Goal: Task Accomplishment & Management: Manage account settings

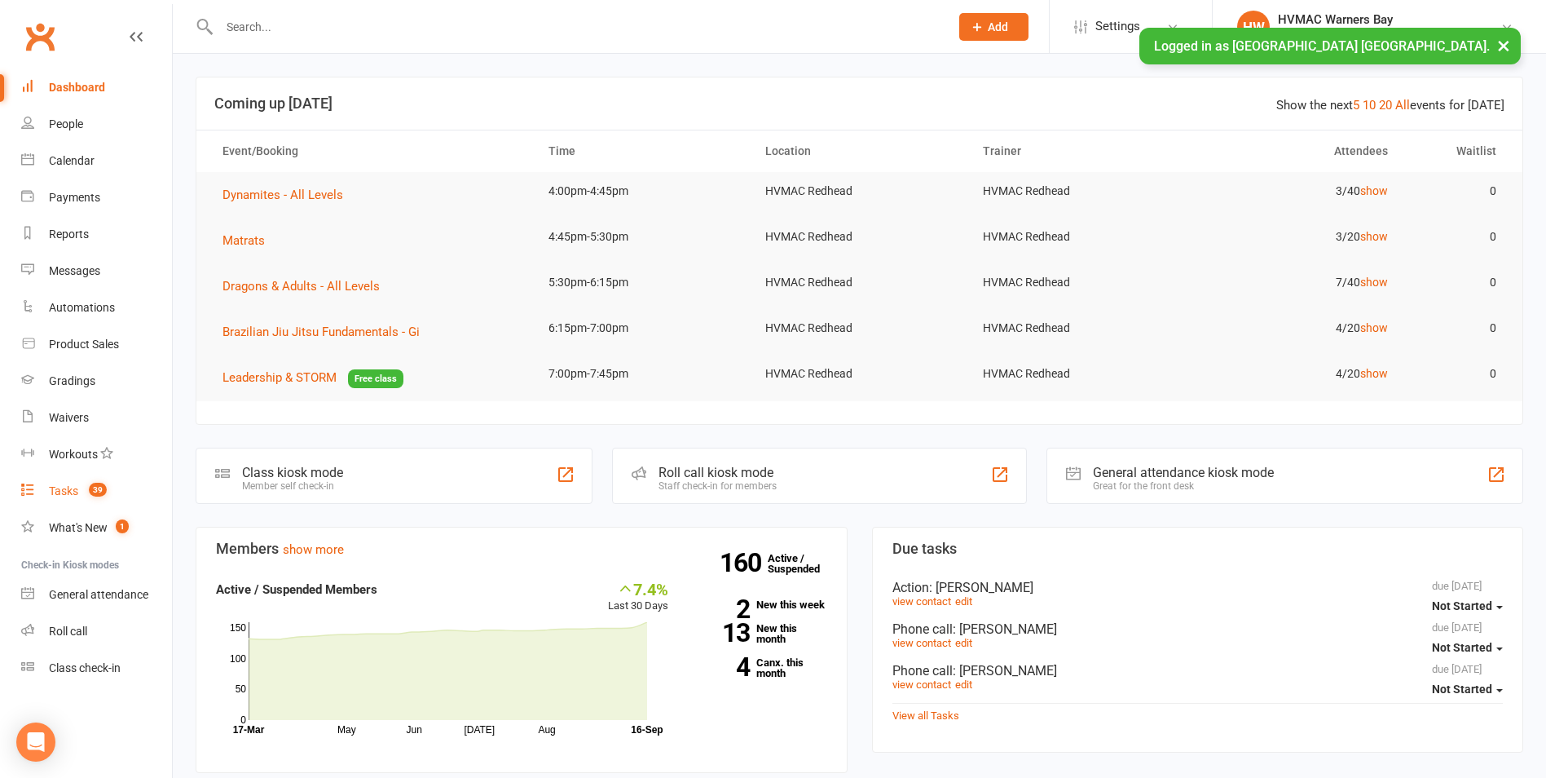
click at [86, 492] on count-badge "39" at bounding box center [94, 490] width 26 height 13
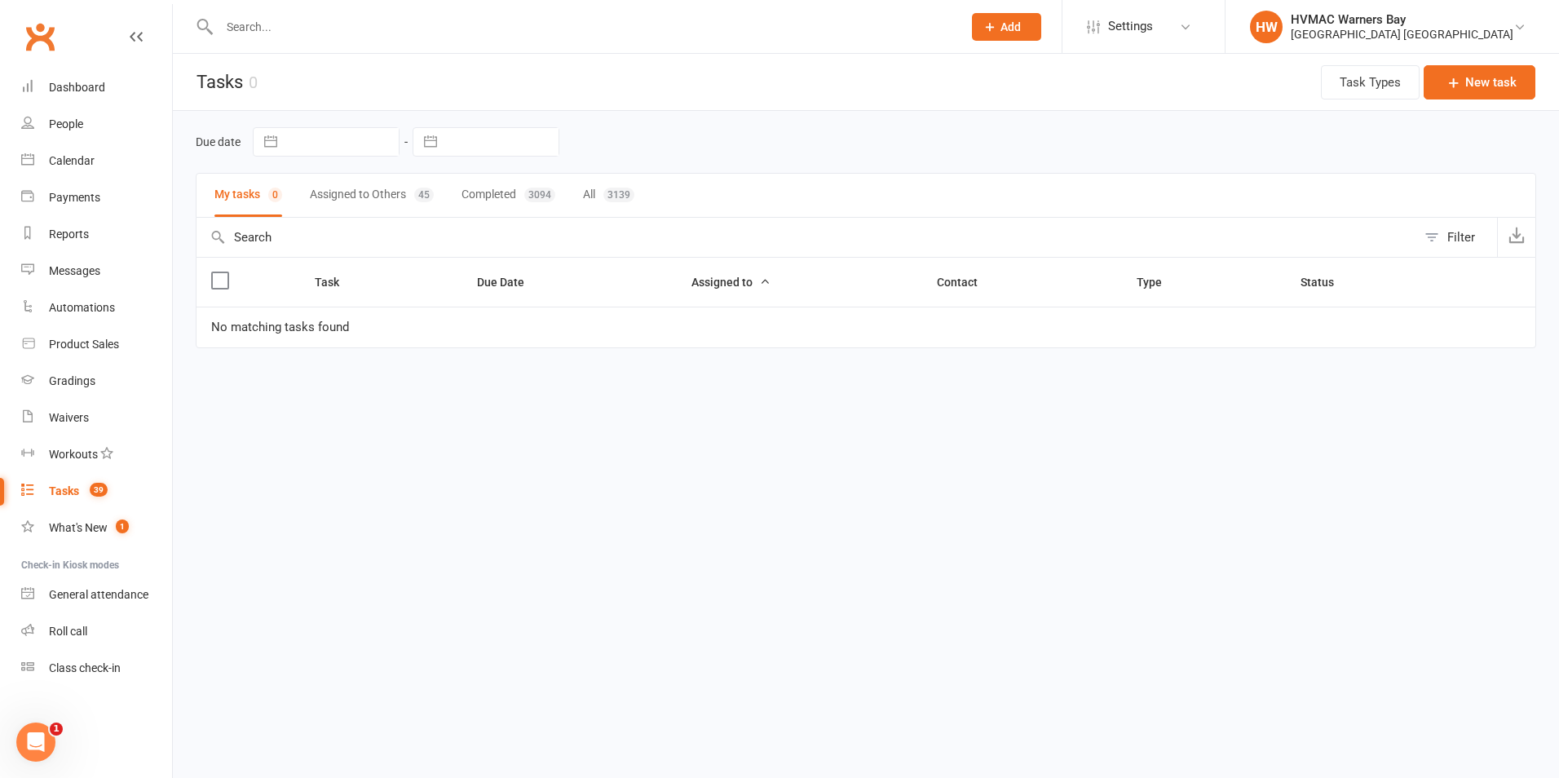
click at [386, 198] on button "Assigned to Others 45" at bounding box center [372, 195] width 124 height 43
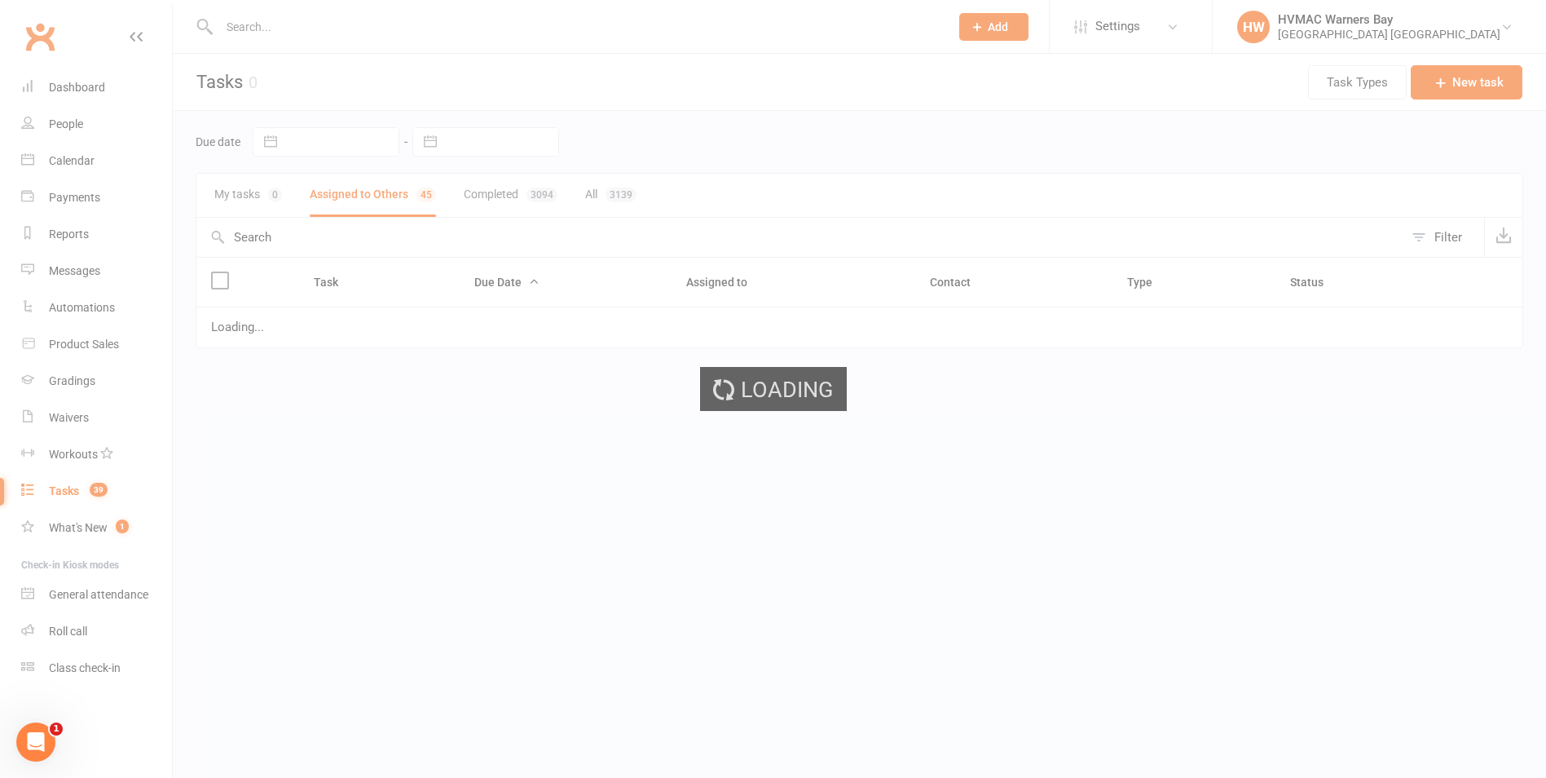
select select "started"
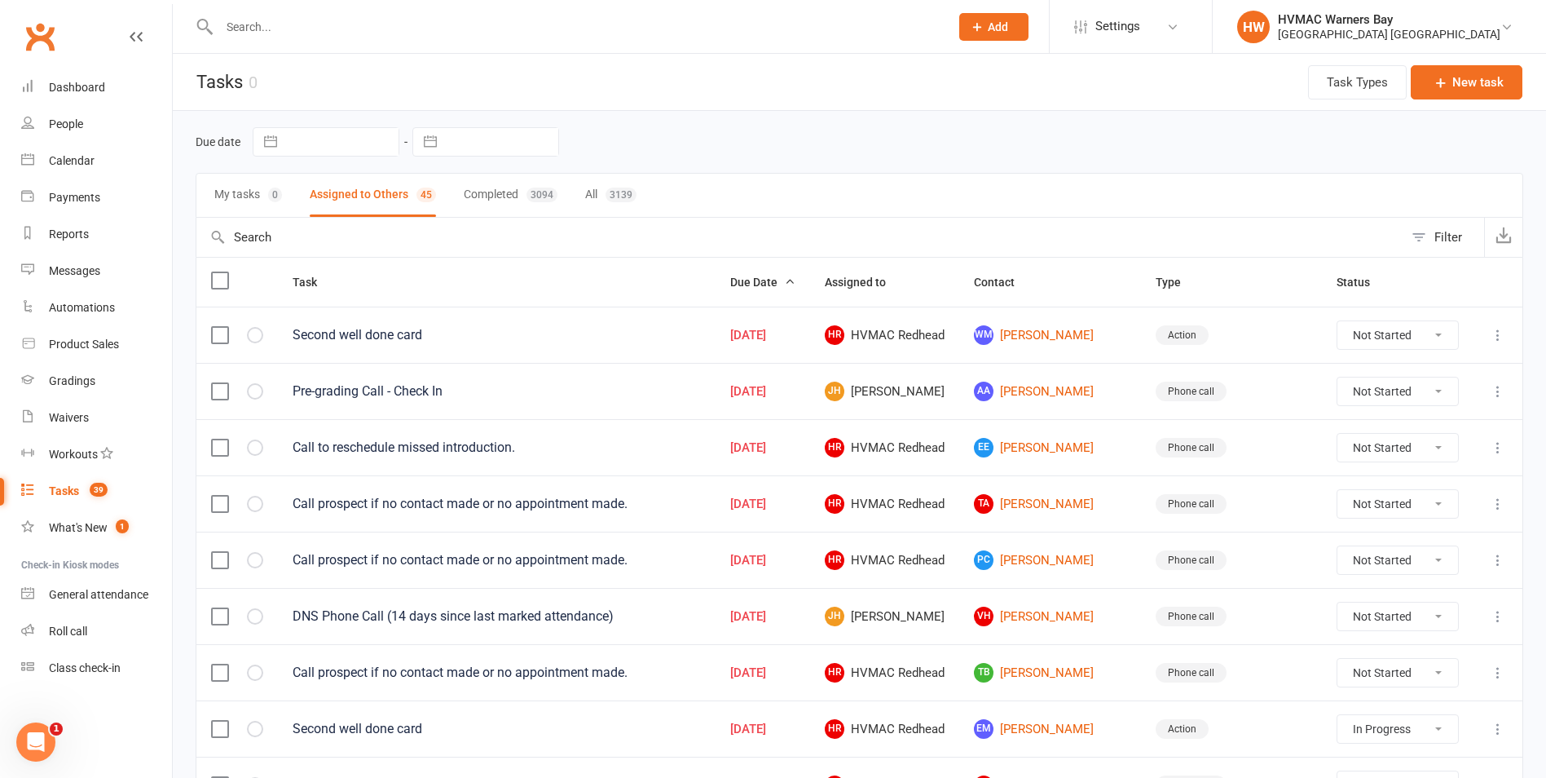
select select "started"
click at [796, 277] on icon "button" at bounding box center [789, 281] width 11 height 11
select select "started"
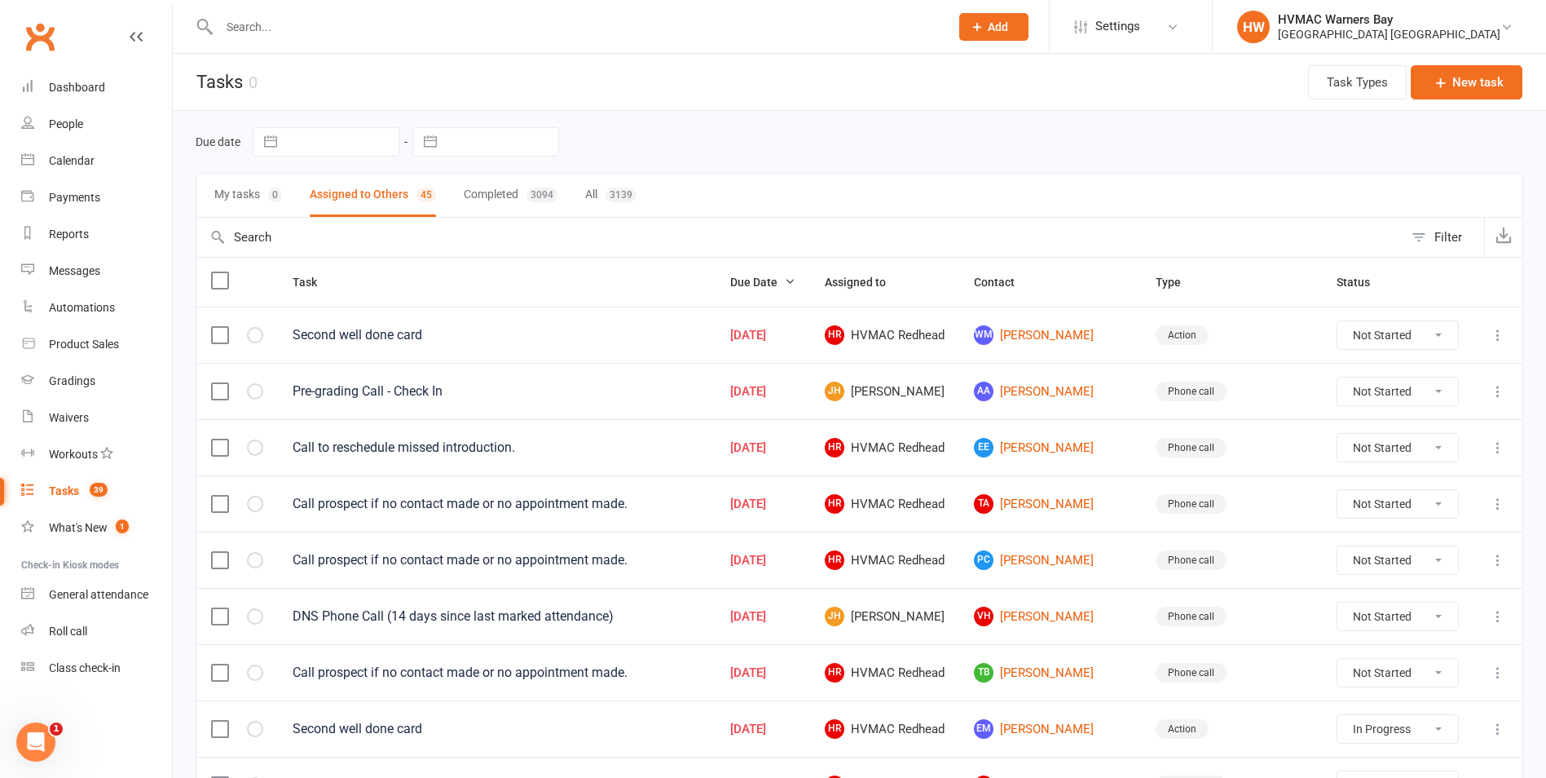
select select "started"
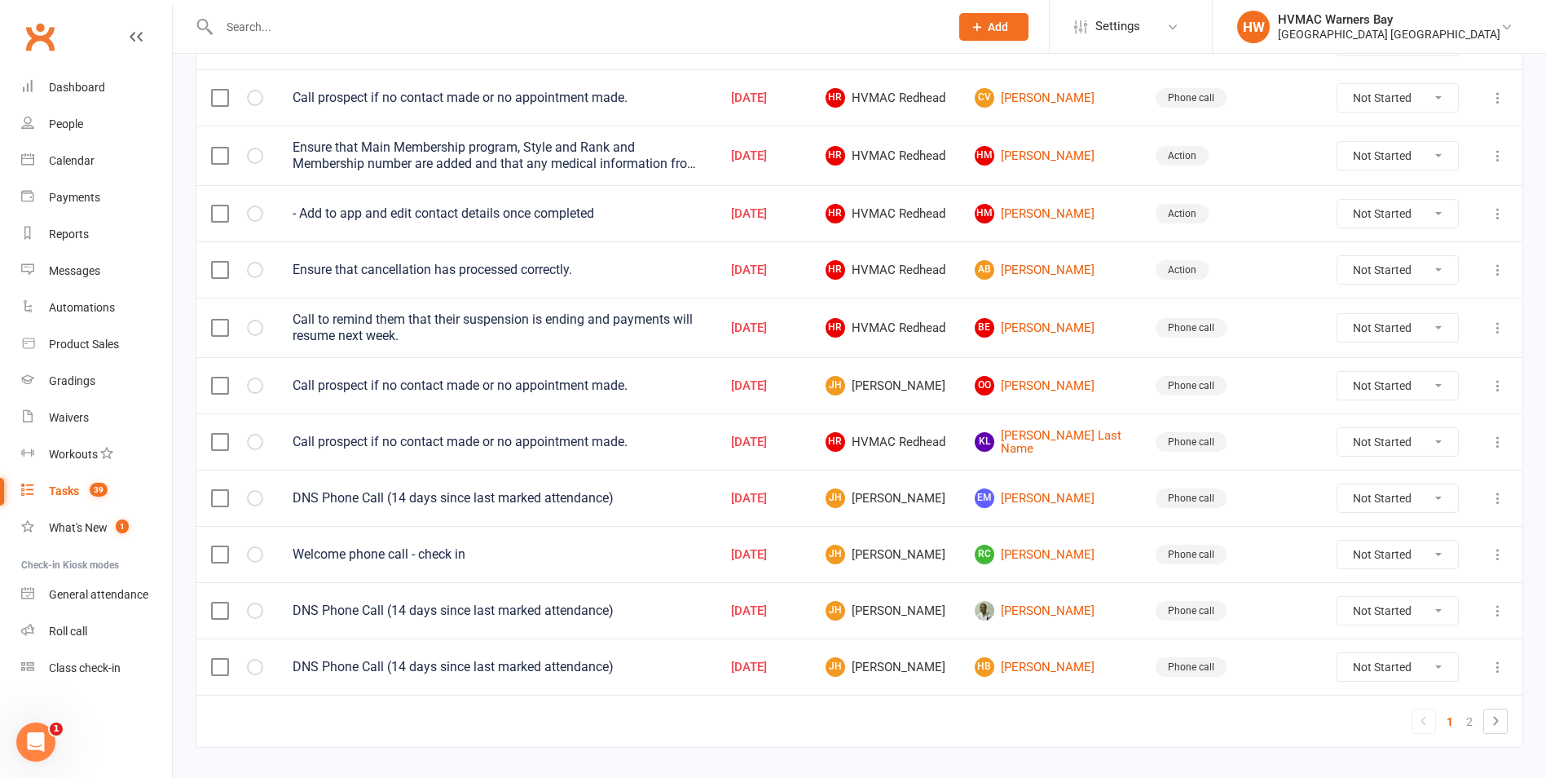
scroll to position [1070, 0]
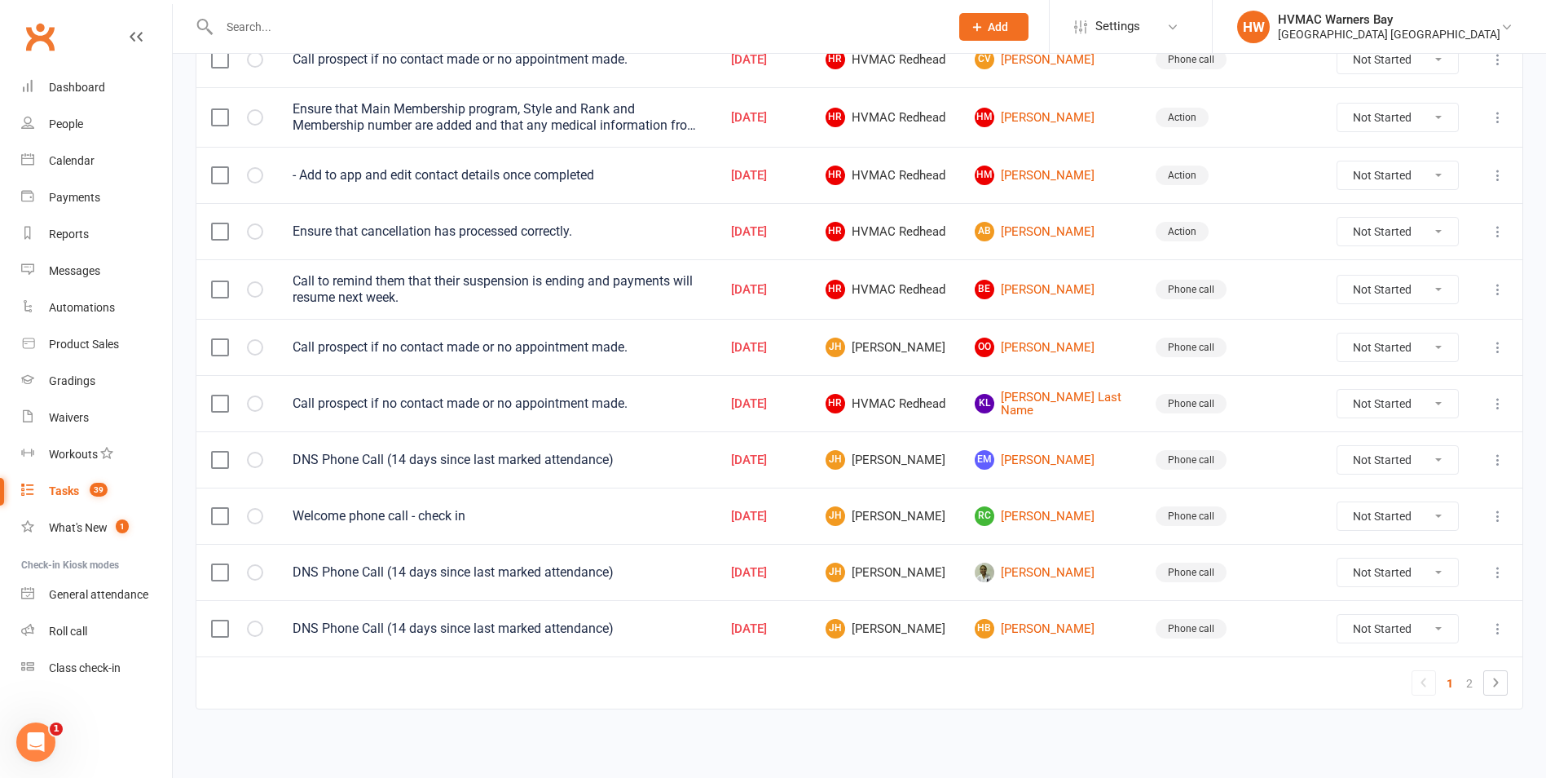
click at [1363, 349] on select "Not Started In Progress Waiting Complete" at bounding box center [1398, 347] width 121 height 28
click at [1338, 333] on select "Not Started In Progress Waiting Complete" at bounding box center [1398, 347] width 121 height 28
select select "unstarted"
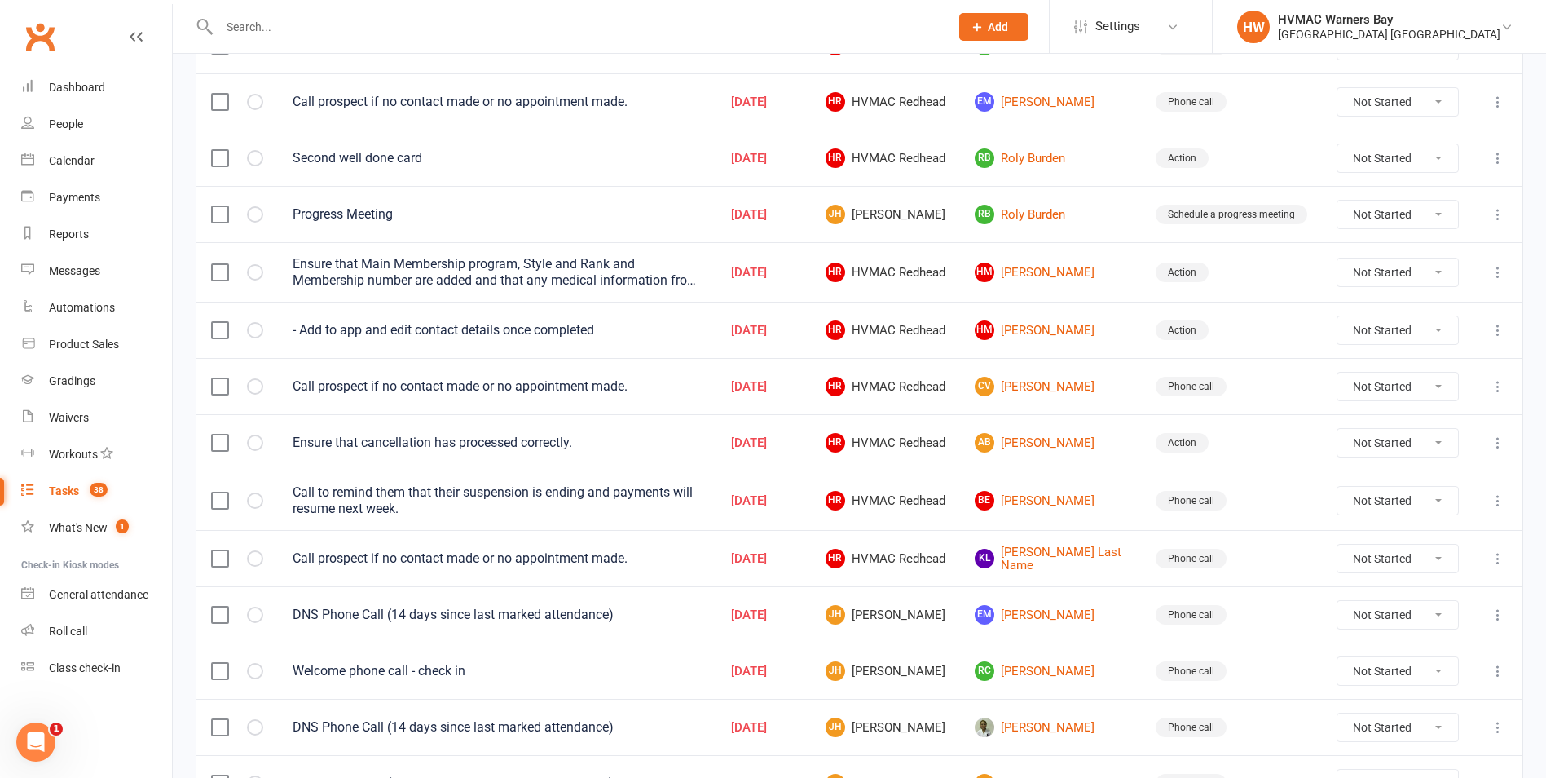
scroll to position [825, 0]
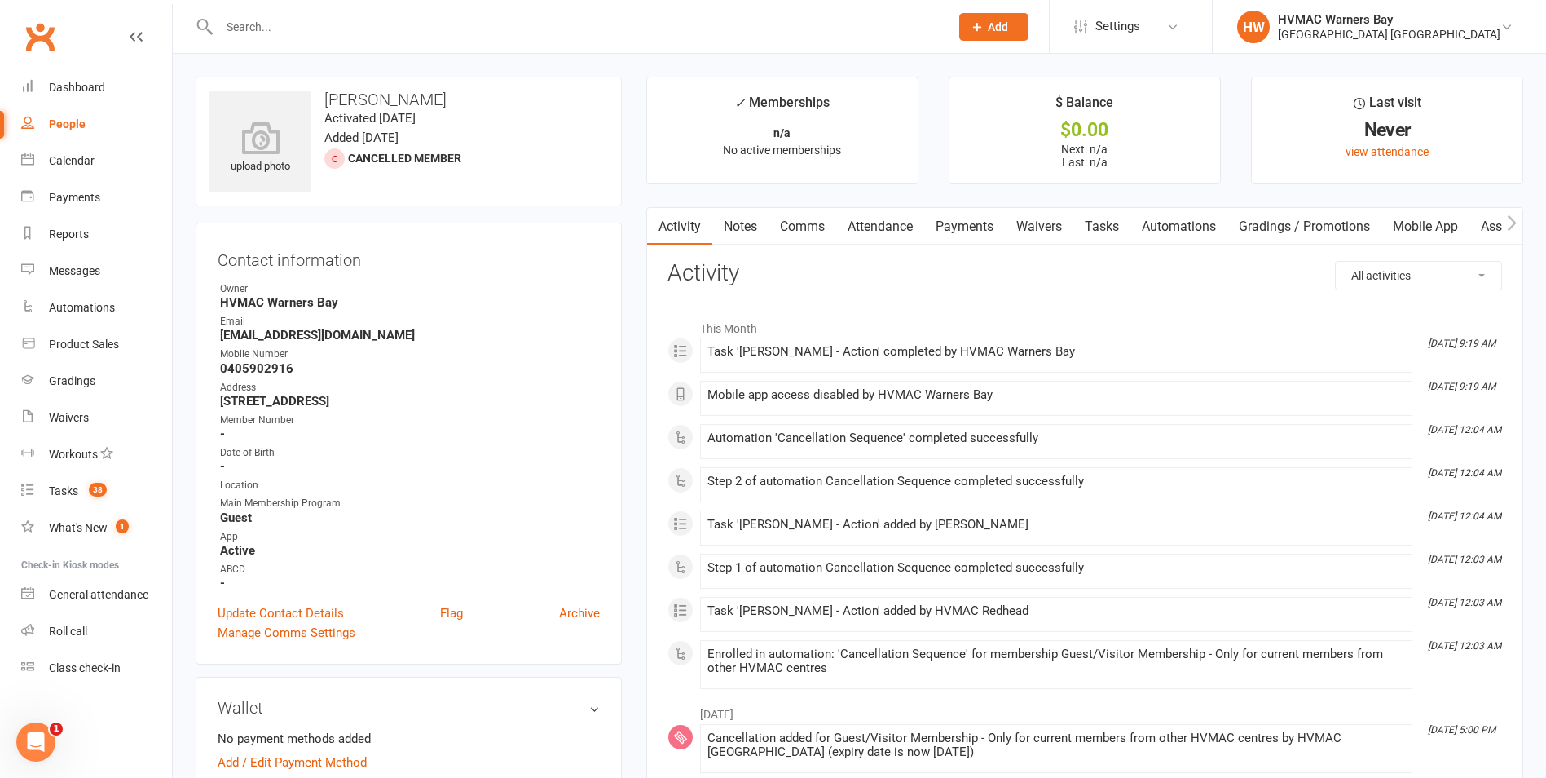
click at [952, 219] on link "Payments" at bounding box center [964, 226] width 81 height 37
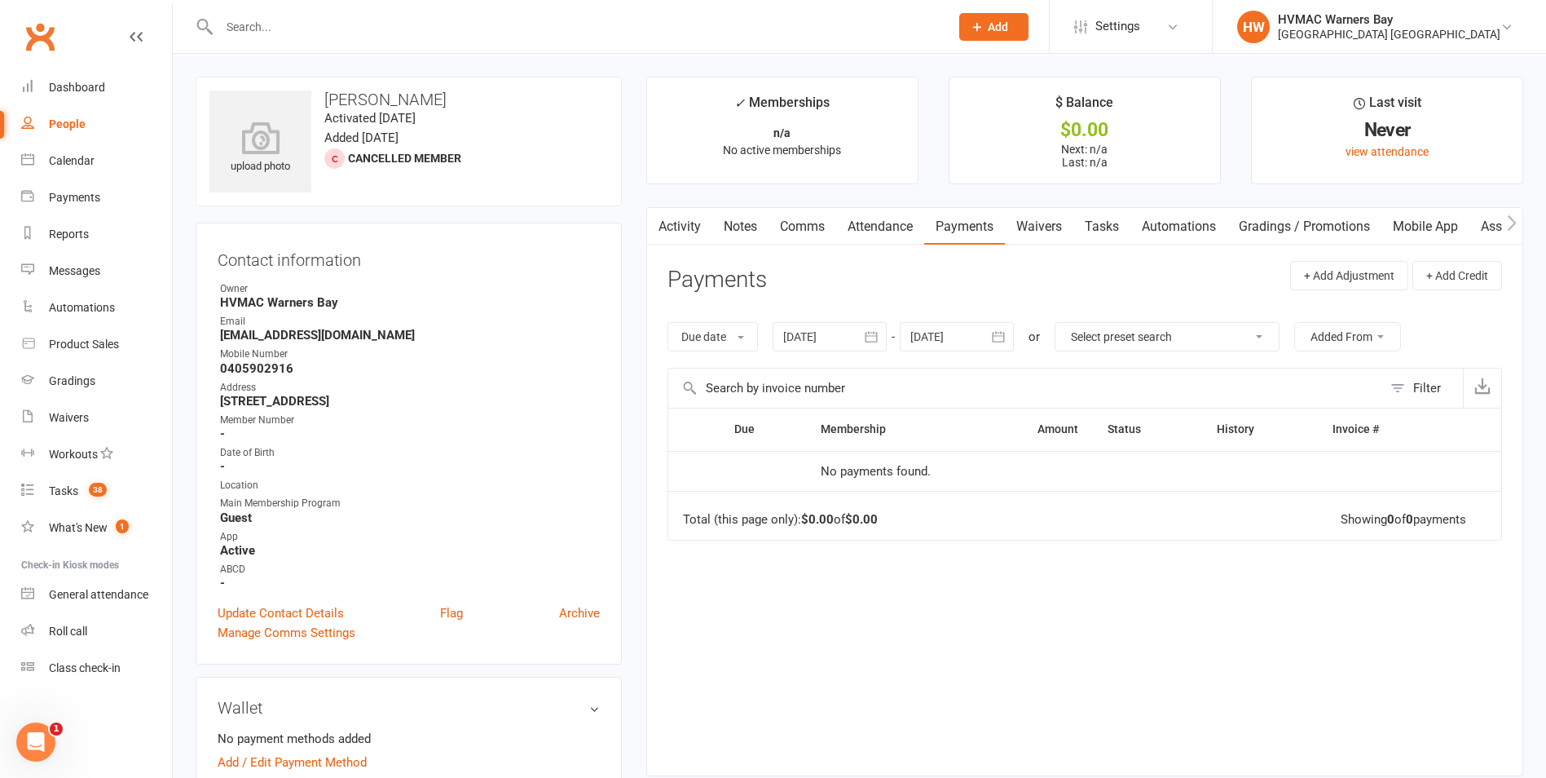
click at [1114, 223] on link "Tasks" at bounding box center [1102, 226] width 57 height 37
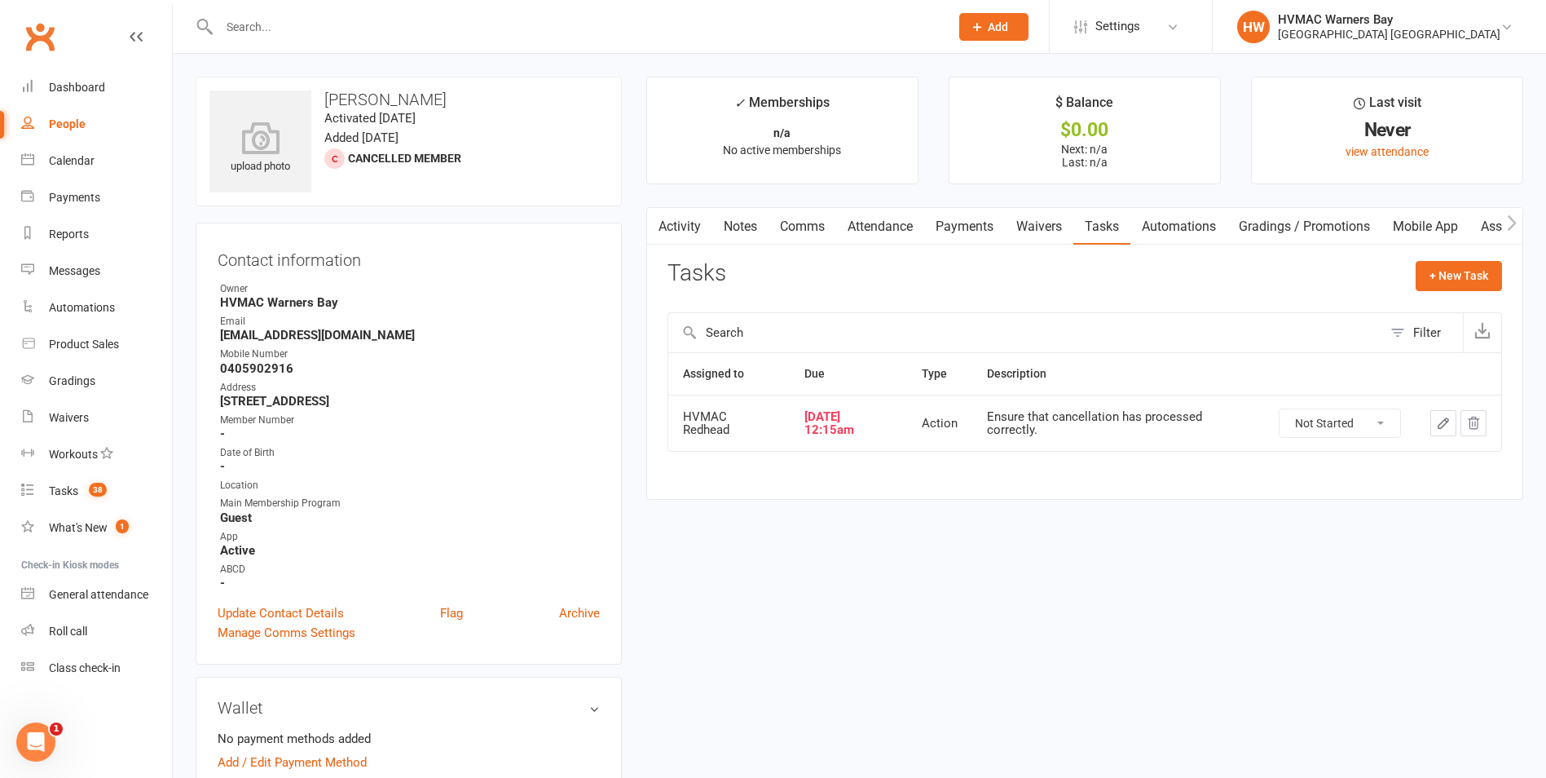
click at [1359, 415] on select "Not Started In Progress Waiting Complete" at bounding box center [1340, 423] width 121 height 28
click at [1280, 409] on select "Not Started In Progress Waiting Complete" at bounding box center [1340, 423] width 121 height 28
select select "unstarted"
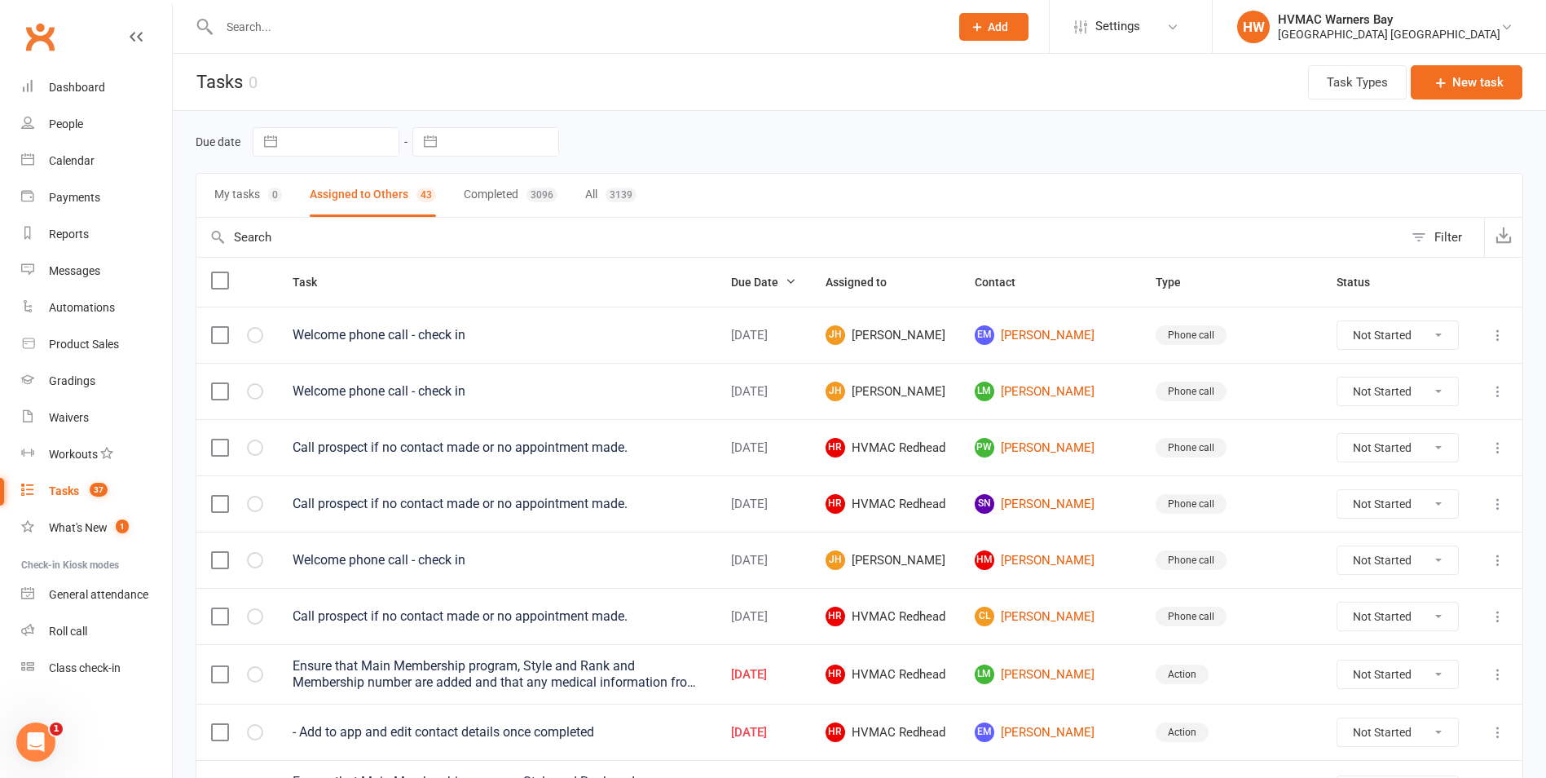
click at [796, 280] on span "Due Date" at bounding box center [763, 282] width 65 height 13
select select "started"
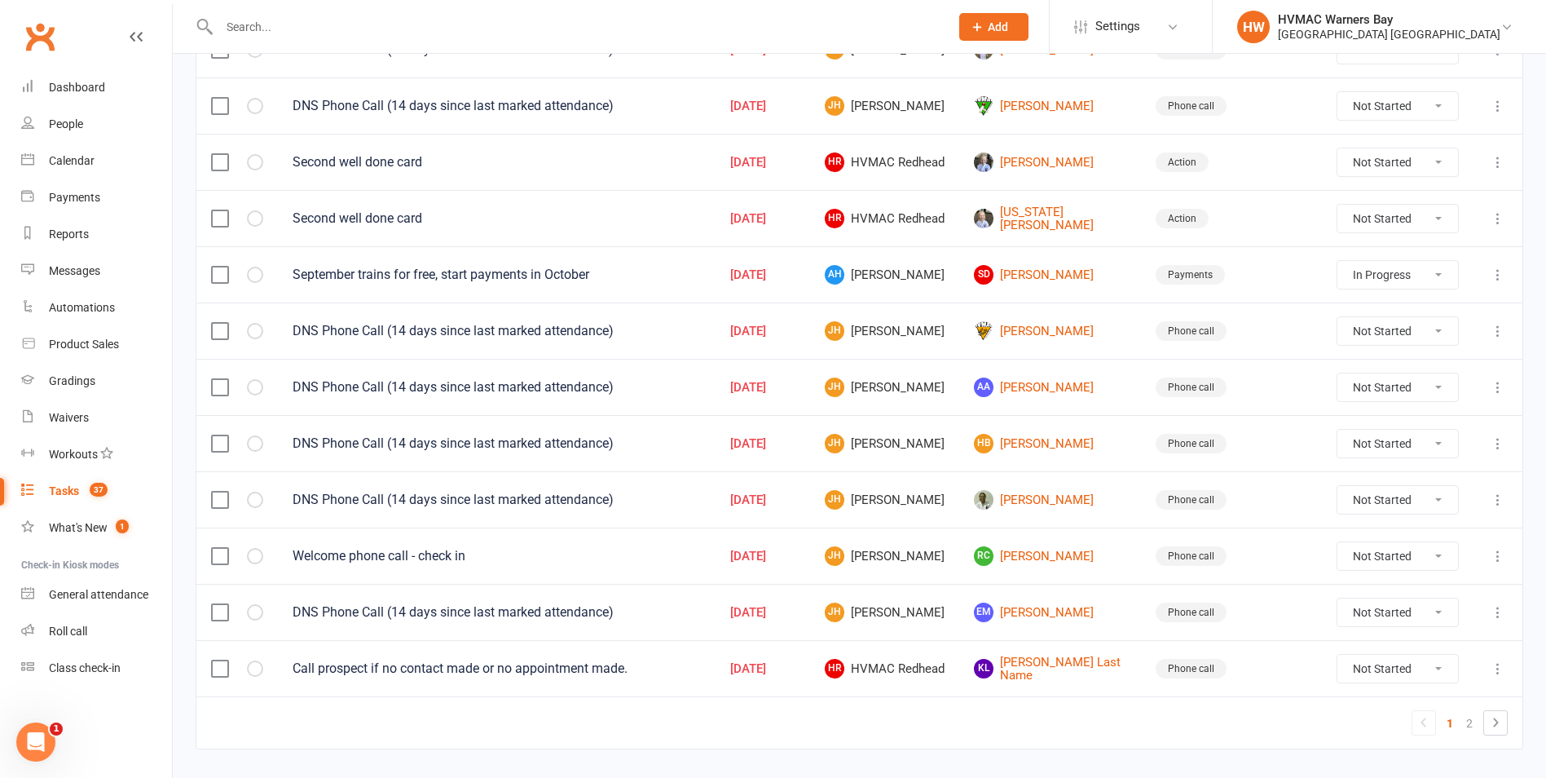
scroll to position [1057, 0]
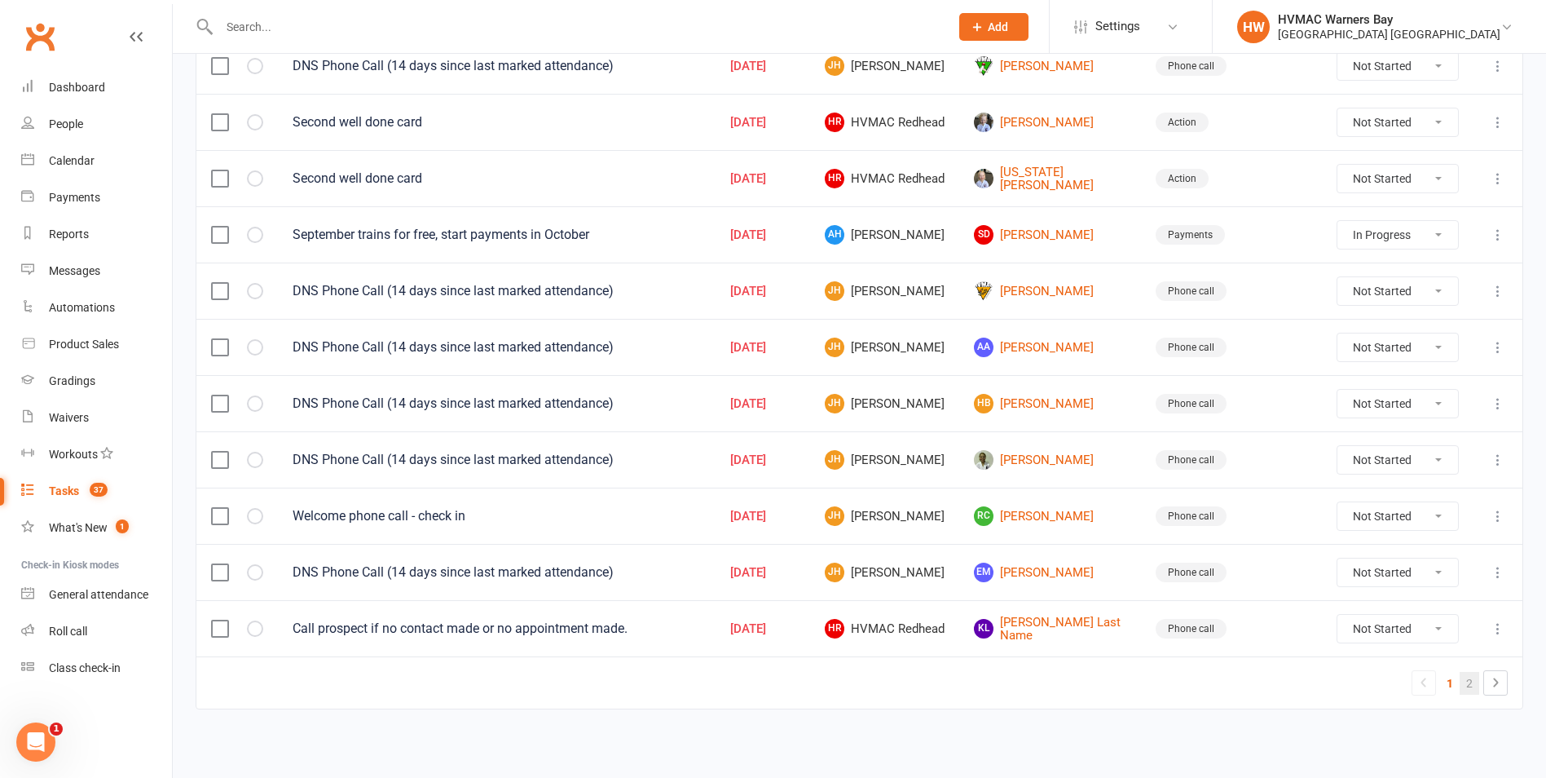
click at [1467, 678] on link "2" at bounding box center [1470, 683] width 20 height 23
select select "started"
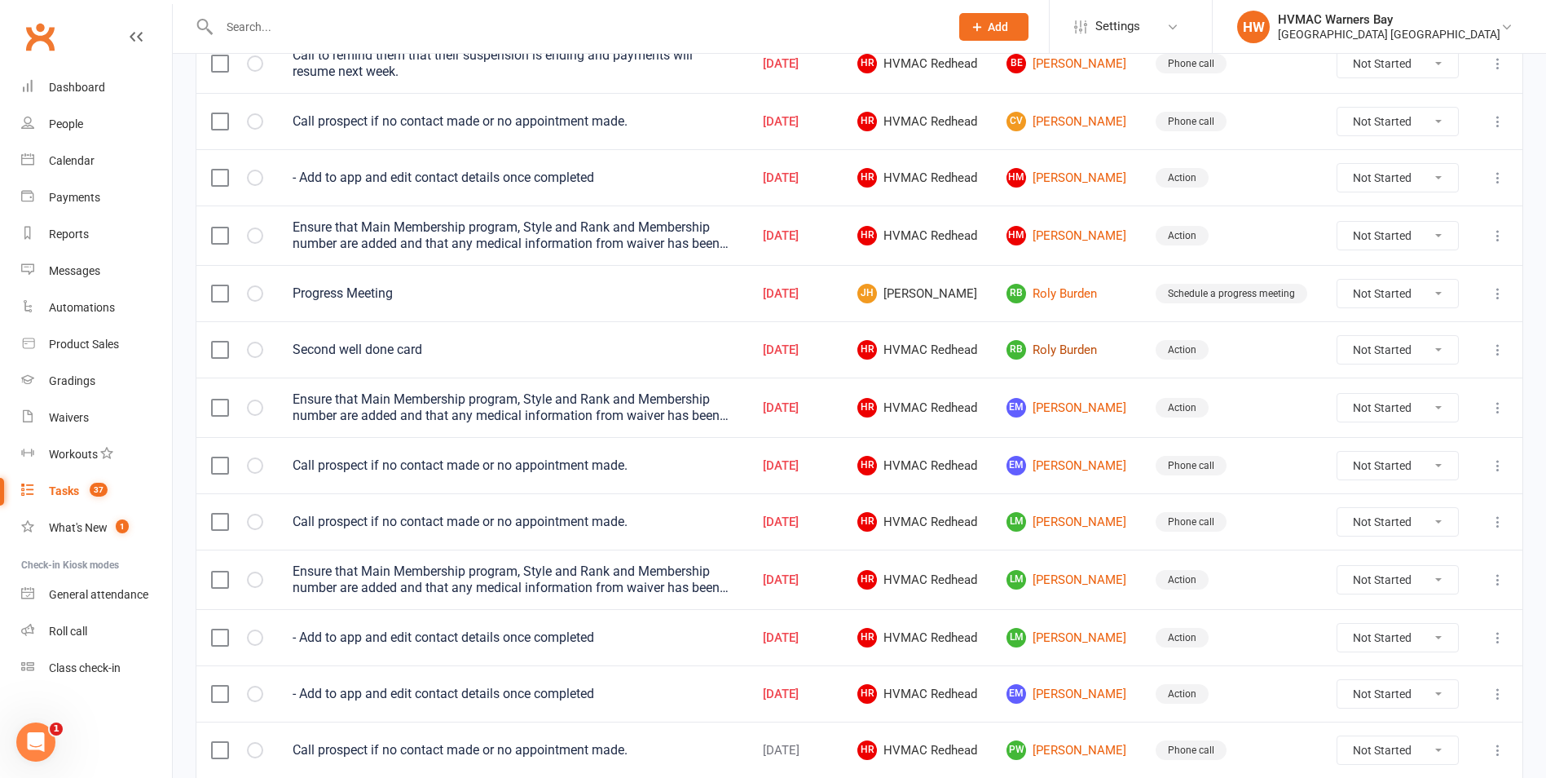
scroll to position [268, 0]
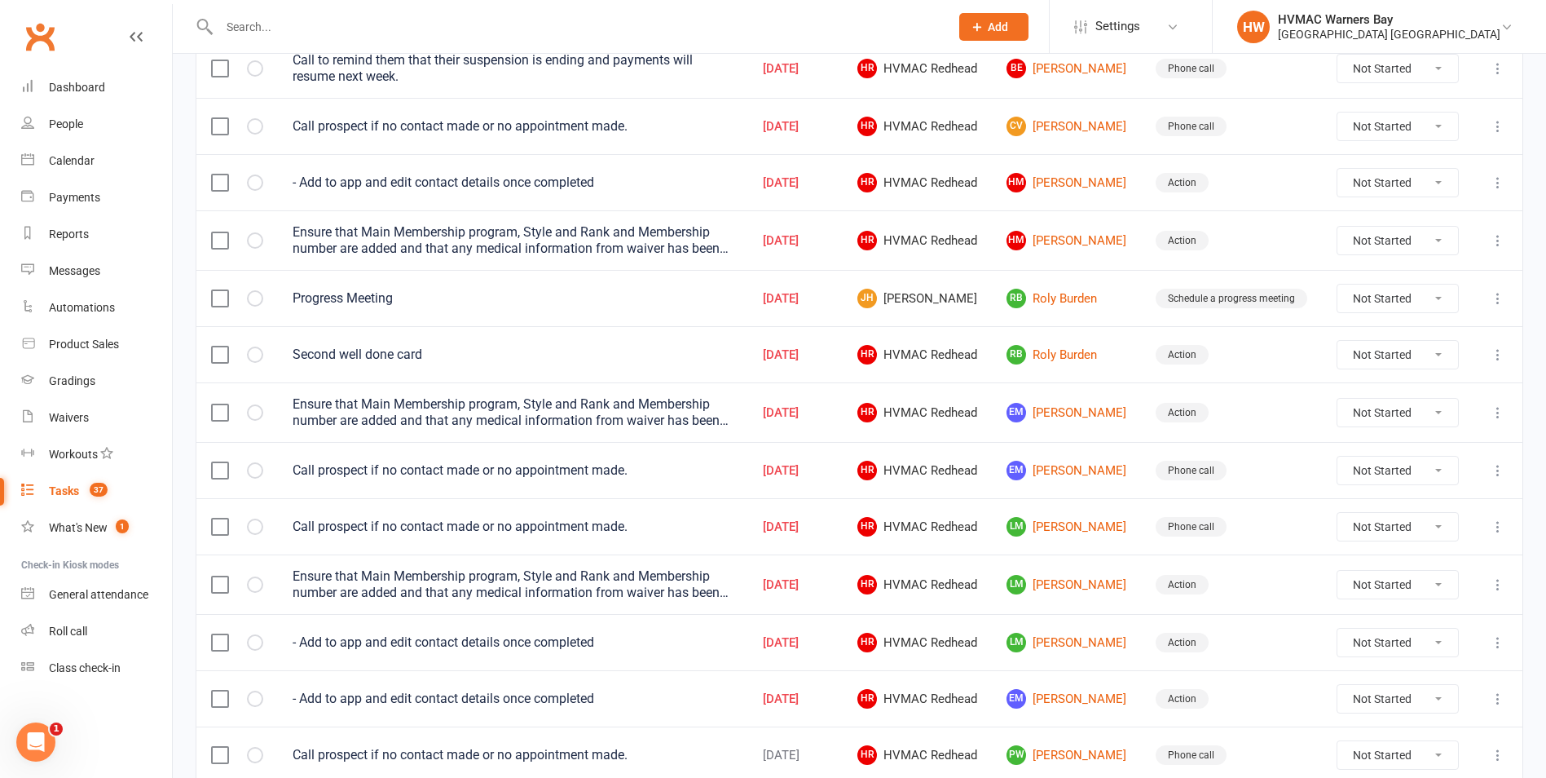
click at [1367, 534] on select "Not Started In Progress Waiting Complete" at bounding box center [1398, 527] width 121 height 28
click at [1338, 513] on select "Not Started In Progress Waiting Complete" at bounding box center [1398, 527] width 121 height 28
select select "unstarted"
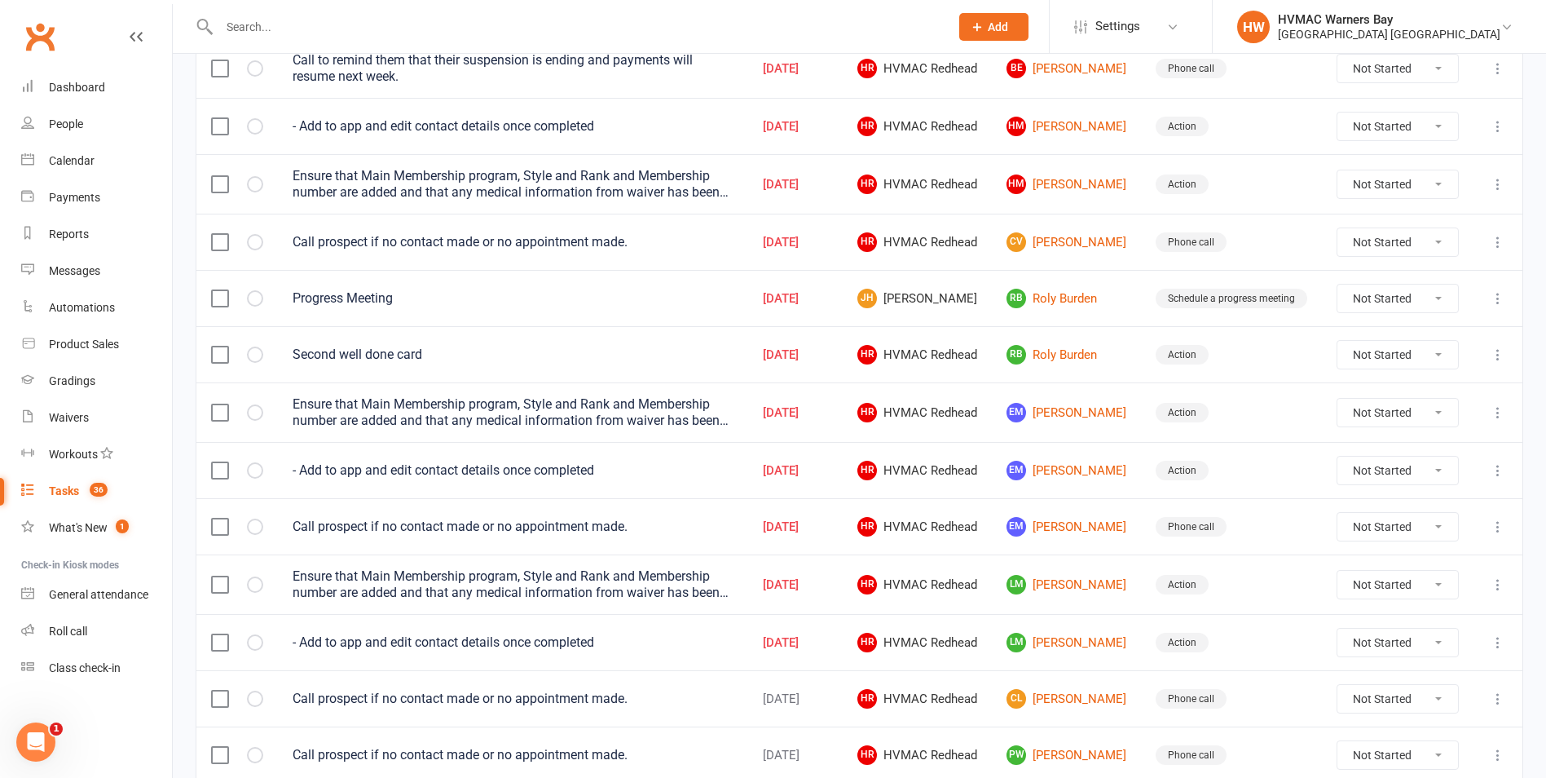
click at [1370, 521] on select "Not Started In Progress Waiting Complete" at bounding box center [1398, 527] width 121 height 28
click at [1338, 513] on select "Not Started In Progress Waiting Complete" at bounding box center [1398, 527] width 121 height 28
select select "unstarted"
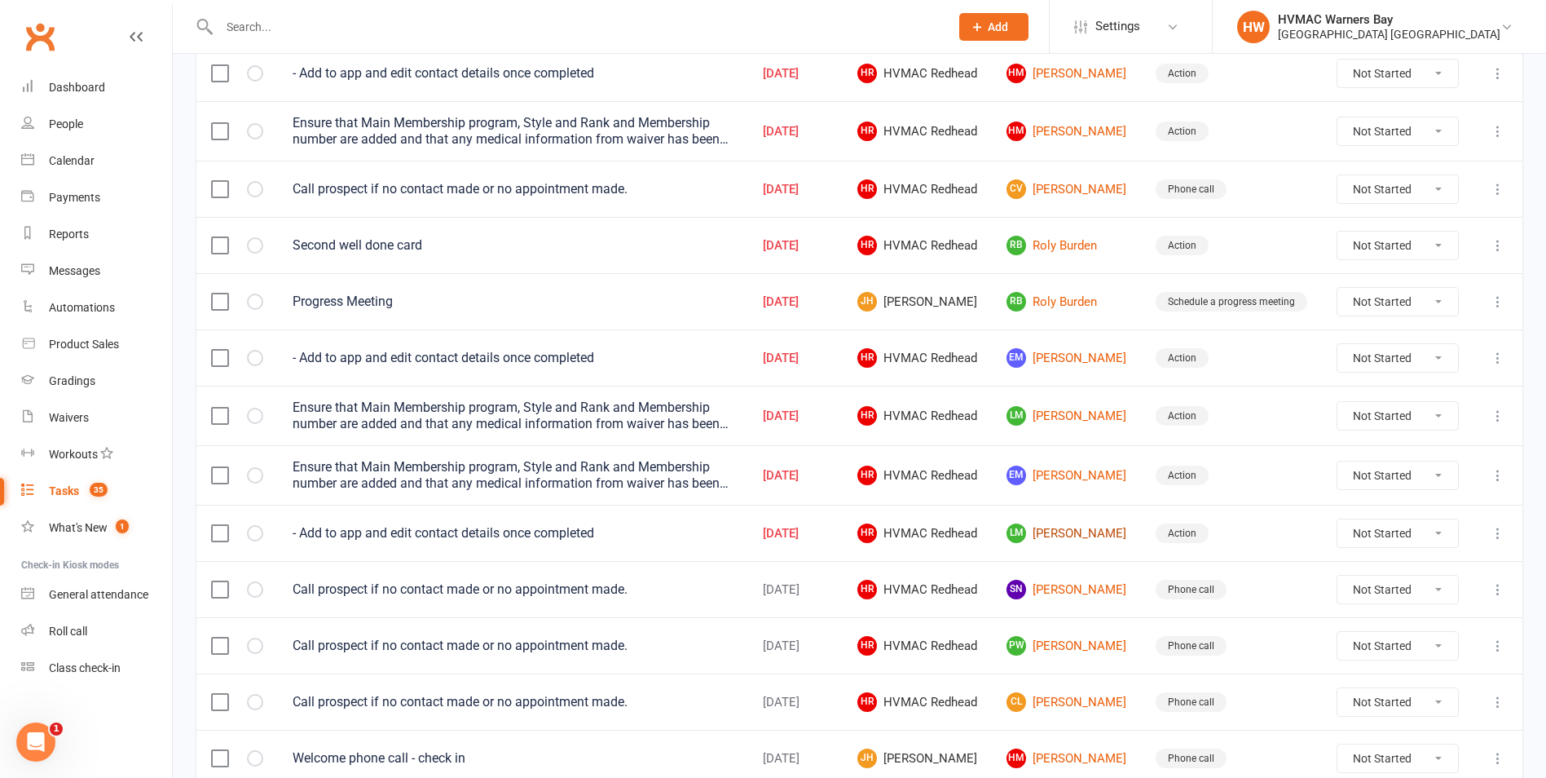
scroll to position [350, 0]
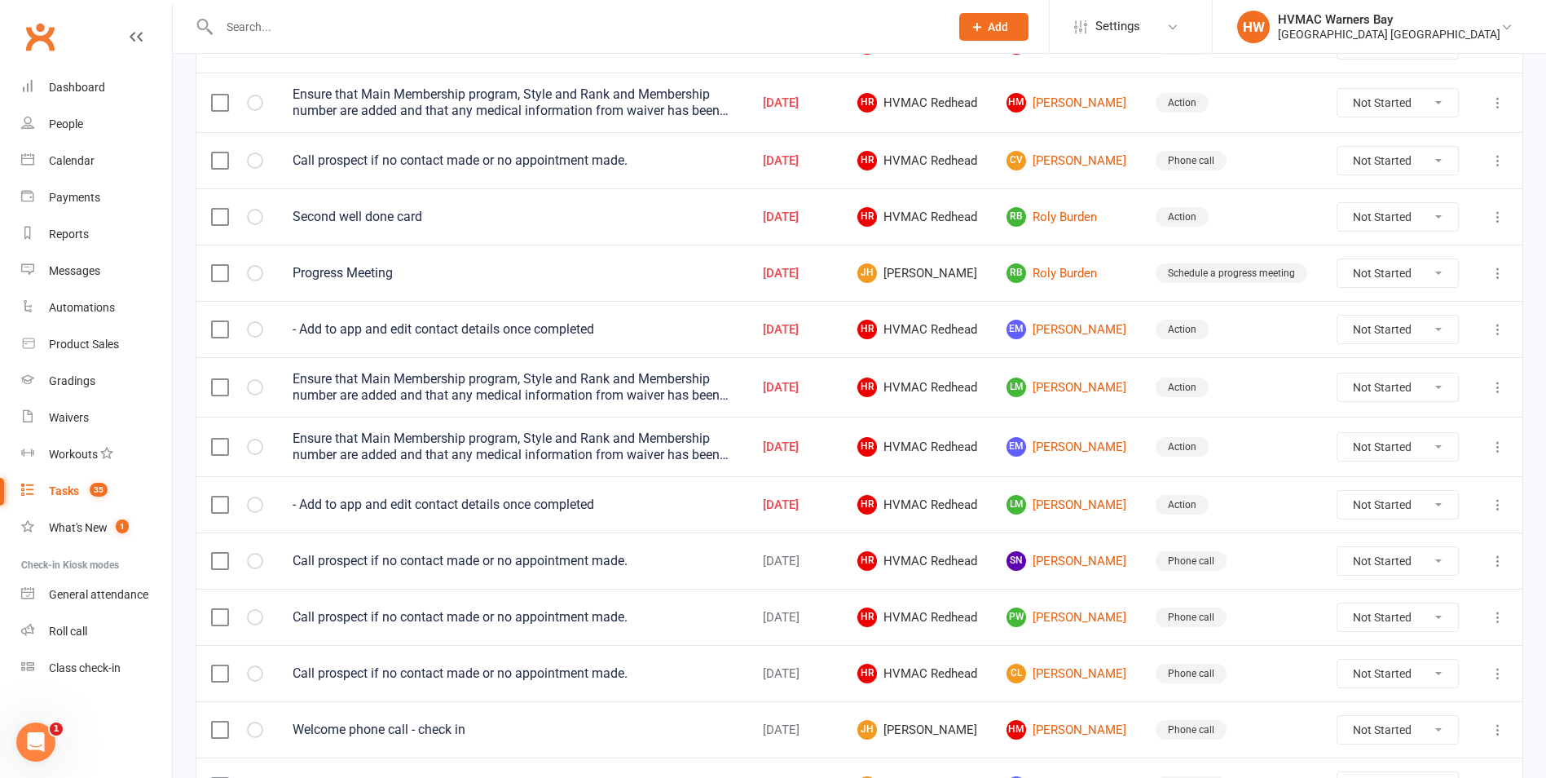
click at [1355, 562] on select "Not Started In Progress Waiting Complete" at bounding box center [1398, 561] width 121 height 28
click at [1338, 547] on select "Not Started In Progress Waiting Complete" at bounding box center [1398, 561] width 121 height 28
select select "unstarted"
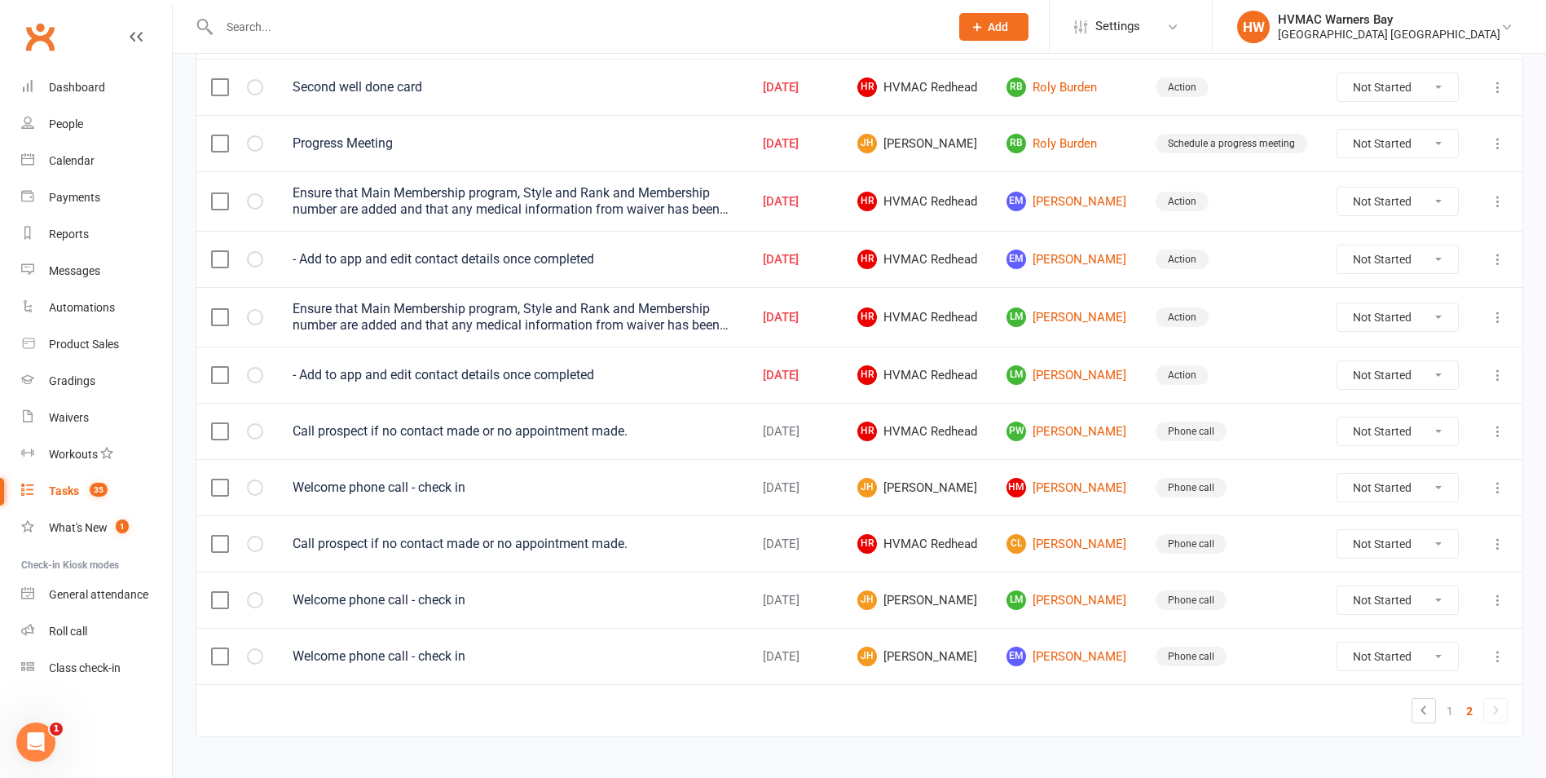
scroll to position [507, 0]
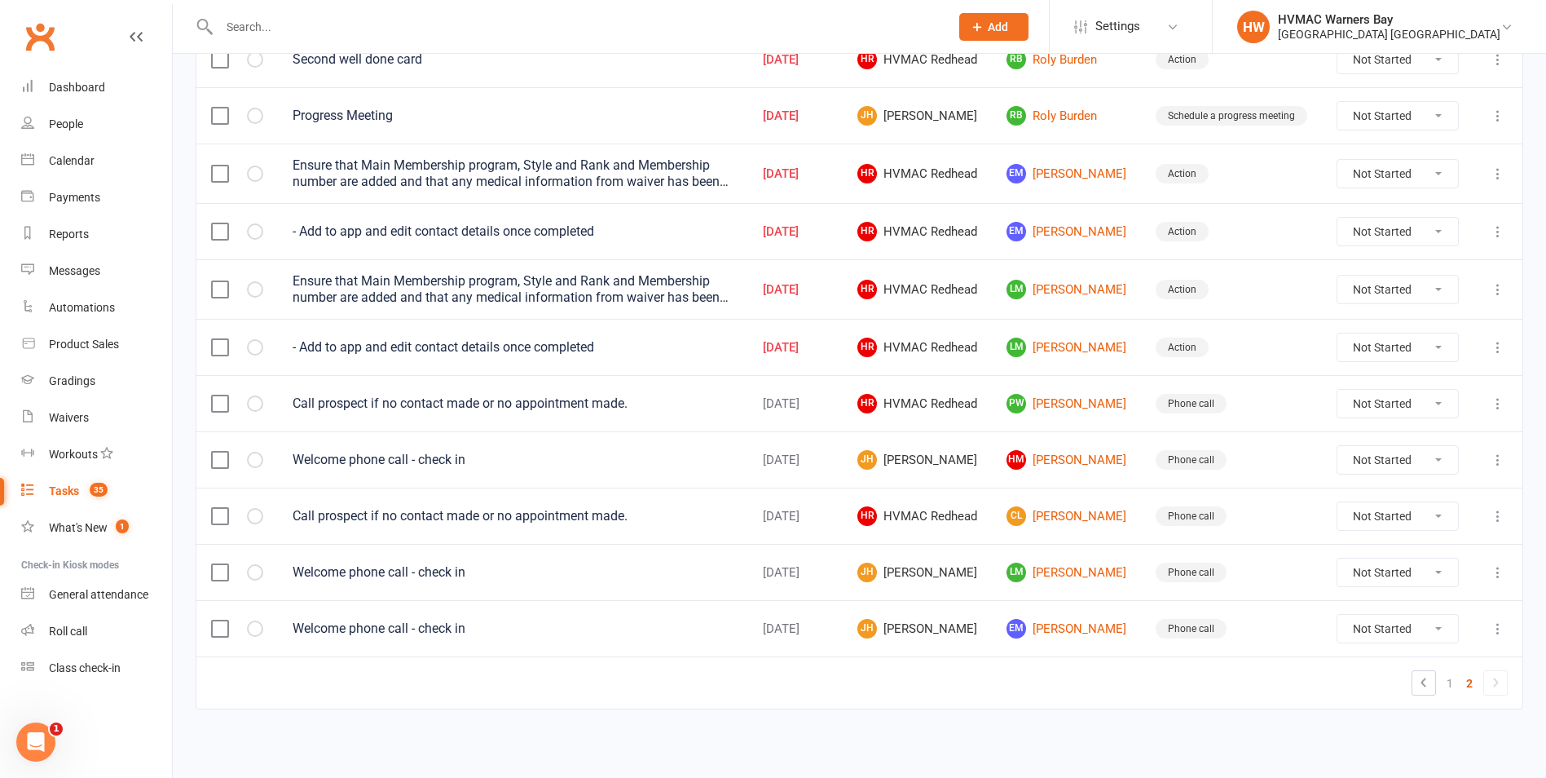
click at [1365, 577] on select "Not Started In Progress Waiting Complete" at bounding box center [1398, 572] width 121 height 28
click at [1338, 558] on select "Not Started In Progress Waiting Complete" at bounding box center [1398, 572] width 121 height 28
select select "unstarted"
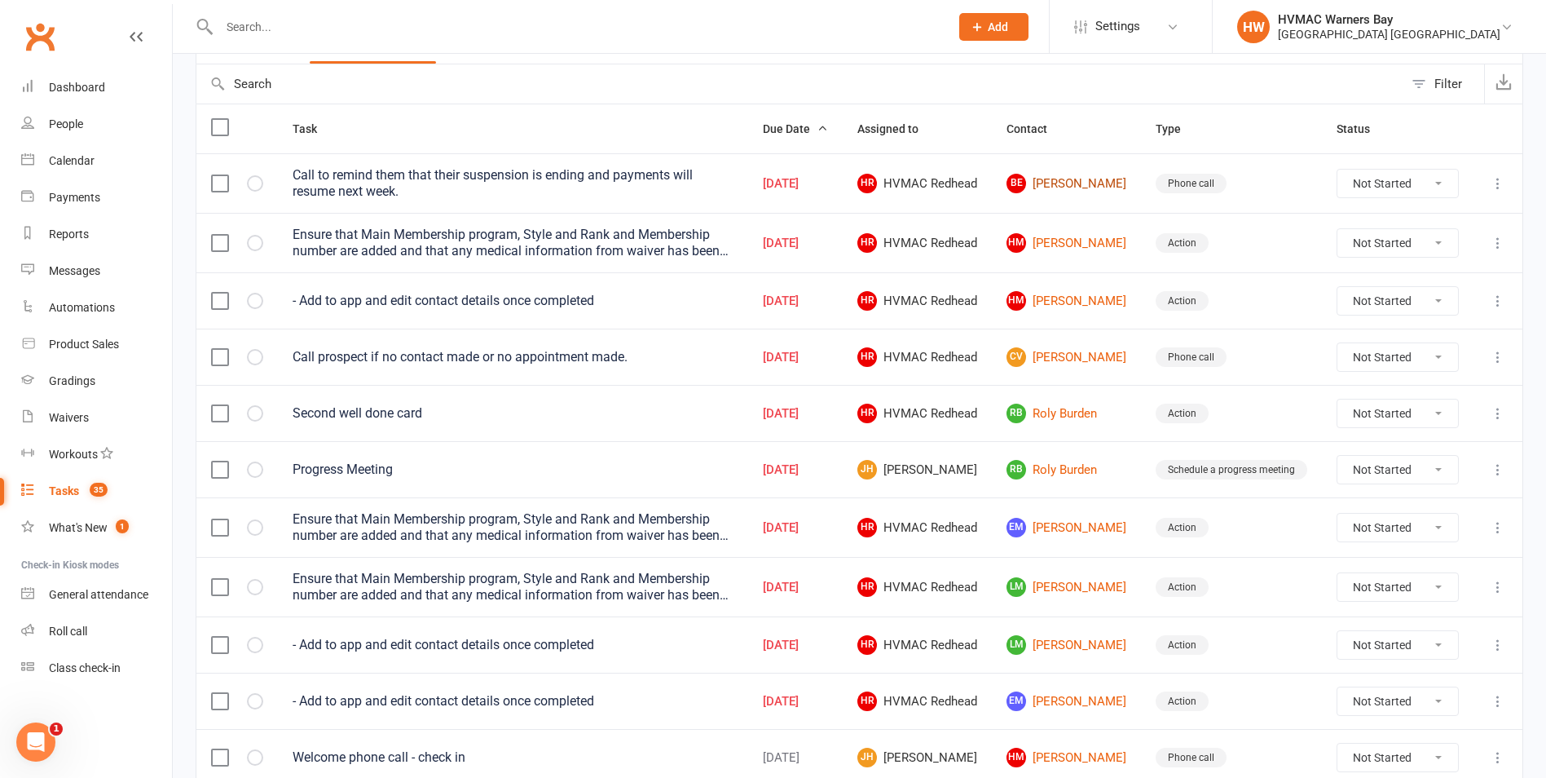
scroll to position [451, 0]
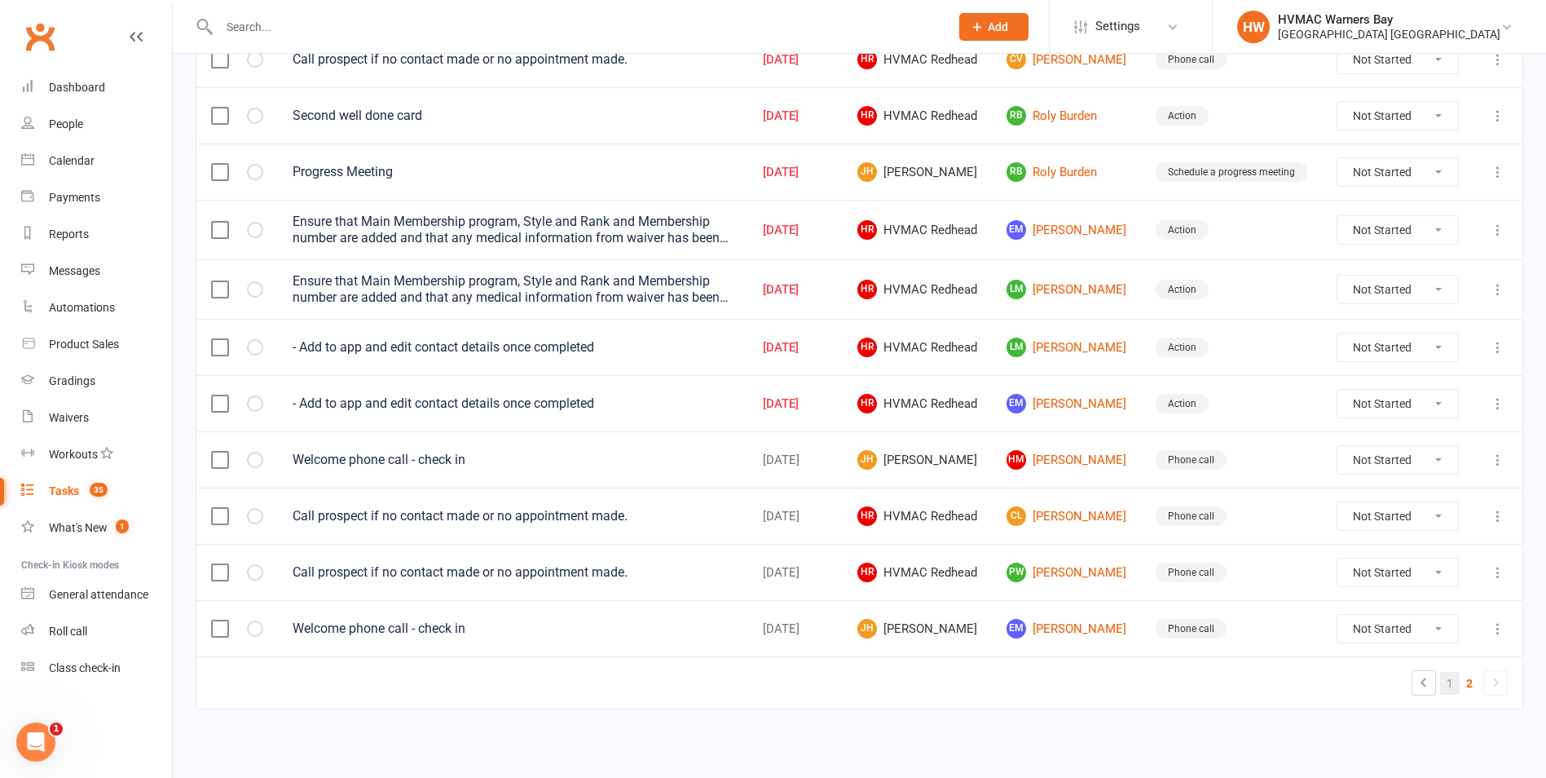
click at [1458, 689] on link "1" at bounding box center [1450, 683] width 20 height 23
select select "started"
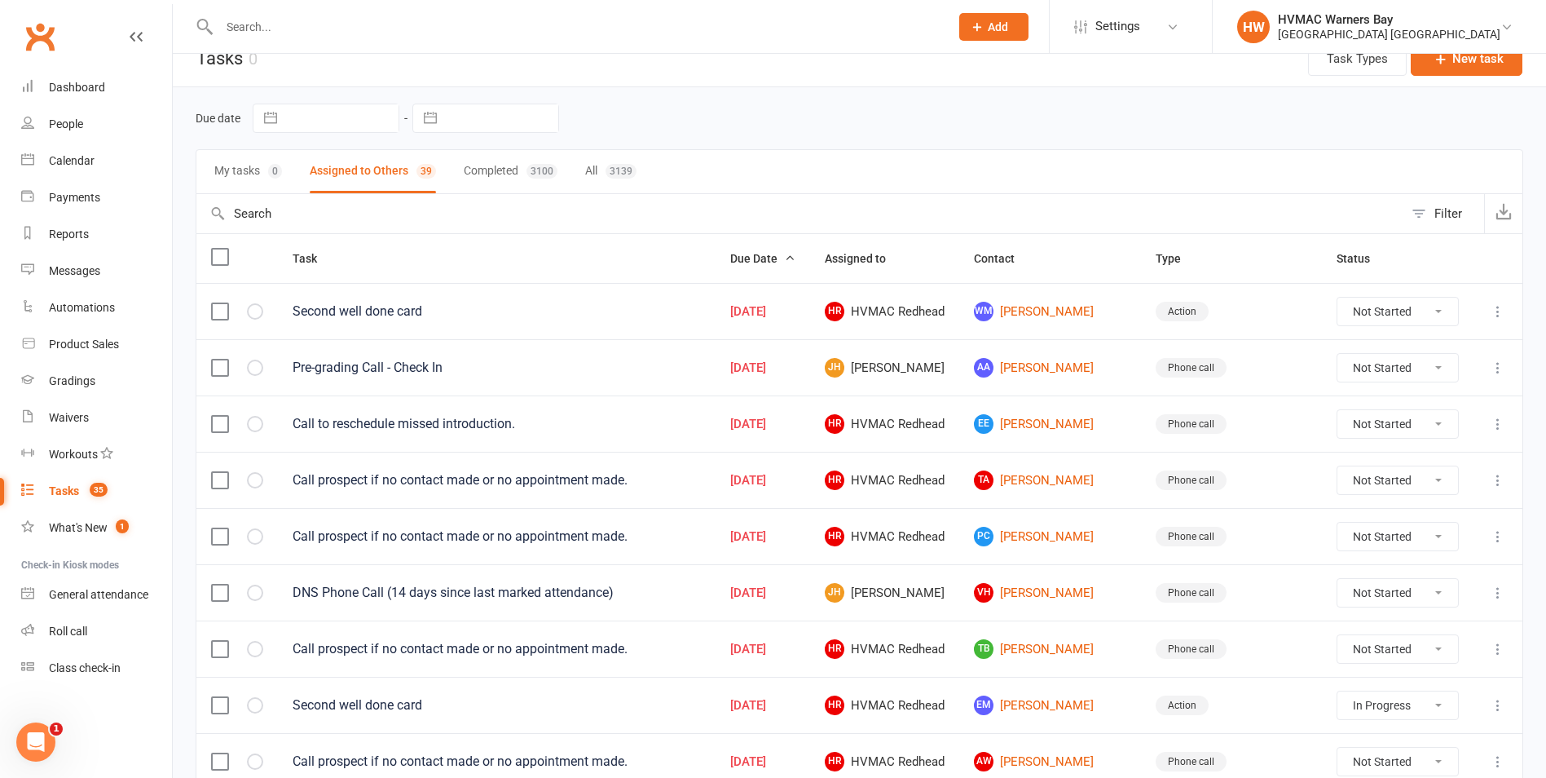
scroll to position [0, 0]
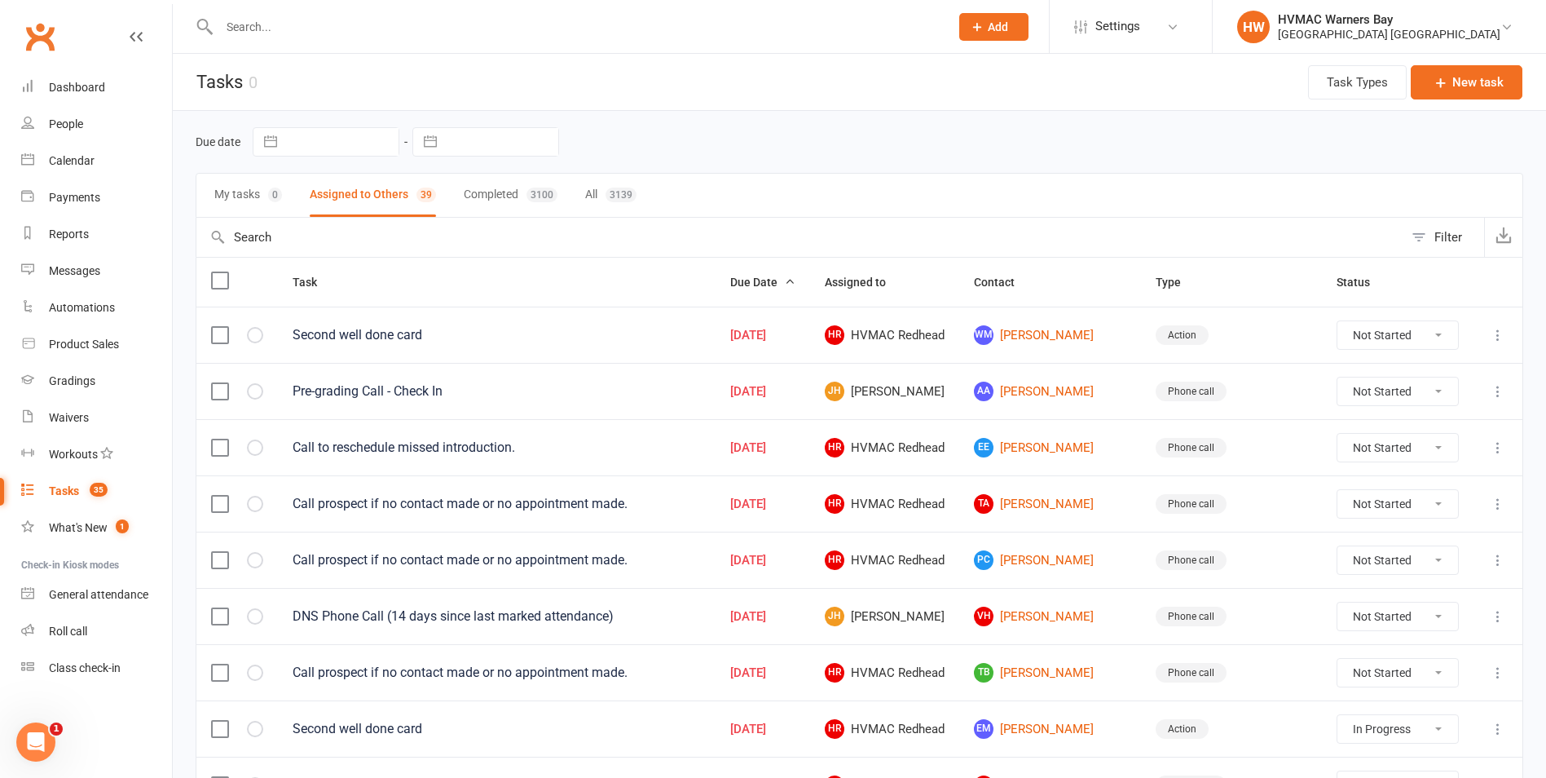
click at [1425, 457] on select "Not Started In Progress Waiting Complete" at bounding box center [1398, 448] width 121 height 28
click at [1338, 434] on select "Not Started In Progress Waiting Complete" at bounding box center [1398, 448] width 121 height 28
select select "unstarted"
select select "started"
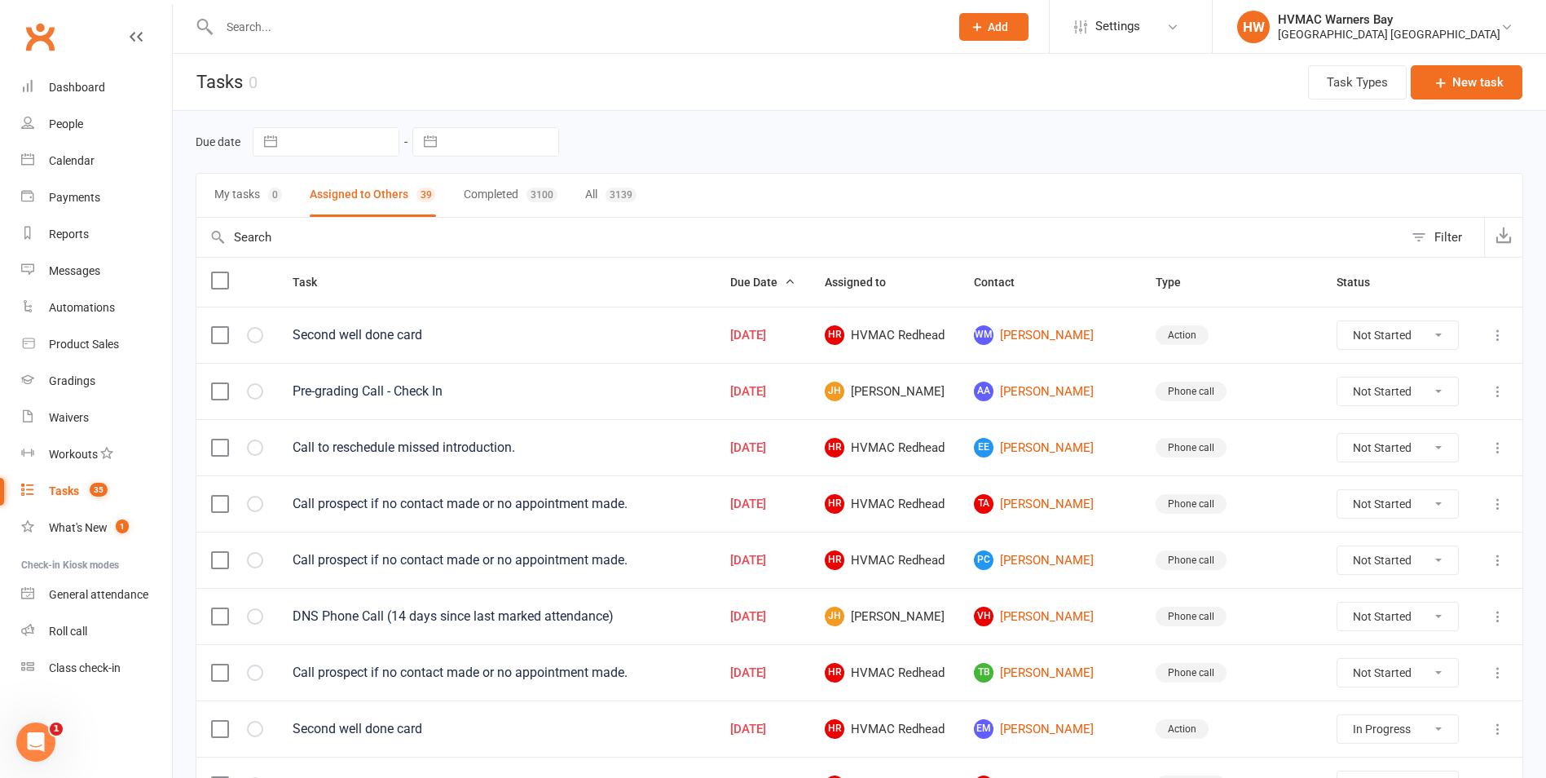
select select "started"
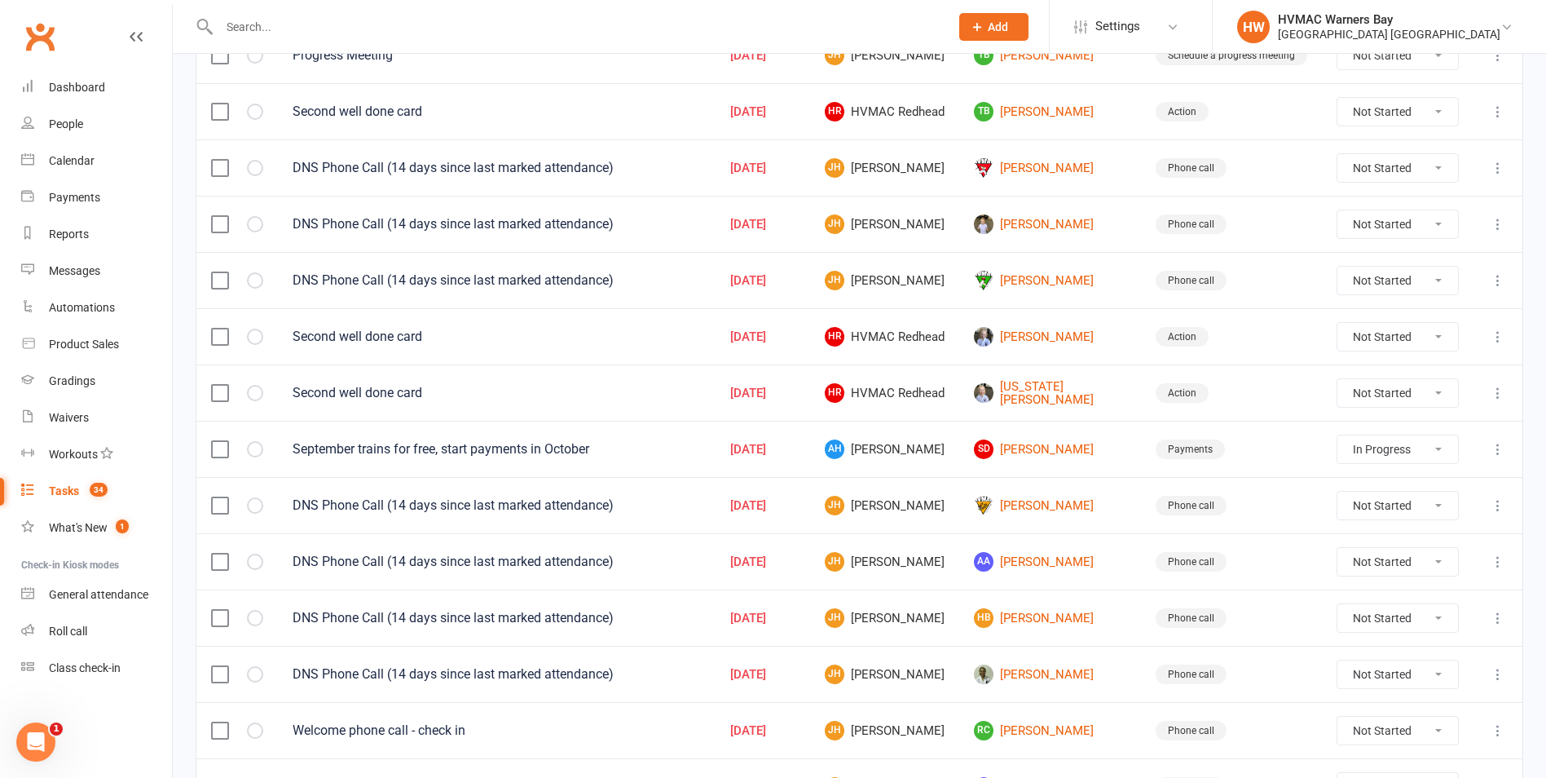
scroll to position [815, 0]
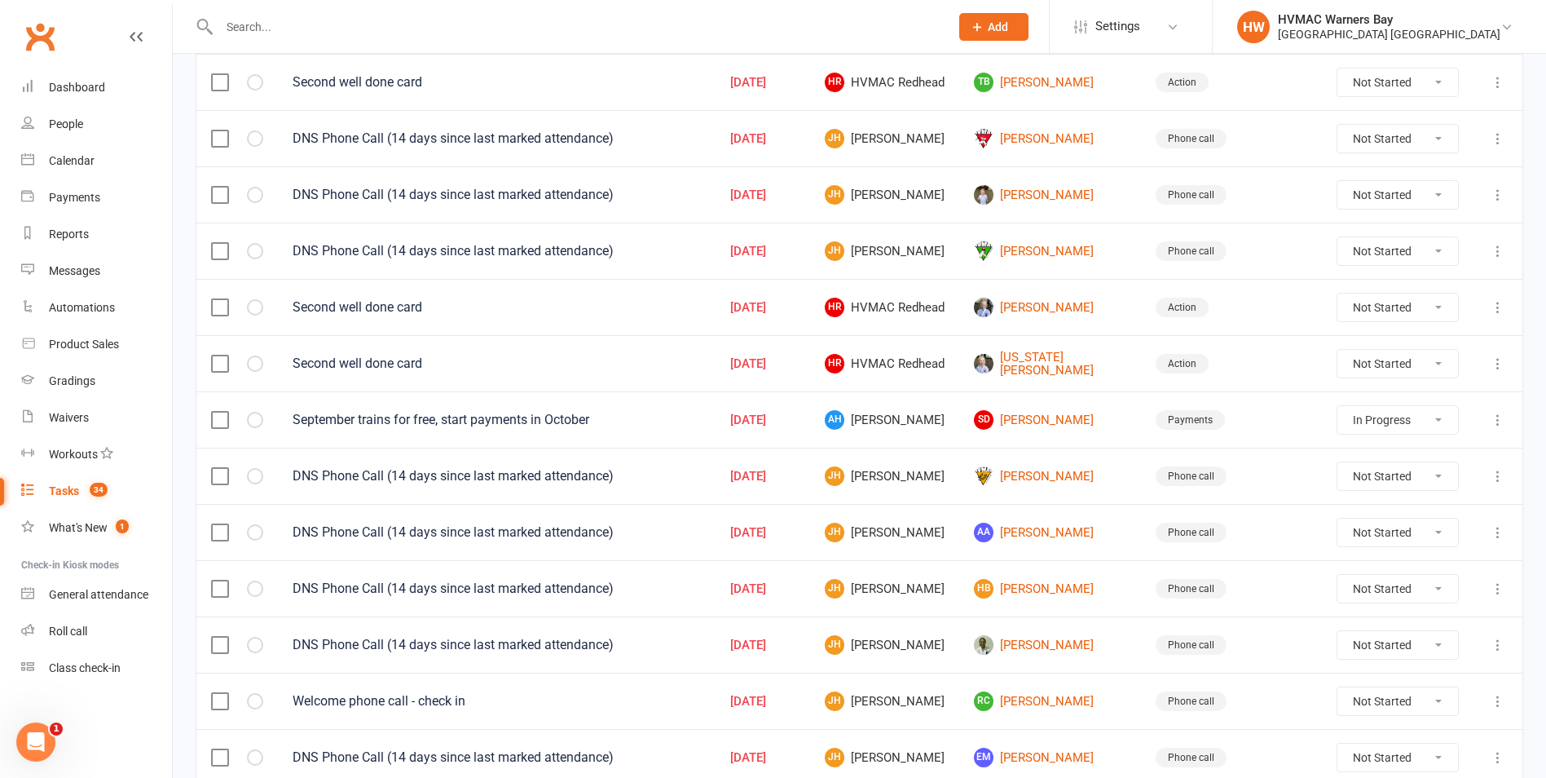
click at [1385, 429] on select "Not Started In Progress Waiting Complete" at bounding box center [1398, 420] width 121 height 28
click at [1338, 406] on select "Not Started In Progress Waiting Complete" at bounding box center [1398, 420] width 121 height 28
select select "started"
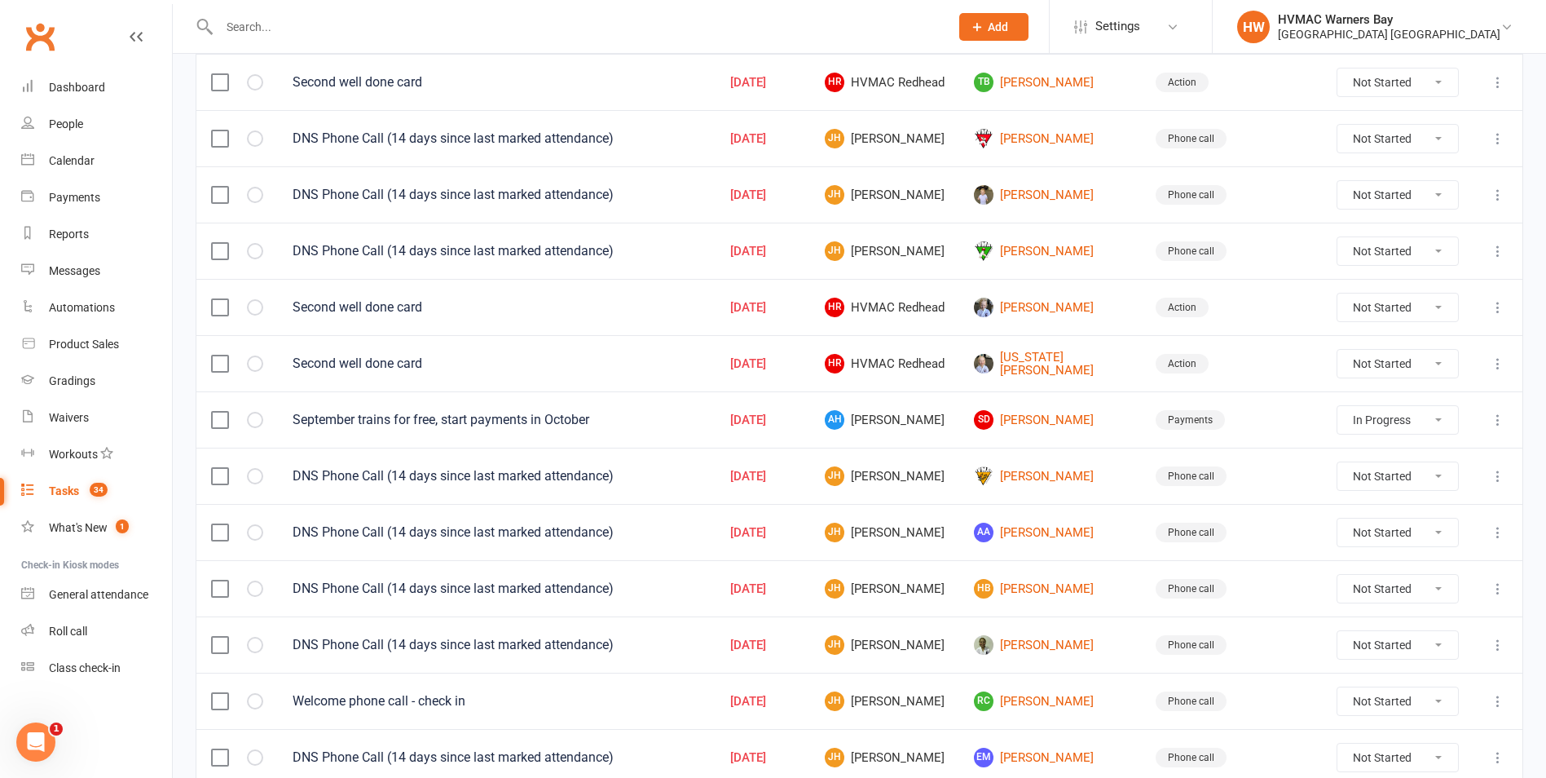
select select "started"
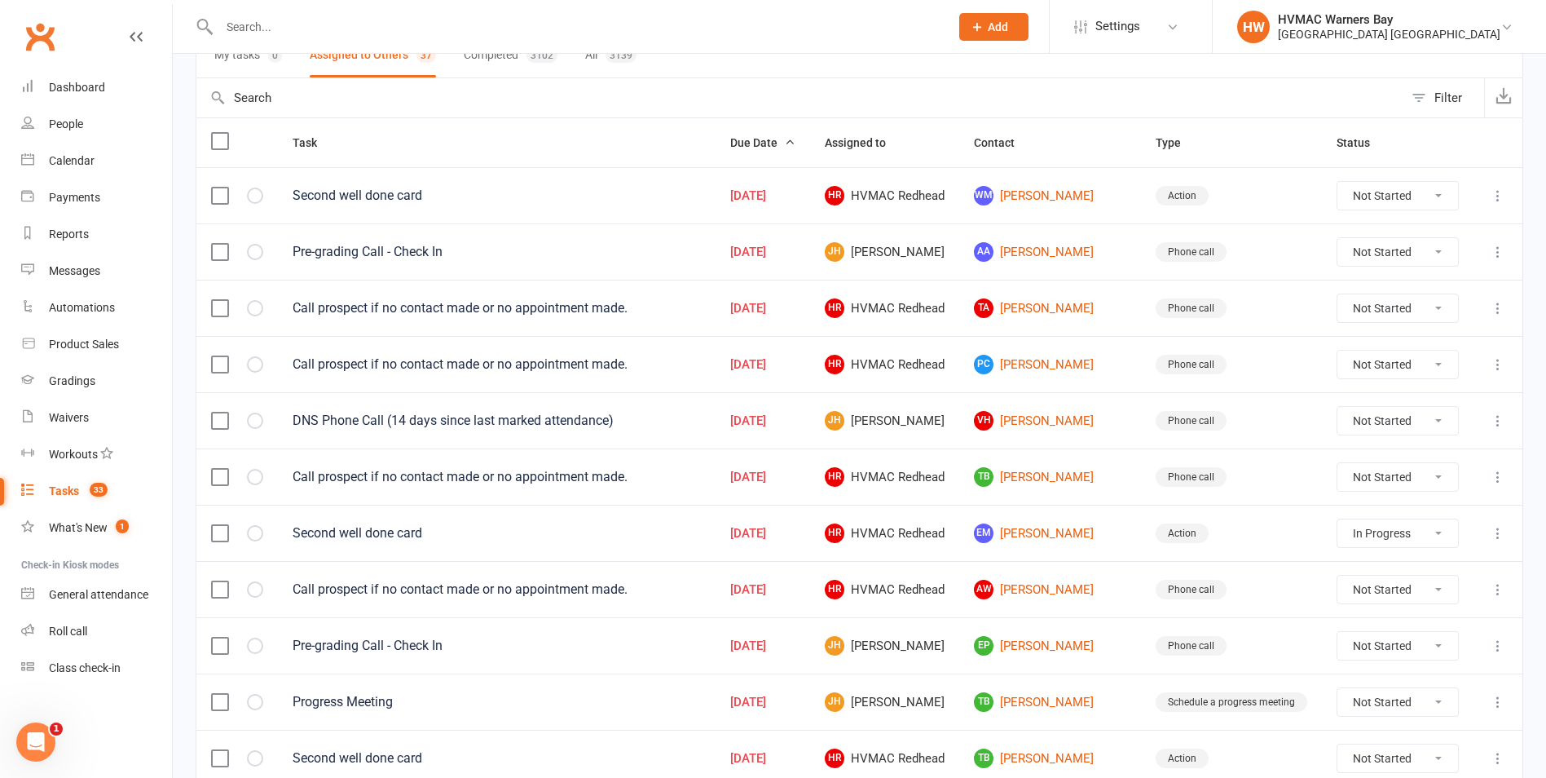
scroll to position [0, 0]
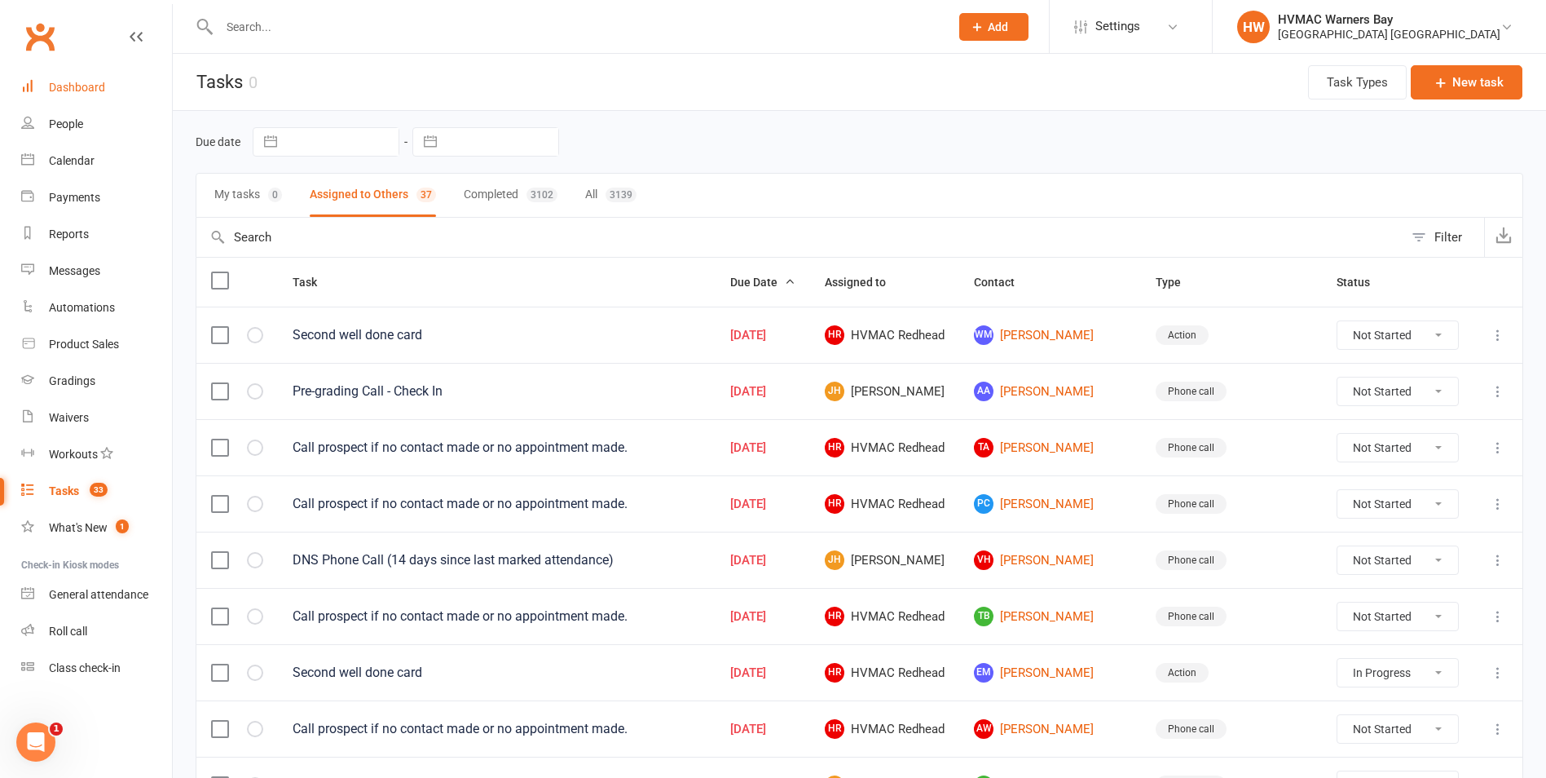
click at [92, 81] on div "Dashboard" at bounding box center [77, 87] width 56 height 13
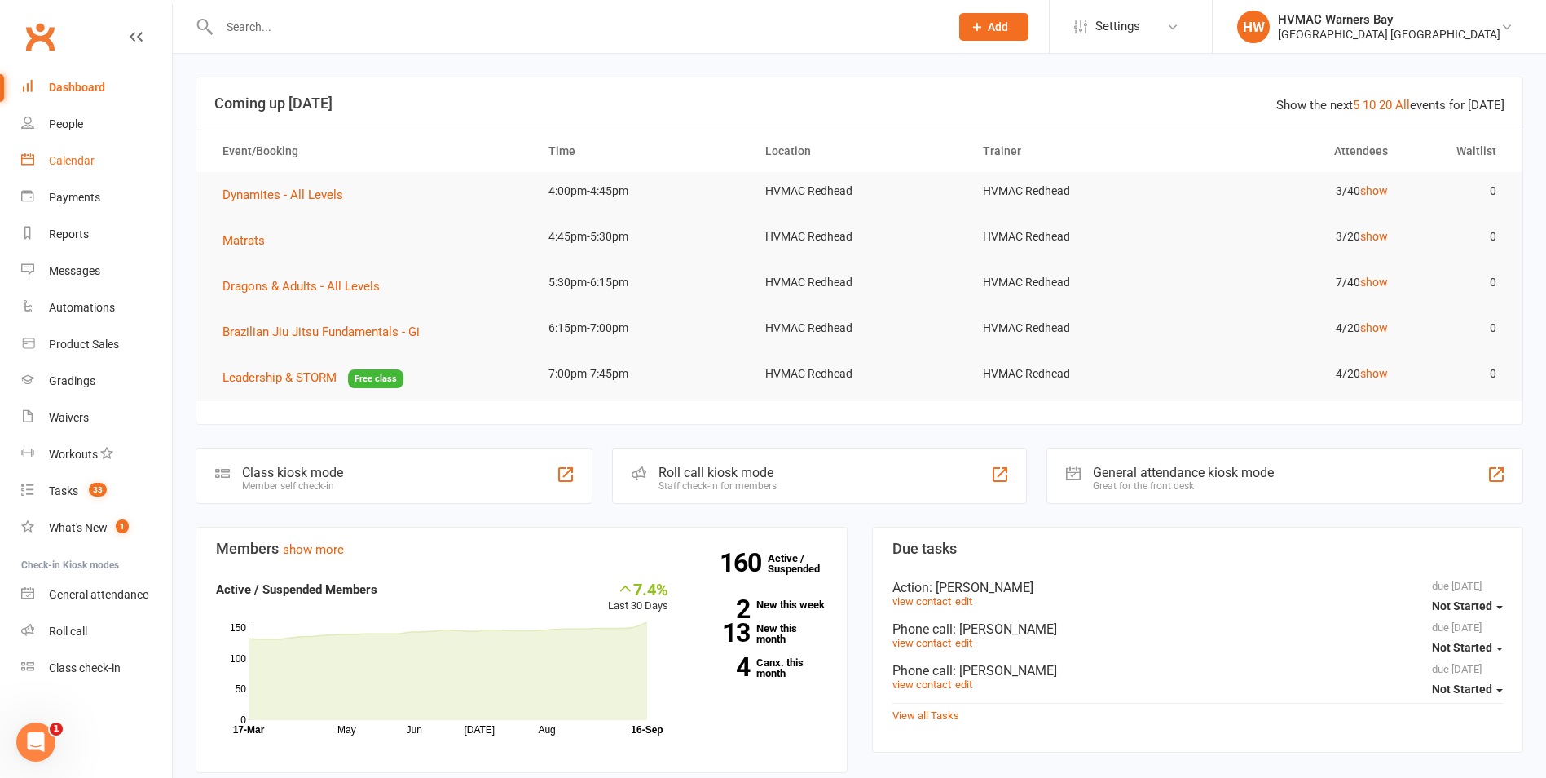
click at [56, 154] on div "Calendar" at bounding box center [72, 160] width 46 height 13
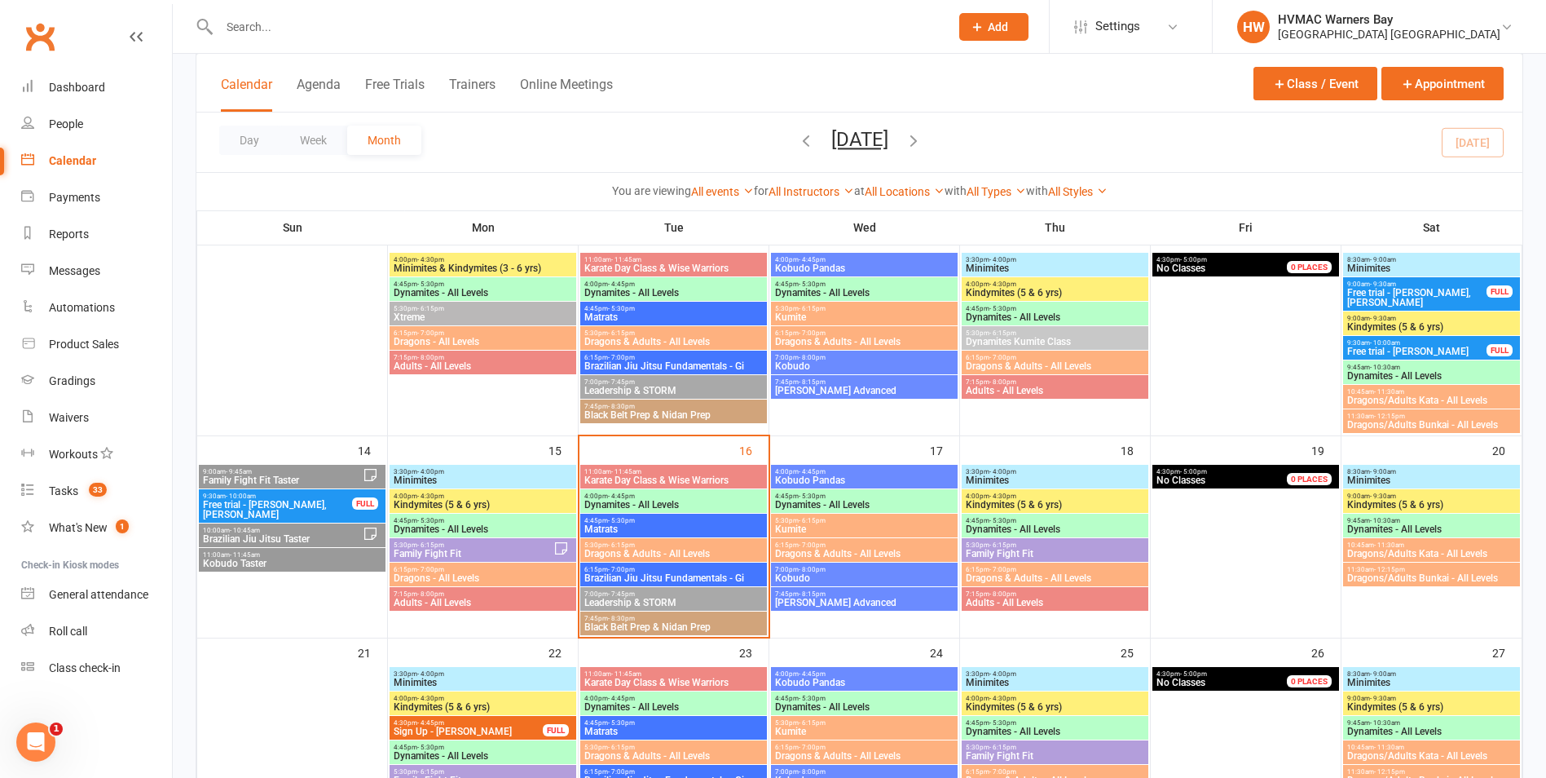
scroll to position [326, 0]
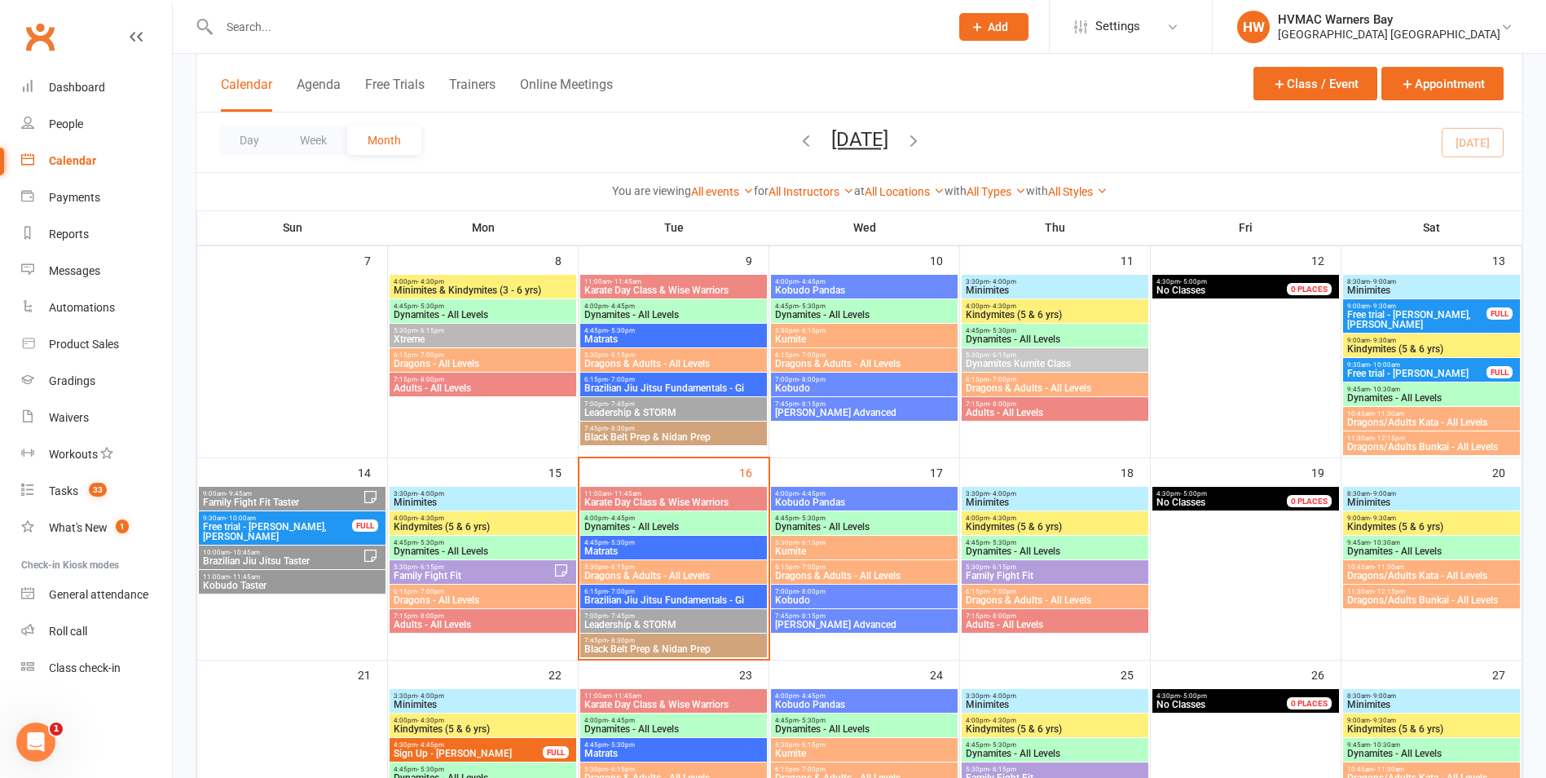
click at [673, 492] on span "11:00am - 11:45am" at bounding box center [674, 493] width 180 height 7
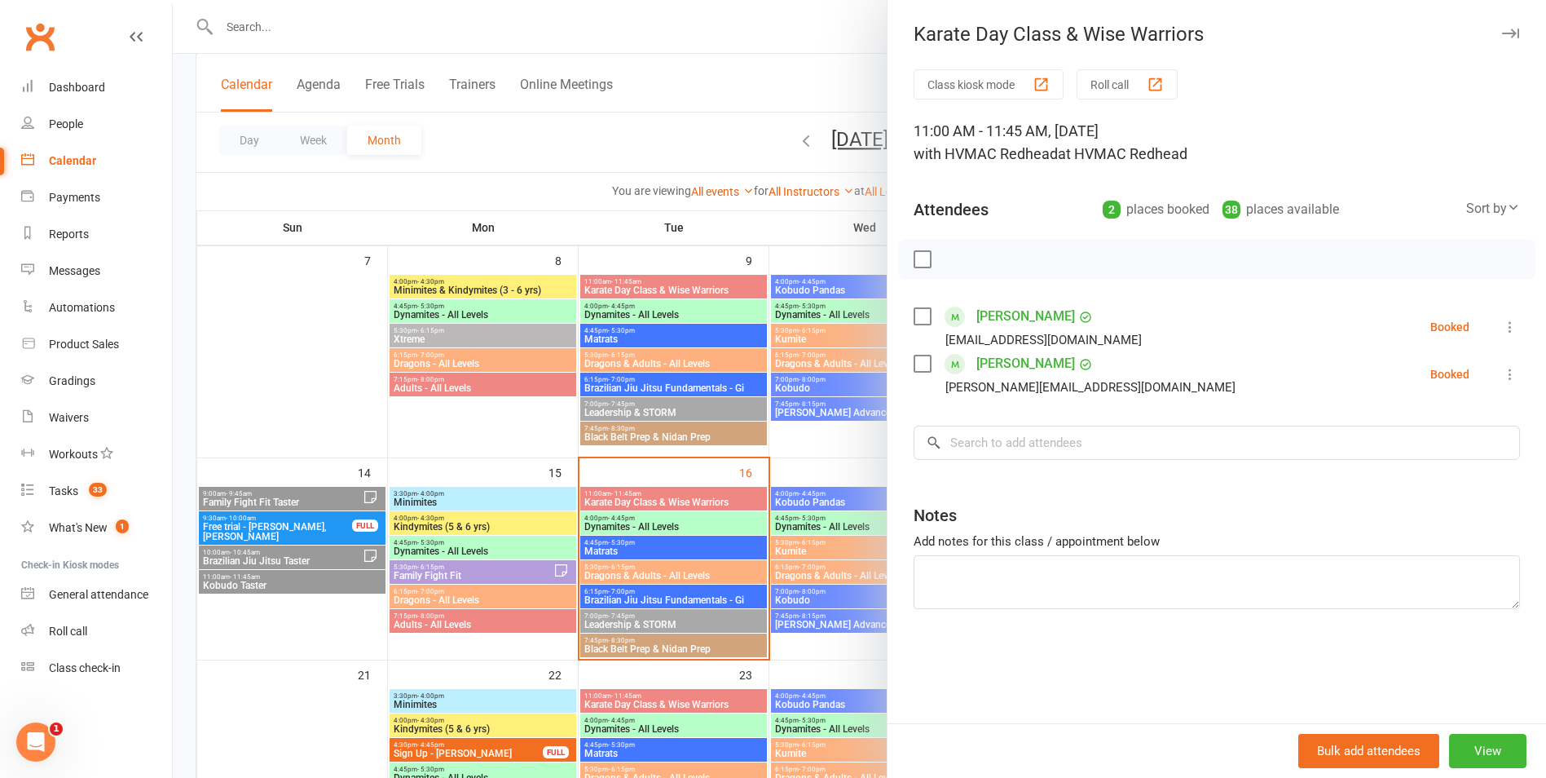
drag, startPoint x: 916, startPoint y: 258, endPoint x: 937, endPoint y: 250, distance: 21.7
click at [916, 257] on label at bounding box center [922, 259] width 16 height 16
click at [950, 253] on icon "button" at bounding box center [959, 259] width 18 height 18
drag, startPoint x: 770, startPoint y: 461, endPoint x: 748, endPoint y: 487, distance: 34.2
click at [766, 464] on div at bounding box center [860, 389] width 1374 height 778
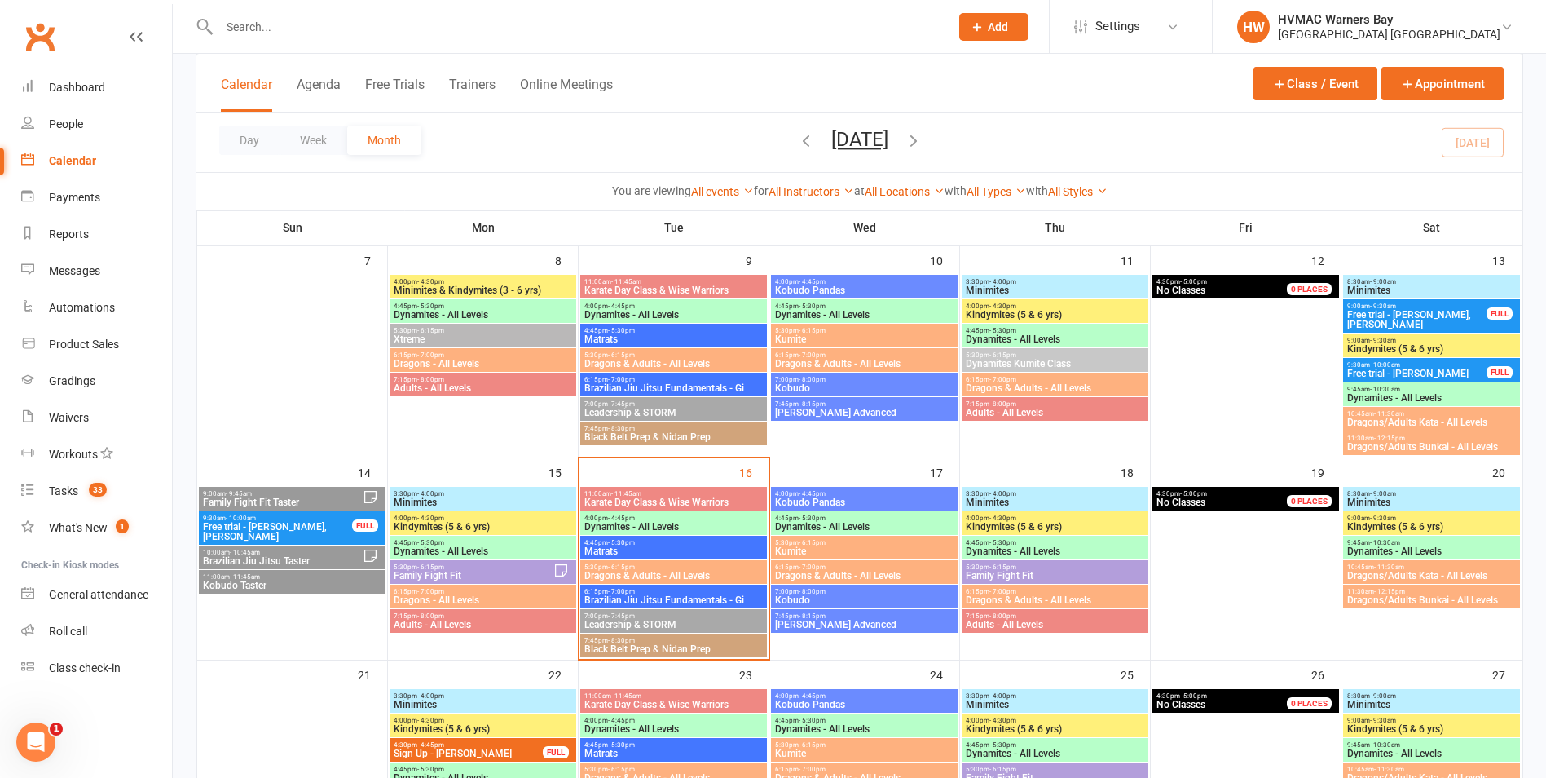
click at [697, 523] on span "Dynamites - All Levels" at bounding box center [674, 527] width 180 height 10
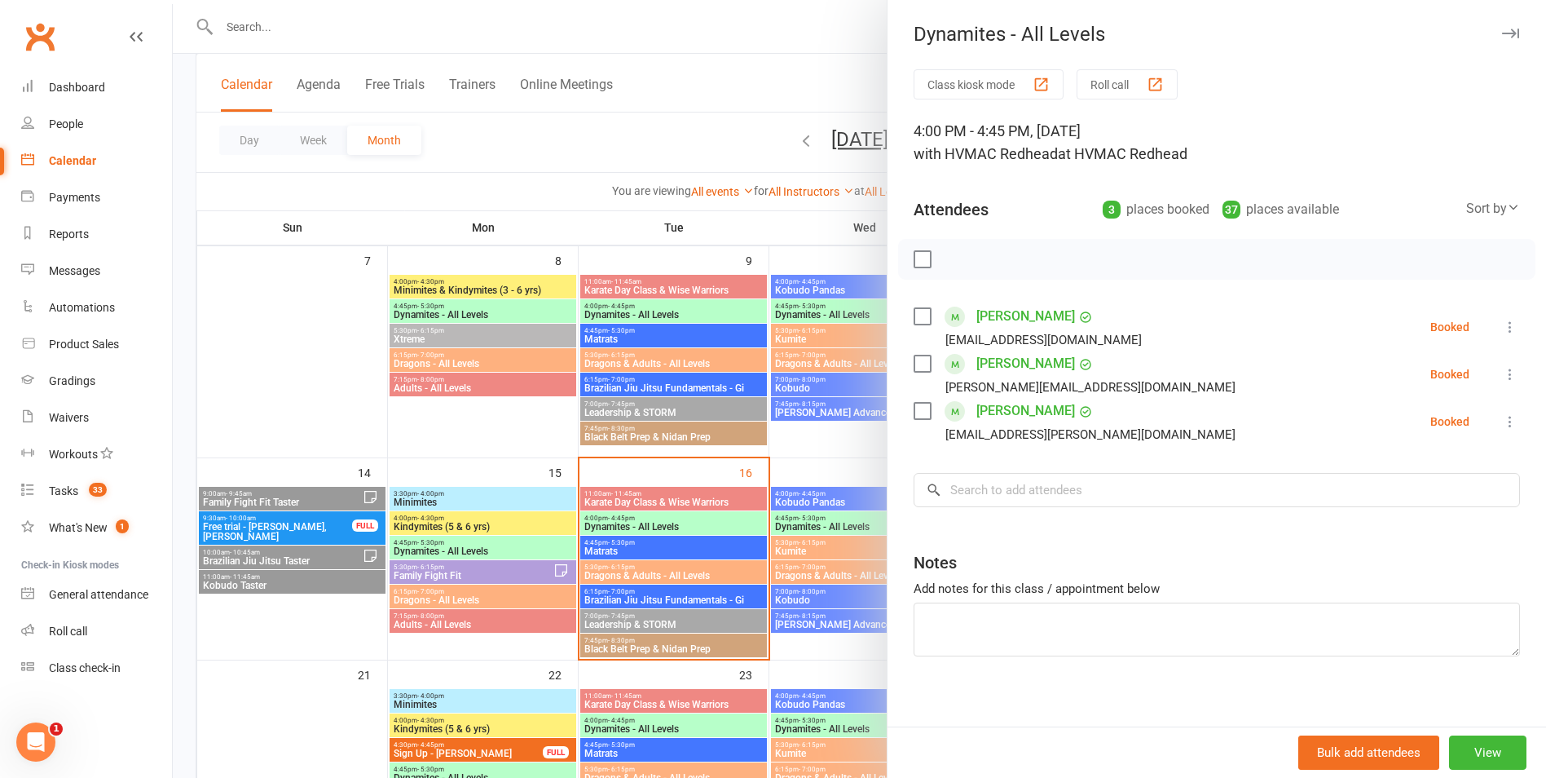
drag, startPoint x: 709, startPoint y: 488, endPoint x: 699, endPoint y: 492, distance: 11.1
click at [708, 488] on div at bounding box center [860, 389] width 1374 height 778
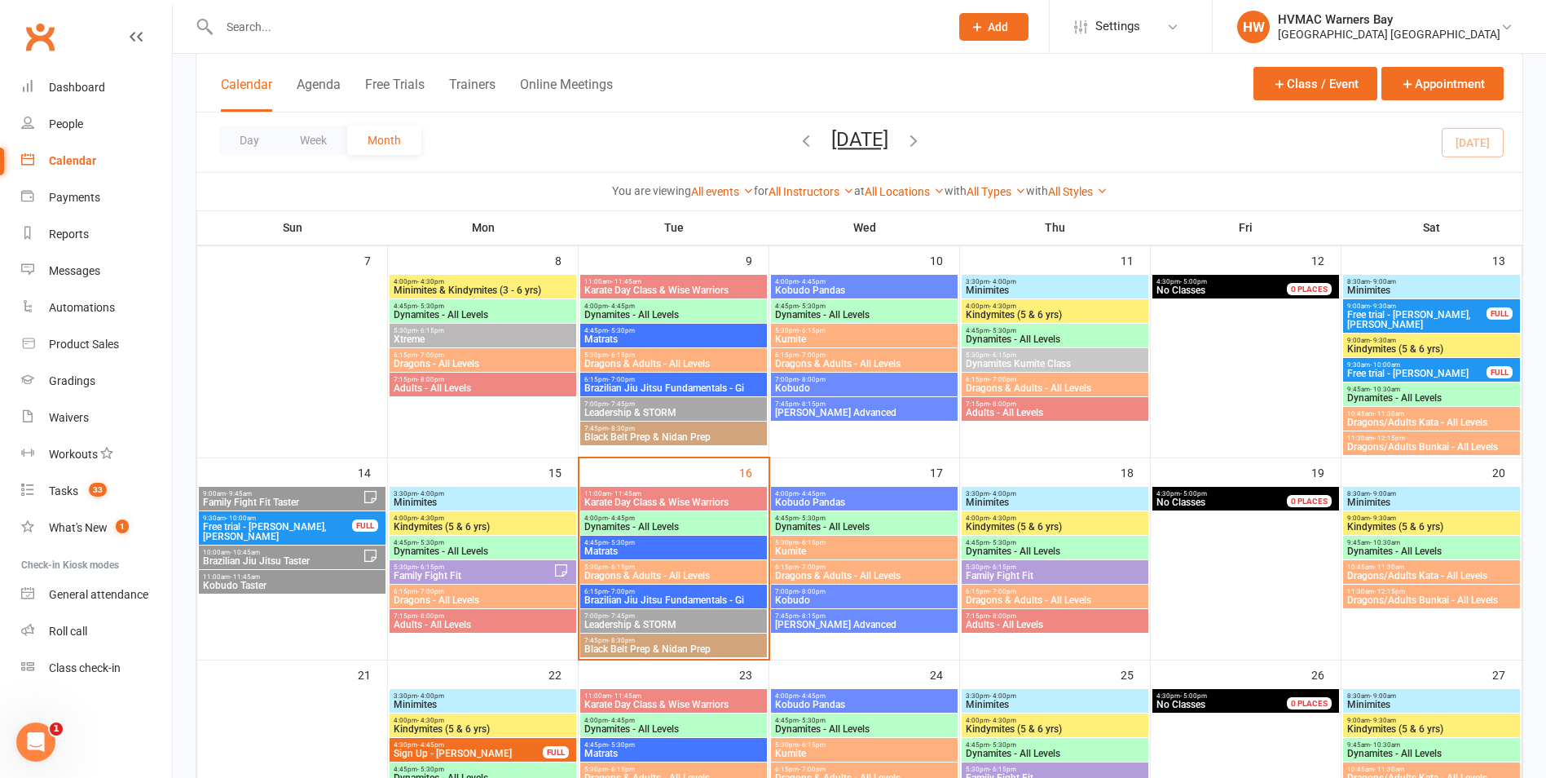
click at [540, 573] on span "Family Fight Fit" at bounding box center [473, 576] width 161 height 10
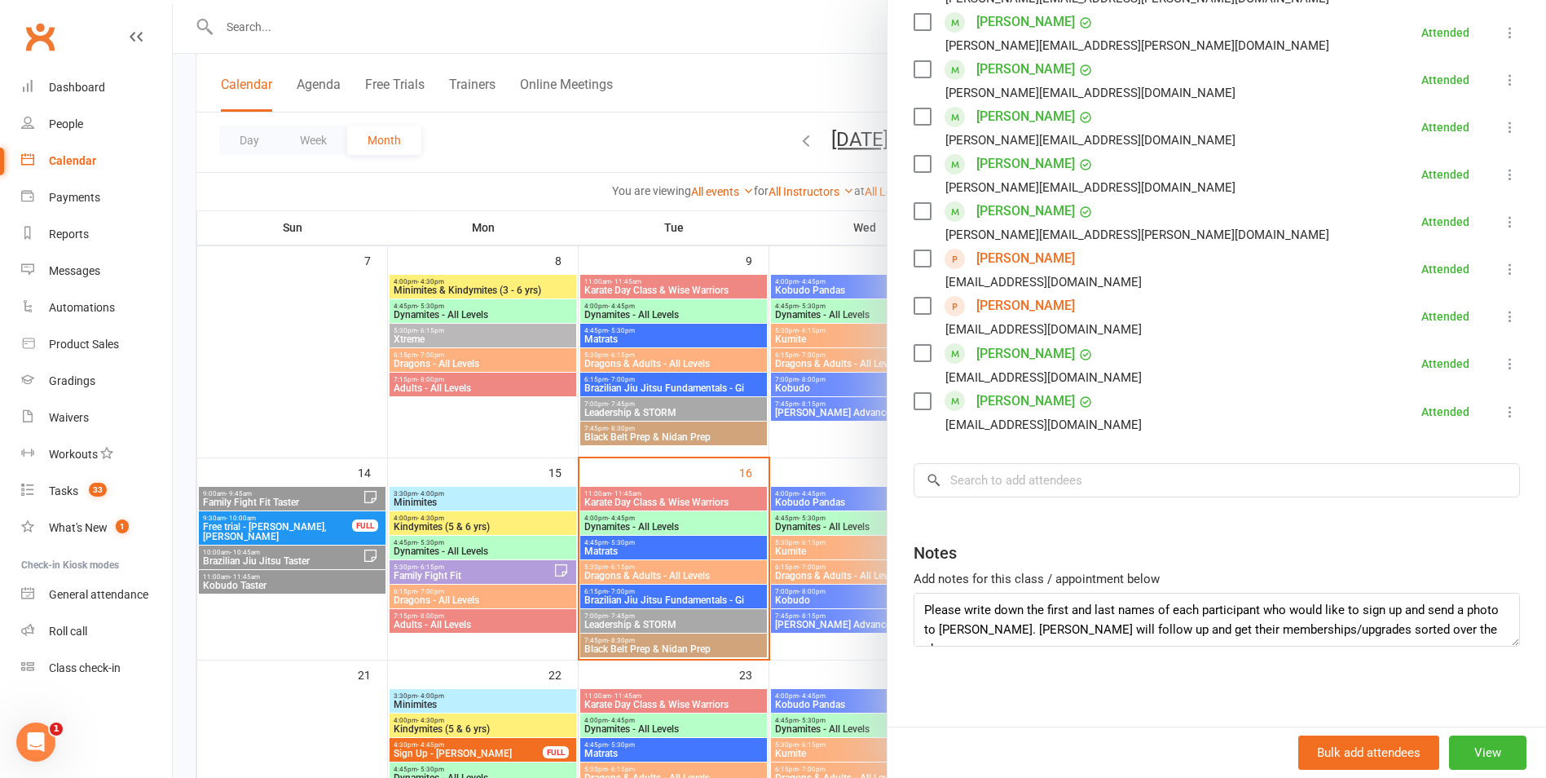
scroll to position [674, 0]
click at [581, 395] on div at bounding box center [860, 389] width 1374 height 778
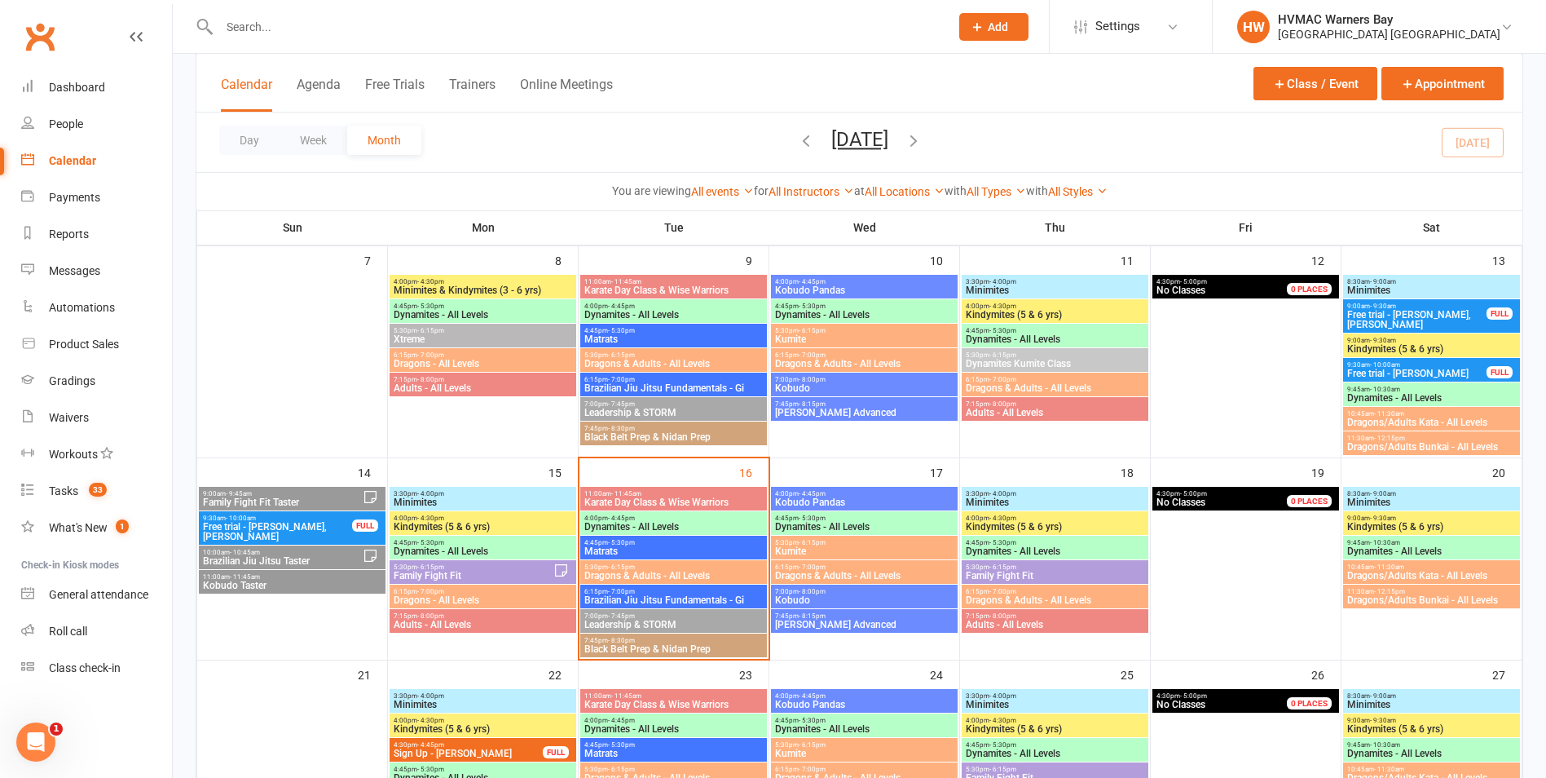
click at [659, 599] on span "Brazilian Jiu Jitsu Fundamentals - Gi" at bounding box center [674, 600] width 180 height 10
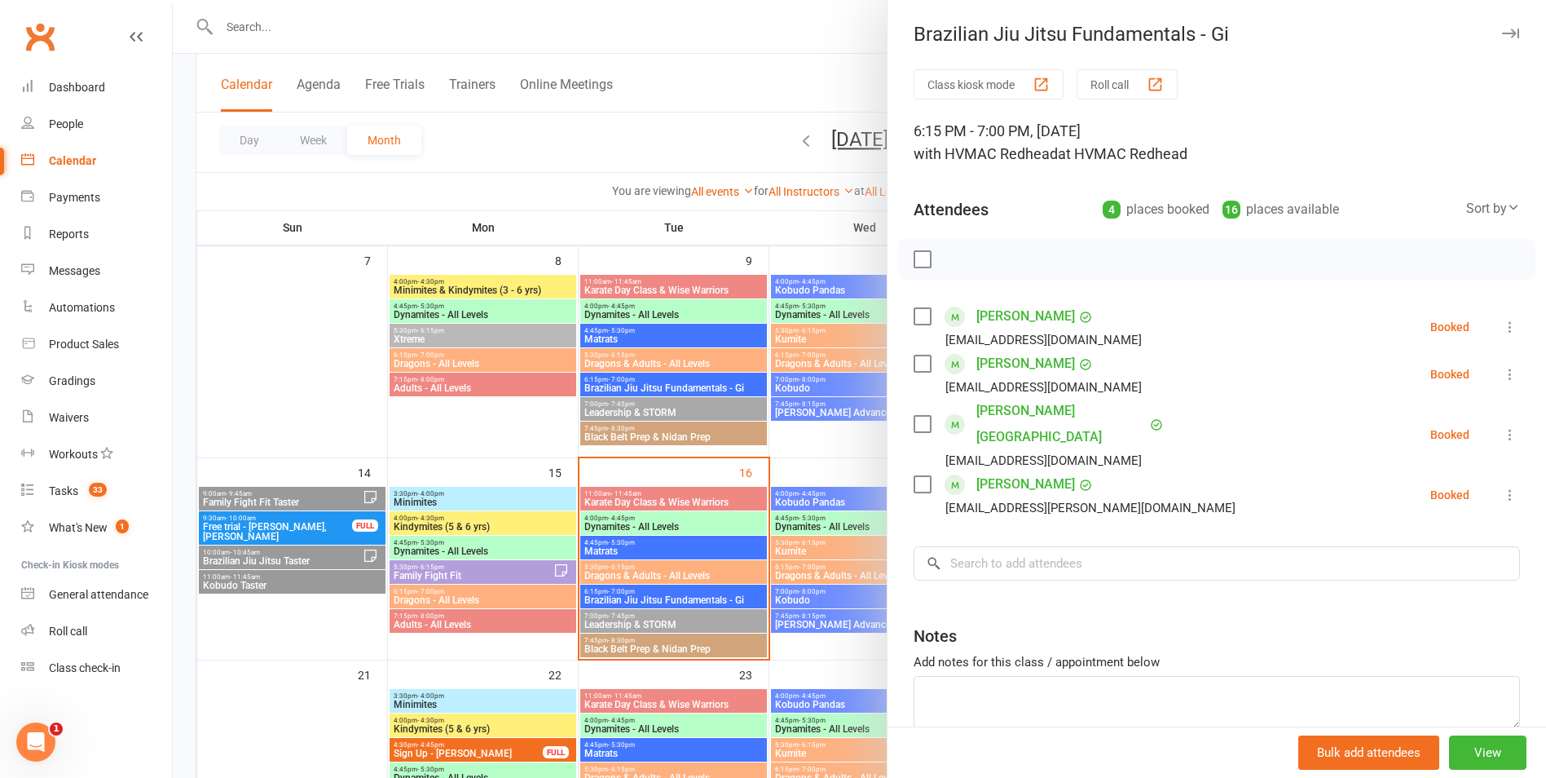
click at [659, 599] on div at bounding box center [860, 389] width 1374 height 778
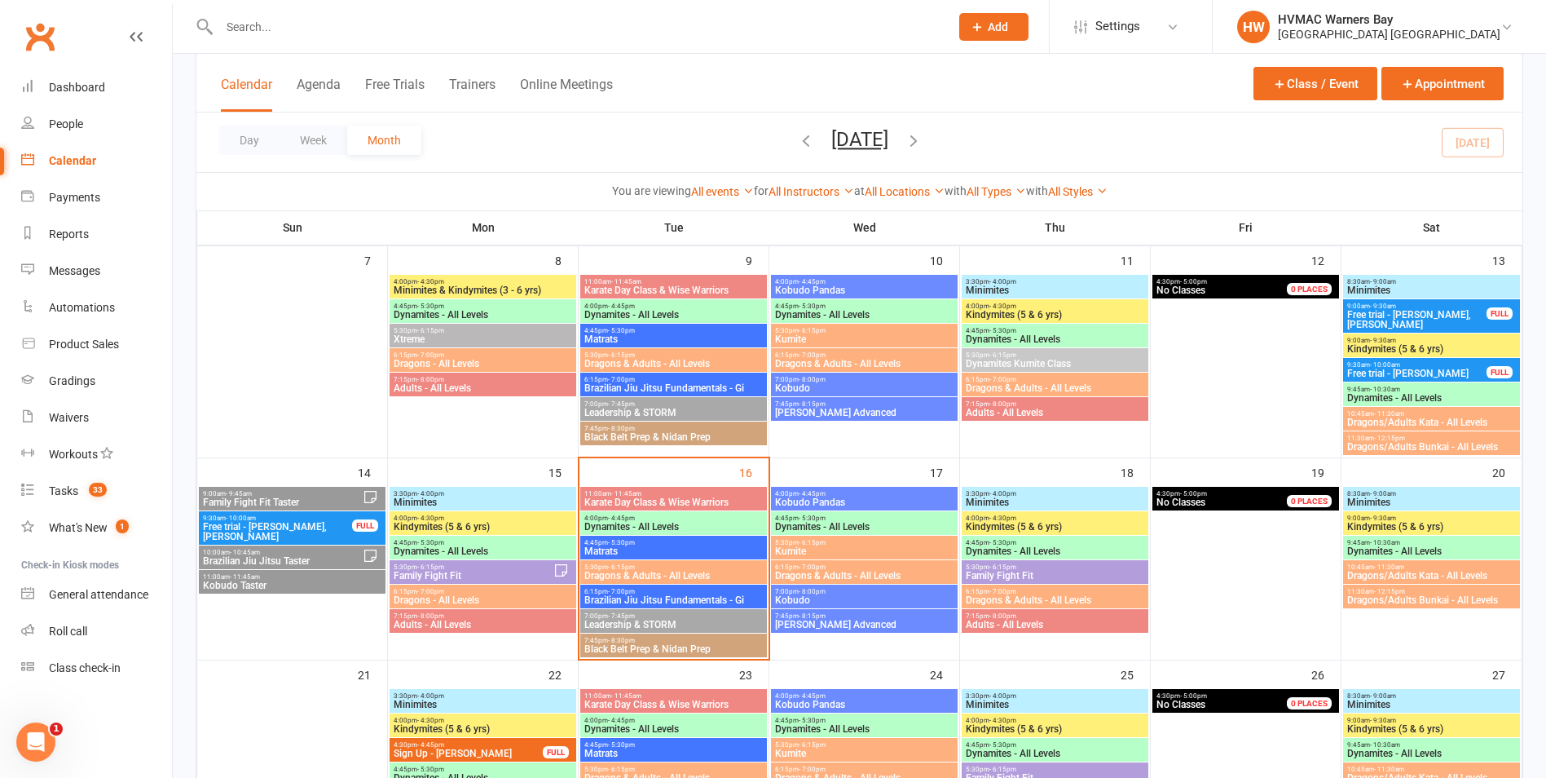
click at [662, 624] on span "Leadership & STORM" at bounding box center [674, 625] width 180 height 10
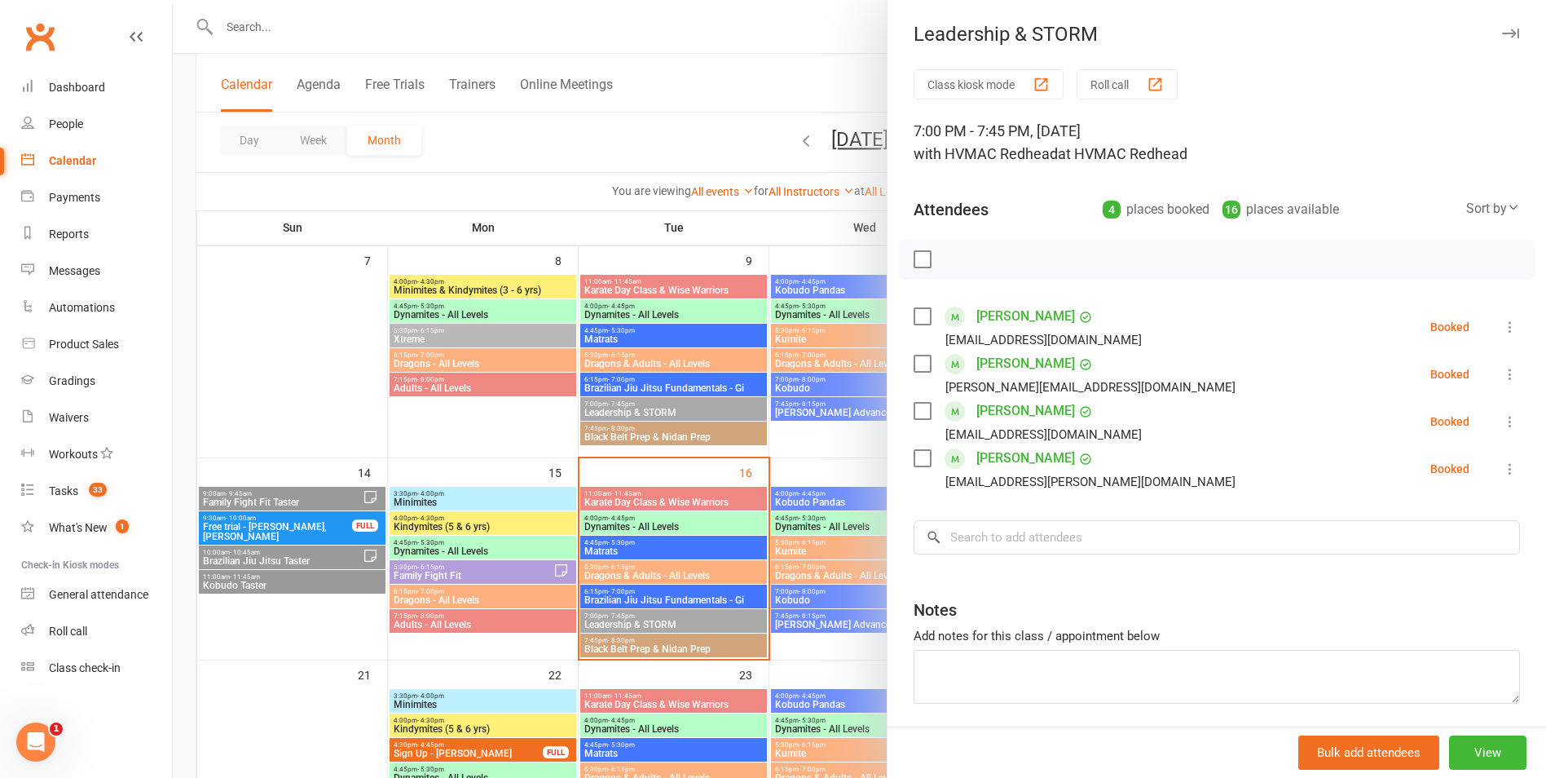
click at [662, 624] on div at bounding box center [860, 389] width 1374 height 778
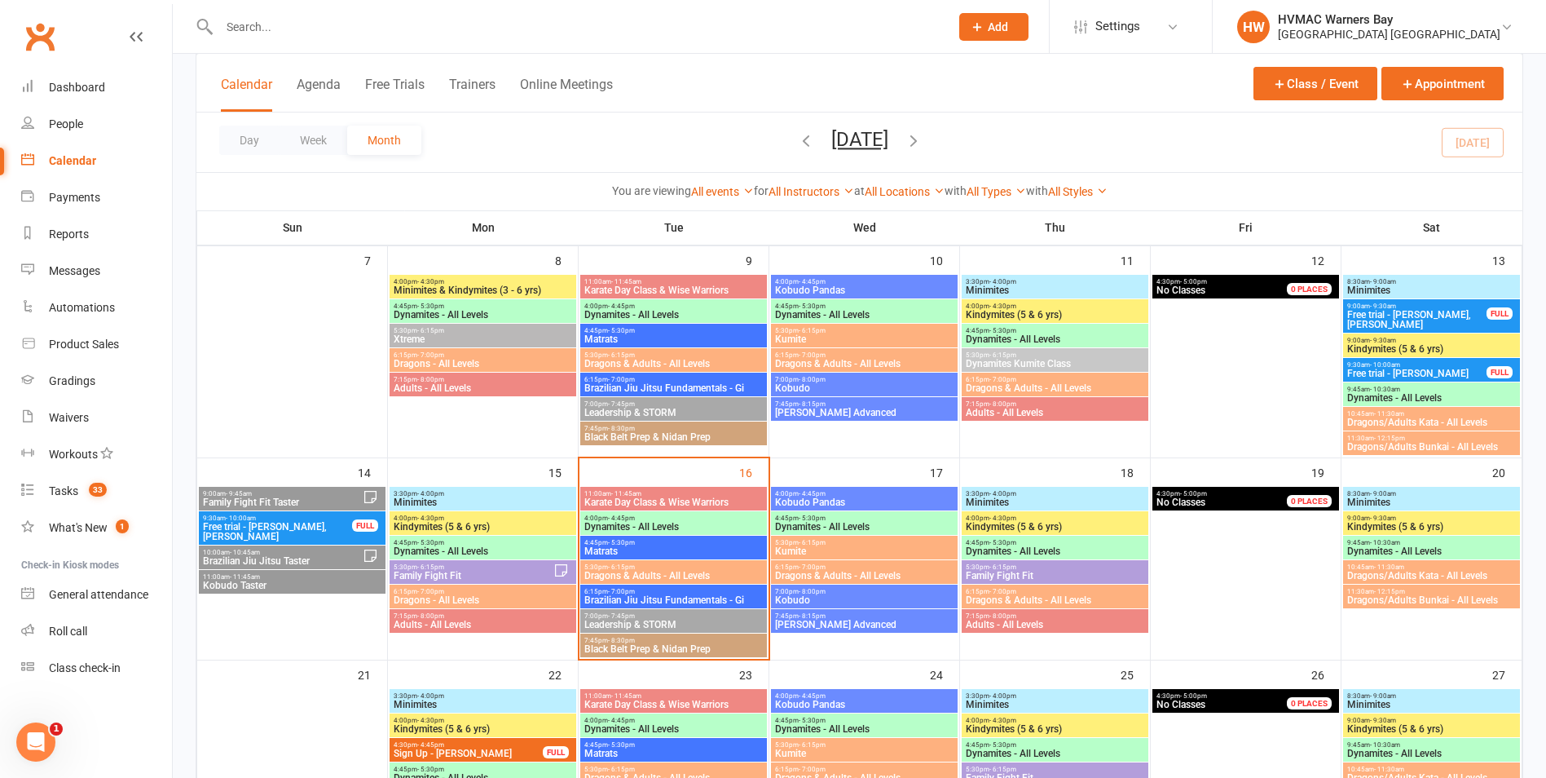
click at [661, 645] on span "Black Belt Prep & Nidan Prep" at bounding box center [674, 649] width 180 height 10
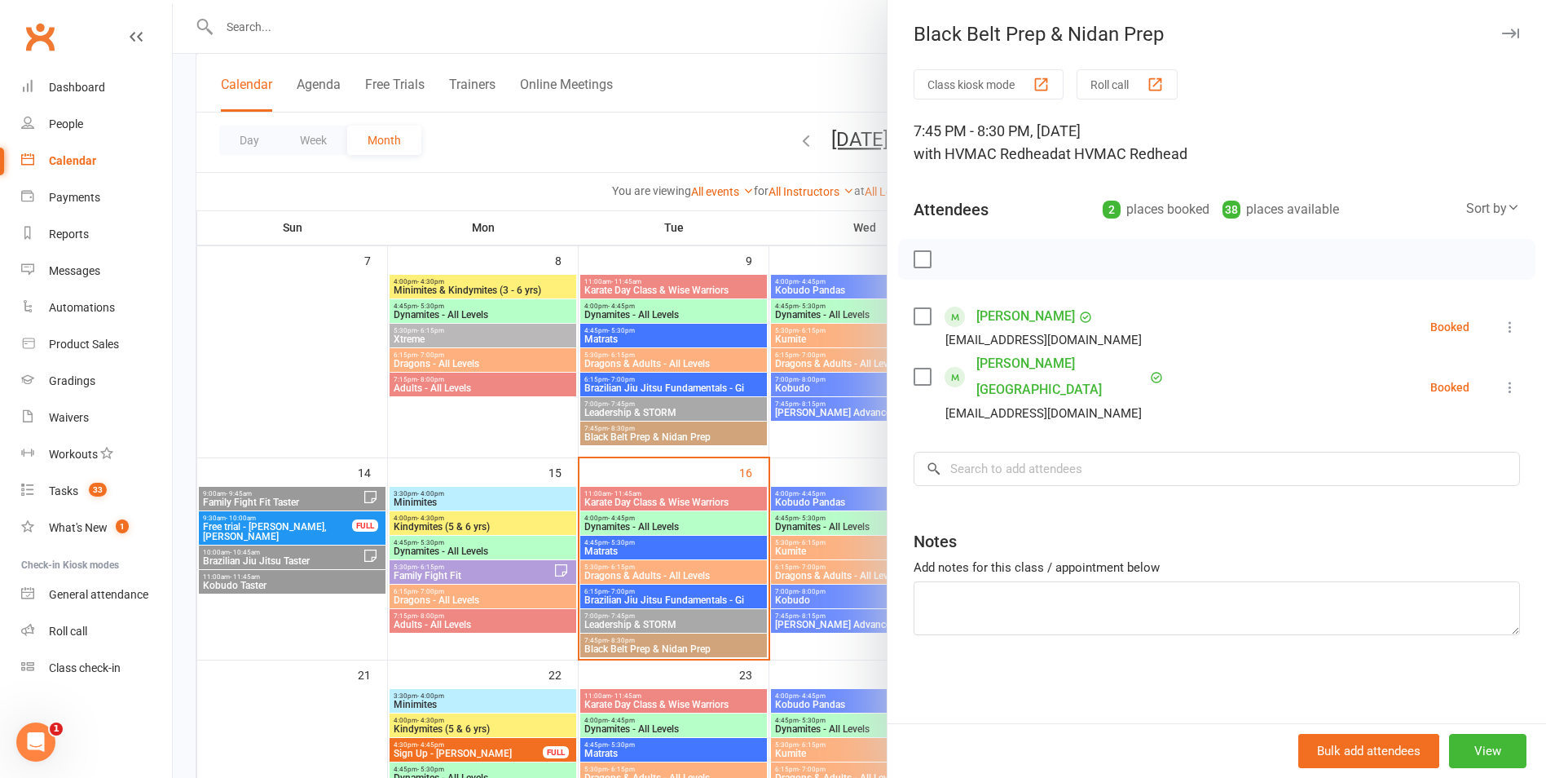
click at [661, 645] on div at bounding box center [860, 389] width 1374 height 778
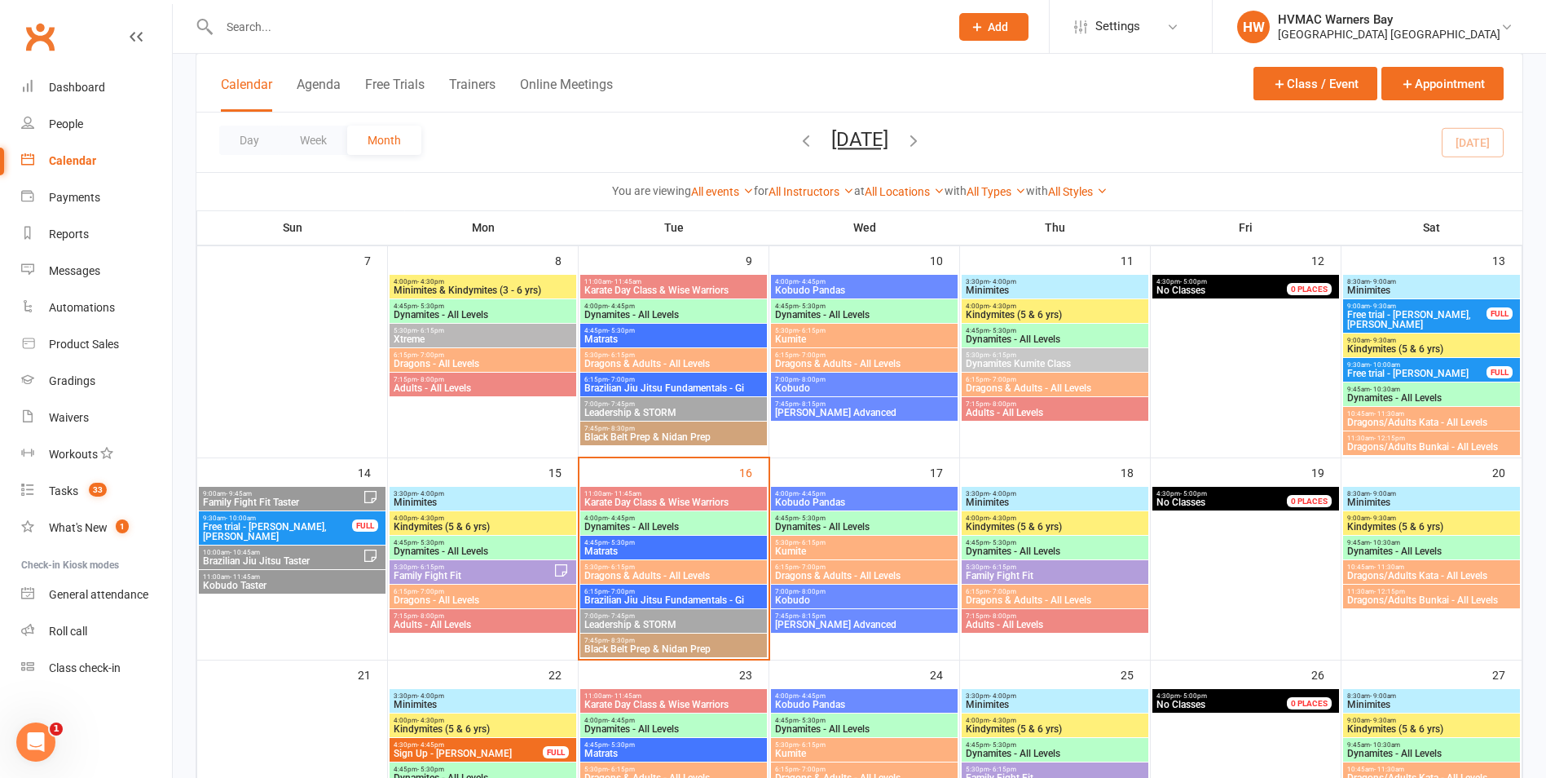
click at [365, 497] on icon at bounding box center [370, 496] width 11 height 11
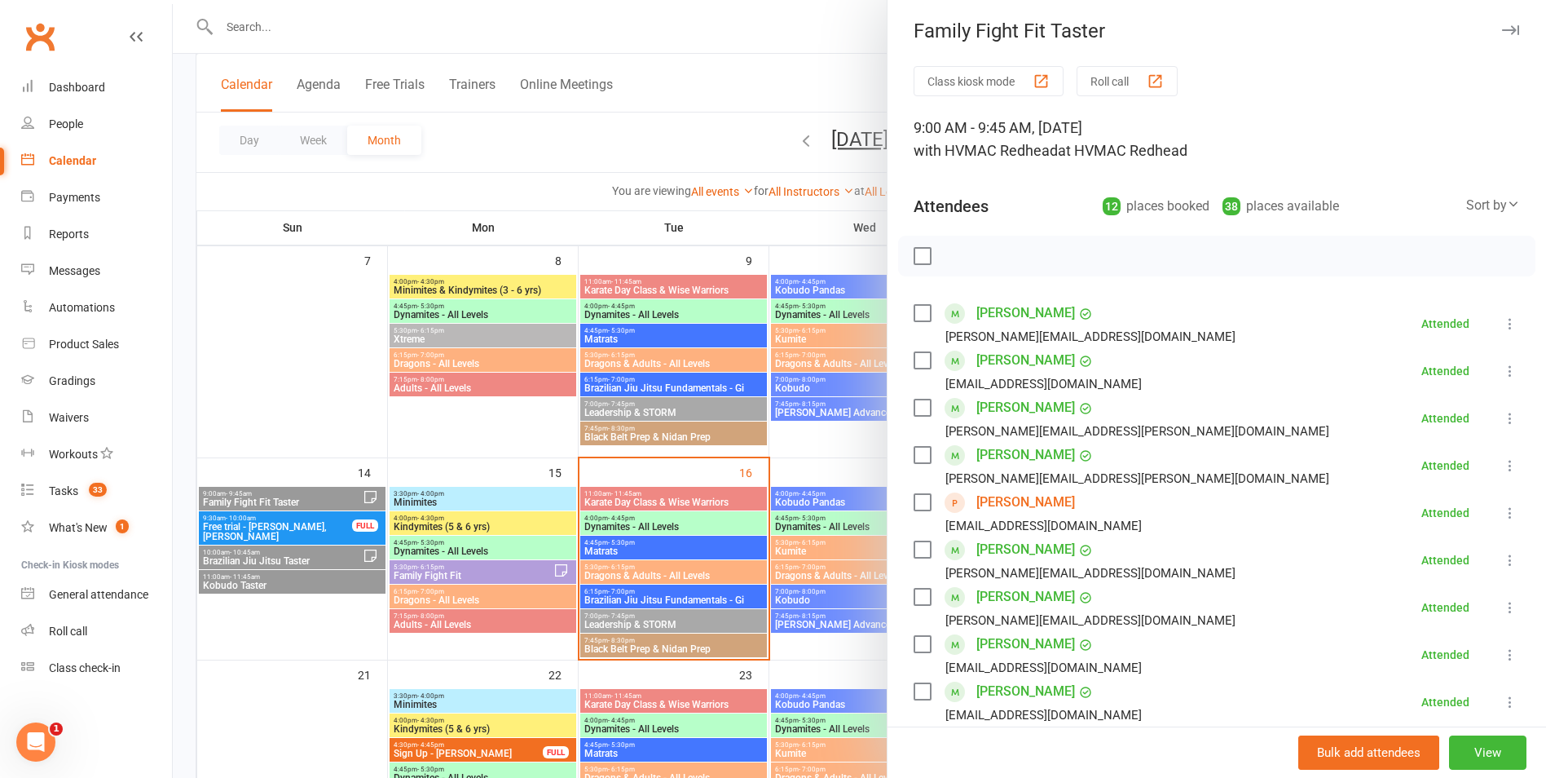
scroll to position [0, 0]
click at [671, 505] on div at bounding box center [860, 389] width 1374 height 778
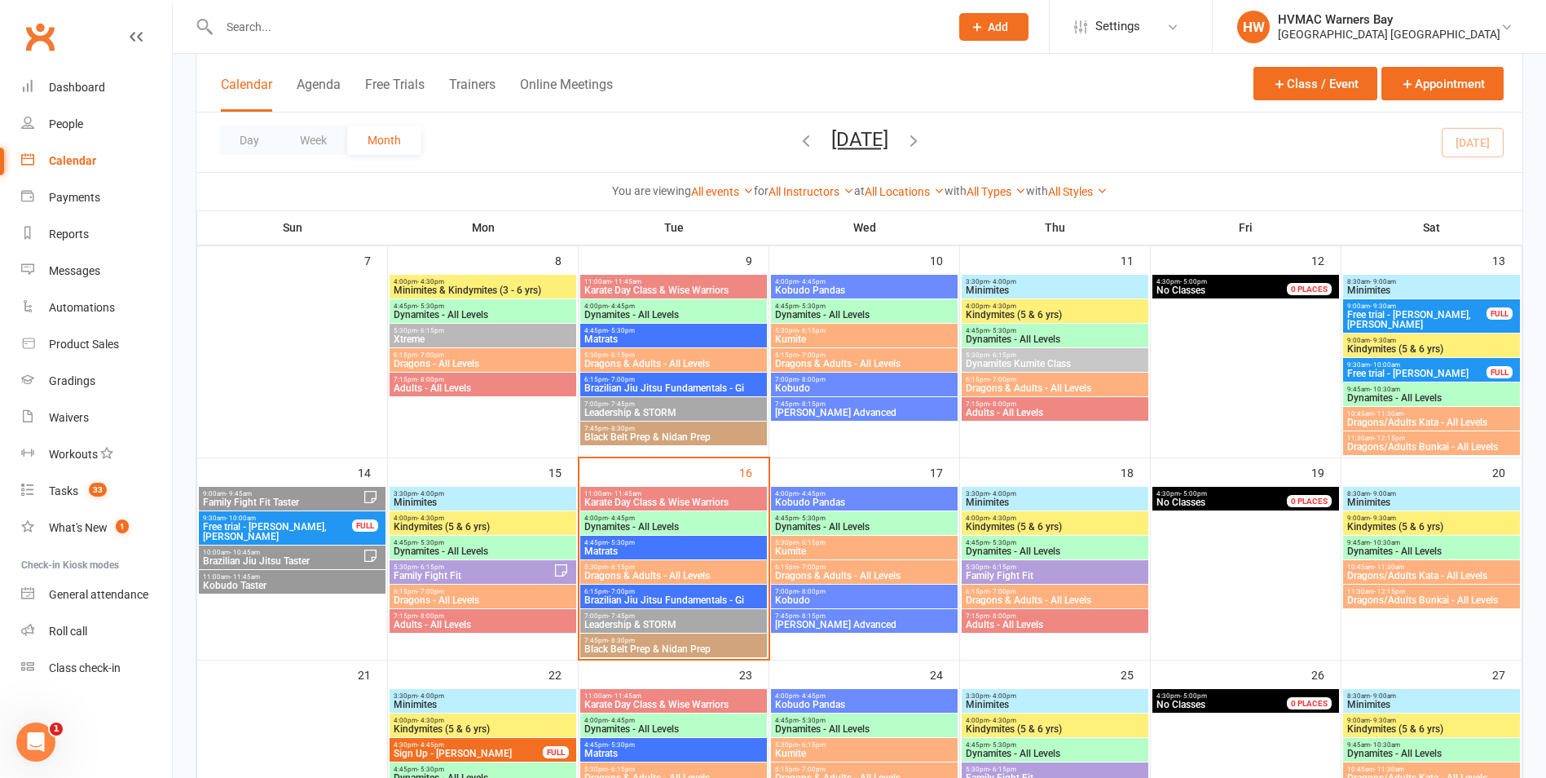
click at [484, 565] on span "5:30pm - 6:15pm" at bounding box center [473, 566] width 161 height 7
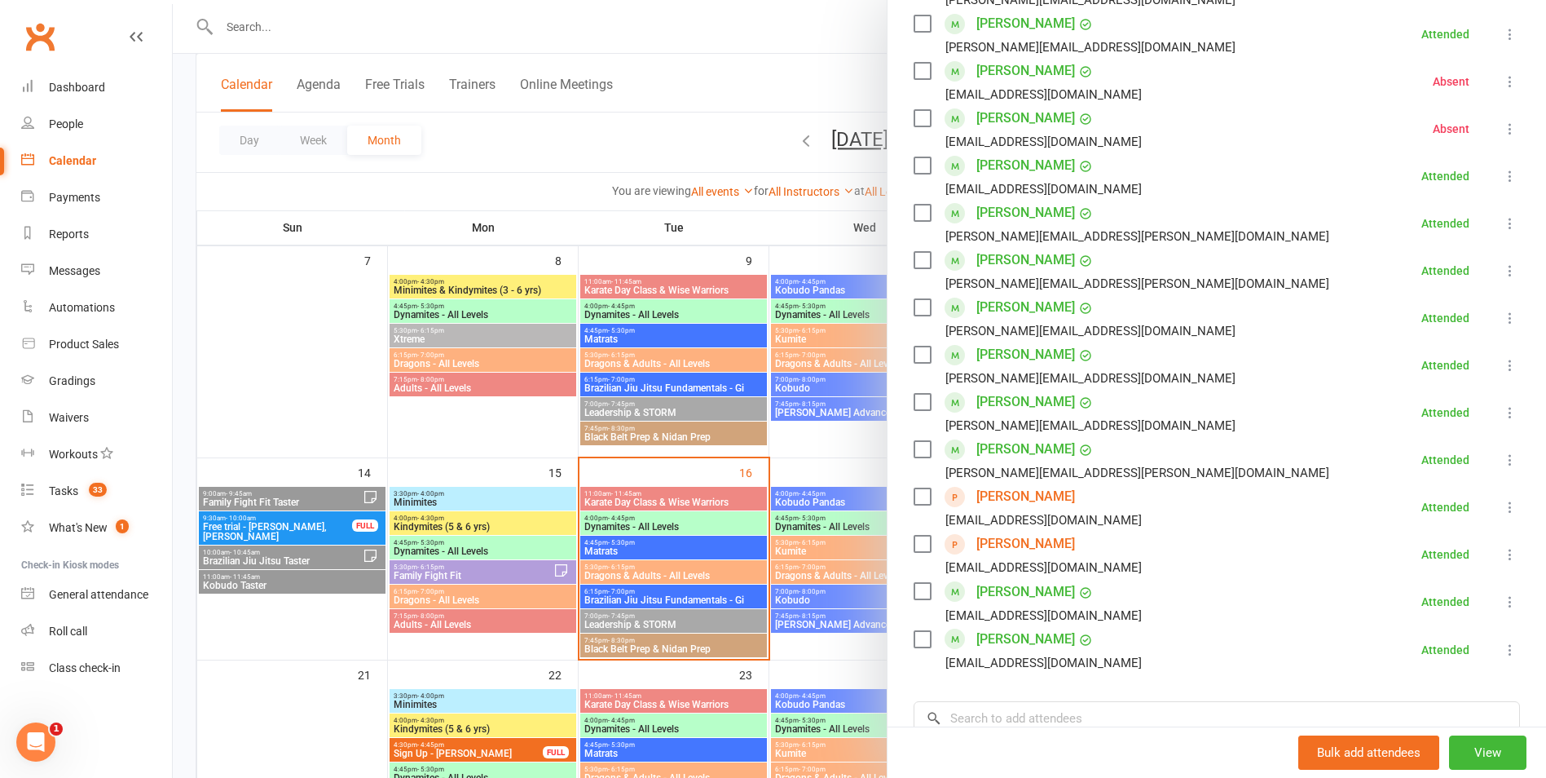
scroll to position [489, 0]
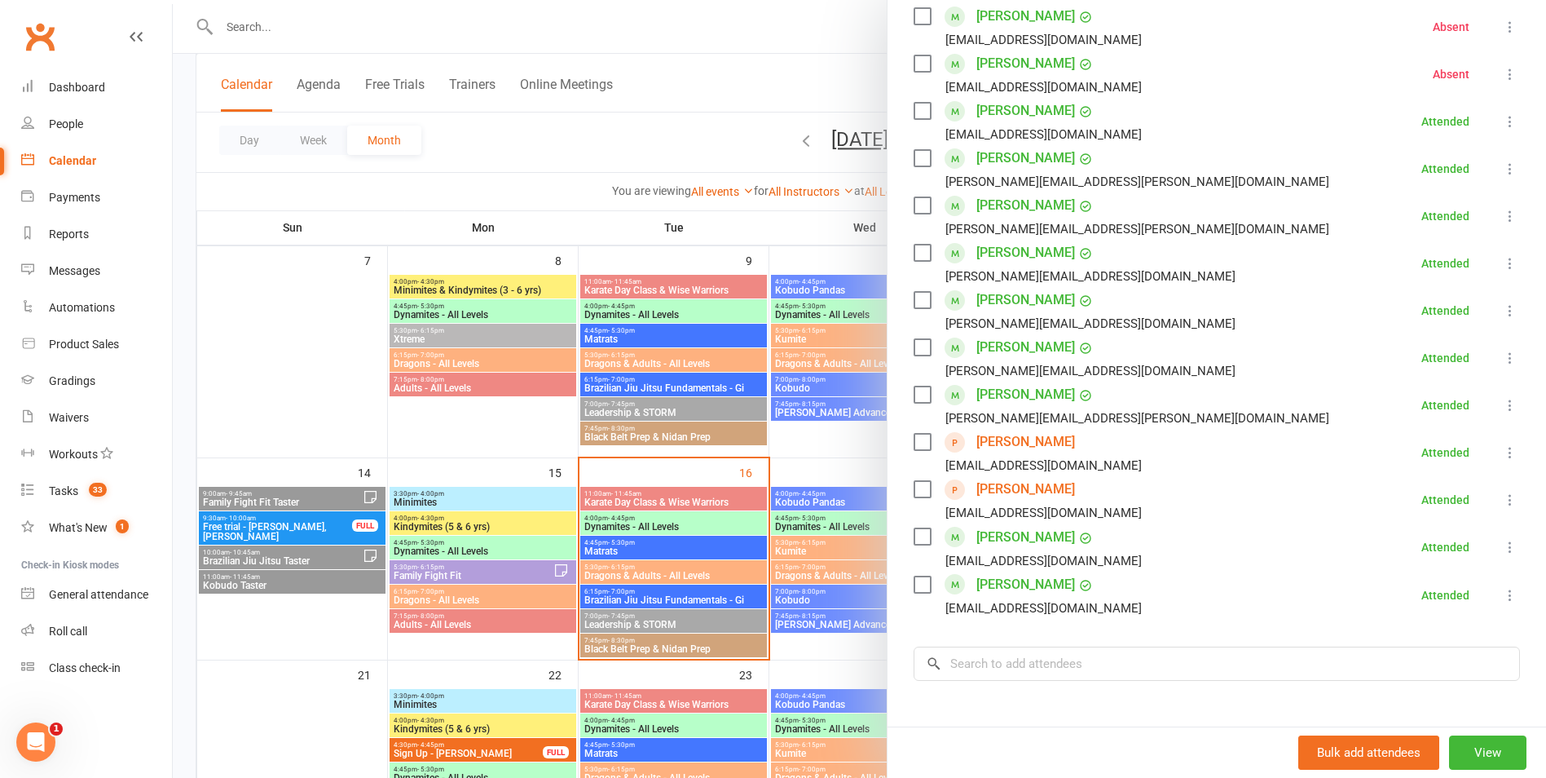
click at [442, 563] on div at bounding box center [860, 389] width 1374 height 778
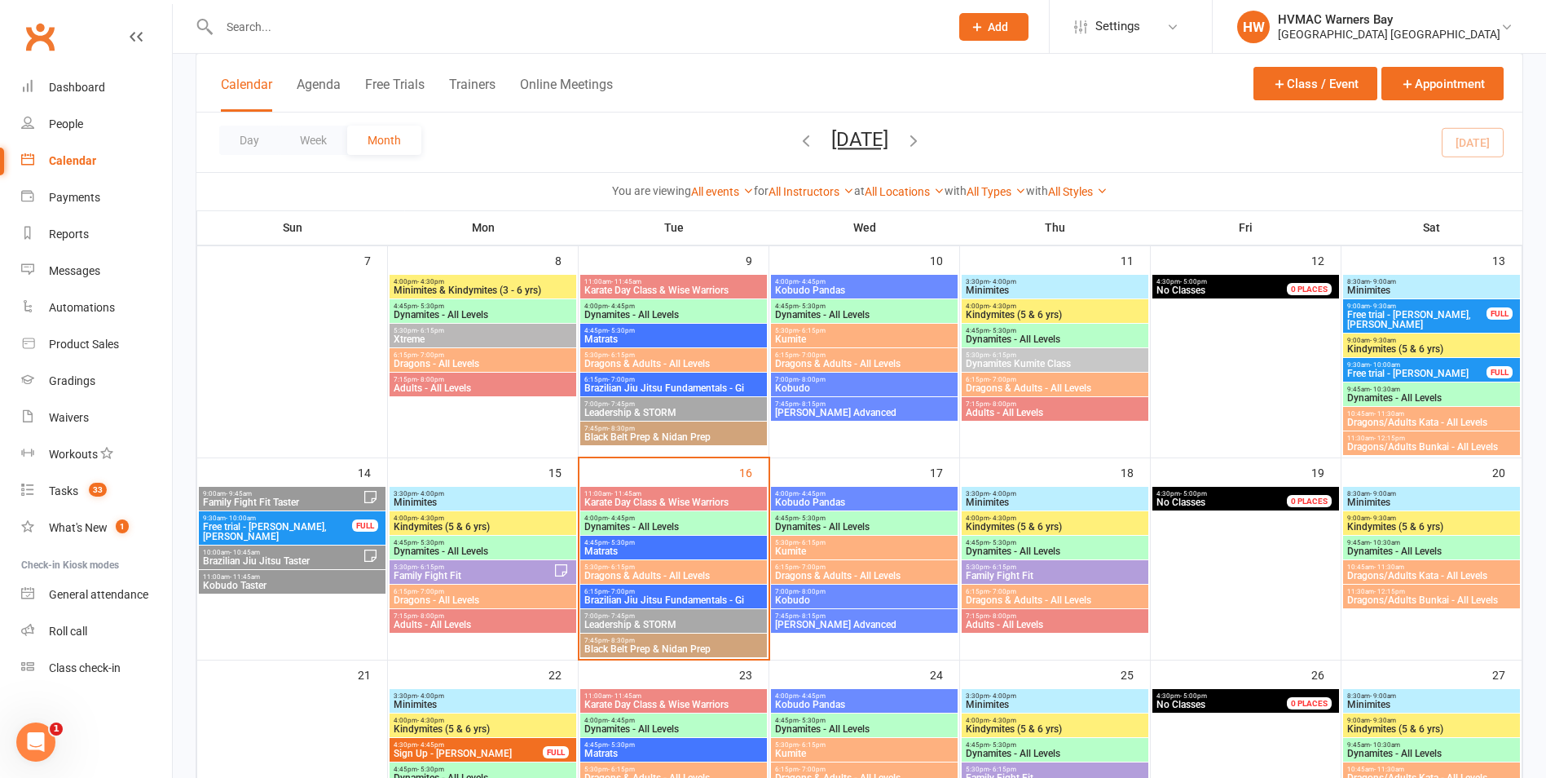
click at [463, 543] on span "4:45pm - 5:30pm" at bounding box center [483, 542] width 180 height 7
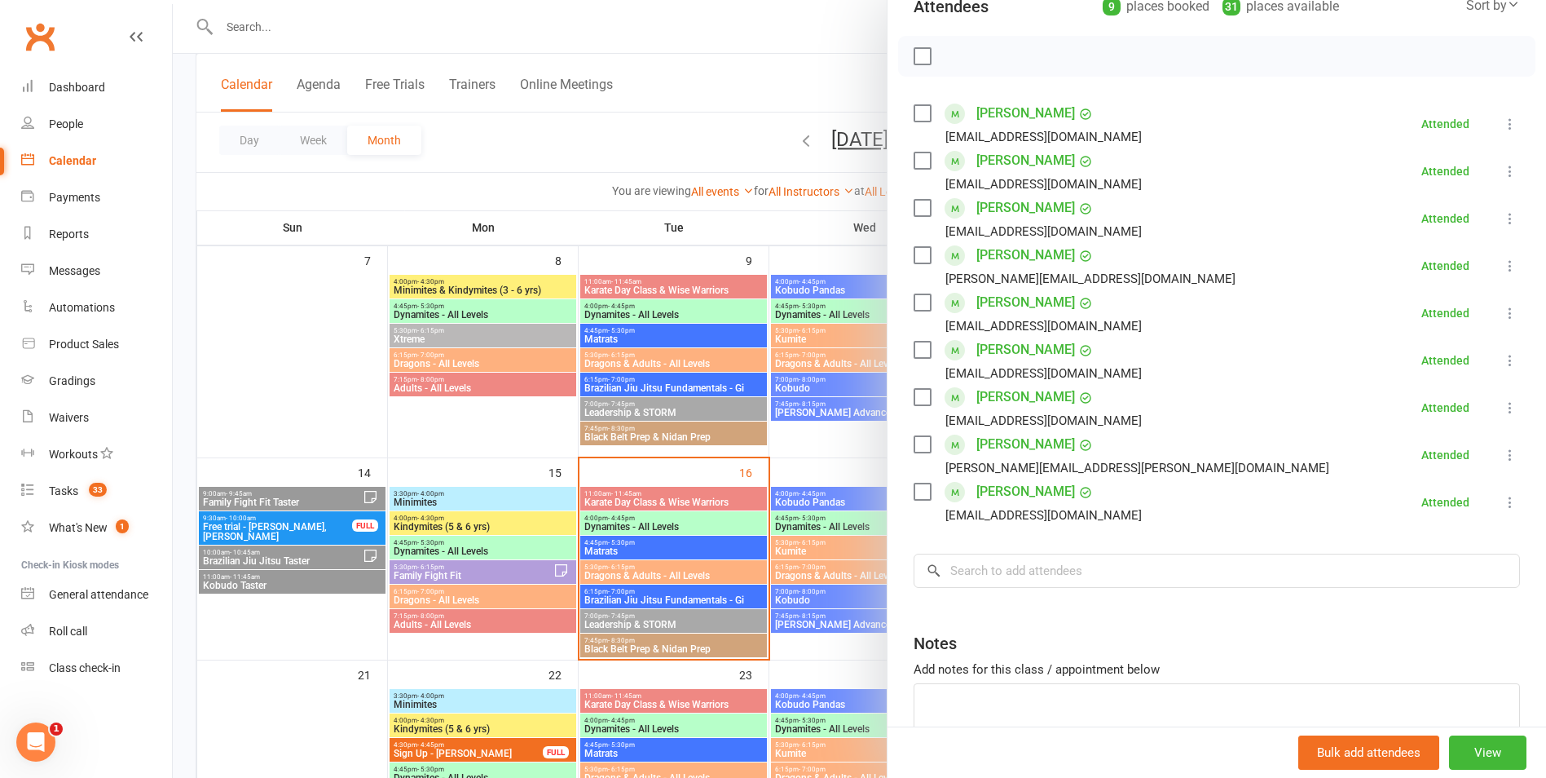
scroll to position [163, 0]
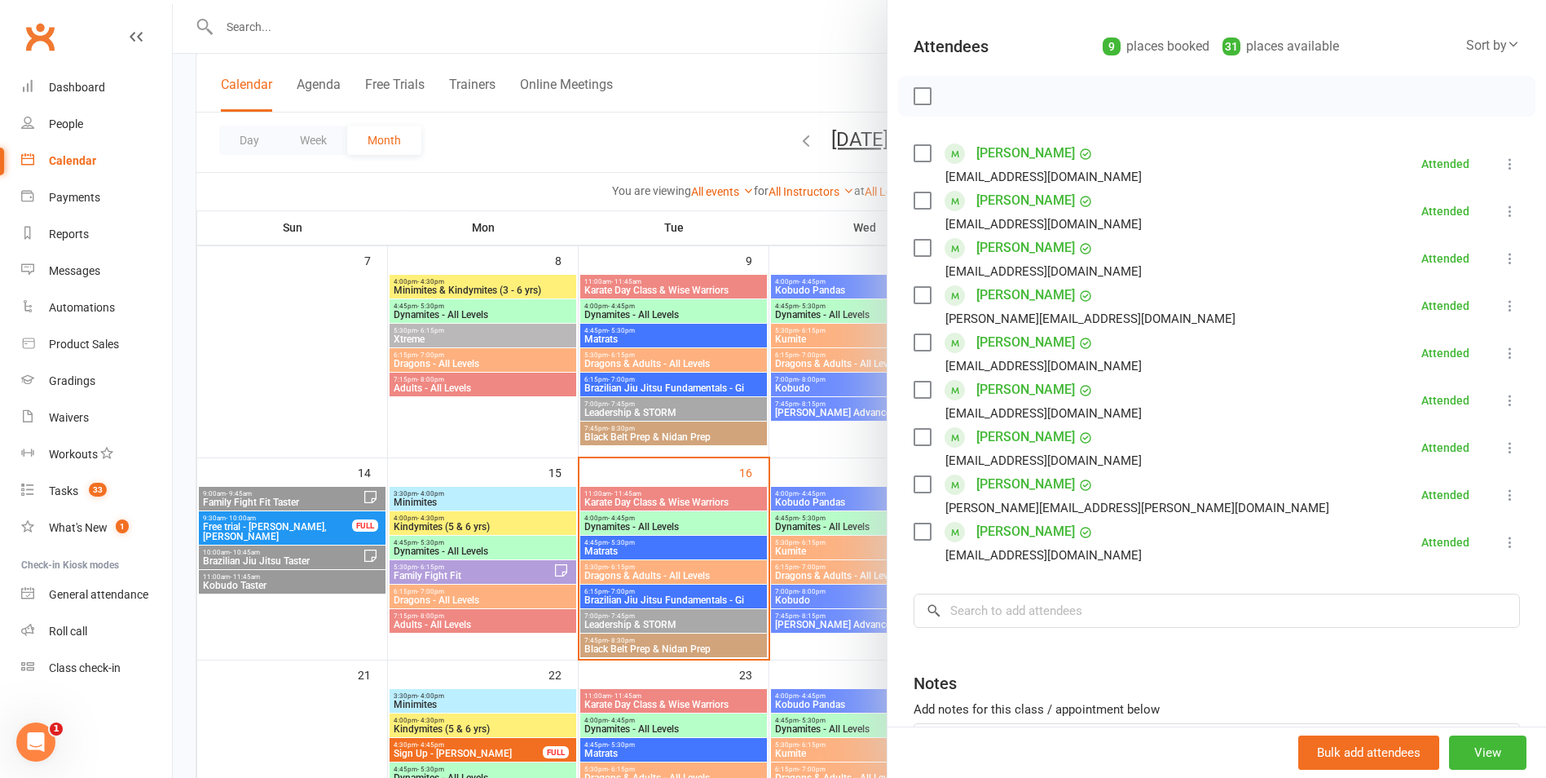
click at [571, 532] on div at bounding box center [860, 389] width 1374 height 778
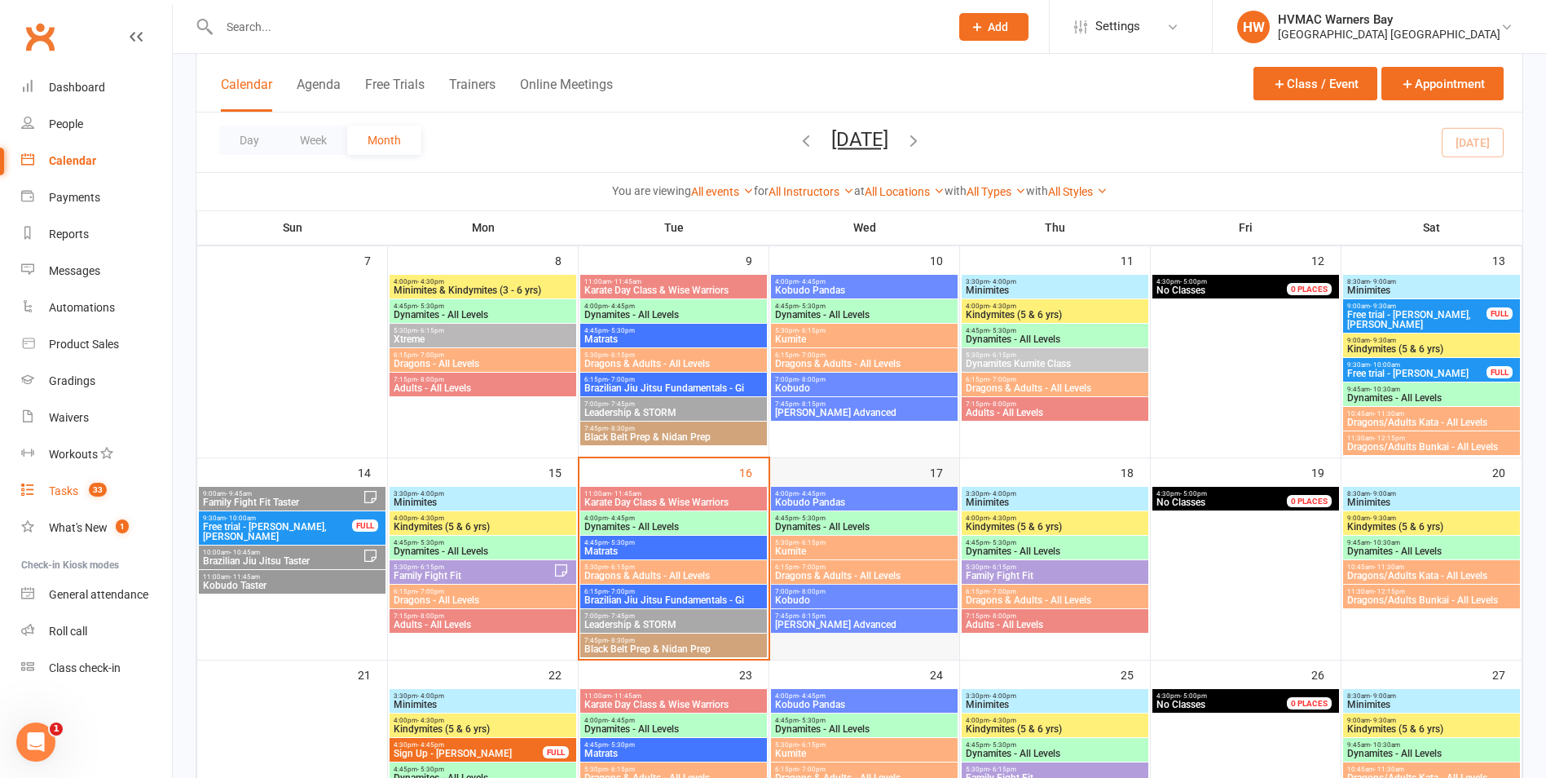
click at [21, 473] on link "Tasks 33" at bounding box center [96, 491] width 151 height 37
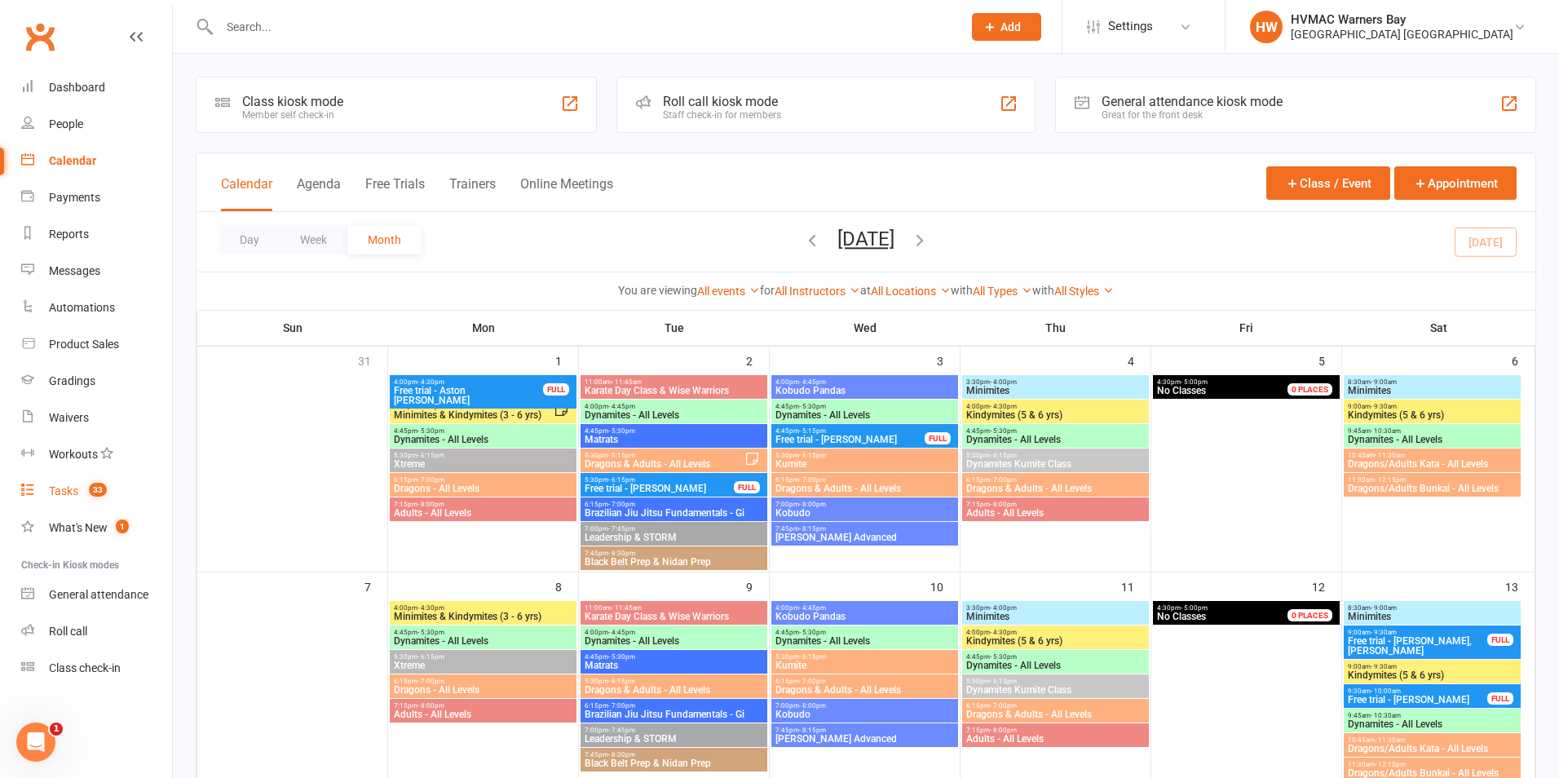
click at [21, 473] on link "Tasks 33" at bounding box center [96, 491] width 151 height 37
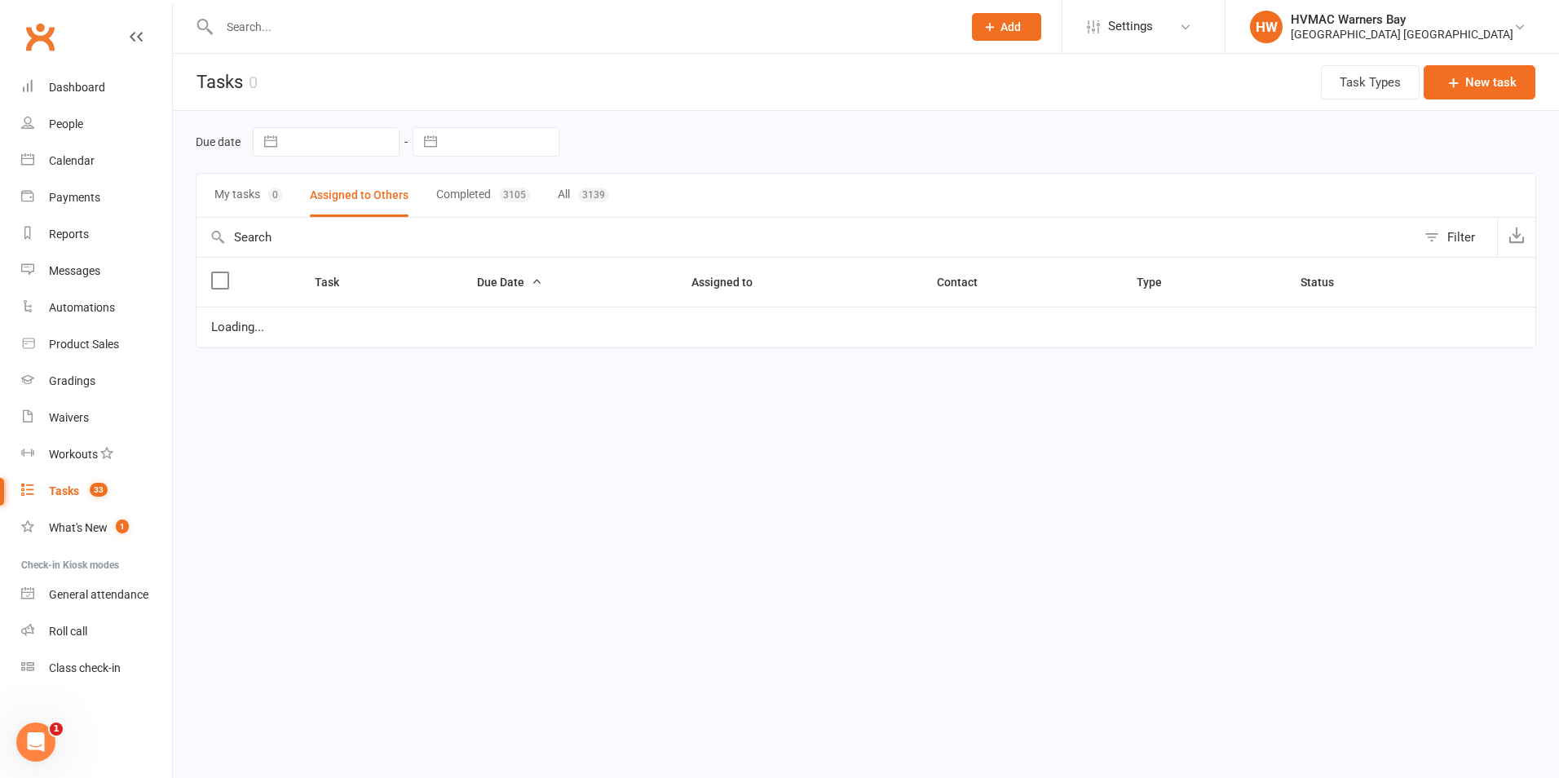
select select "started"
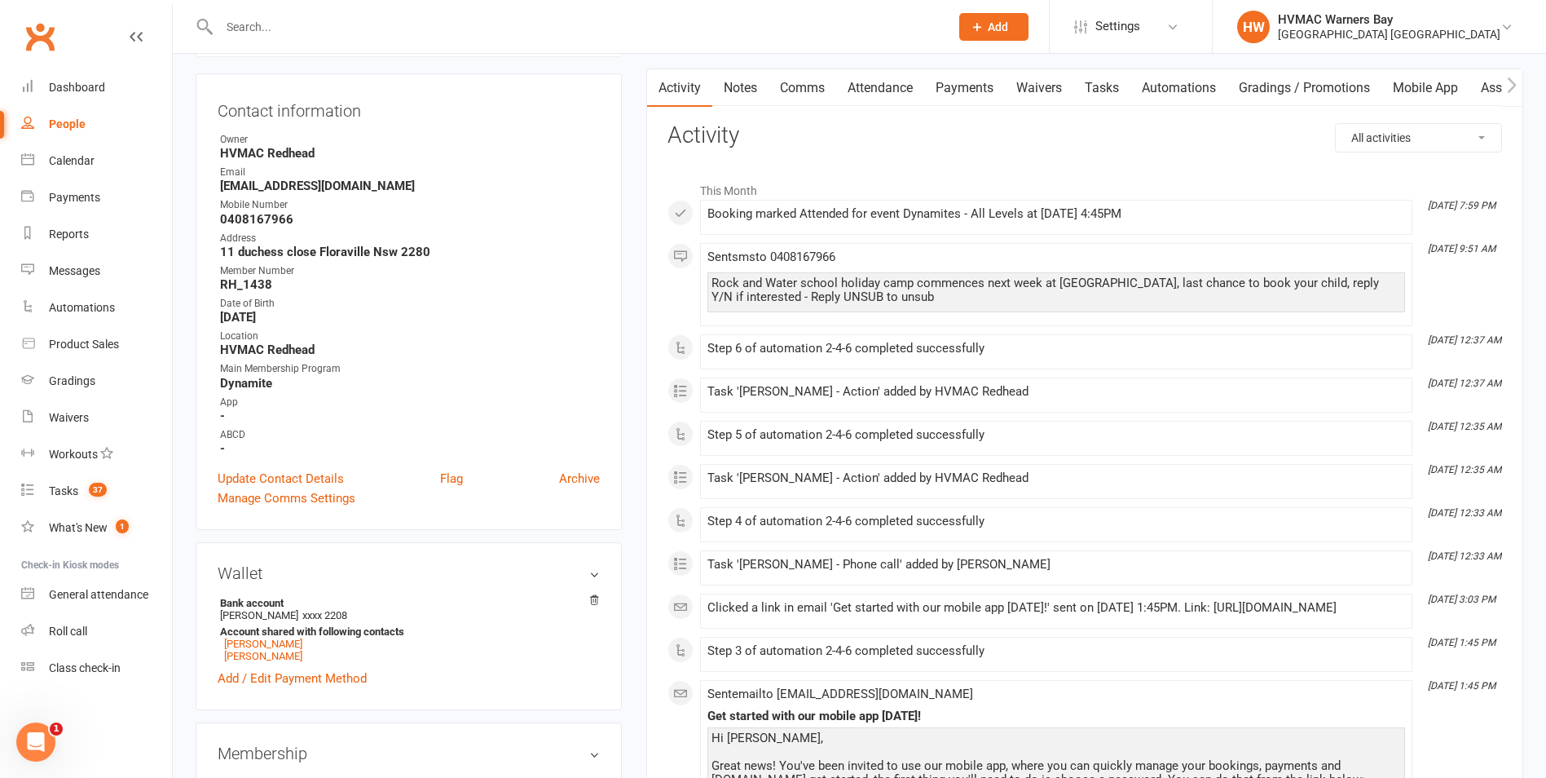
scroll to position [326, 0]
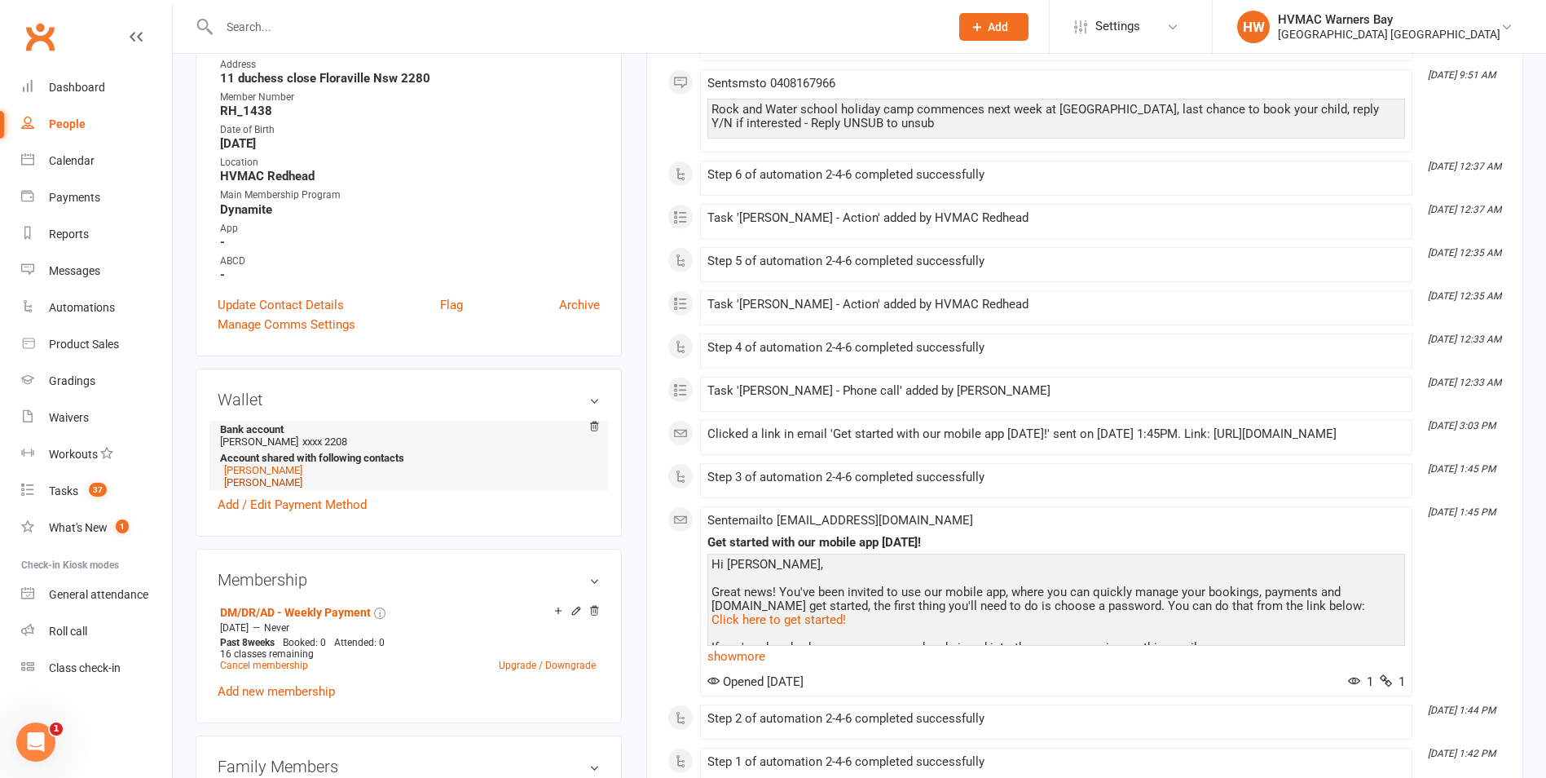
click at [248, 482] on link "Eva Mison" at bounding box center [263, 482] width 78 height 12
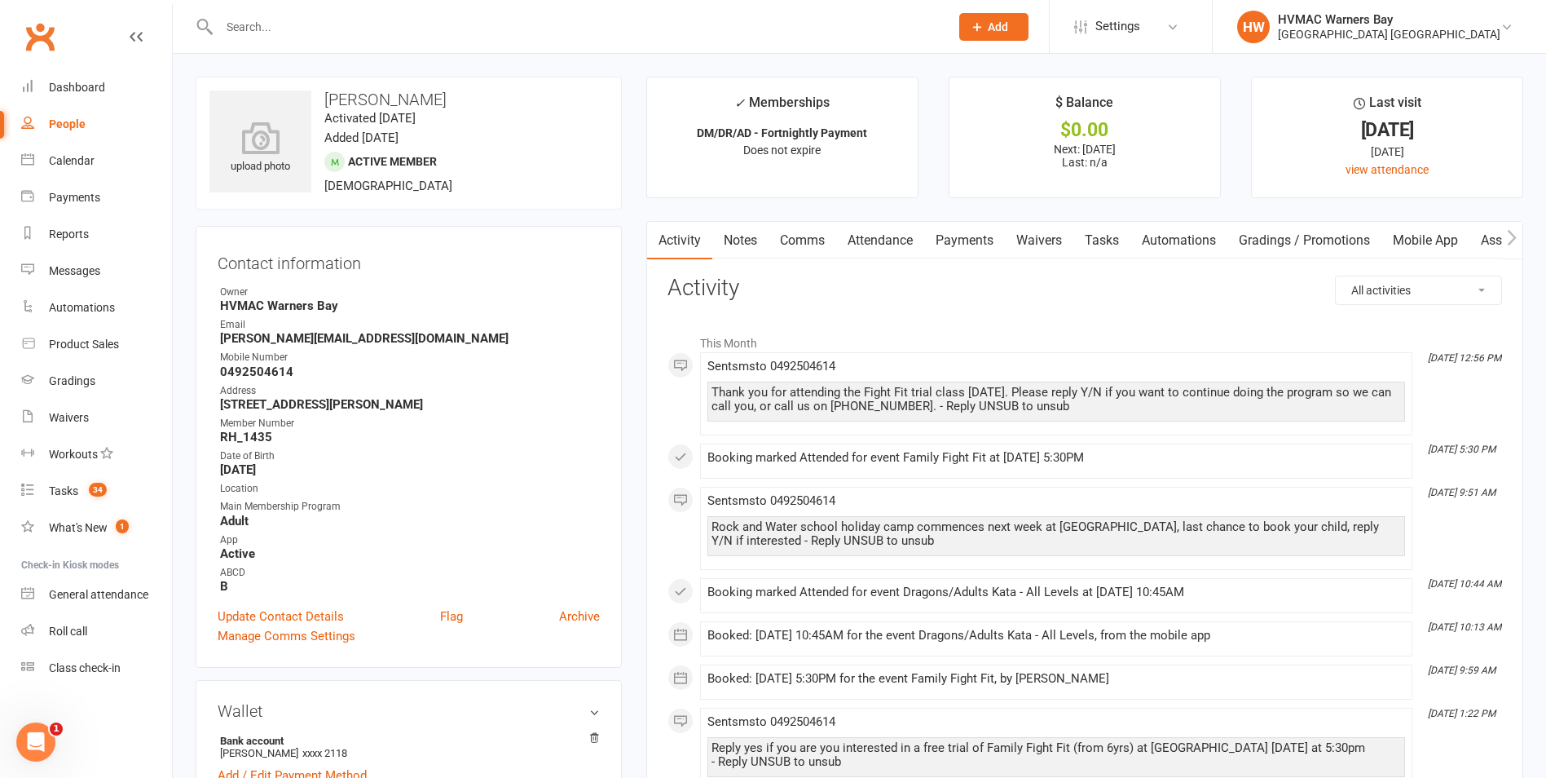
click at [964, 227] on link "Payments" at bounding box center [964, 240] width 81 height 37
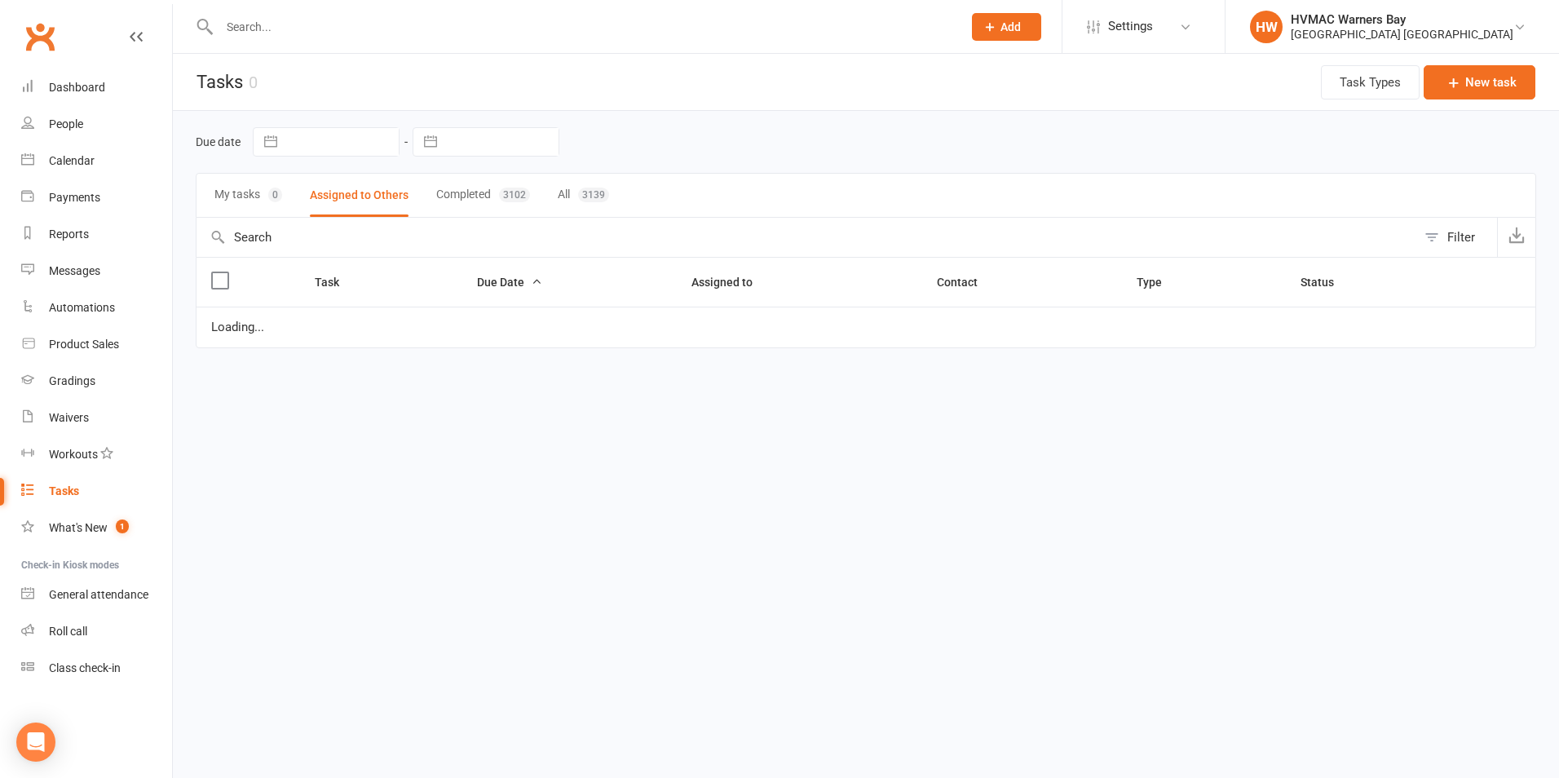
select select "started"
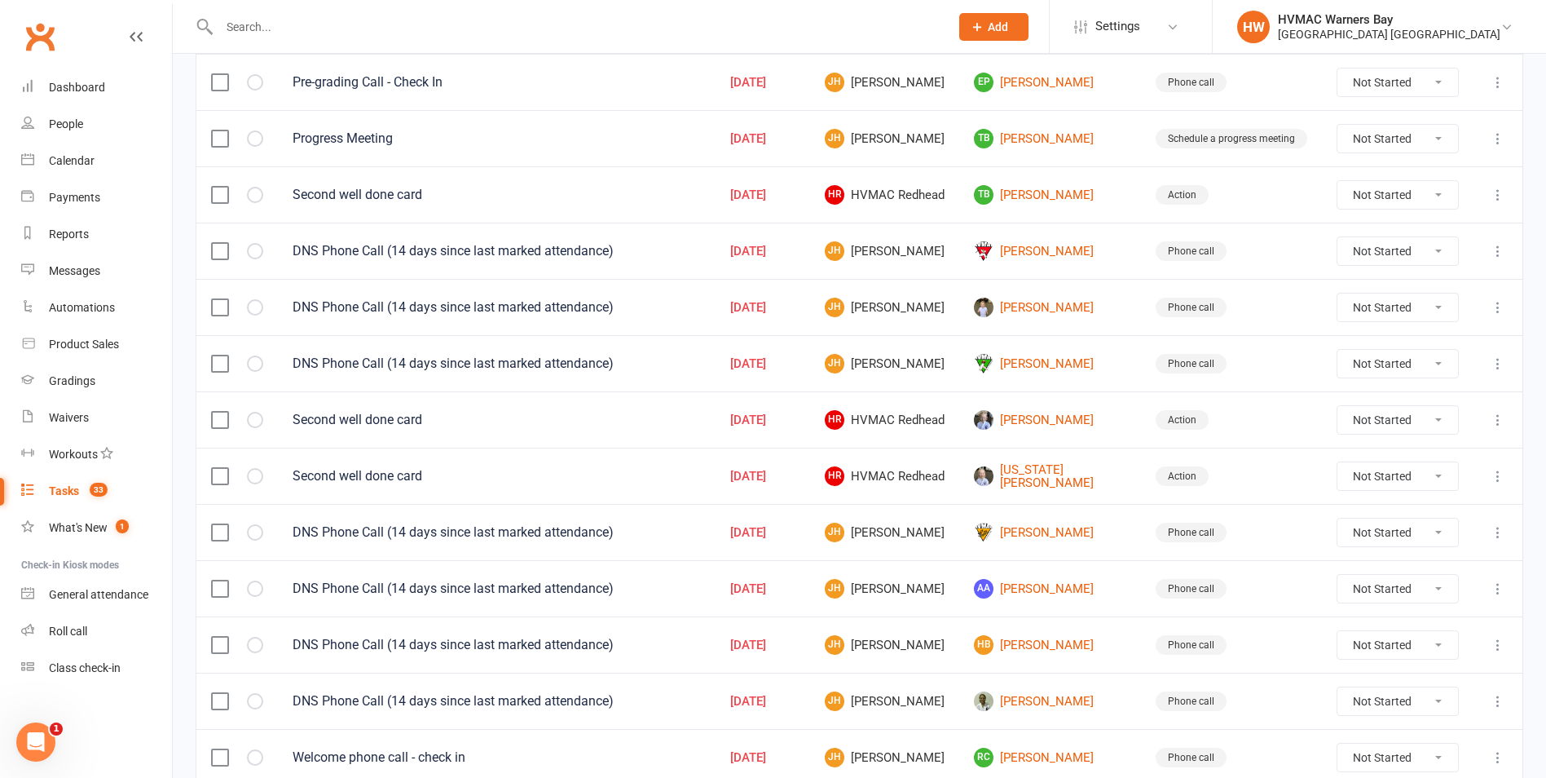
scroll to position [652, 0]
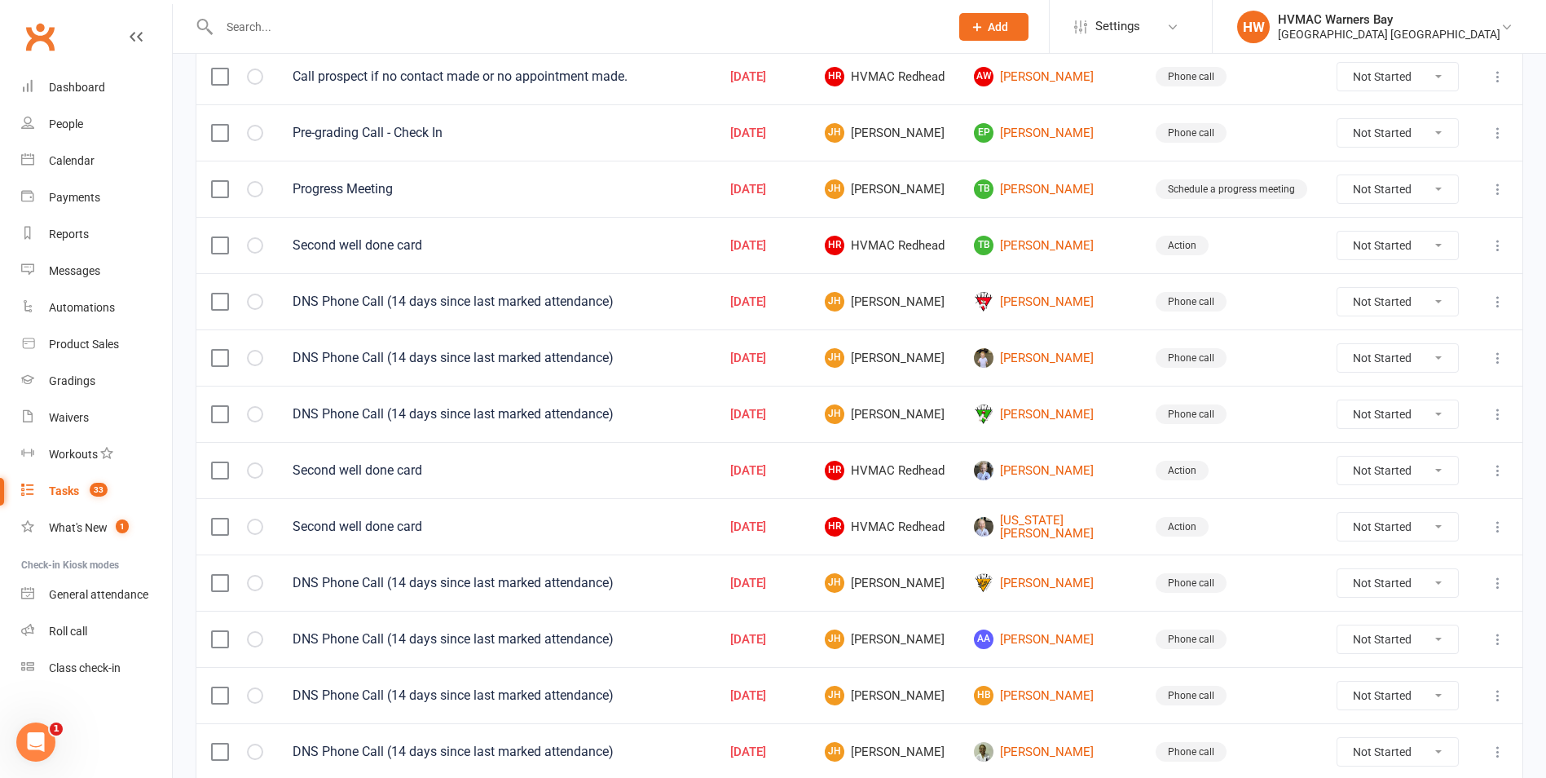
click at [1346, 414] on select "Not Started In Progress Waiting Complete" at bounding box center [1398, 414] width 121 height 28
click at [1338, 400] on select "Not Started In Progress Waiting Complete" at bounding box center [1398, 414] width 121 height 28
select select "unstarted"
select select "started"
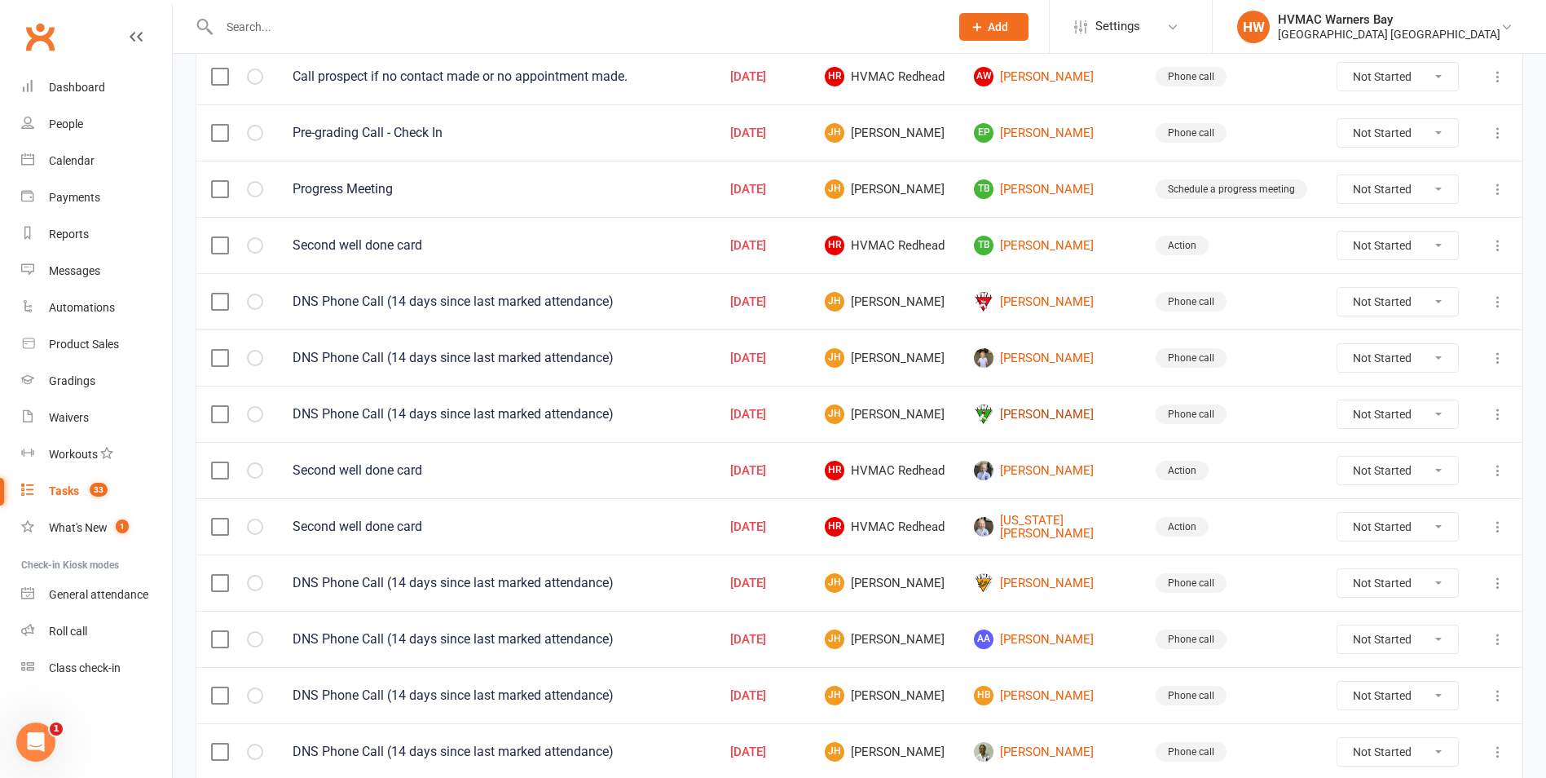
select select "started"
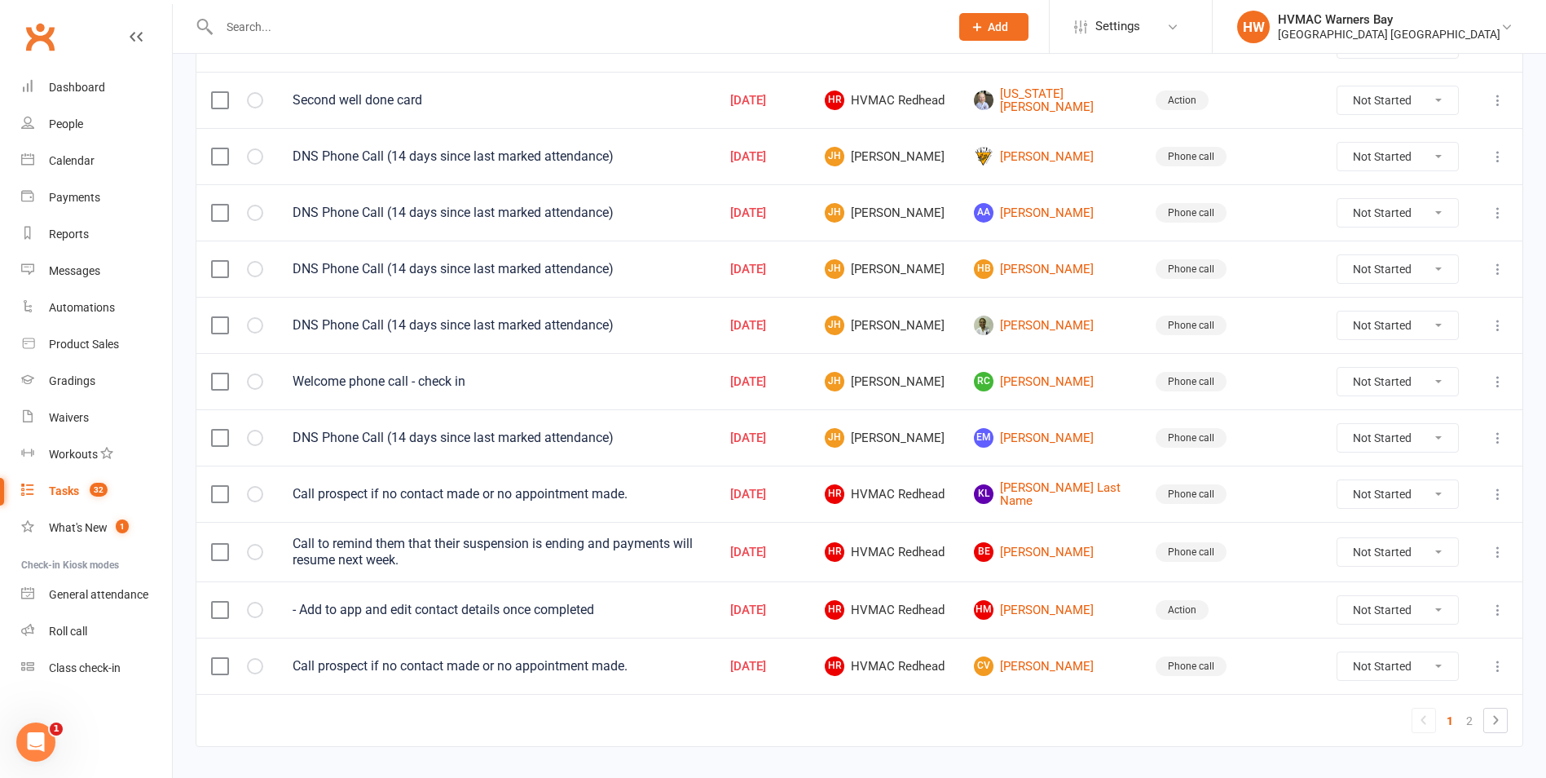
scroll to position [1060, 0]
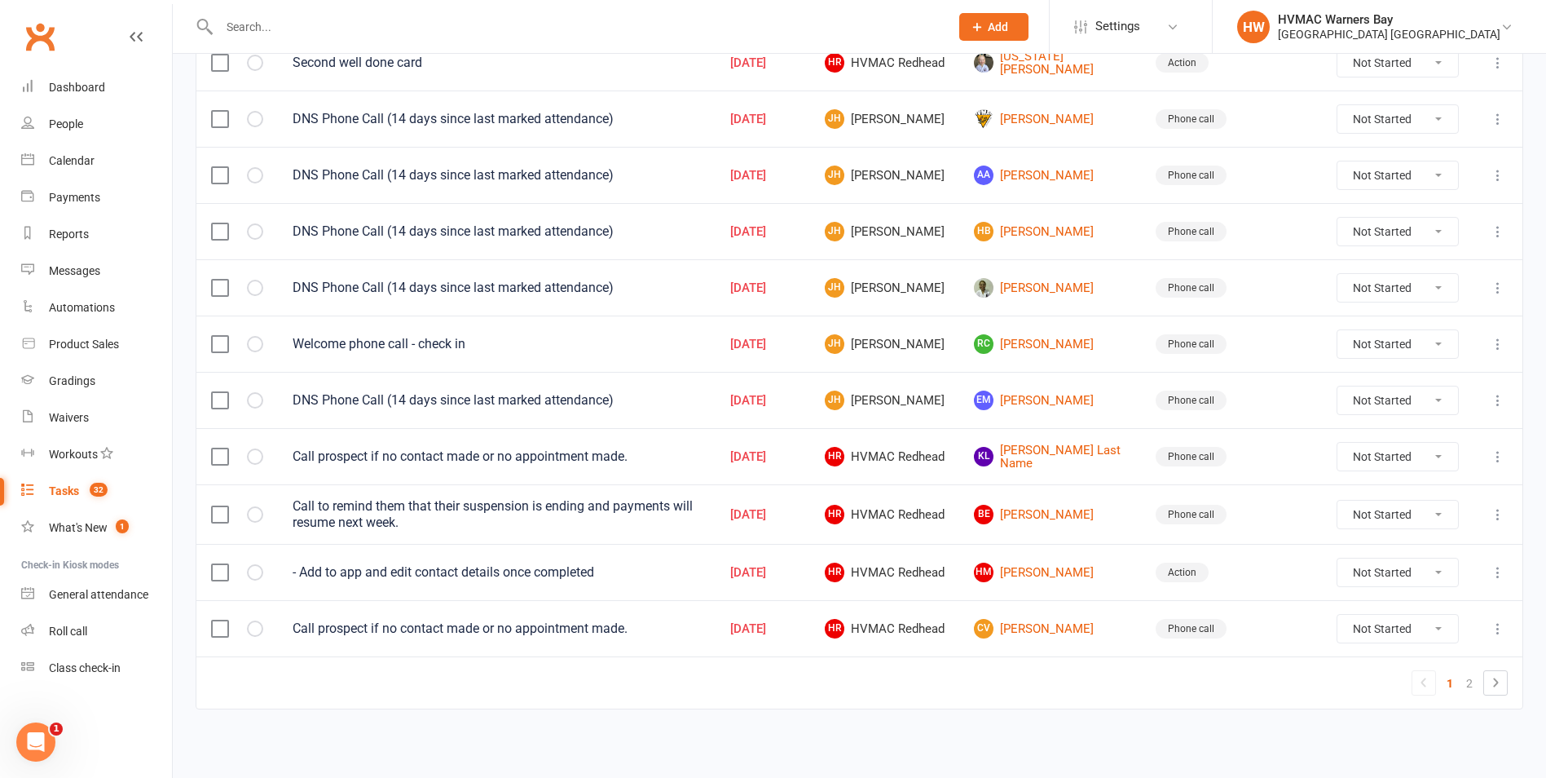
drag, startPoint x: 1358, startPoint y: 624, endPoint x: 1364, endPoint y: 637, distance: 14.2
click at [1358, 624] on select "Not Started In Progress Waiting Complete" at bounding box center [1398, 629] width 121 height 28
click at [1338, 615] on select "Not Started In Progress Waiting Complete" at bounding box center [1398, 629] width 121 height 28
select select "unstarted"
select select "started"
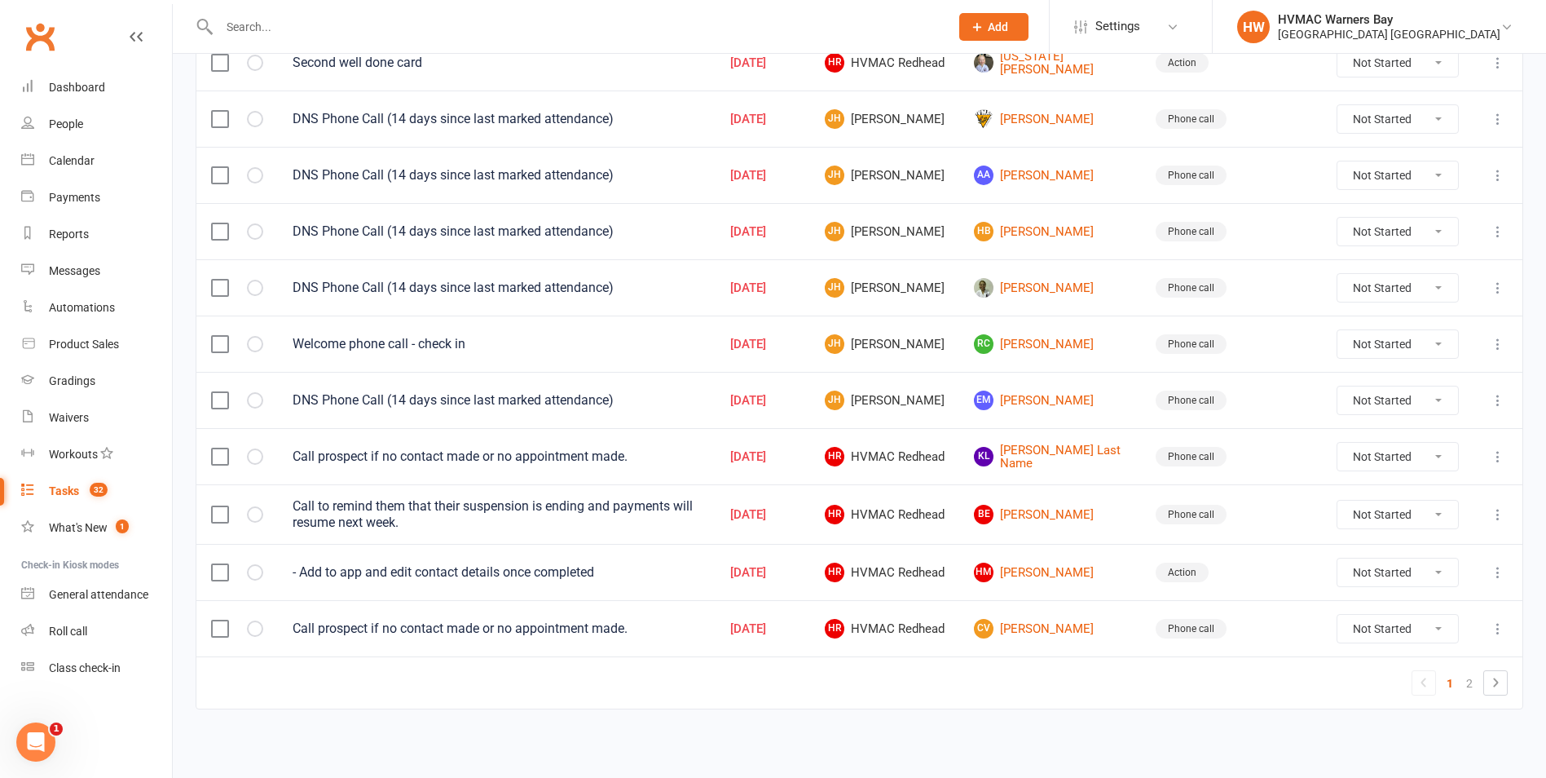
select select "started"
click at [1473, 690] on link "2" at bounding box center [1470, 686] width 20 height 23
select select "started"
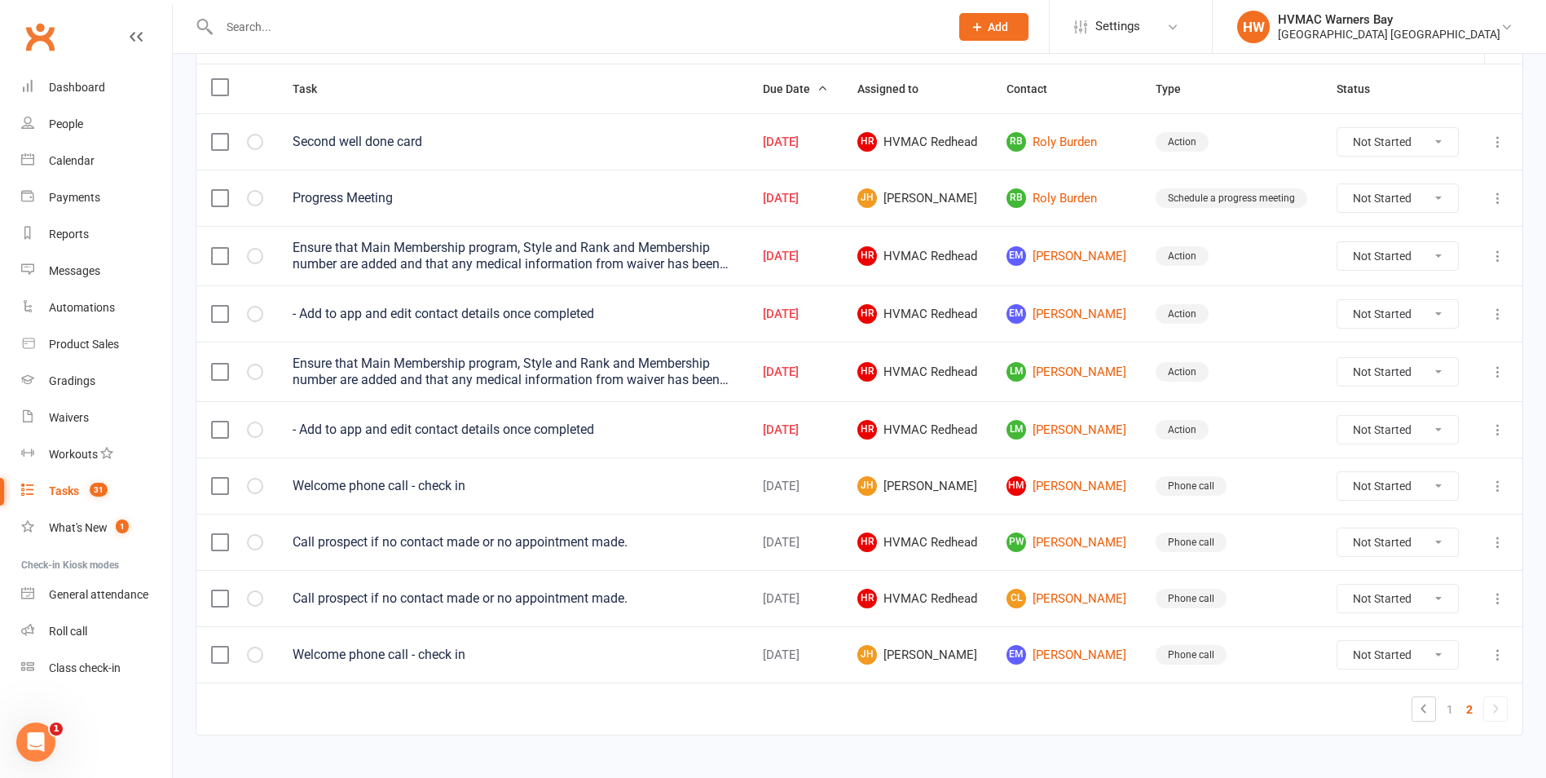
scroll to position [219, 0]
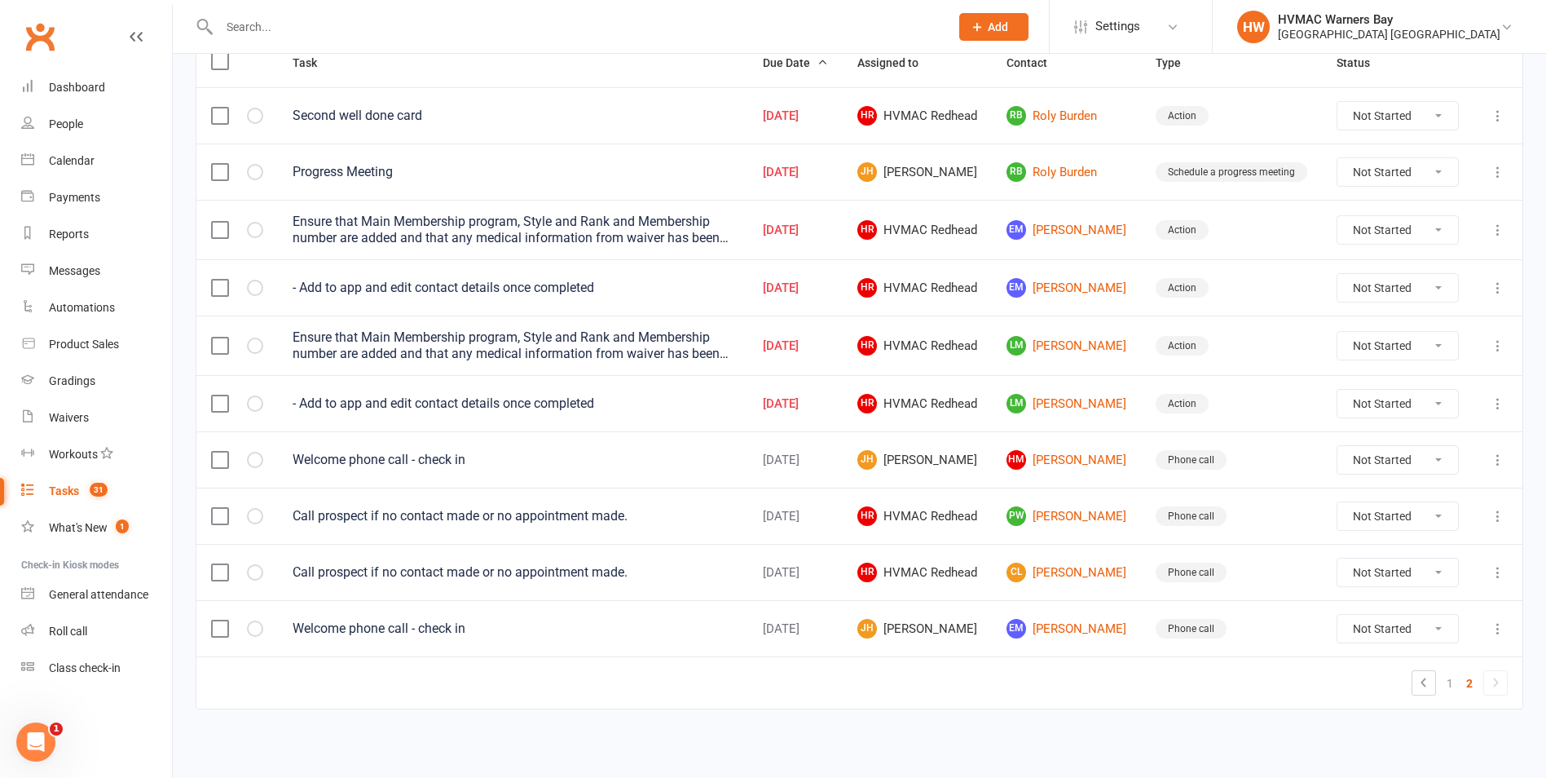
click at [1359, 574] on select "Not Started In Progress Waiting Complete" at bounding box center [1398, 572] width 121 height 28
click at [1338, 558] on select "Not Started In Progress Waiting Complete" at bounding box center [1398, 572] width 121 height 28
select select "unstarted"
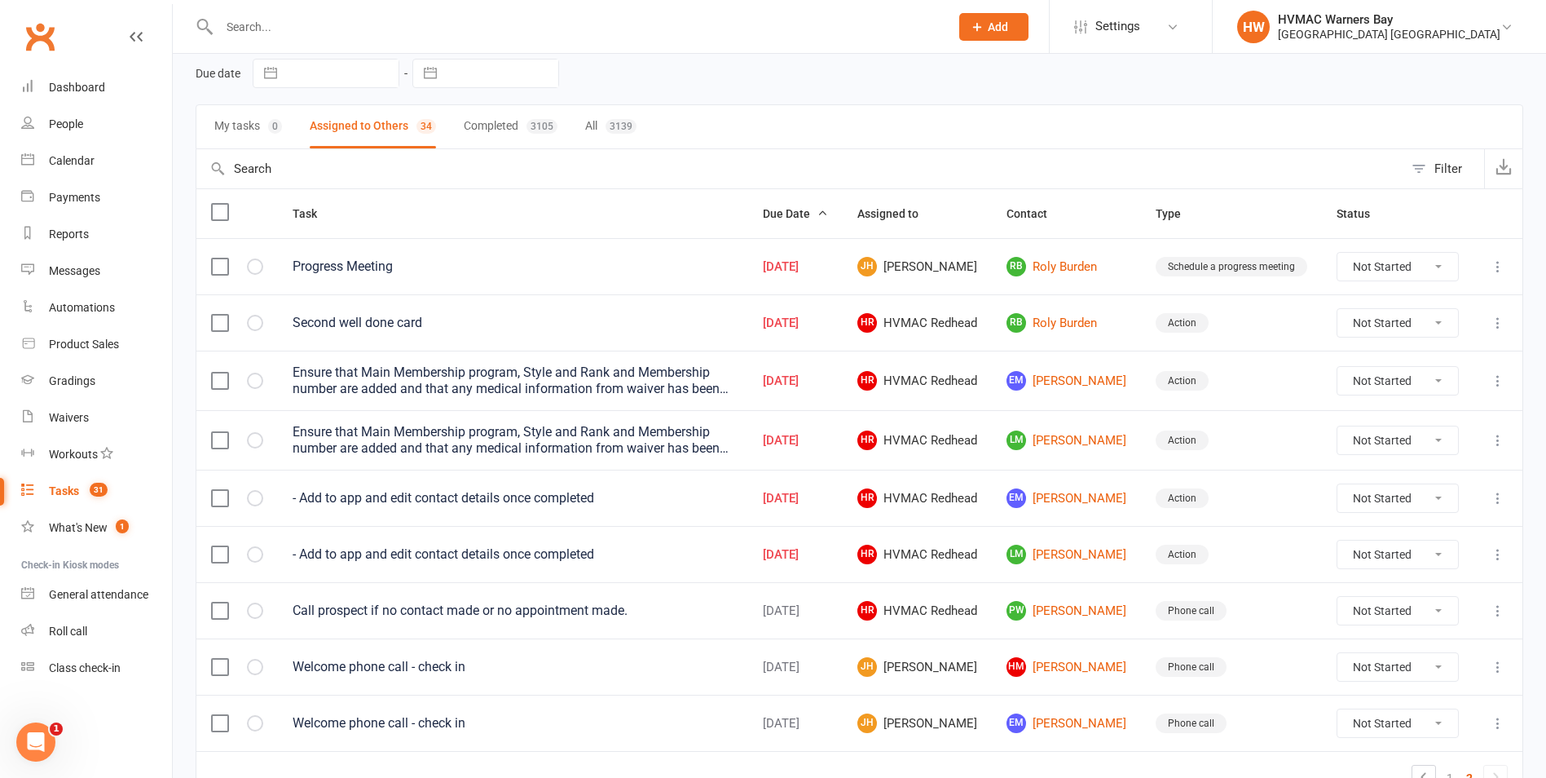
scroll to position [163, 0]
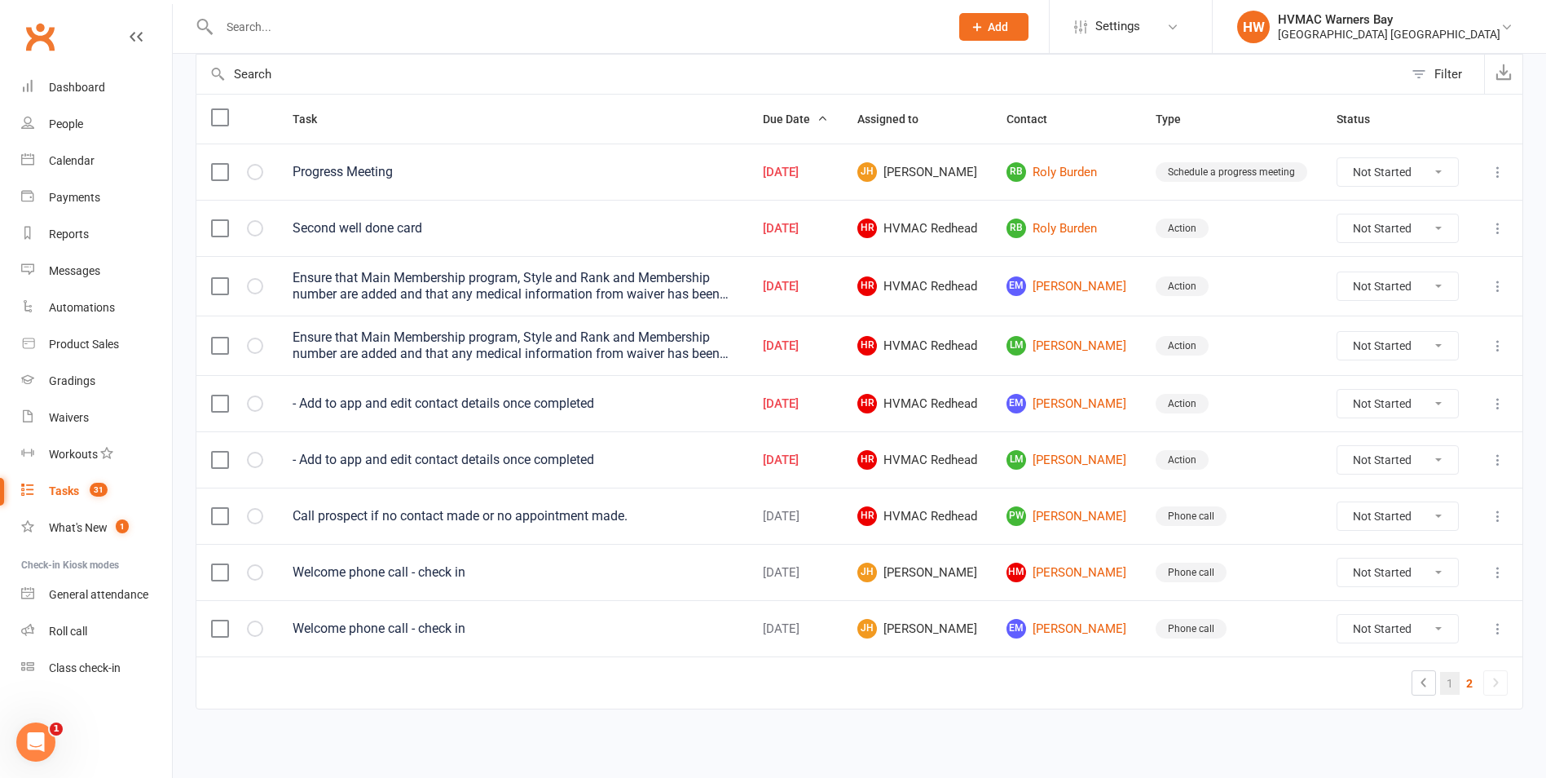
click at [1451, 690] on link "1" at bounding box center [1450, 683] width 20 height 23
select select "started"
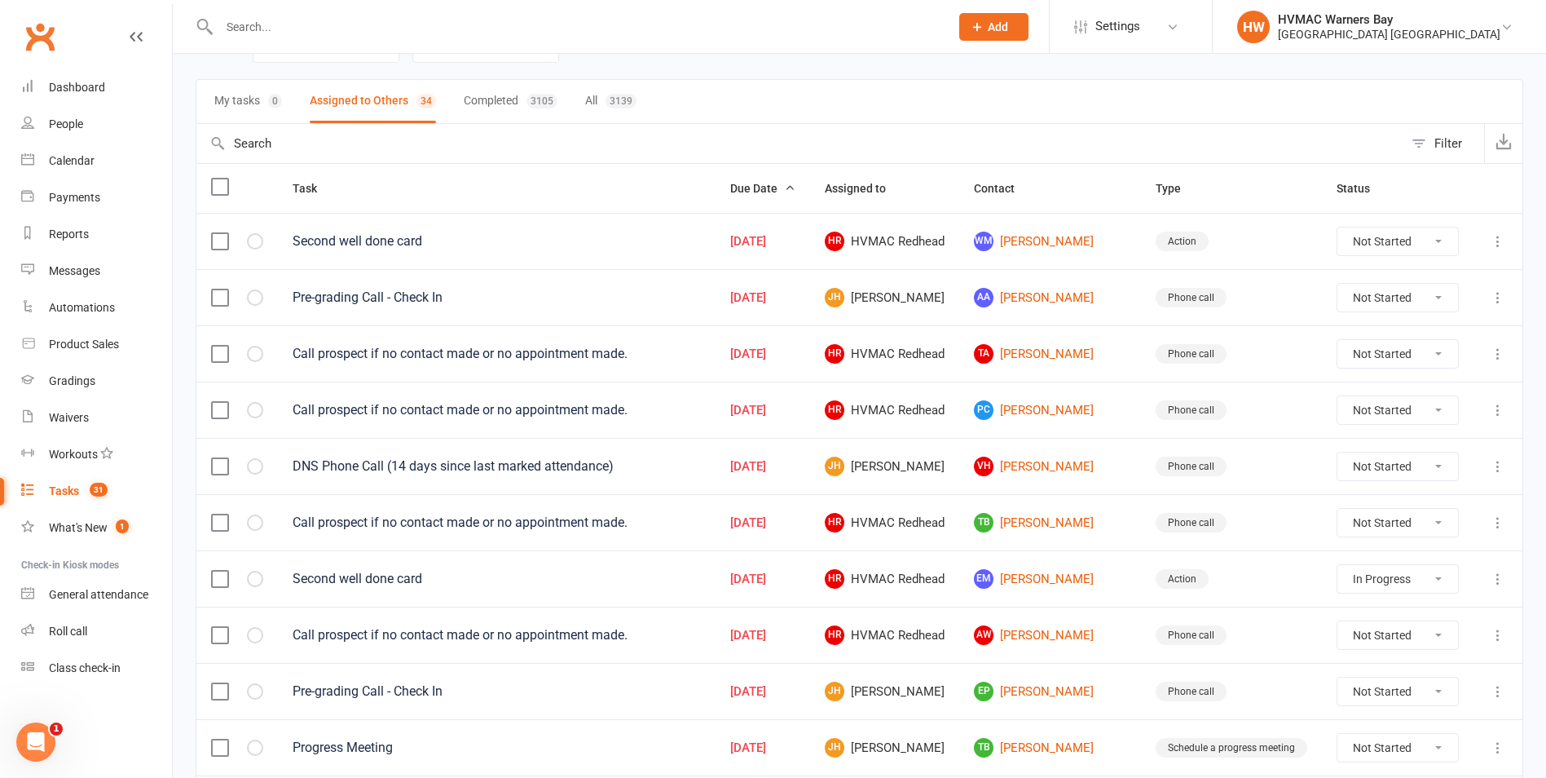
scroll to position [0, 0]
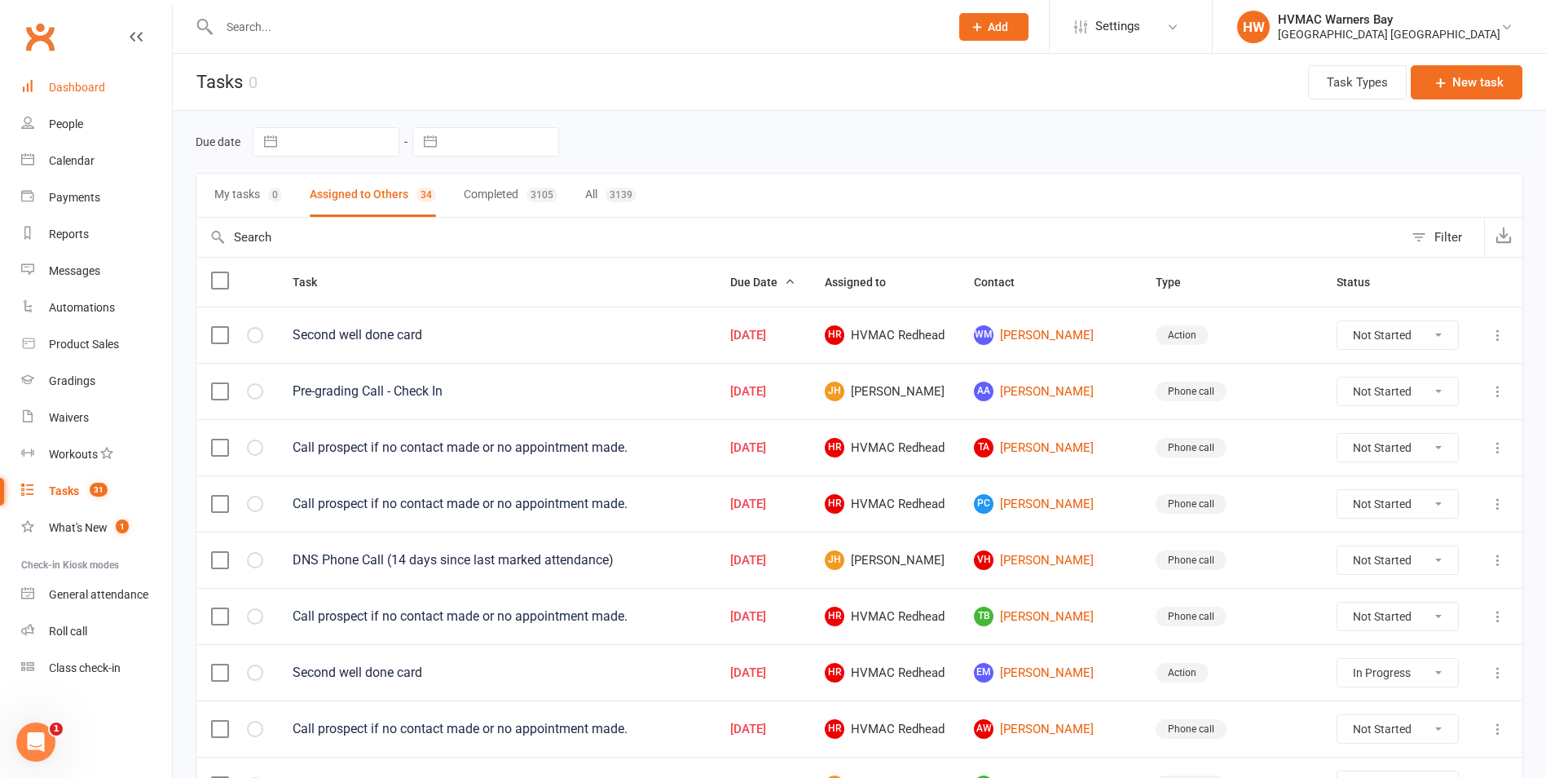
click at [75, 82] on div "Dashboard" at bounding box center [77, 87] width 56 height 13
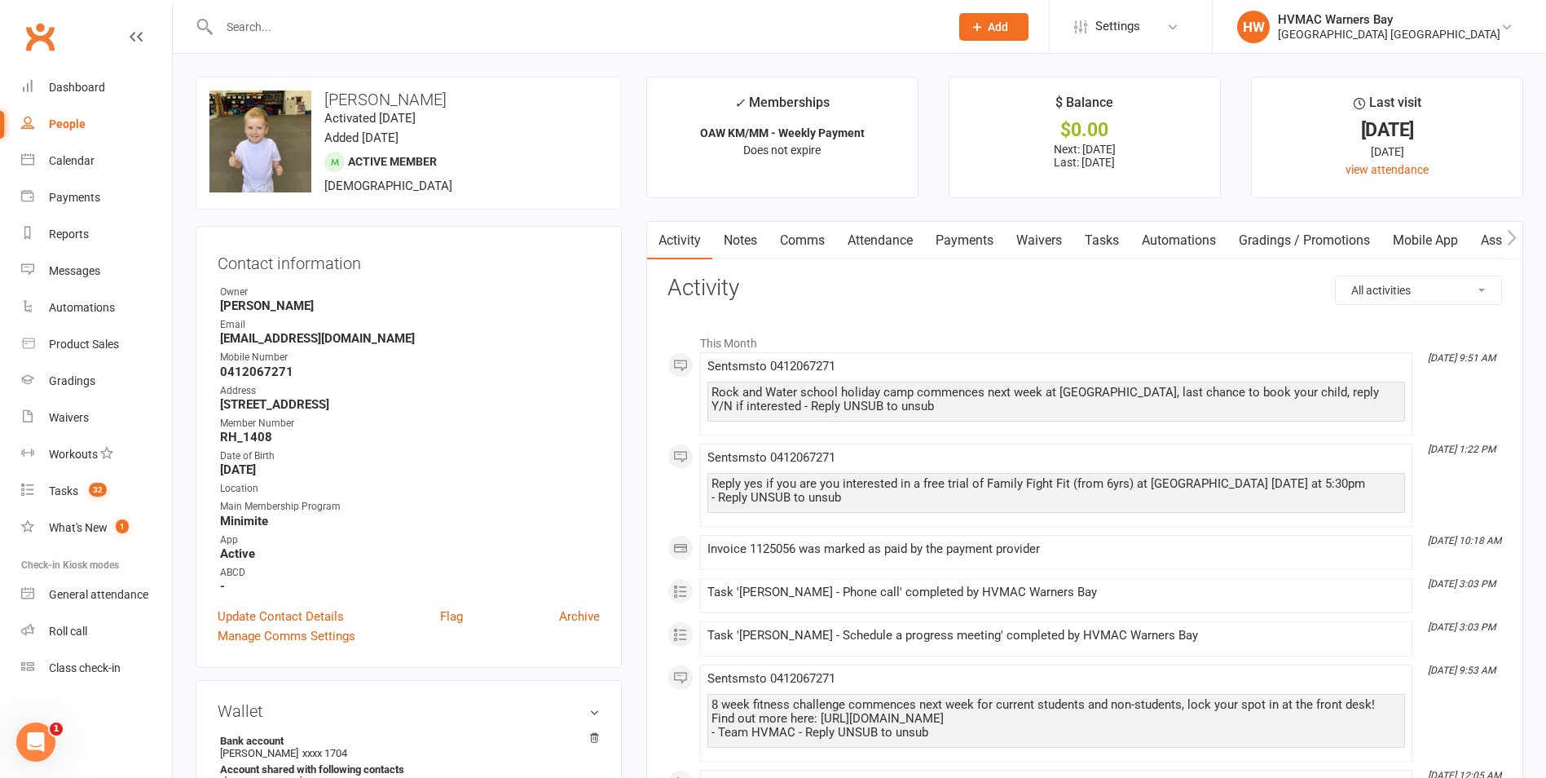
click at [872, 236] on link "Attendance" at bounding box center [880, 240] width 88 height 37
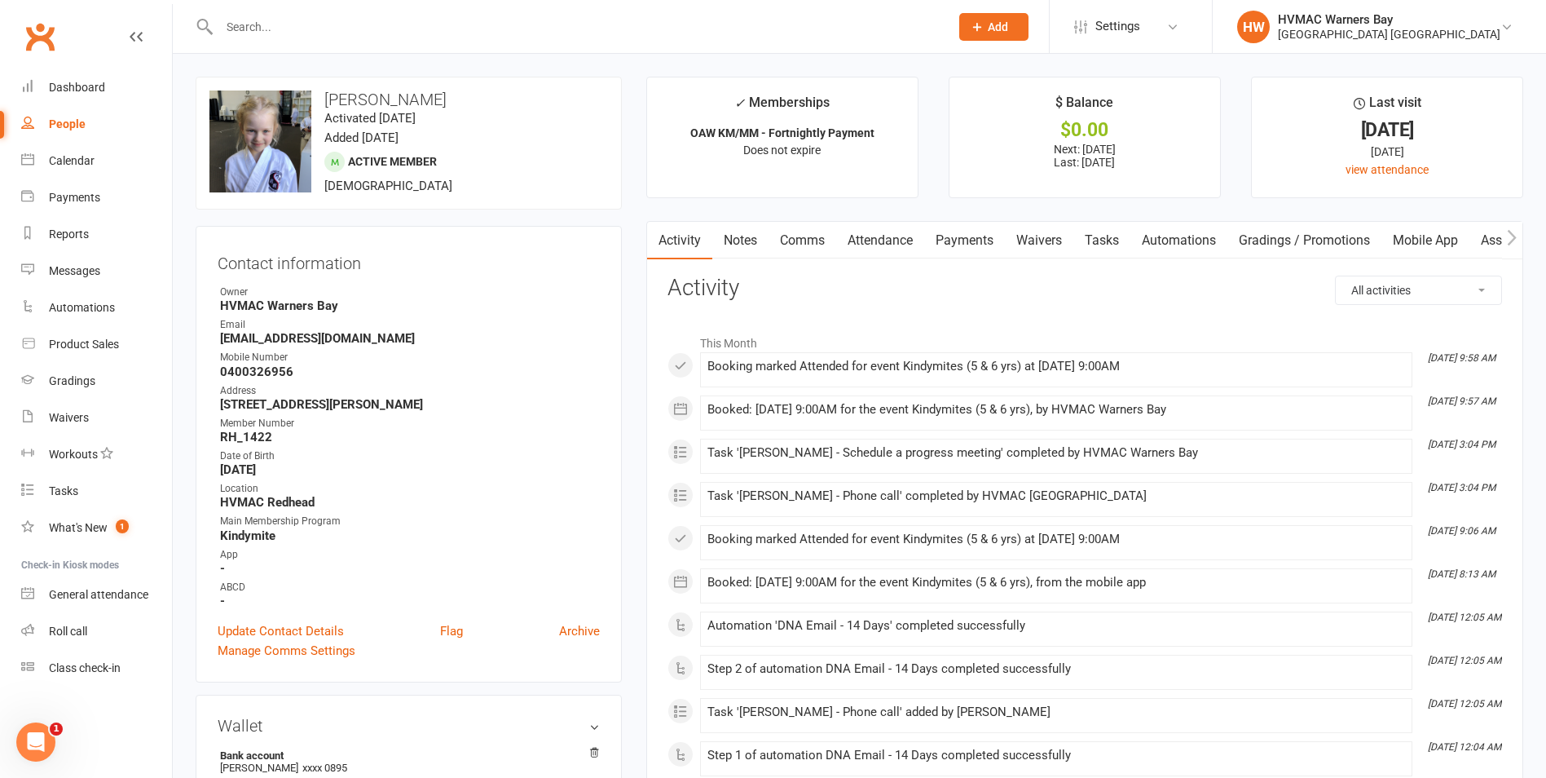
click at [879, 240] on link "Attendance" at bounding box center [880, 240] width 88 height 37
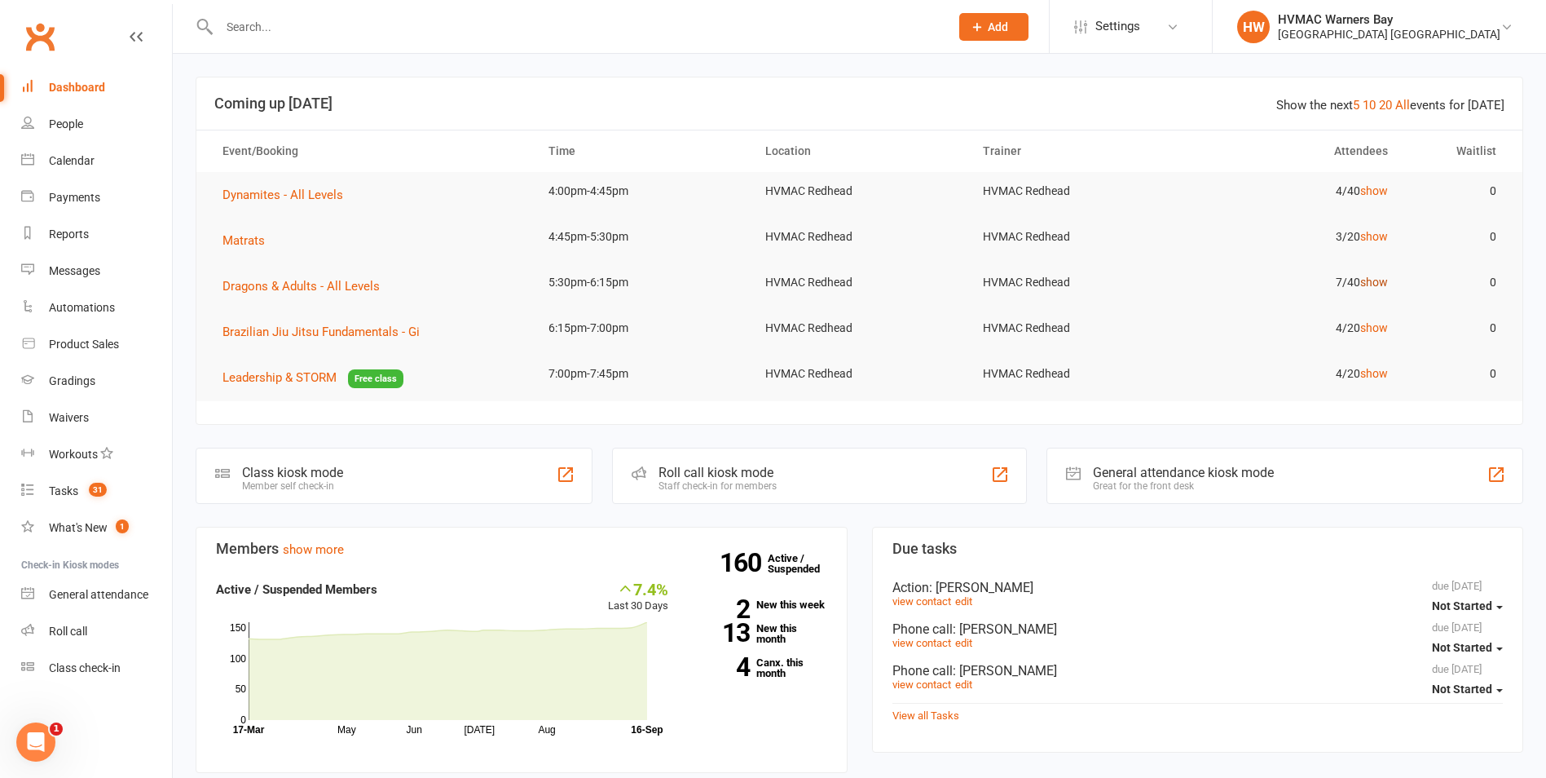
click at [1381, 280] on link "show" at bounding box center [1375, 282] width 28 height 13
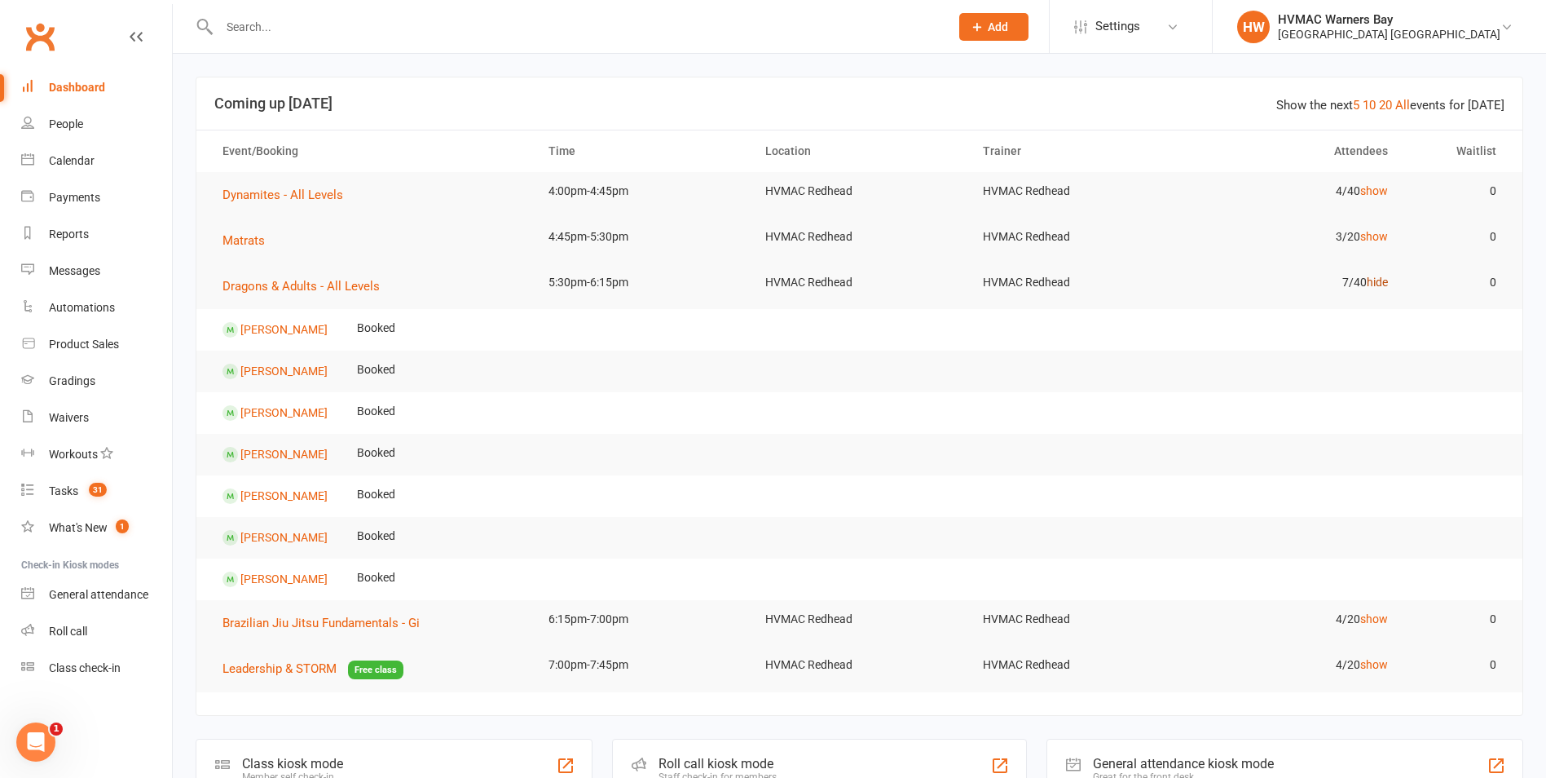
click at [1381, 280] on link "hide" at bounding box center [1377, 282] width 21 height 13
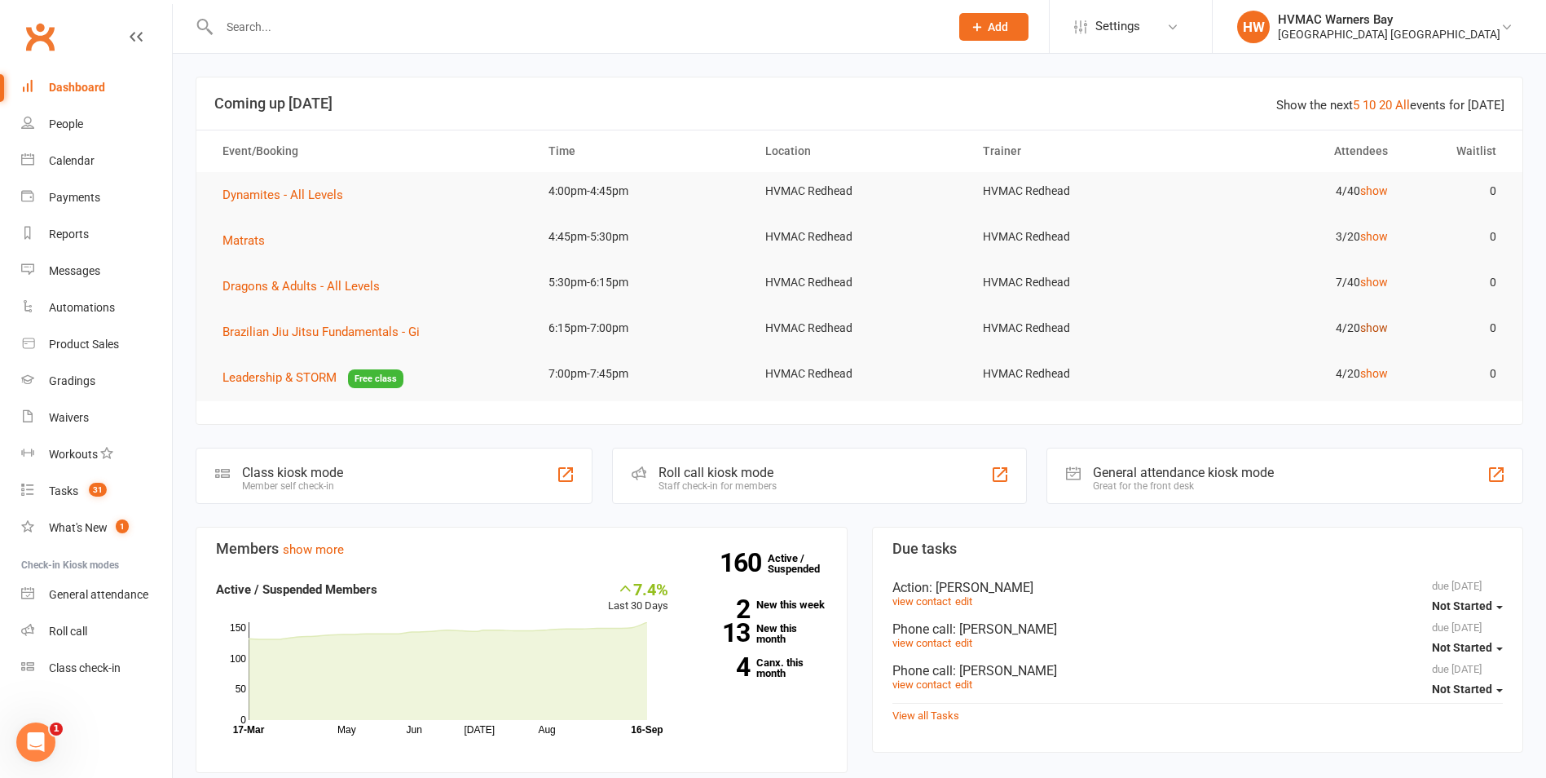
click at [1381, 324] on link "show" at bounding box center [1375, 327] width 28 height 13
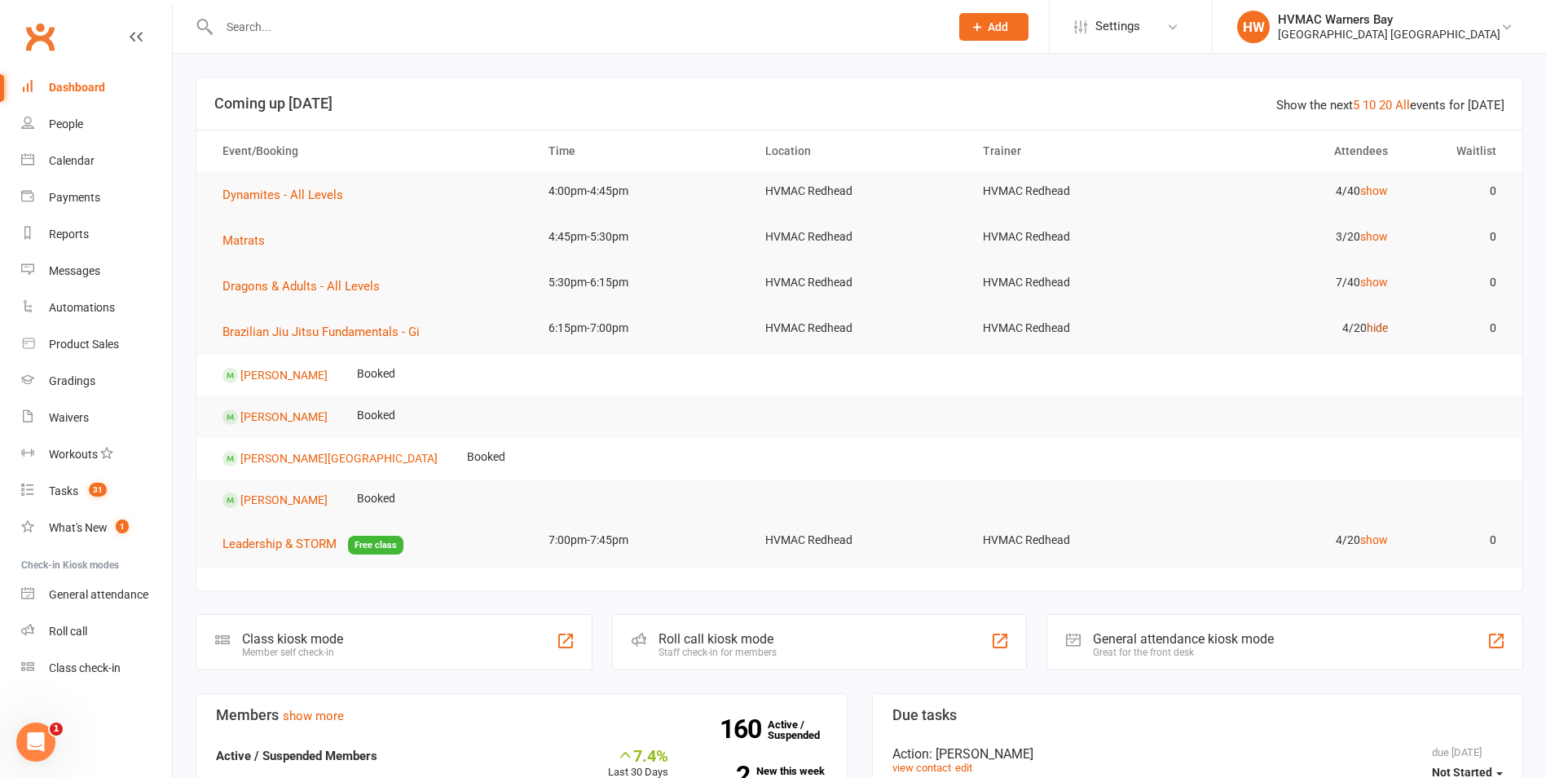
click at [1381, 324] on link "hide" at bounding box center [1377, 327] width 21 height 13
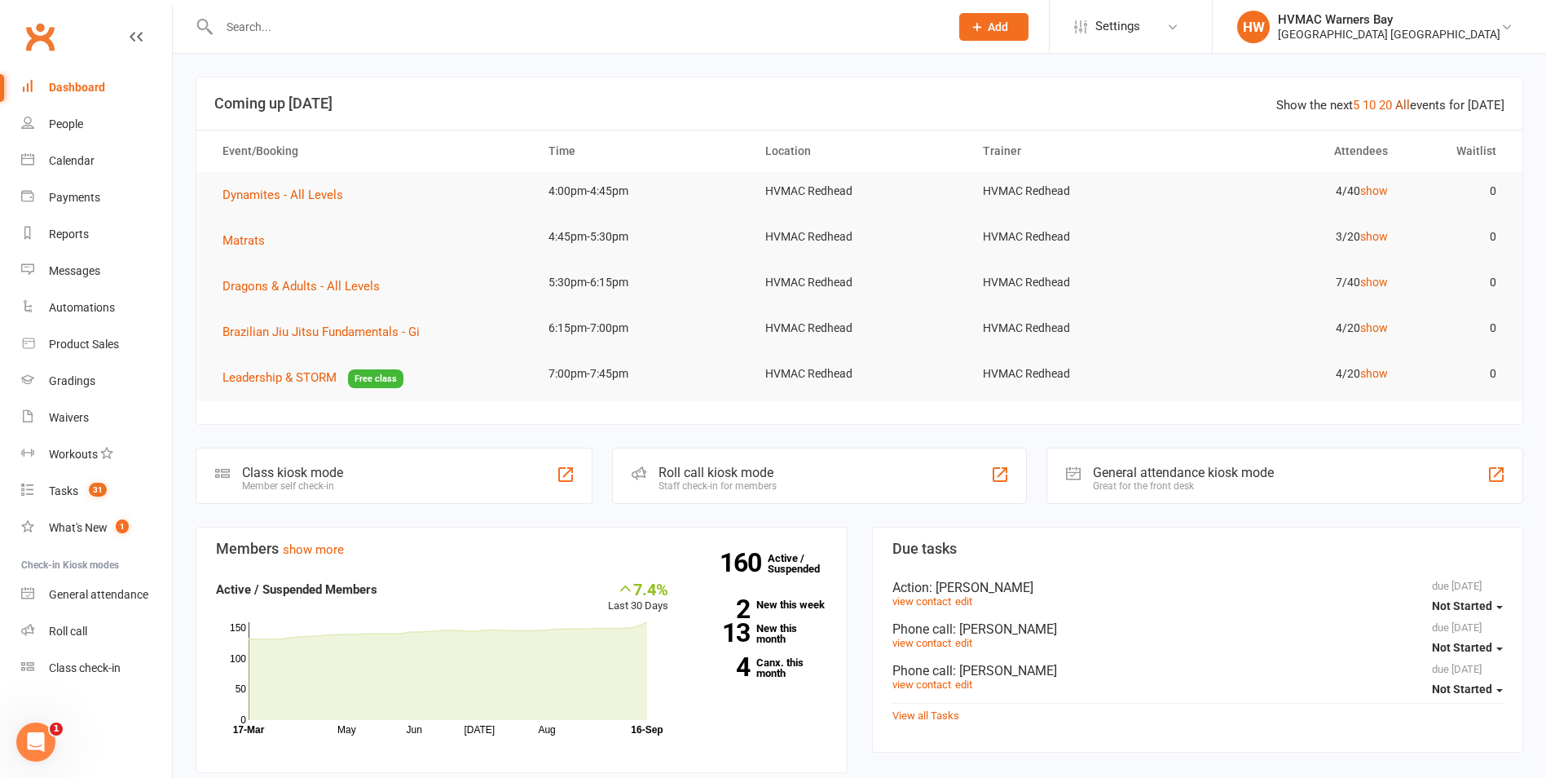
click at [1407, 103] on link "All" at bounding box center [1403, 105] width 15 height 15
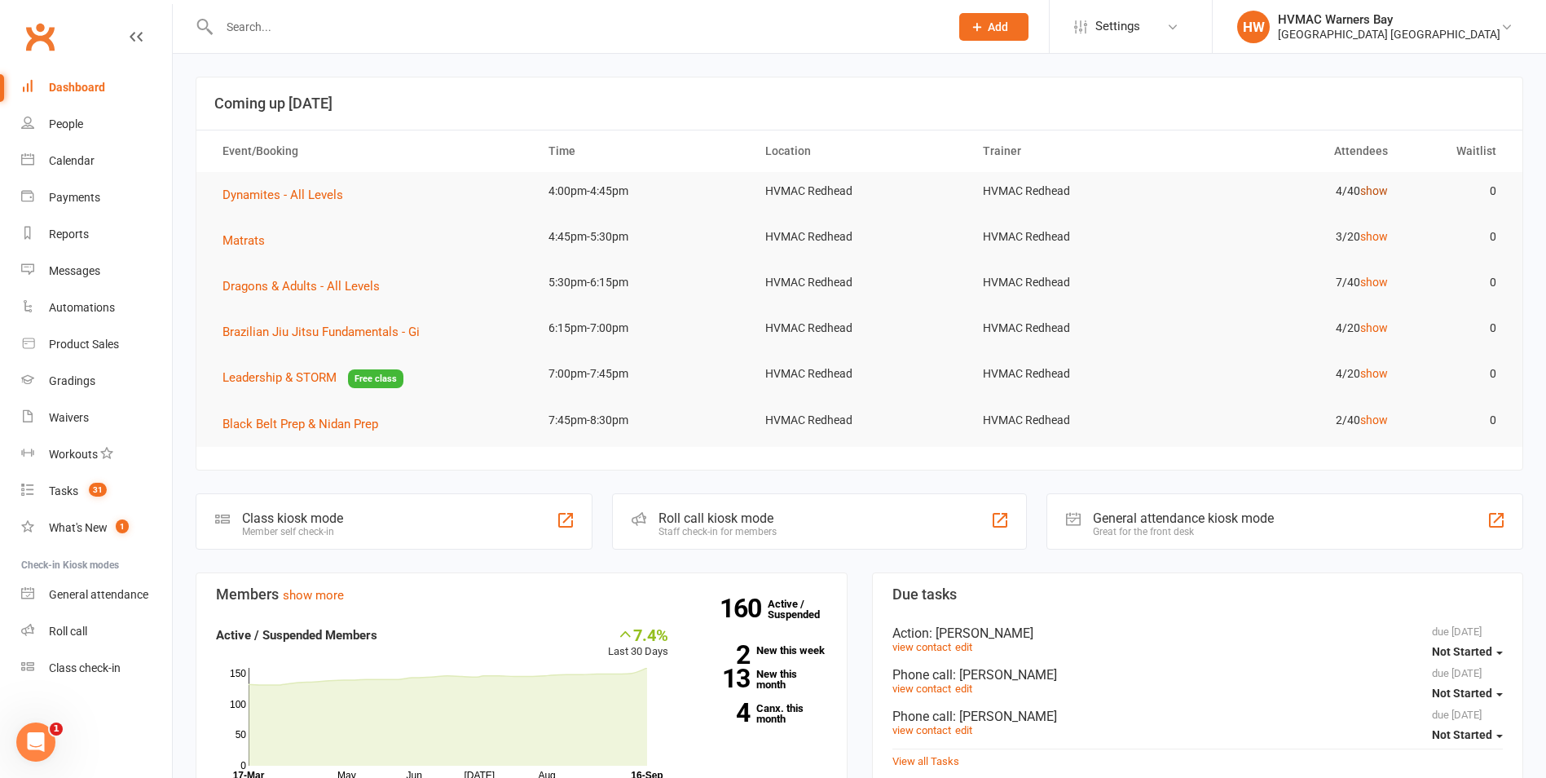
click at [1370, 191] on link "show" at bounding box center [1375, 190] width 28 height 13
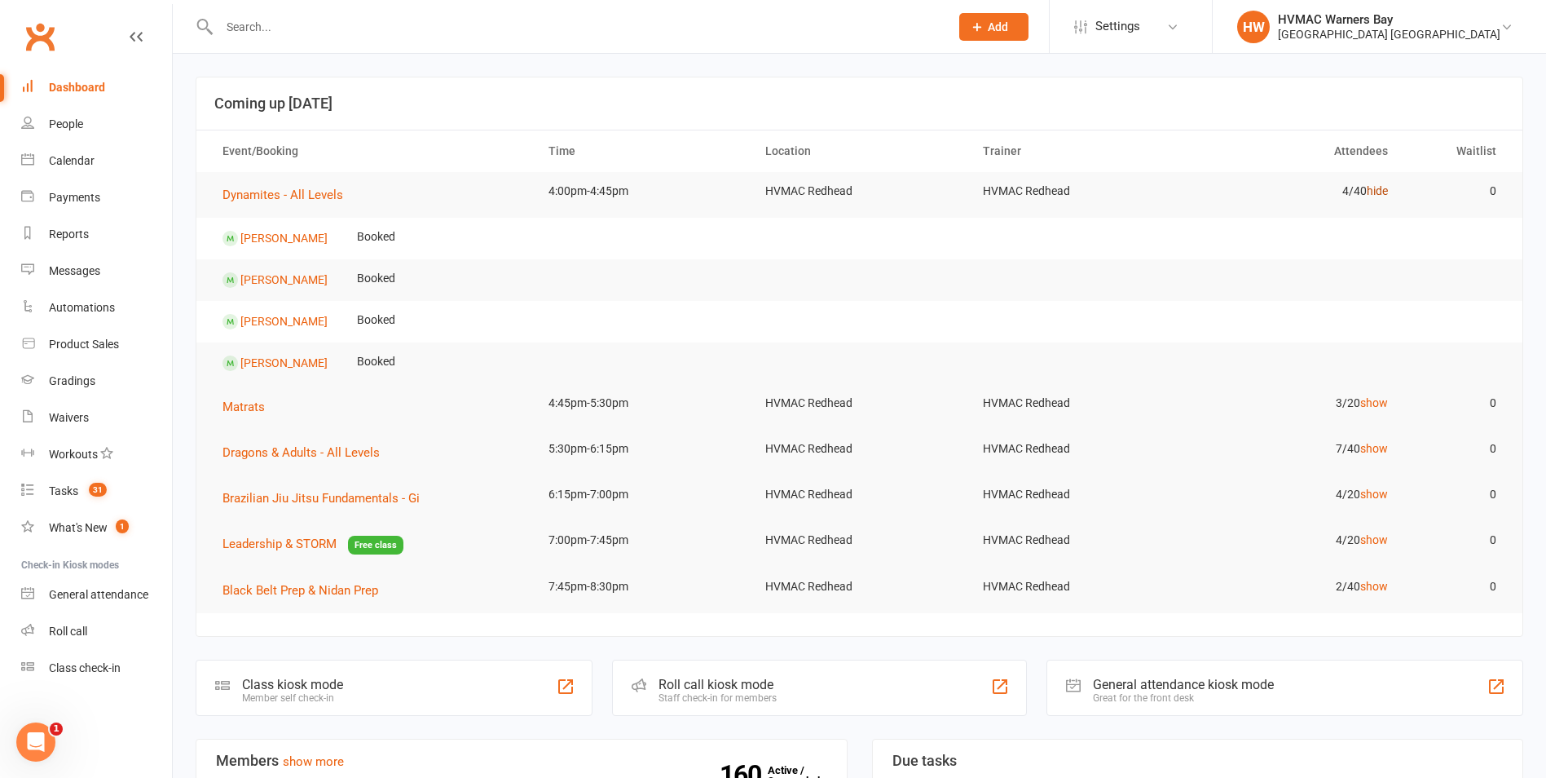
click at [1370, 191] on link "hide" at bounding box center [1377, 190] width 21 height 13
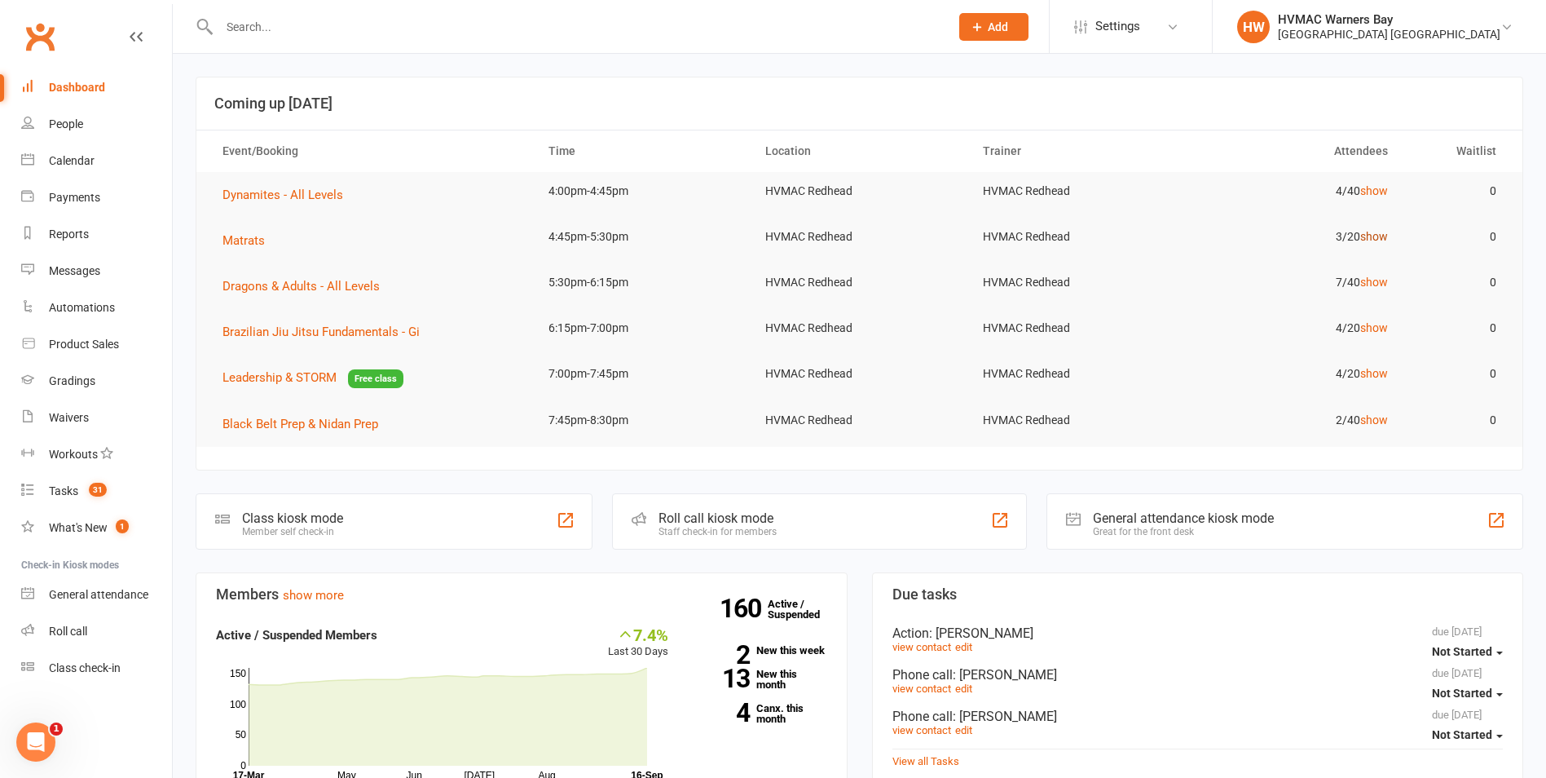
click at [1387, 237] on link "show" at bounding box center [1375, 236] width 28 height 13
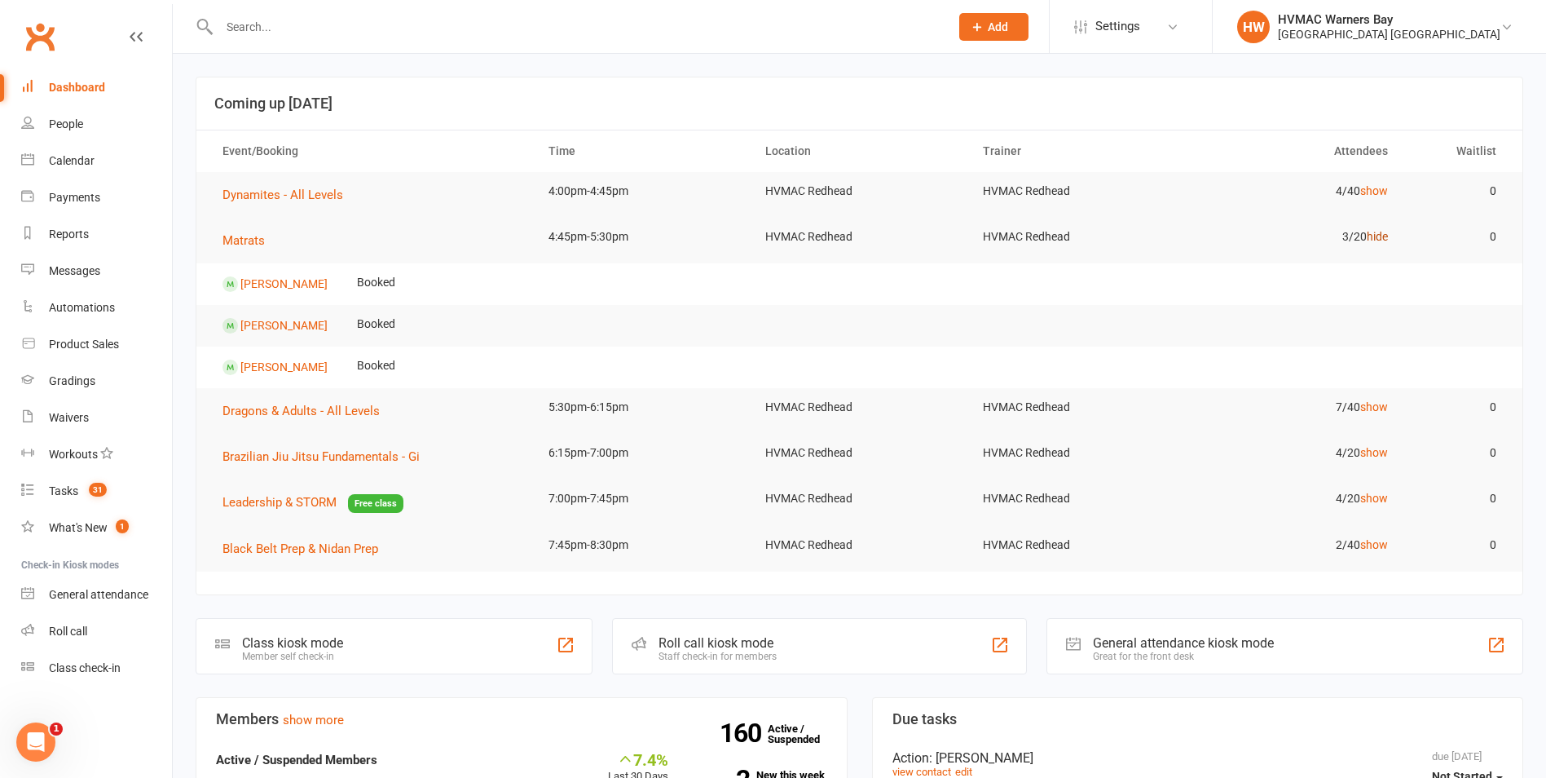
click at [1387, 237] on link "hide" at bounding box center [1377, 236] width 21 height 13
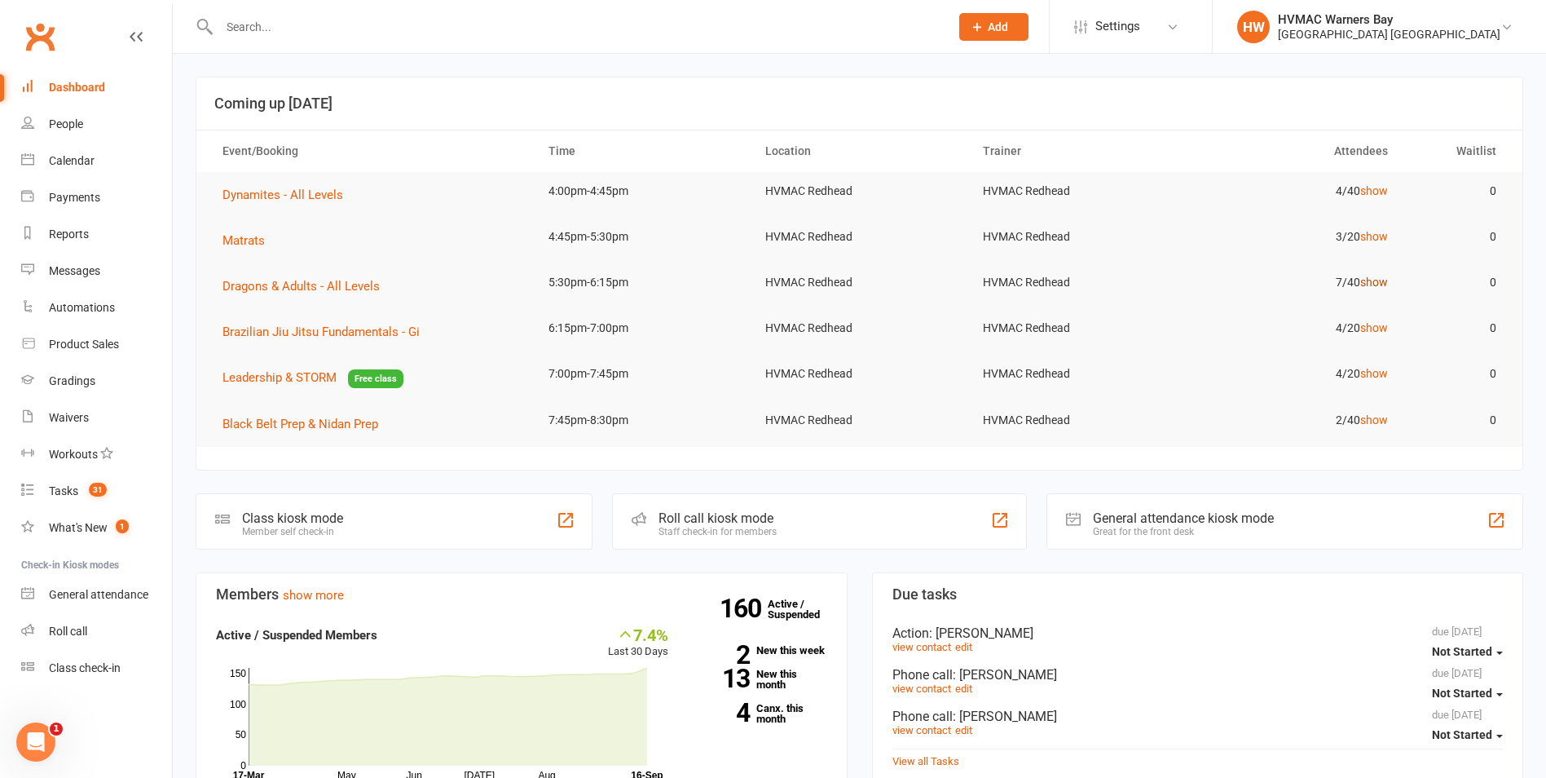
click at [1373, 280] on link "show" at bounding box center [1375, 282] width 28 height 13
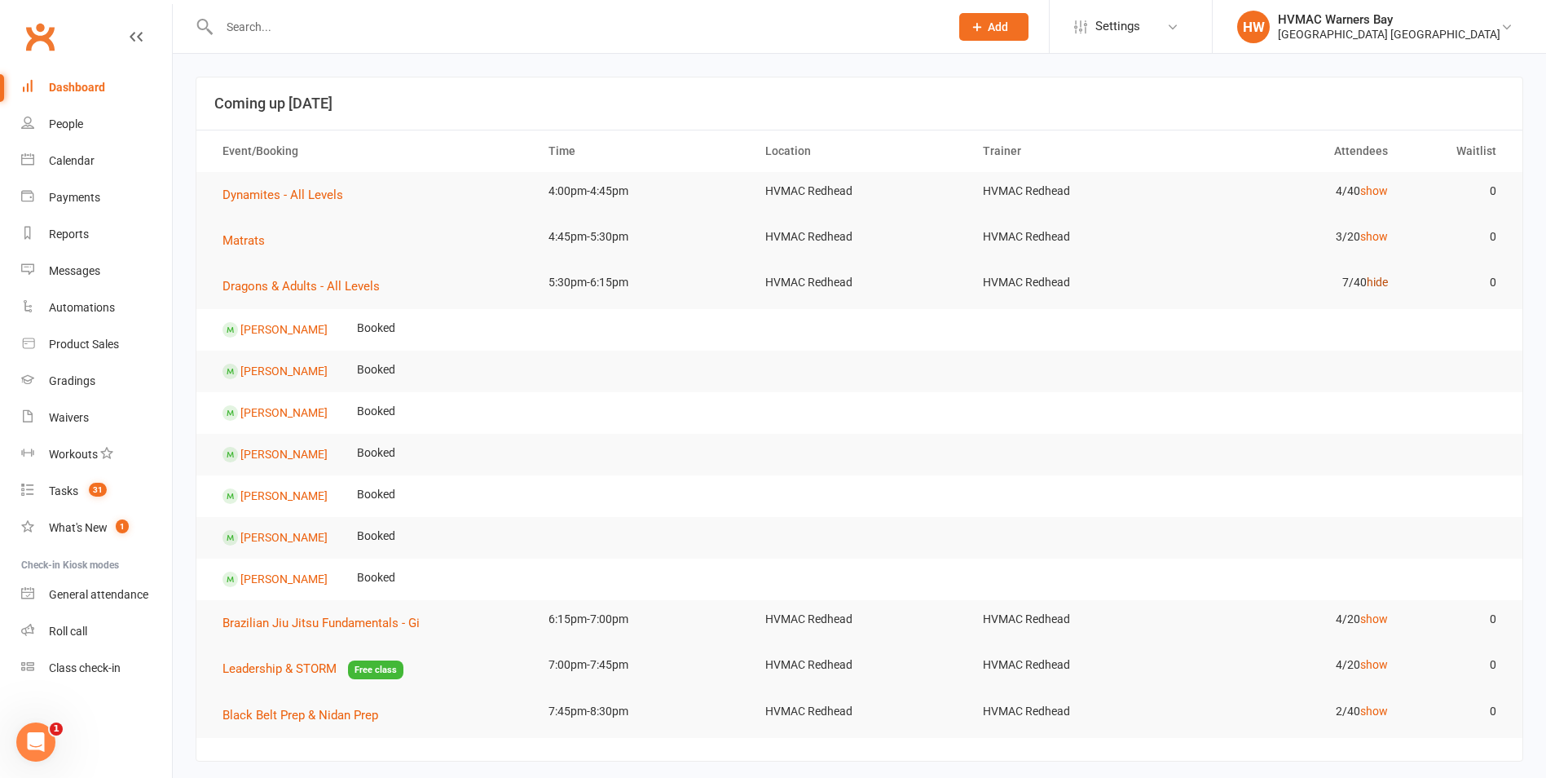
click at [1373, 280] on link "hide" at bounding box center [1377, 282] width 21 height 13
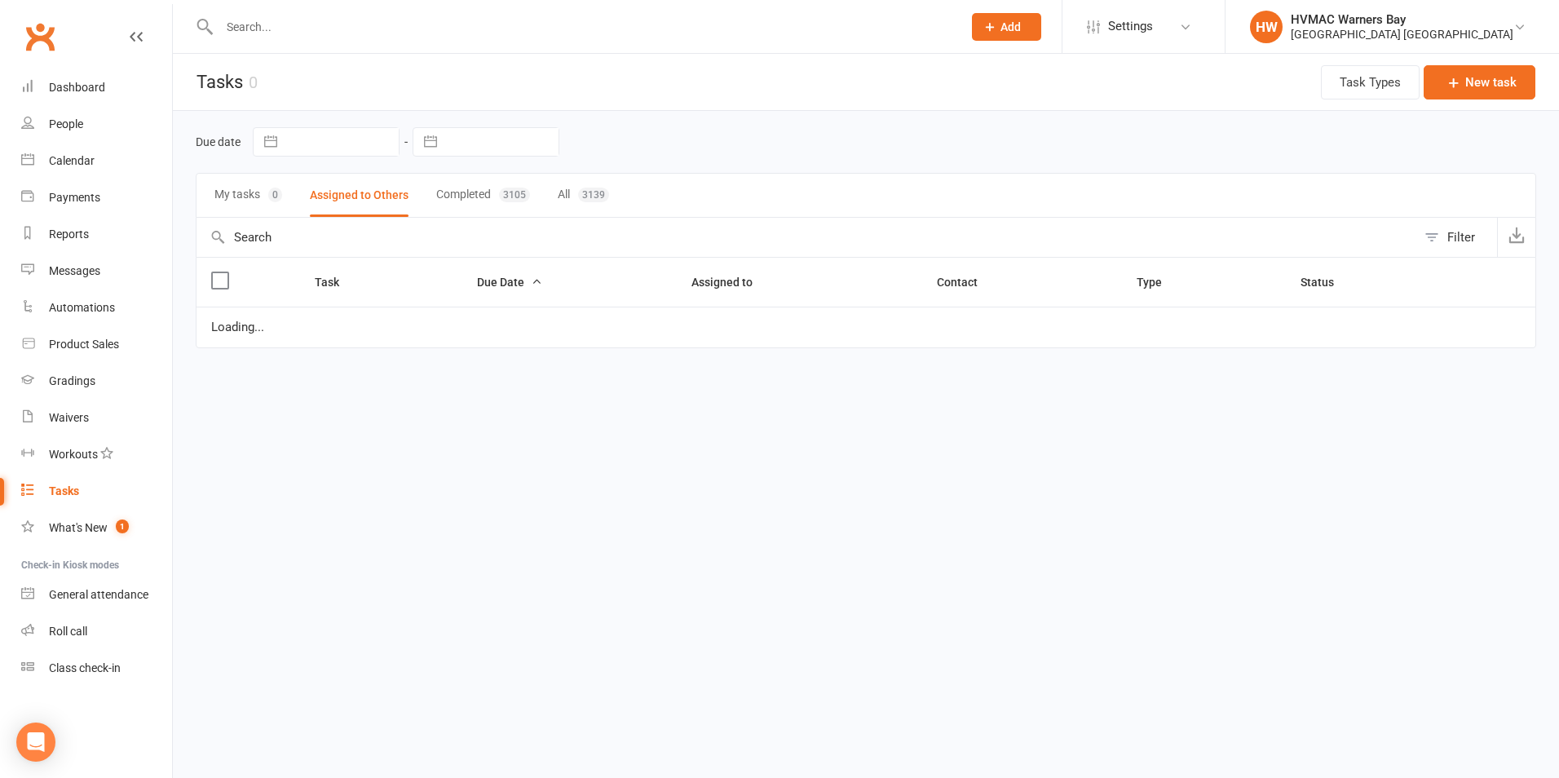
select select "started"
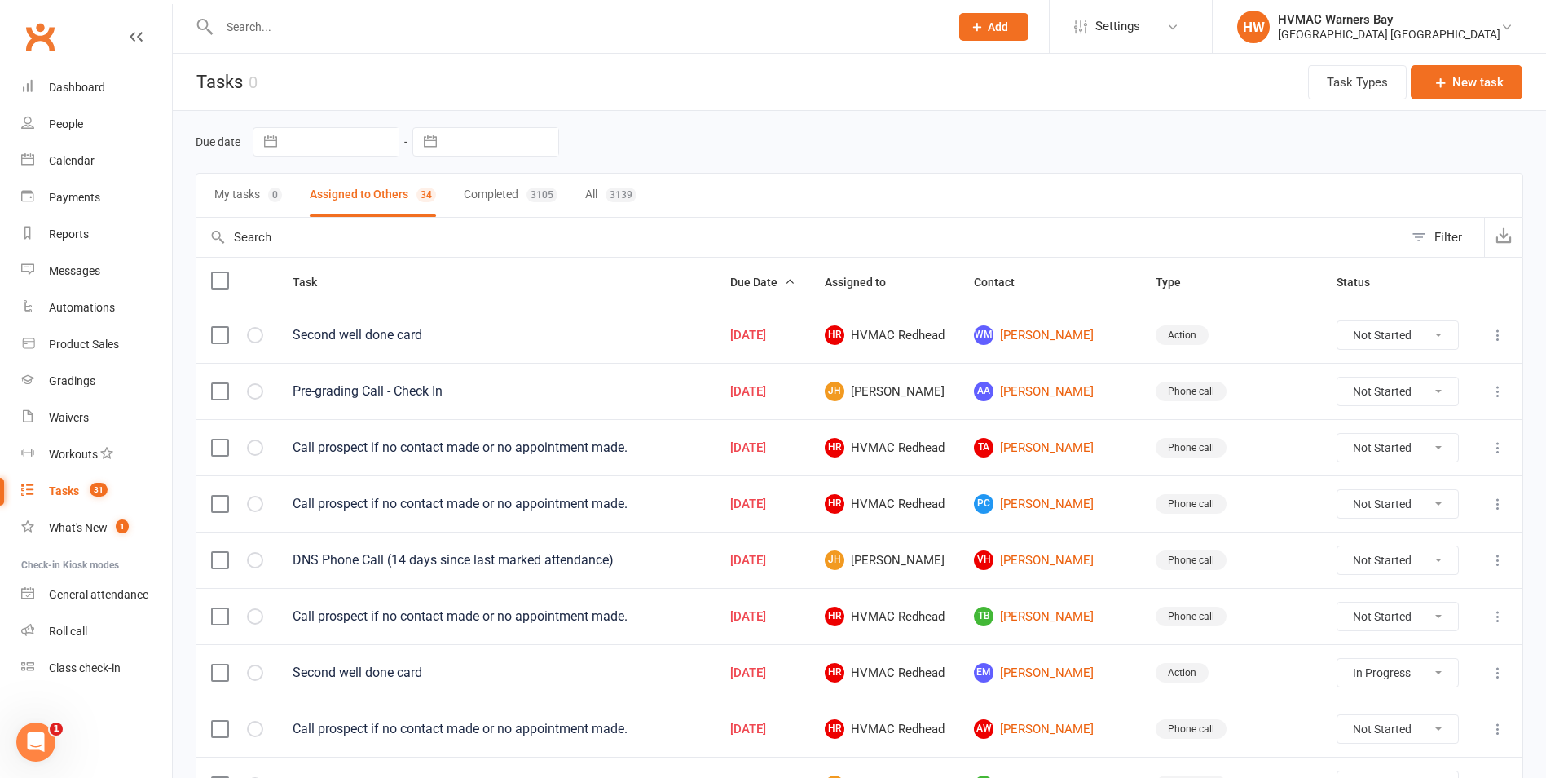
click at [796, 283] on span "Due Date" at bounding box center [762, 282] width 65 height 13
select select "started"
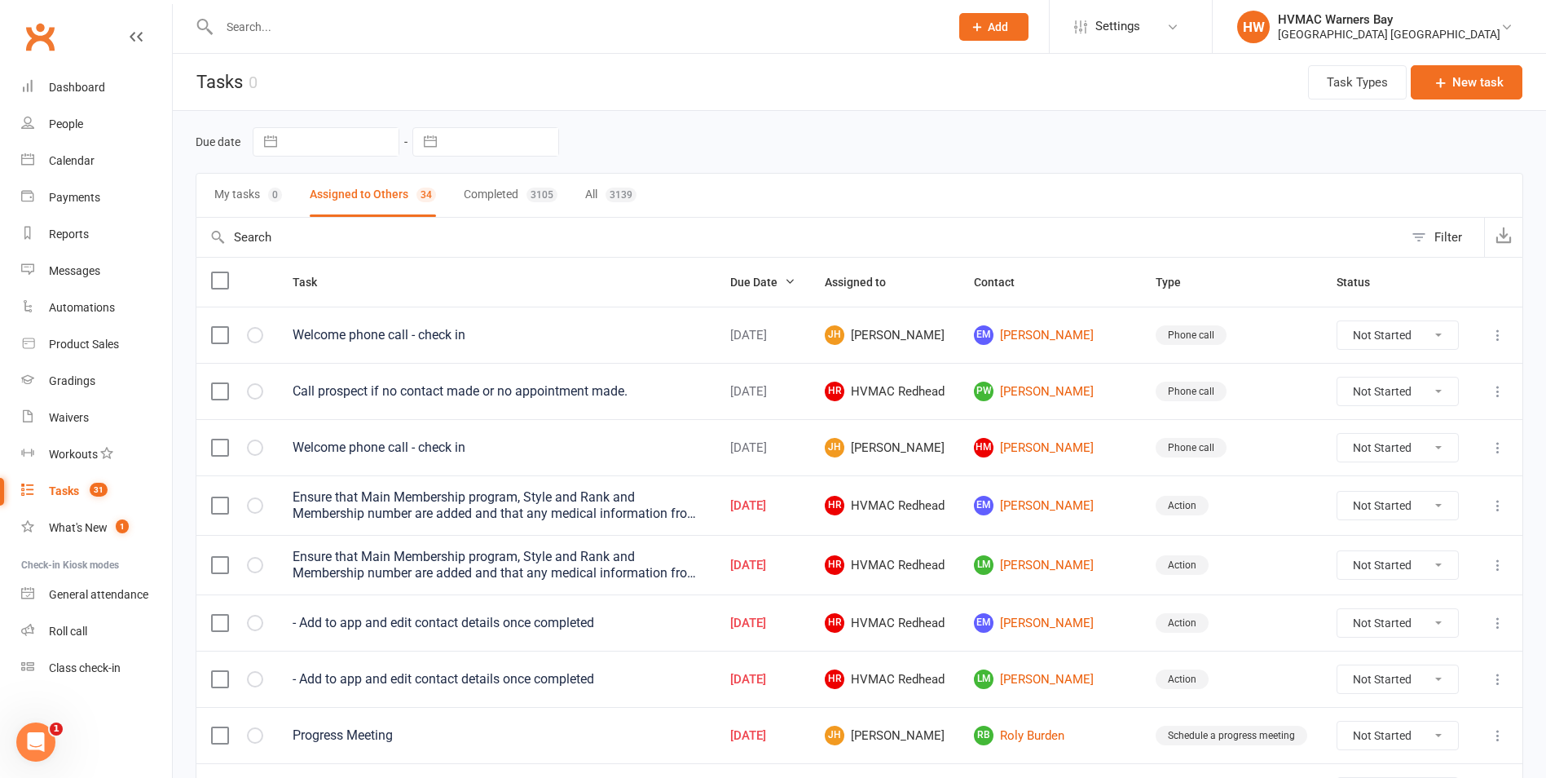
click at [796, 283] on span "Due Date" at bounding box center [762, 282] width 65 height 13
select select "started"
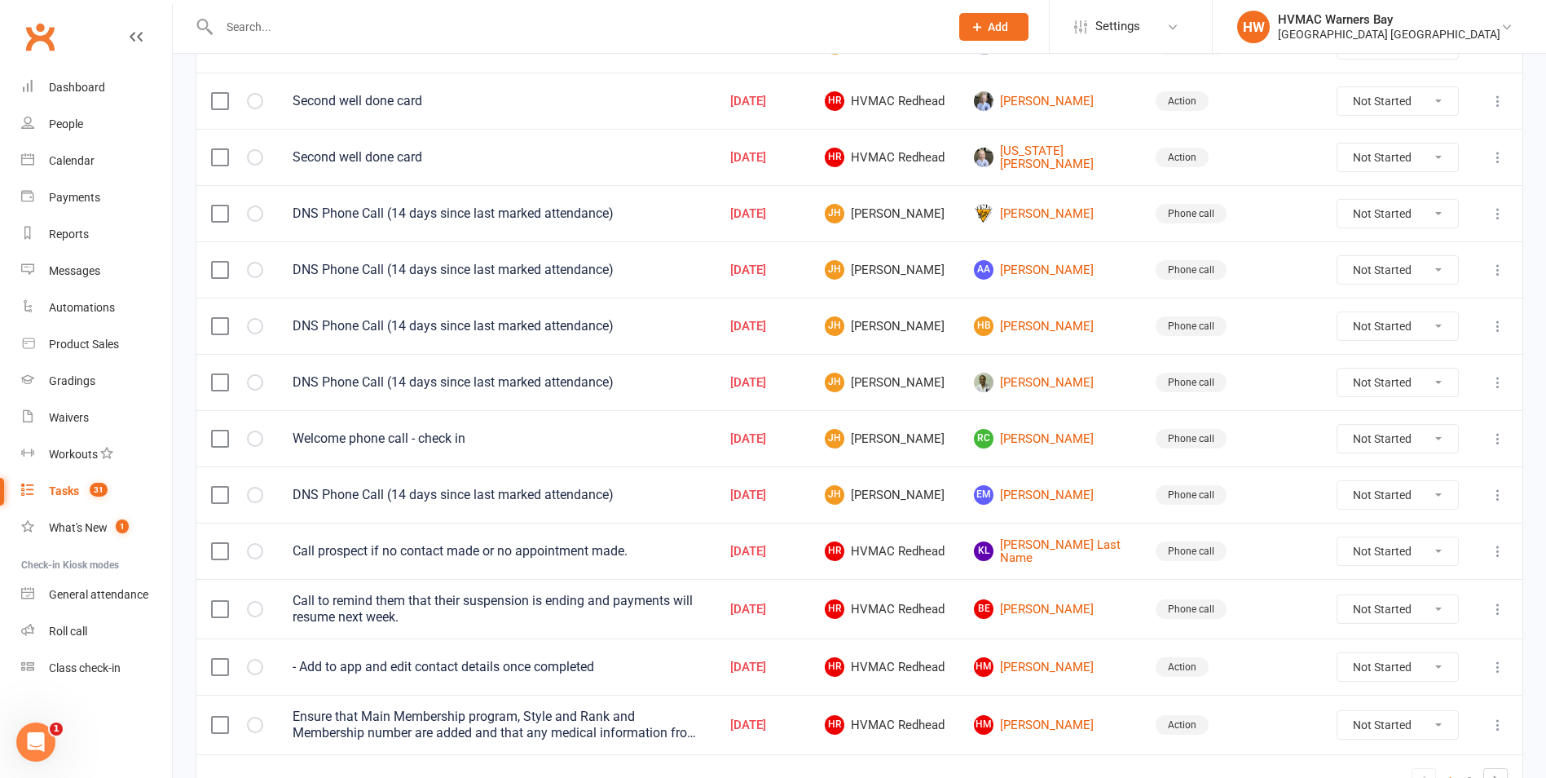
scroll to position [978, 0]
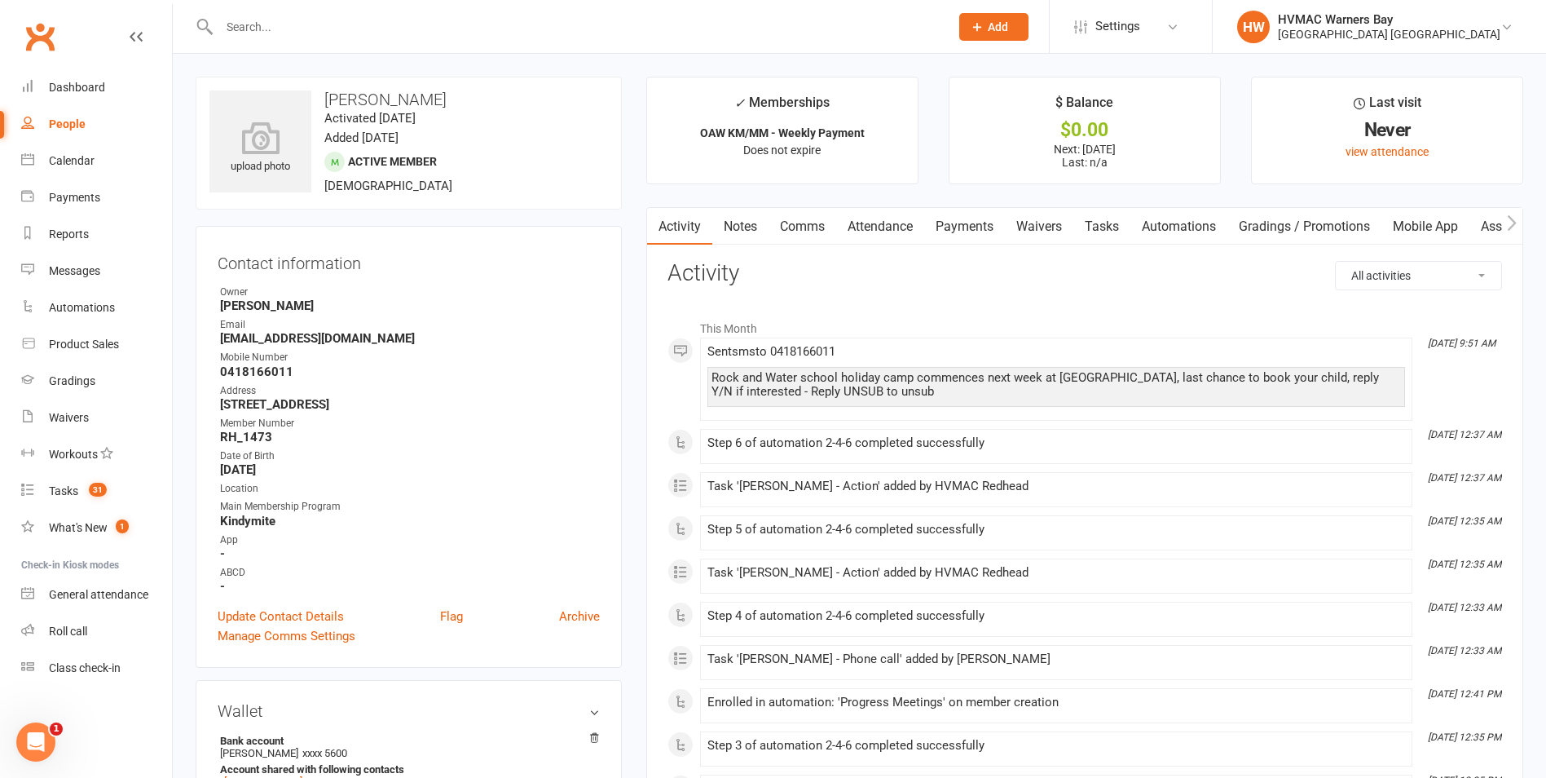
click at [396, 99] on h3 "[PERSON_NAME]" at bounding box center [409, 99] width 399 height 18
copy h3 "[PERSON_NAME]"
click at [262, 341] on strong "[EMAIL_ADDRESS][DOMAIN_NAME]" at bounding box center [410, 338] width 380 height 15
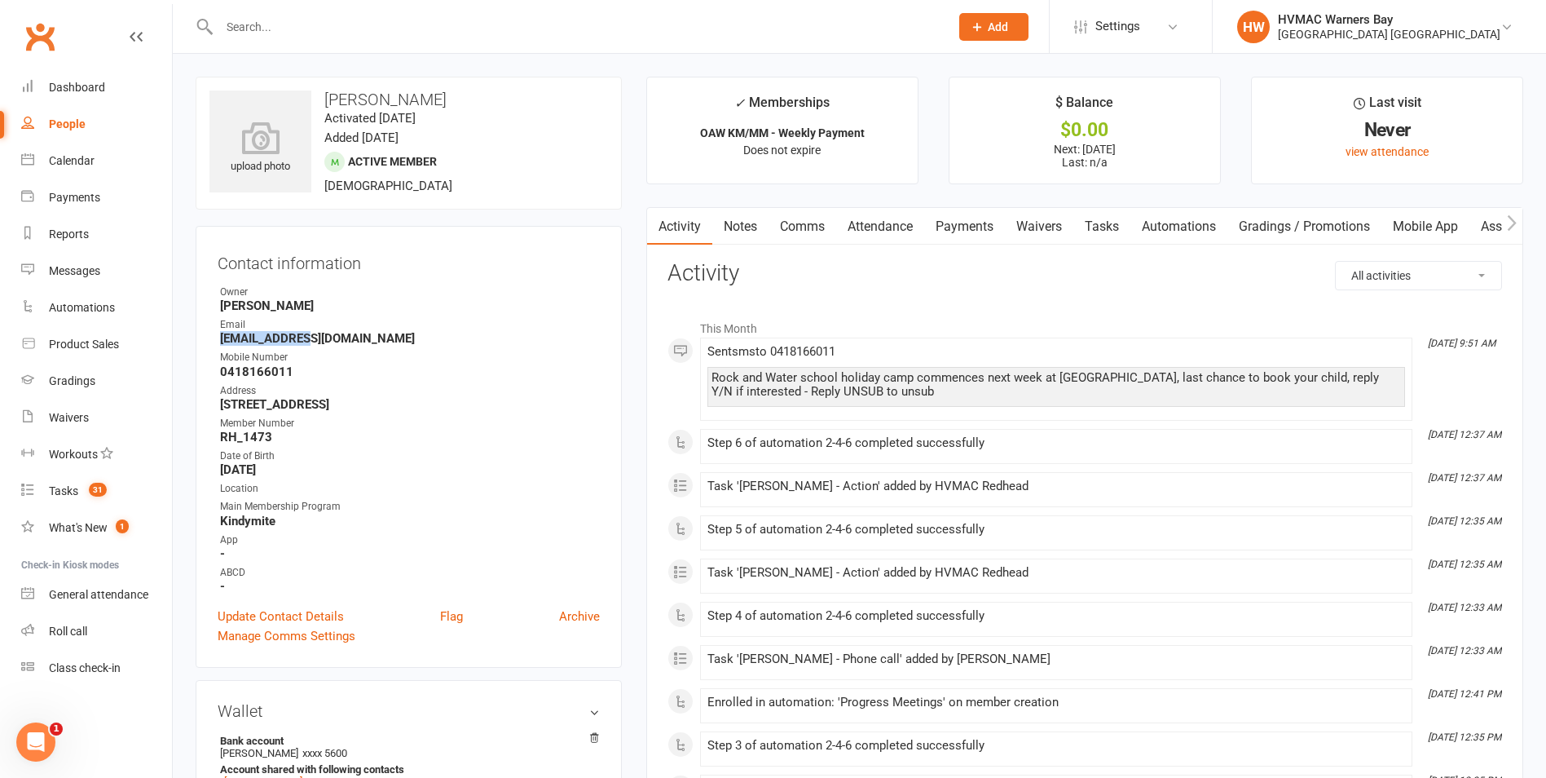
click at [262, 340] on strong "[EMAIL_ADDRESS][DOMAIN_NAME]" at bounding box center [410, 338] width 380 height 15
copy render-form-field "[EMAIL_ADDRESS][DOMAIN_NAME]"
click at [344, 270] on h3 "Contact information" at bounding box center [409, 260] width 382 height 24
click at [280, 615] on link "Update Contact Details" at bounding box center [281, 617] width 126 height 20
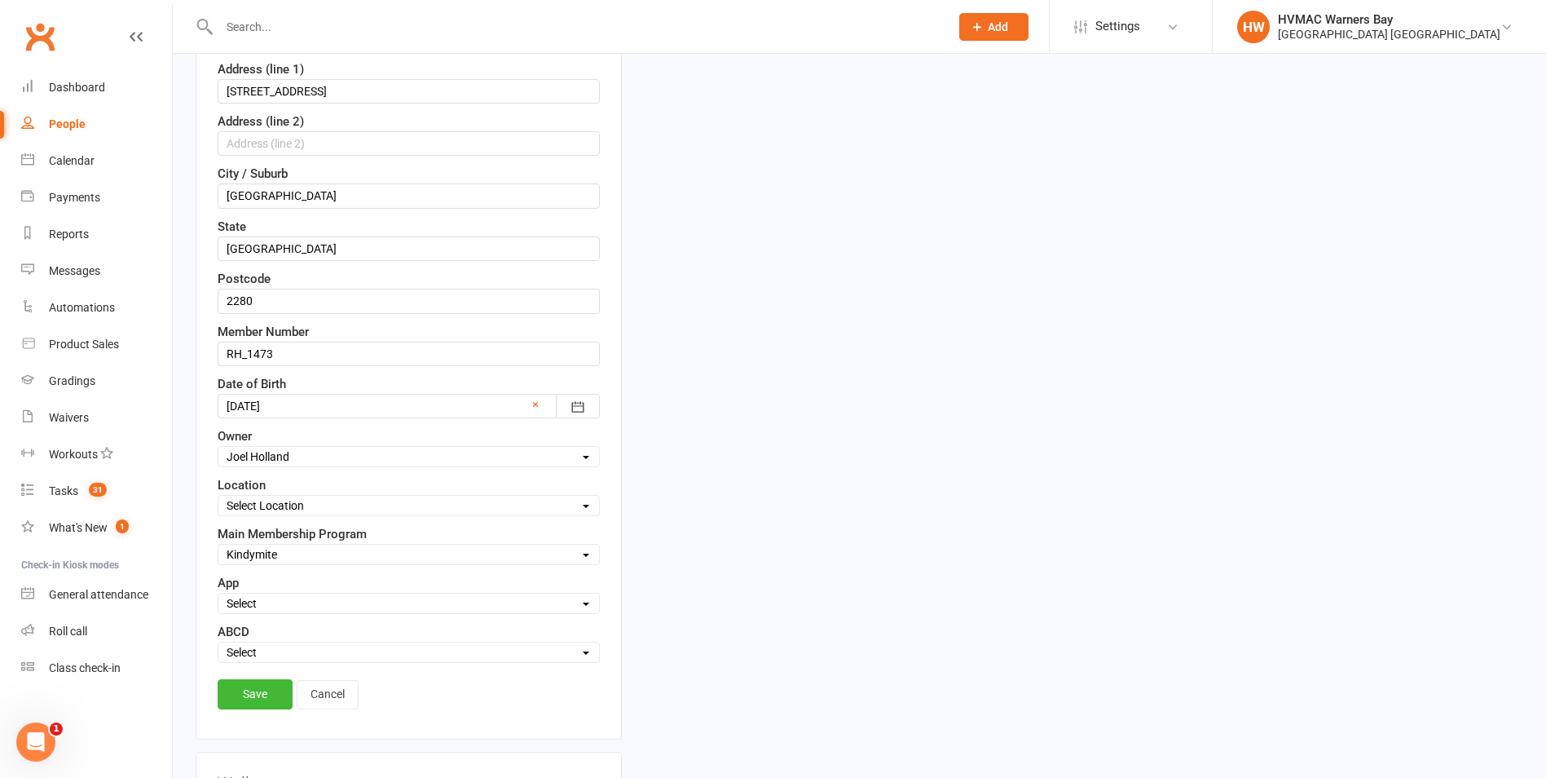
scroll to position [647, 0]
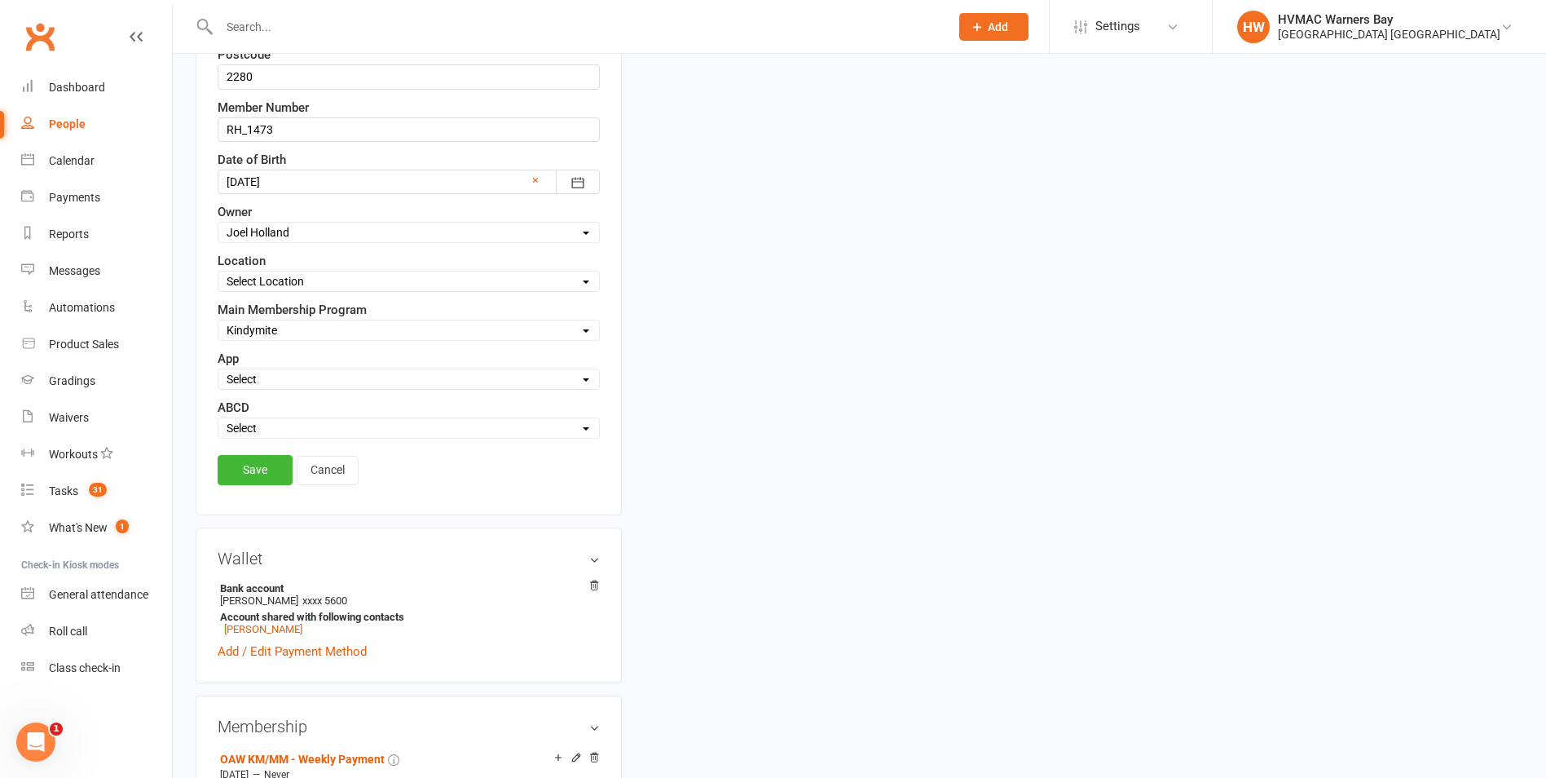
click at [253, 377] on select "Select Active Family Opt out Suspended N/A" at bounding box center [408, 379] width 381 height 18
select select "Active"
click at [218, 372] on select "Select Active Family Opt out Suspended N/A" at bounding box center [408, 379] width 381 height 18
click at [254, 471] on link "Save" at bounding box center [255, 469] width 75 height 29
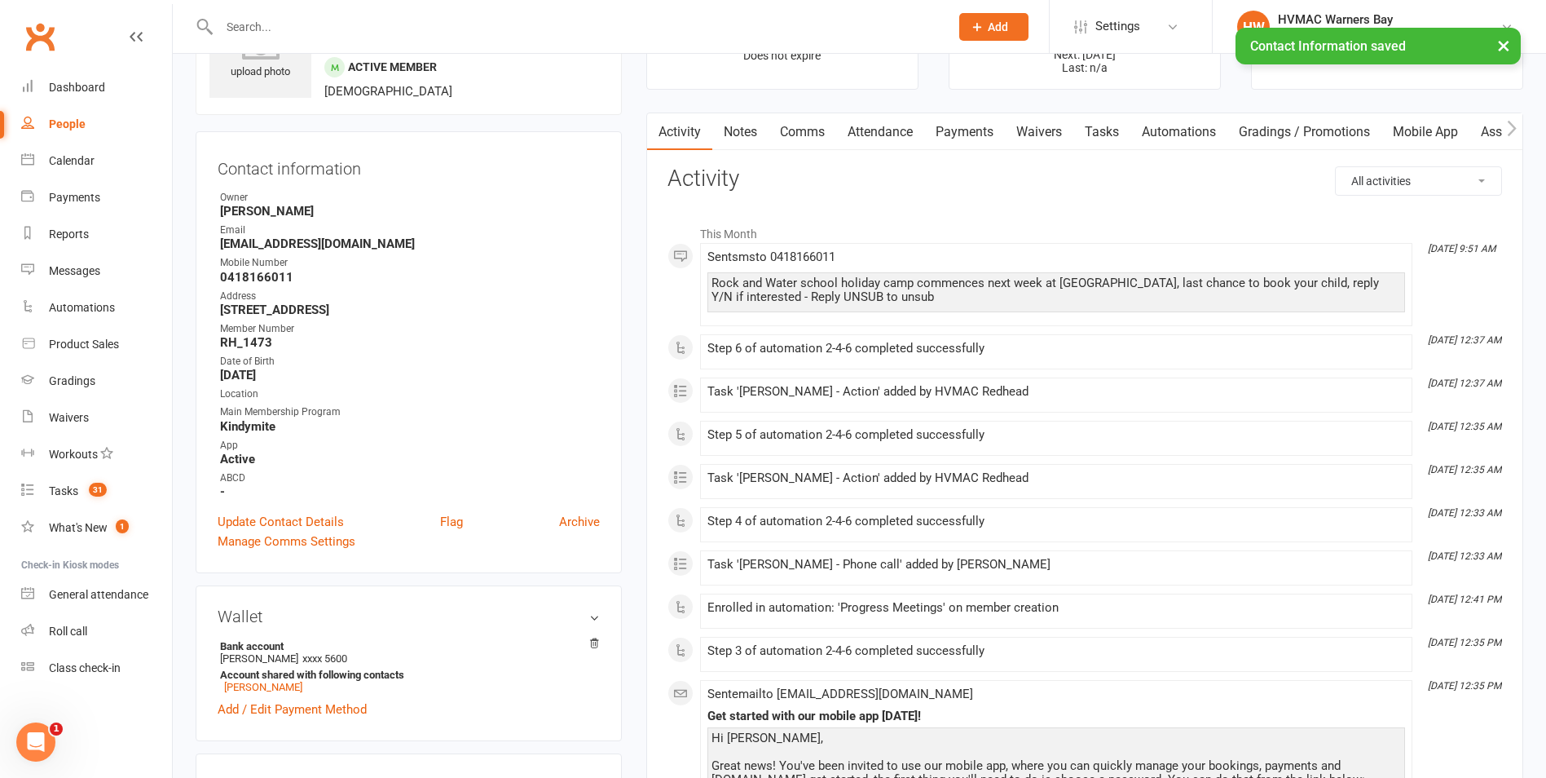
scroll to position [0, 0]
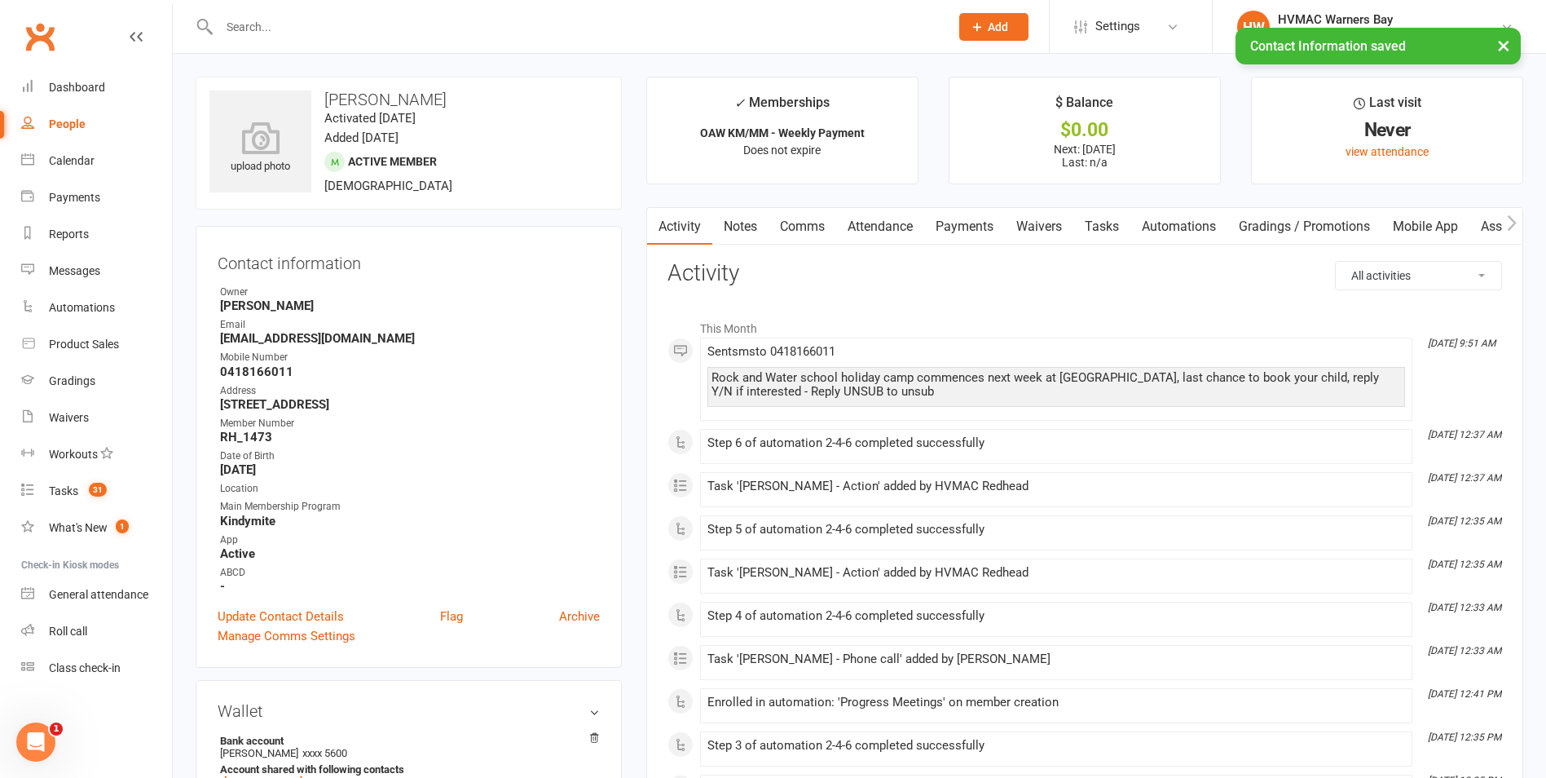
click at [741, 229] on link "Notes" at bounding box center [740, 226] width 56 height 37
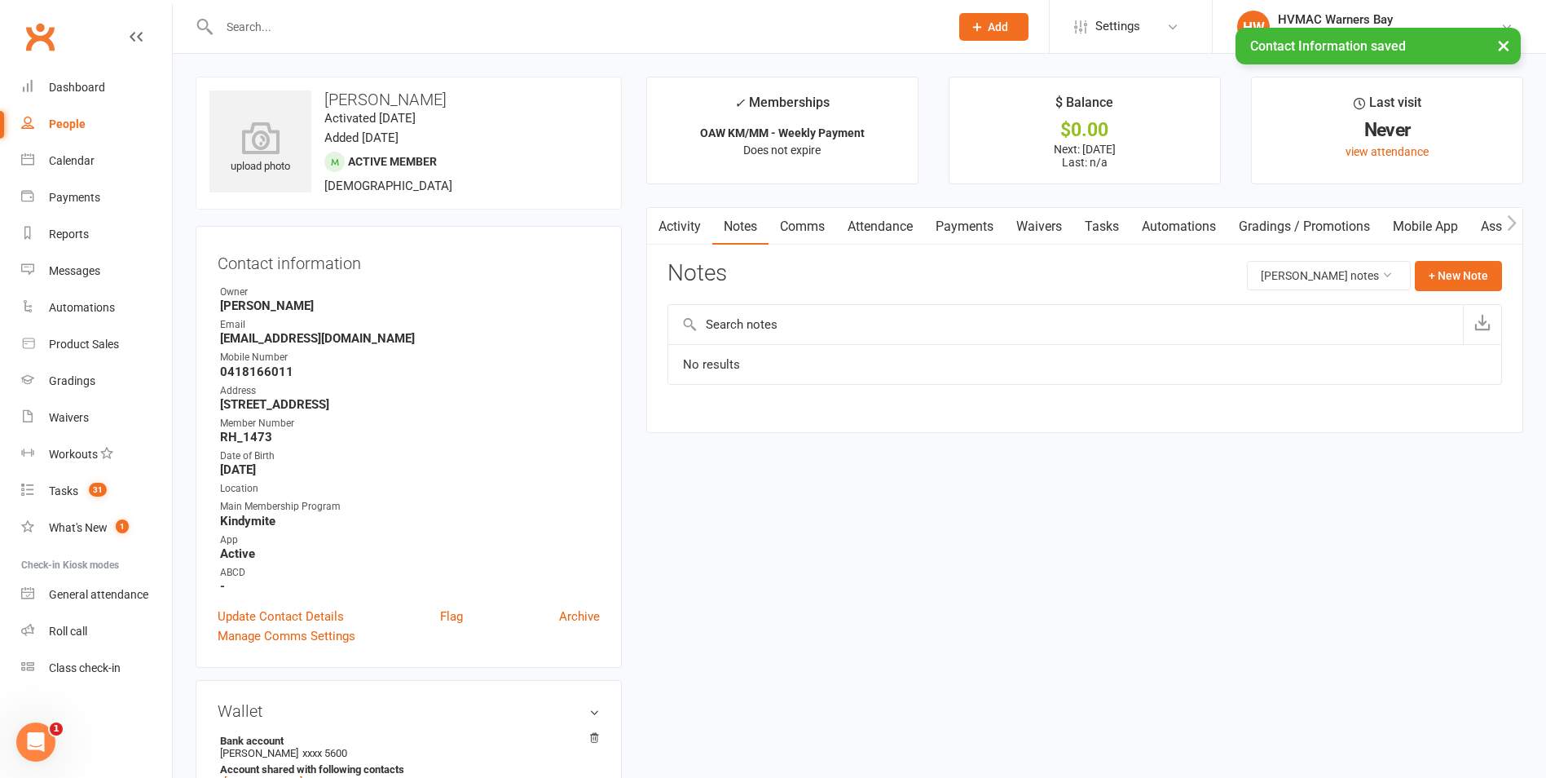
click at [1029, 225] on link "Waivers" at bounding box center [1039, 226] width 68 height 37
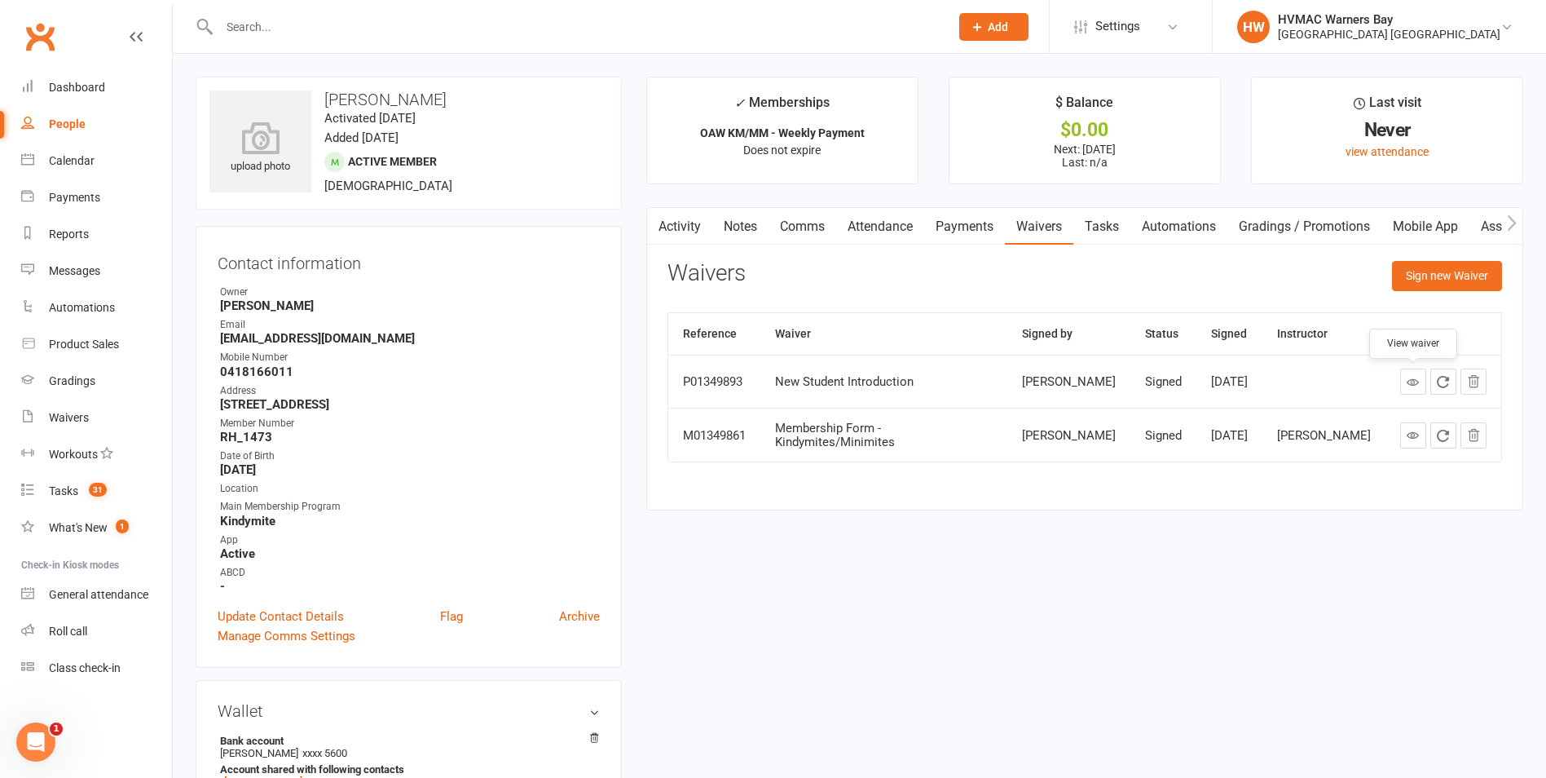
click at [1406, 383] on link at bounding box center [1414, 381] width 26 height 26
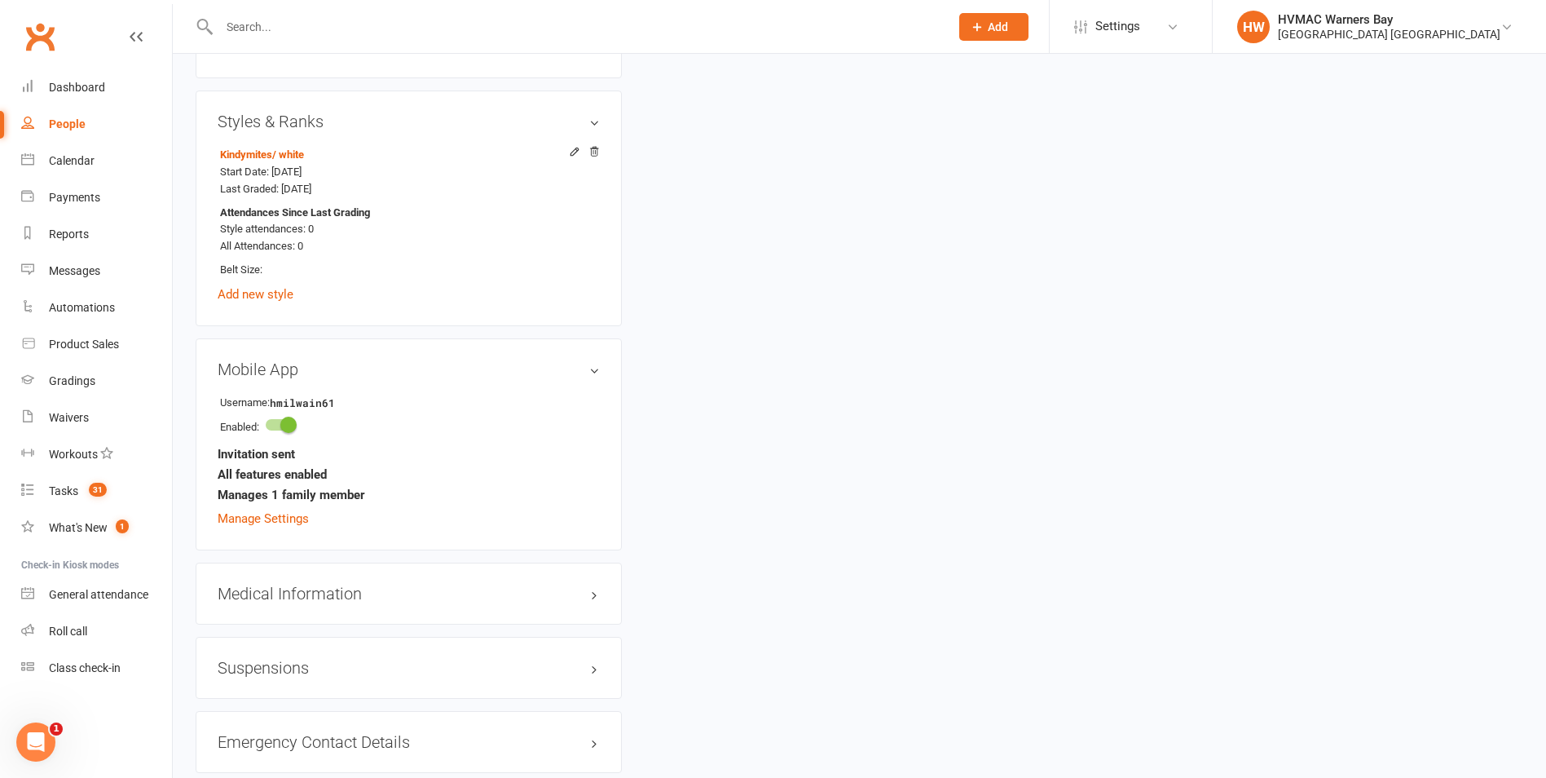
scroll to position [1223, 0]
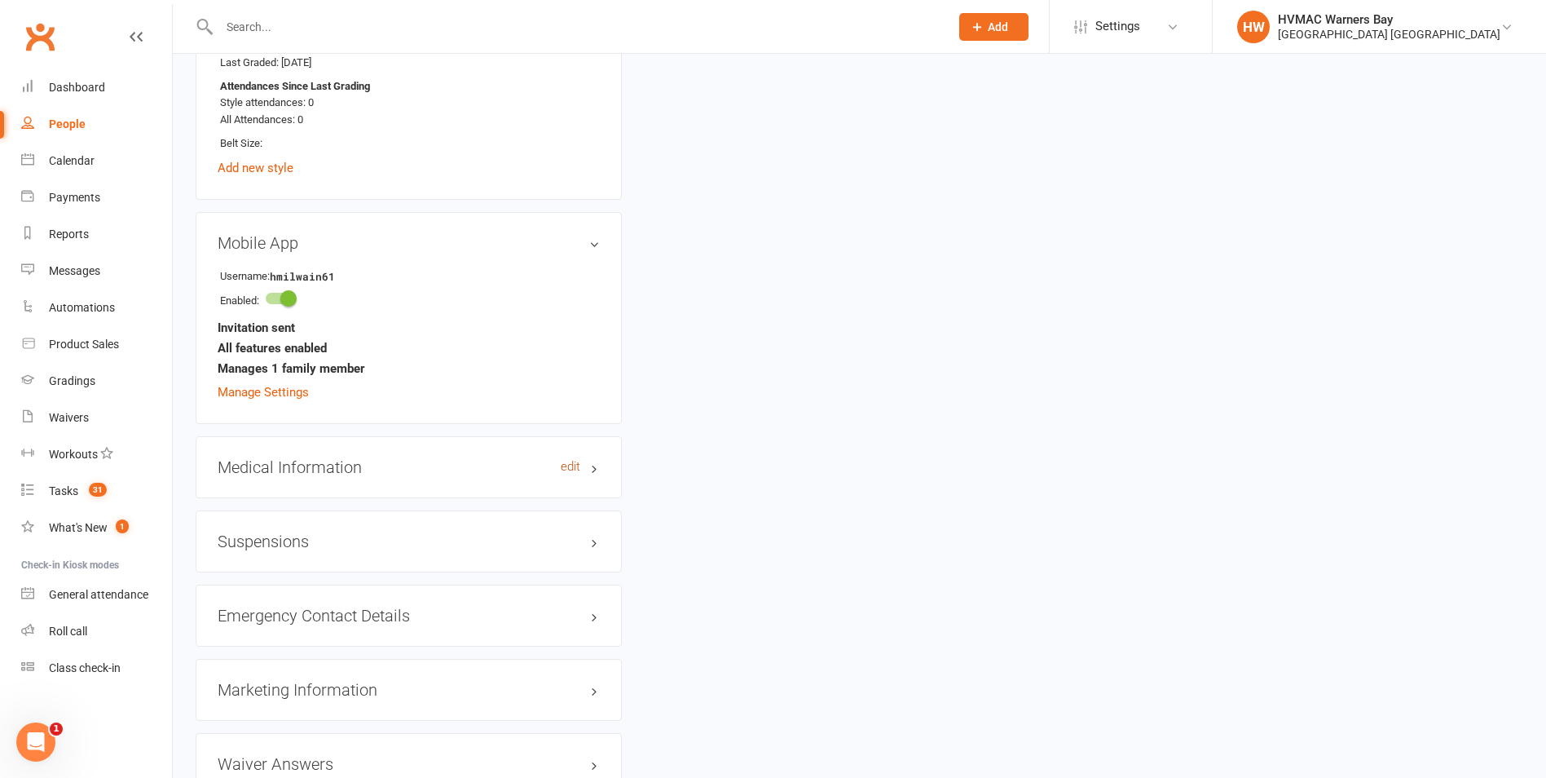
click at [576, 473] on link "edit" at bounding box center [571, 467] width 20 height 14
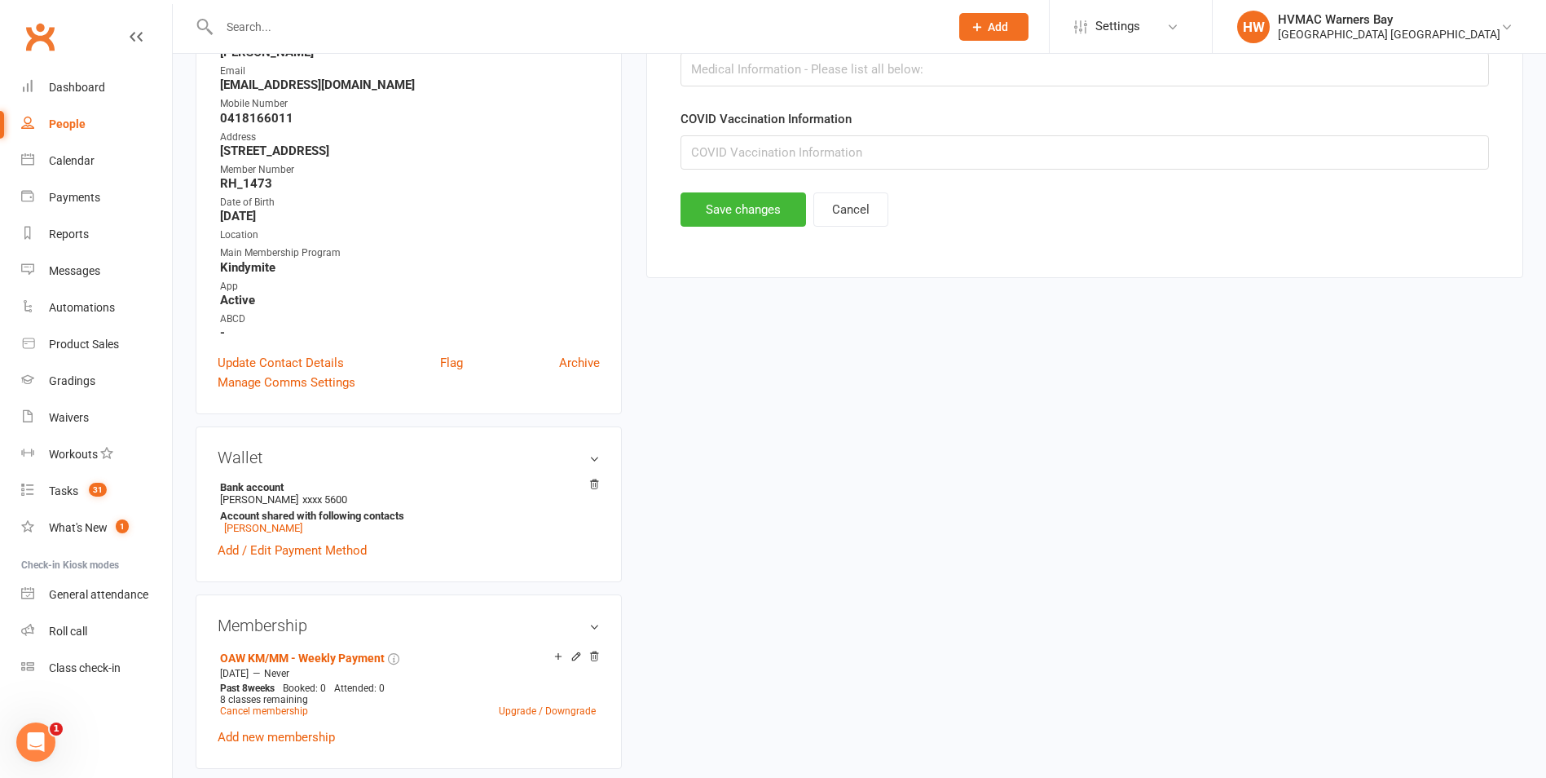
scroll to position [126, 0]
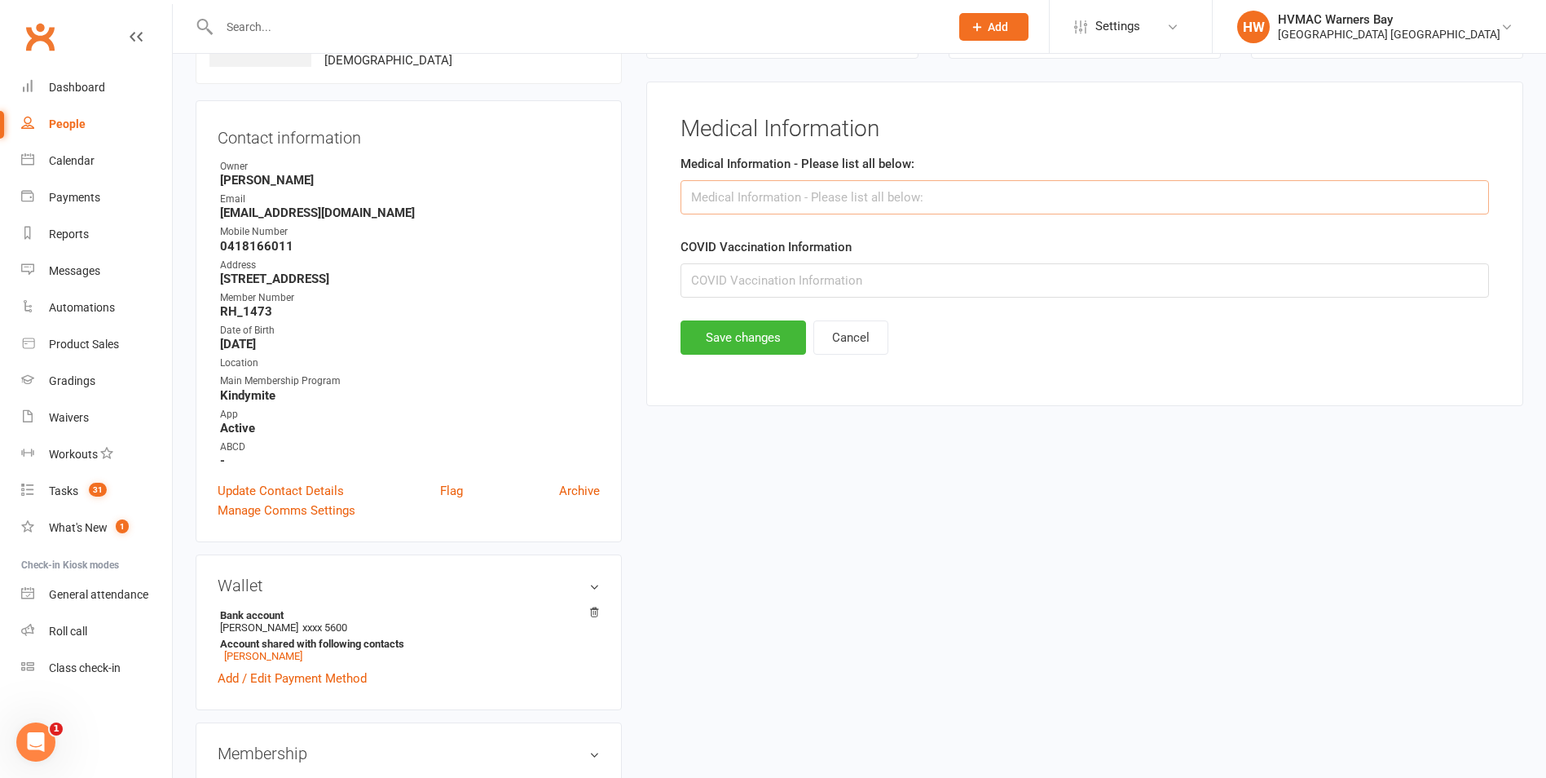
click at [720, 196] on input "text" at bounding box center [1085, 197] width 809 height 34
type input "N/A"
click at [722, 330] on button "Save changes" at bounding box center [744, 337] width 126 height 34
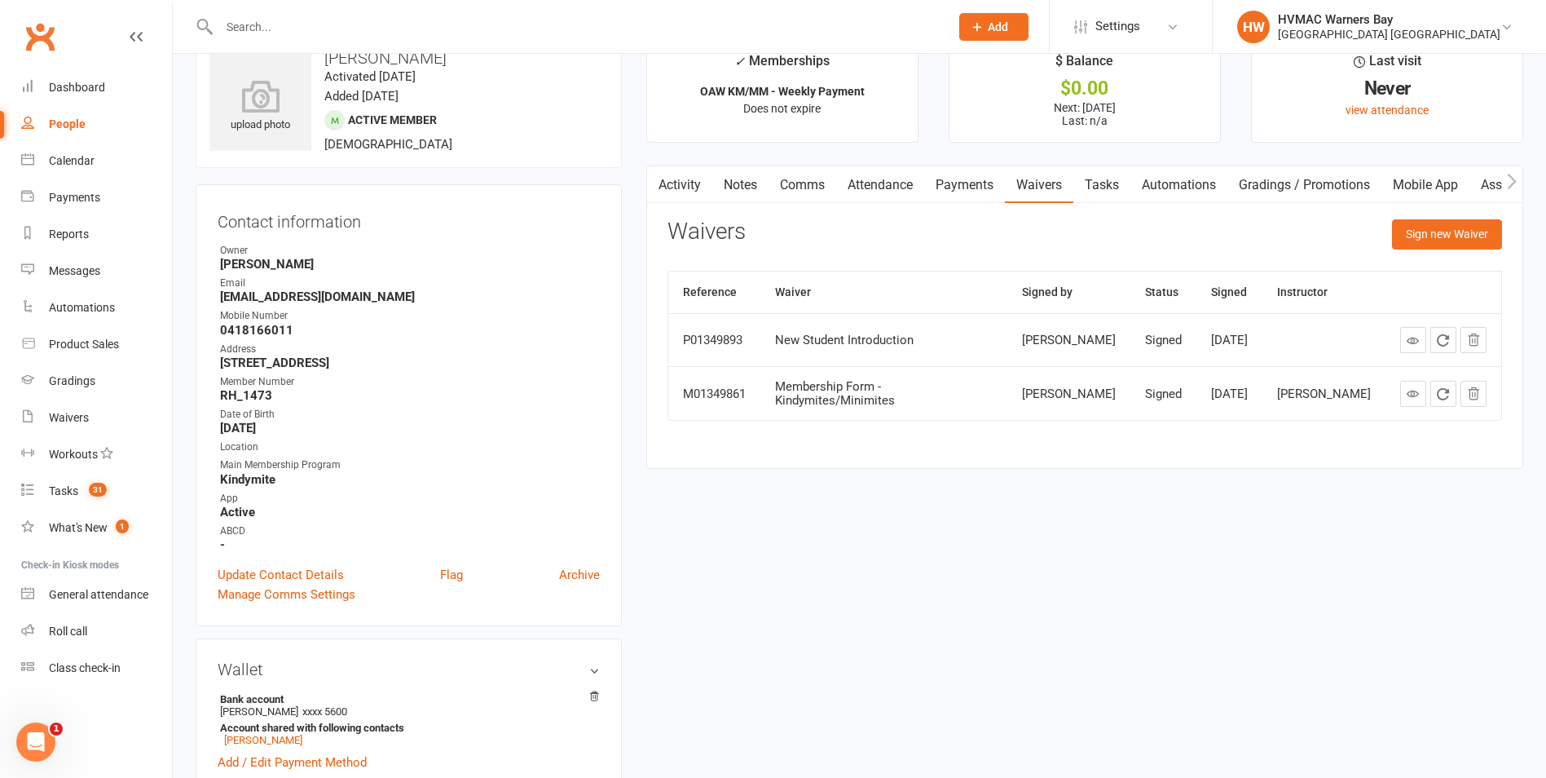
scroll to position [0, 0]
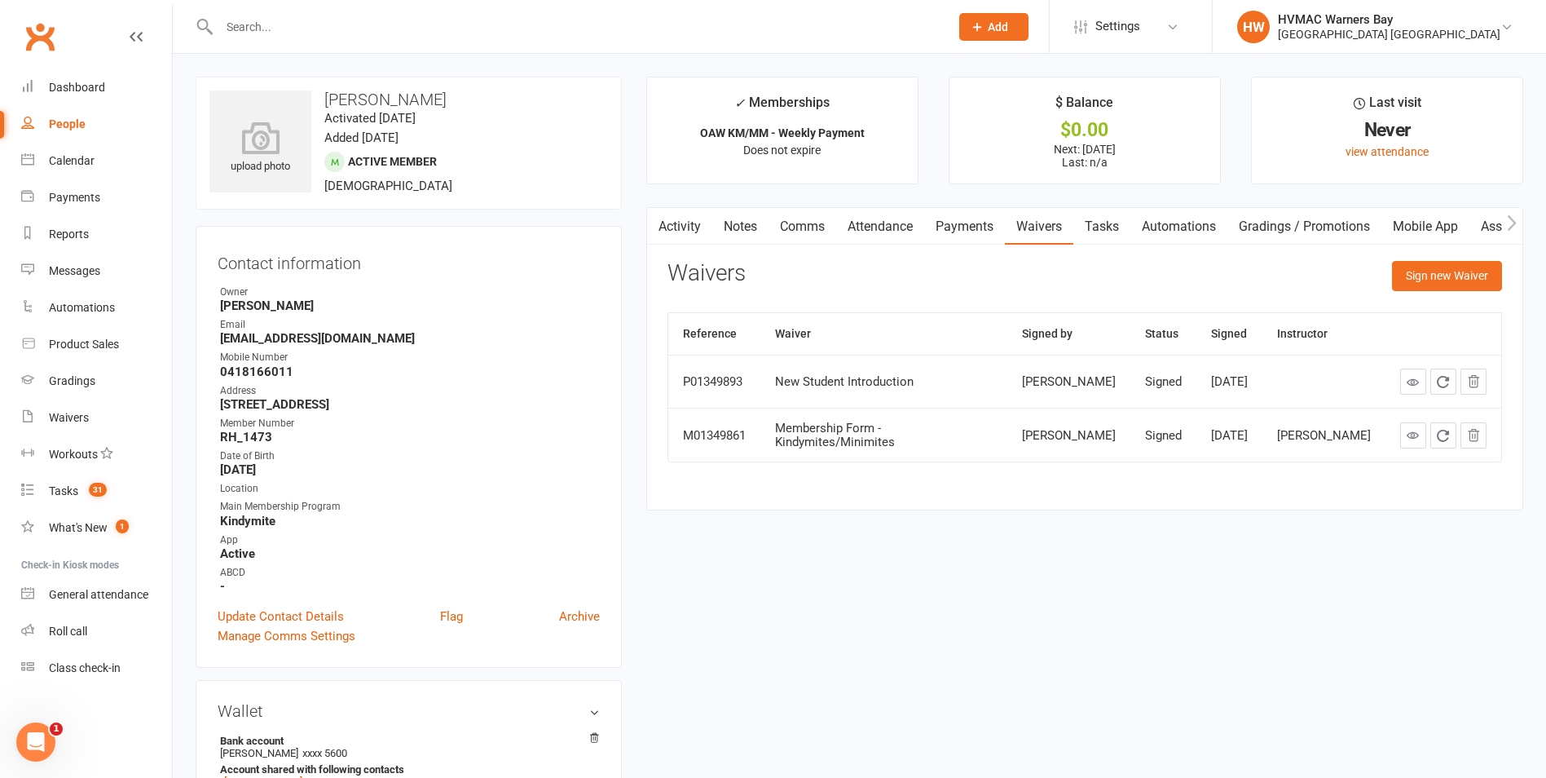
click at [1100, 218] on link "Tasks" at bounding box center [1102, 226] width 57 height 37
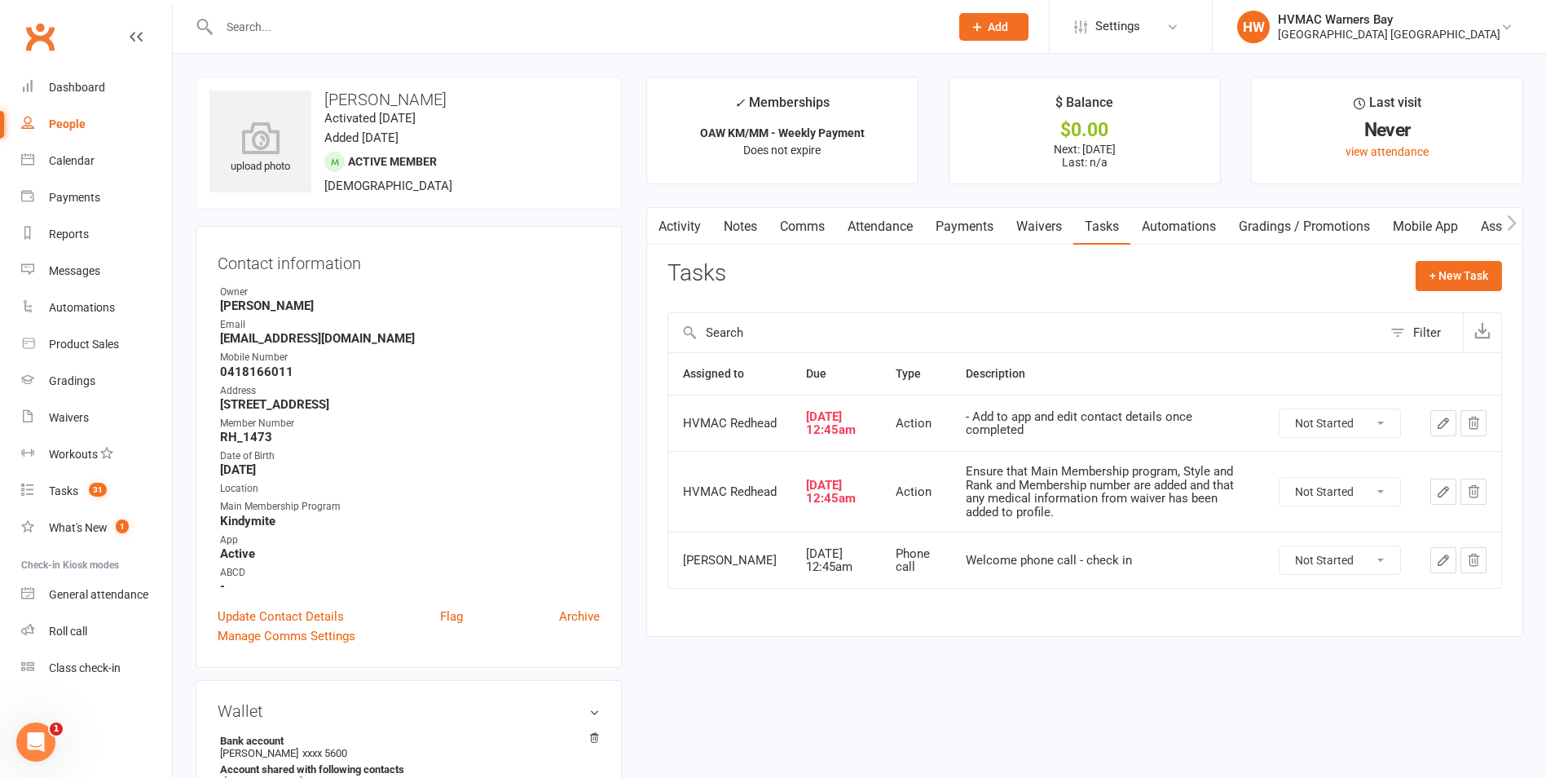
click at [1332, 429] on select "Not Started In Progress Waiting Complete" at bounding box center [1340, 423] width 121 height 28
click at [1280, 415] on select "Not Started In Progress Waiting Complete" at bounding box center [1340, 423] width 121 height 28
select select "unstarted"
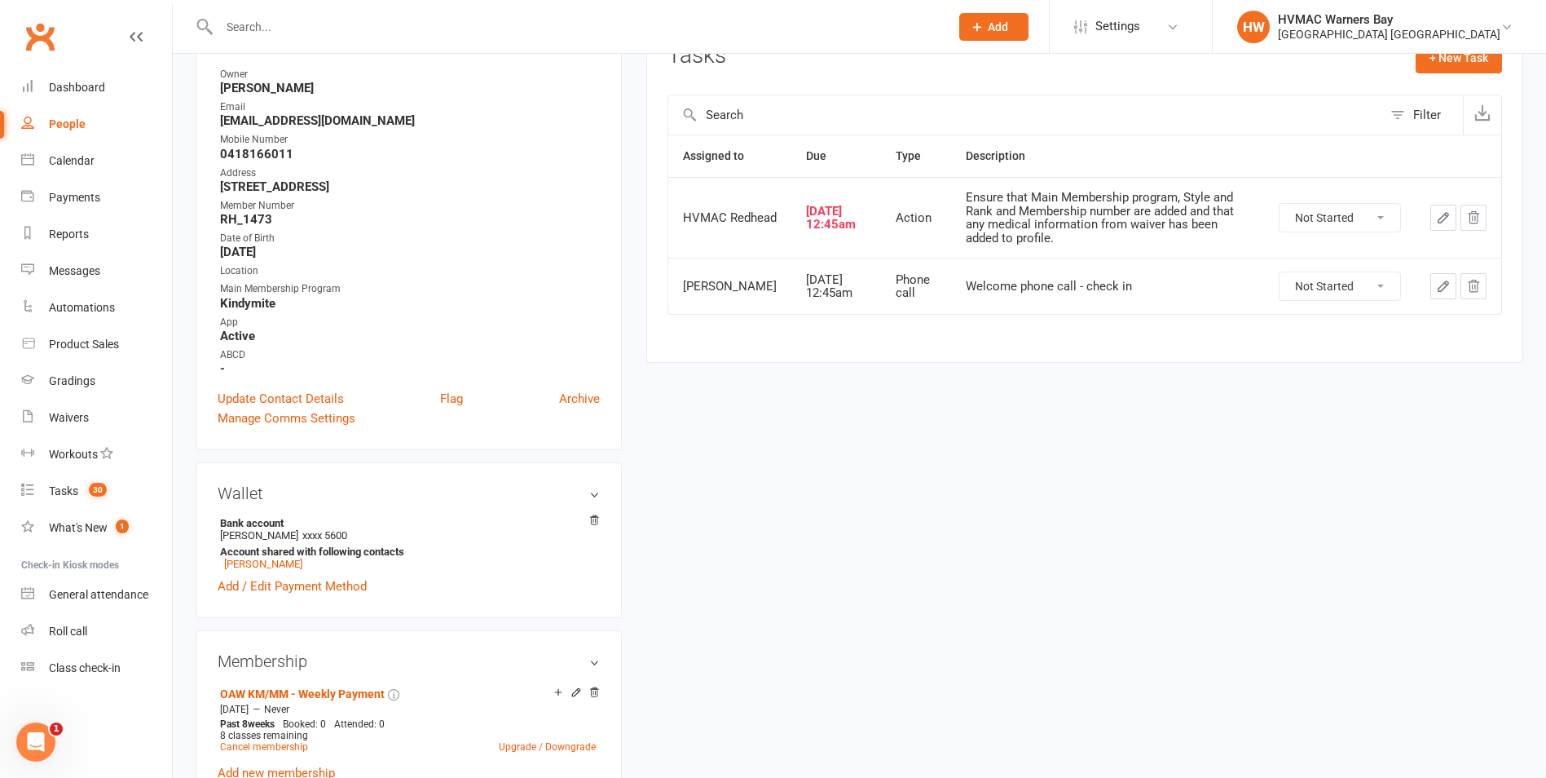
scroll to position [82, 0]
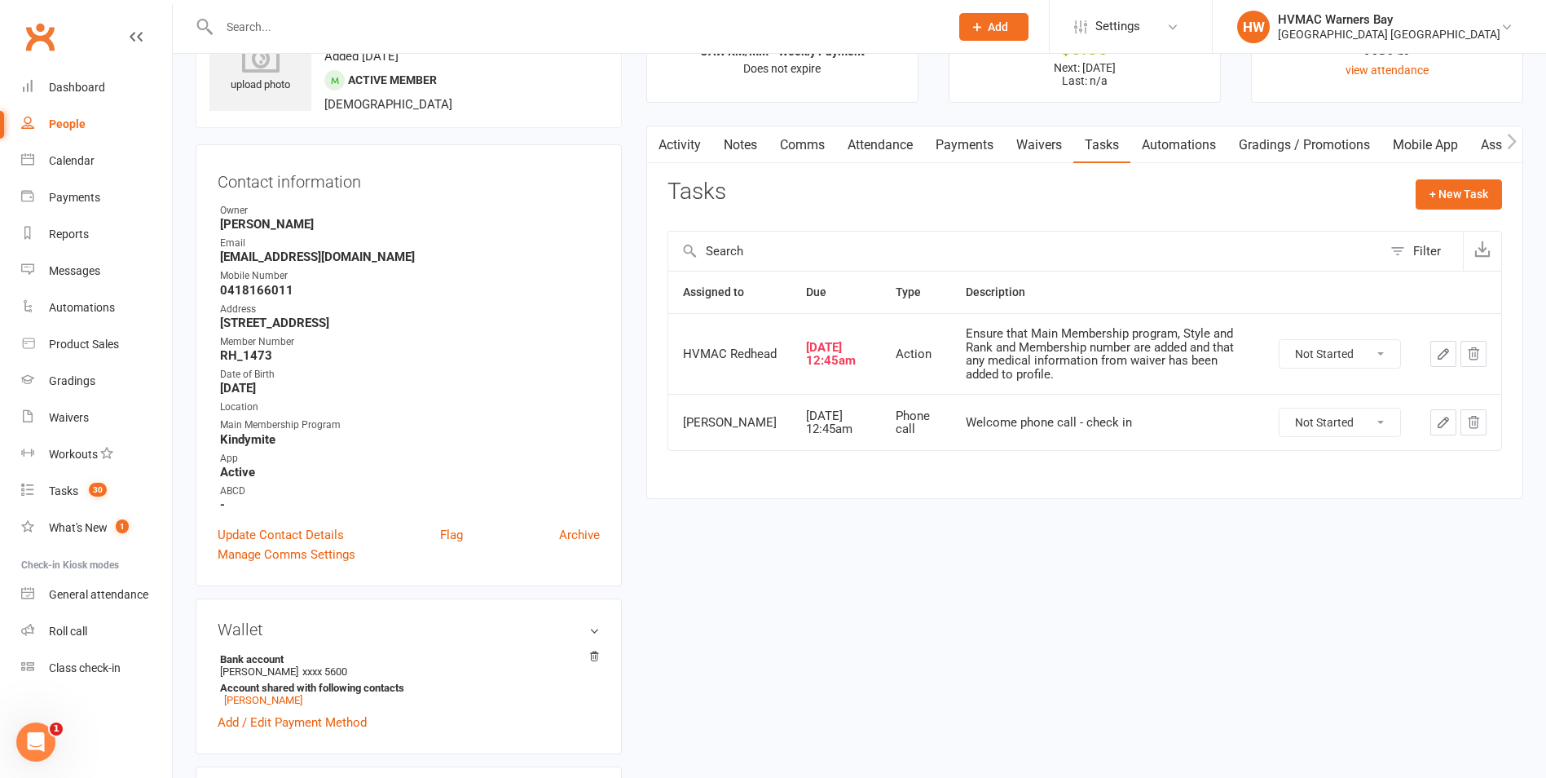
click at [1295, 348] on select "Not Started In Progress Waiting Complete" at bounding box center [1340, 354] width 121 height 28
click at [1280, 340] on select "Not Started In Progress Waiting Complete" at bounding box center [1340, 354] width 121 height 28
select select "unstarted"
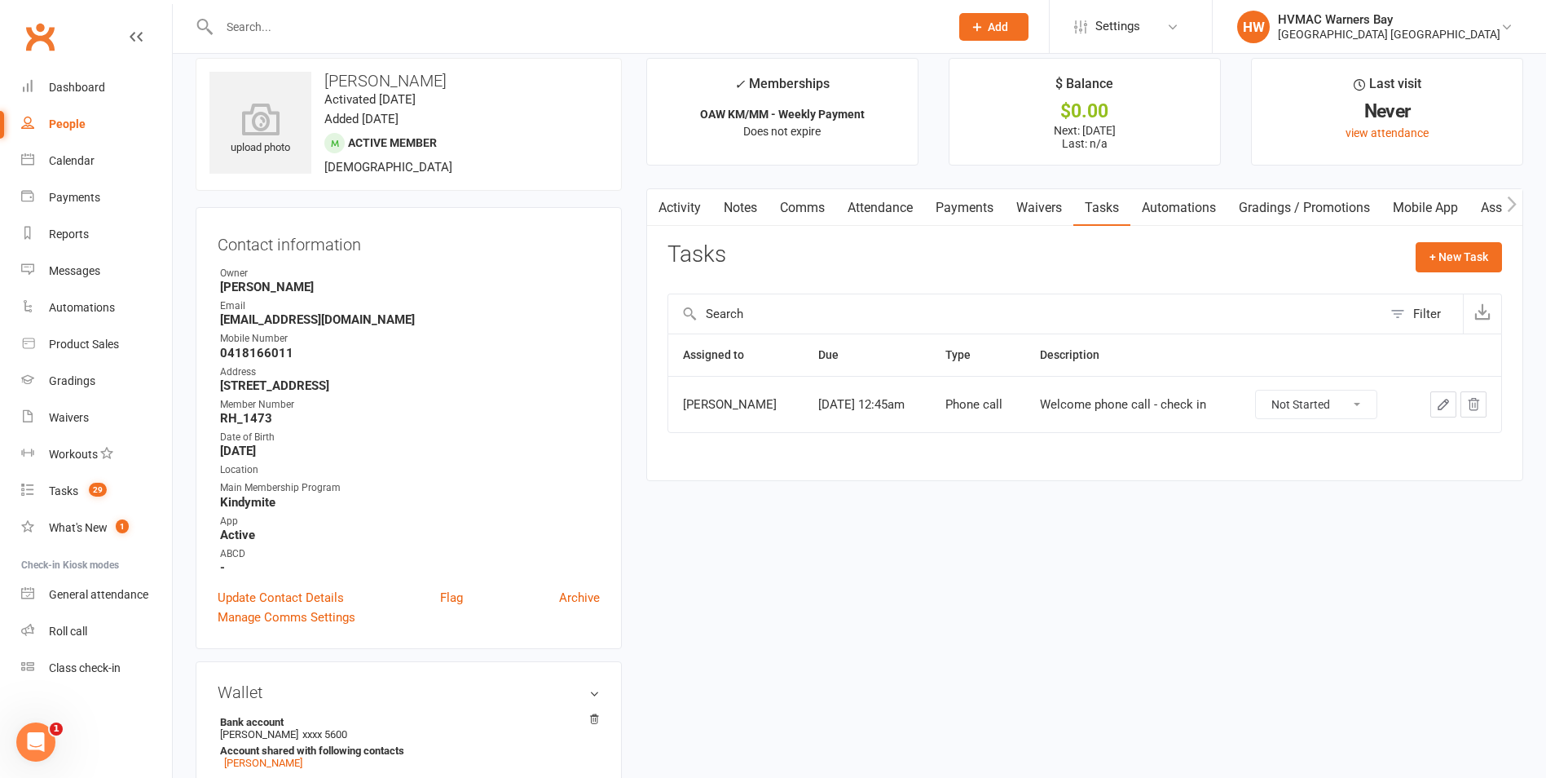
scroll to position [0, 0]
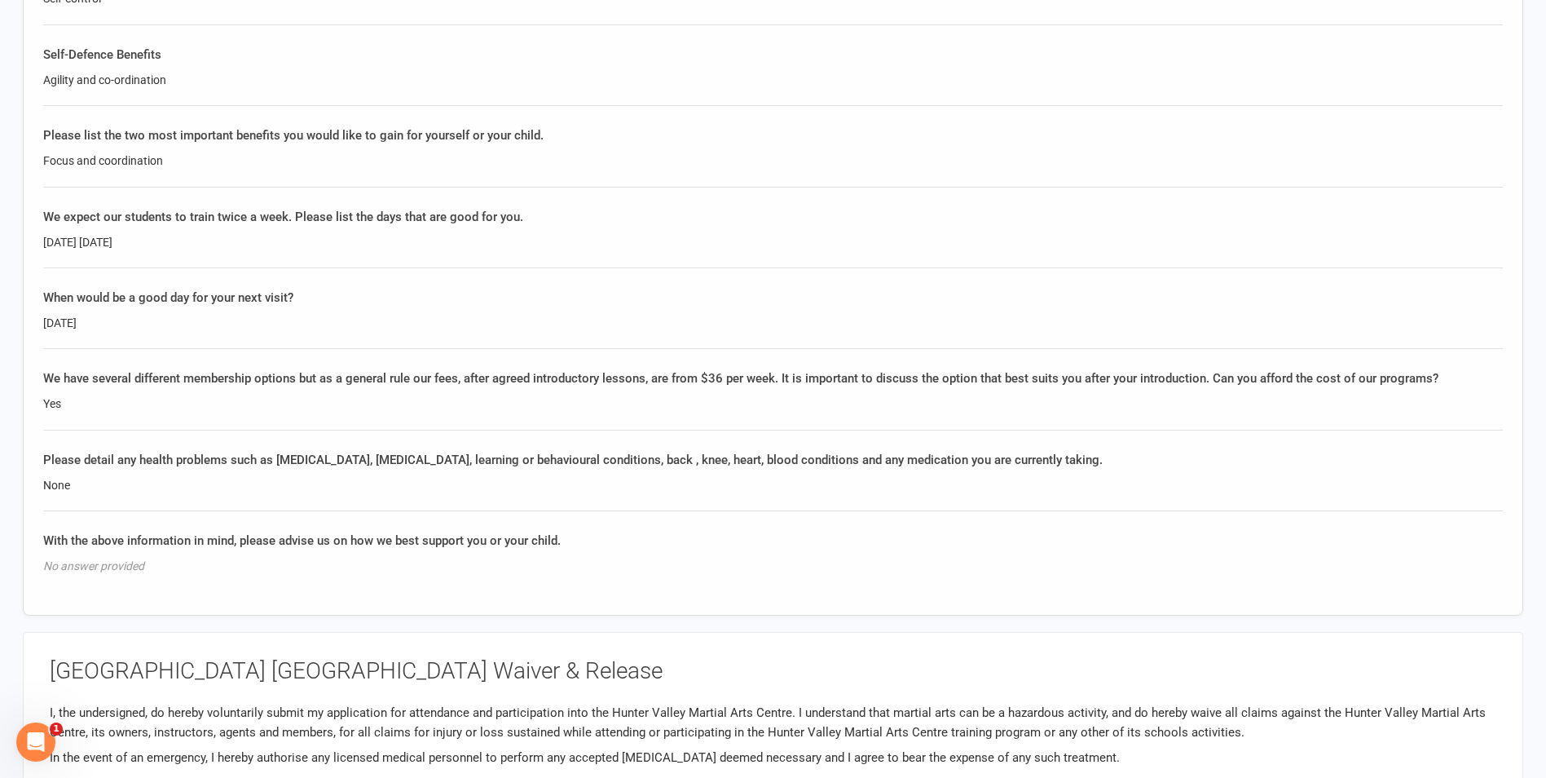
scroll to position [2120, 0]
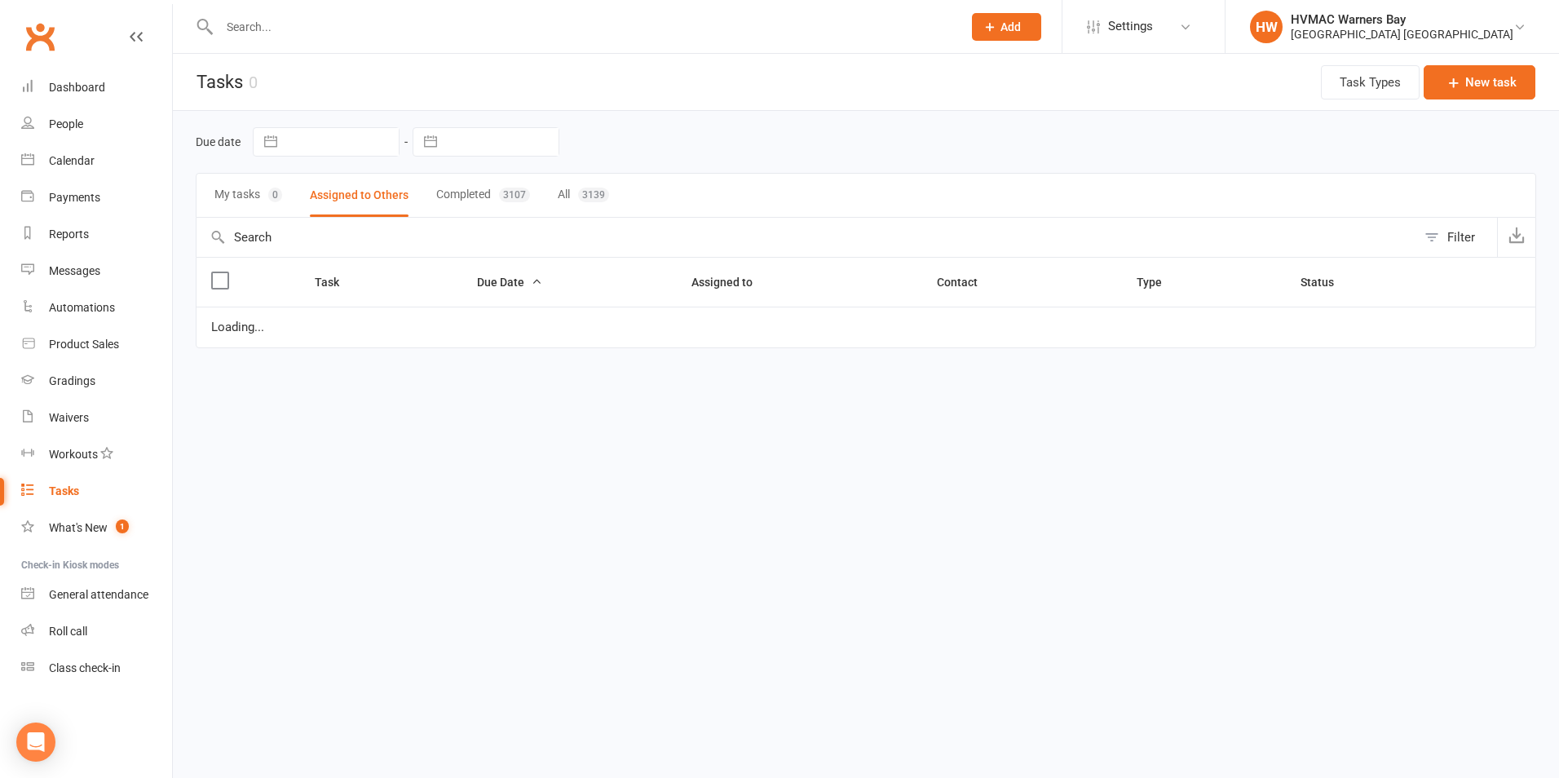
select select "started"
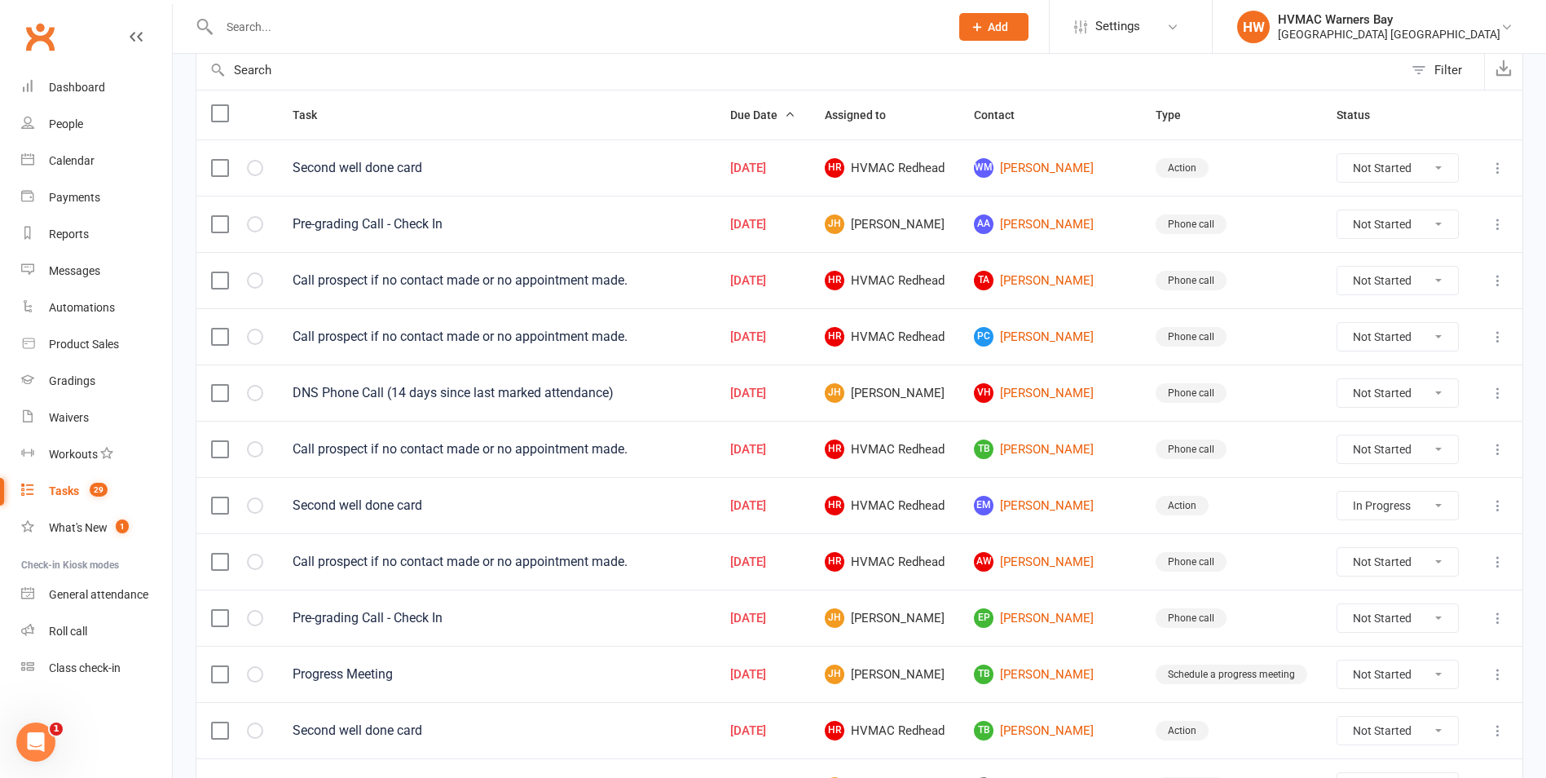
scroll to position [163, 0]
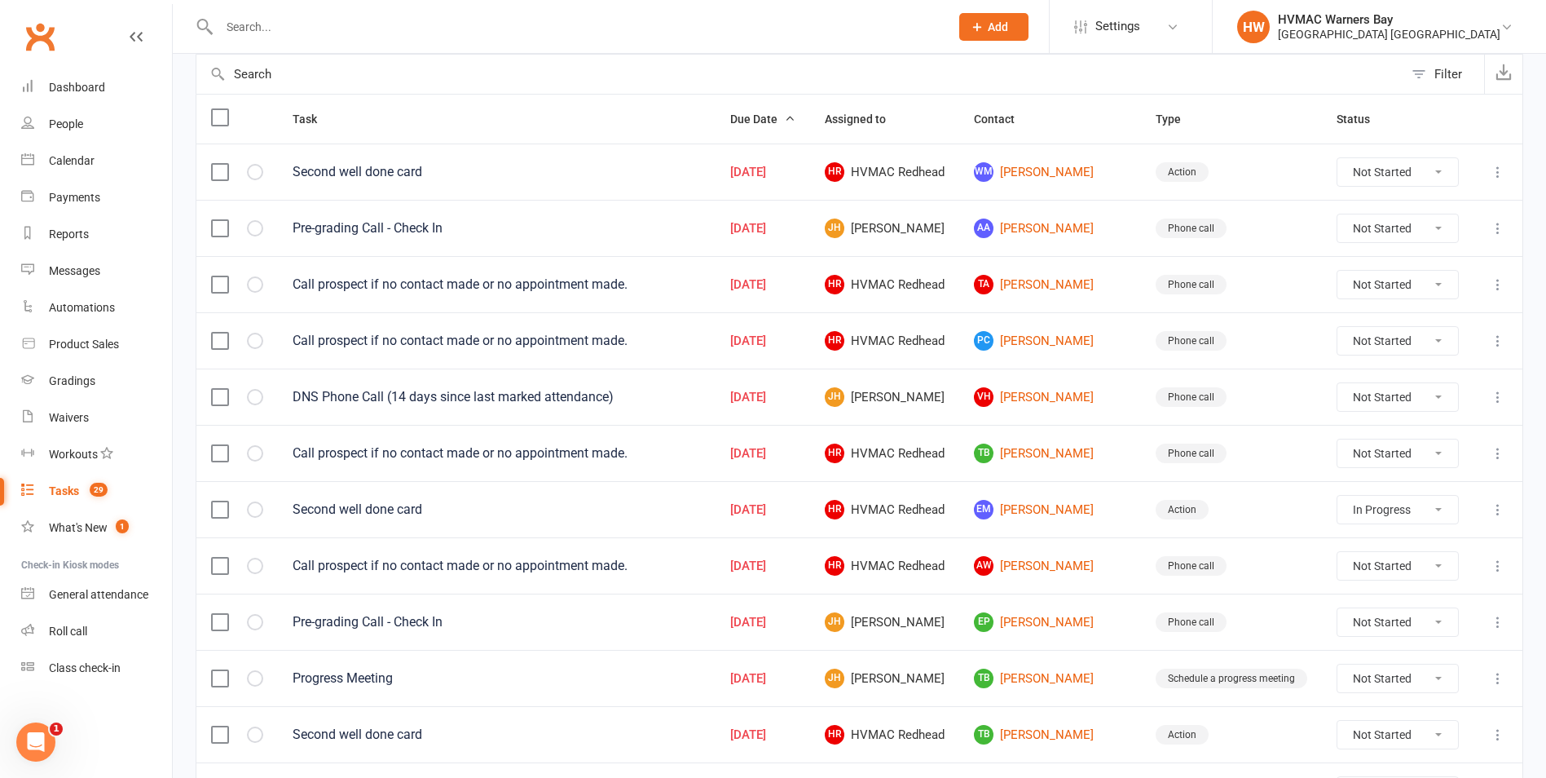
click at [1372, 392] on select "Not Started In Progress Waiting Complete" at bounding box center [1398, 397] width 121 height 28
click at [1338, 383] on select "Not Started In Progress Waiting Complete" at bounding box center [1398, 397] width 121 height 28
select select "unstarted"
select select "started"
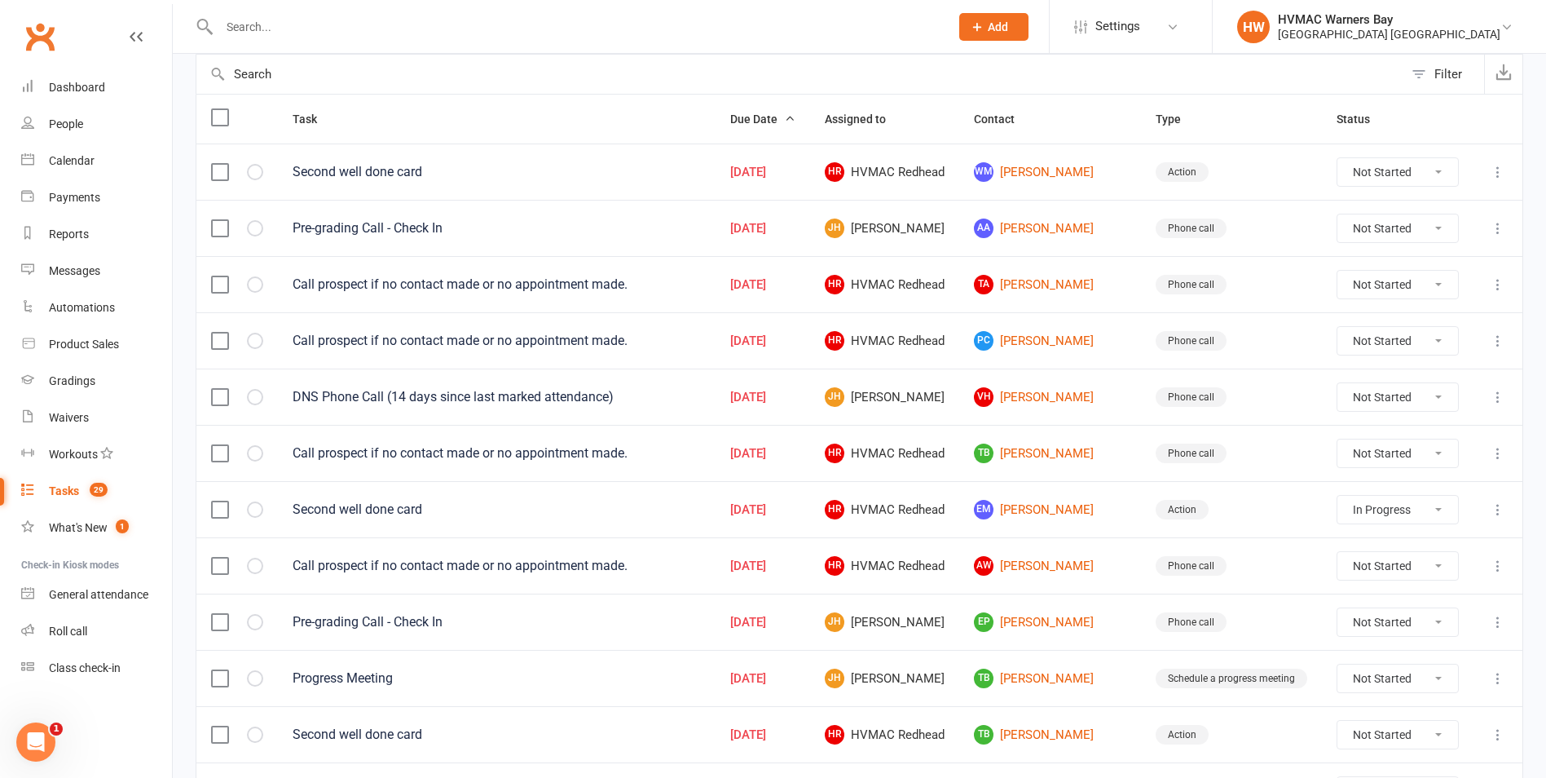
select select "started"
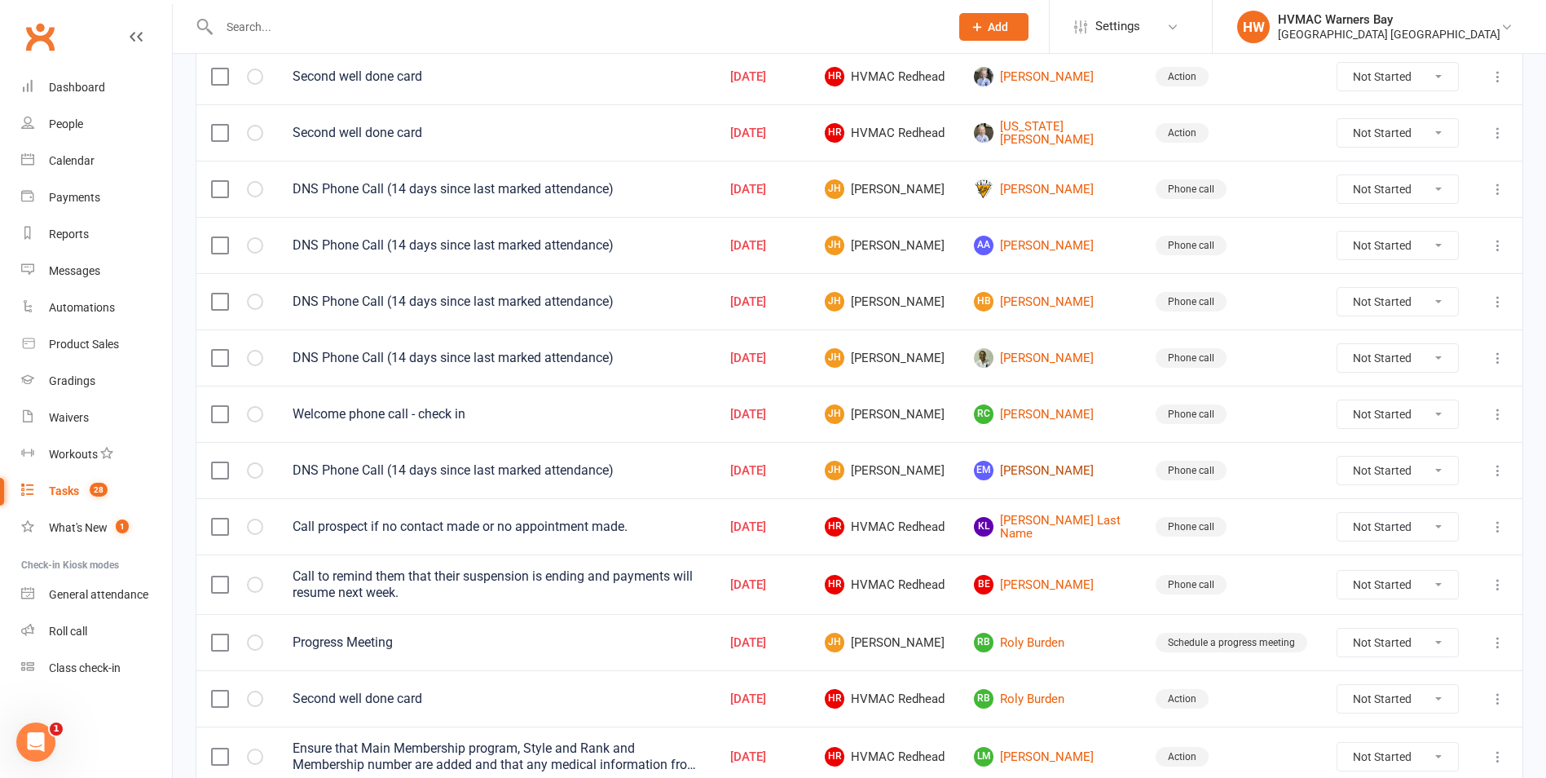
scroll to position [1063, 0]
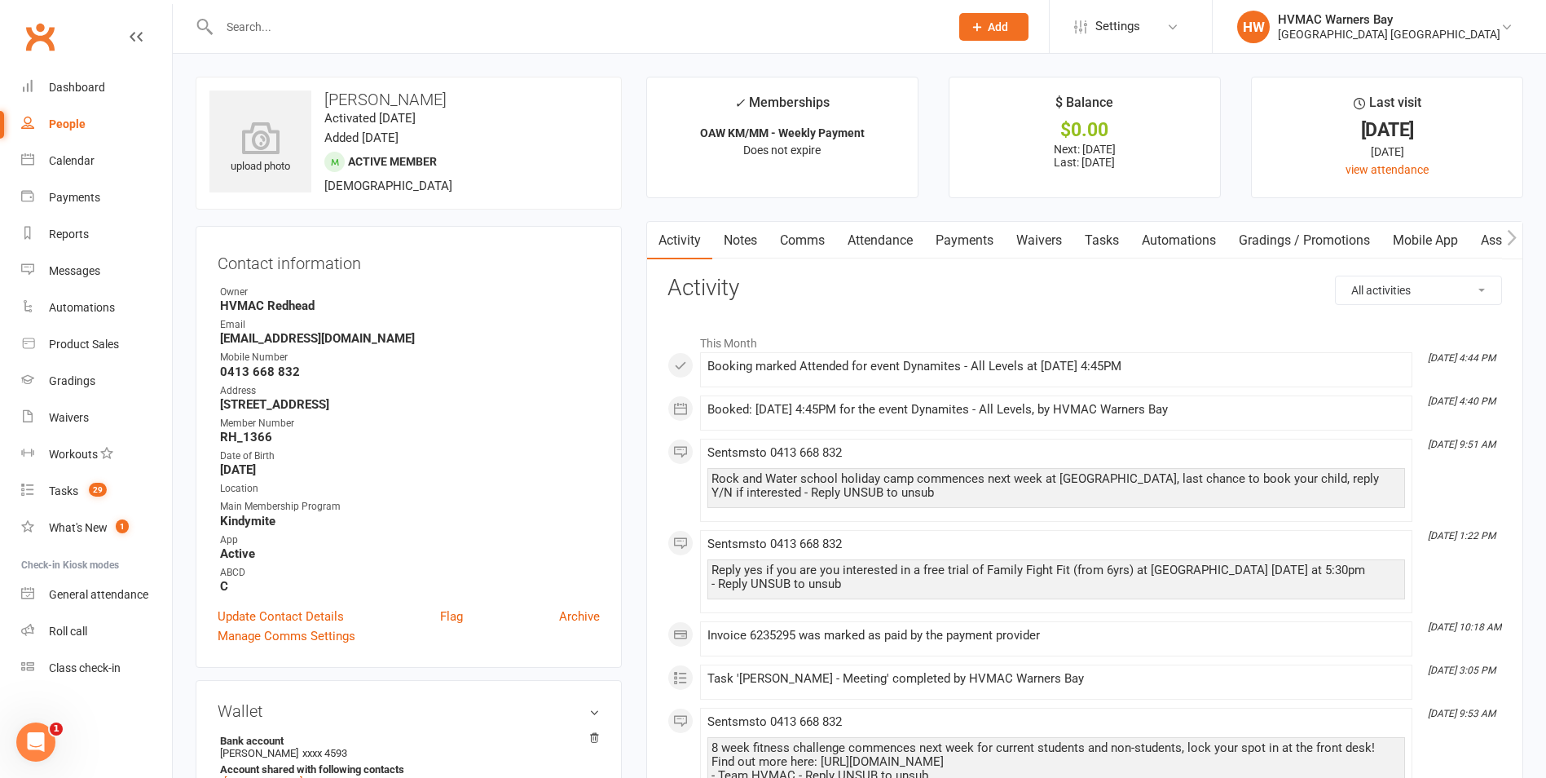
click at [745, 246] on link "Notes" at bounding box center [740, 240] width 56 height 37
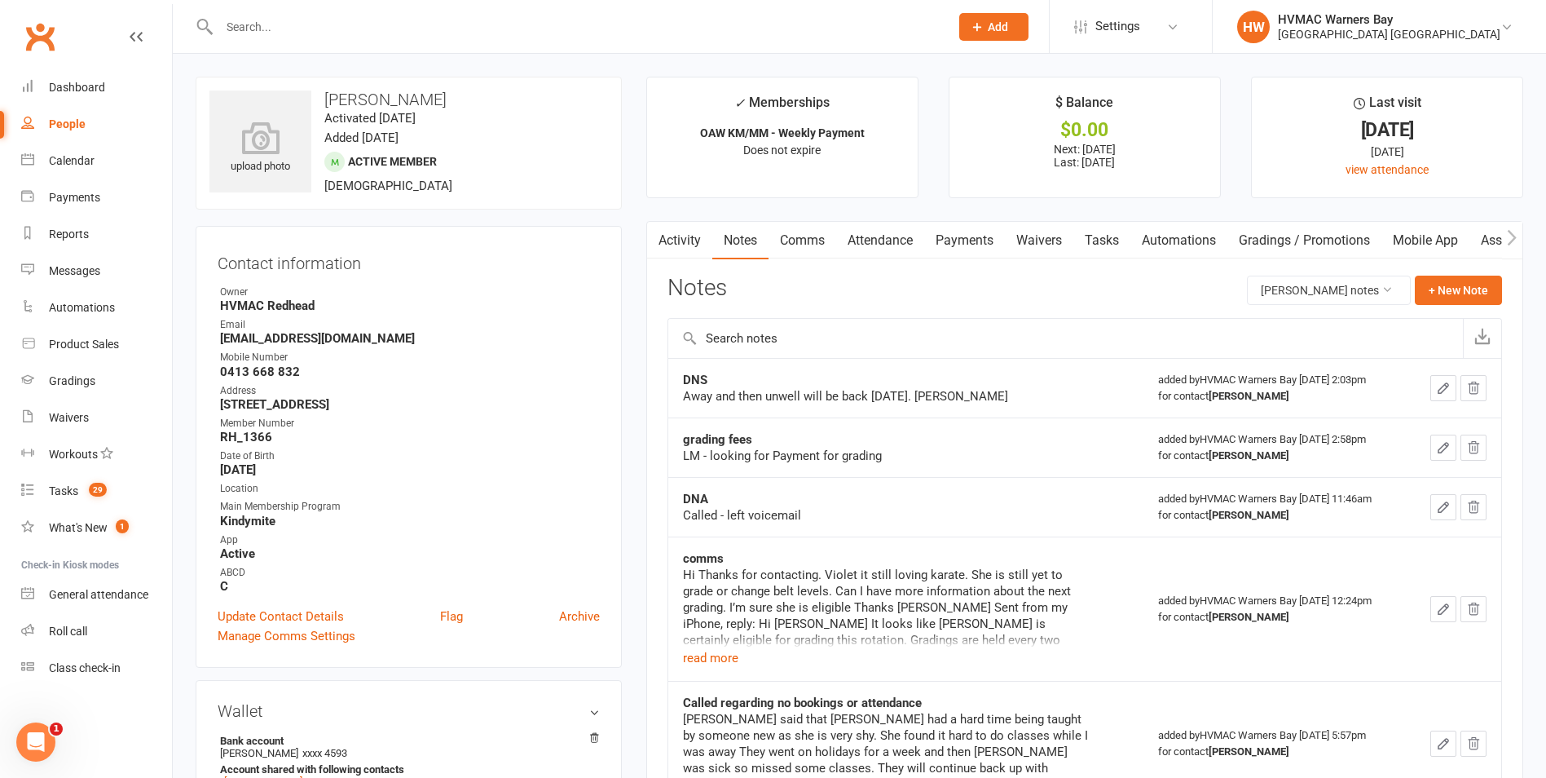
click at [876, 235] on link "Attendance" at bounding box center [880, 240] width 88 height 37
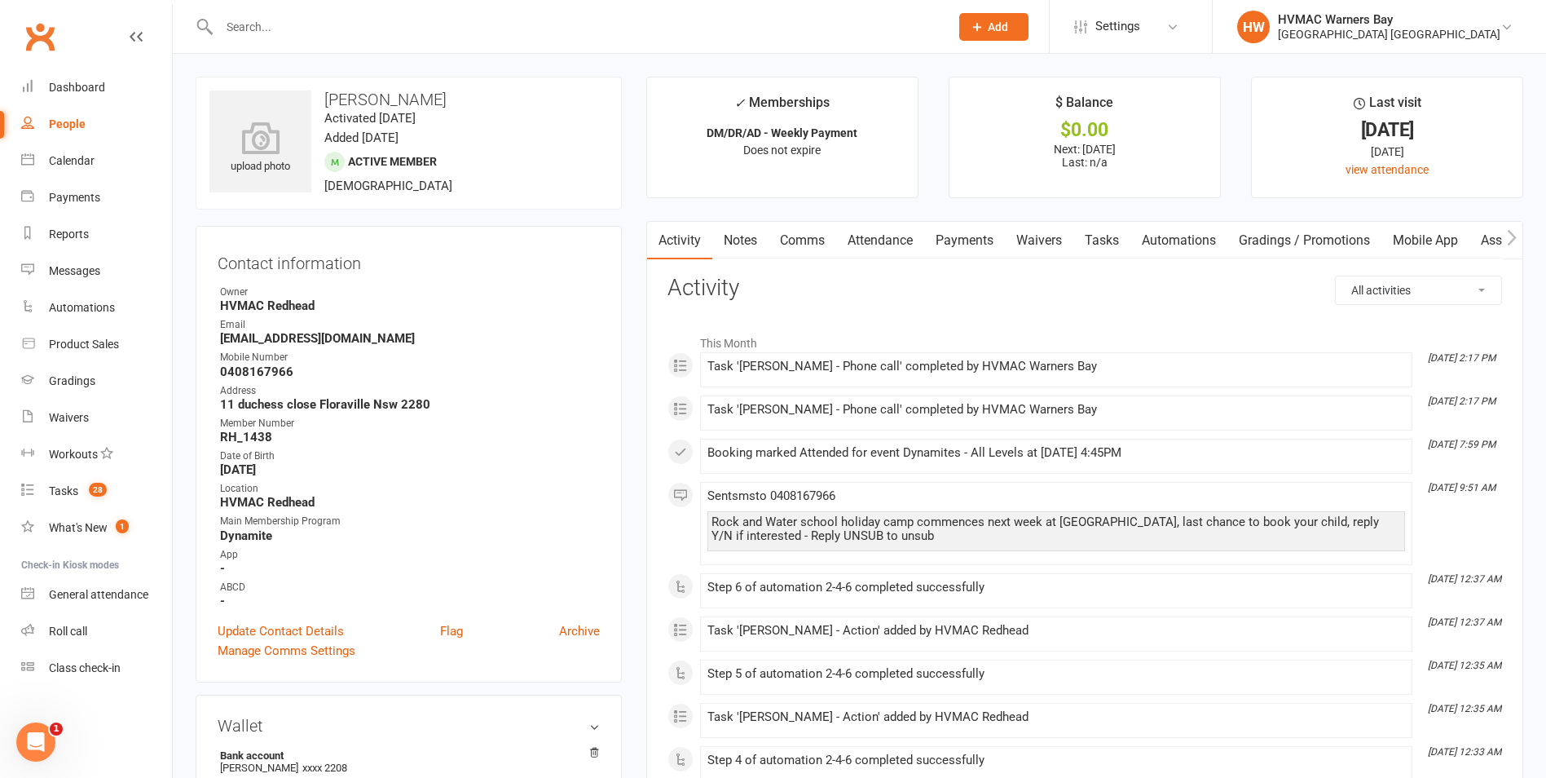
click at [1092, 238] on link "Tasks" at bounding box center [1102, 240] width 57 height 37
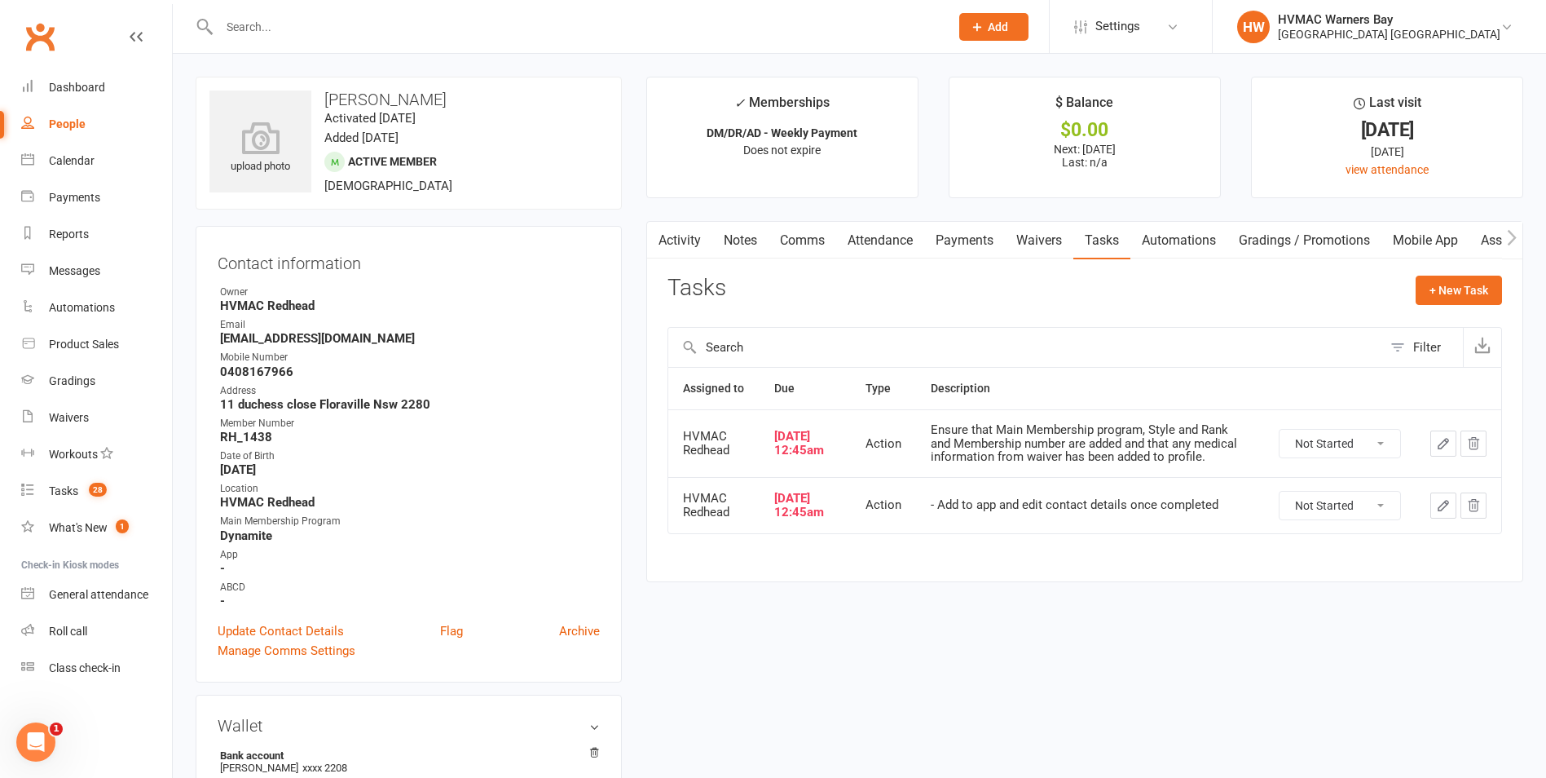
click at [340, 96] on h3 "[PERSON_NAME]" at bounding box center [409, 99] width 399 height 18
copy h3 "[PERSON_NAME]"
click at [262, 337] on strong "[EMAIL_ADDRESS][DOMAIN_NAME]" at bounding box center [410, 338] width 380 height 15
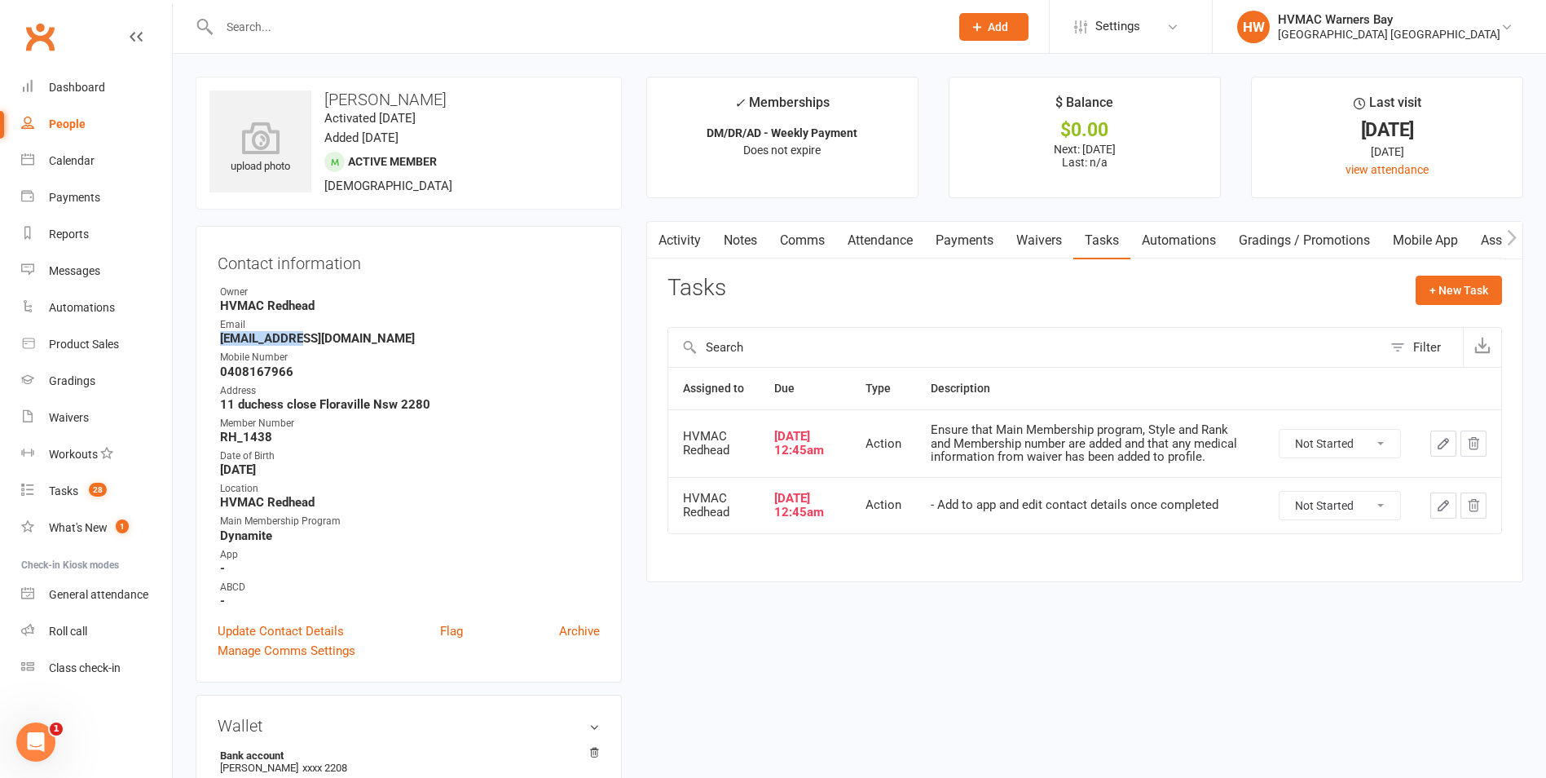
click at [262, 337] on strong "[EMAIL_ADDRESS][DOMAIN_NAME]" at bounding box center [410, 338] width 380 height 15
copy render-form-field "[EMAIL_ADDRESS][DOMAIN_NAME]"
click at [426, 313] on strong "HVMAC Redhead" at bounding box center [410, 305] width 380 height 15
click at [283, 629] on link "Update Contact Details" at bounding box center [281, 631] width 126 height 20
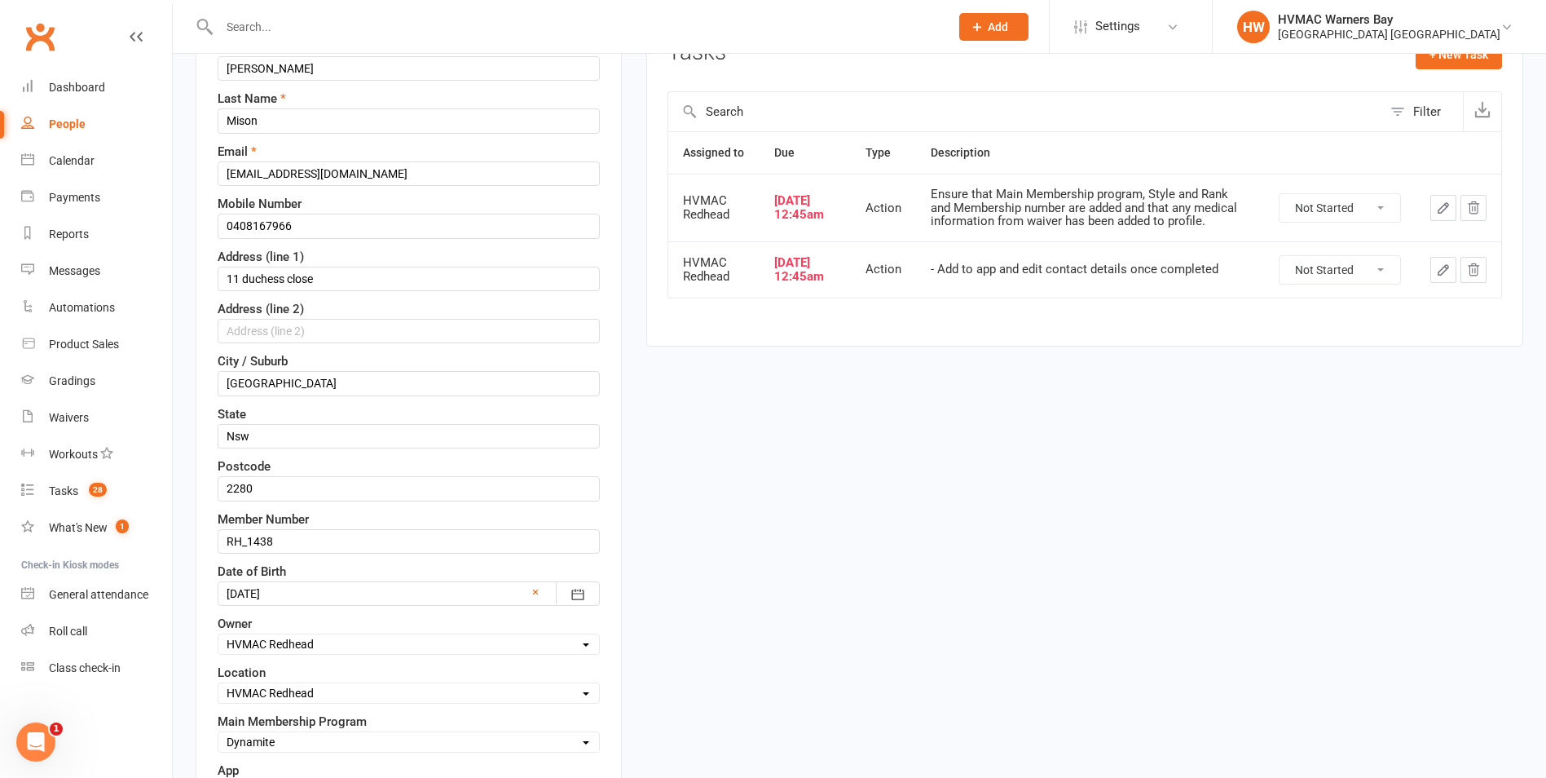
scroll to position [403, 0]
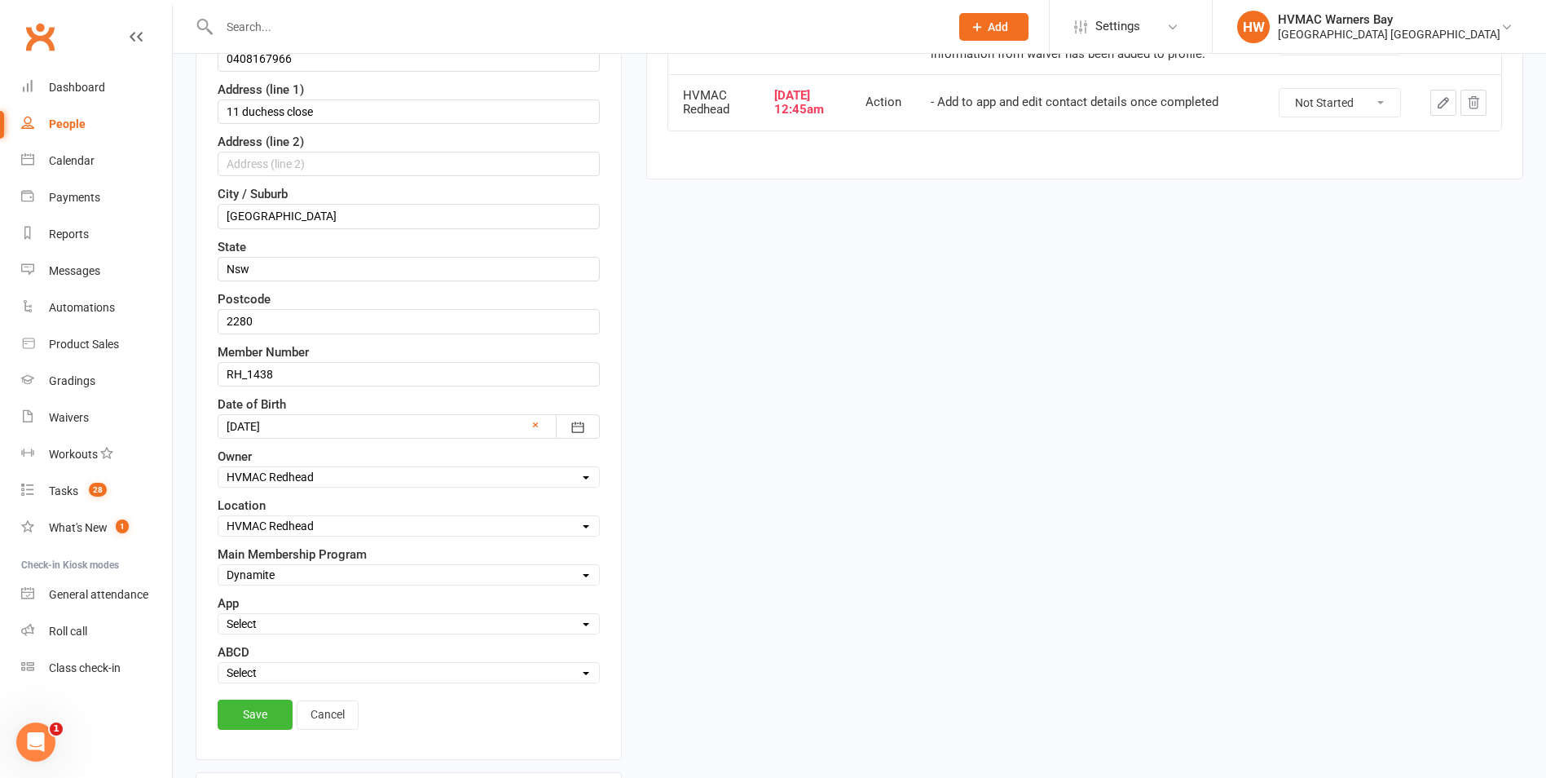
click at [256, 629] on select "Select Active Family Opt out Suspended N/A" at bounding box center [408, 624] width 381 height 18
select select "Active"
click at [218, 616] on select "Select Active Family Opt out Suspended N/A" at bounding box center [408, 624] width 381 height 18
drag, startPoint x: 258, startPoint y: 713, endPoint x: 268, endPoint y: 715, distance: 9.9
click at [261, 713] on link "Save" at bounding box center [255, 713] width 75 height 29
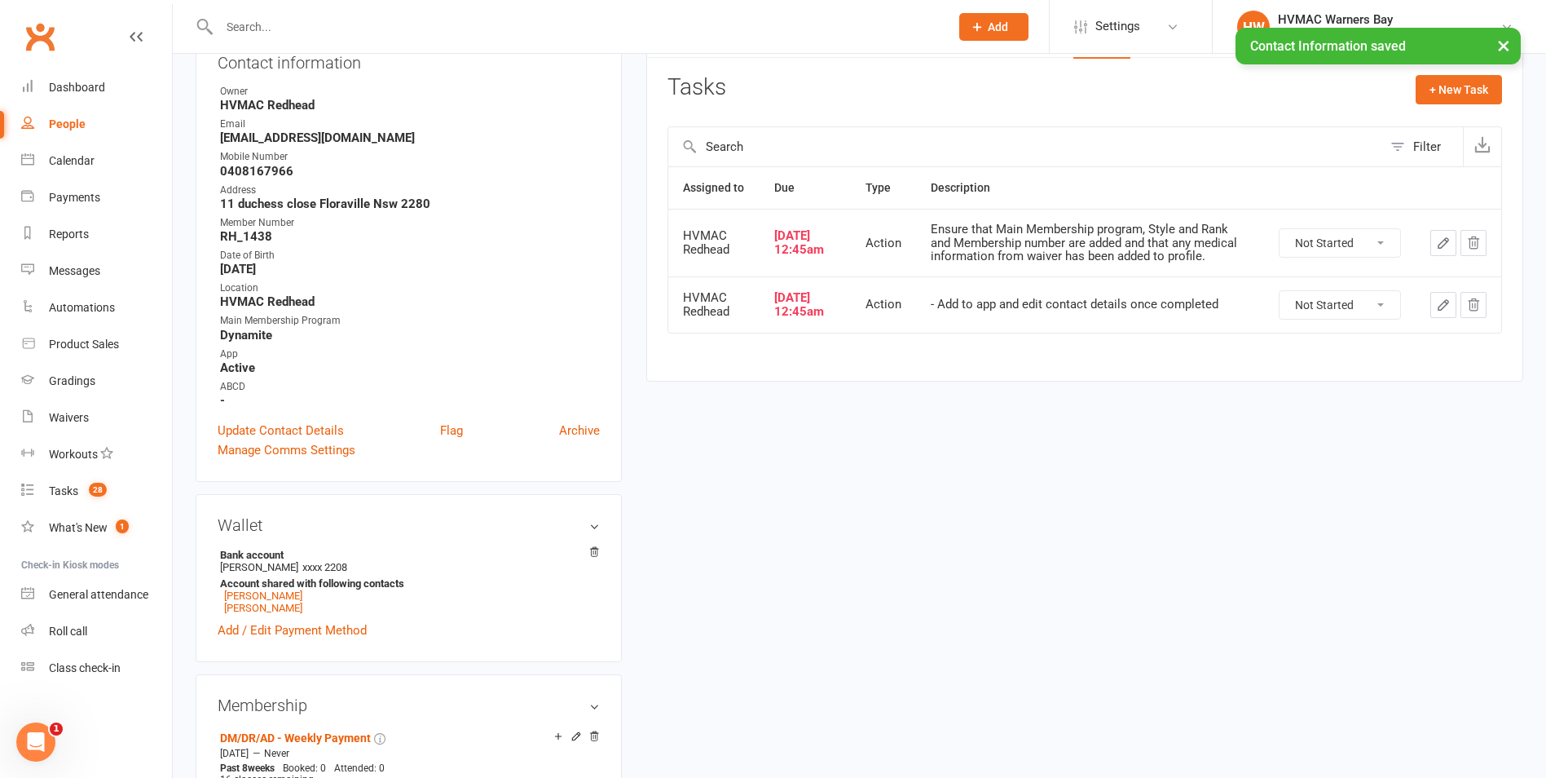
scroll to position [0, 0]
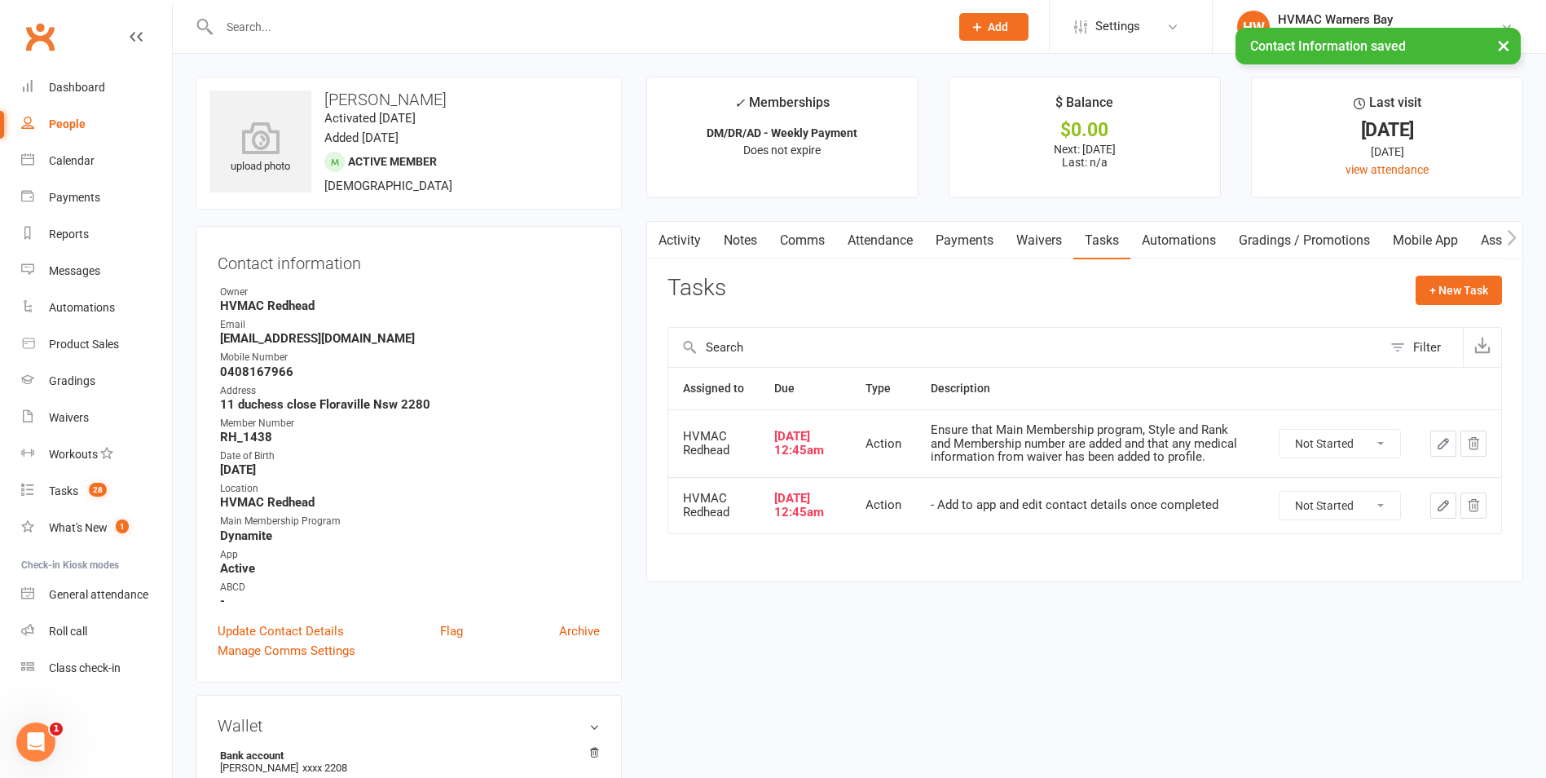
click at [1342, 519] on select "Not Started In Progress Waiting Complete" at bounding box center [1340, 506] width 121 height 28
click at [1280, 496] on select "Not Started In Progress Waiting Complete" at bounding box center [1340, 506] width 121 height 28
select select "unstarted"
click at [1028, 239] on link "Waivers" at bounding box center [1039, 240] width 68 height 37
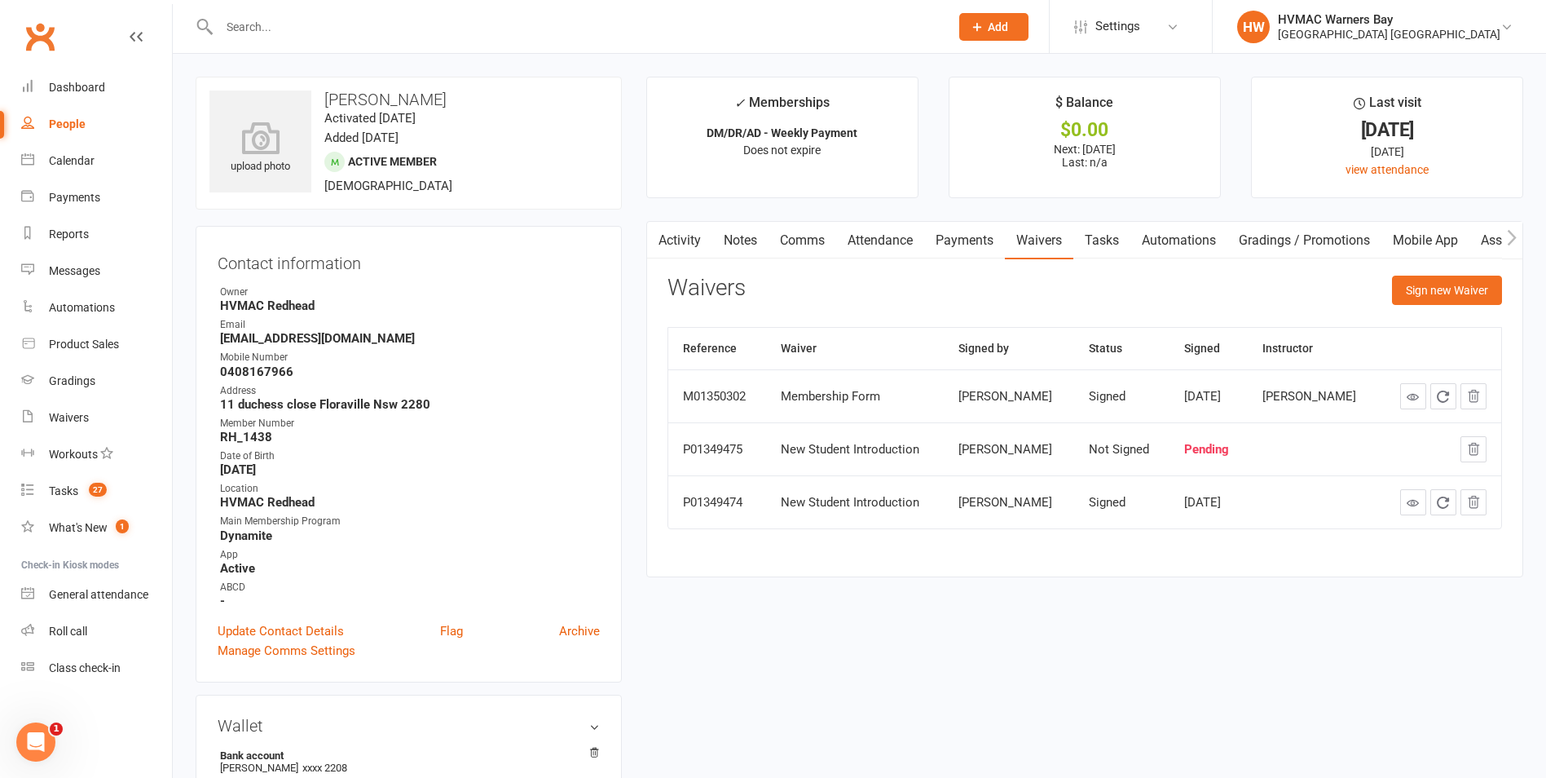
click at [1488, 452] on td at bounding box center [1440, 448] width 123 height 53
click at [1480, 452] on icon "button" at bounding box center [1474, 449] width 15 height 15
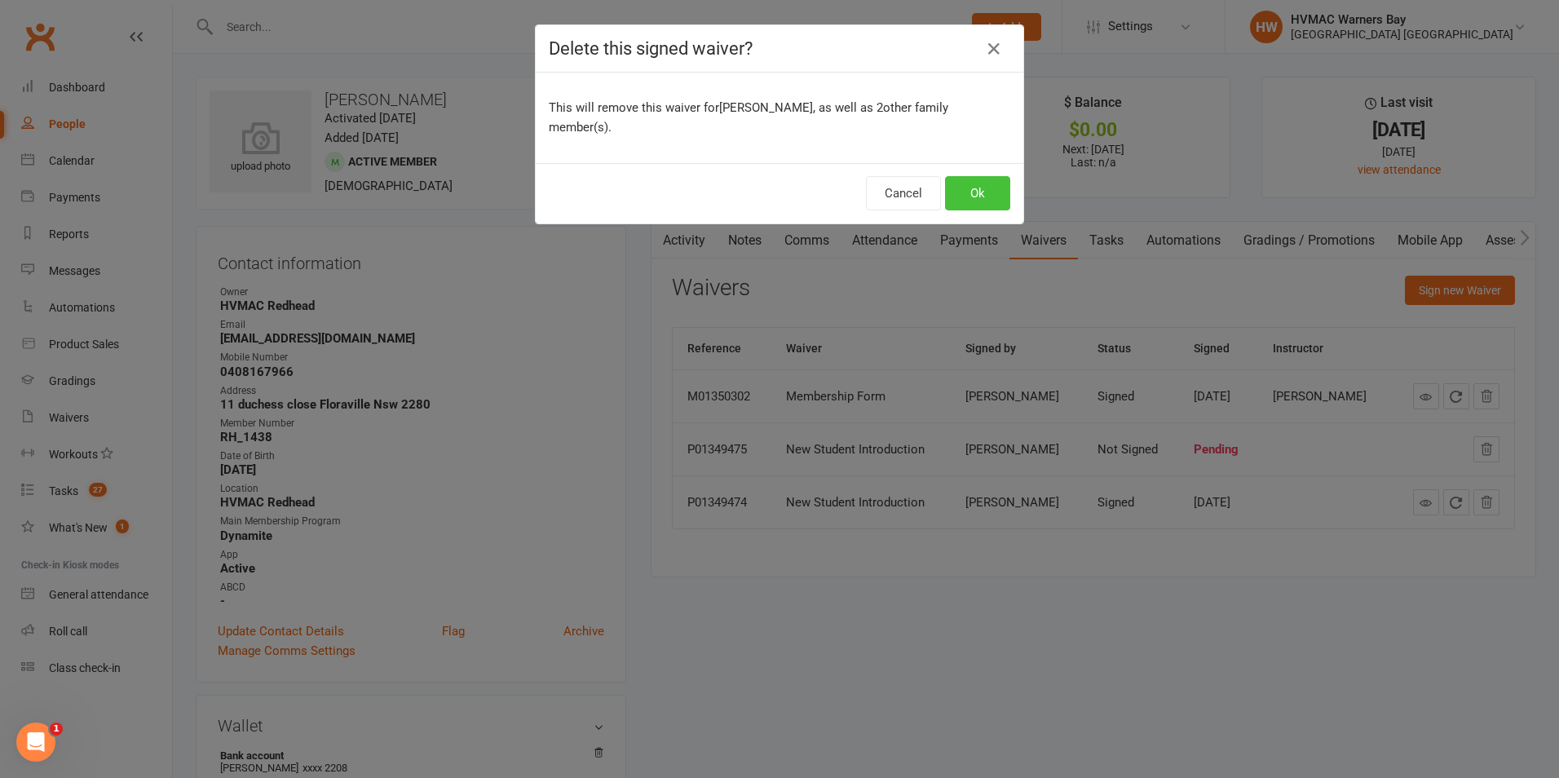
click at [951, 176] on button "Ok" at bounding box center [977, 193] width 65 height 34
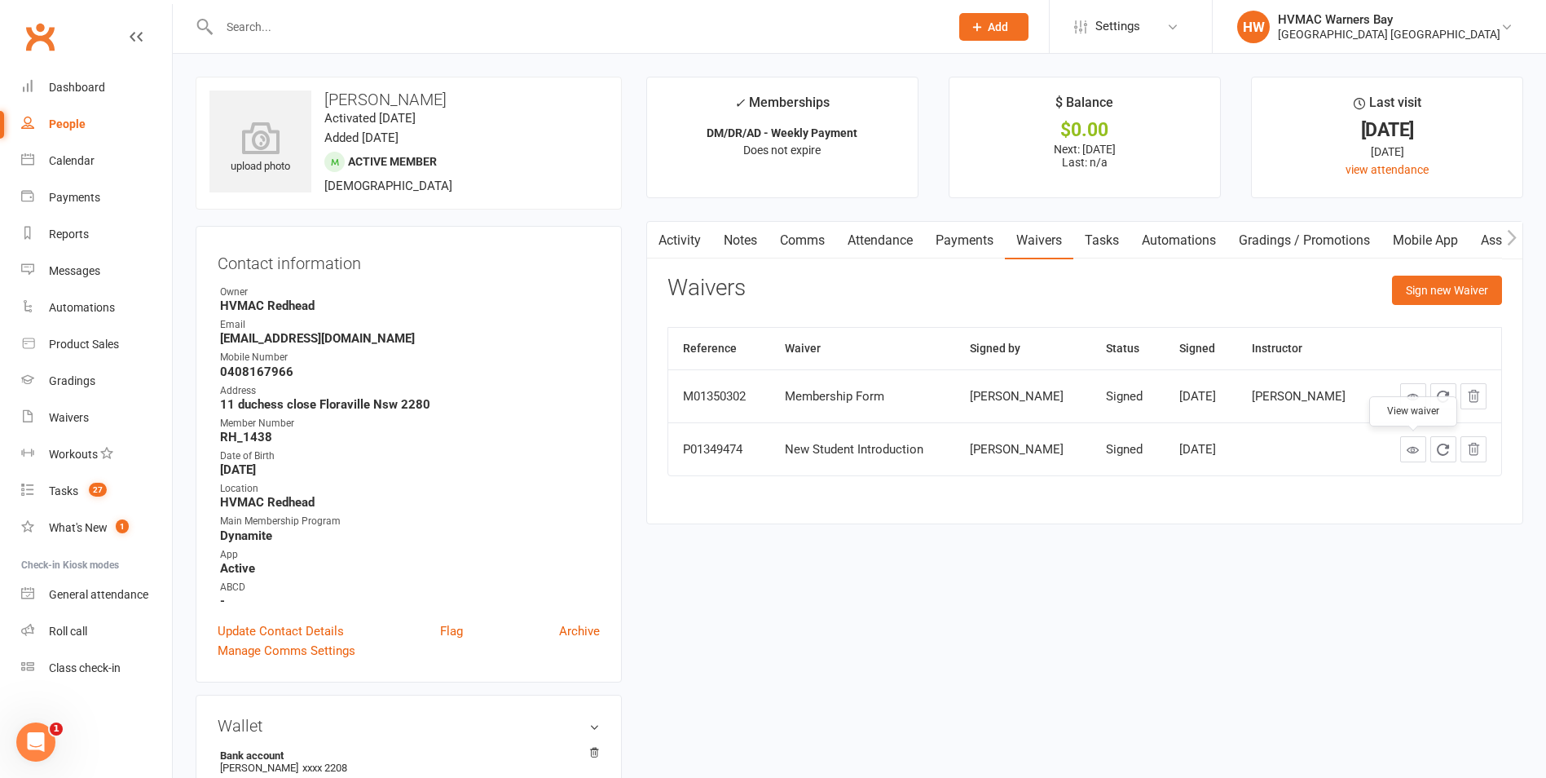
click at [1407, 448] on icon at bounding box center [1413, 449] width 12 height 12
click at [271, 627] on link "Update Contact Details" at bounding box center [281, 631] width 126 height 20
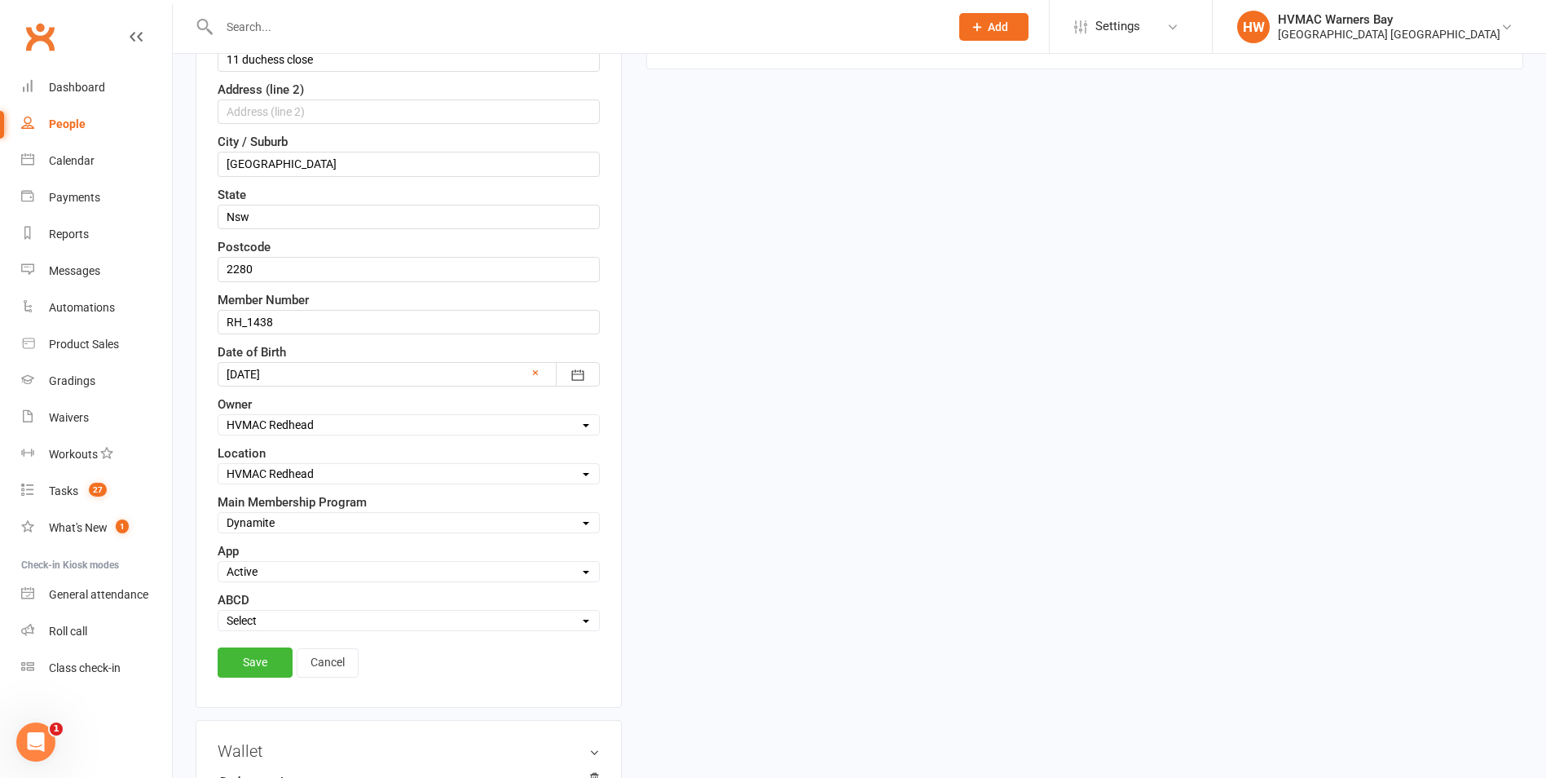
scroll to position [484, 0]
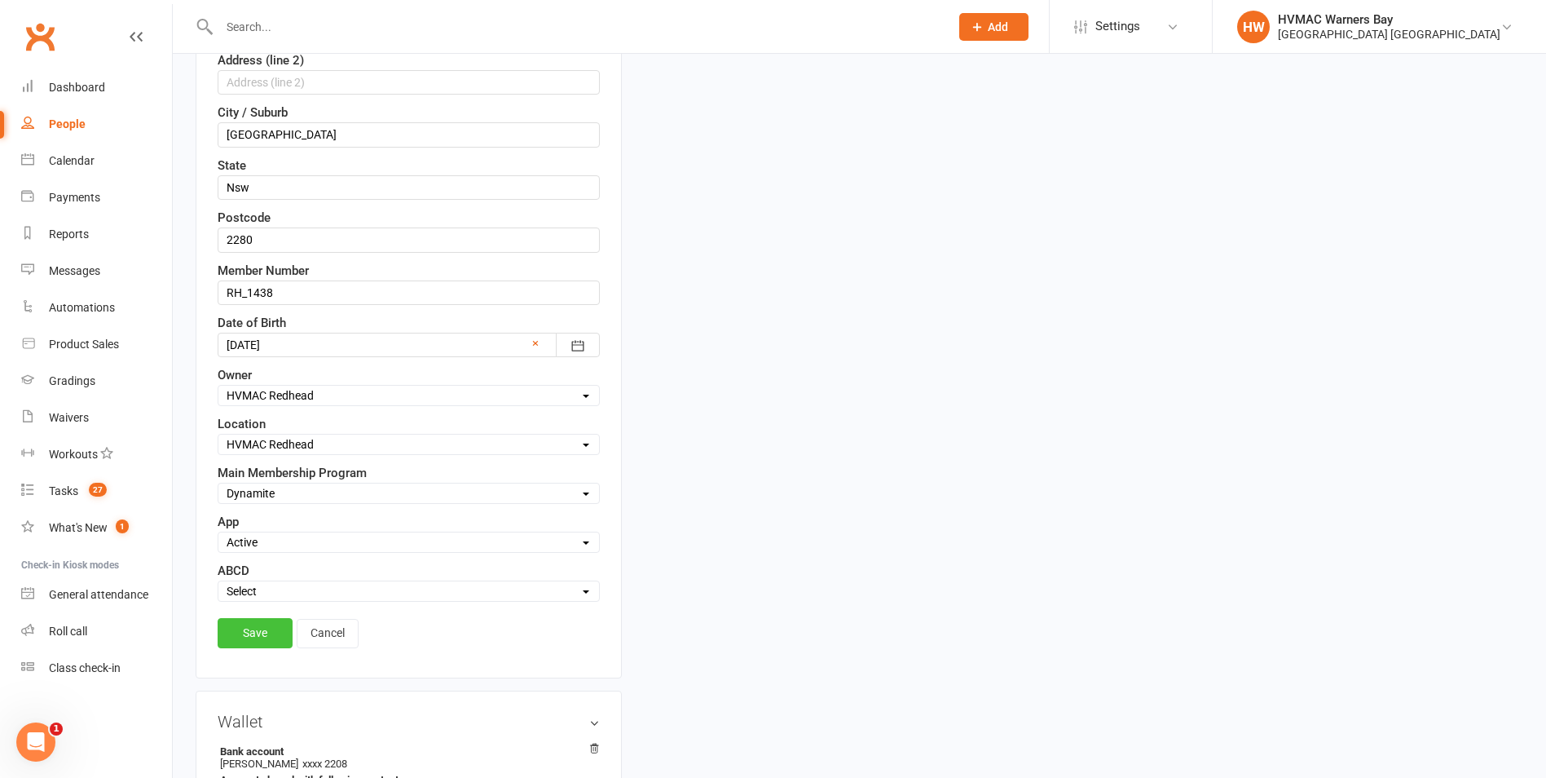
click at [258, 633] on link "Save" at bounding box center [255, 632] width 75 height 29
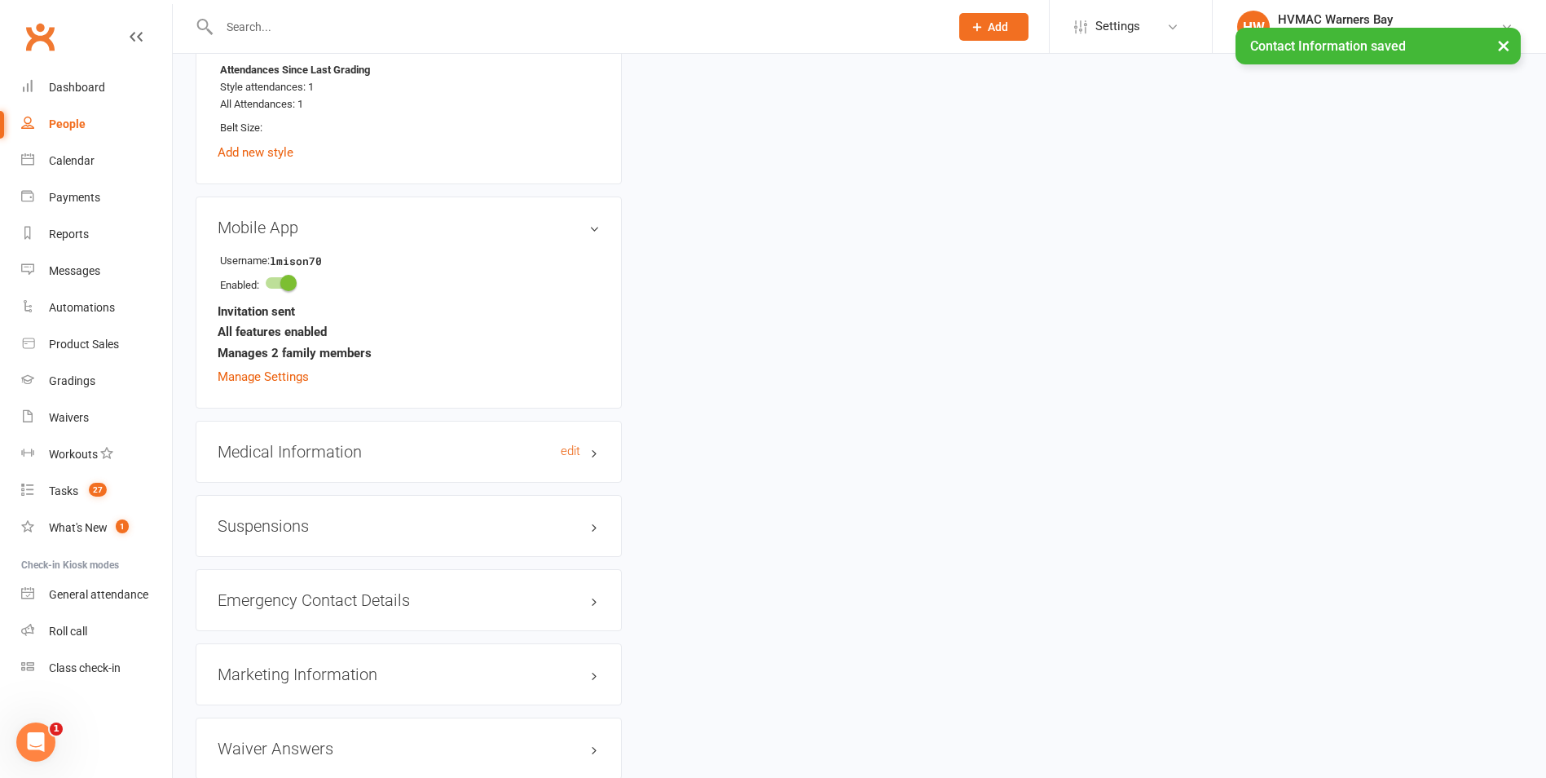
scroll to position [1299, 0]
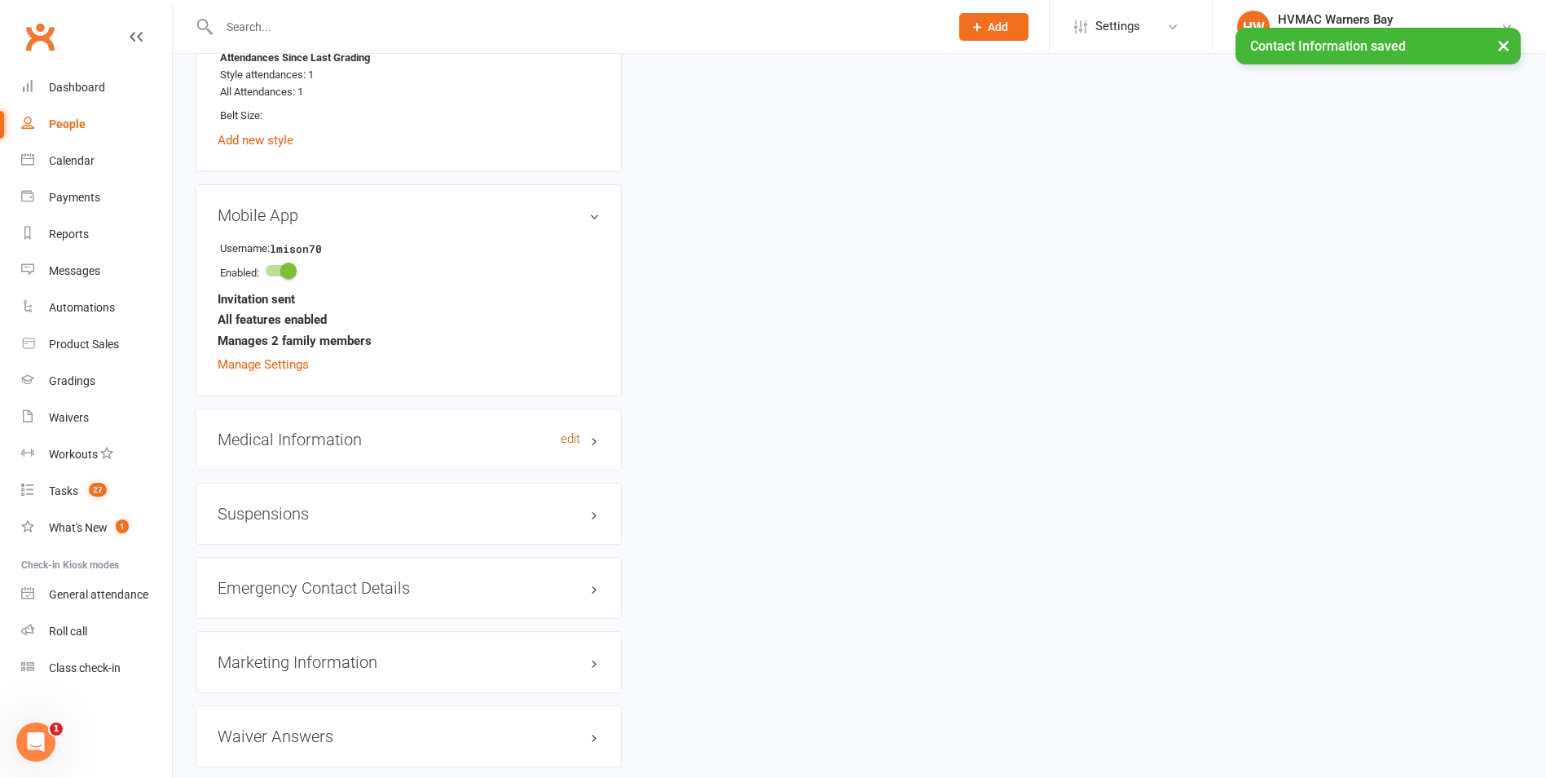
click at [575, 437] on link "edit" at bounding box center [571, 439] width 20 height 14
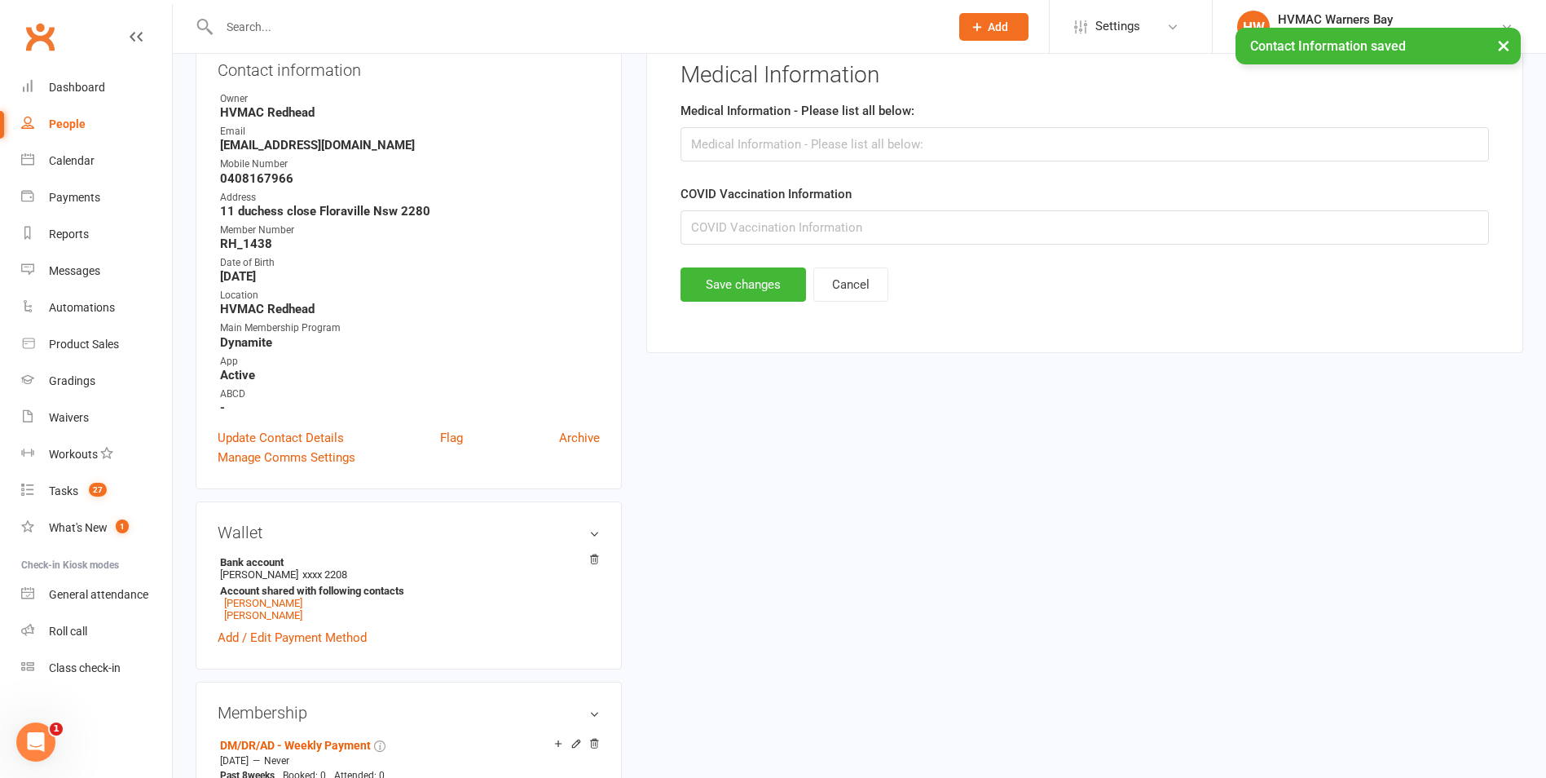
scroll to position [139, 0]
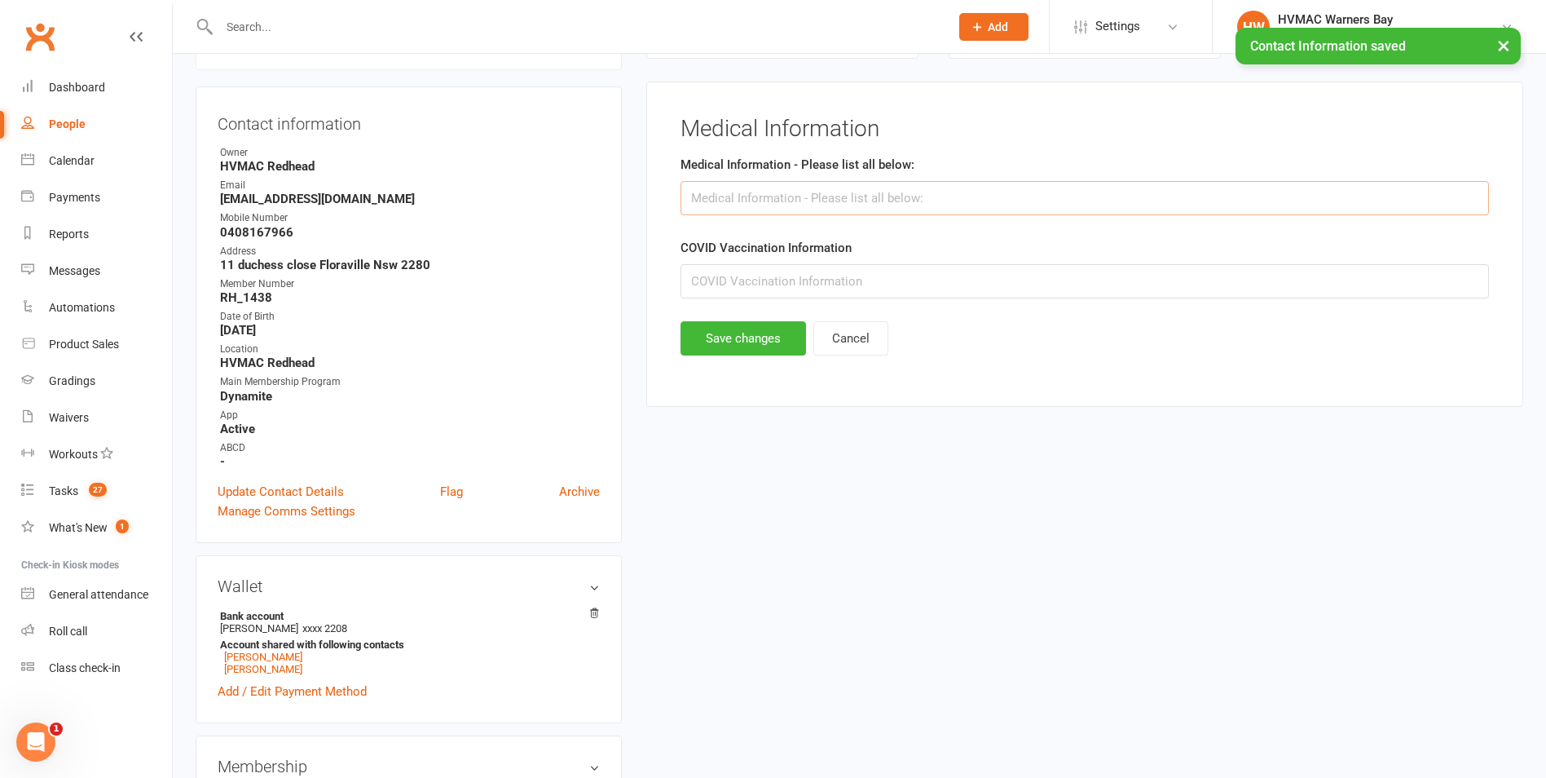
click at [726, 204] on input "text" at bounding box center [1085, 198] width 809 height 34
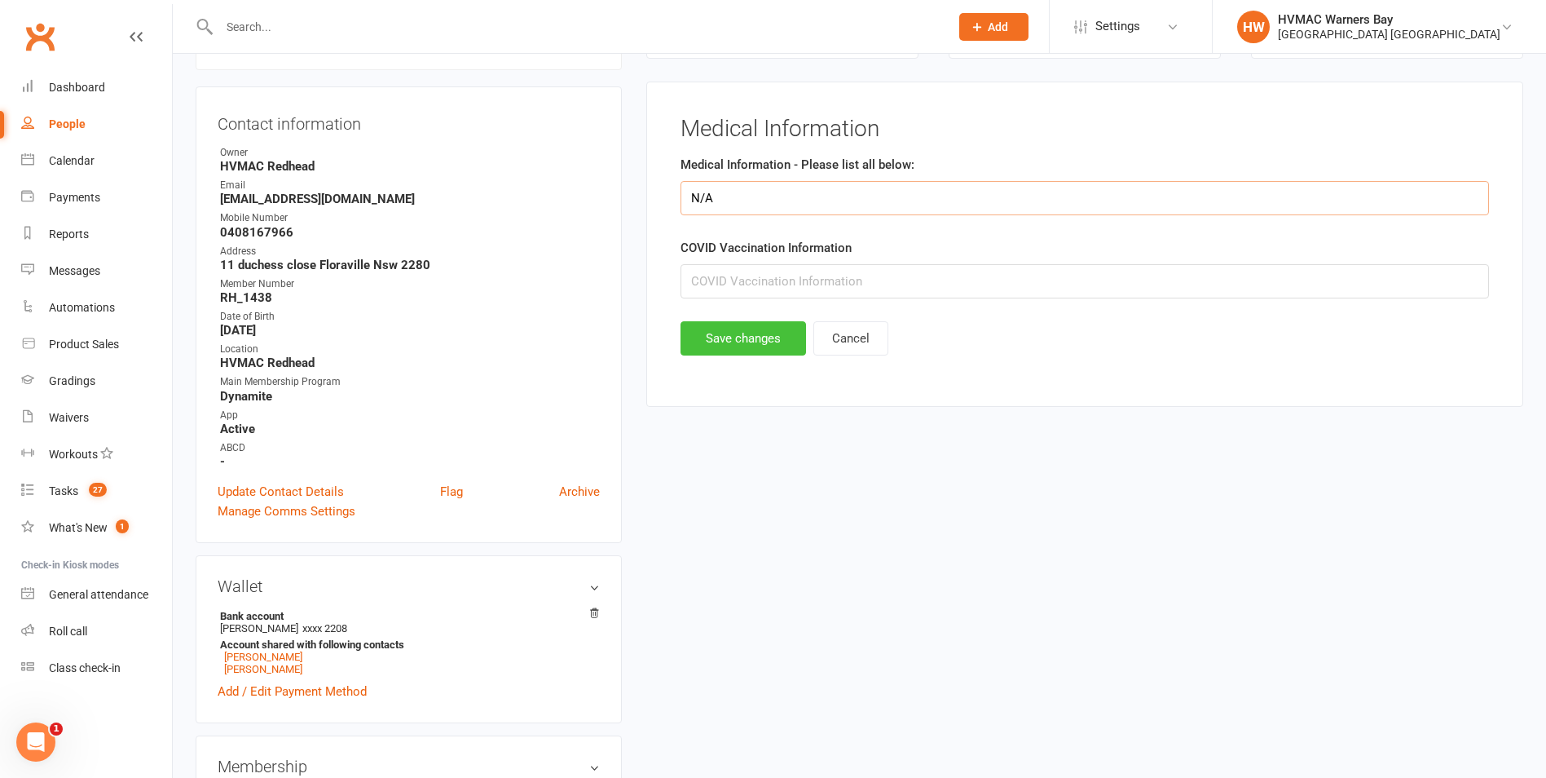
type input "N/A"
click at [729, 344] on button "Save changes" at bounding box center [744, 338] width 126 height 34
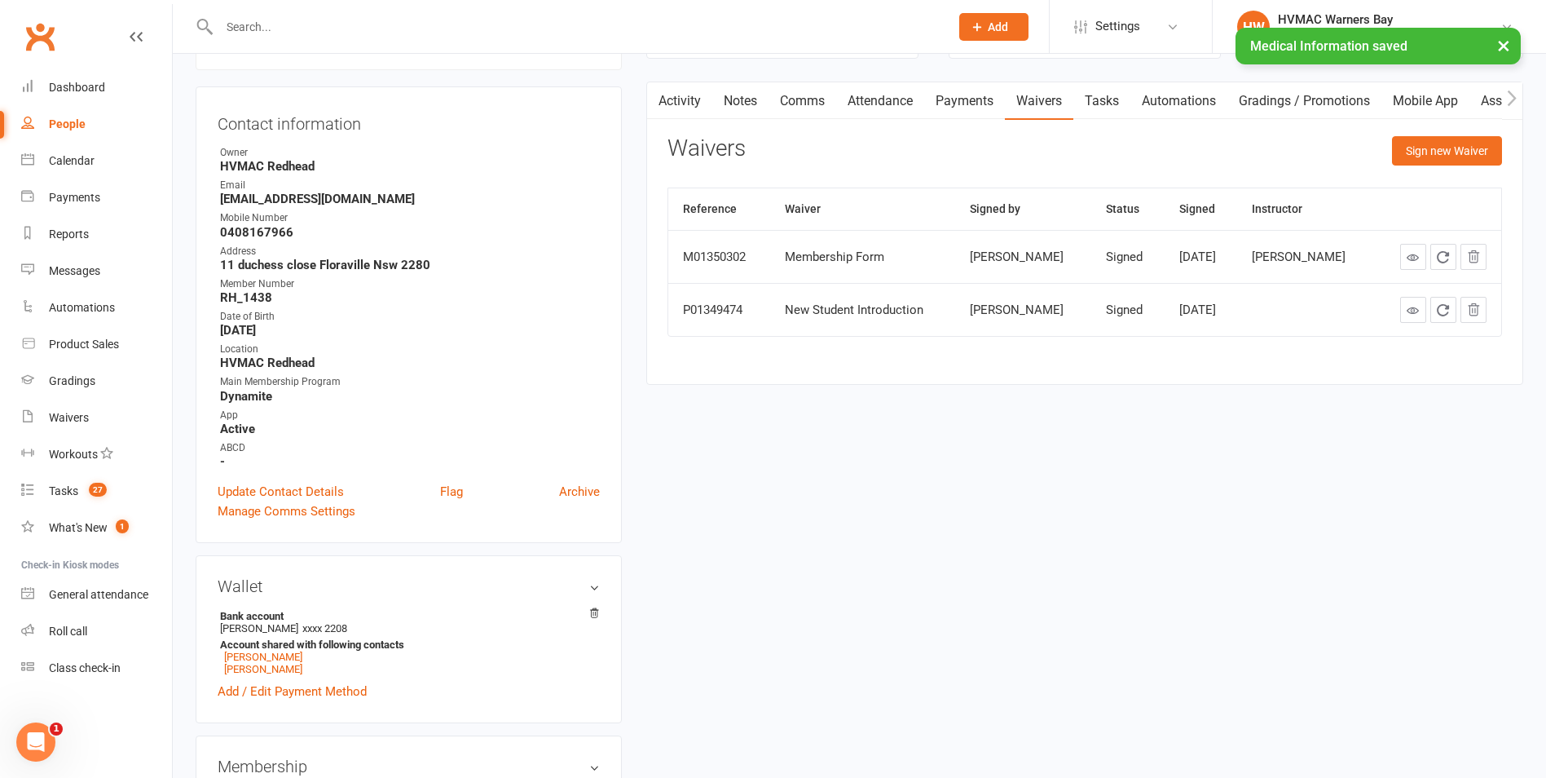
click at [1097, 88] on link "Tasks" at bounding box center [1102, 100] width 57 height 37
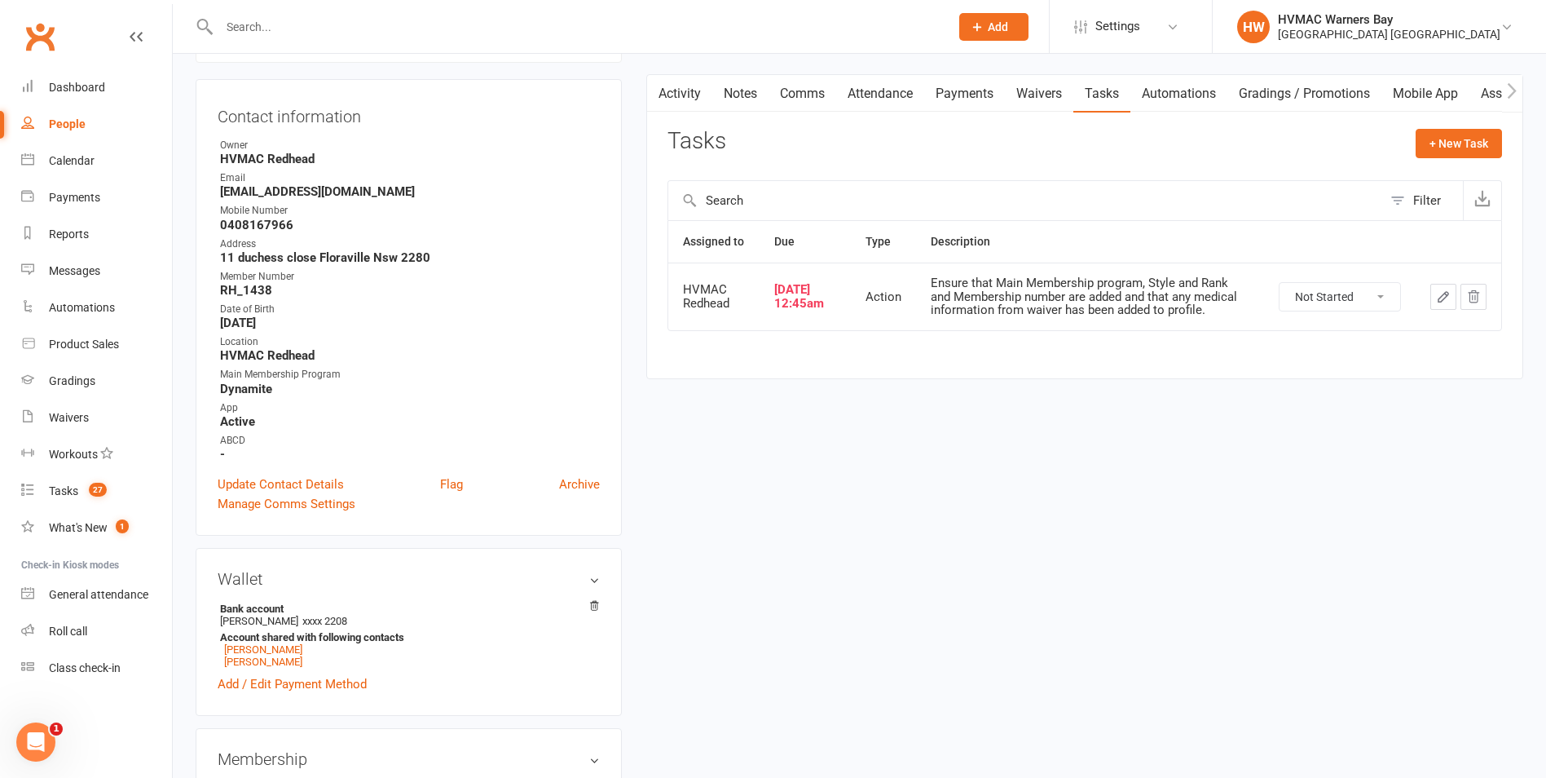
scroll to position [139, 0]
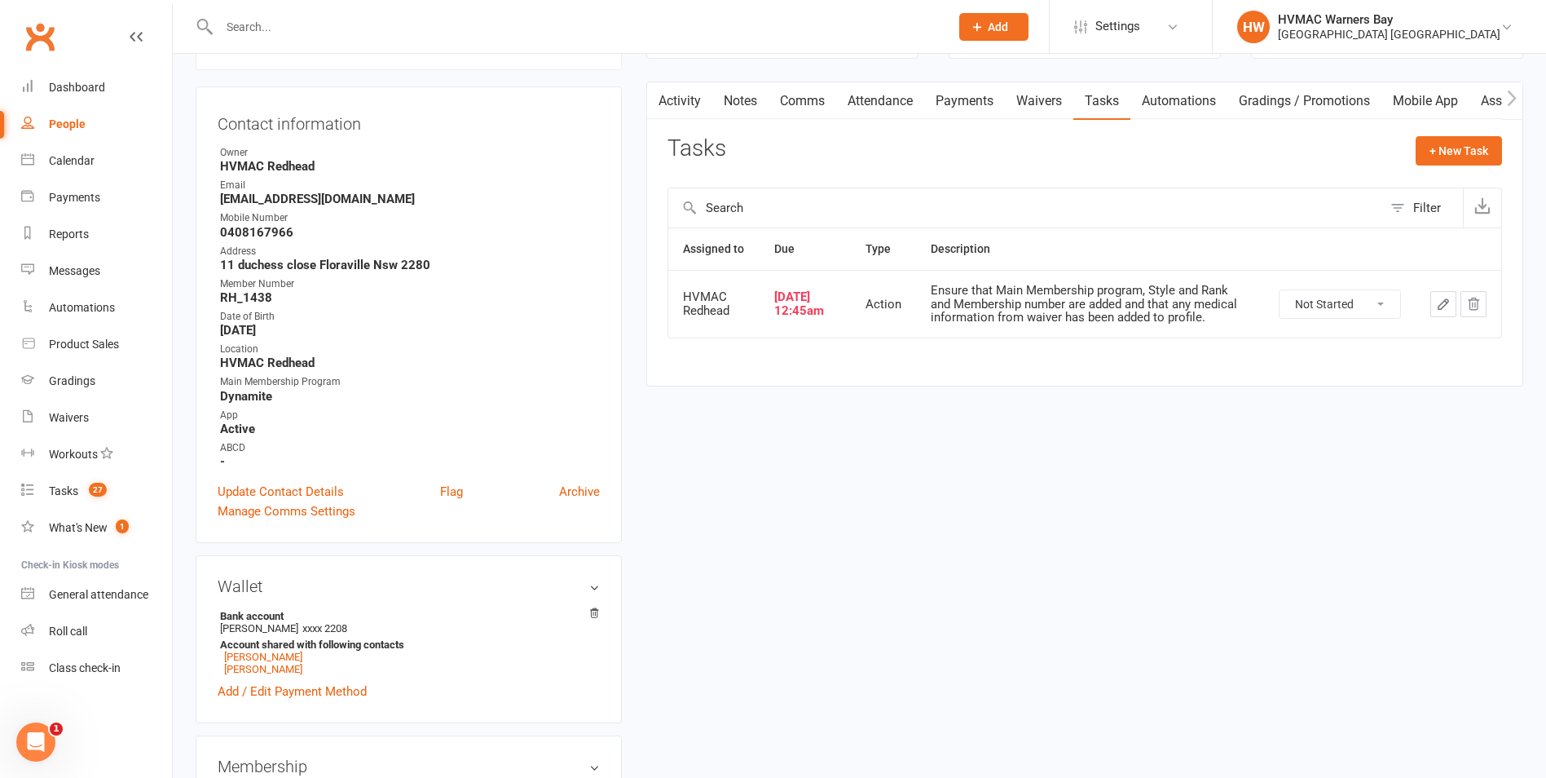
drag, startPoint x: 1314, startPoint y: 302, endPoint x: 1309, endPoint y: 318, distance: 16.2
click at [1315, 304] on select "Not Started In Progress Waiting Complete" at bounding box center [1340, 304] width 121 height 28
click at [1280, 290] on select "Not Started In Progress Waiting Complete" at bounding box center [1340, 304] width 121 height 28
select select "unstarted"
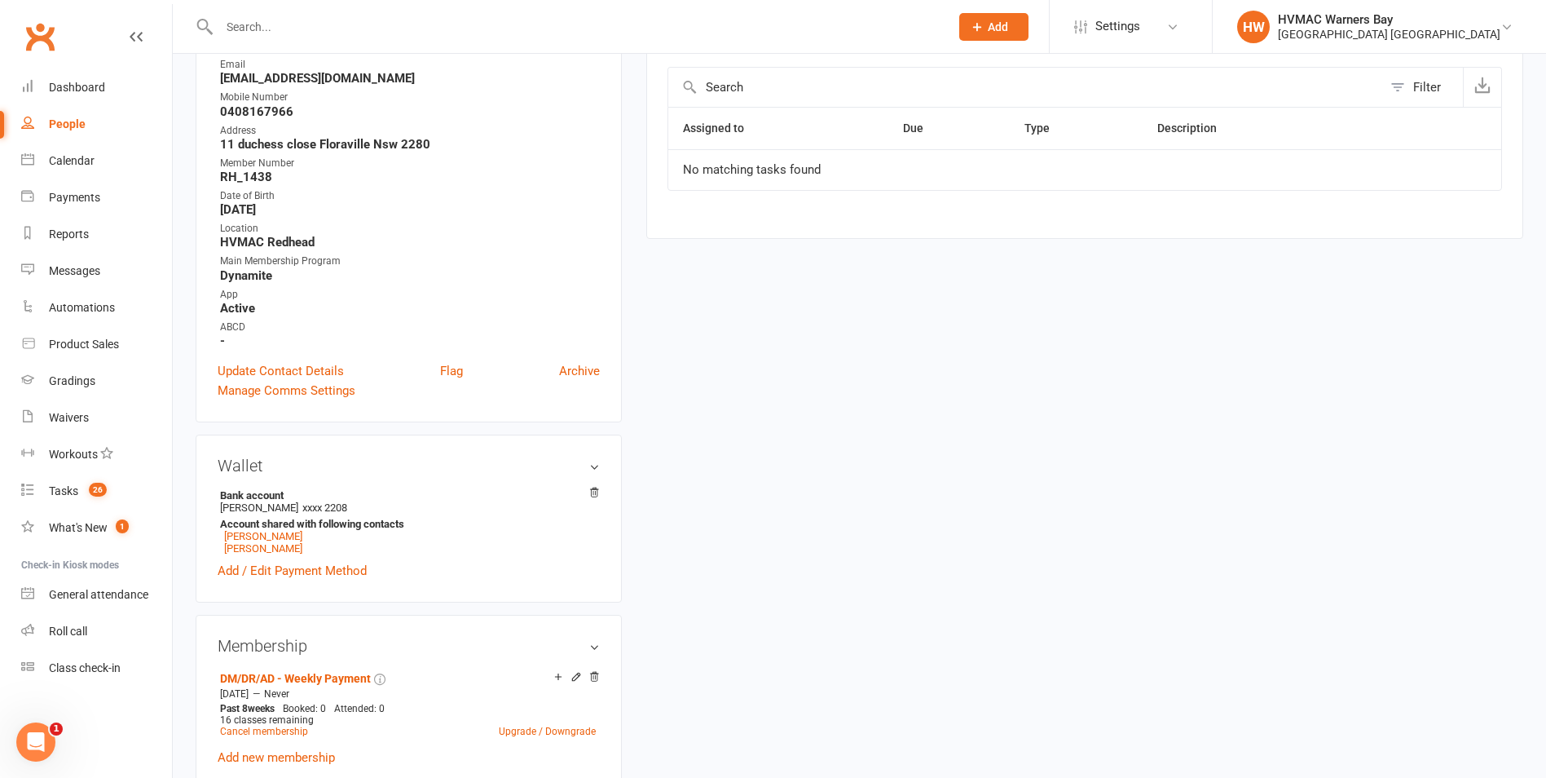
scroll to position [384, 0]
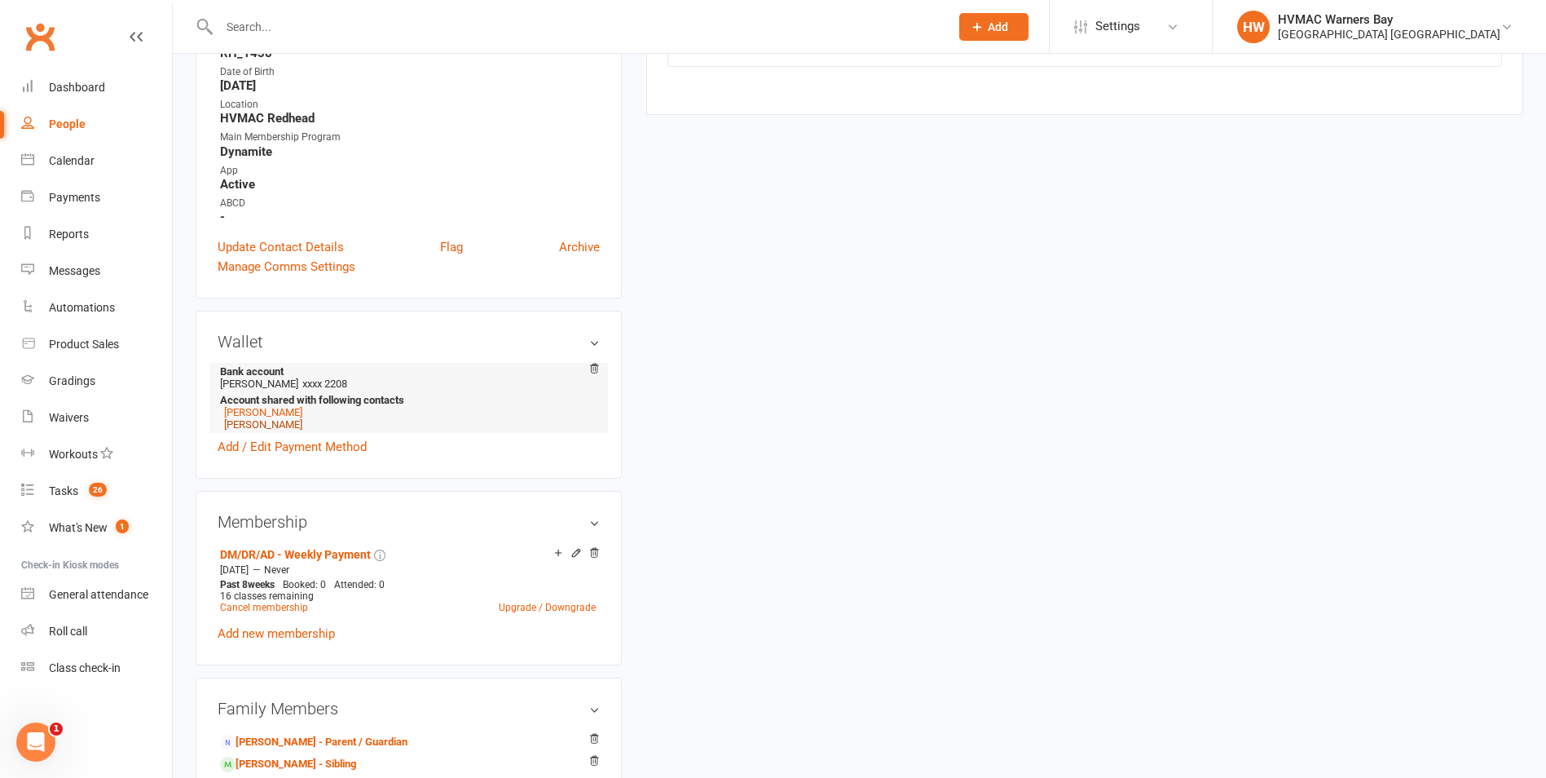
click at [237, 430] on link "[PERSON_NAME]" at bounding box center [263, 424] width 78 height 12
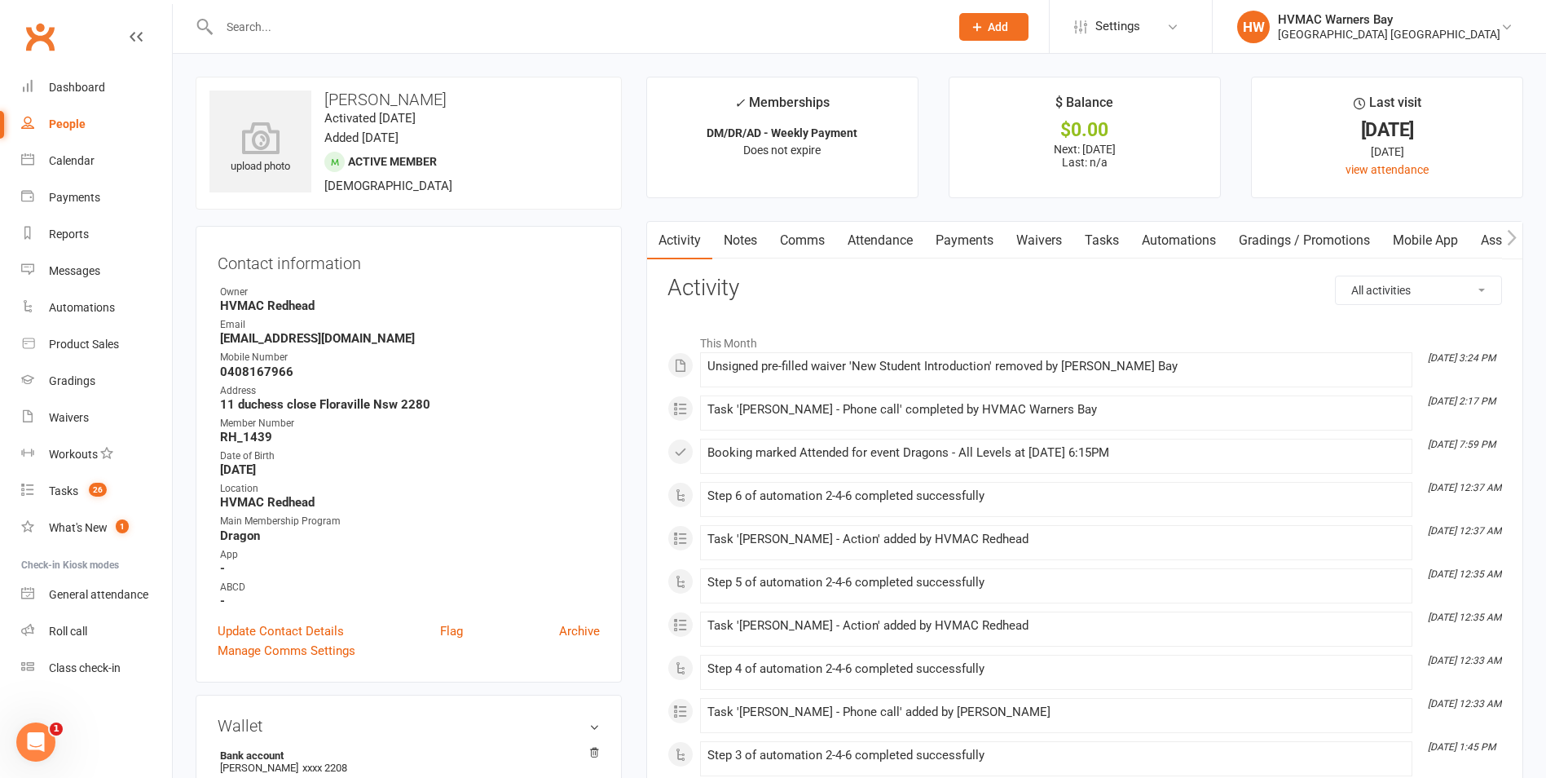
click at [1099, 243] on link "Tasks" at bounding box center [1102, 240] width 57 height 37
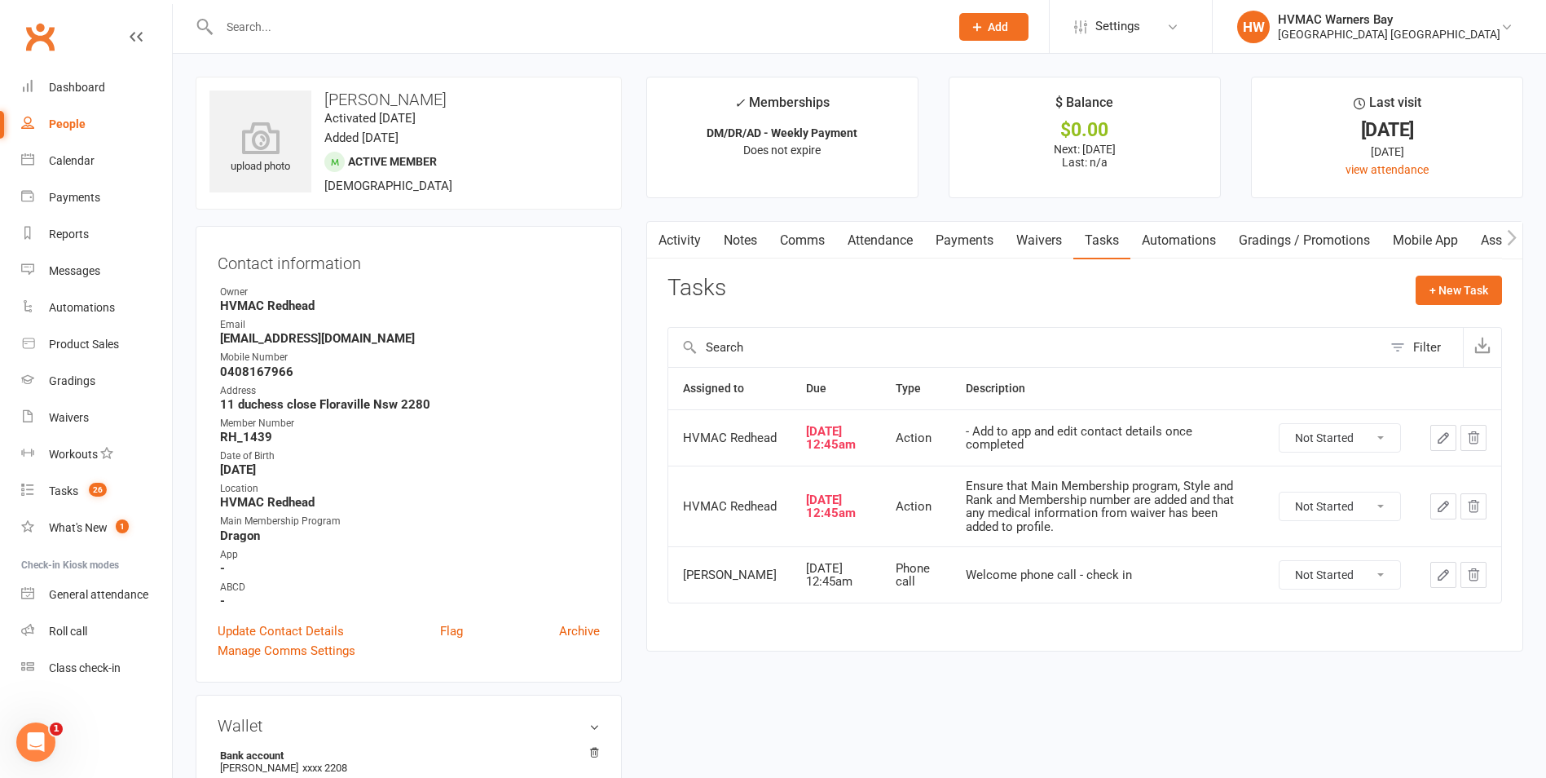
click at [372, 97] on h3 "[PERSON_NAME]" at bounding box center [409, 99] width 399 height 18
copy h3 "[PERSON_NAME]"
click at [262, 338] on strong "Parkesbrodie@hotmail.com" at bounding box center [410, 338] width 380 height 15
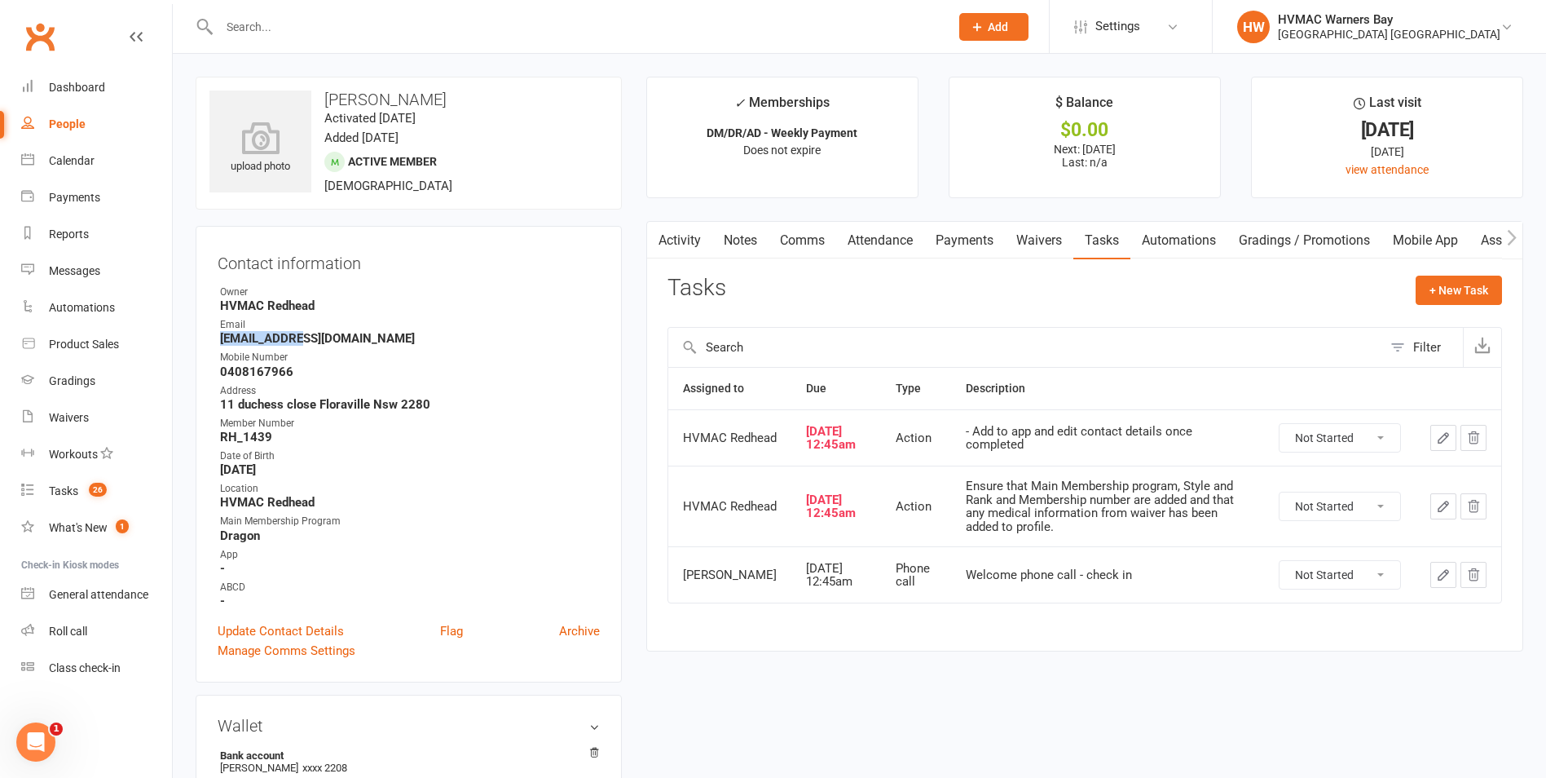
click at [262, 338] on strong "Parkesbrodie@hotmail.com" at bounding box center [410, 338] width 380 height 15
copy render-form-field "Parkesbrodie@hotmail.com"
click at [525, 380] on ul "Owner HVMAC Redhead Email Parkesbrodie@hotmail.com Mobile Number 0408167966 Add…" at bounding box center [409, 447] width 382 height 324
click at [315, 631] on link "Update Contact Details" at bounding box center [281, 631] width 126 height 20
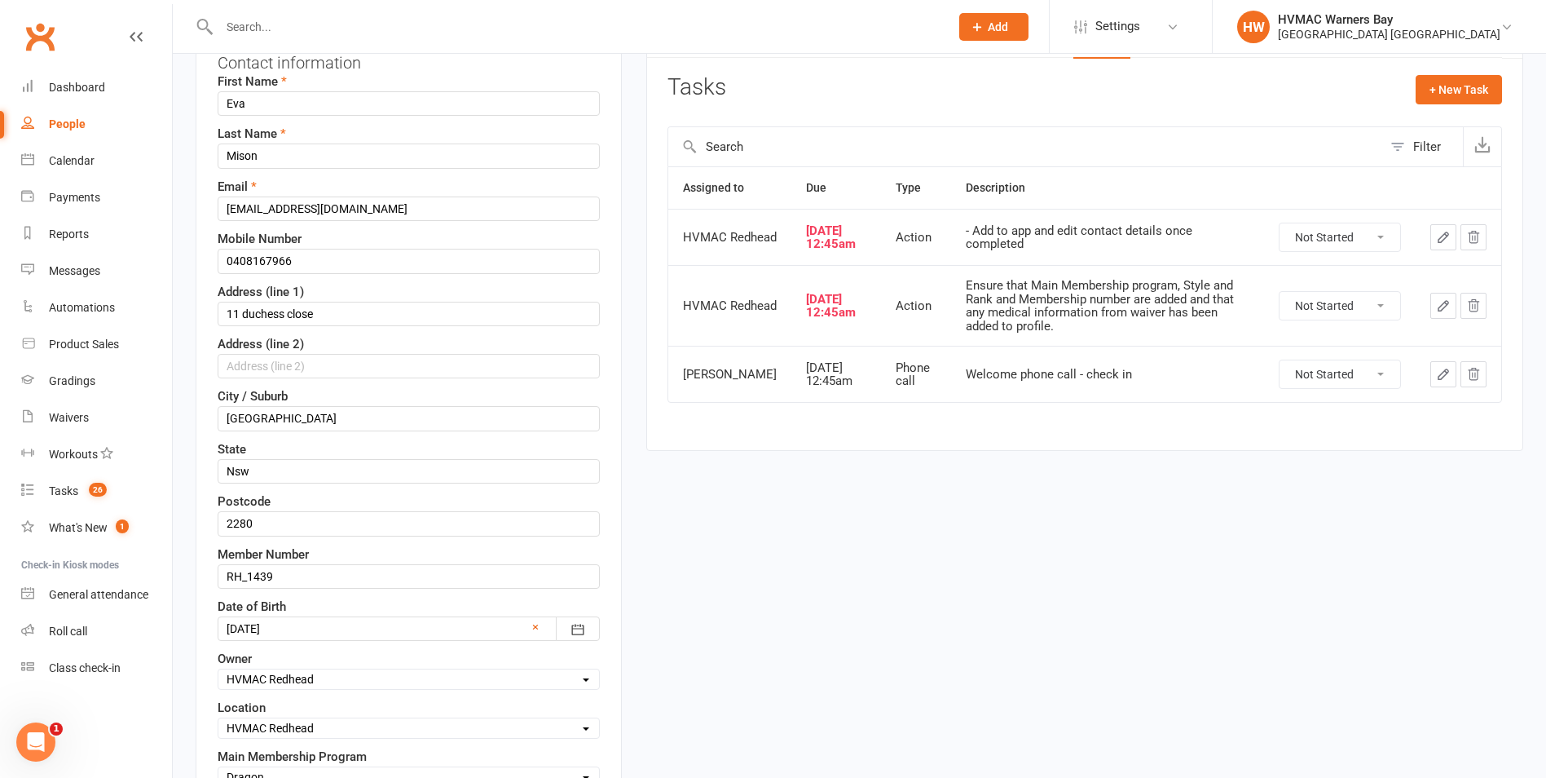
scroll to position [403, 0]
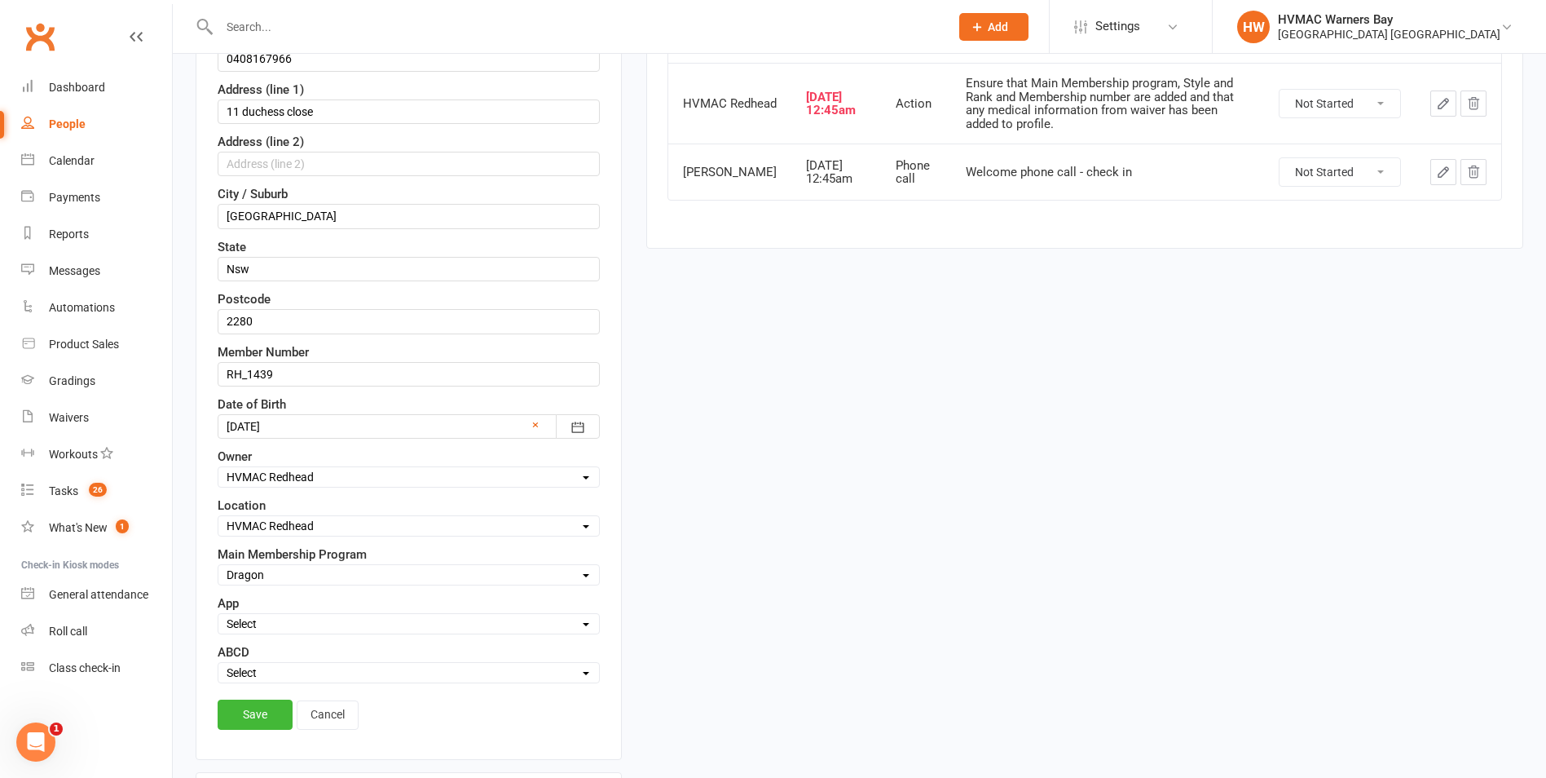
click at [245, 623] on select "Select Active Family Opt out Suspended N/A" at bounding box center [408, 624] width 381 height 18
select select "Active"
click at [218, 616] on select "Select Active Family Opt out Suspended N/A" at bounding box center [408, 624] width 381 height 18
click at [262, 727] on link "Save" at bounding box center [255, 713] width 75 height 29
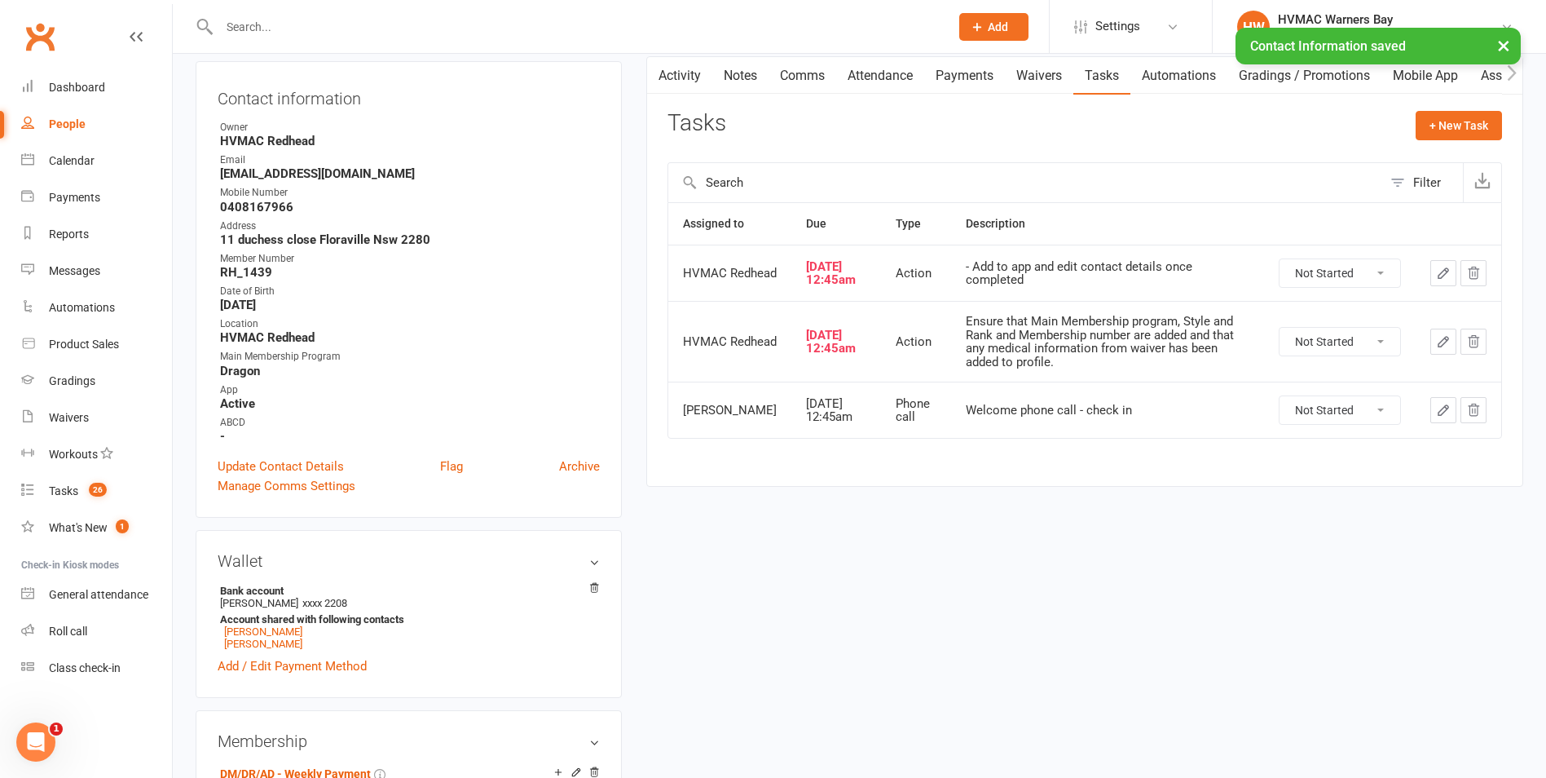
scroll to position [0, 0]
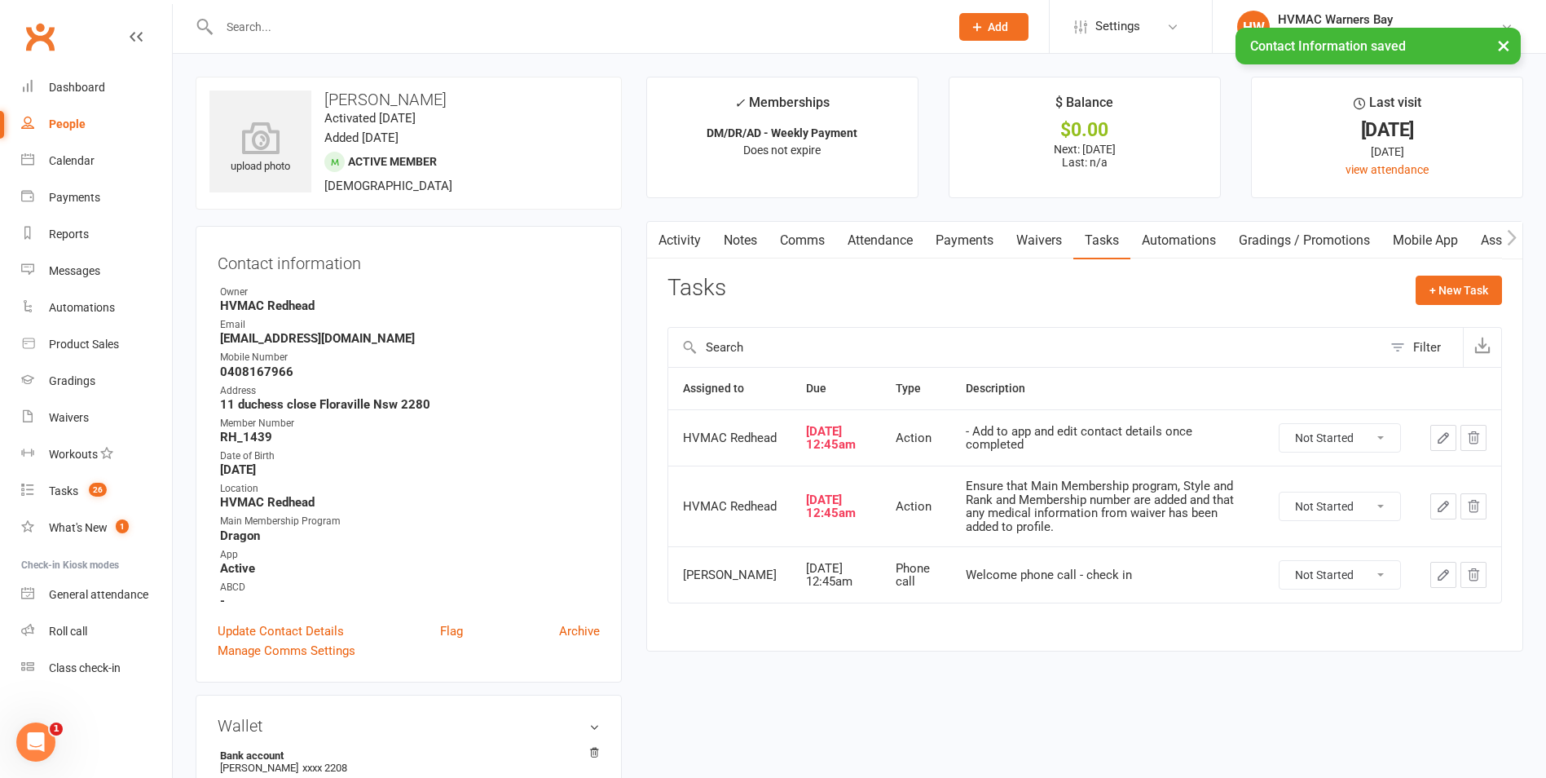
click at [1296, 441] on select "Not Started In Progress Waiting Complete" at bounding box center [1340, 438] width 121 height 28
click at [1280, 429] on select "Not Started In Progress Waiting Complete" at bounding box center [1340, 438] width 121 height 28
select select "unstarted"
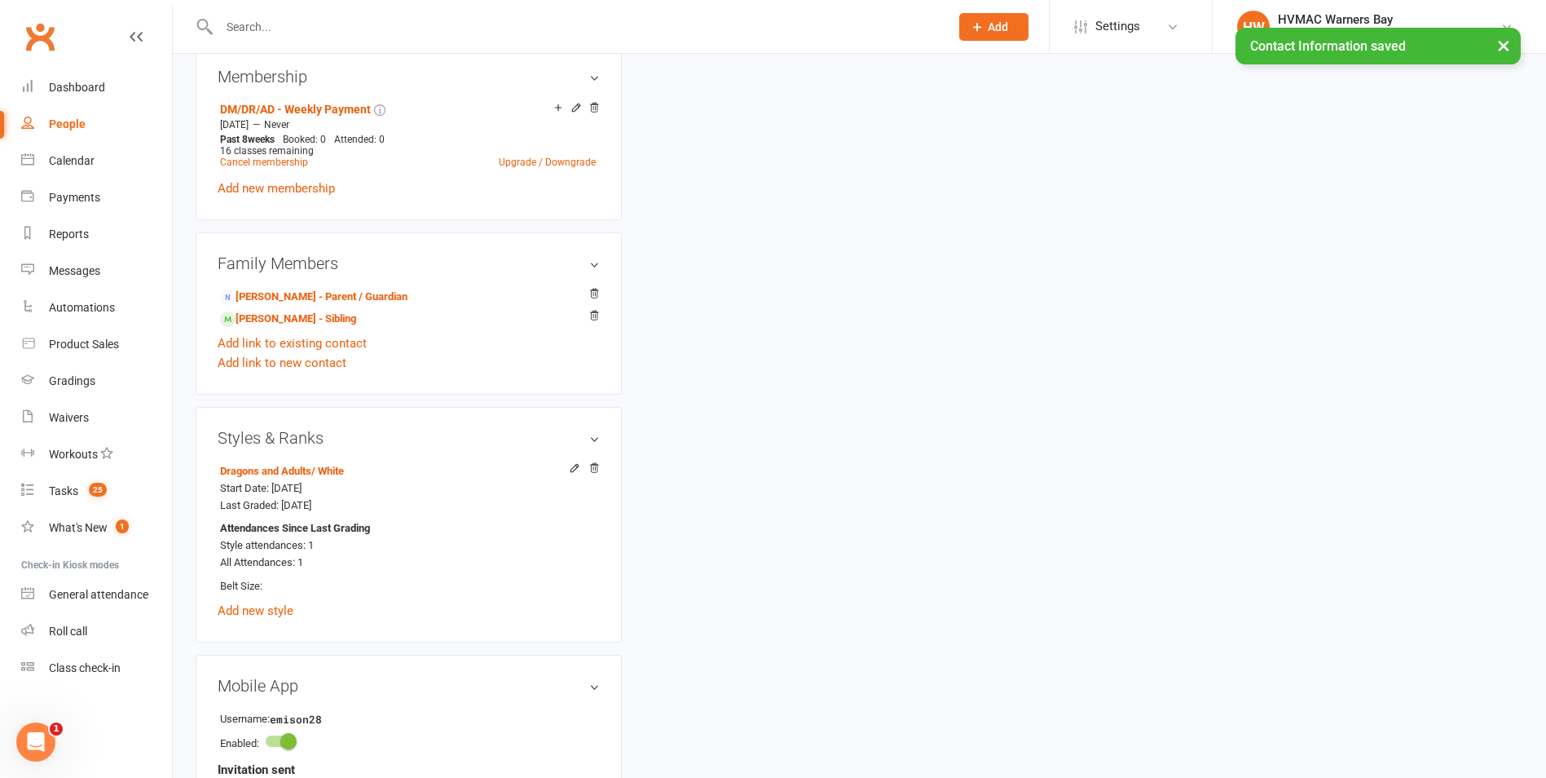
scroll to position [1141, 0]
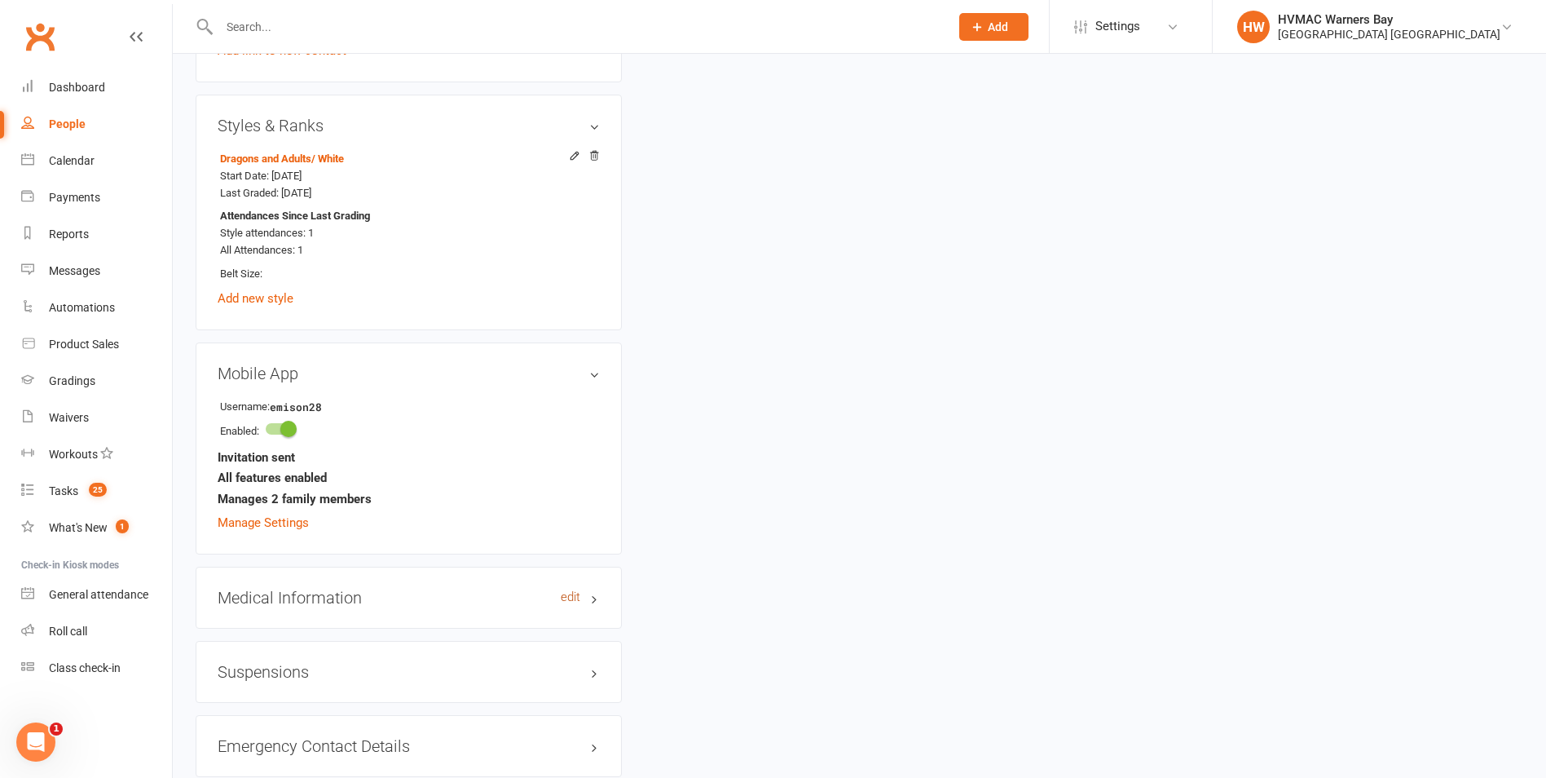
click at [575, 594] on link "edit" at bounding box center [571, 597] width 20 height 14
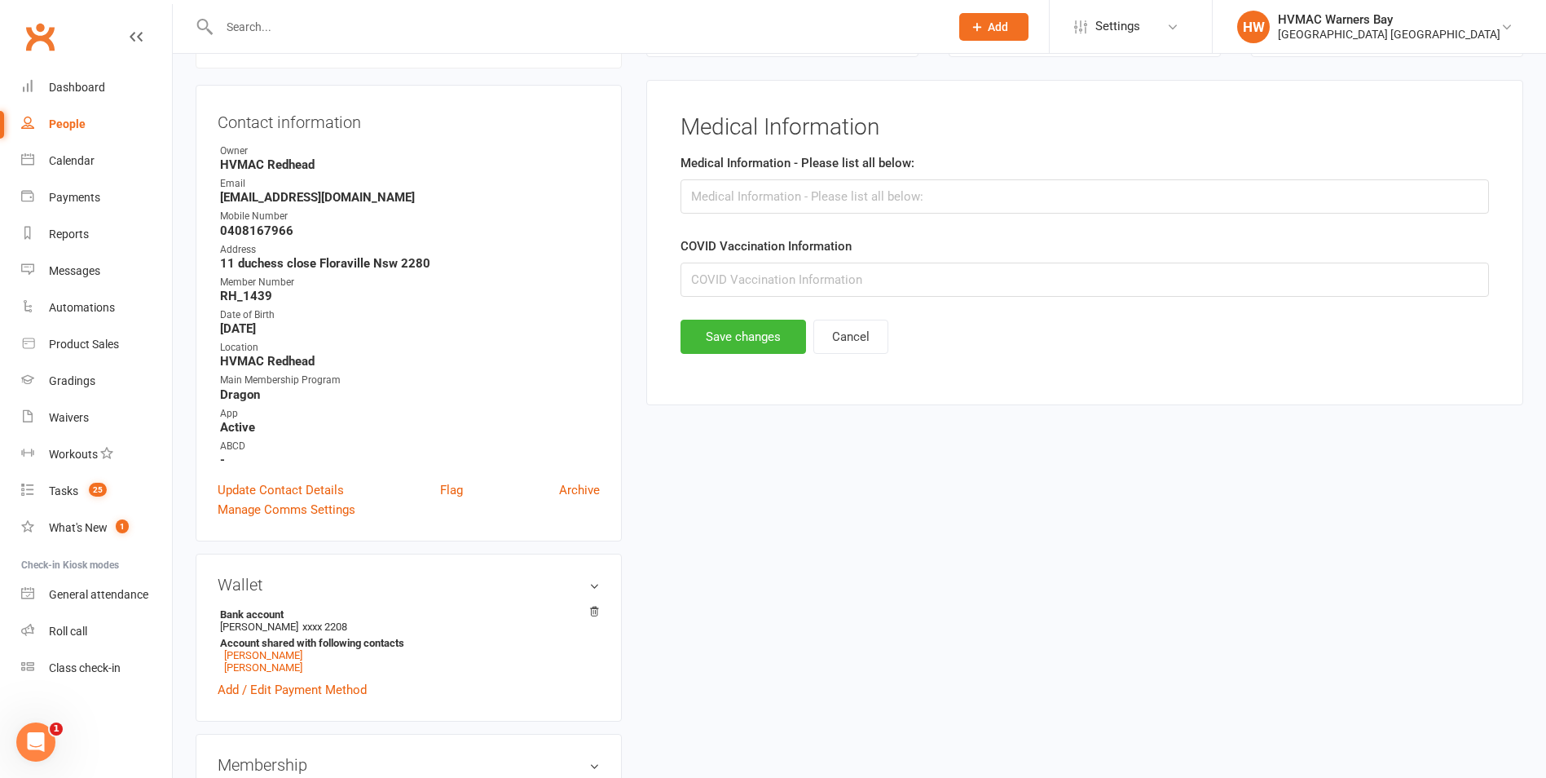
scroll to position [139, 0]
click at [712, 200] on input "text" at bounding box center [1085, 198] width 809 height 34
type input "N/A"
drag, startPoint x: 717, startPoint y: 337, endPoint x: 715, endPoint y: 320, distance: 16.5
click at [716, 324] on button "Save changes" at bounding box center [744, 338] width 126 height 34
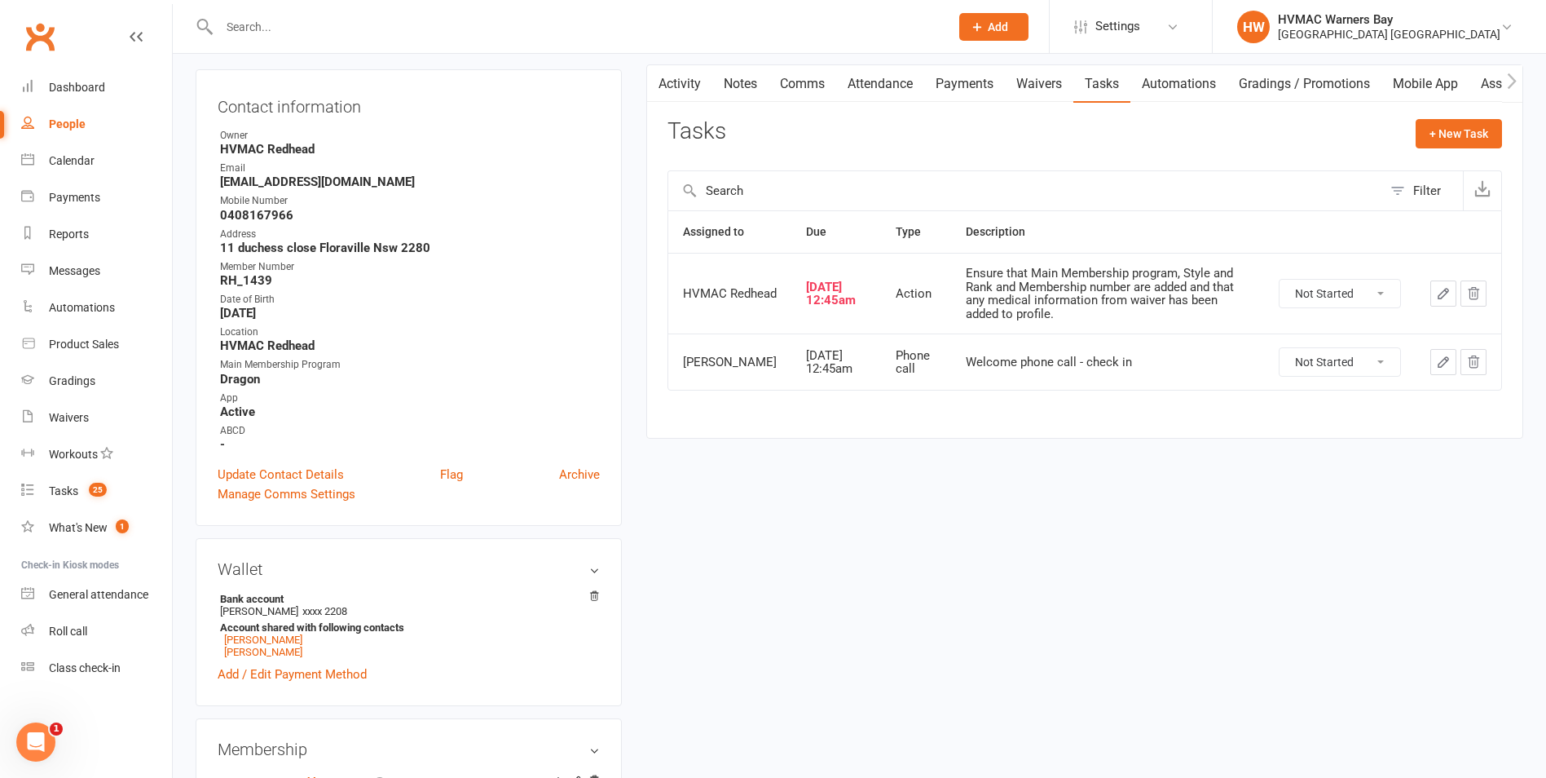
scroll to position [0, 0]
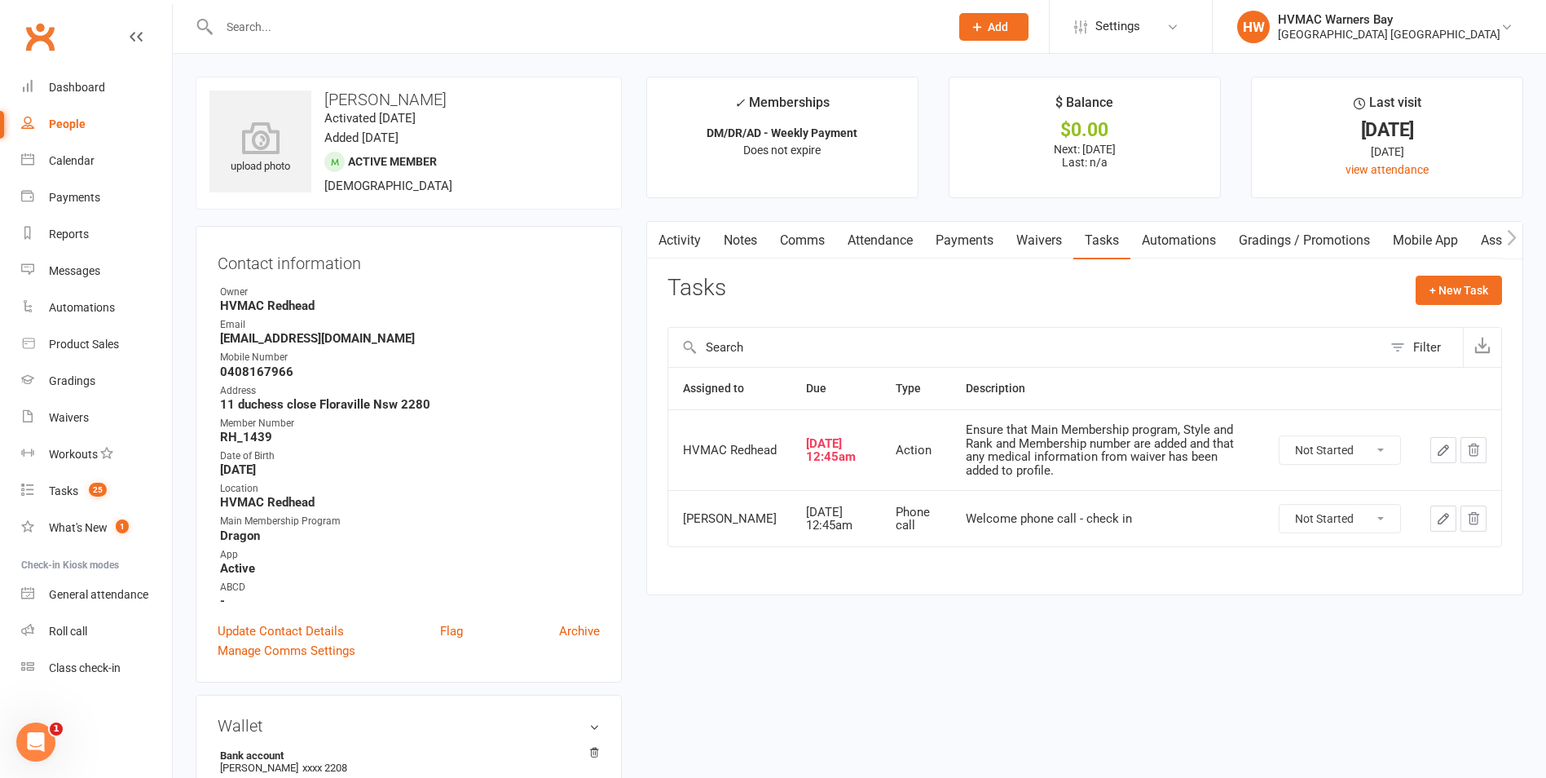
click at [1298, 457] on select "Not Started In Progress Waiting Complete" at bounding box center [1340, 450] width 121 height 28
click at [1280, 436] on select "Not Started In Progress Waiting Complete" at bounding box center [1340, 450] width 121 height 28
select select "unstarted"
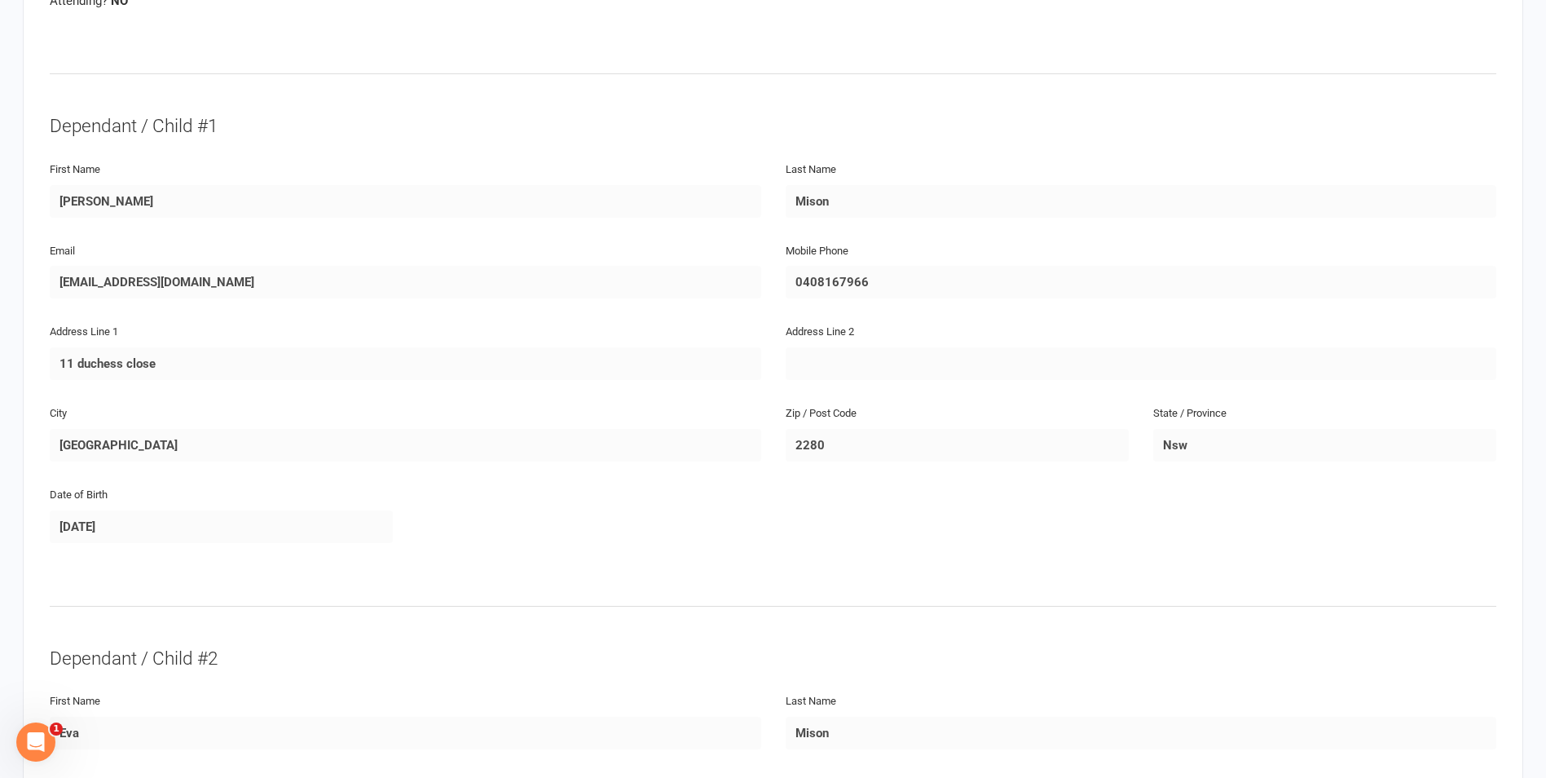
scroll to position [489, 0]
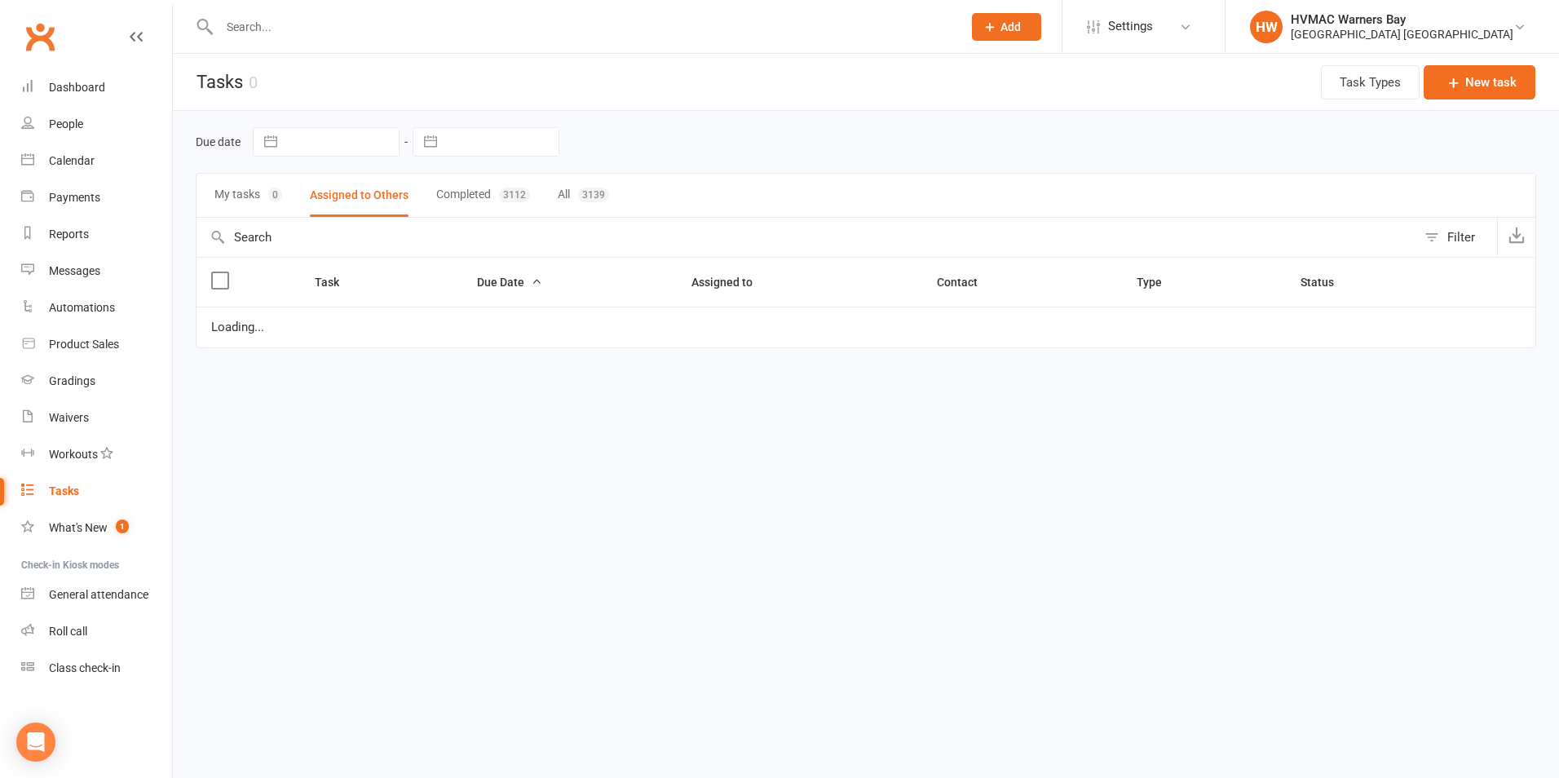
select select "started"
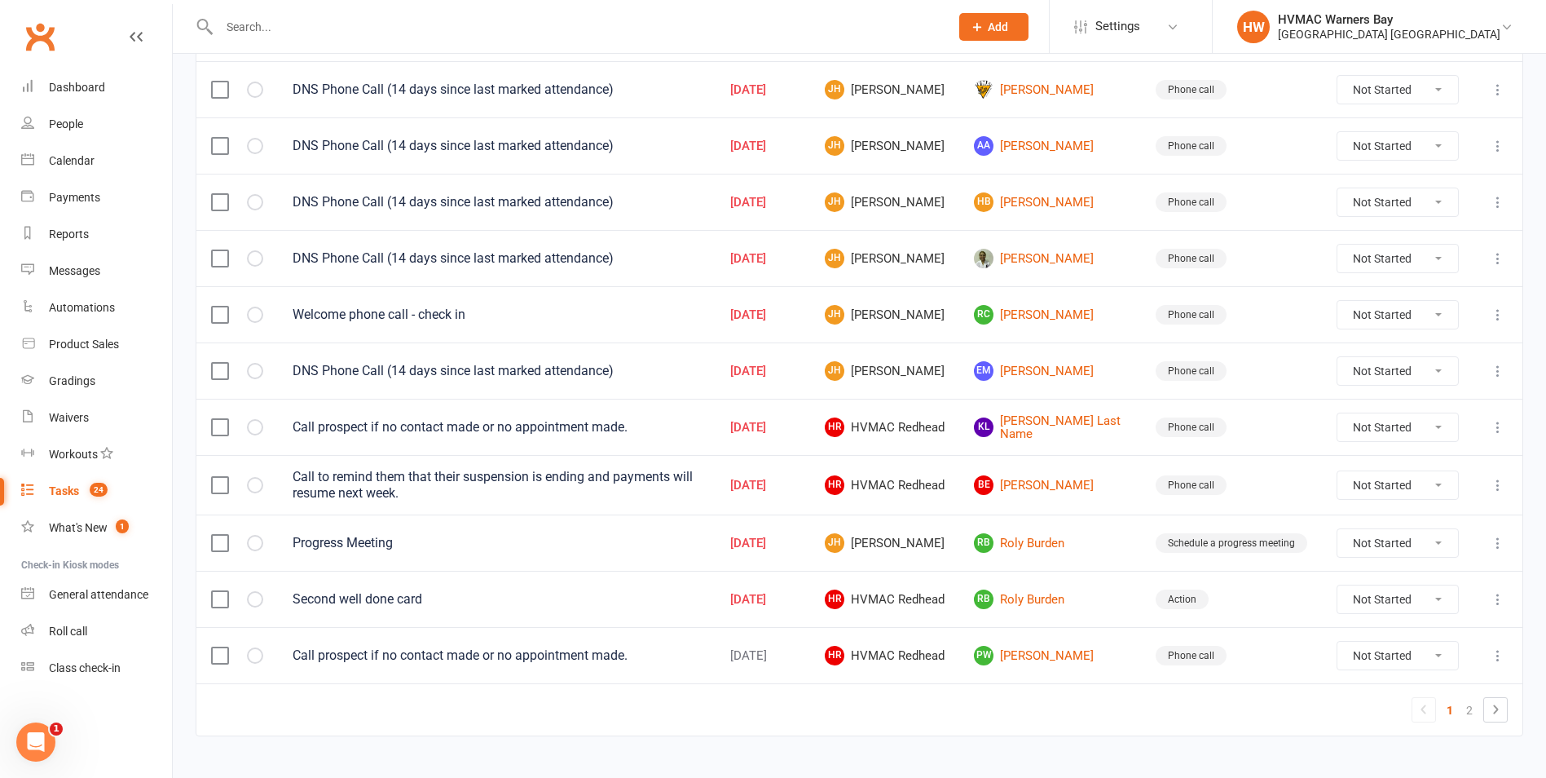
scroll to position [1060, 0]
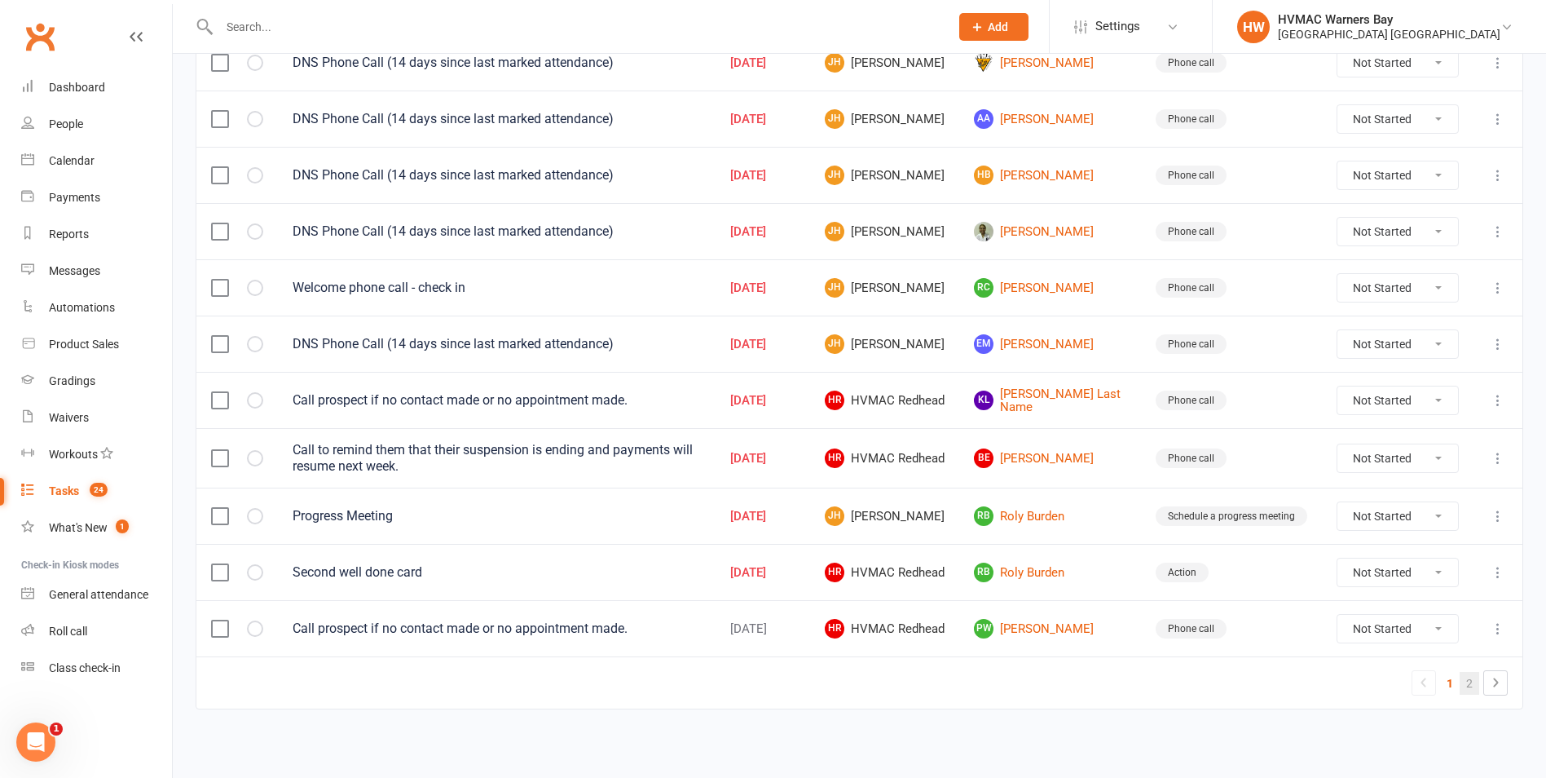
click at [1471, 690] on link "2" at bounding box center [1470, 683] width 20 height 23
select select "started"
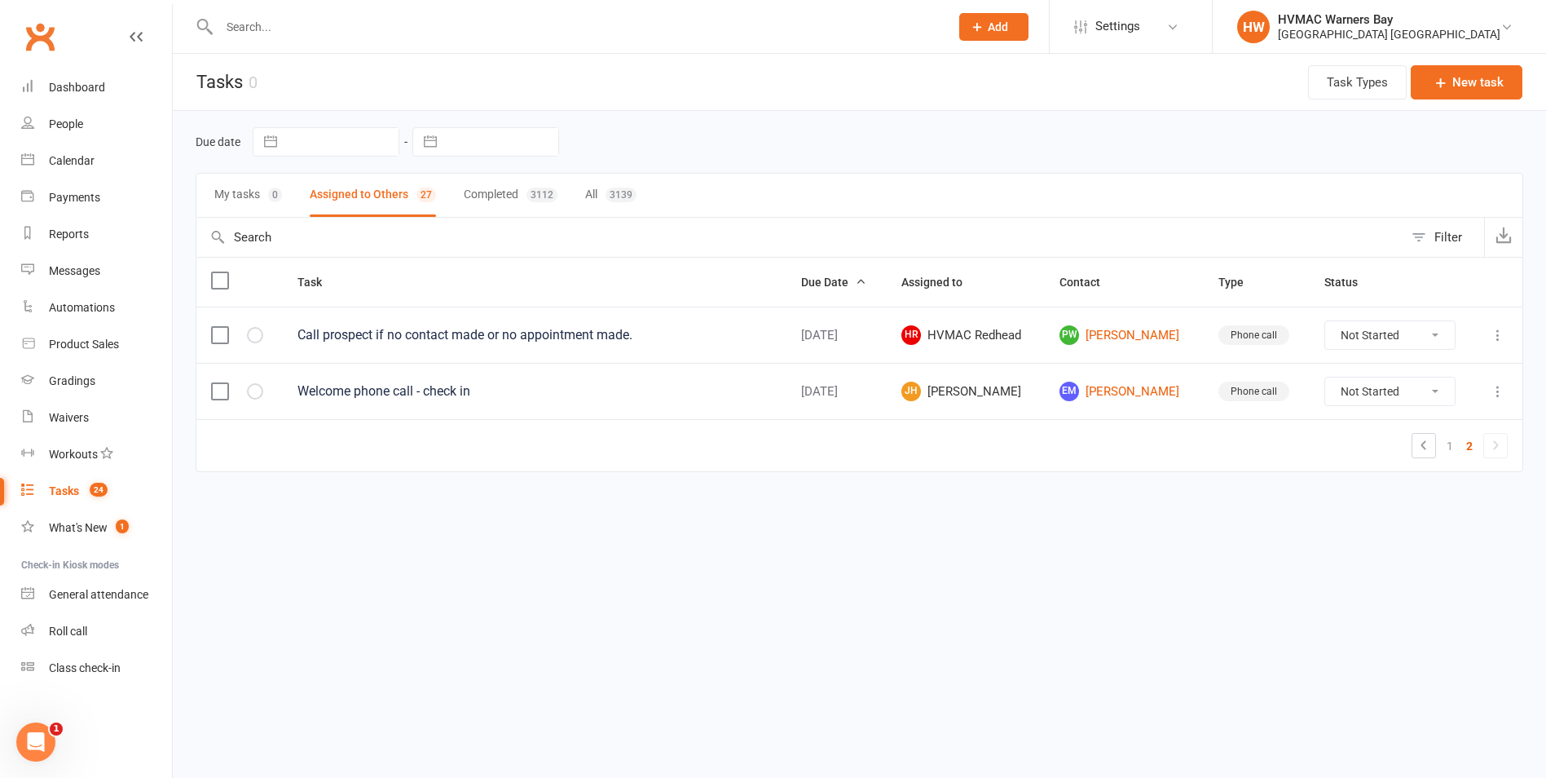
scroll to position [0, 0]
click at [1454, 443] on link "1" at bounding box center [1463, 446] width 20 height 23
select select "started"
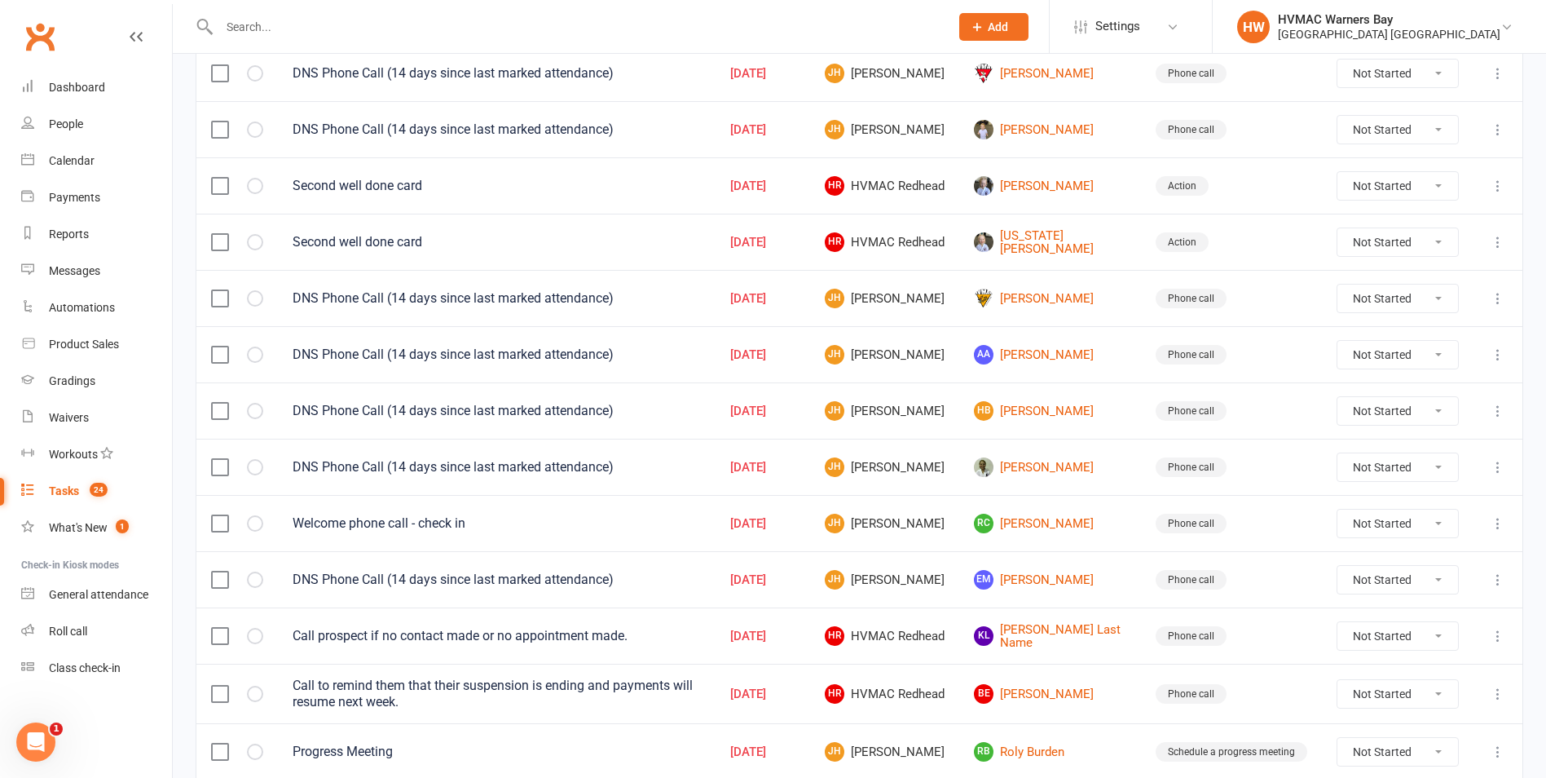
scroll to position [1060, 0]
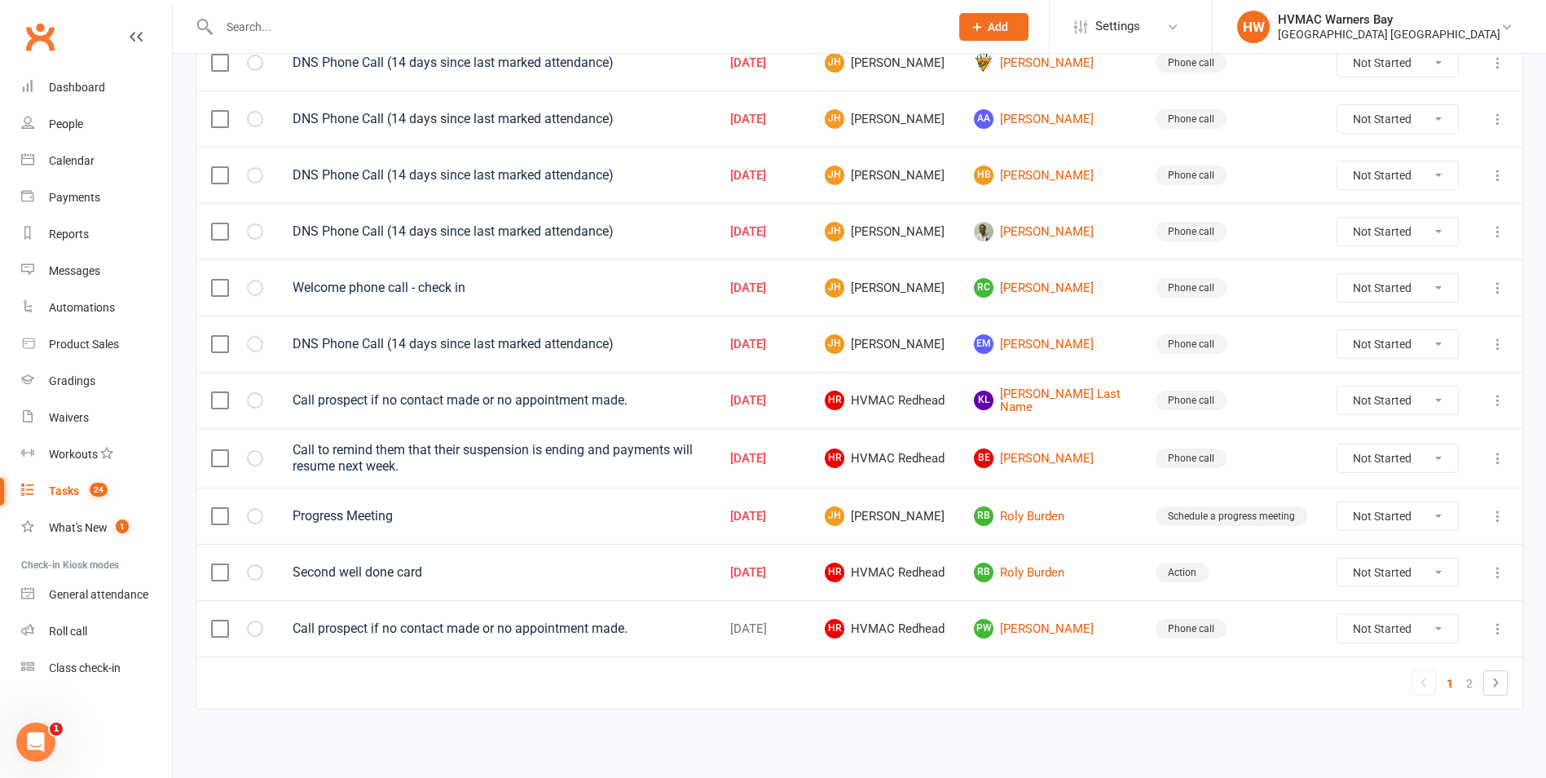
click at [1350, 619] on select "Not Started In Progress Waiting Complete" at bounding box center [1398, 629] width 121 height 28
click at [1338, 615] on select "Not Started In Progress Waiting Complete" at bounding box center [1398, 629] width 121 height 28
select select "unstarted"
select select "started"
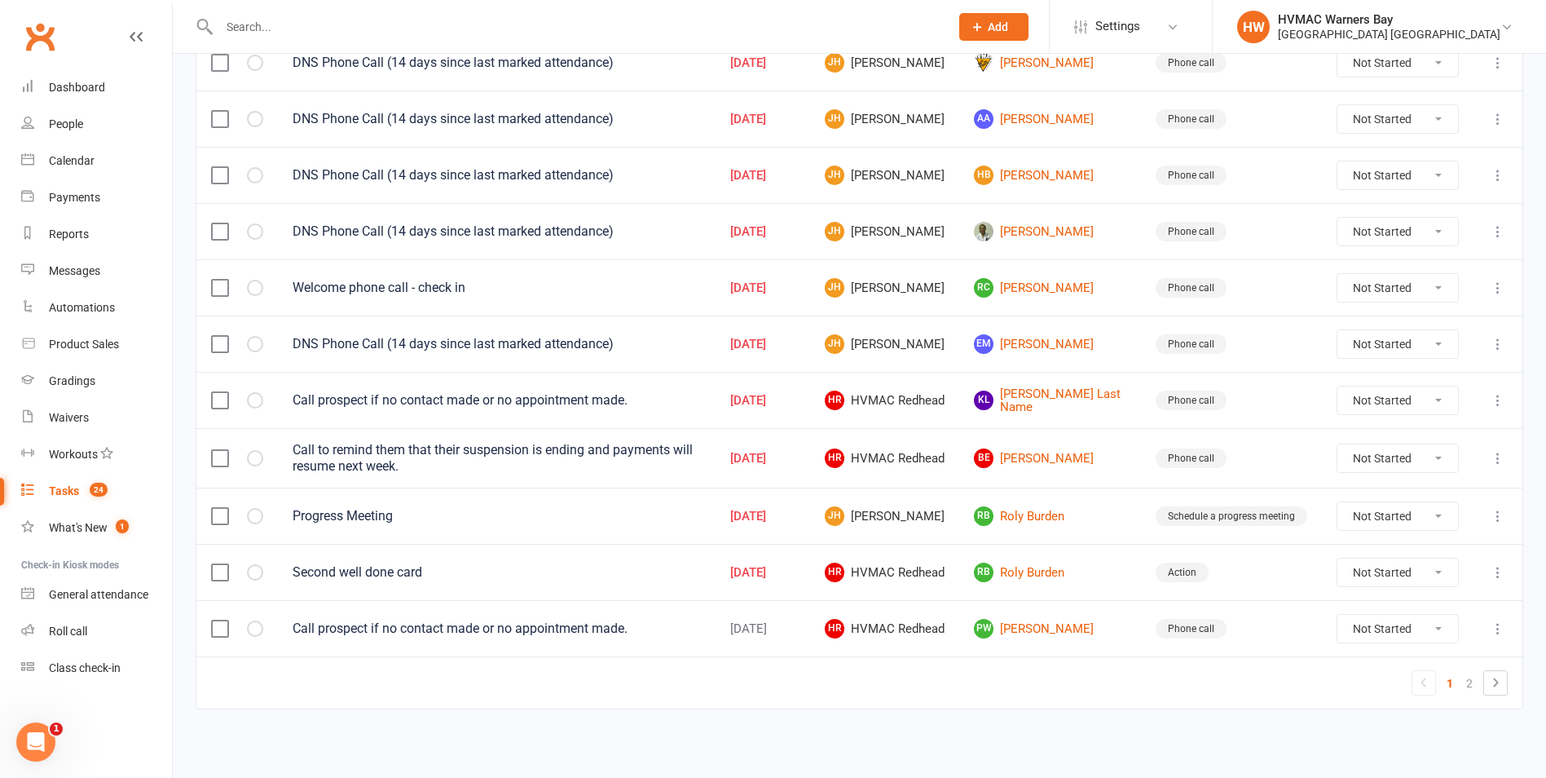
select select "started"
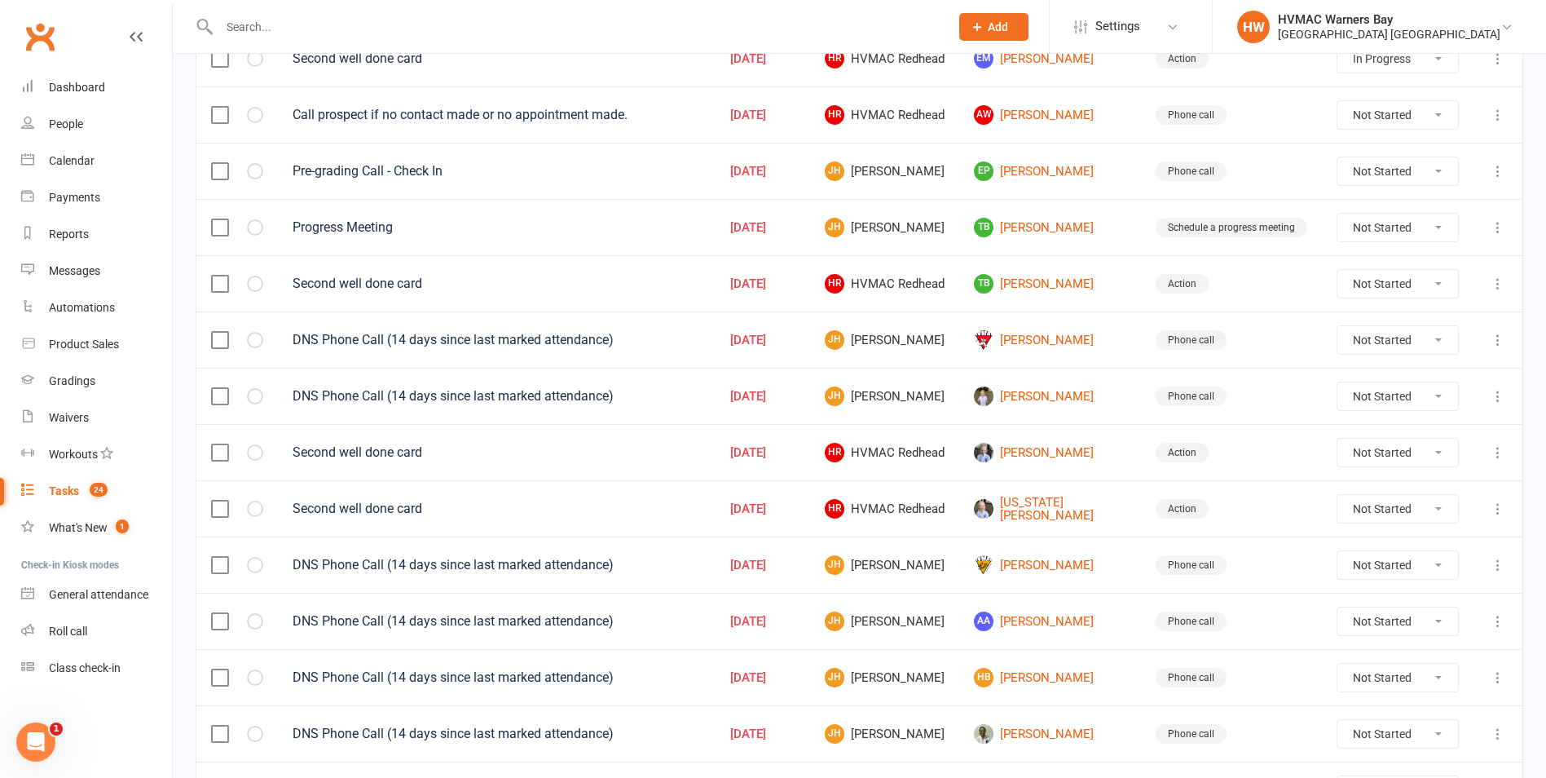
scroll to position [734, 0]
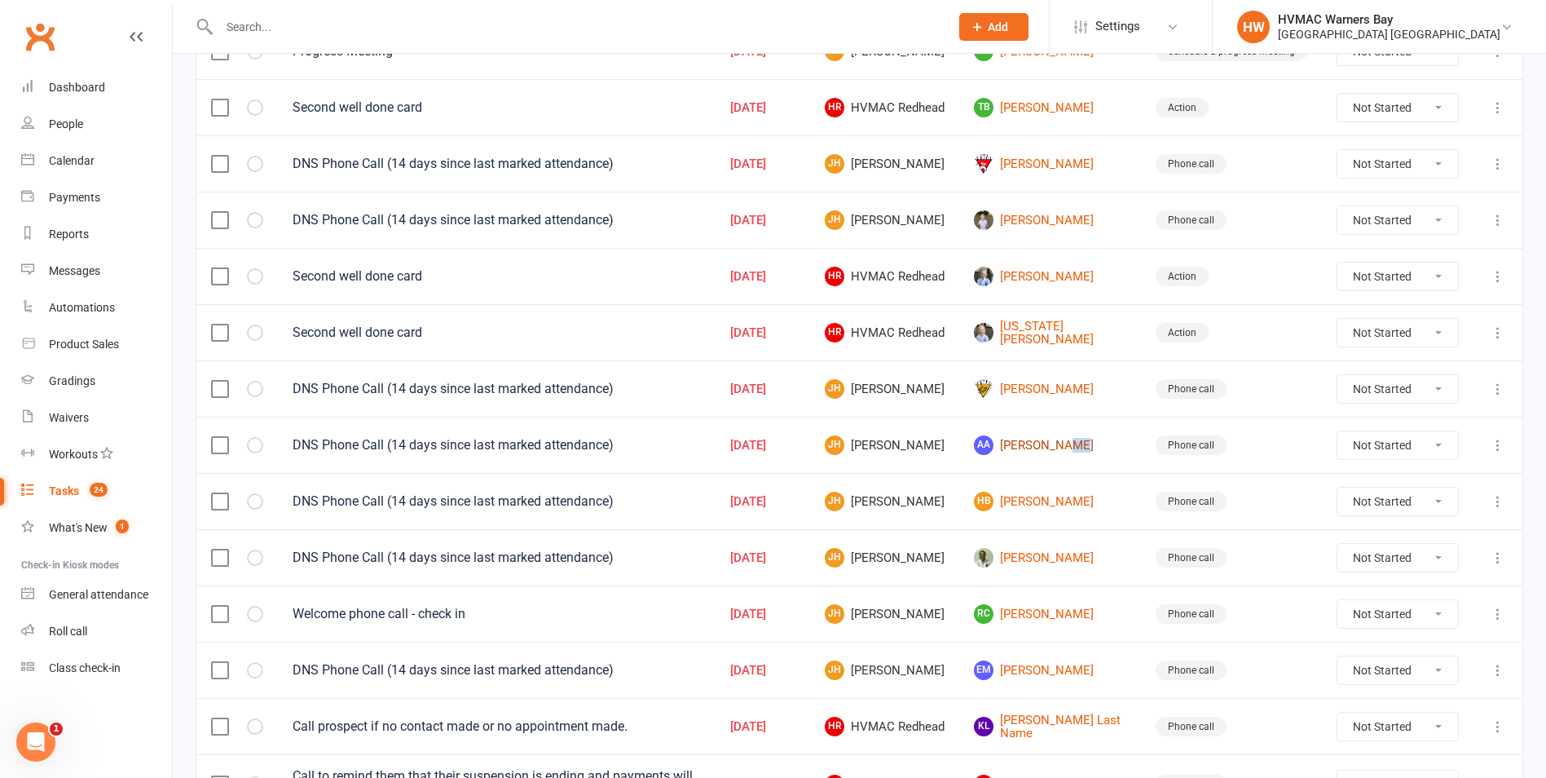
drag, startPoint x: 1065, startPoint y: 459, endPoint x: 1074, endPoint y: 448, distance: 14.5
click at [1074, 448] on td "AA Angus Arthurson" at bounding box center [1050, 445] width 182 height 56
click at [1351, 444] on select "Not Started In Progress Waiting Complete" at bounding box center [1398, 445] width 121 height 28
click at [1338, 431] on select "Not Started In Progress Waiting Complete" at bounding box center [1398, 445] width 121 height 28
select select "unstarted"
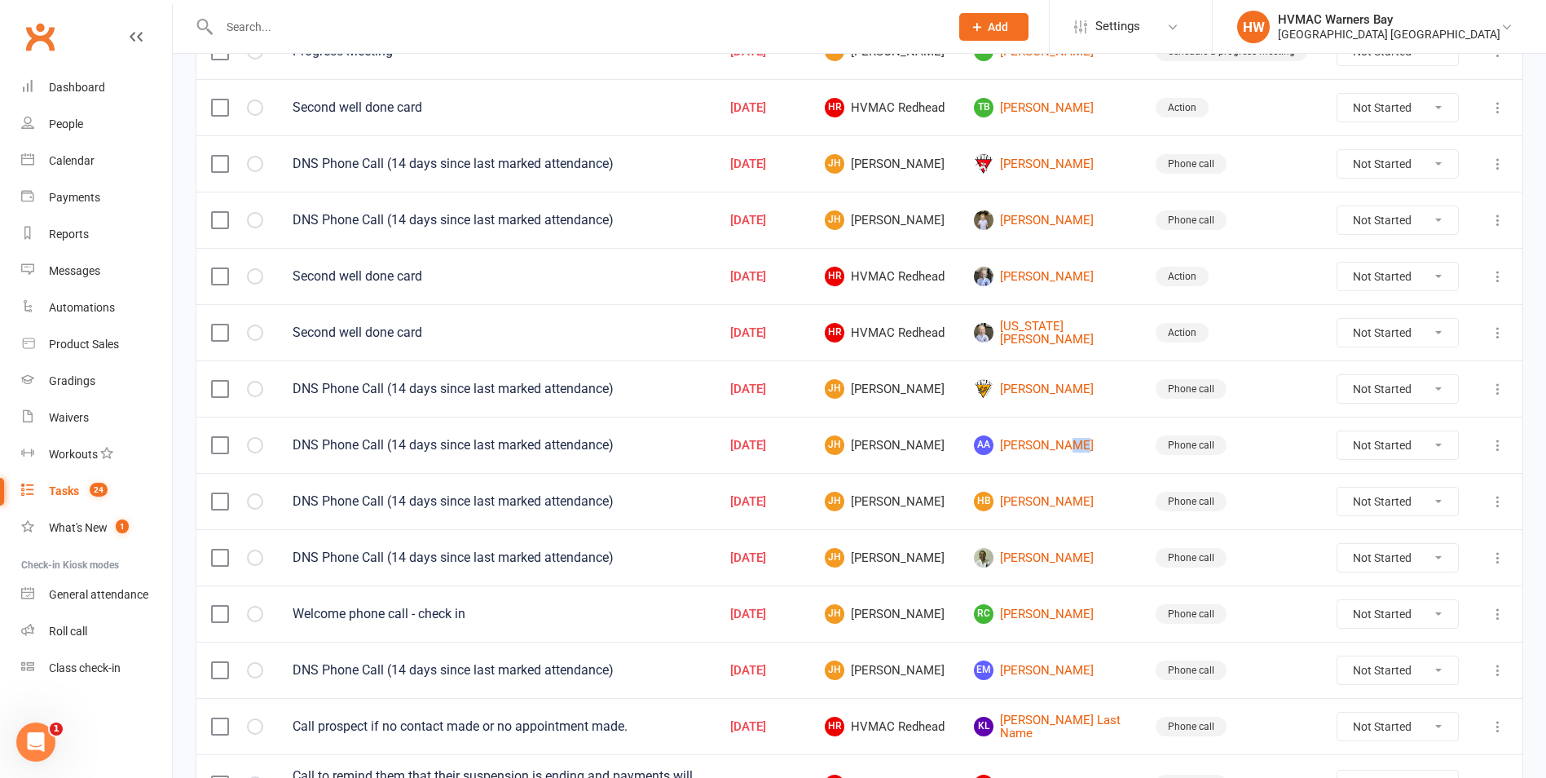
select select "started"
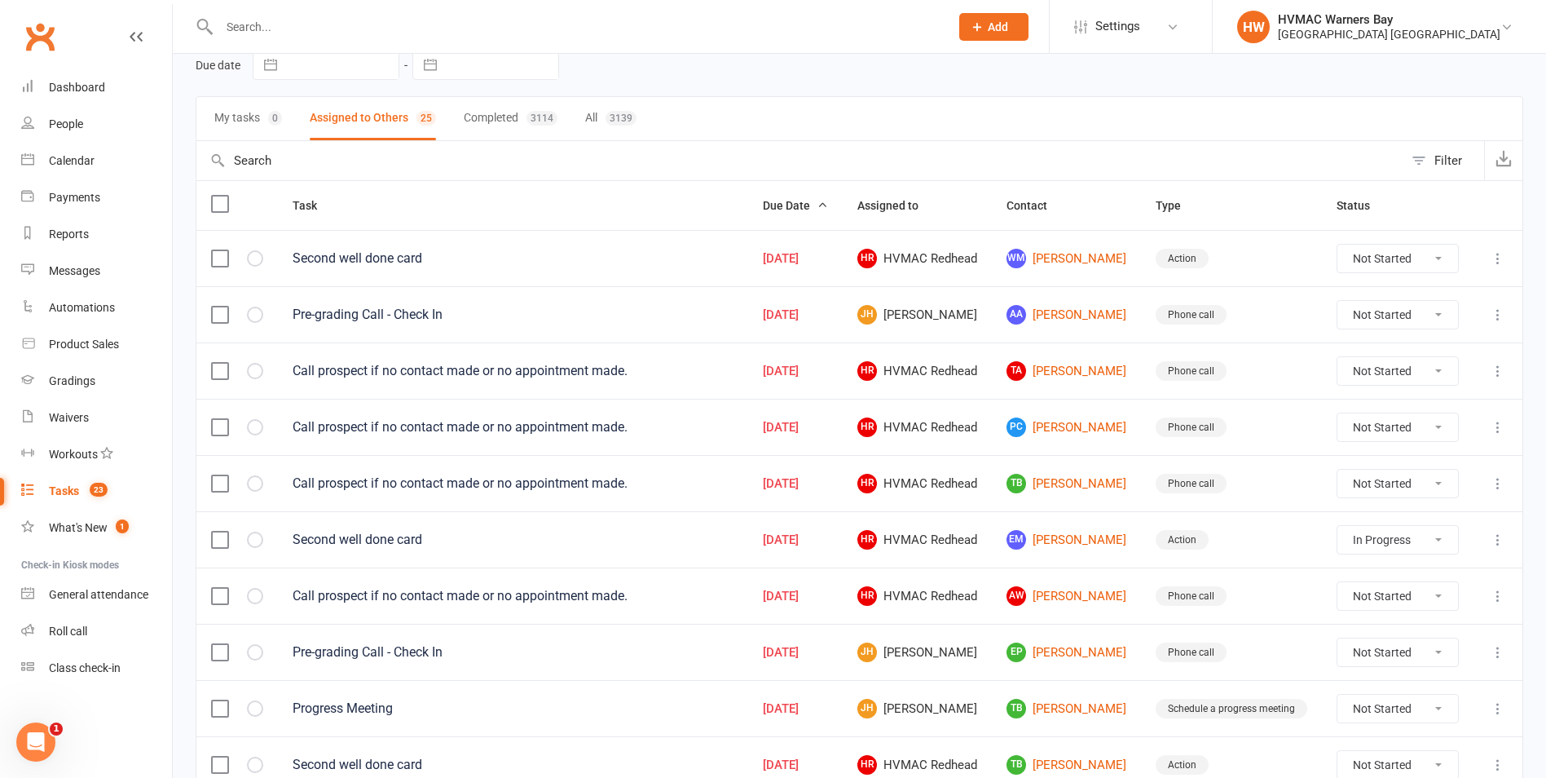
scroll to position [0, 0]
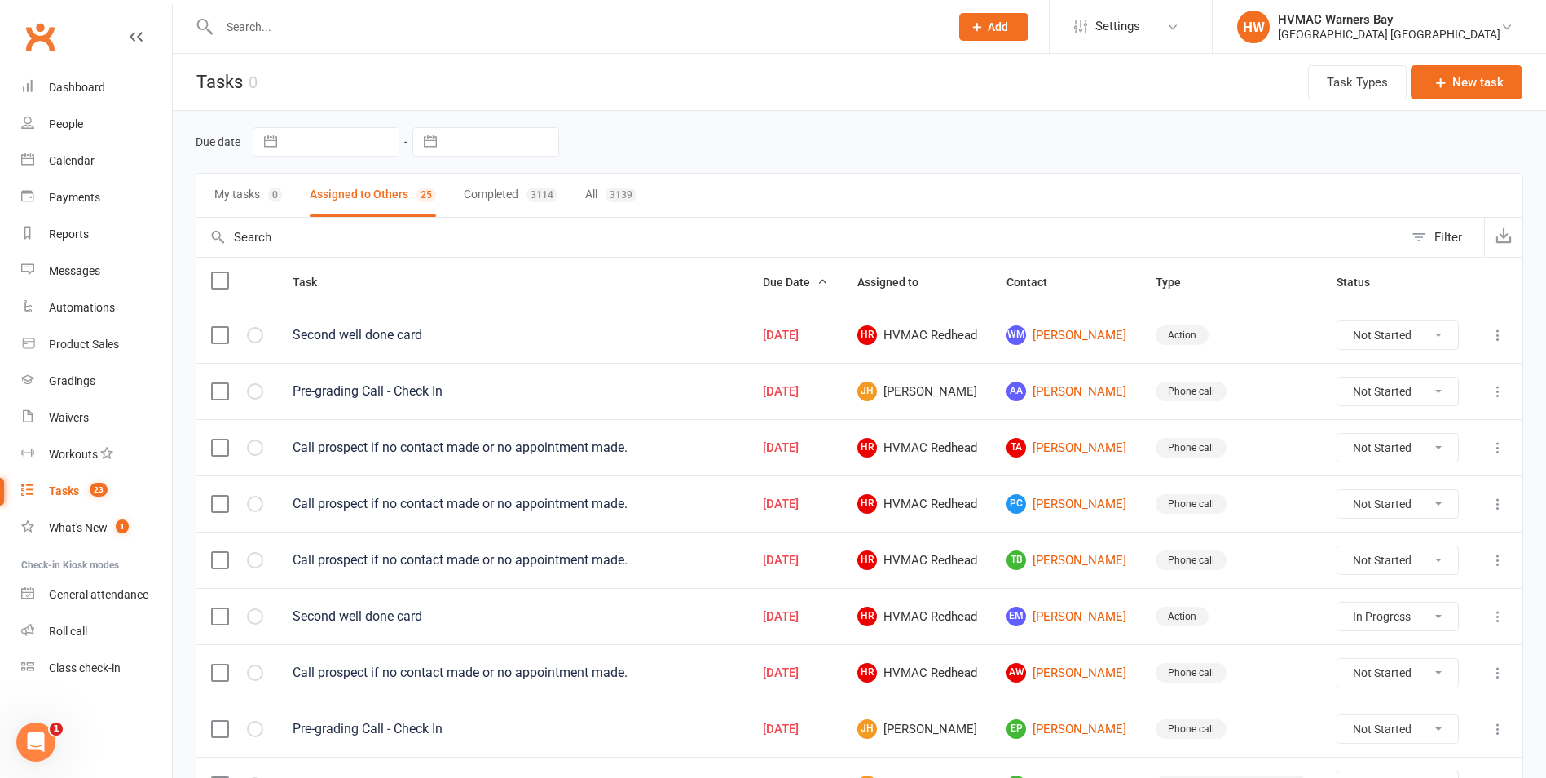
click at [1501, 333] on icon at bounding box center [1498, 335] width 16 height 16
click at [1374, 395] on link "Edit" at bounding box center [1414, 398] width 161 height 33
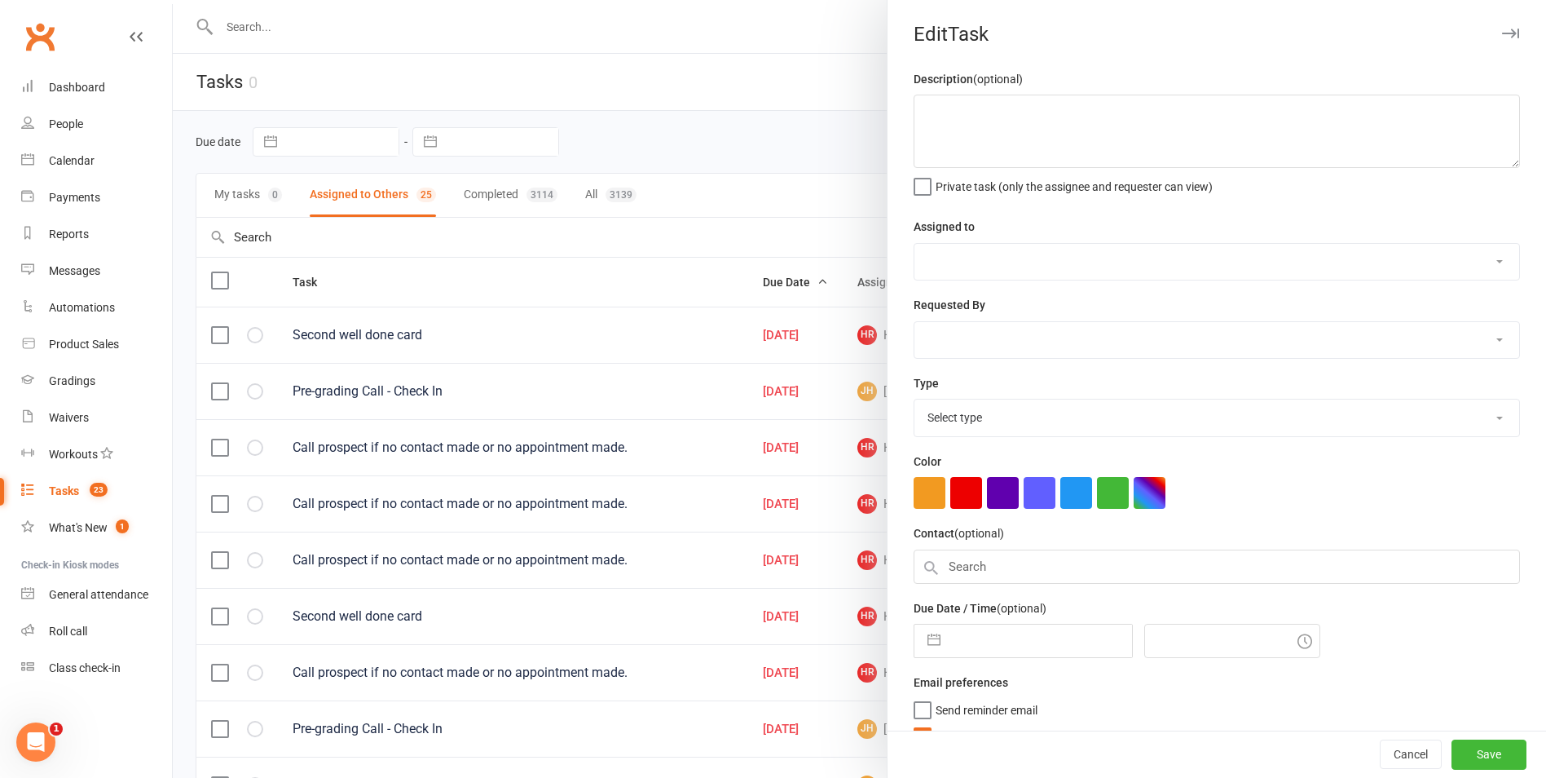
type textarea "Second well done card"
select select "42855"
type input "20 Jul 2025"
type input "8:45am"
select select "18550"
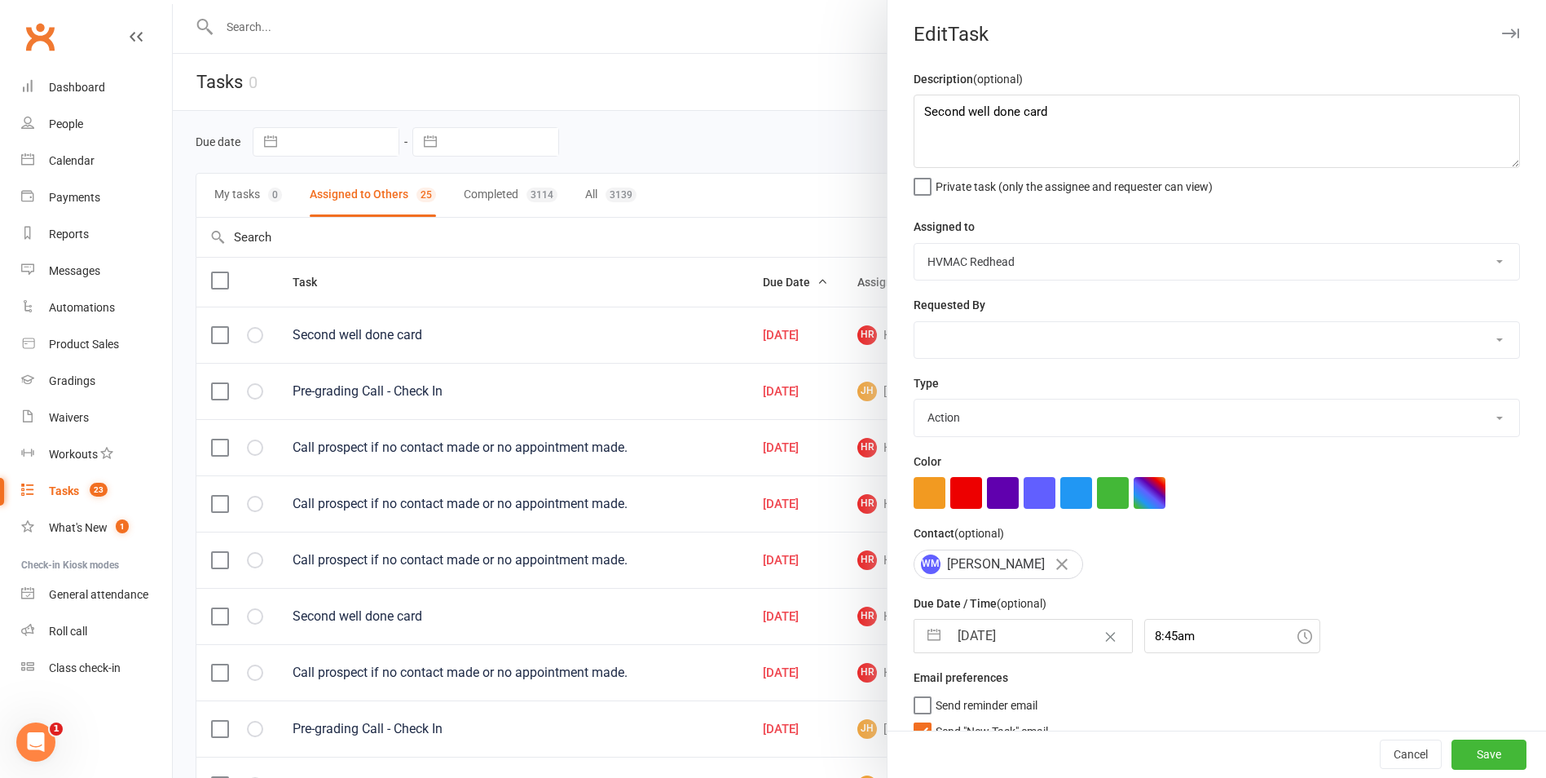
click at [977, 262] on select "HVMAC Redhead Kelie Fisher Kaia Hayes Lesley Talbut HVMAC Warners Bay Neve Elli…" at bounding box center [1217, 262] width 605 height 36
select select "43549"
click at [915, 245] on select "HVMAC Redhead Kelie Fisher Kaia Hayes Lesley Talbut HVMAC Warners Bay Neve Elli…" at bounding box center [1217, 262] width 605 height 36
click at [977, 627] on input "20 Jul 2025" at bounding box center [1040, 636] width 183 height 33
select select "5"
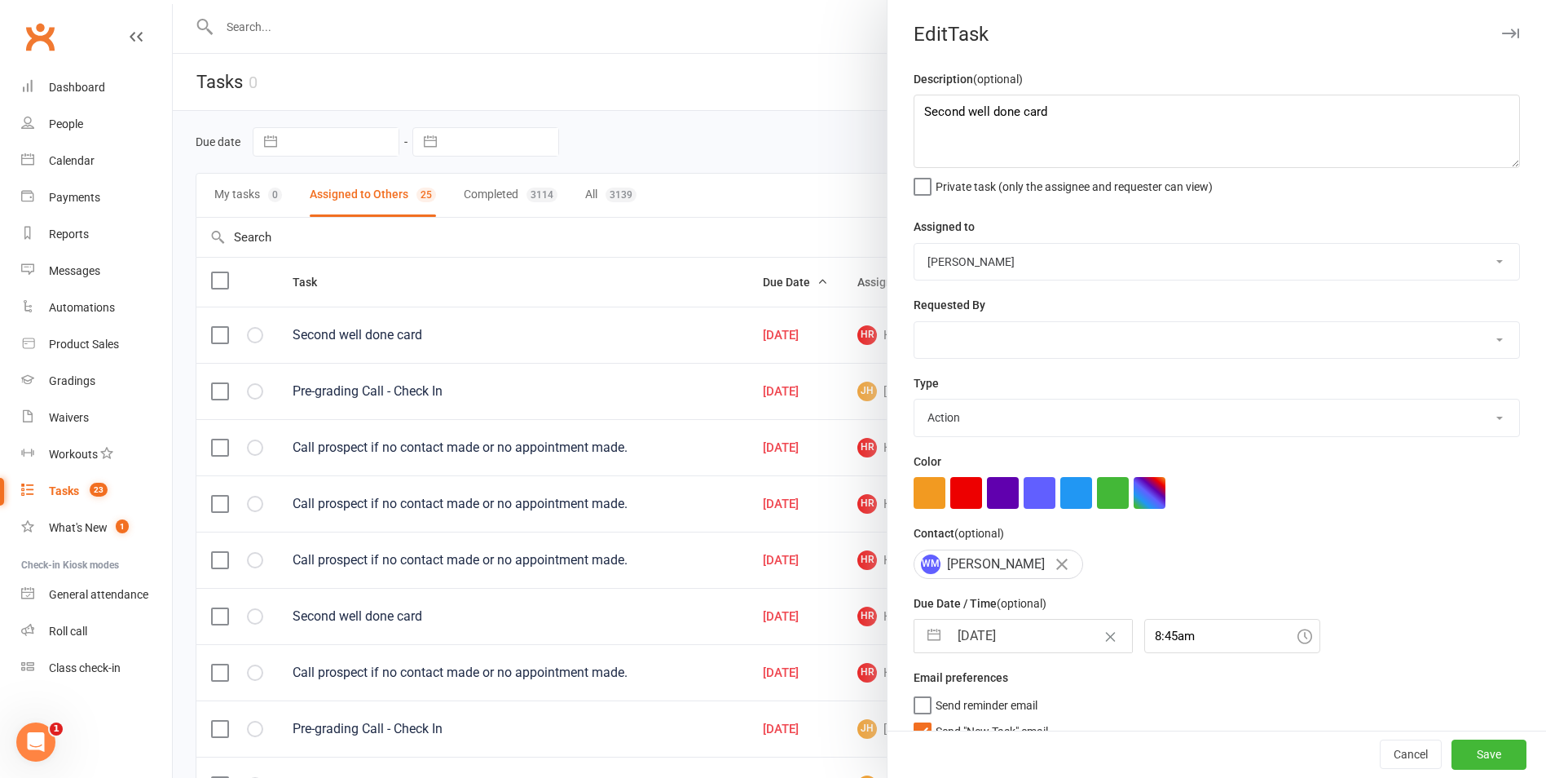
select select "2025"
select select "6"
select select "2025"
select select "7"
select select "2025"
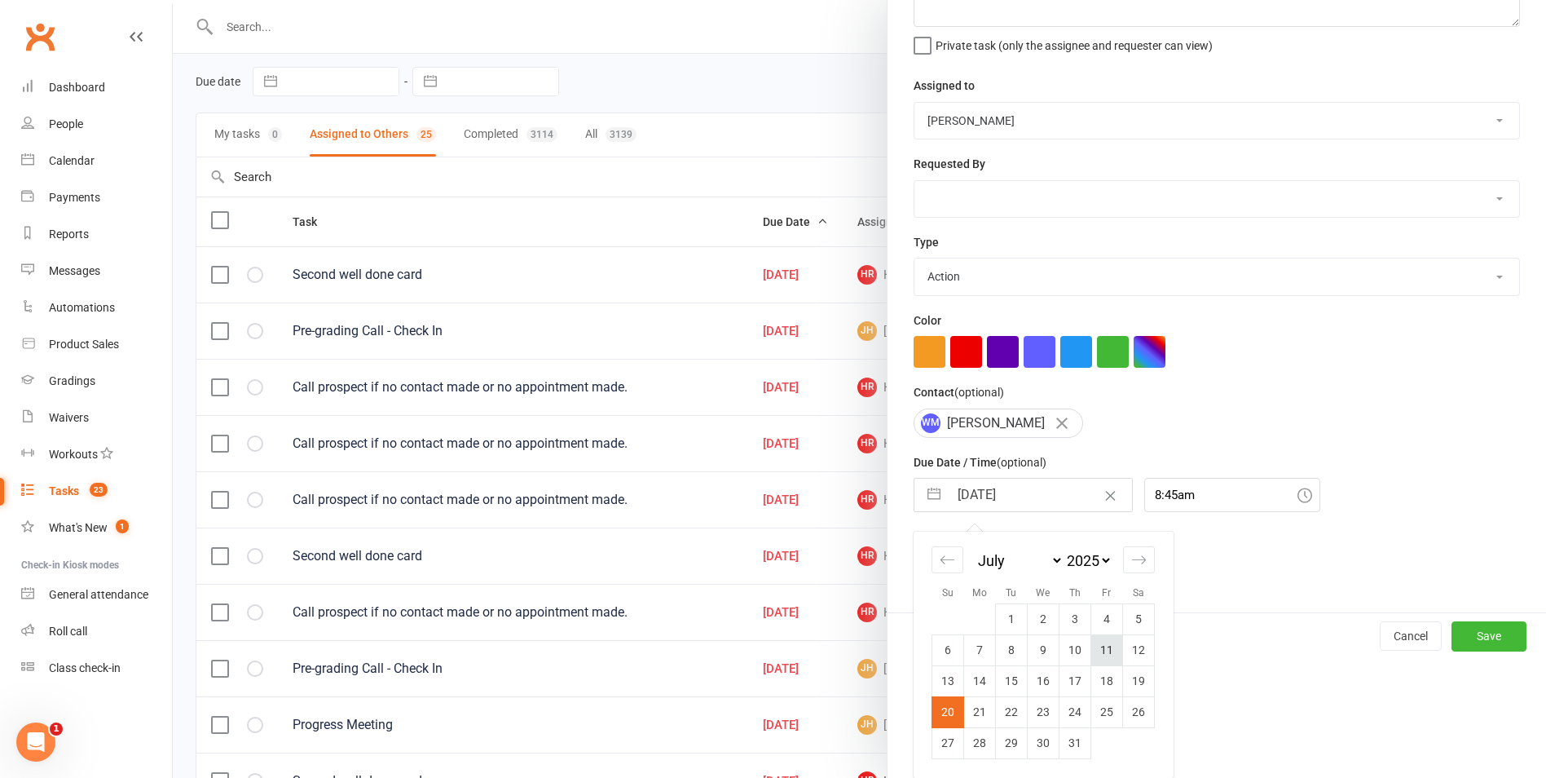
scroll to position [163, 0]
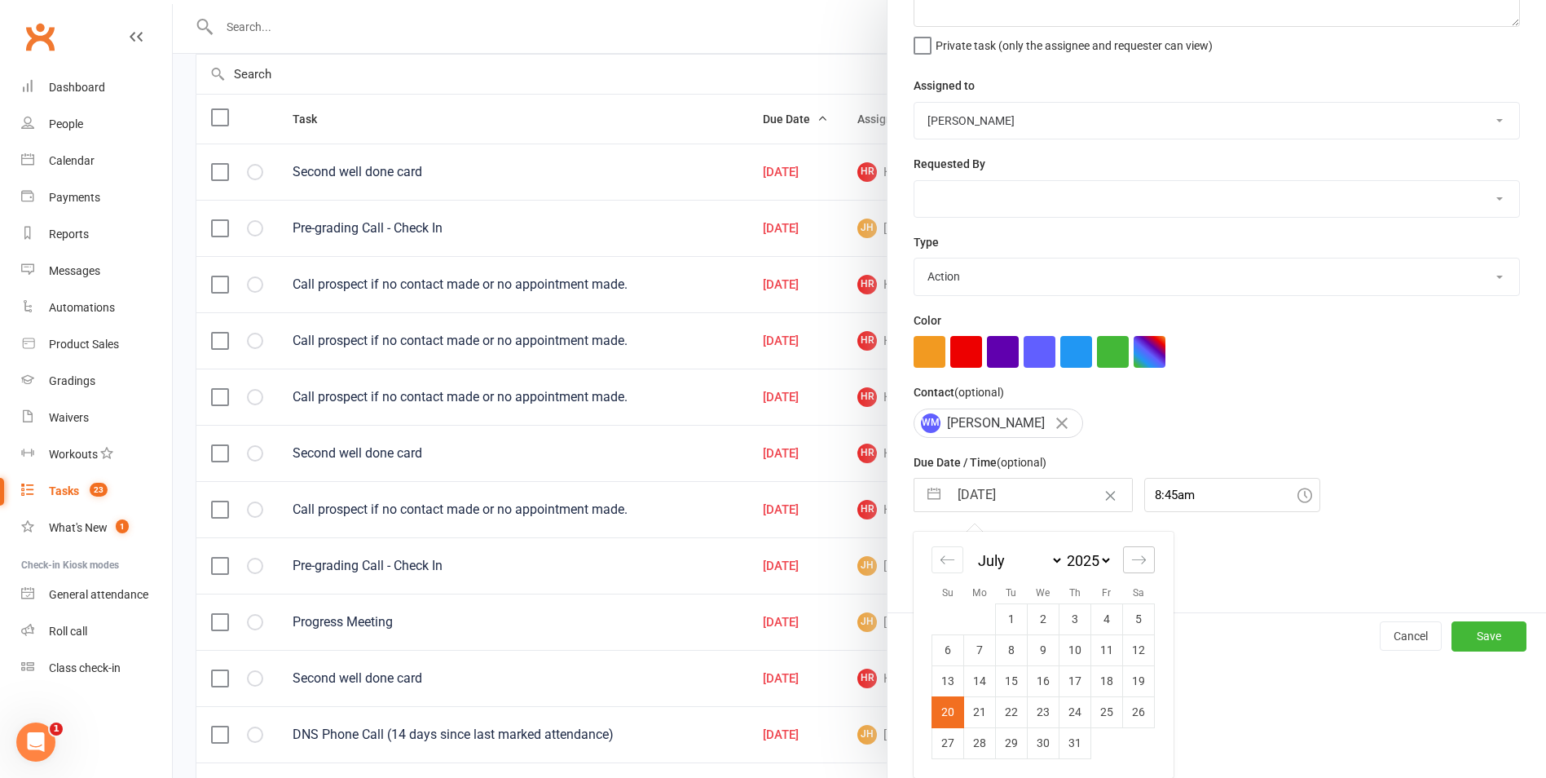
click at [1132, 565] on icon "Move forward to switch to the next month." at bounding box center [1139, 559] width 15 height 15
select select "8"
select select "2025"
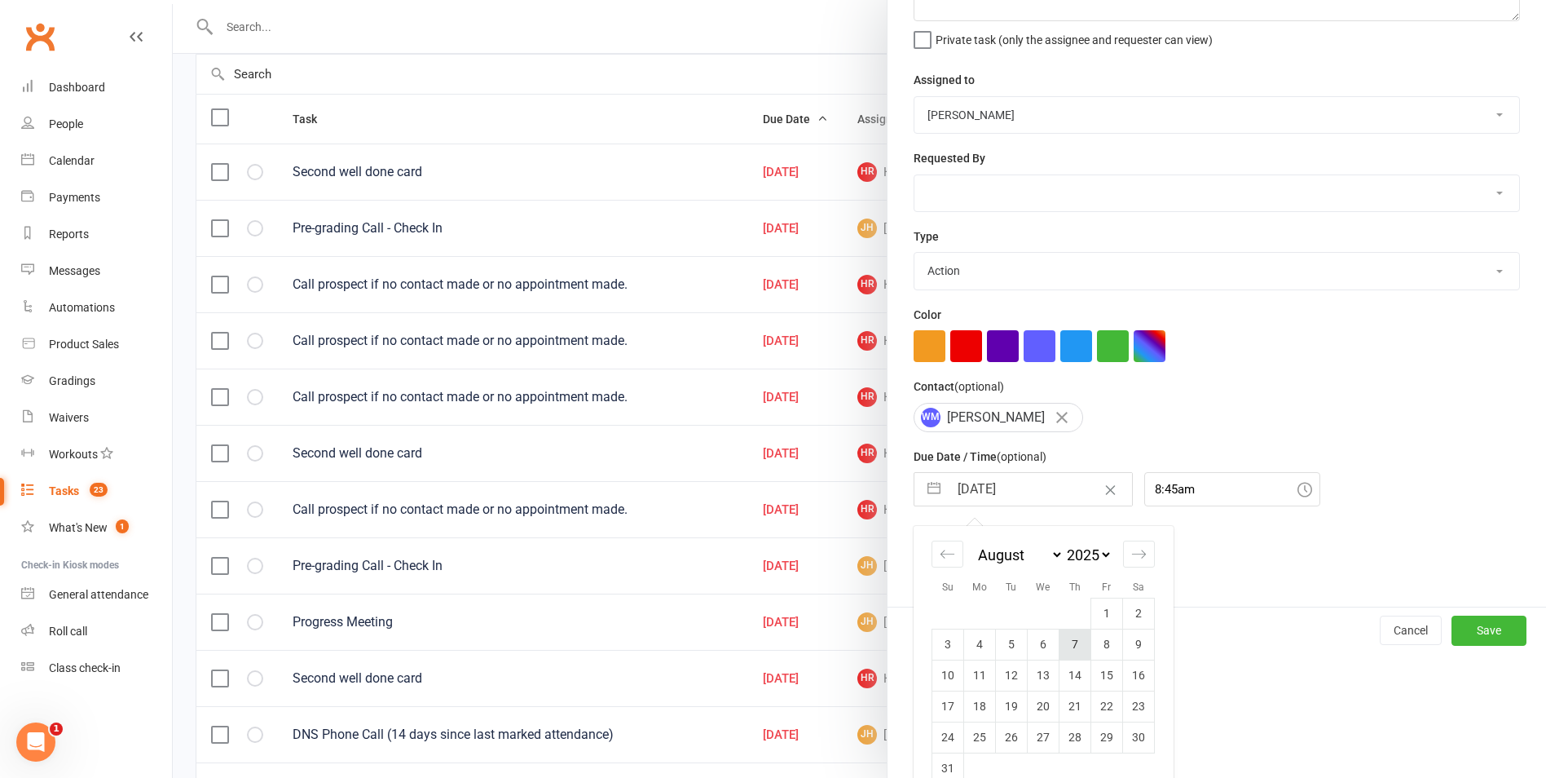
click at [1076, 651] on td "7" at bounding box center [1076, 644] width 32 height 31
type input "07 Aug 2025"
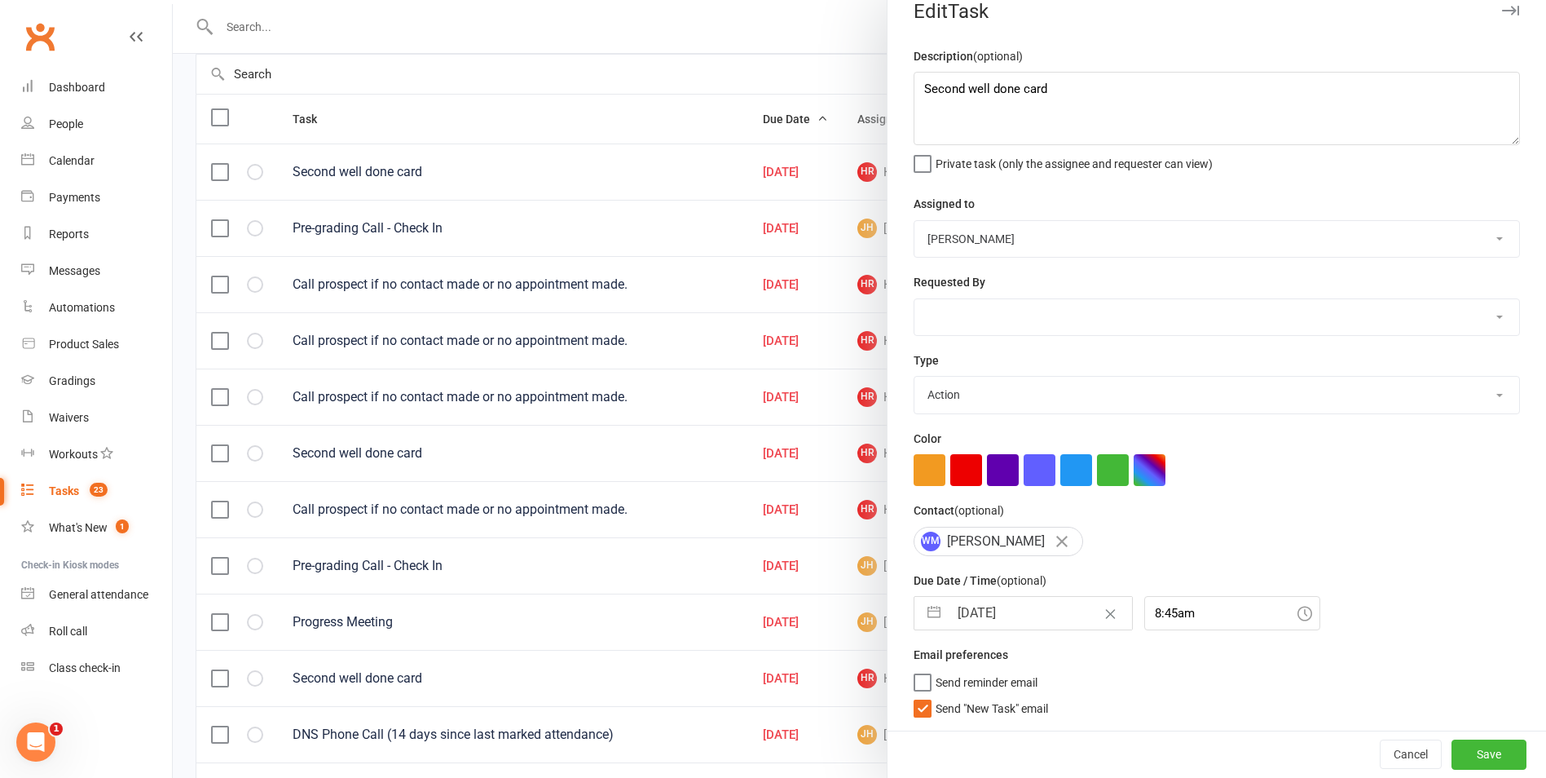
scroll to position [29, 0]
click at [1018, 682] on span "Send reminder email" at bounding box center [987, 679] width 102 height 19
click at [1018, 670] on input "Send reminder email" at bounding box center [976, 670] width 124 height 0
click at [1452, 759] on button "Save" at bounding box center [1489, 753] width 75 height 29
select select "started"
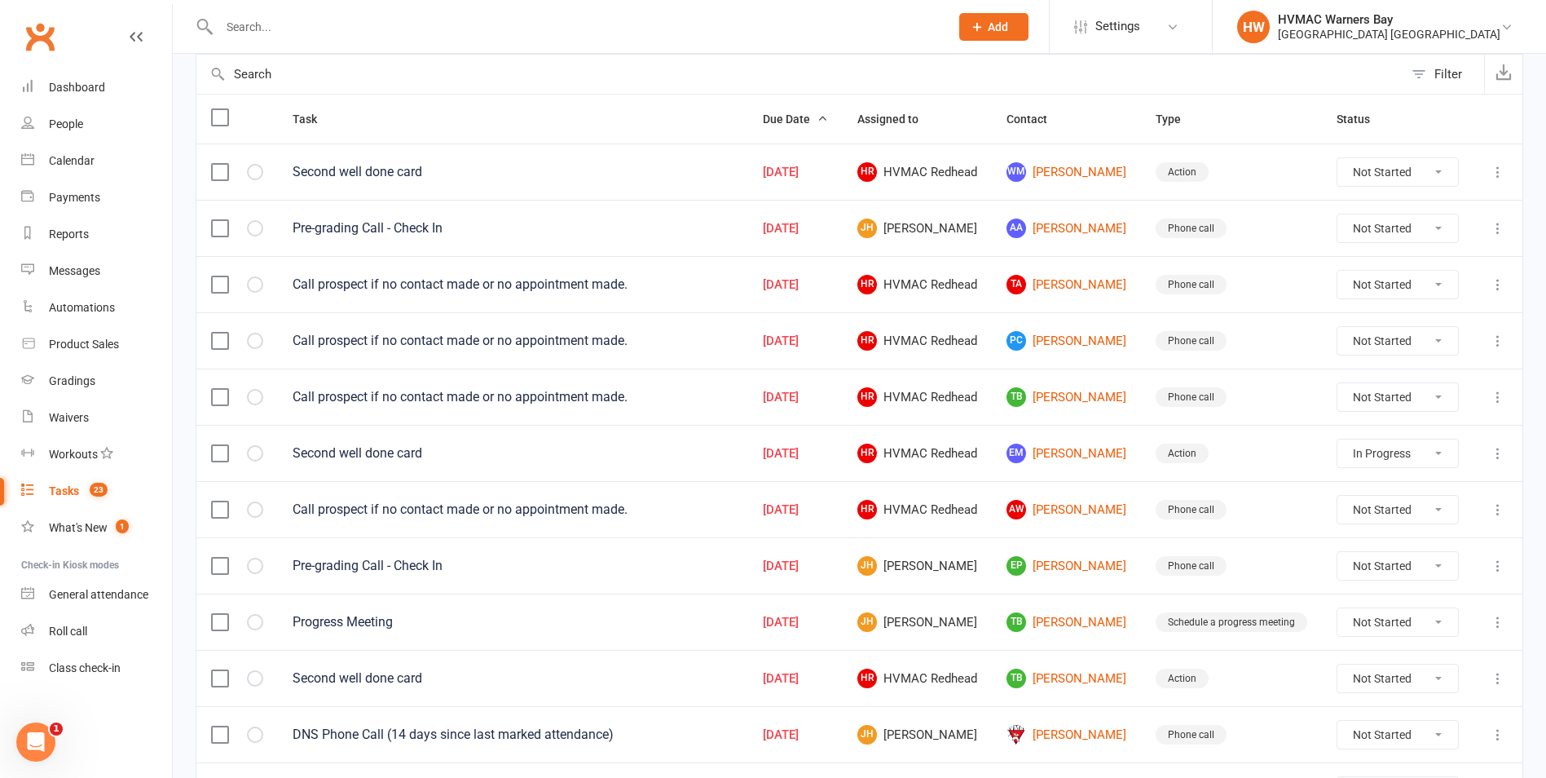
select select "started"
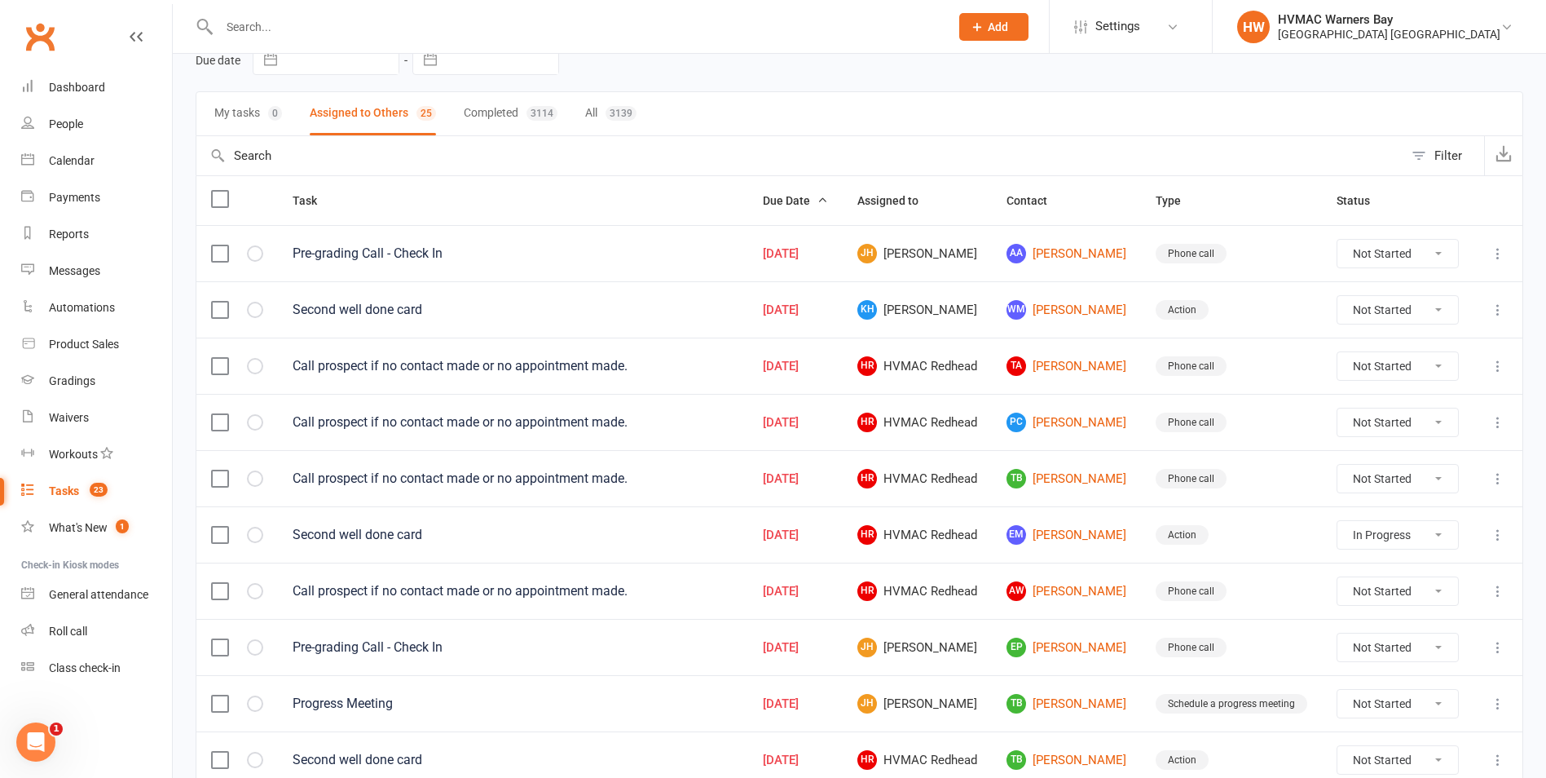
click at [1423, 254] on select "Not Started In Progress Waiting Complete" at bounding box center [1398, 254] width 121 height 28
click at [1338, 240] on select "Not Started In Progress Waiting Complete" at bounding box center [1398, 254] width 121 height 28
select select "unstarted"
select select "started"
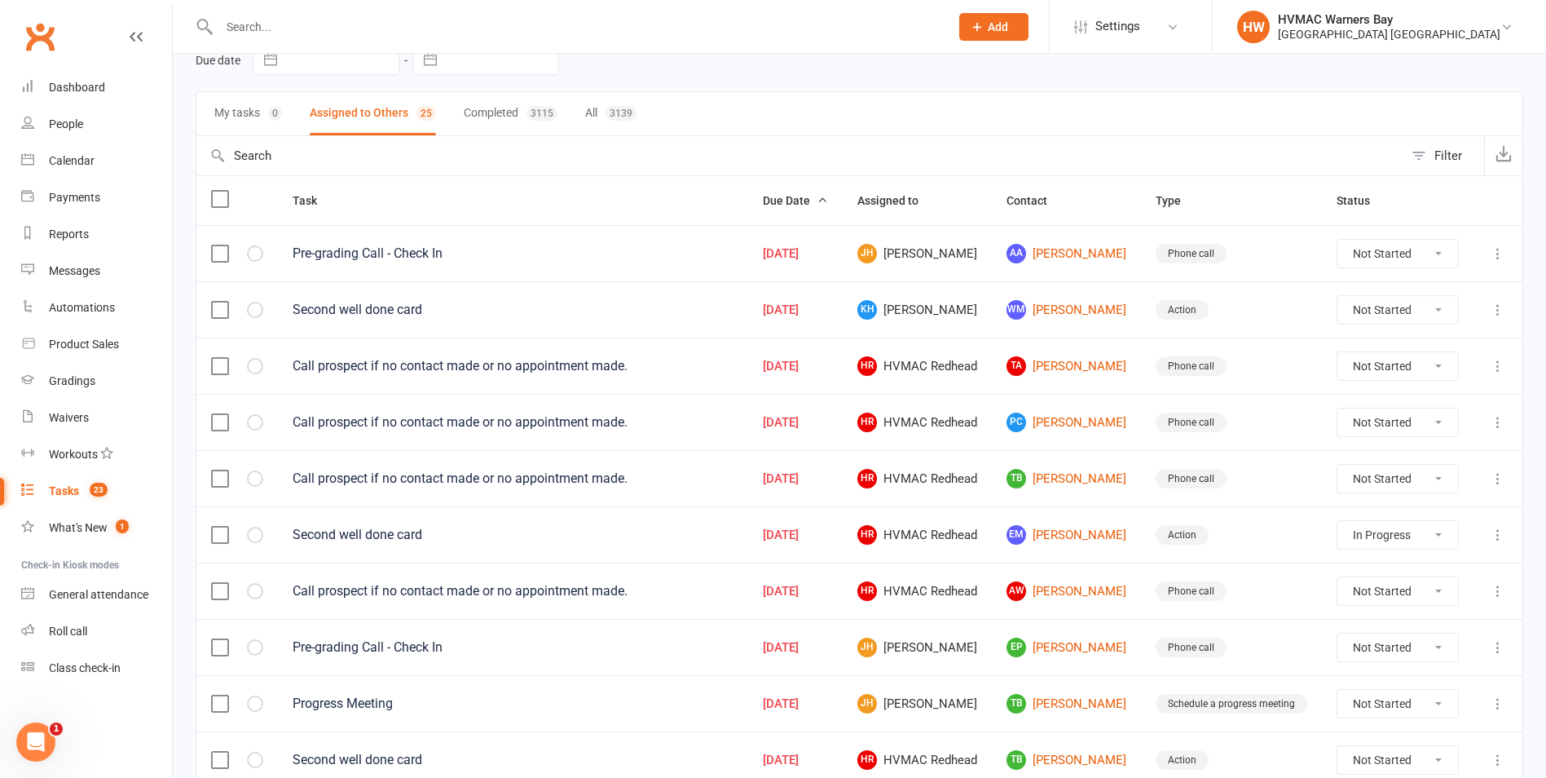
select select "started"
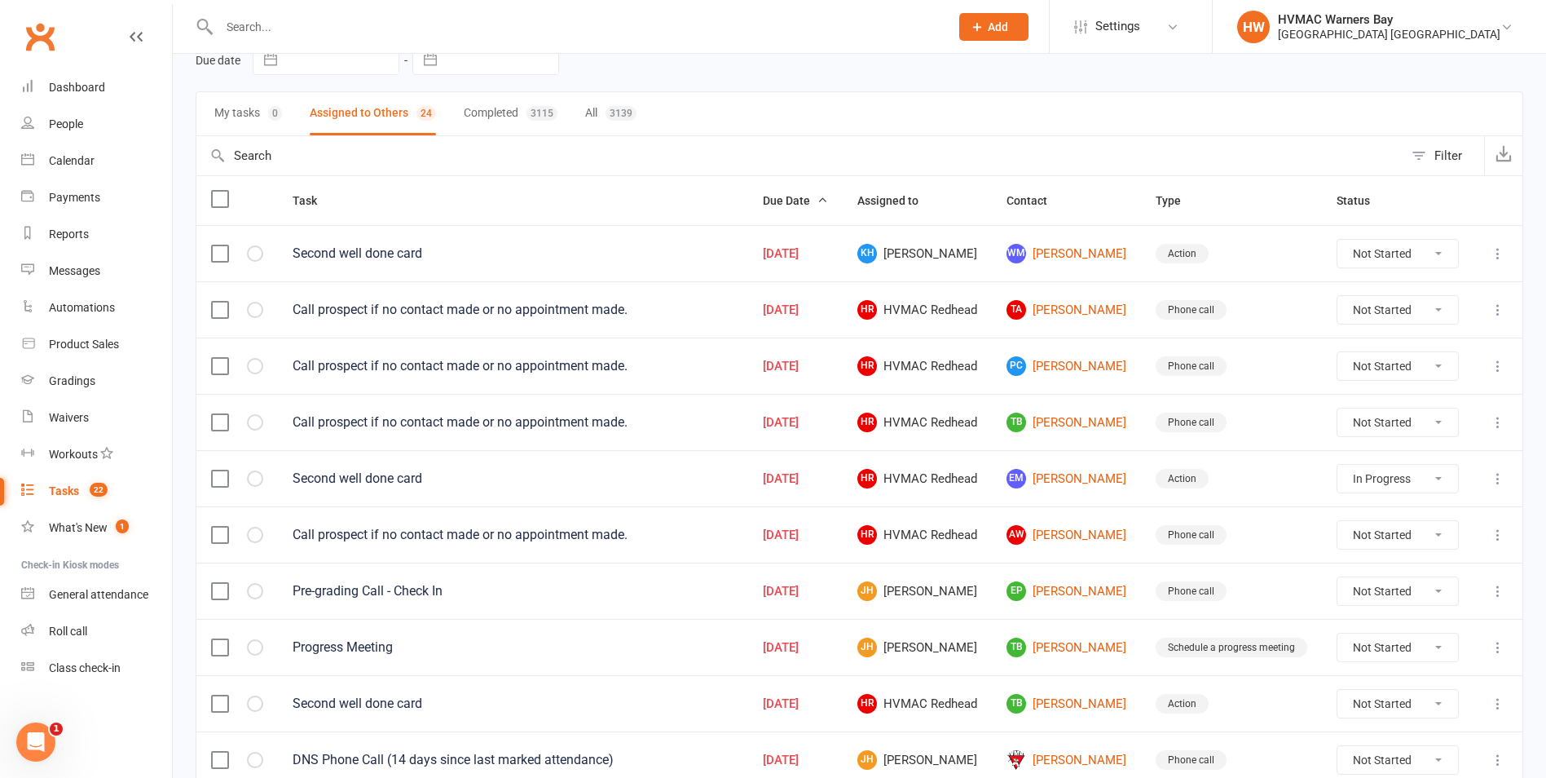
click at [1494, 247] on icon at bounding box center [1498, 253] width 16 height 16
click at [1402, 310] on link "Edit" at bounding box center [1414, 317] width 161 height 33
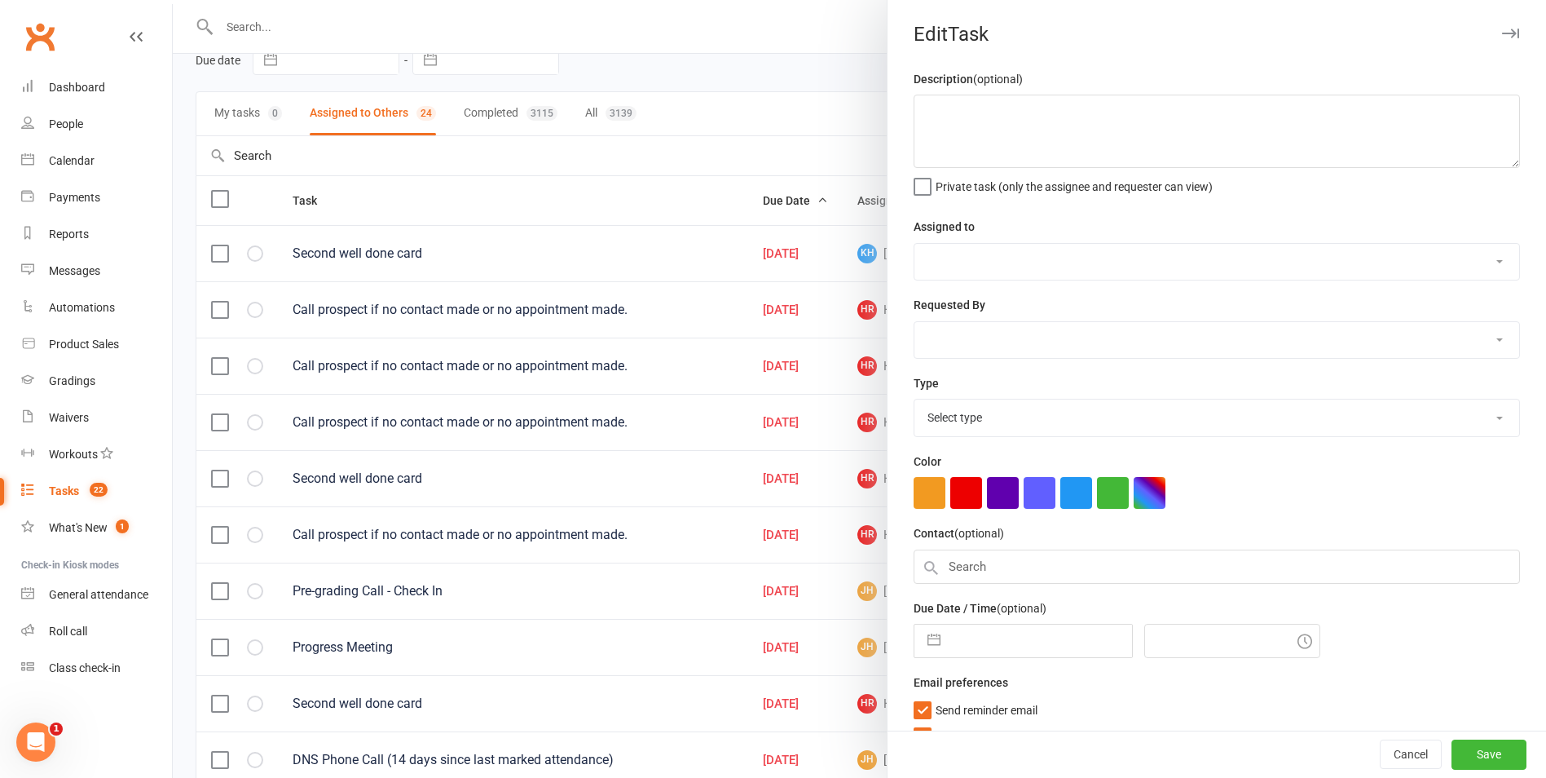
type textarea "Second well done card"
select select "43549"
type input "07 Aug 2025"
type input "8:45am"
select select "18550"
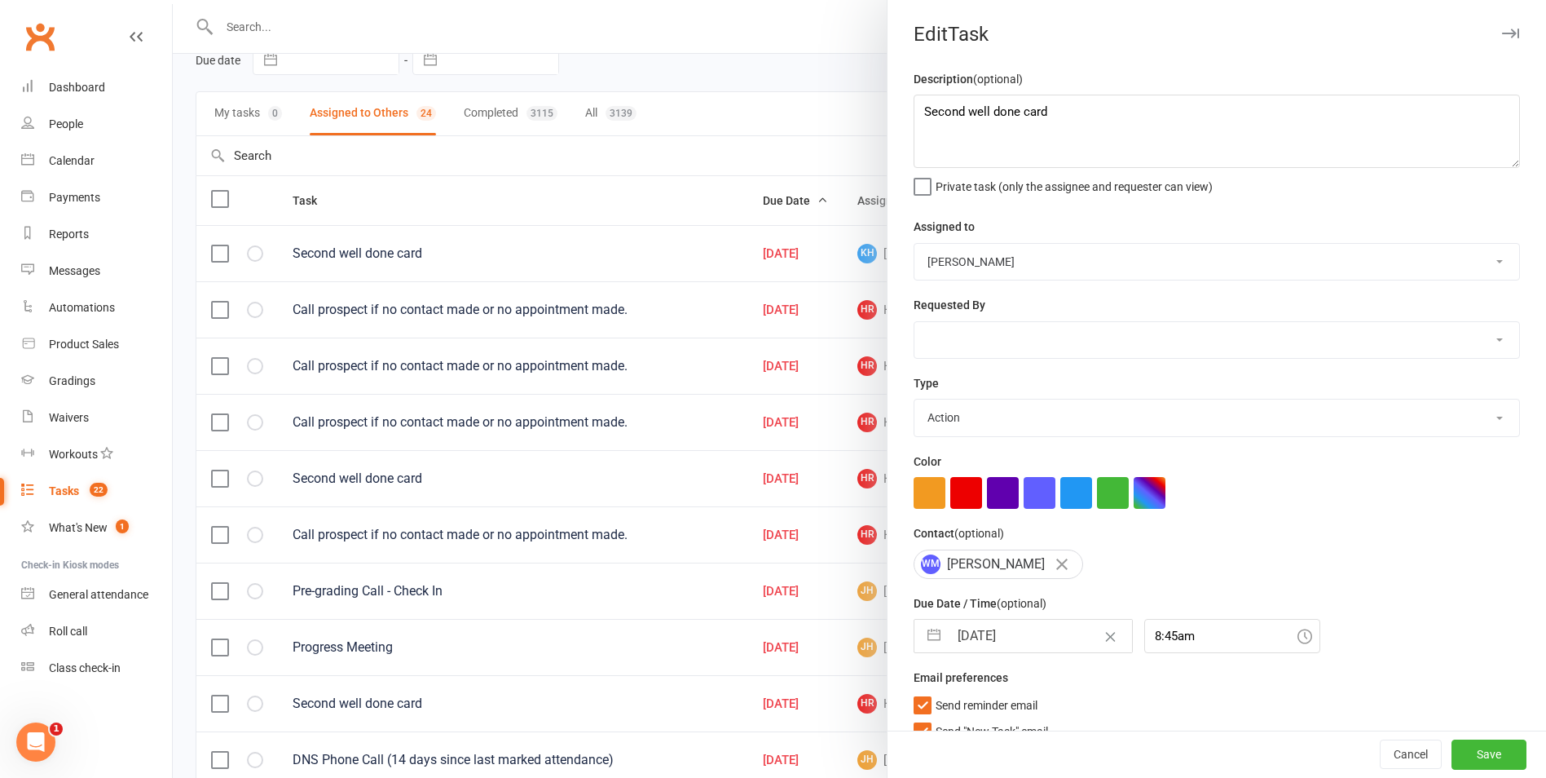
scroll to position [29, 0]
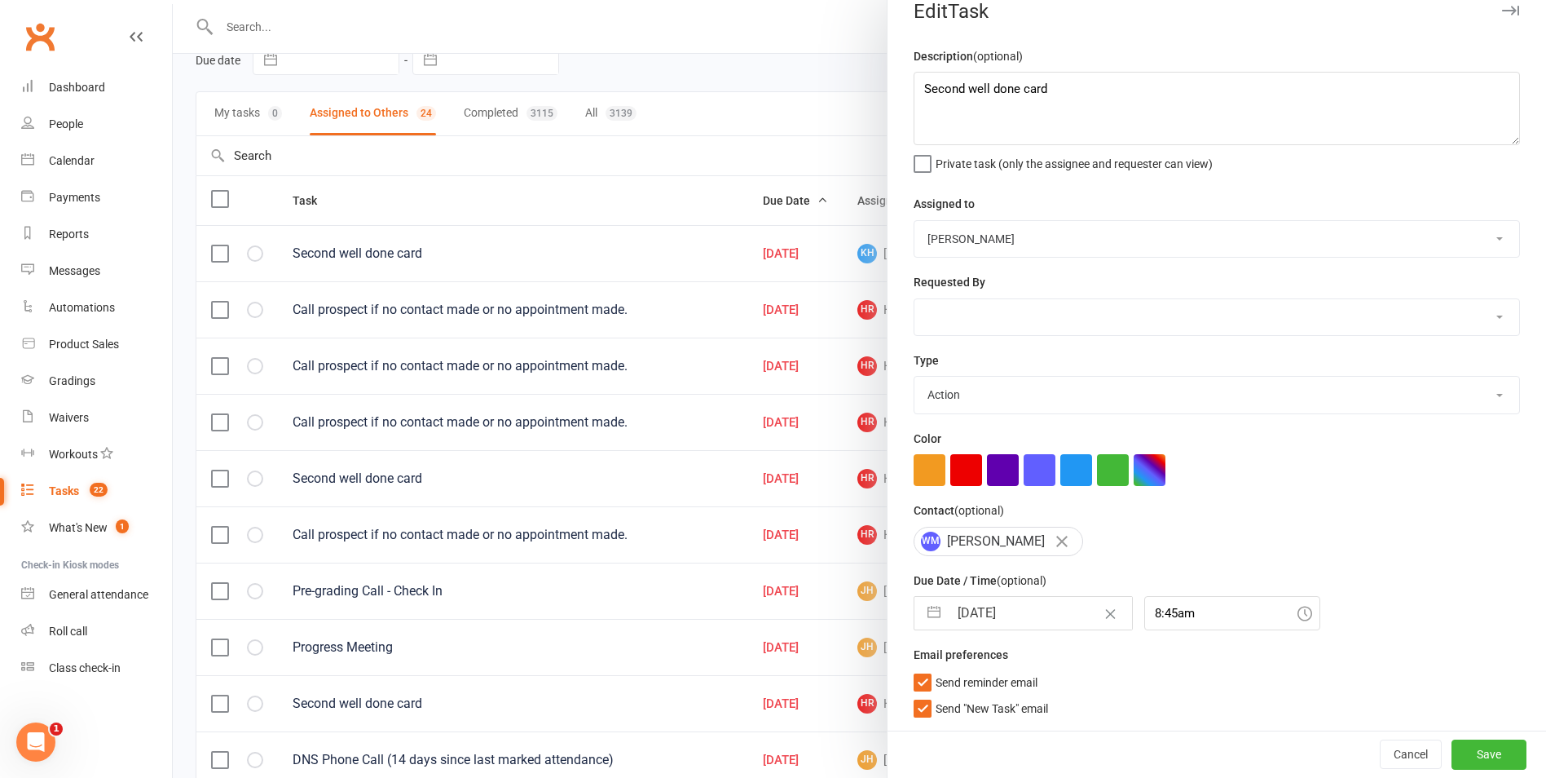
select select "6"
select select "2025"
select select "7"
select select "2025"
select select "8"
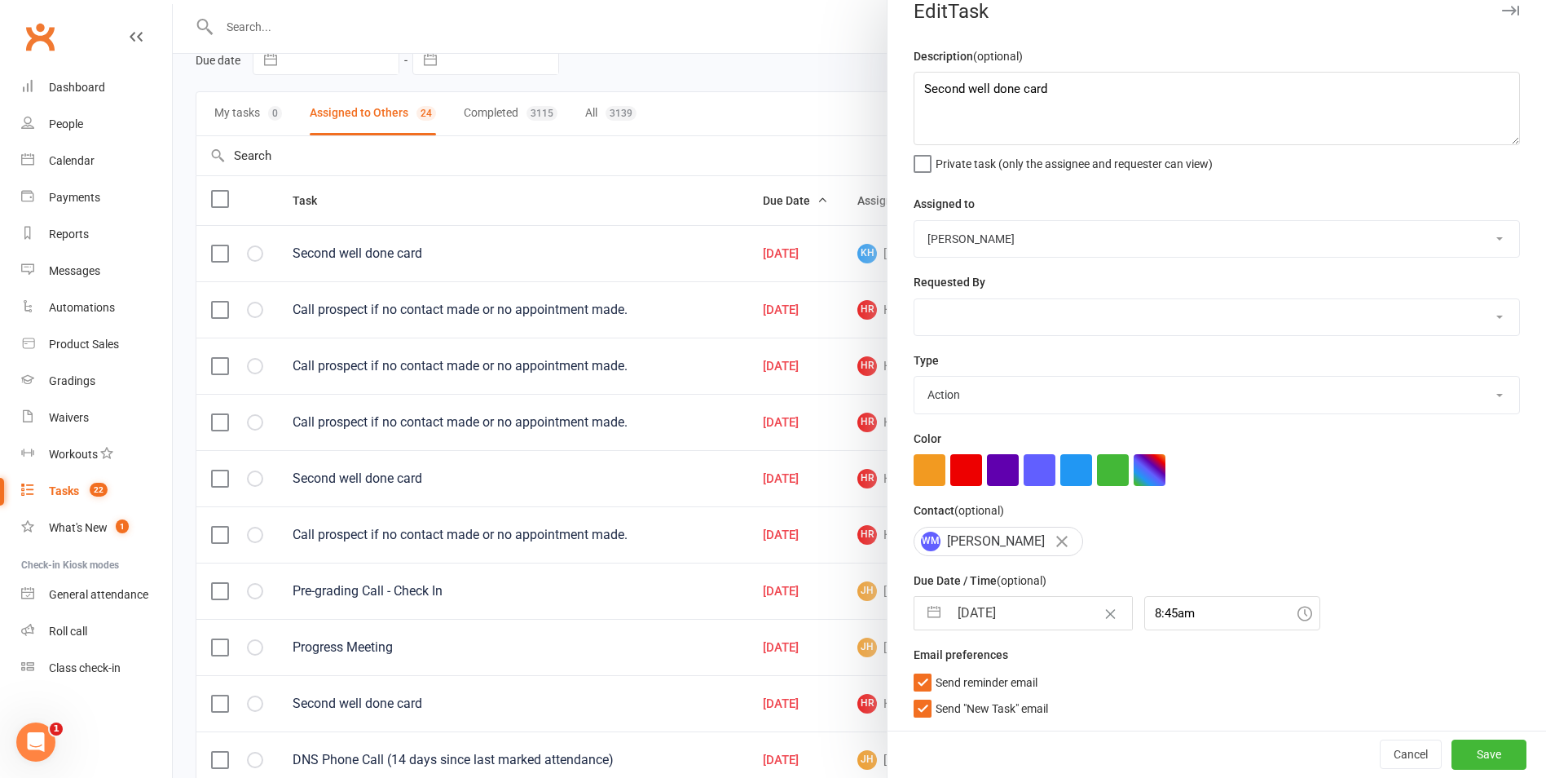
select select "2025"
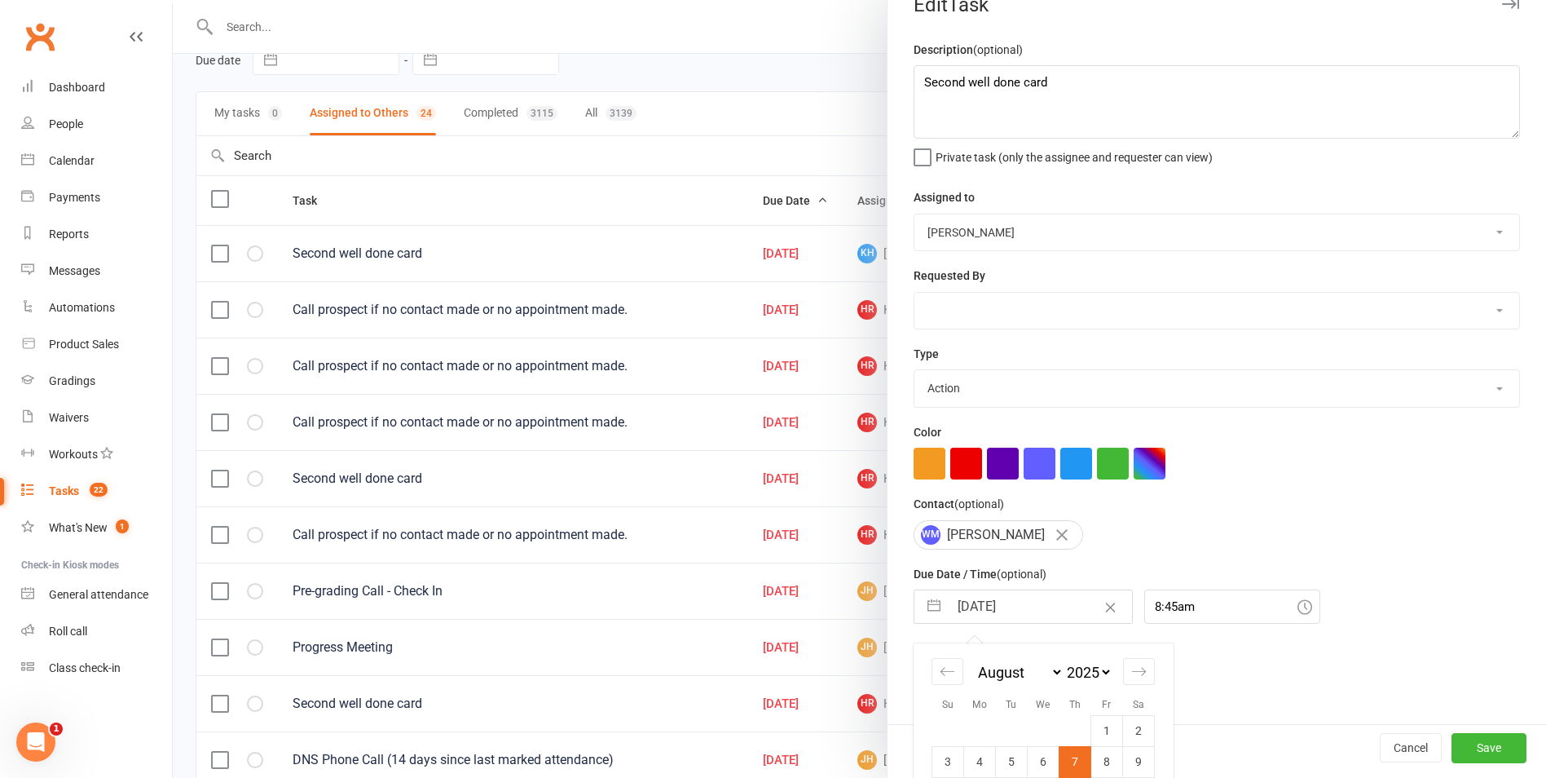
click at [1032, 599] on input "07 Aug 2025" at bounding box center [1040, 606] width 183 height 33
click at [1135, 673] on icon "Move forward to switch to the next month." at bounding box center [1139, 671] width 15 height 15
select select "9"
select select "2025"
click at [1136, 673] on icon "Move forward to switch to the next month." at bounding box center [1139, 671] width 15 height 15
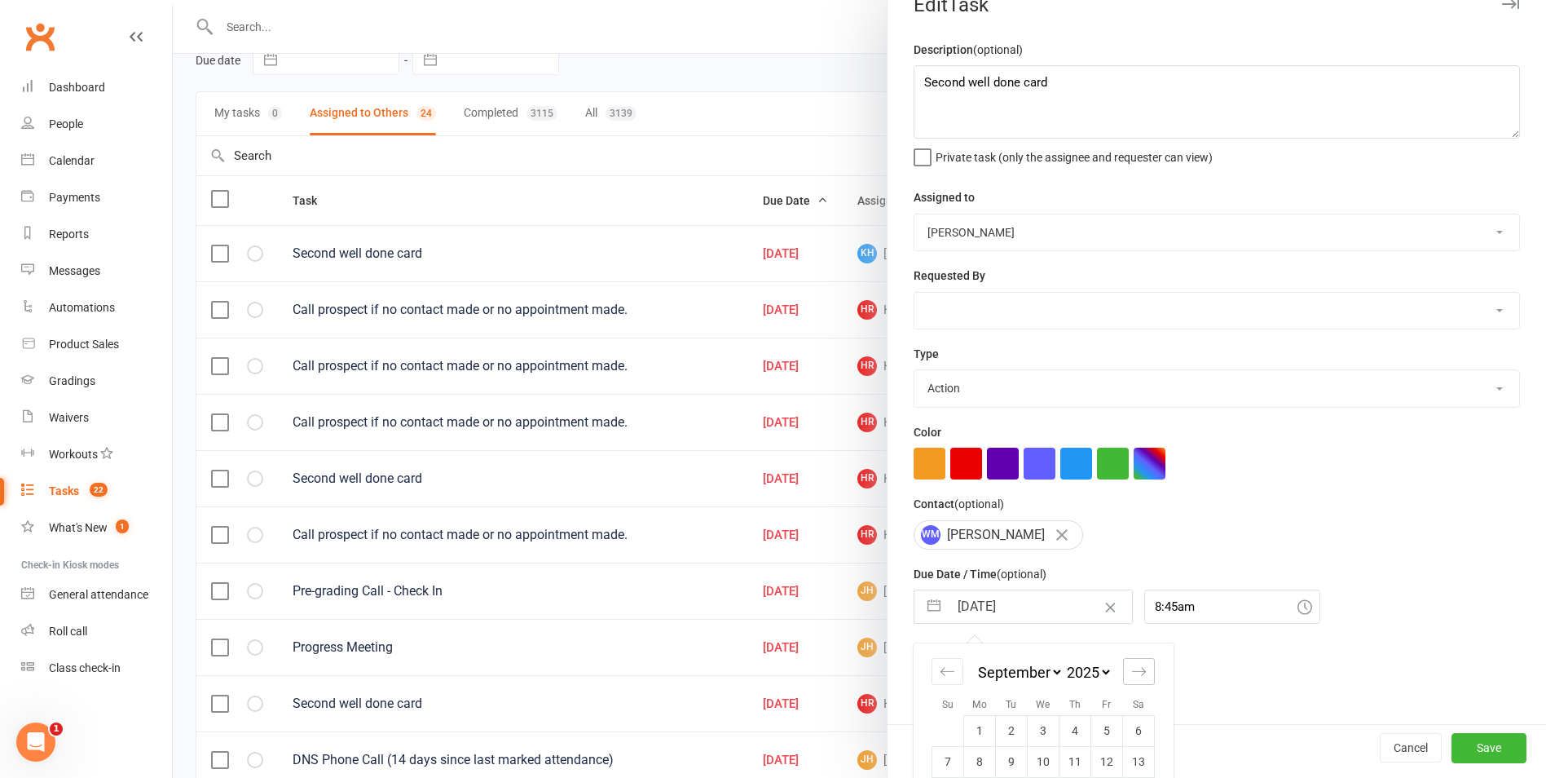
select select "10"
select select "2025"
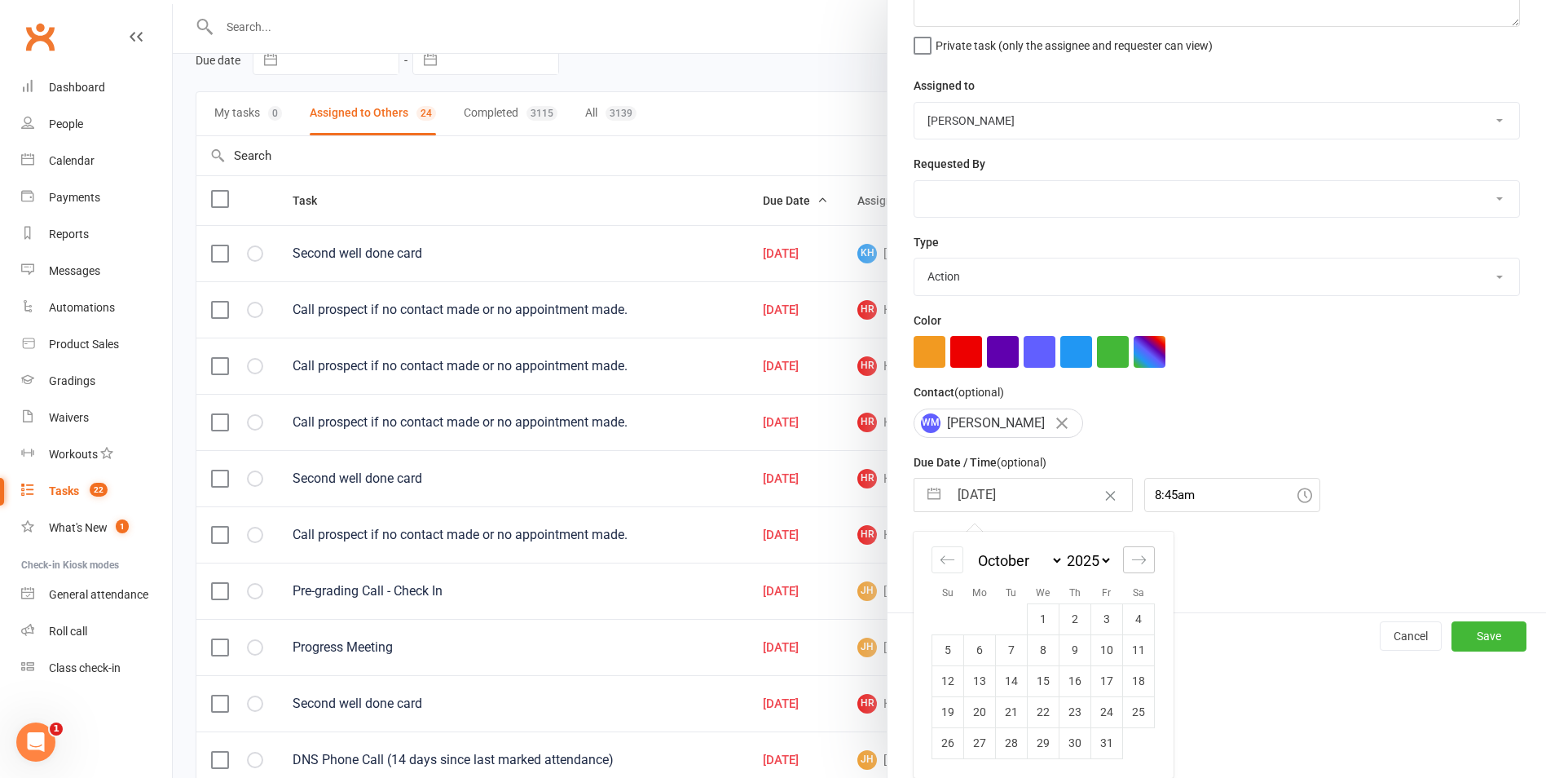
click at [1140, 556] on icon "Move forward to switch to the next month." at bounding box center [1139, 559] width 15 height 15
select select "11"
select select "2025"
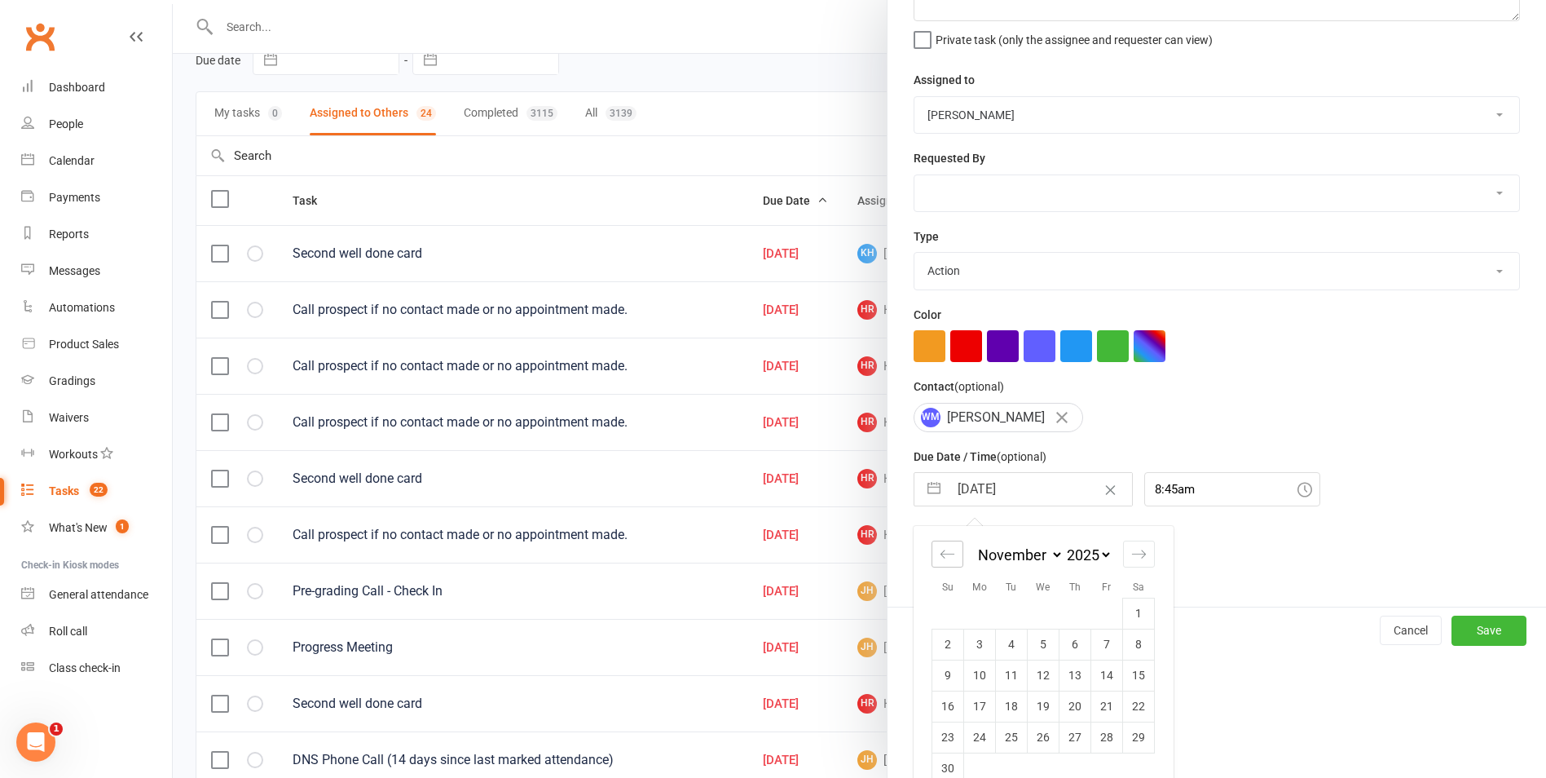
click at [942, 560] on icon "Move backward to switch to the previous month." at bounding box center [947, 553] width 15 height 15
select select "8"
select select "2025"
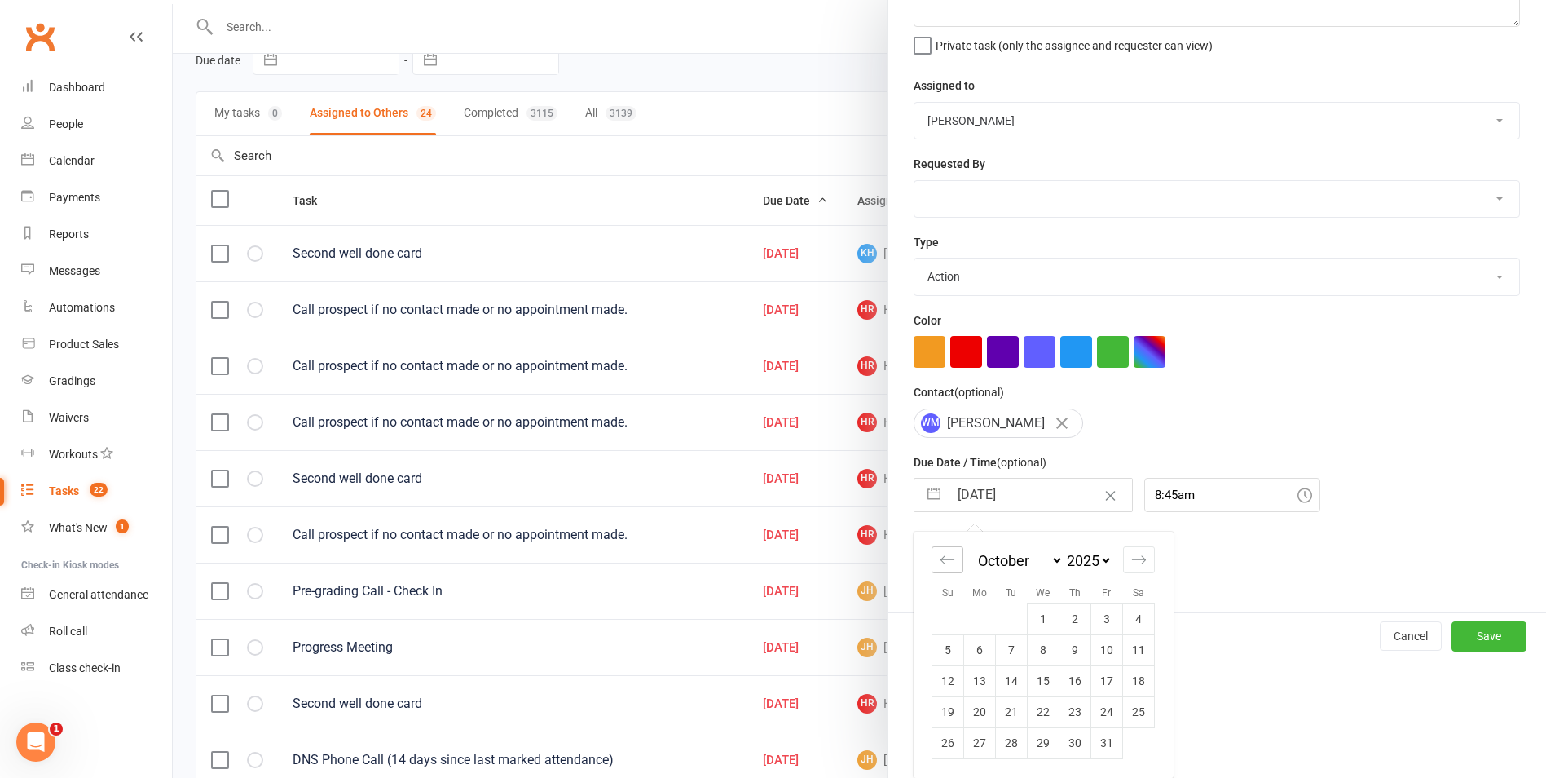
click at [942, 560] on icon "Move backward to switch to the previous month." at bounding box center [947, 559] width 15 height 15
select select "7"
select select "2025"
click at [1076, 715] on td "25" at bounding box center [1076, 711] width 32 height 31
type input "25 Sep 2025"
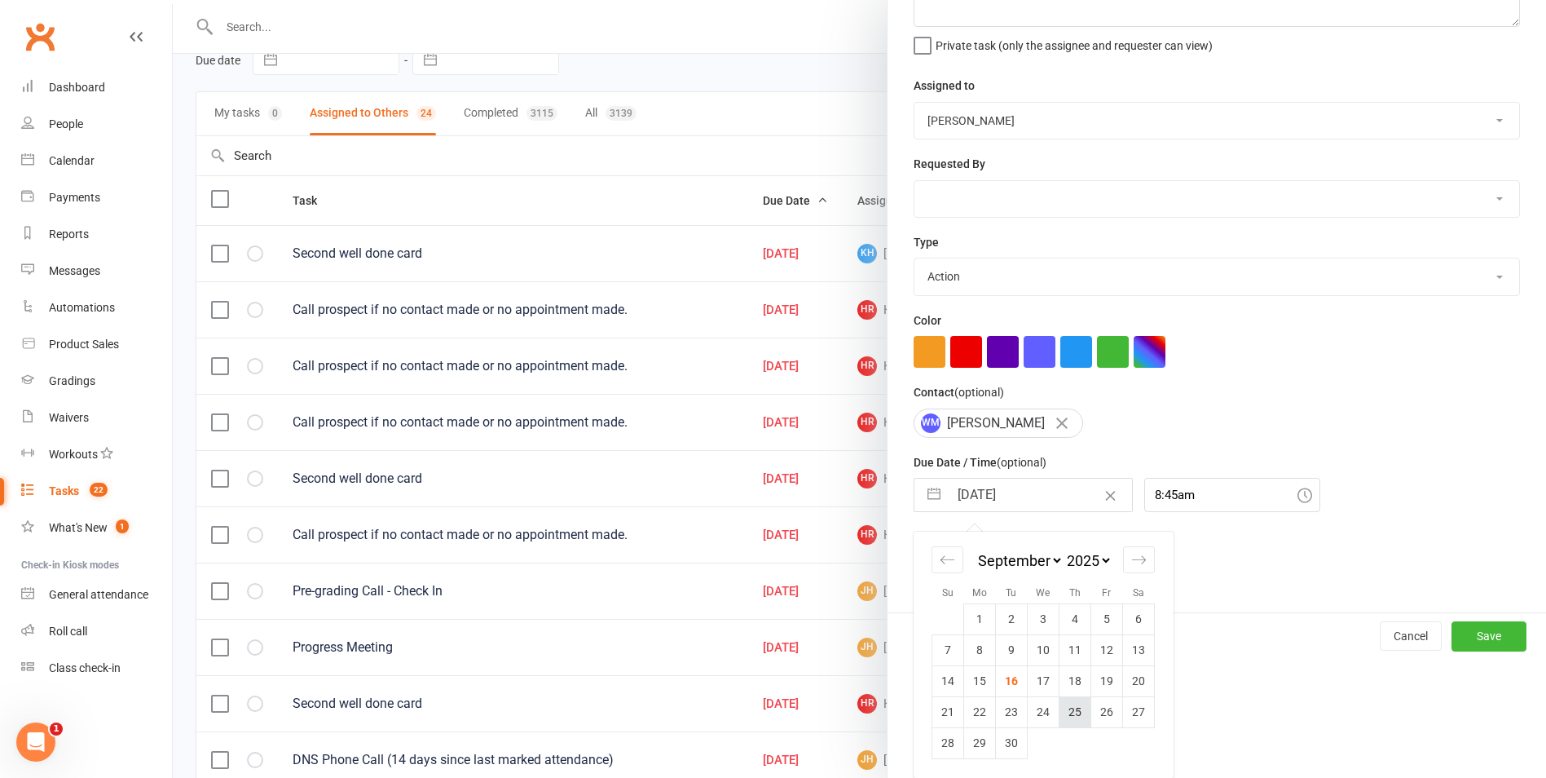
scroll to position [29, 0]
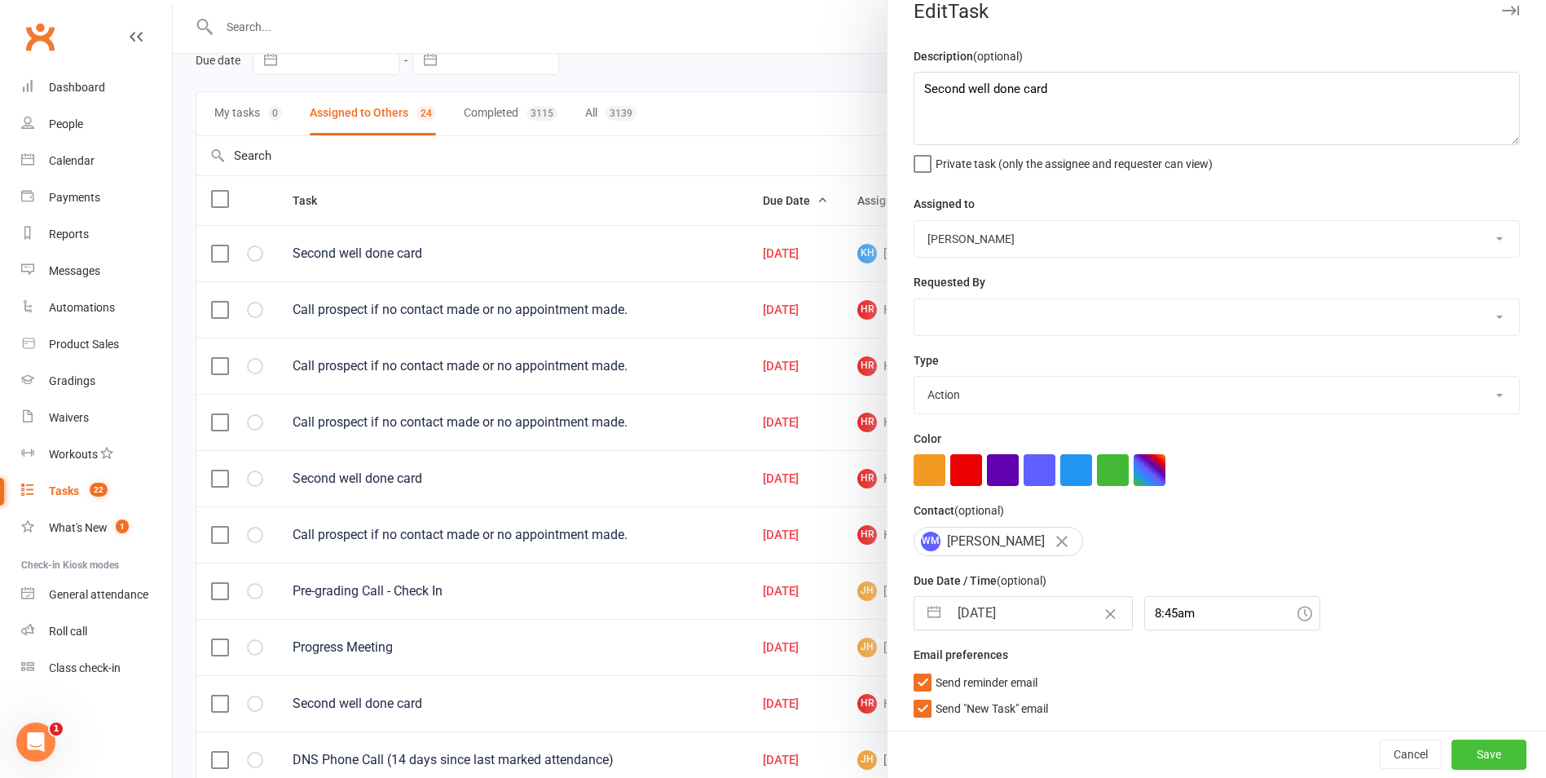
click at [1463, 743] on button "Save" at bounding box center [1489, 753] width 75 height 29
select select "started"
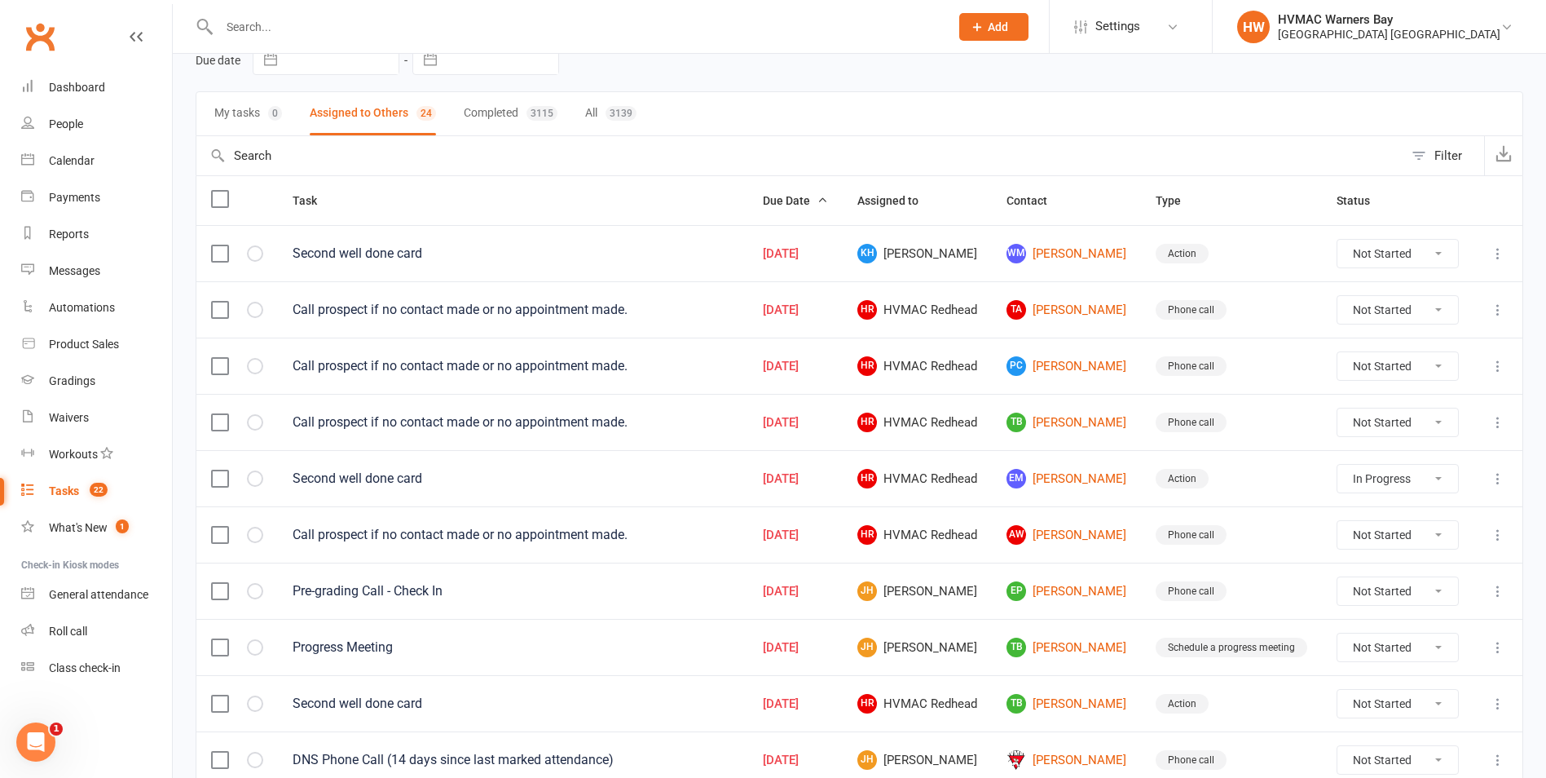
select select "started"
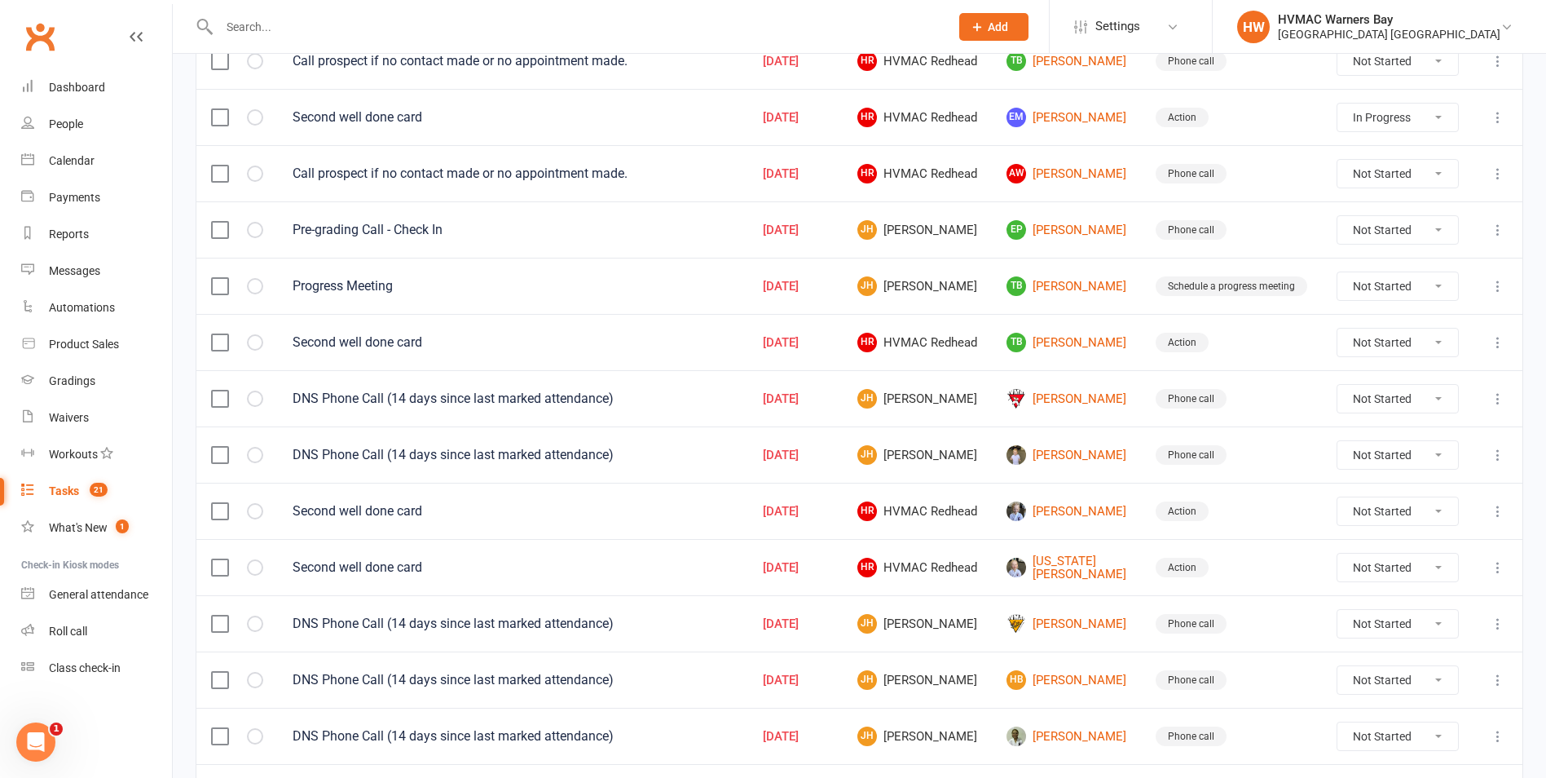
scroll to position [218, 0]
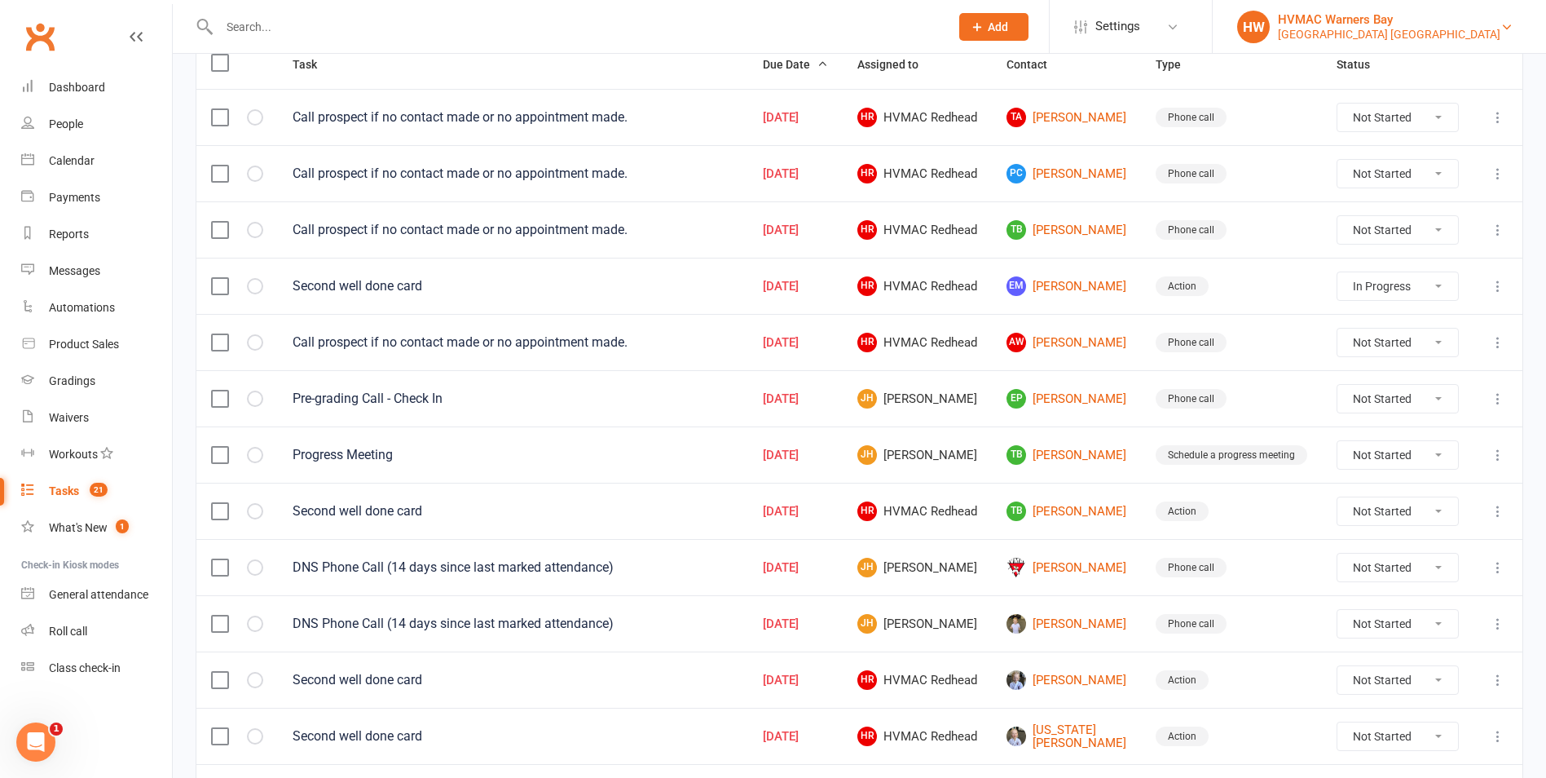
click at [1329, 29] on div "[GEOGRAPHIC_DATA] [GEOGRAPHIC_DATA]" at bounding box center [1389, 34] width 223 height 15
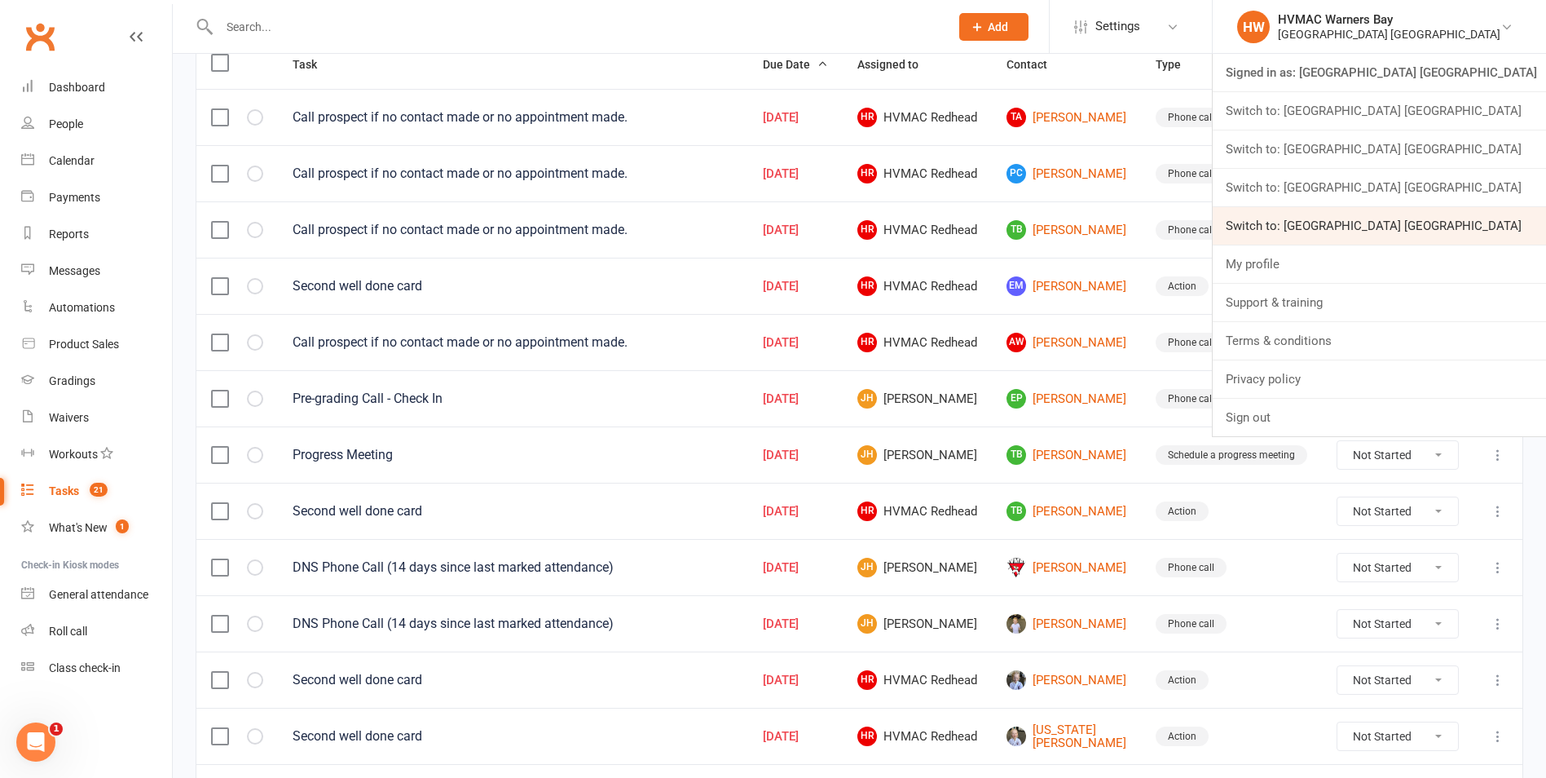
click at [1361, 220] on link "Switch to: [GEOGRAPHIC_DATA] [GEOGRAPHIC_DATA]" at bounding box center [1379, 225] width 333 height 37
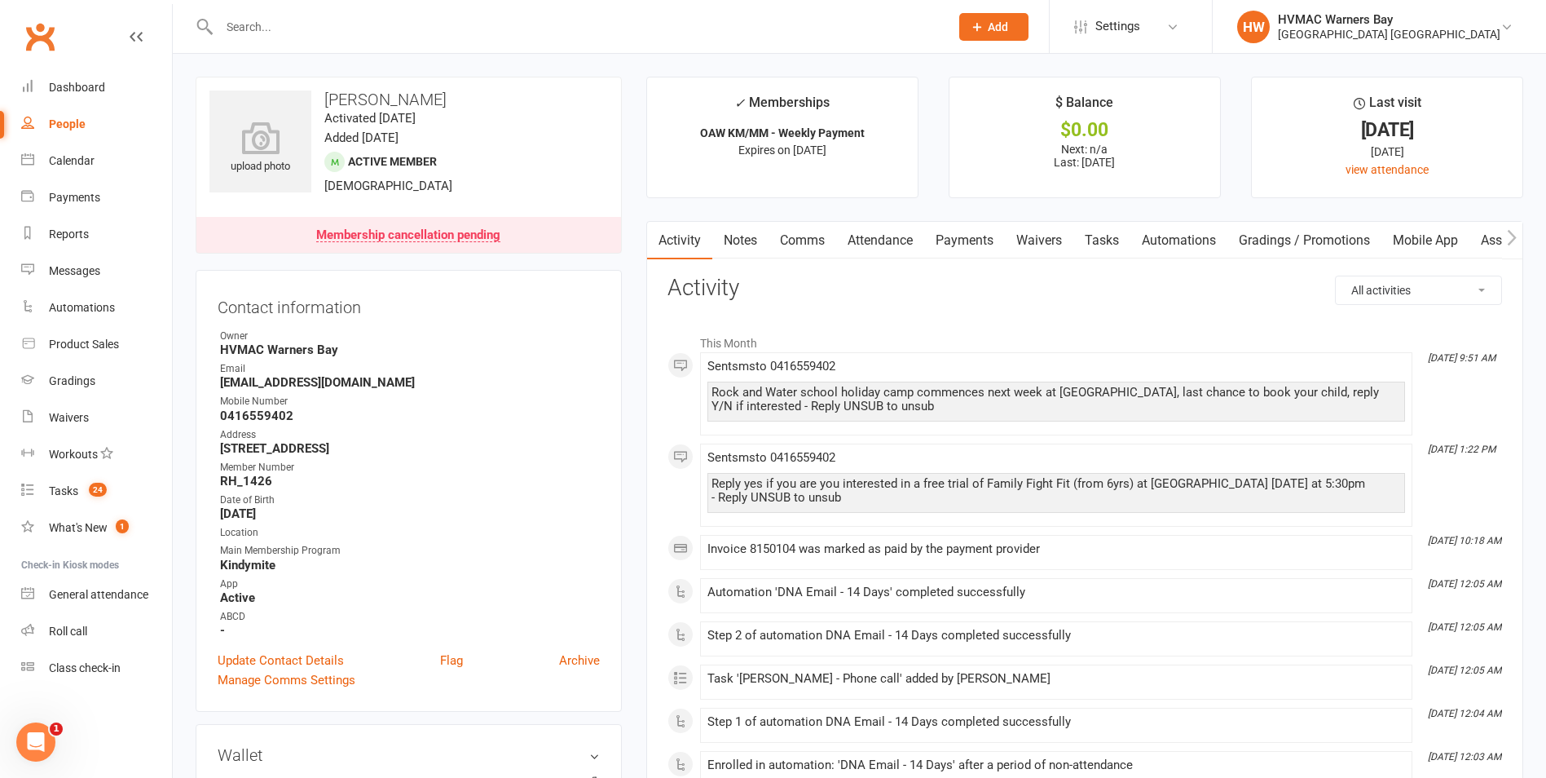
click at [748, 234] on link "Notes" at bounding box center [740, 240] width 56 height 37
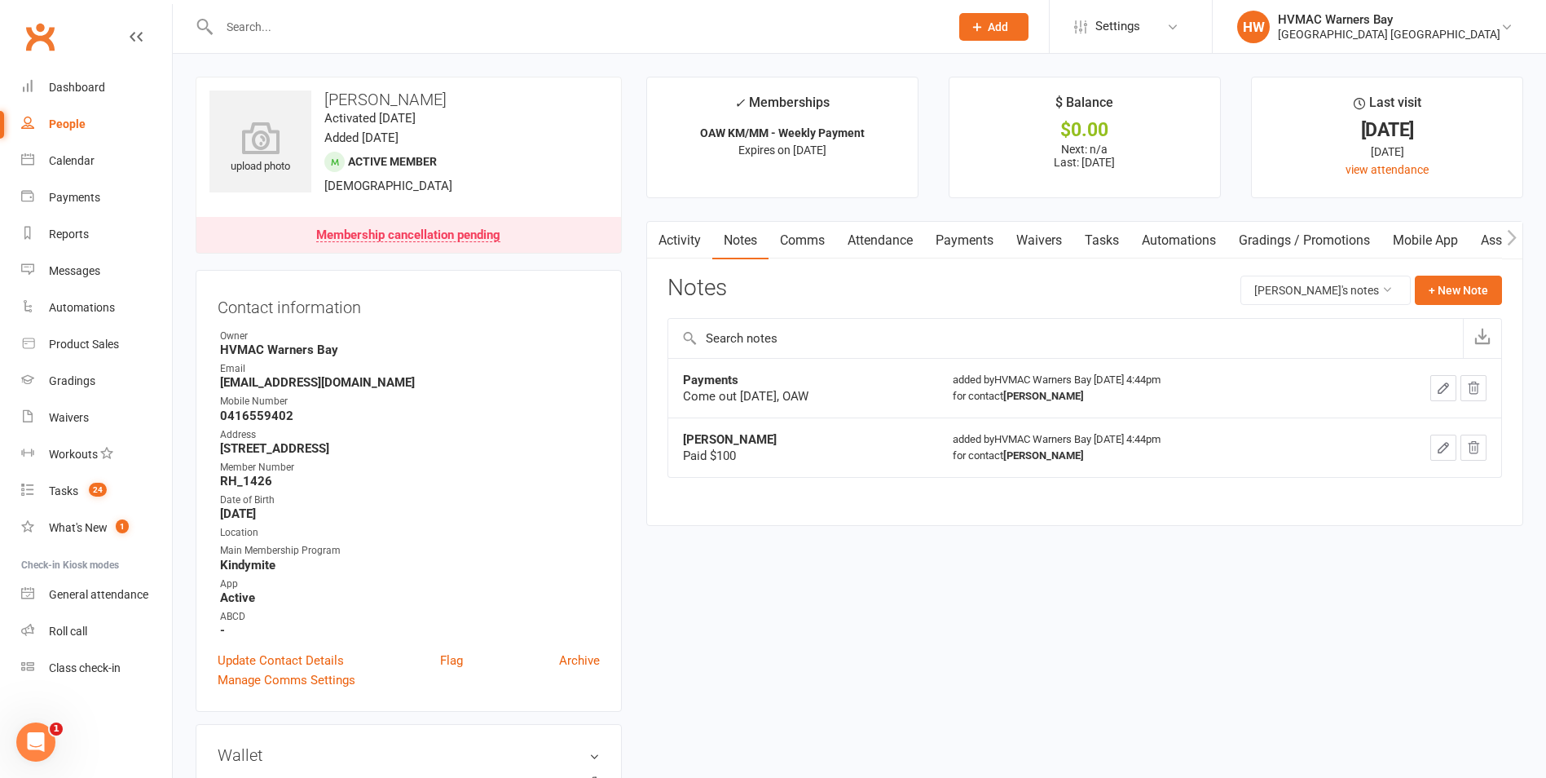
click at [1040, 228] on link "Waivers" at bounding box center [1039, 240] width 68 height 37
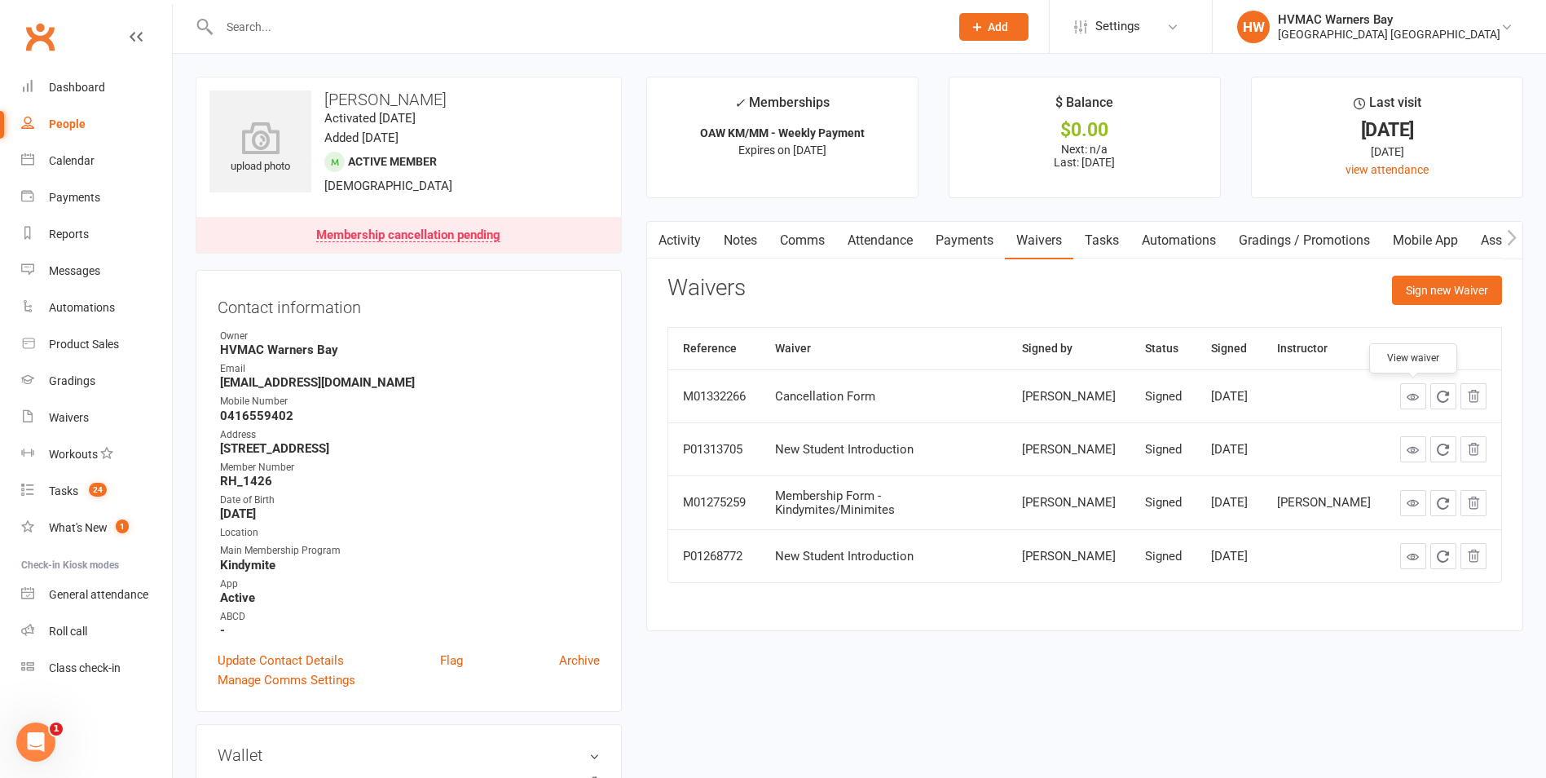
click at [1420, 385] on link at bounding box center [1414, 396] width 26 height 26
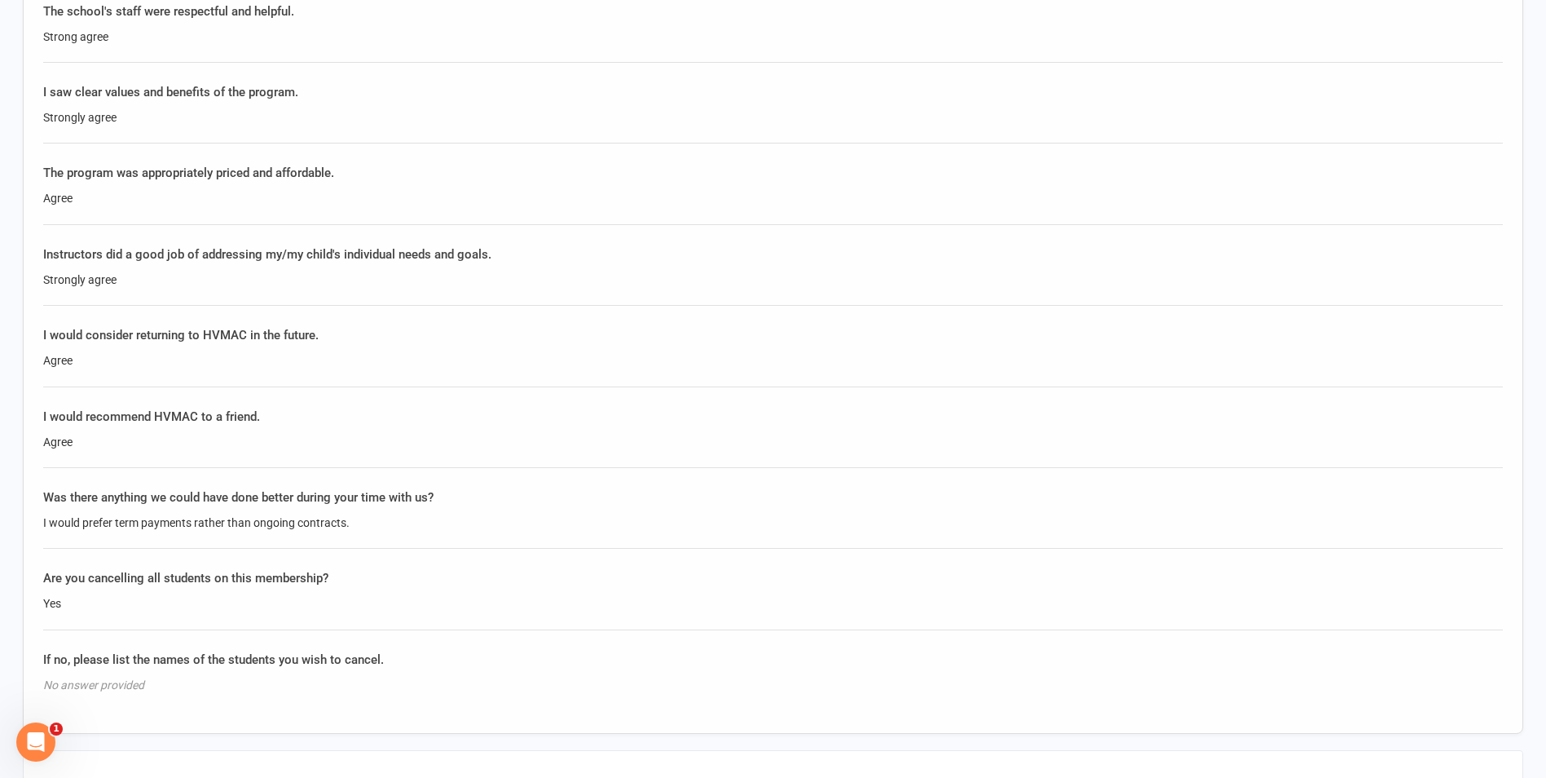
scroll to position [2120, 0]
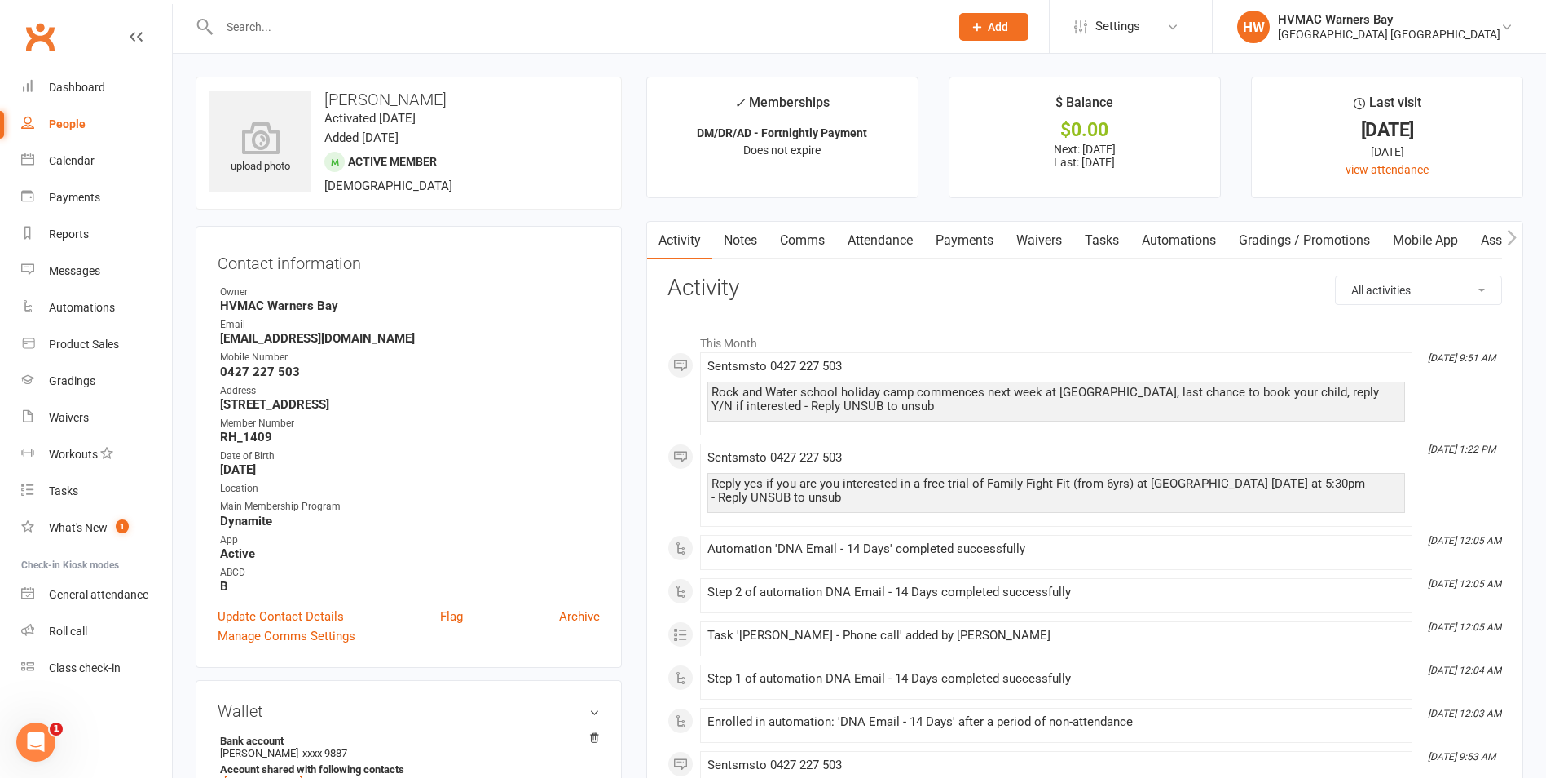
click at [741, 231] on link "Notes" at bounding box center [740, 240] width 56 height 37
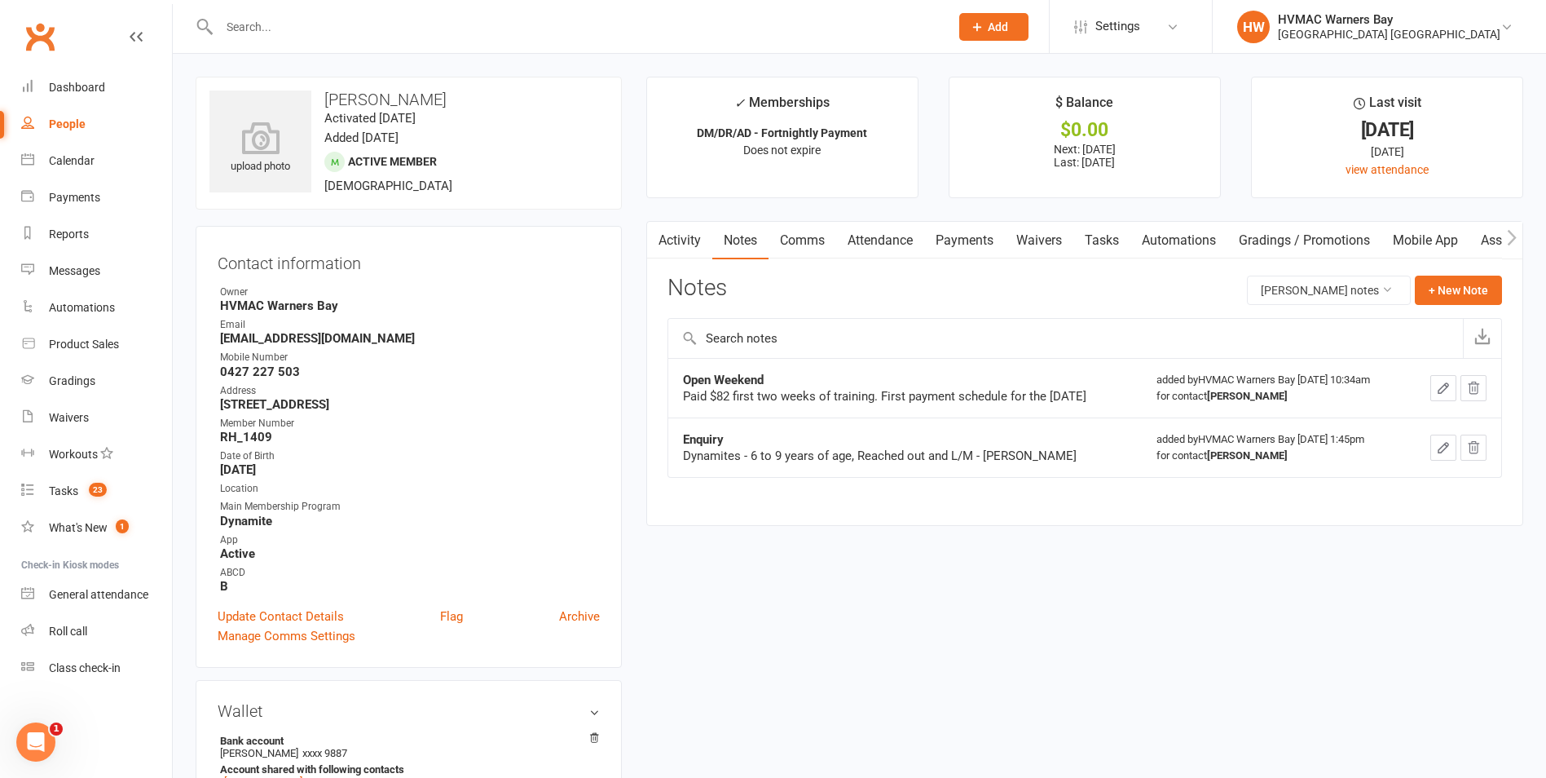
click at [958, 230] on link "Payments" at bounding box center [964, 240] width 81 height 37
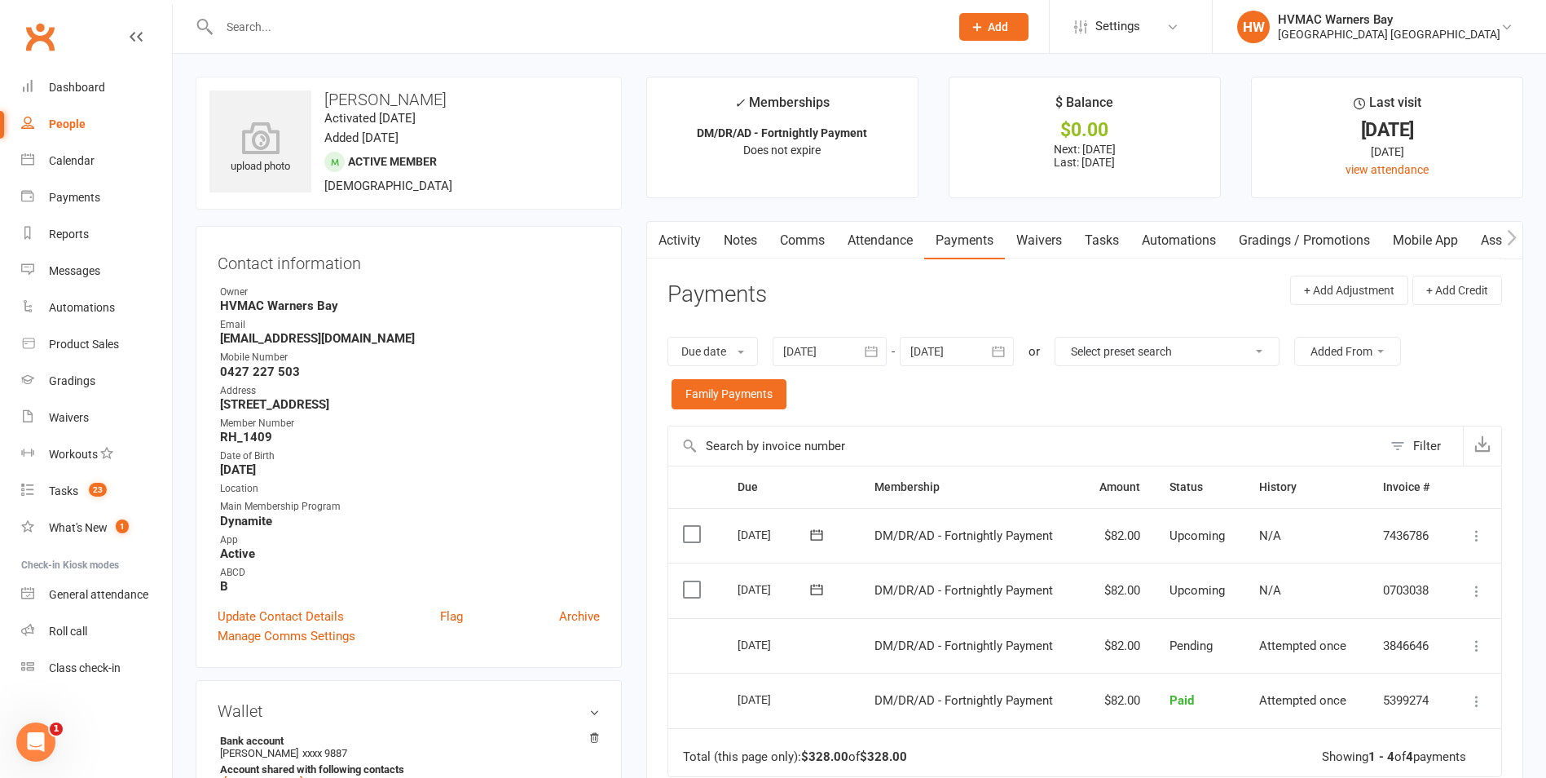
click at [885, 240] on link "Attendance" at bounding box center [880, 240] width 88 height 37
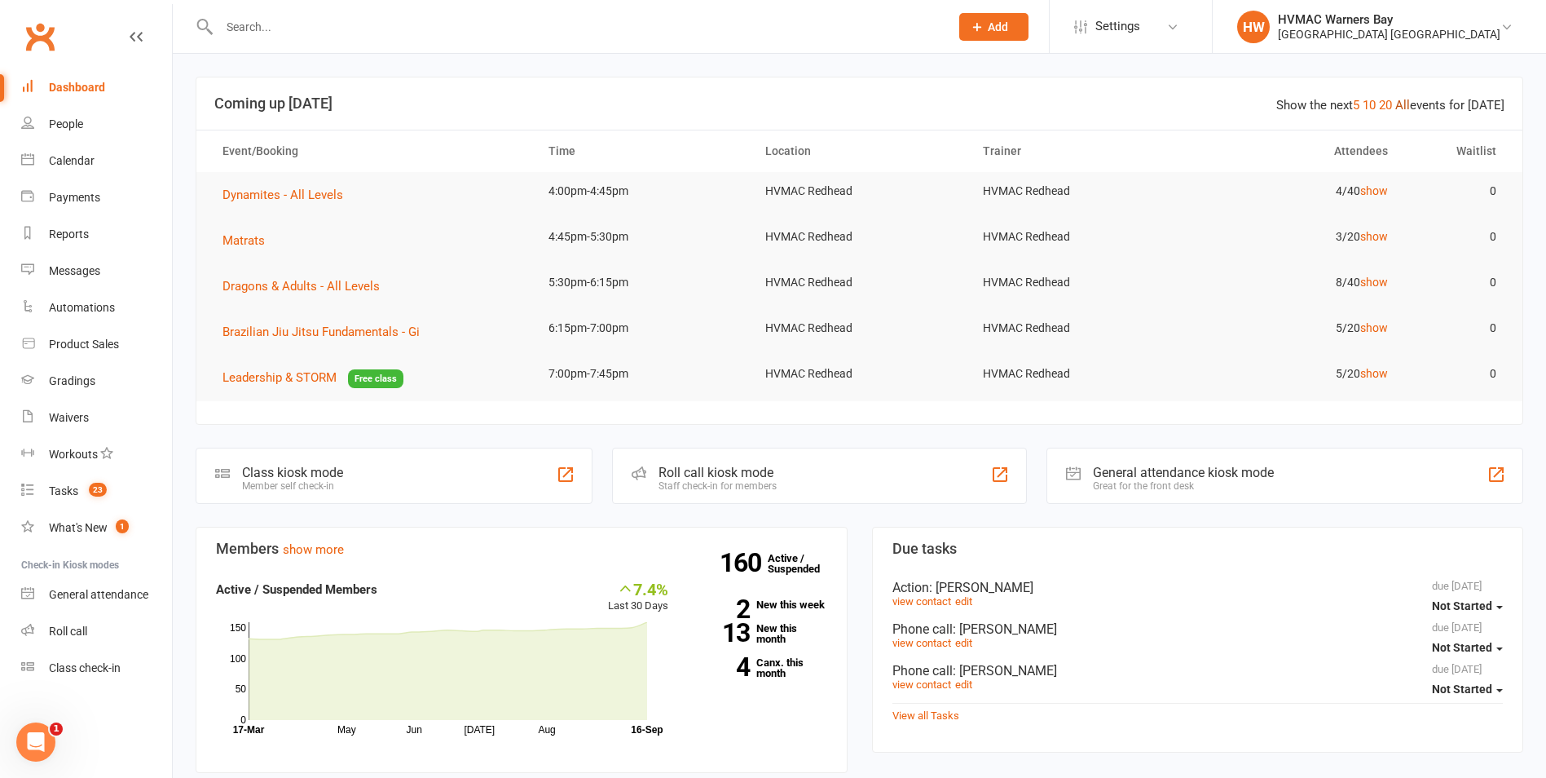
click at [1409, 100] on link "All" at bounding box center [1403, 105] width 15 height 15
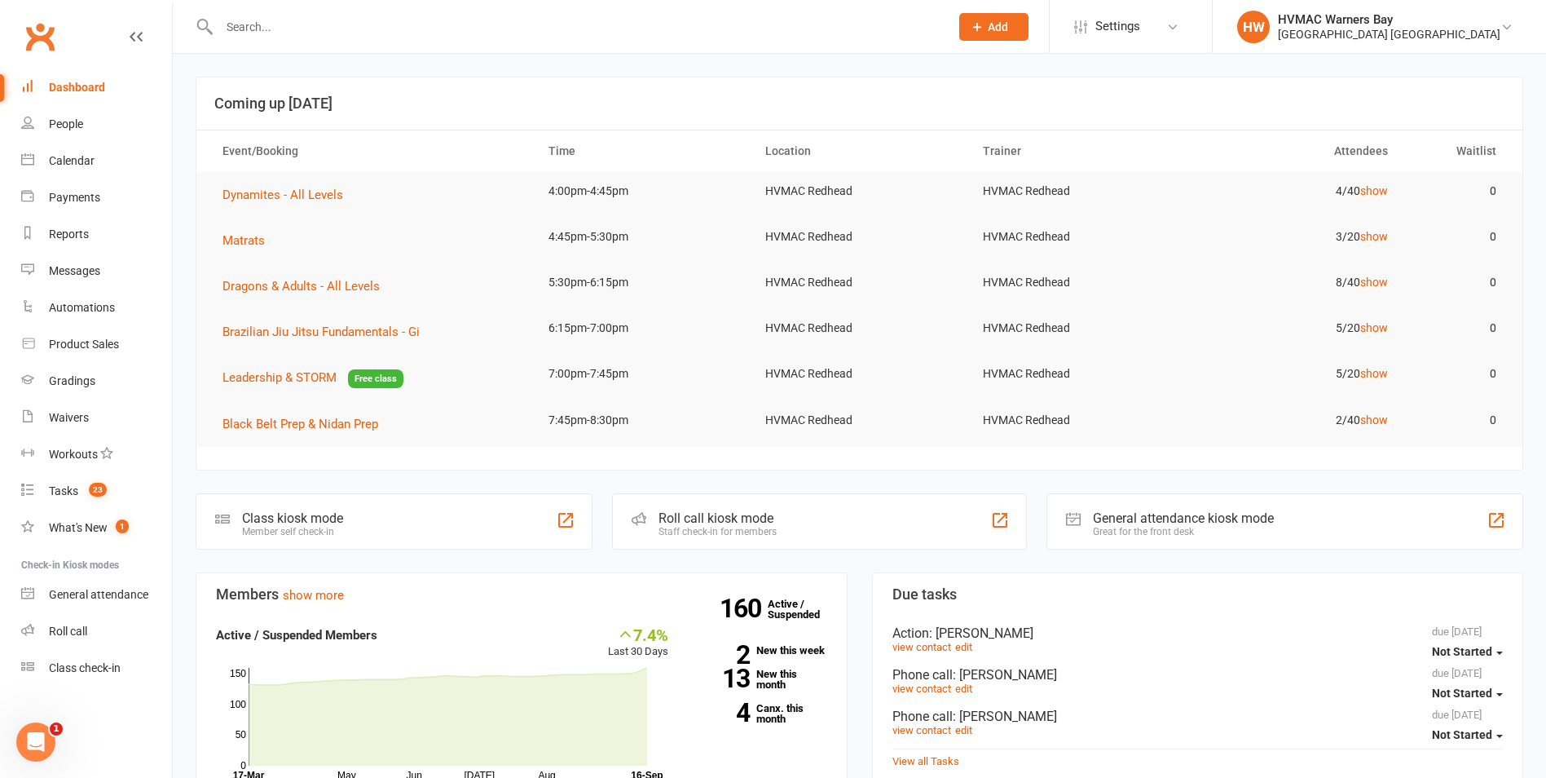
click at [1372, 199] on td "4/40 show" at bounding box center [1293, 191] width 217 height 38
click at [1368, 187] on link "show" at bounding box center [1375, 190] width 28 height 13
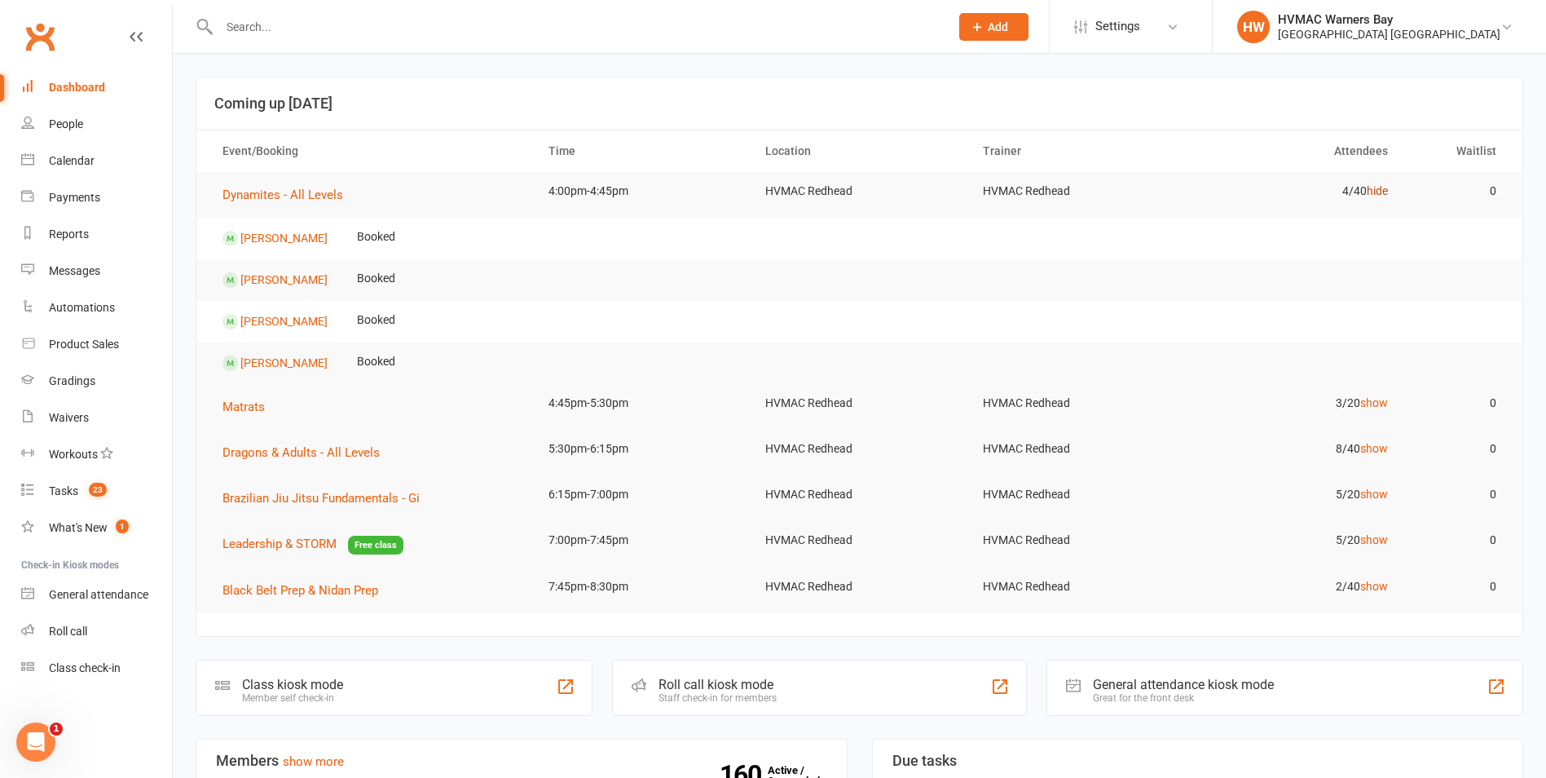
click at [1370, 188] on link "hide" at bounding box center [1377, 190] width 21 height 13
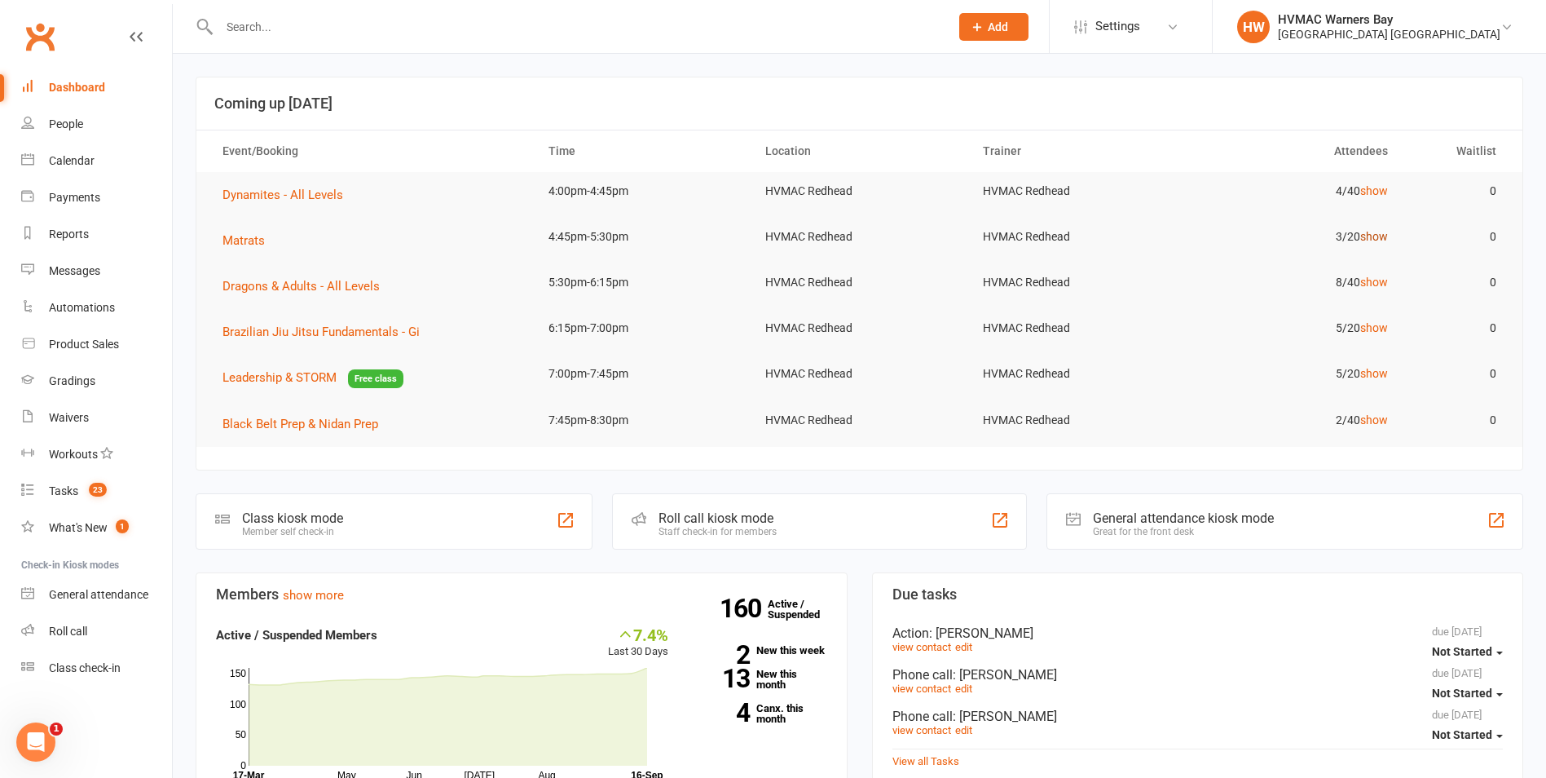
click at [1377, 235] on link "show" at bounding box center [1375, 236] width 28 height 13
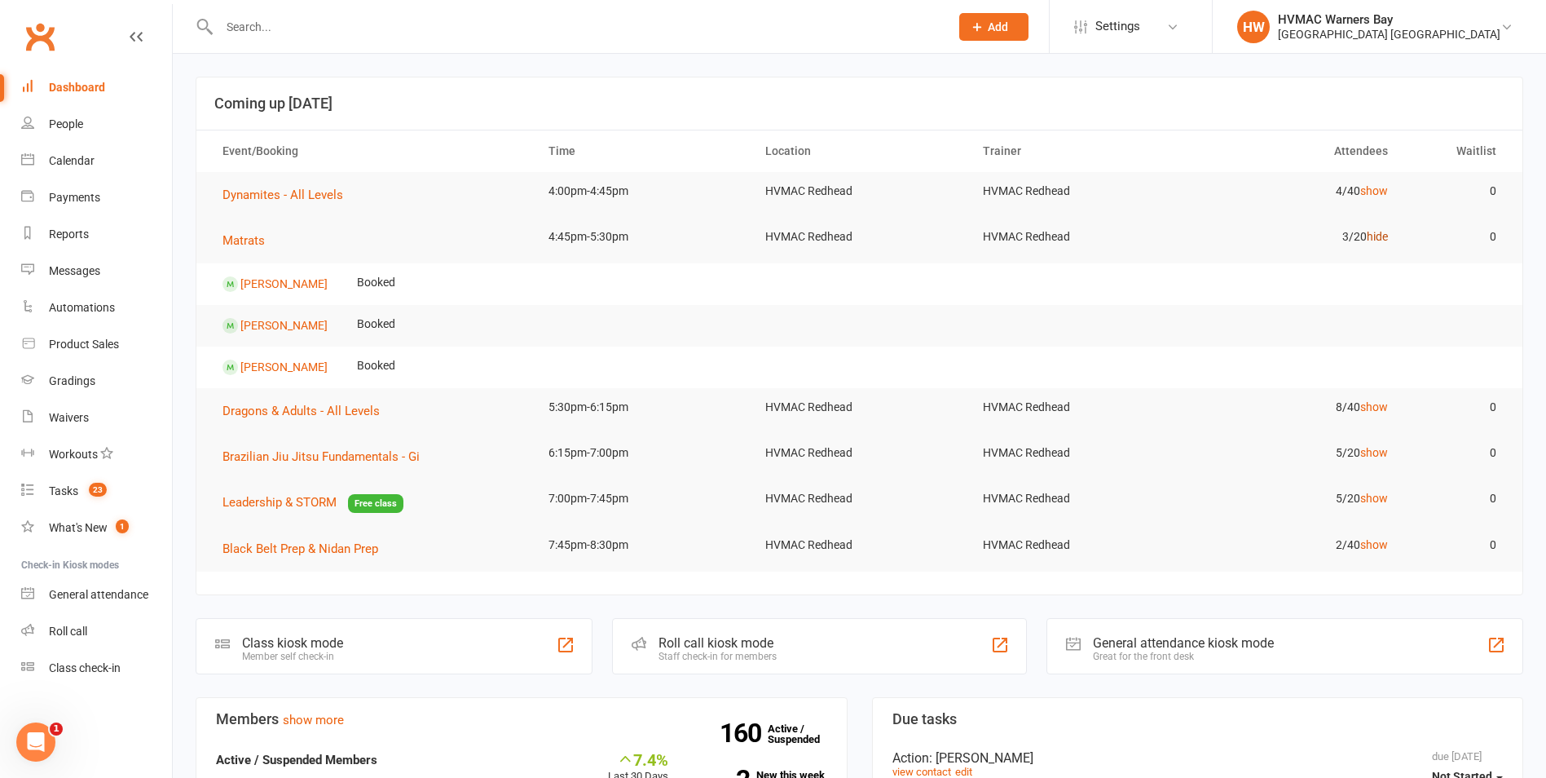
click at [1377, 235] on link "hide" at bounding box center [1377, 236] width 21 height 13
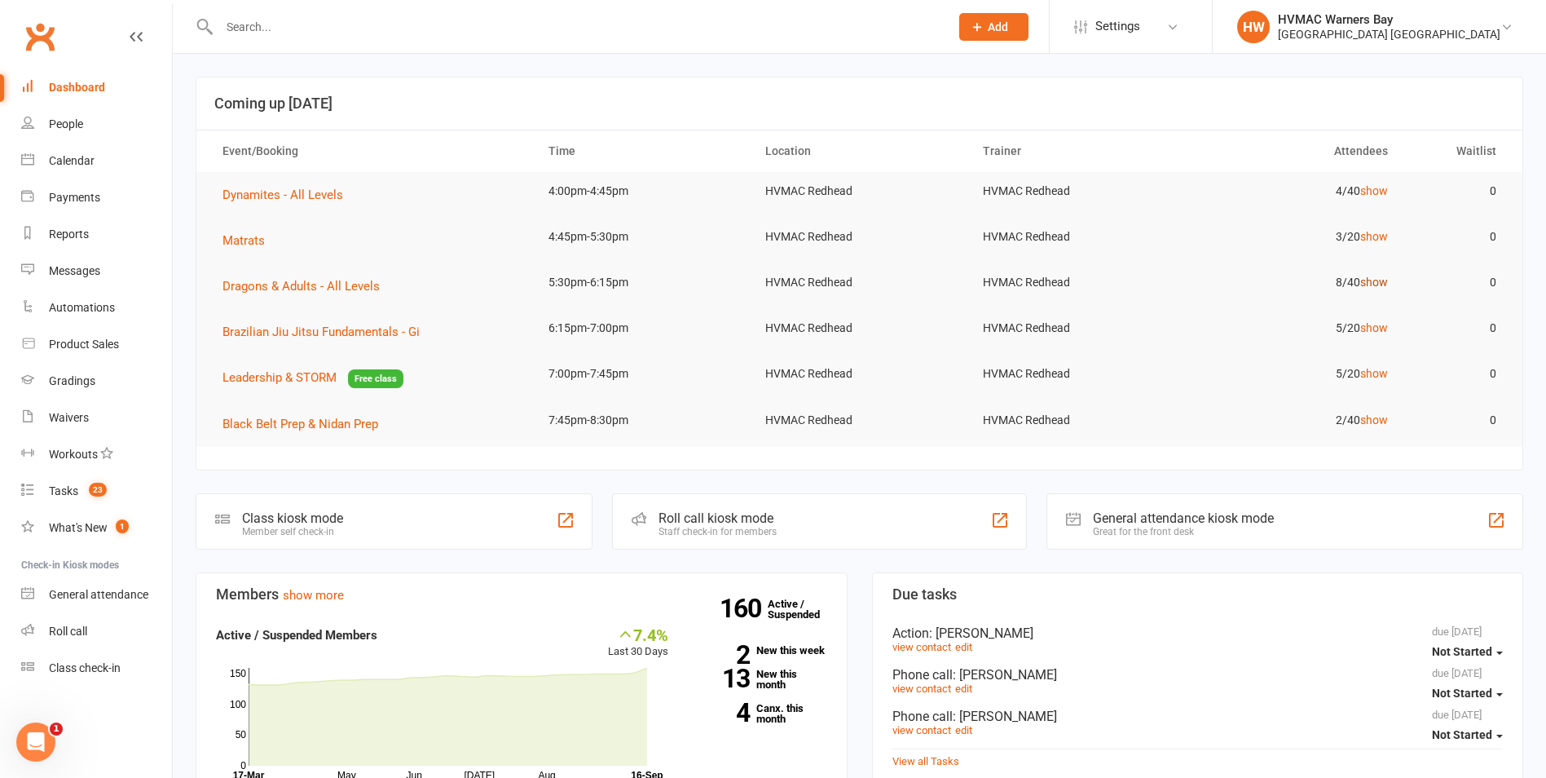
click at [1370, 283] on link "show" at bounding box center [1375, 282] width 28 height 13
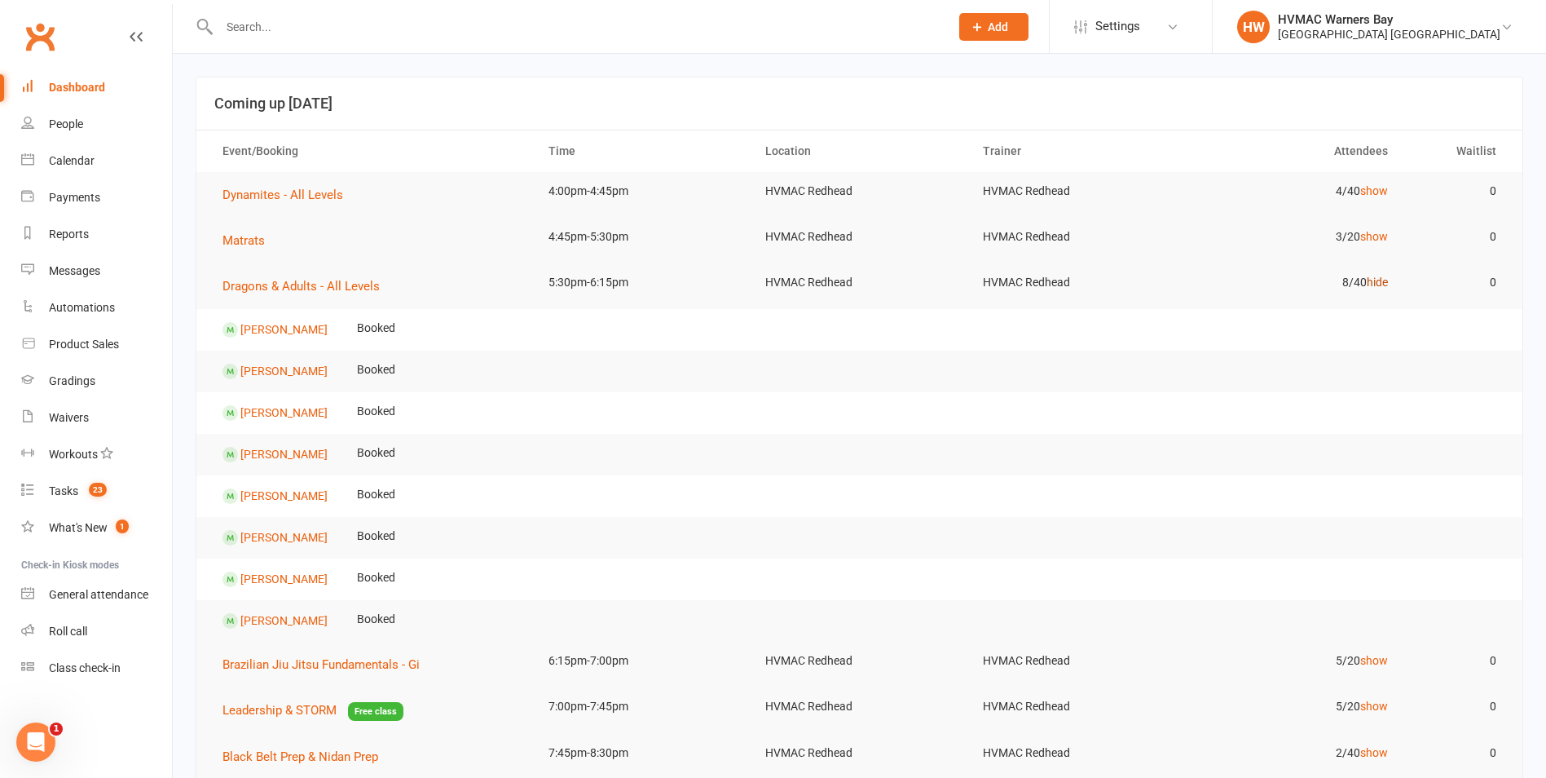
click at [1370, 283] on link "hide" at bounding box center [1377, 282] width 21 height 13
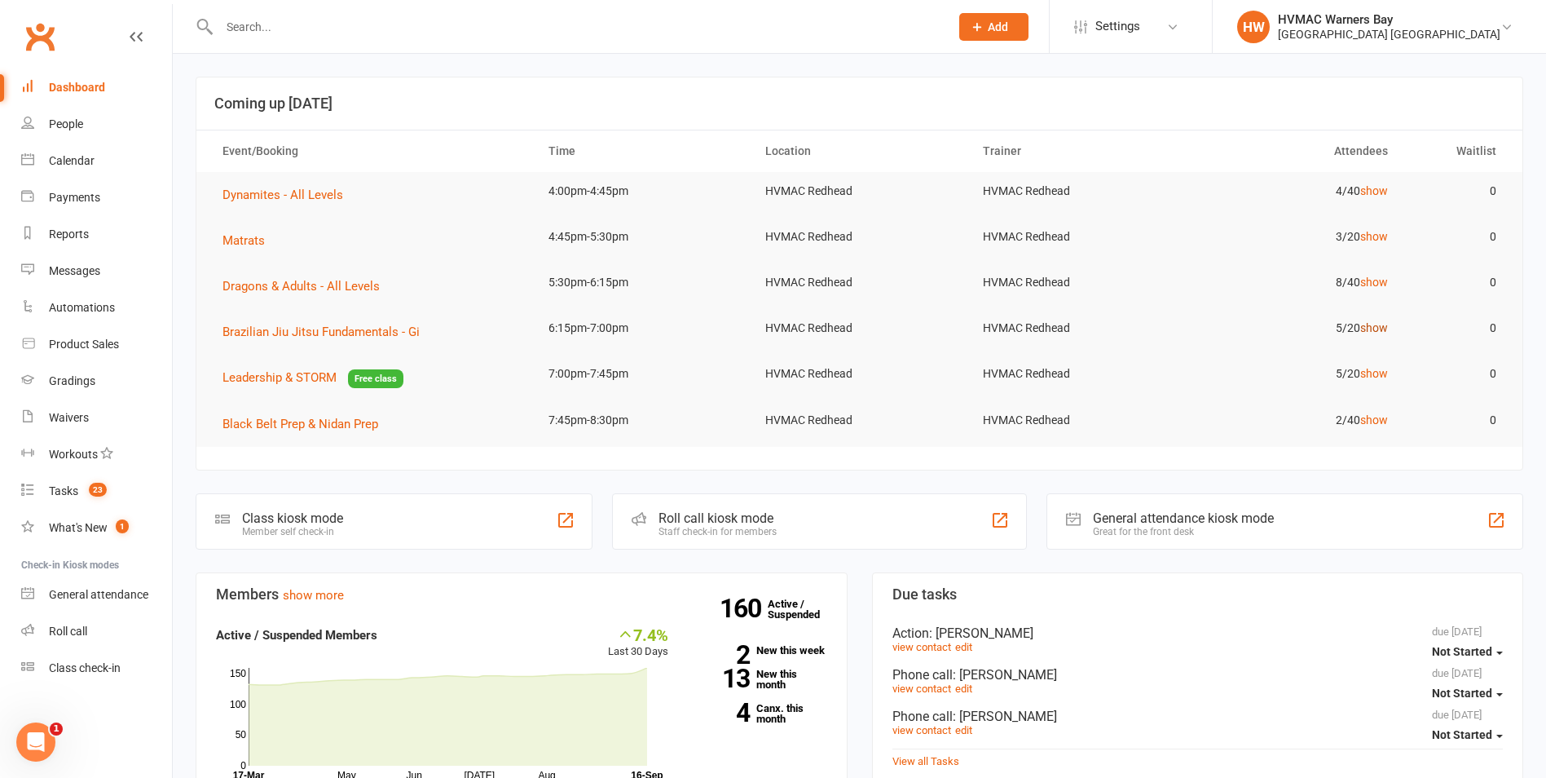
click at [1376, 325] on link "show" at bounding box center [1375, 327] width 28 height 13
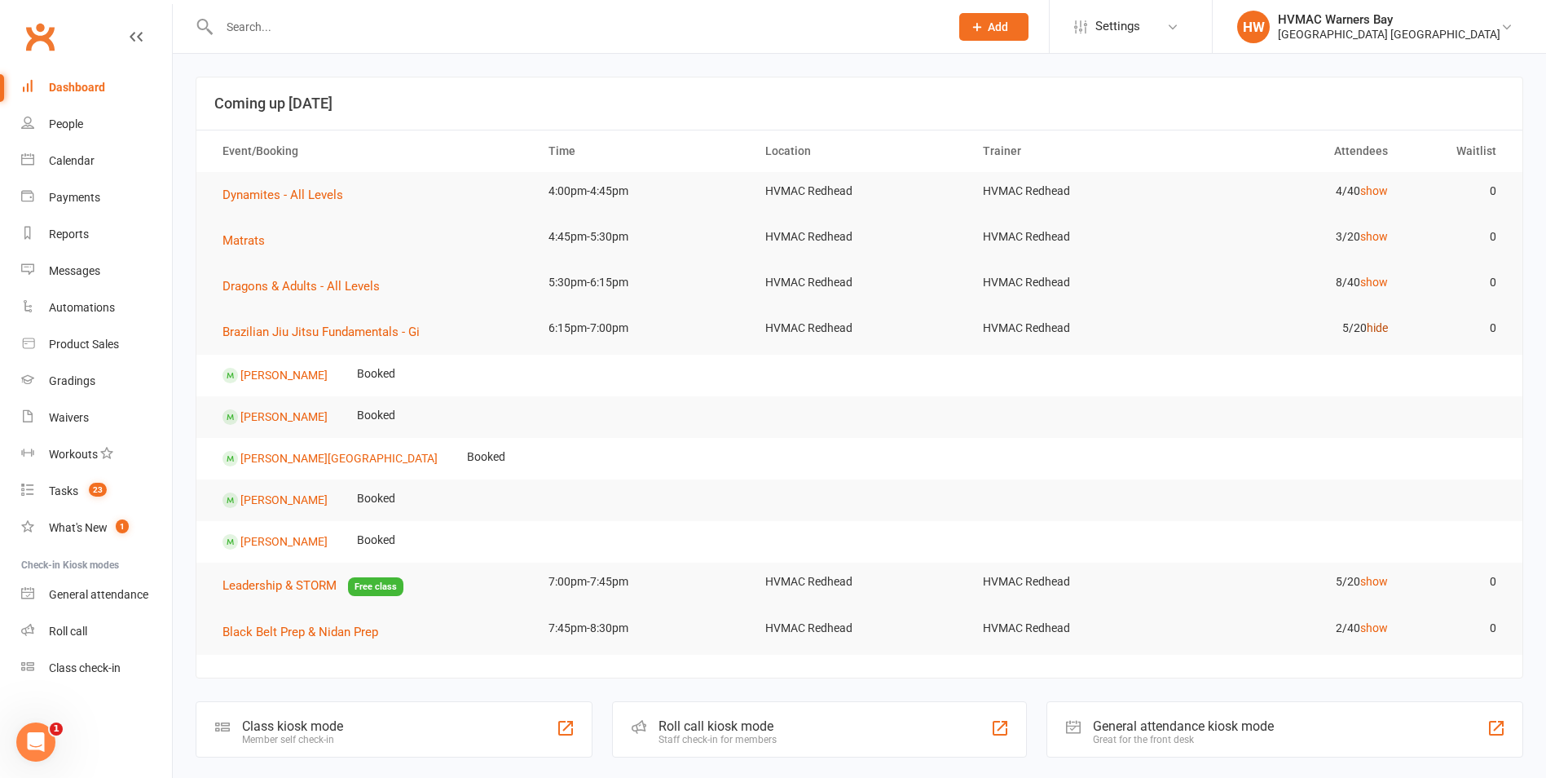
click at [1376, 325] on link "hide" at bounding box center [1377, 327] width 21 height 13
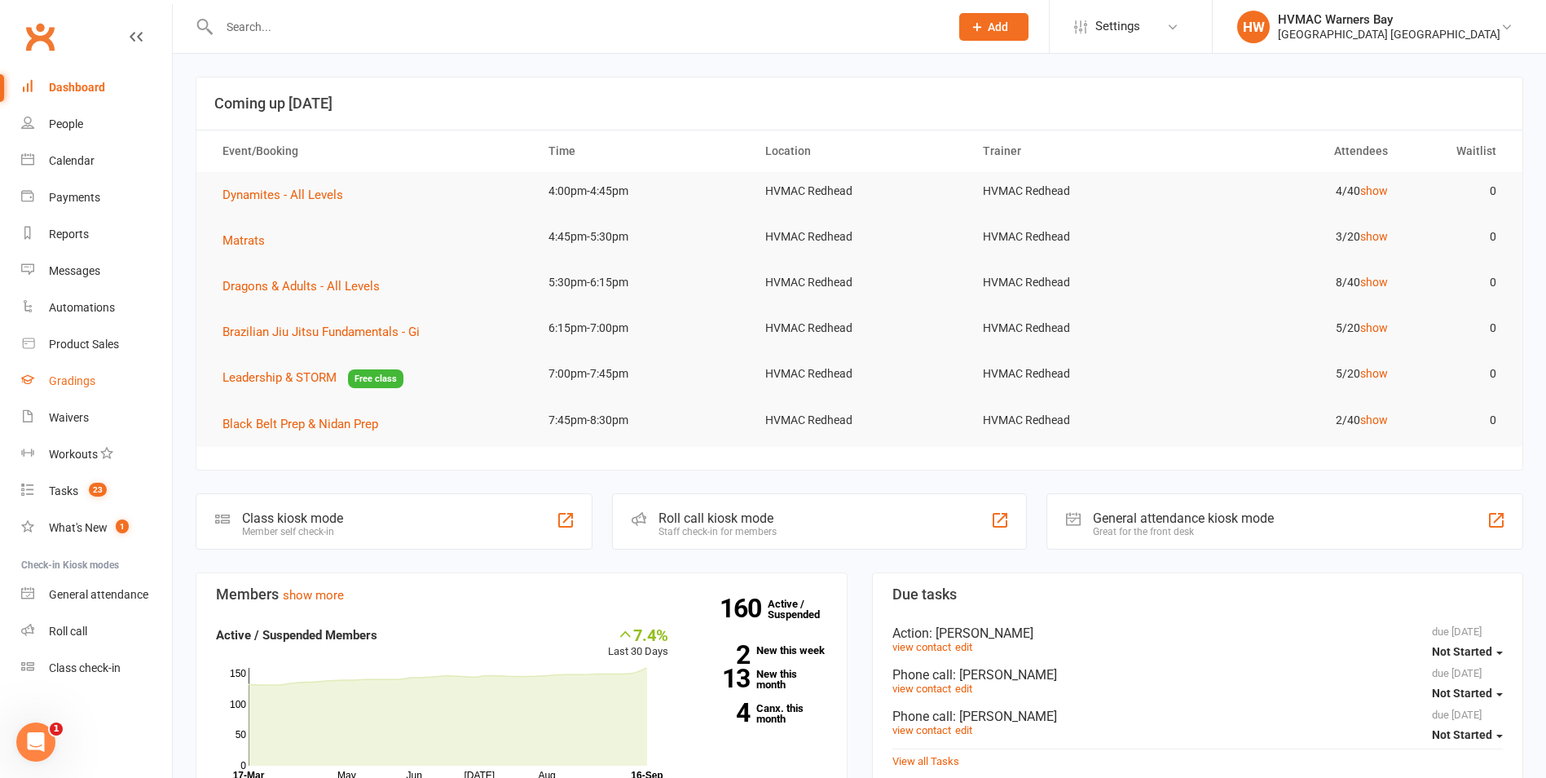
click at [50, 384] on div "Gradings" at bounding box center [72, 380] width 46 height 13
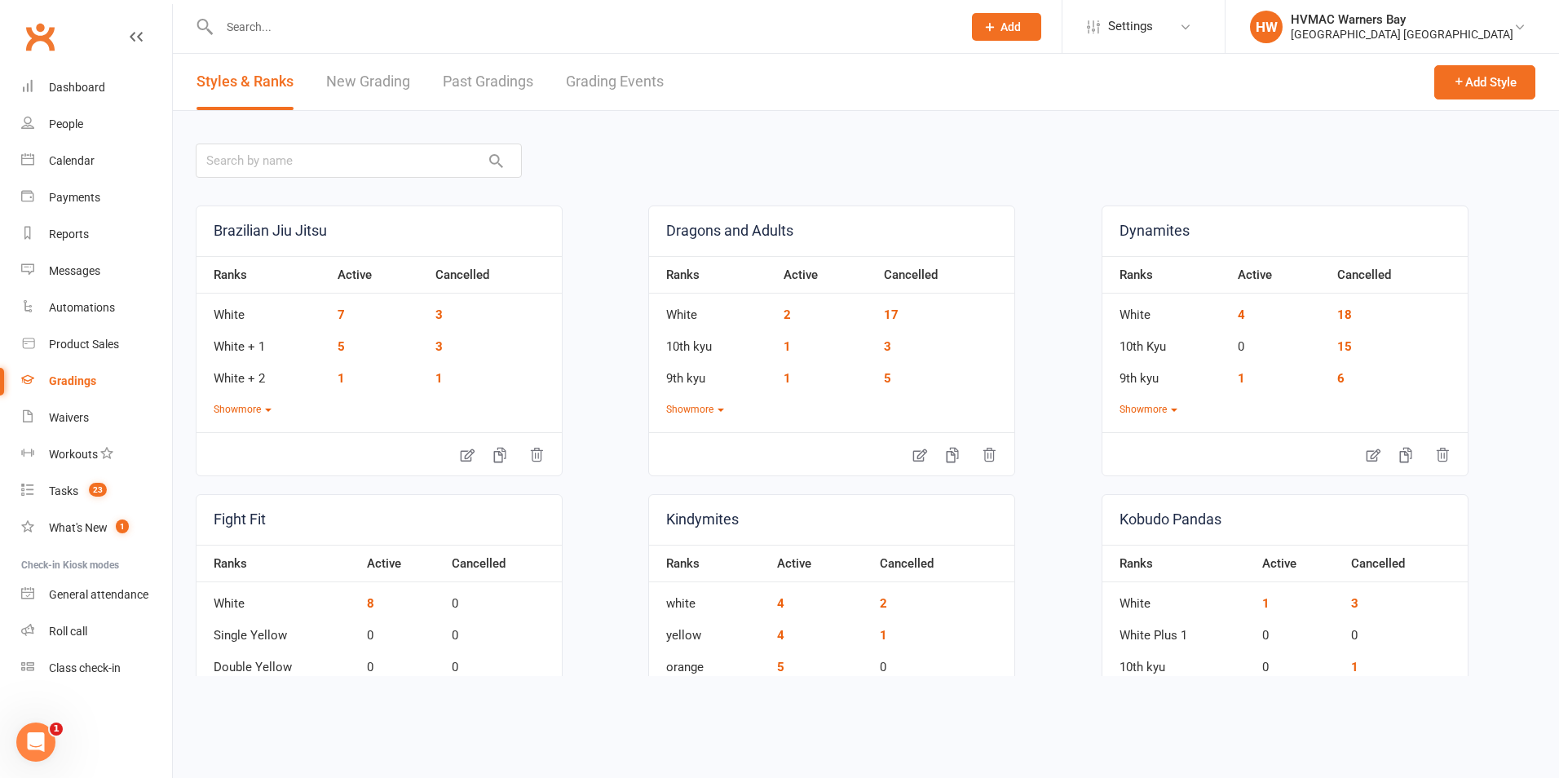
click at [585, 82] on link "Grading Events" at bounding box center [615, 82] width 98 height 56
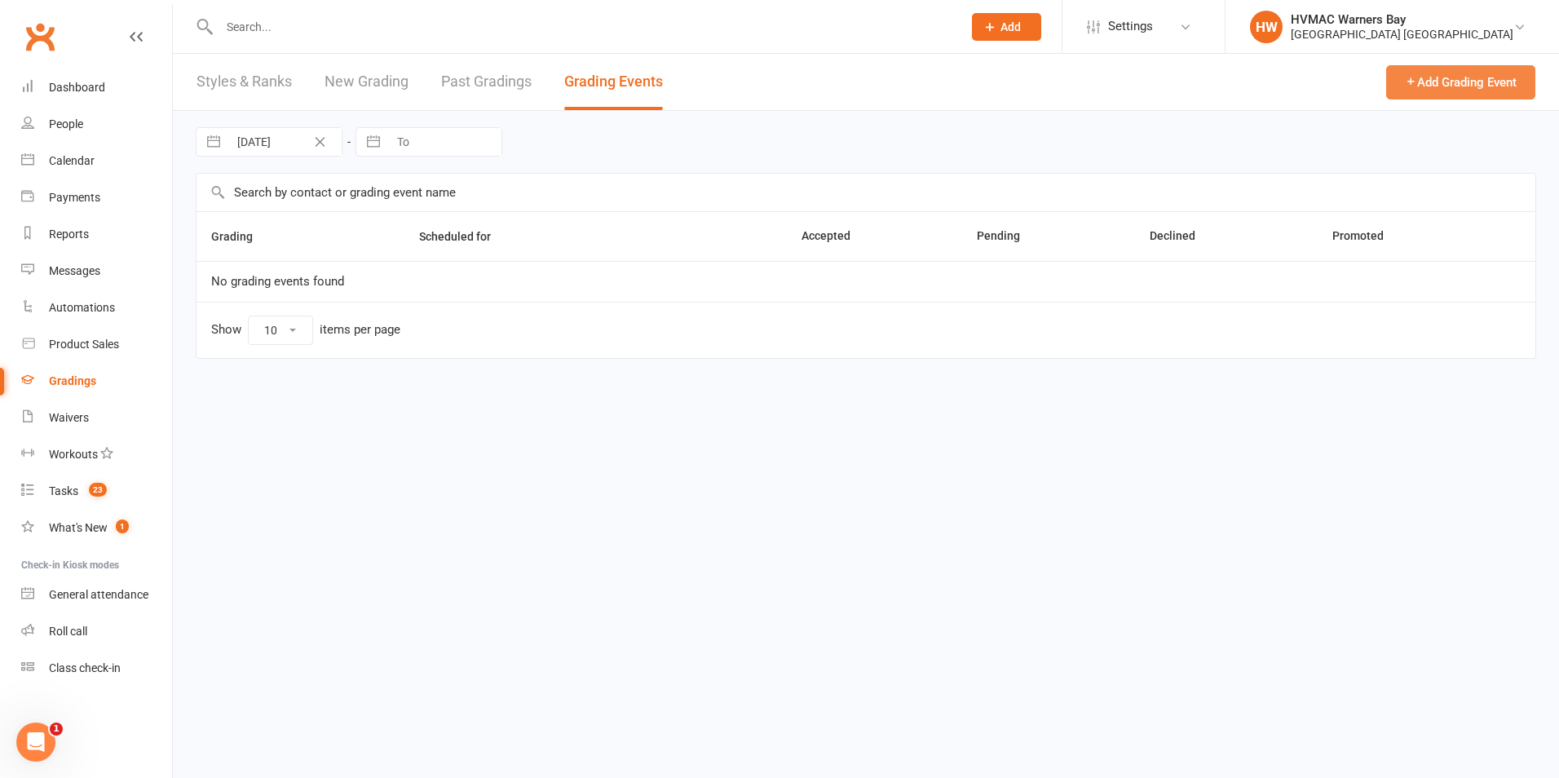
click at [1442, 84] on button "Add Grading Event" at bounding box center [1460, 82] width 149 height 34
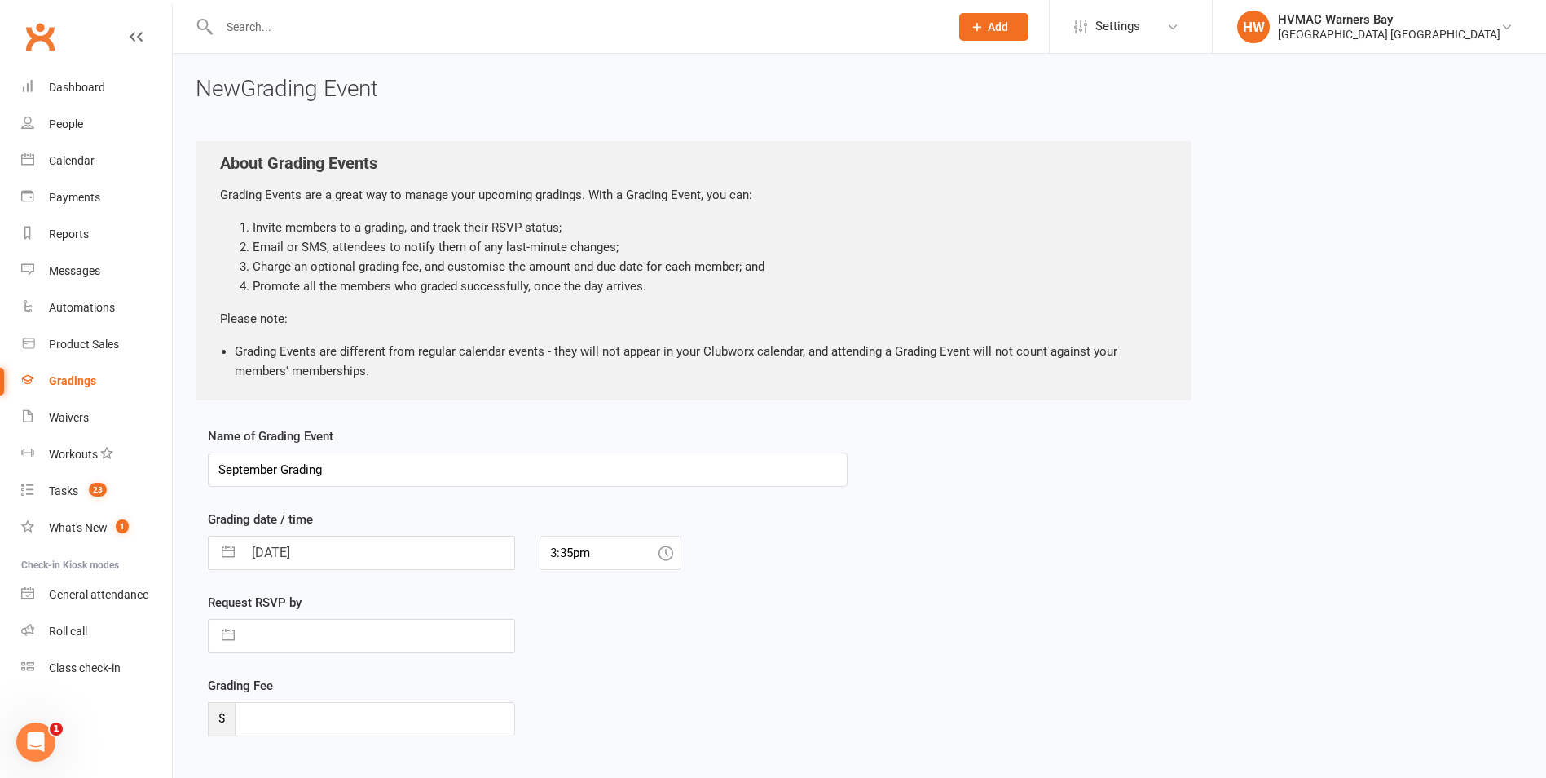
click at [280, 463] on input "September Grading" at bounding box center [528, 469] width 640 height 34
type input "September Bjj Grading"
click at [296, 562] on input "16 Sep 2025" at bounding box center [378, 552] width 271 height 33
select select "7"
select select "2025"
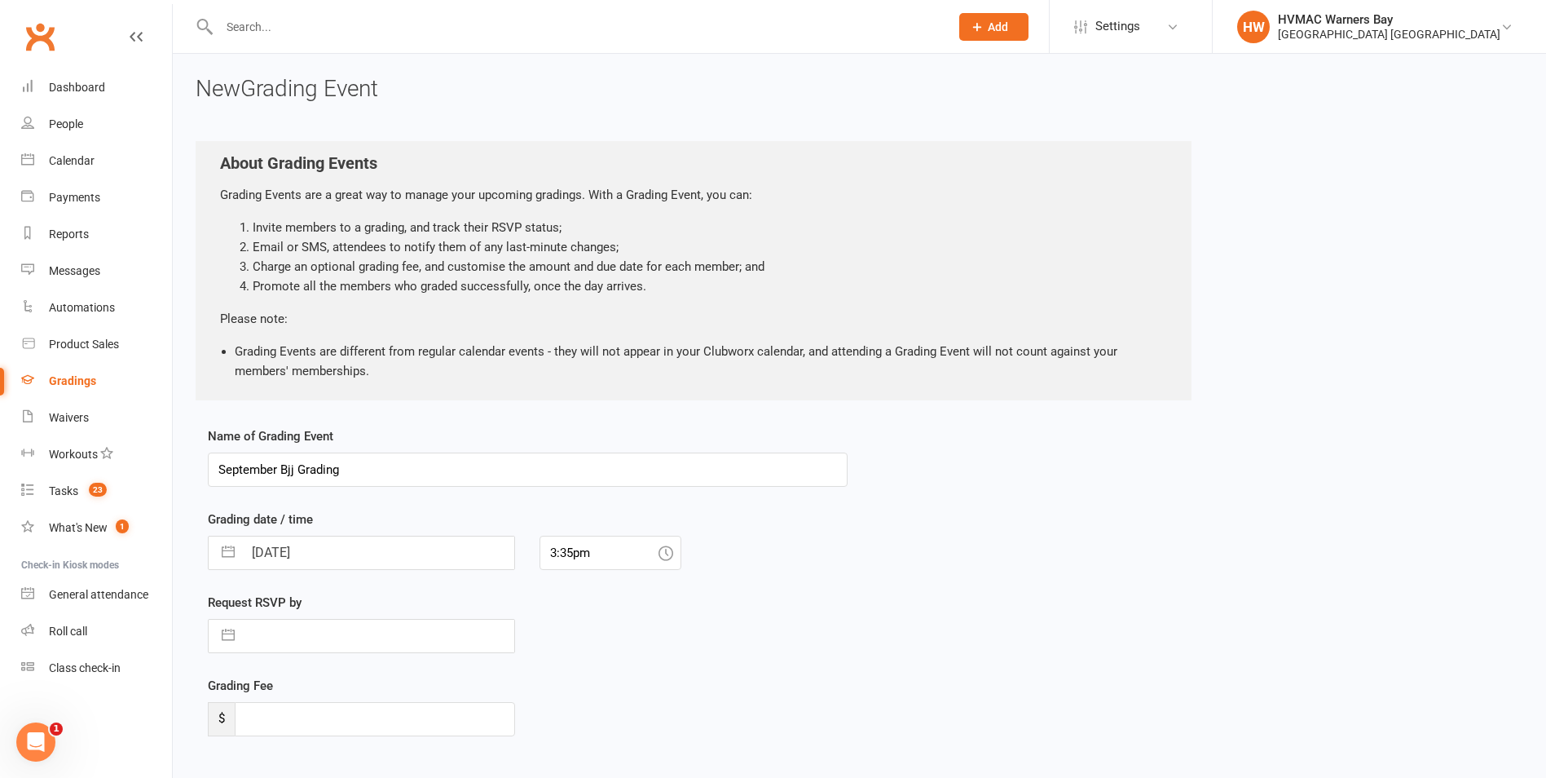
select select "8"
select select "2025"
select select "9"
select select "2025"
drag, startPoint x: 365, startPoint y: 734, endPoint x: 399, endPoint y: 738, distance: 33.7
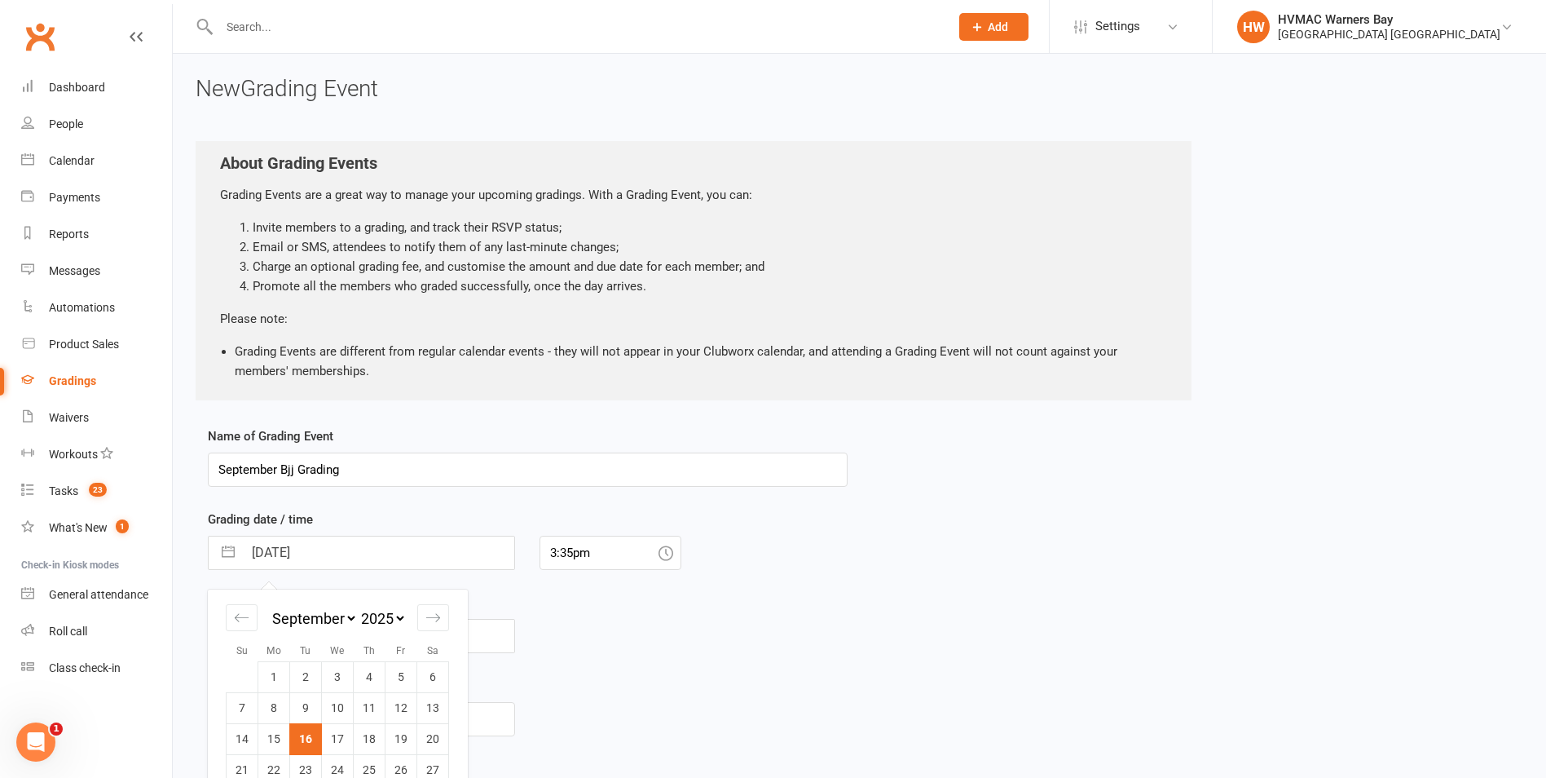
click at [366, 734] on td "18" at bounding box center [370, 738] width 32 height 31
type input "18 Sep 2025"
click at [577, 559] on input "3:35pm" at bounding box center [611, 553] width 142 height 34
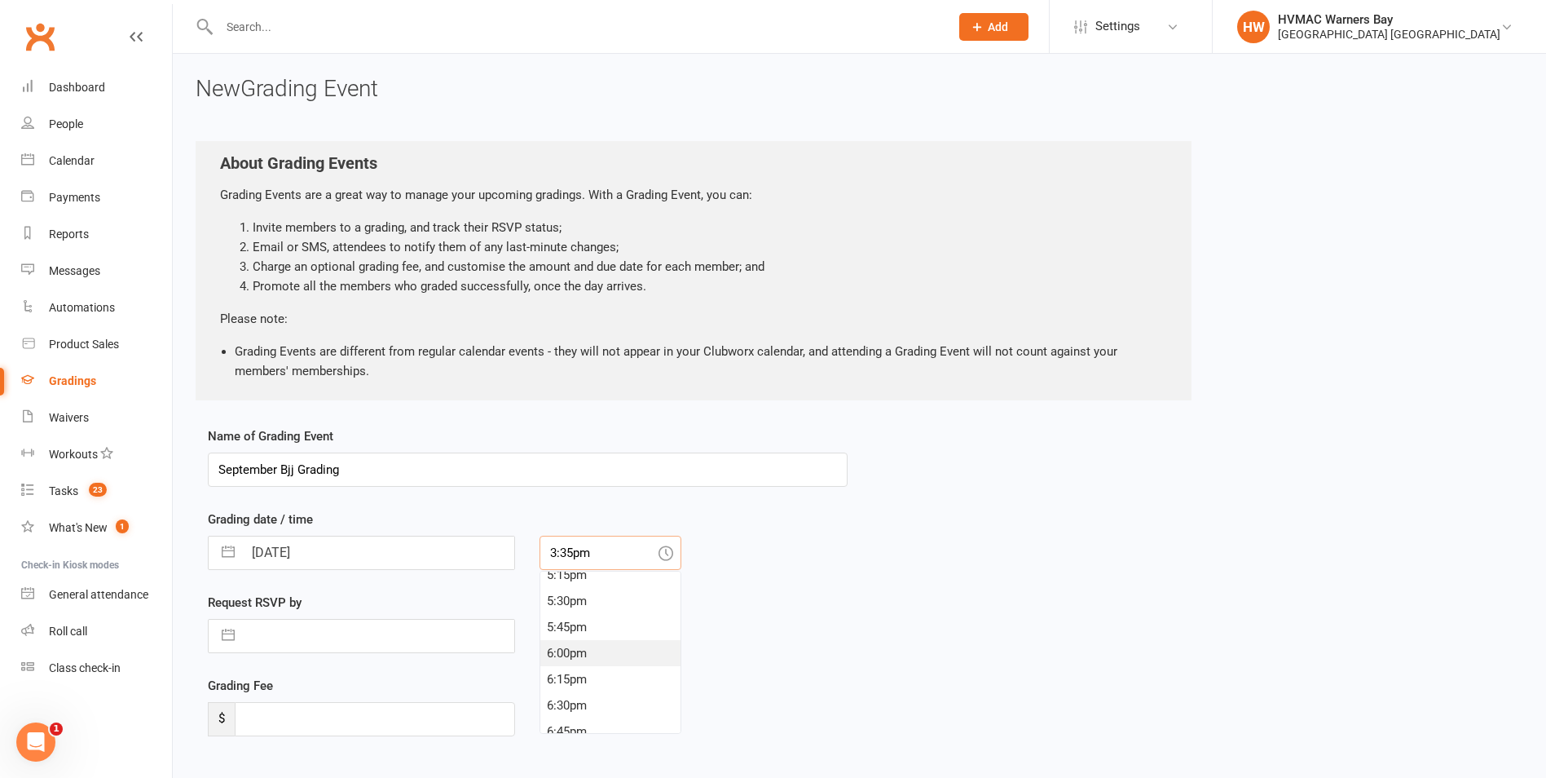
scroll to position [1836, 0]
click at [567, 655] on div "6:15pm" at bounding box center [610, 653] width 140 height 26
click at [567, 637] on div "6:30pm" at bounding box center [610, 637] width 140 height 26
type input "6:30pm"
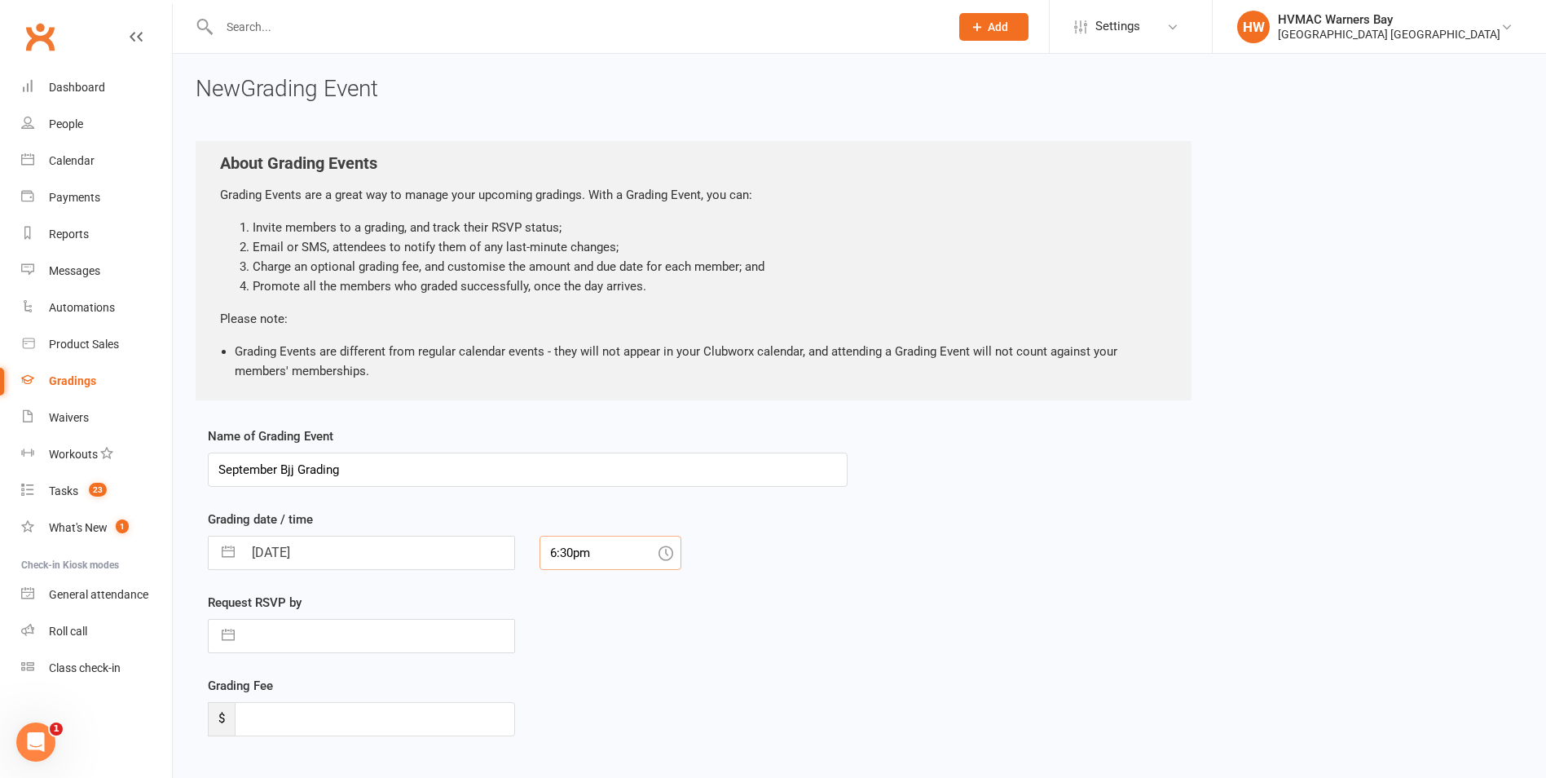
scroll to position [111, 0]
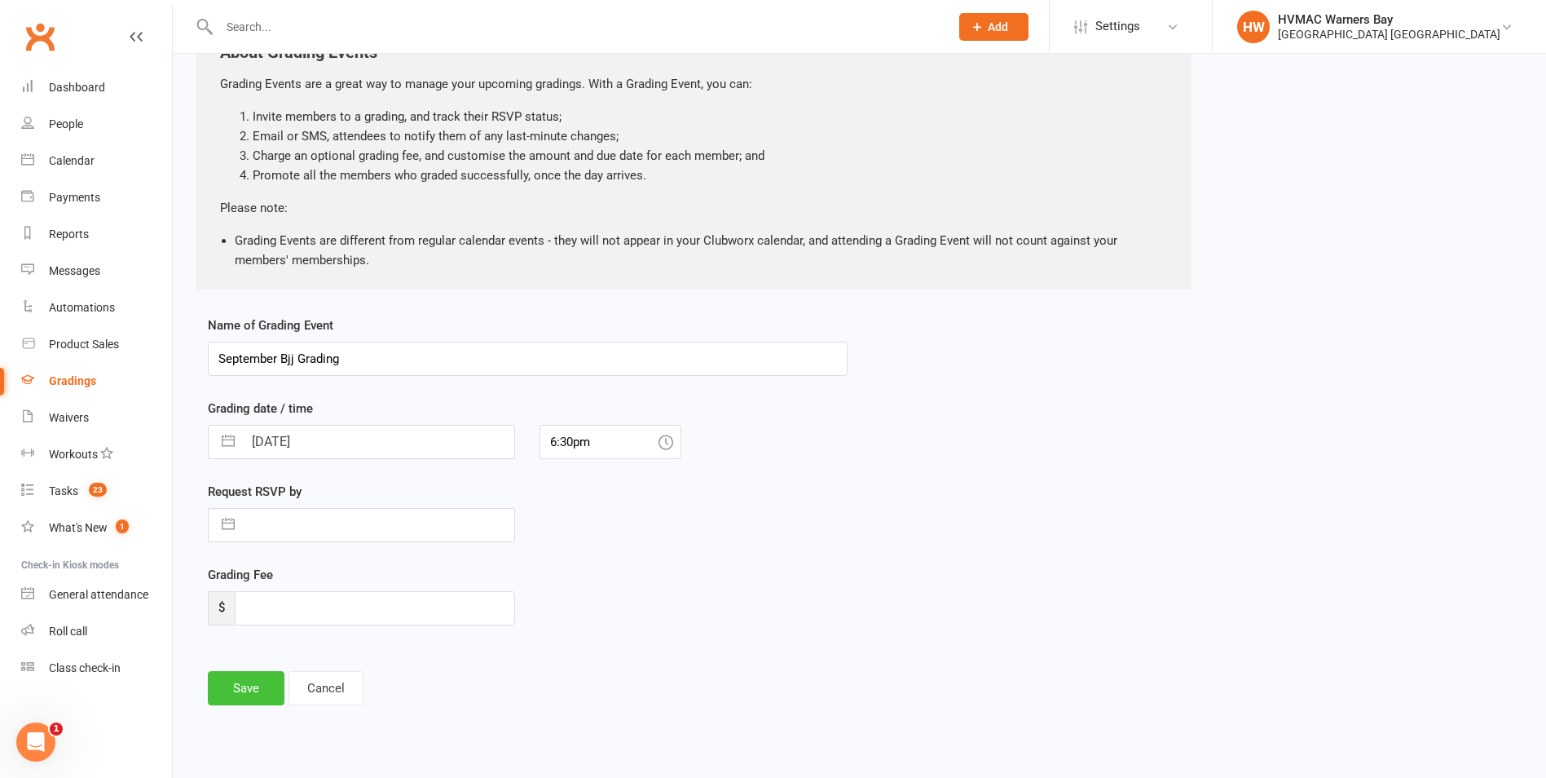
click at [260, 679] on button "Save" at bounding box center [246, 688] width 77 height 34
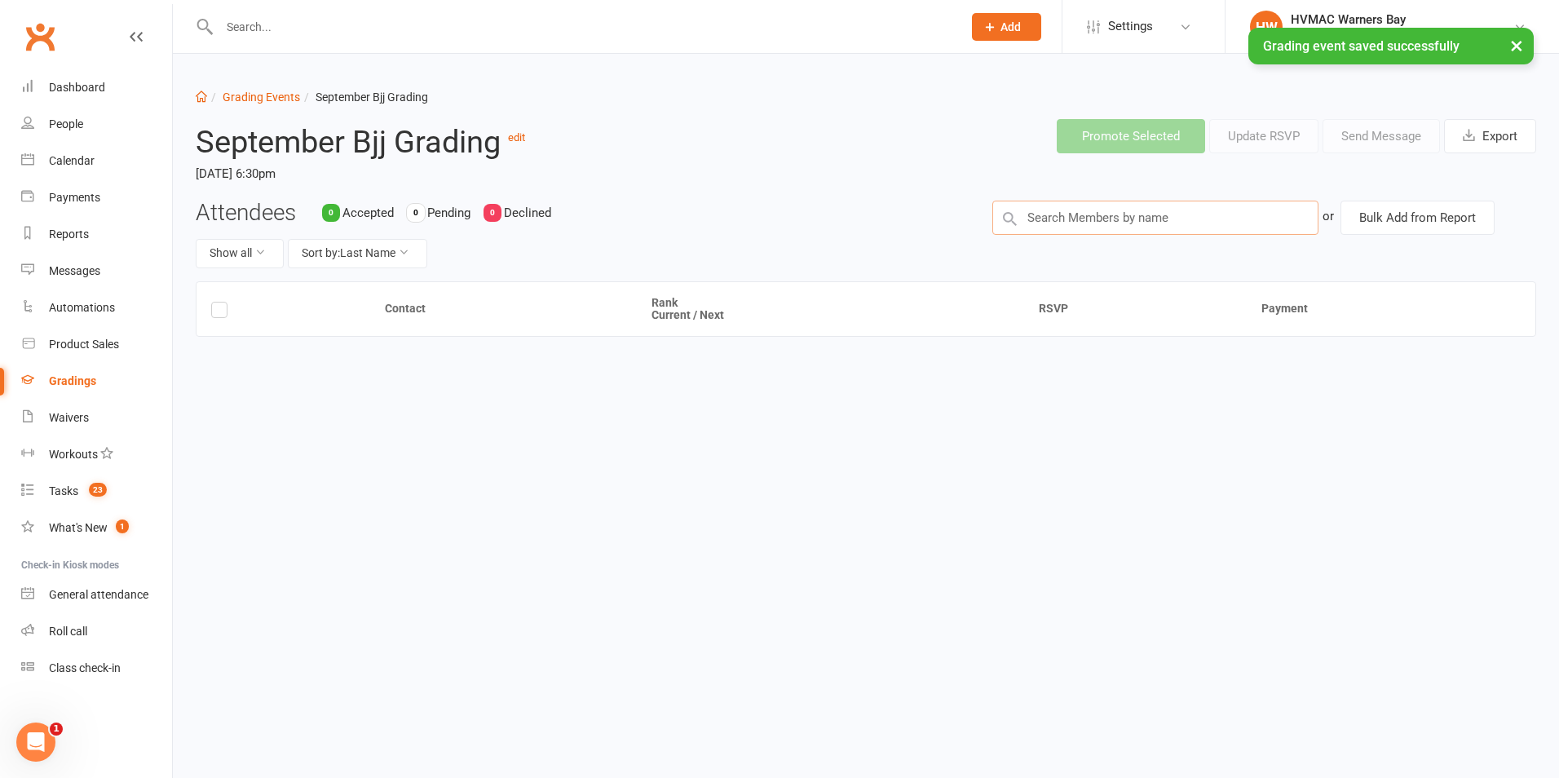
click at [1232, 228] on input "text" at bounding box center [1155, 218] width 326 height 34
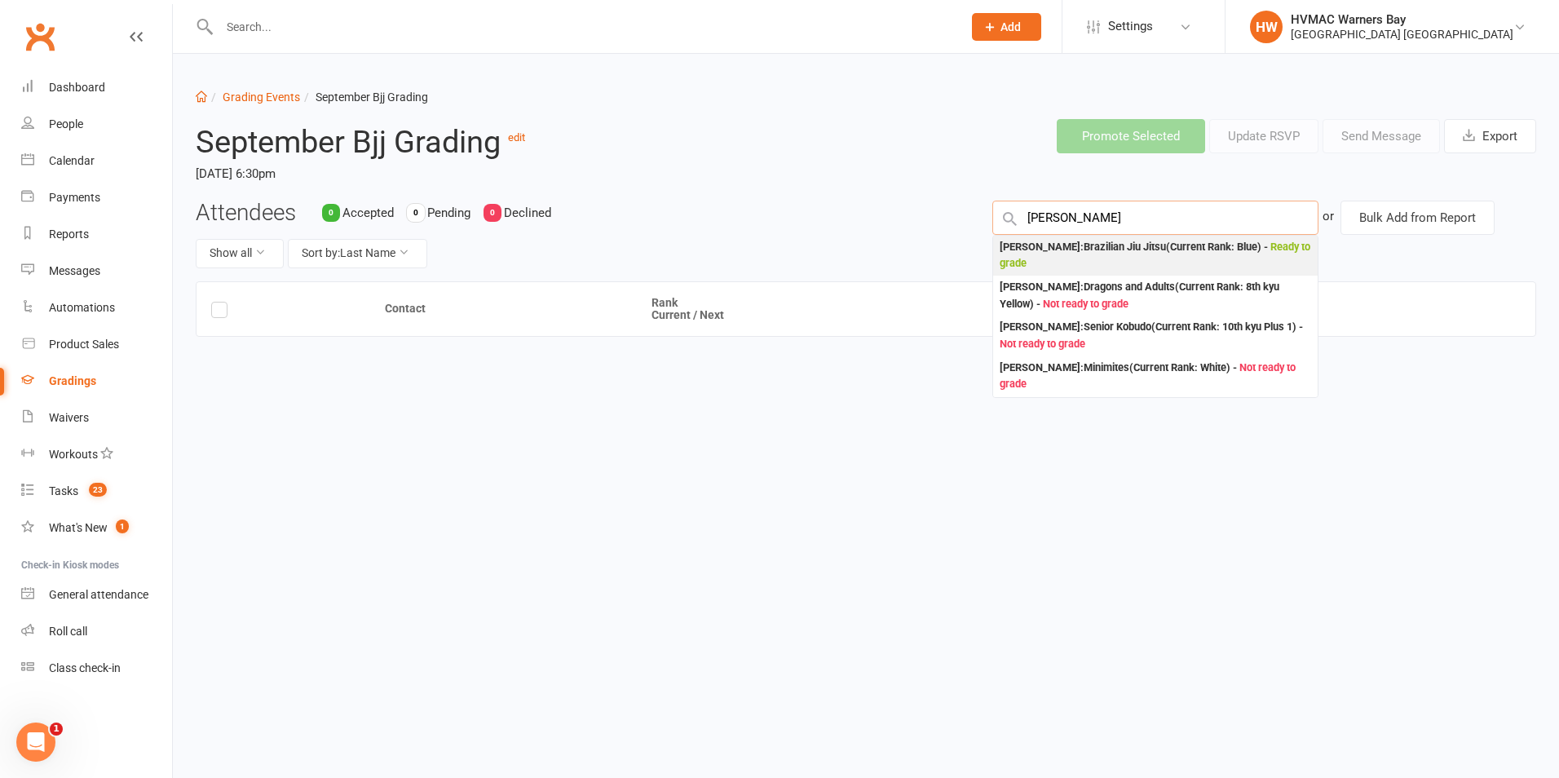
type input "joel"
click at [1155, 263] on div "Joel Holland : Brazilian Jiu Jitsu (Current Rank: Blue ) - Ready to grade" at bounding box center [1154, 255] width 311 height 33
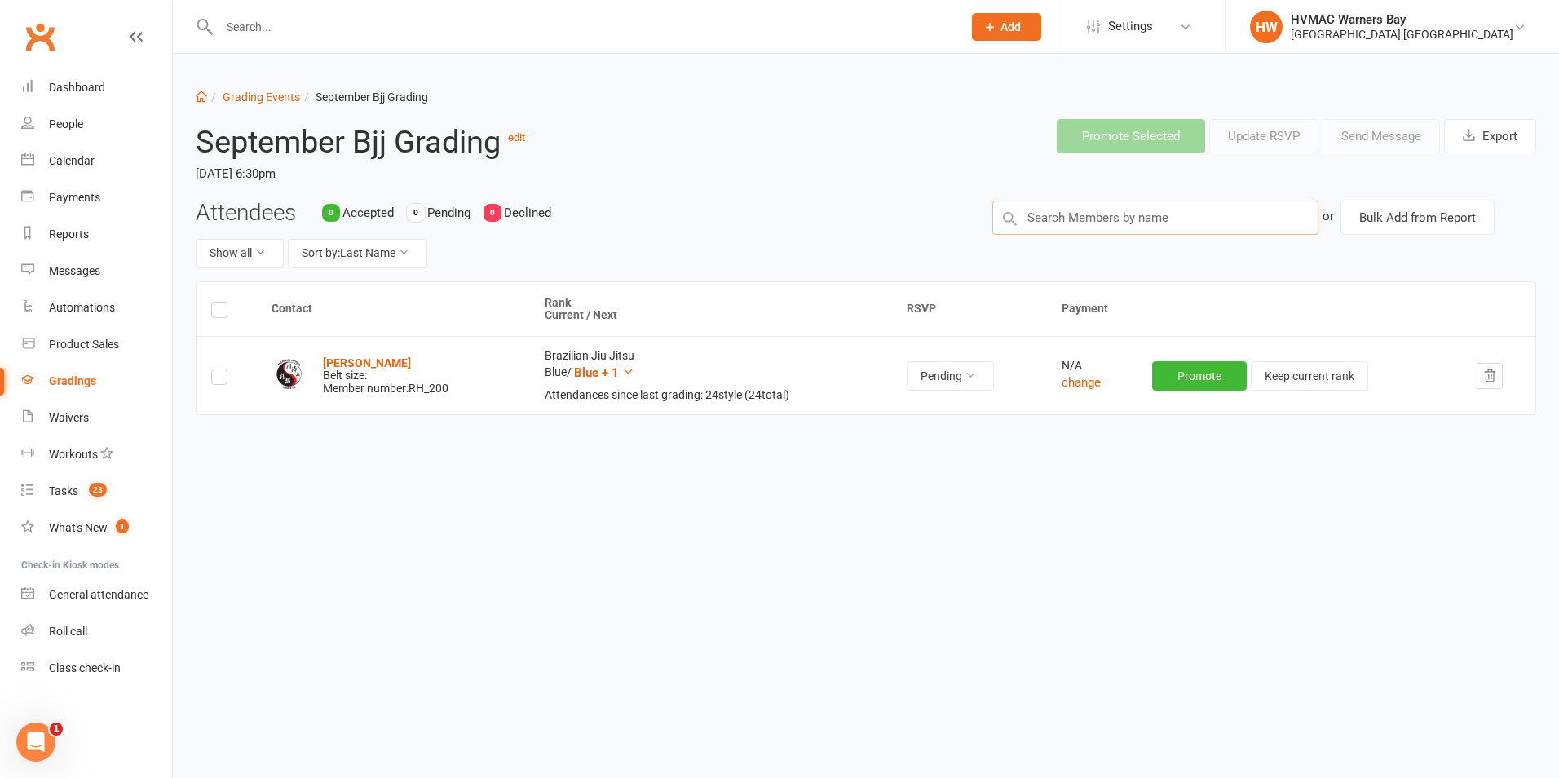
click at [1120, 221] on input "text" at bounding box center [1155, 218] width 326 height 34
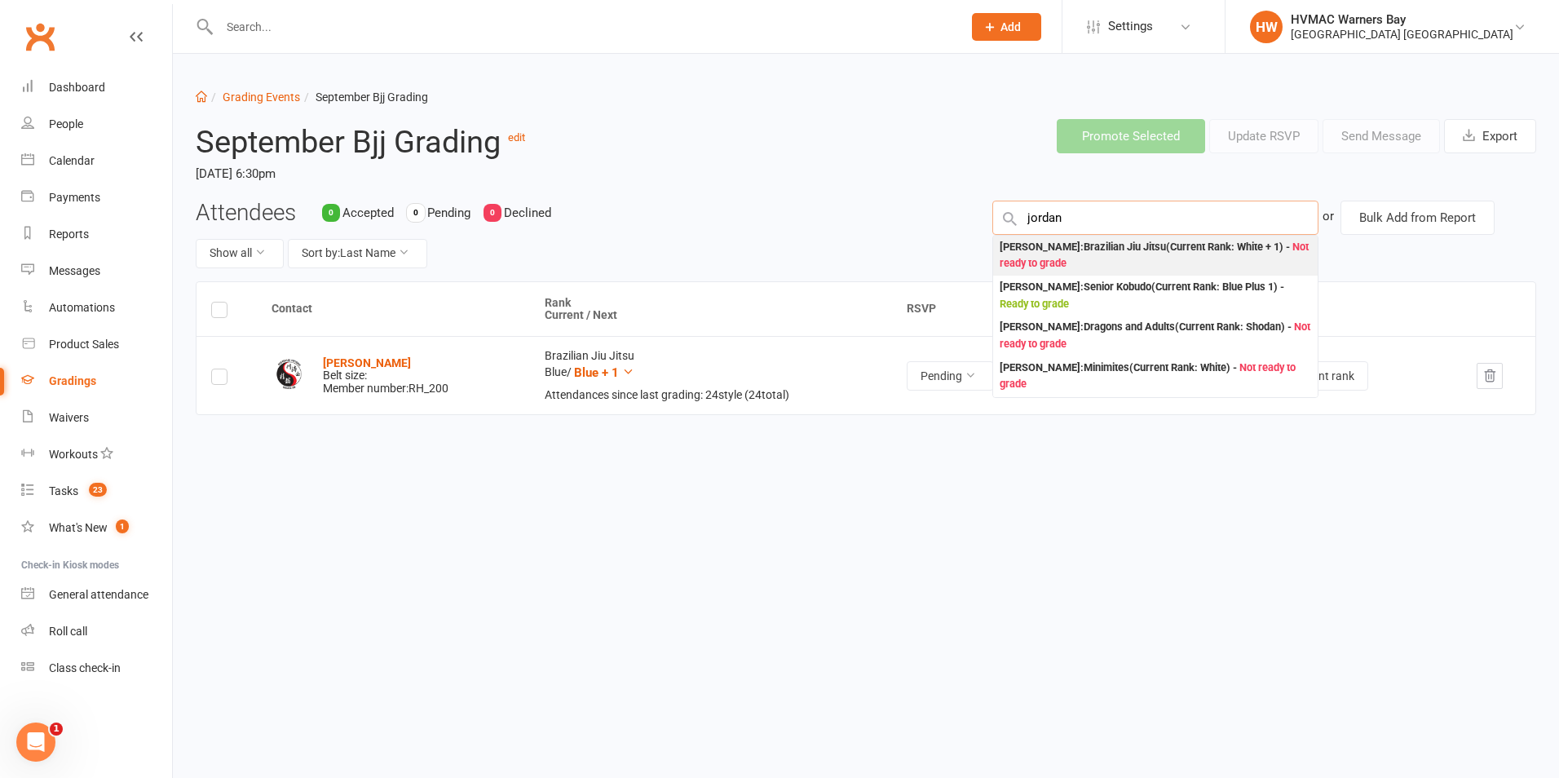
type input "jordan"
click at [1083, 262] on span "Not ready to grade" at bounding box center [1153, 254] width 309 height 29
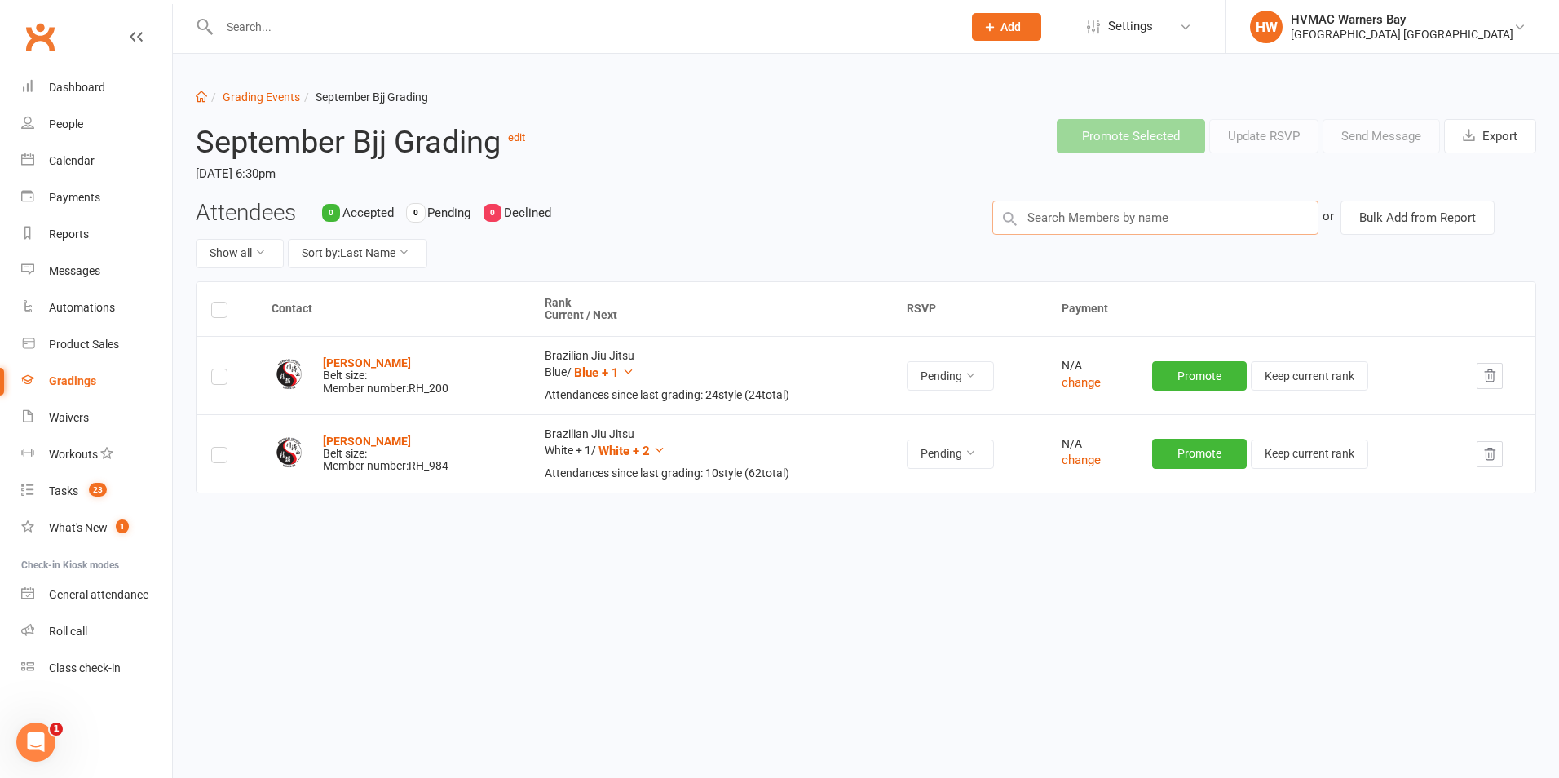
click at [1057, 216] on input "text" at bounding box center [1155, 218] width 326 height 34
click at [1042, 215] on input "text" at bounding box center [1155, 218] width 326 height 34
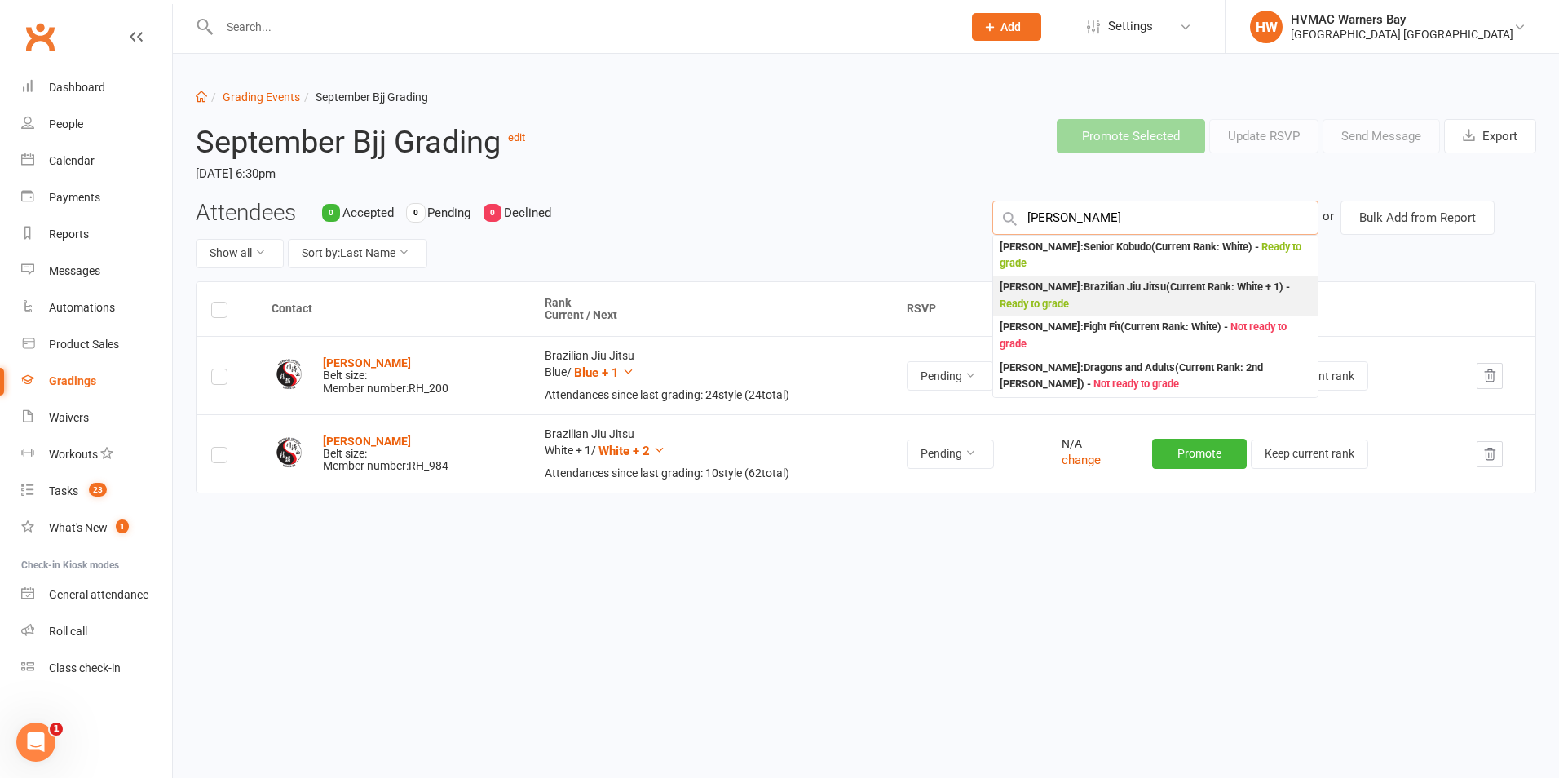
type input "Ashley"
click at [1040, 290] on div "Ashley Weston : Brazilian Jiu Jitsu (Current Rank: White + 1 ) - Ready to grade" at bounding box center [1154, 295] width 311 height 33
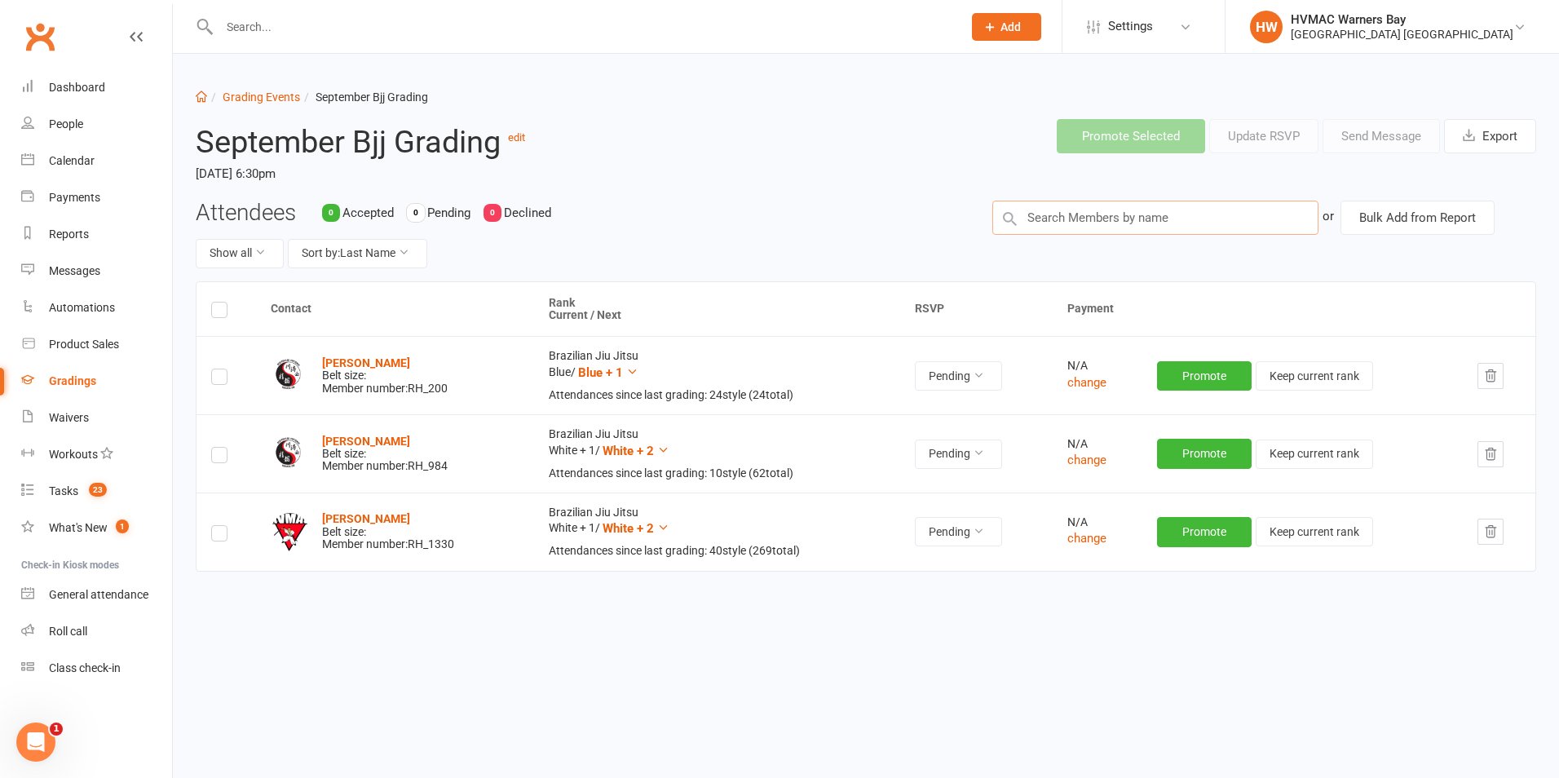
click at [1024, 221] on input "text" at bounding box center [1155, 218] width 326 height 34
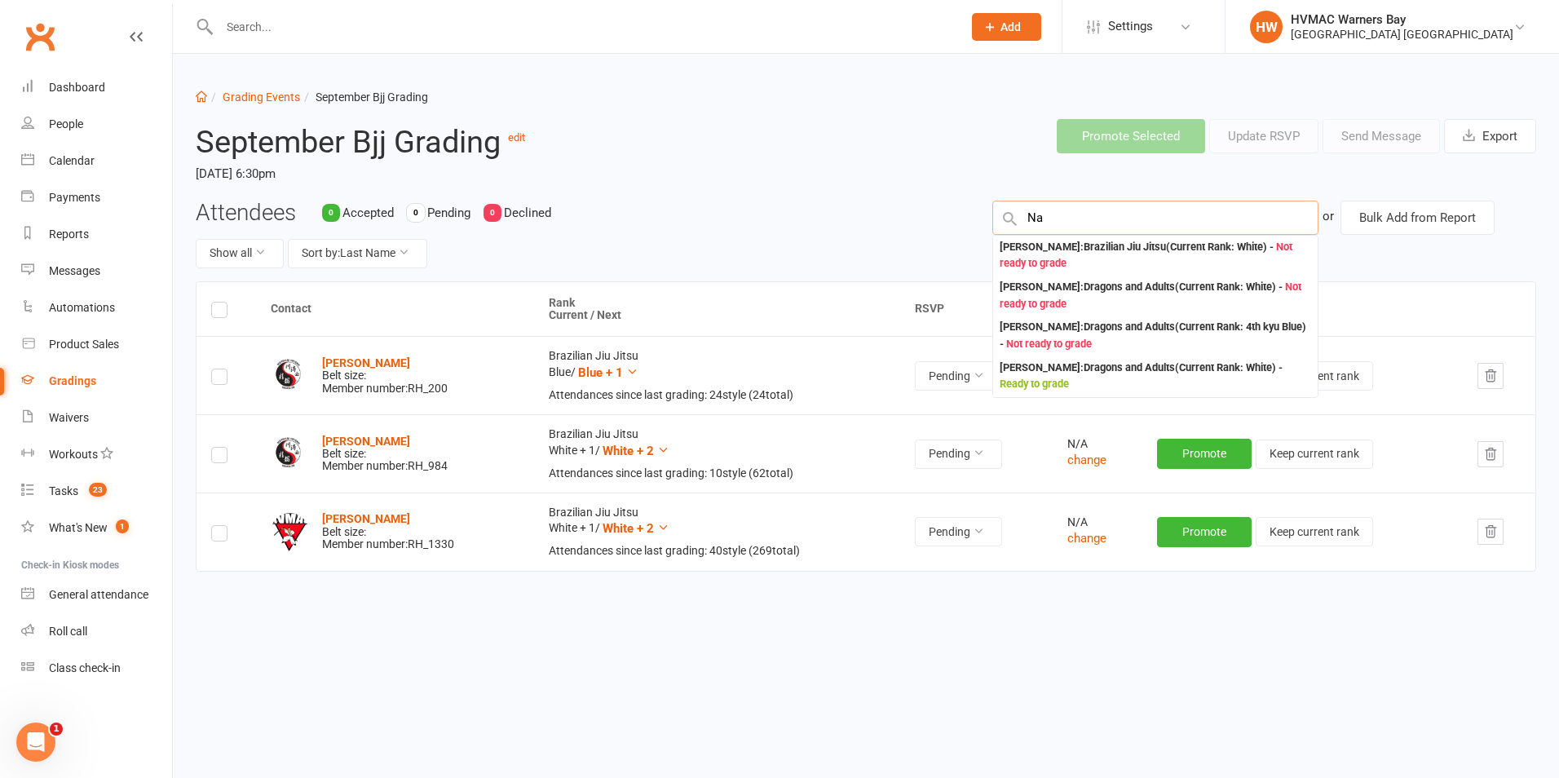
type input "N"
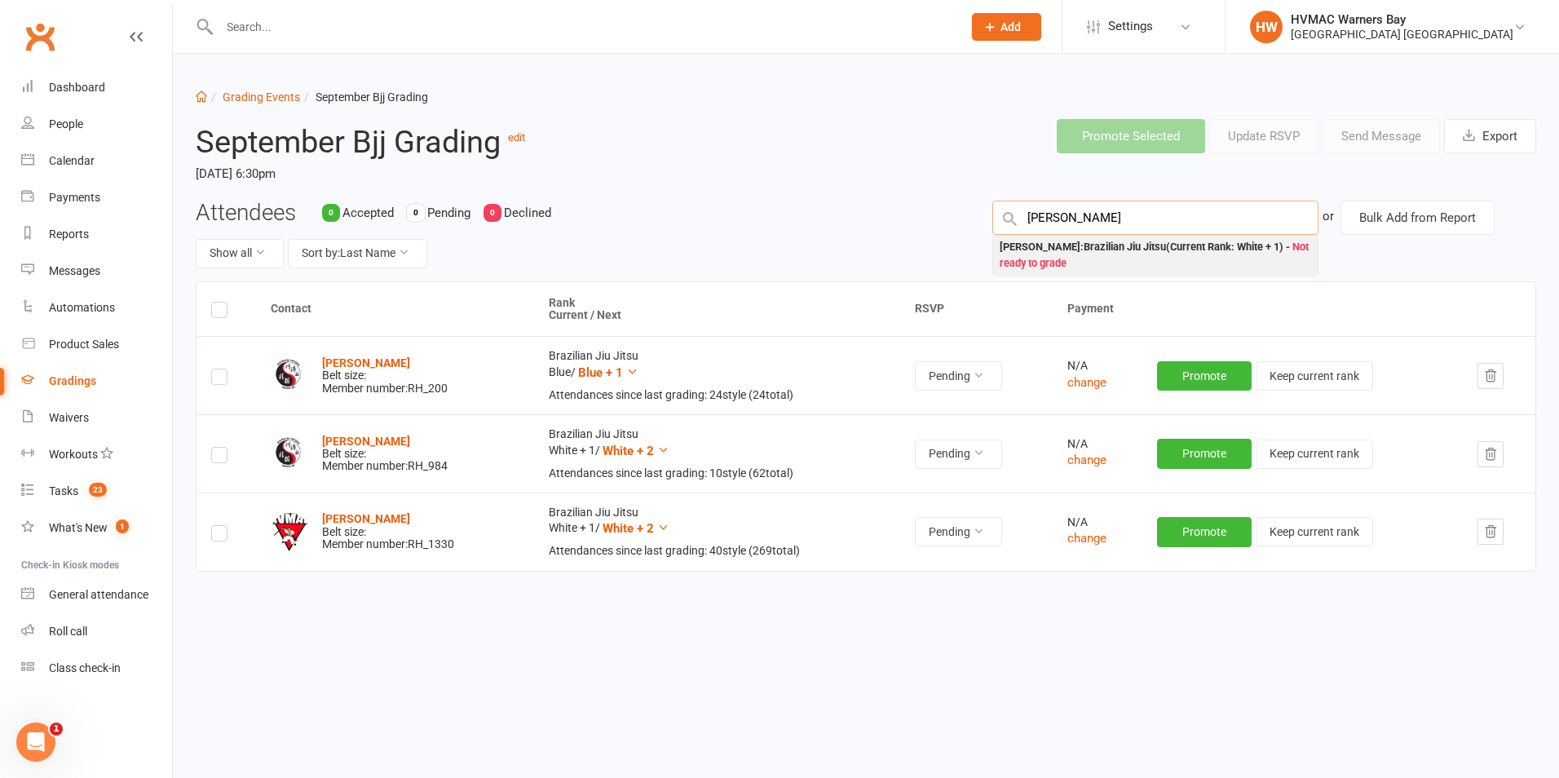
type input "Myles"
click at [1093, 248] on div "Myles Black : Brazilian Jiu Jitsu (Current Rank: White + 1 ) - Not ready to gra…" at bounding box center [1154, 255] width 311 height 33
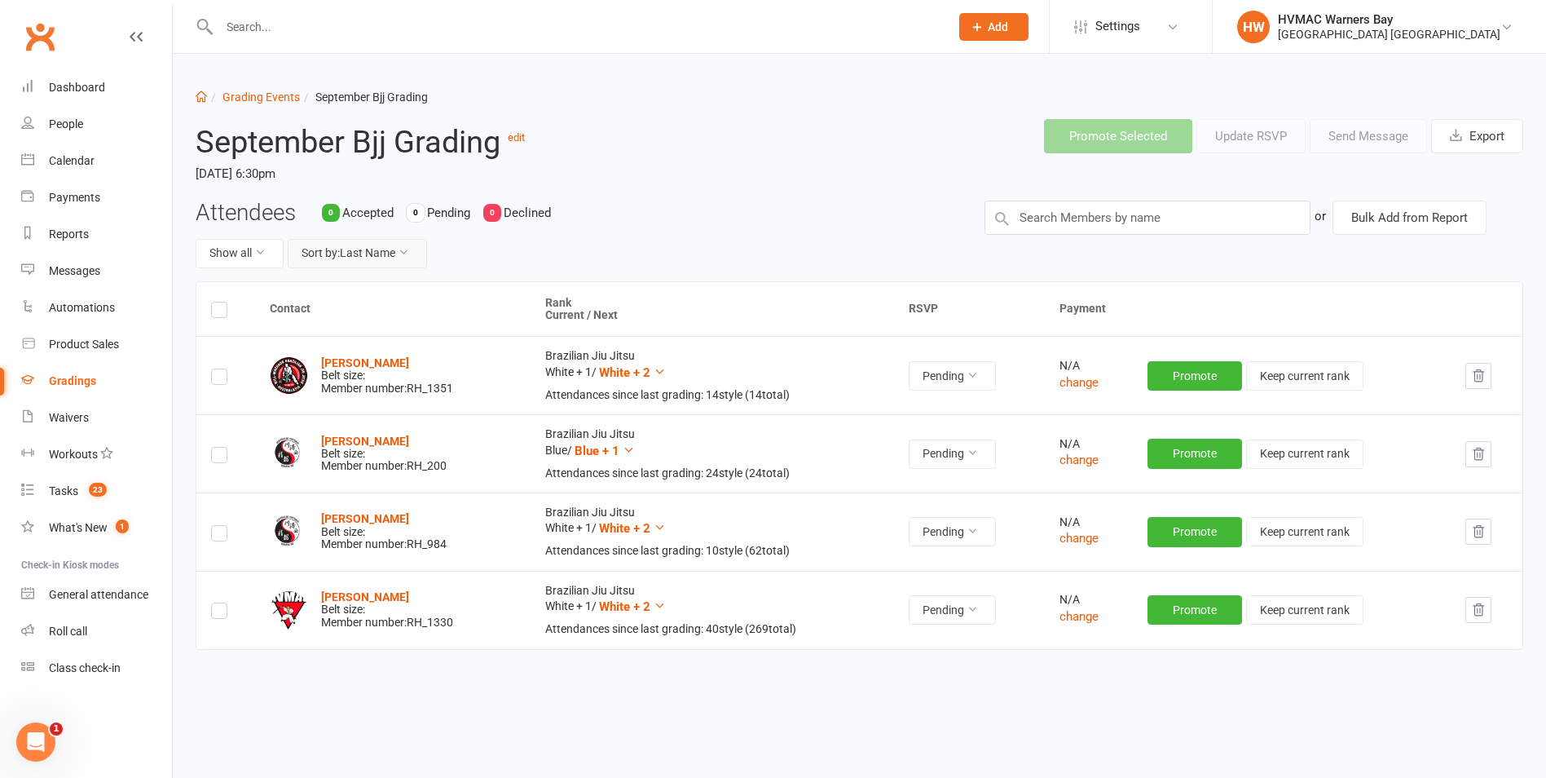
click at [378, 253] on button "Sort by: Last Name" at bounding box center [357, 253] width 139 height 29
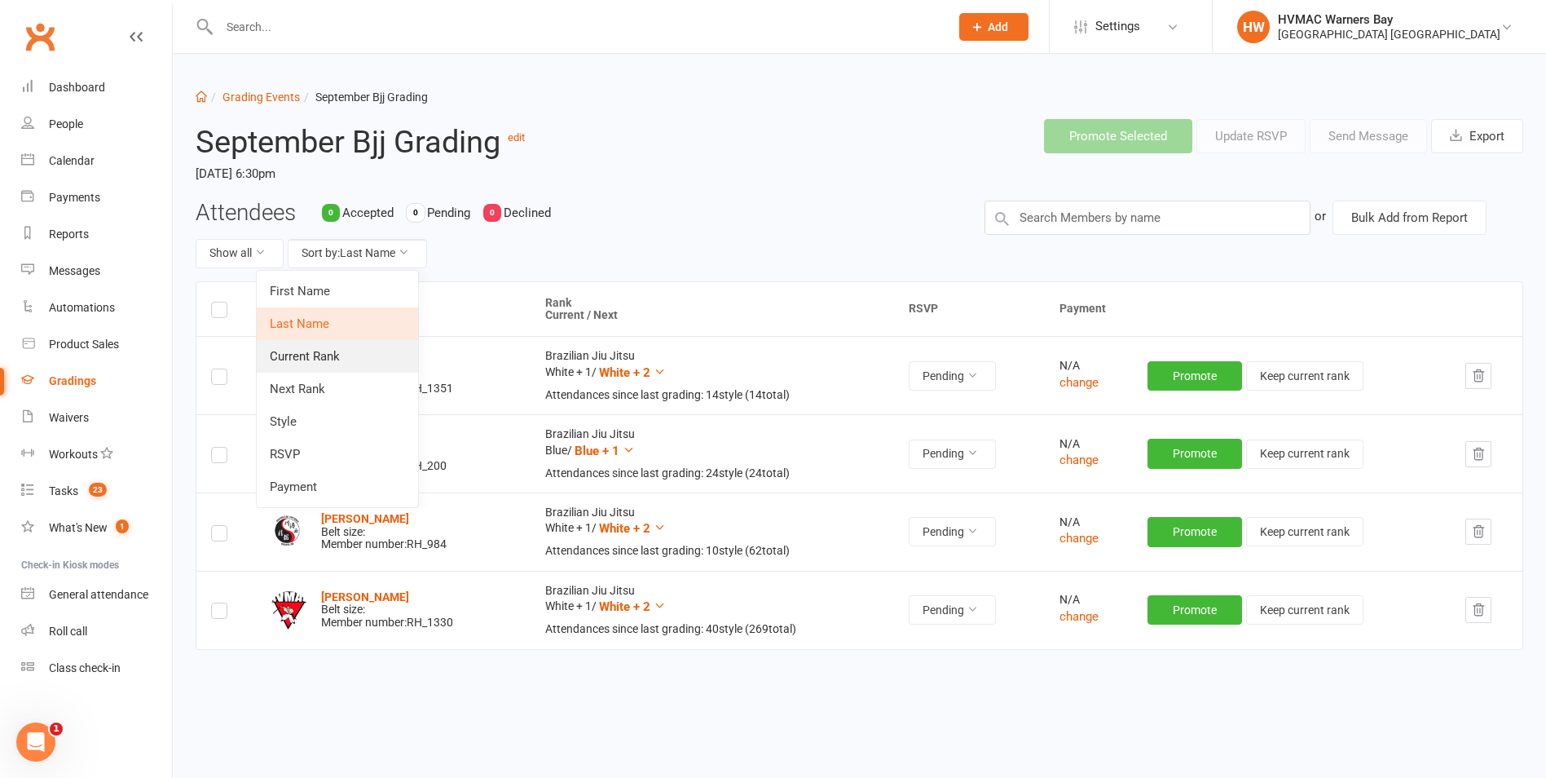
click at [347, 348] on link "Current Rank" at bounding box center [337, 356] width 161 height 33
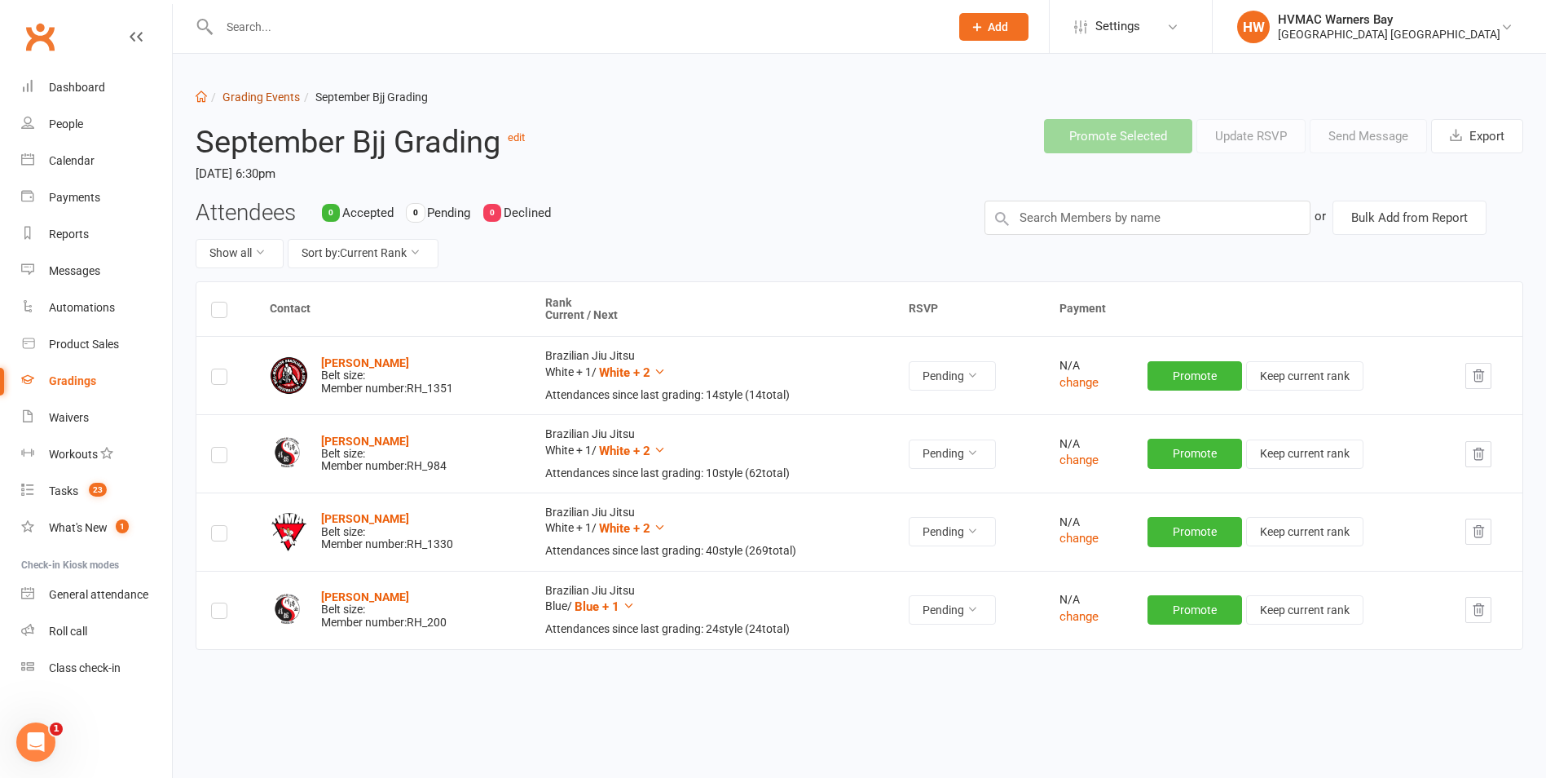
click at [265, 99] on link "Grading Events" at bounding box center [261, 96] width 77 height 13
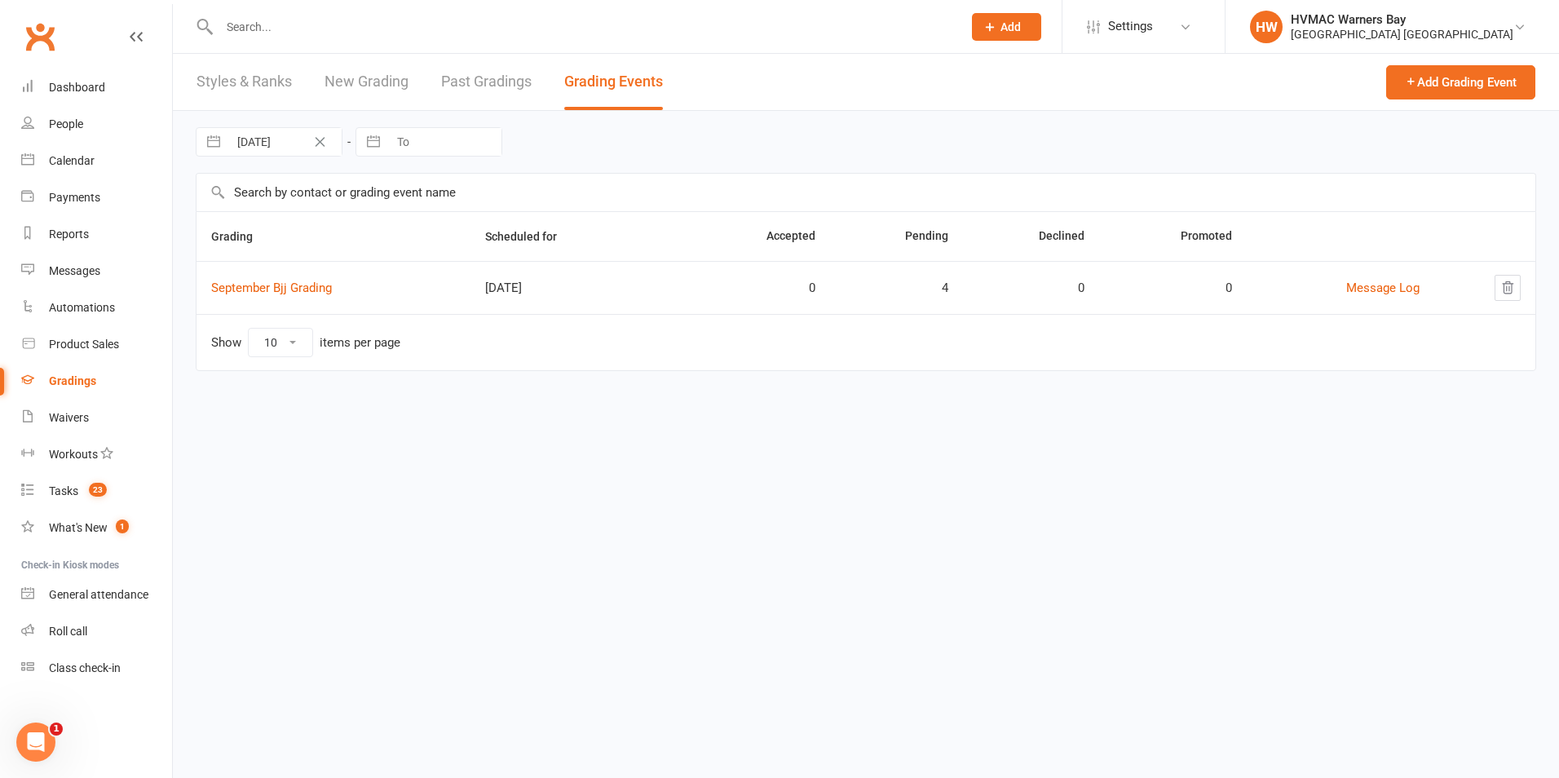
click at [457, 73] on link "Past Gradings" at bounding box center [486, 82] width 90 height 56
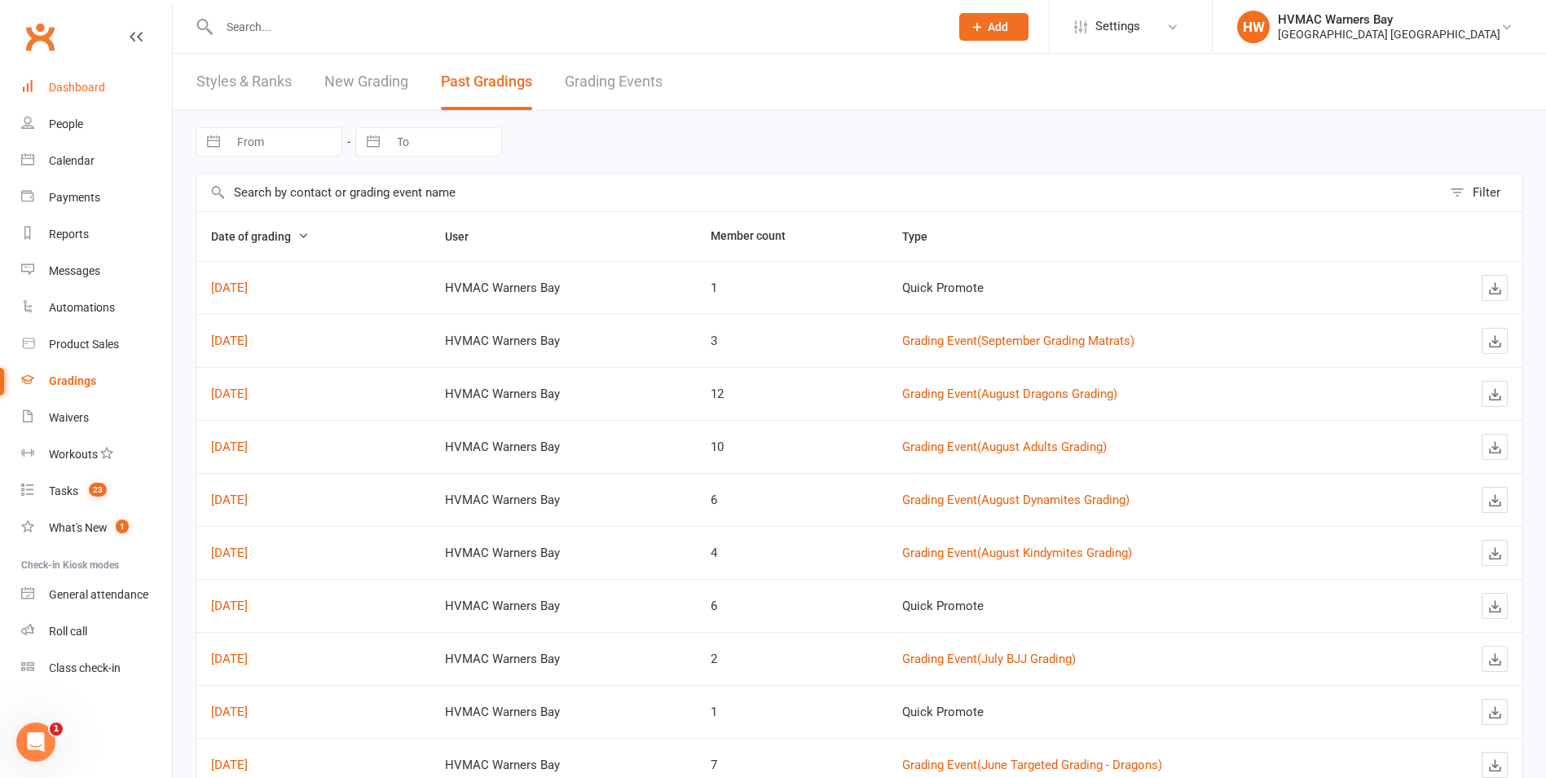
click at [66, 97] on link "Dashboard" at bounding box center [96, 87] width 151 height 37
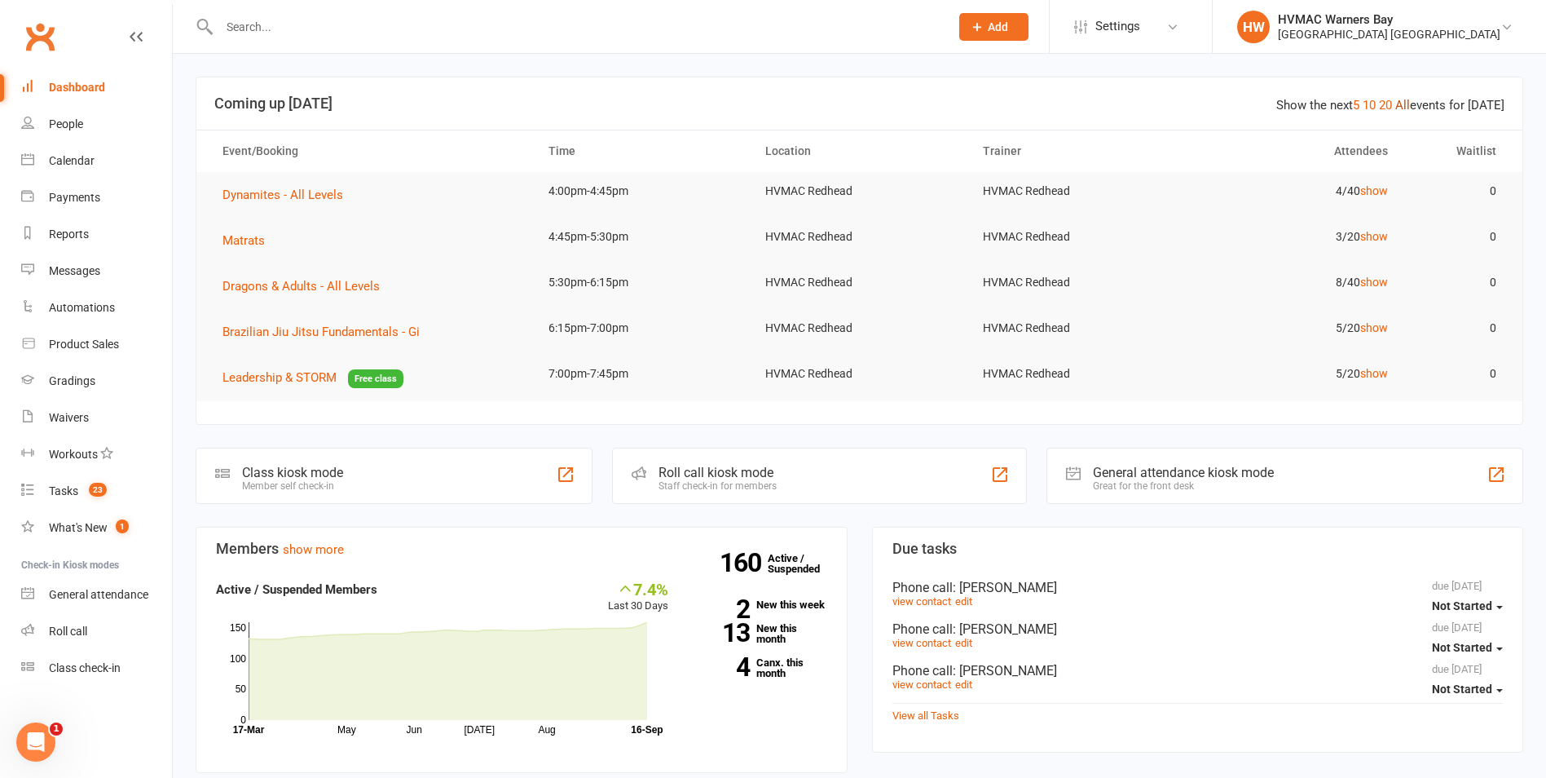
click at [1410, 106] on link "All" at bounding box center [1403, 105] width 15 height 15
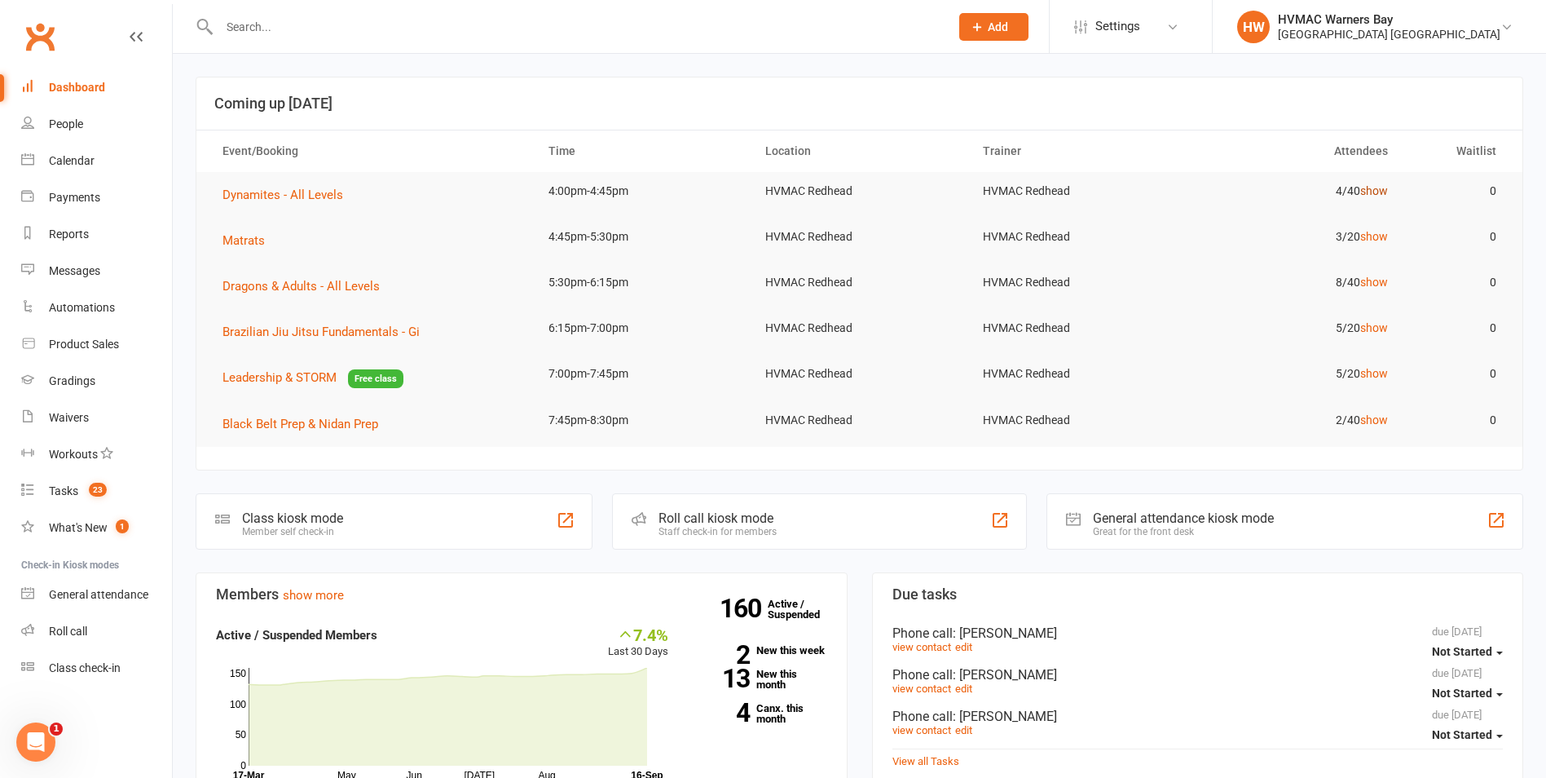
click at [1379, 194] on link "show" at bounding box center [1375, 190] width 28 height 13
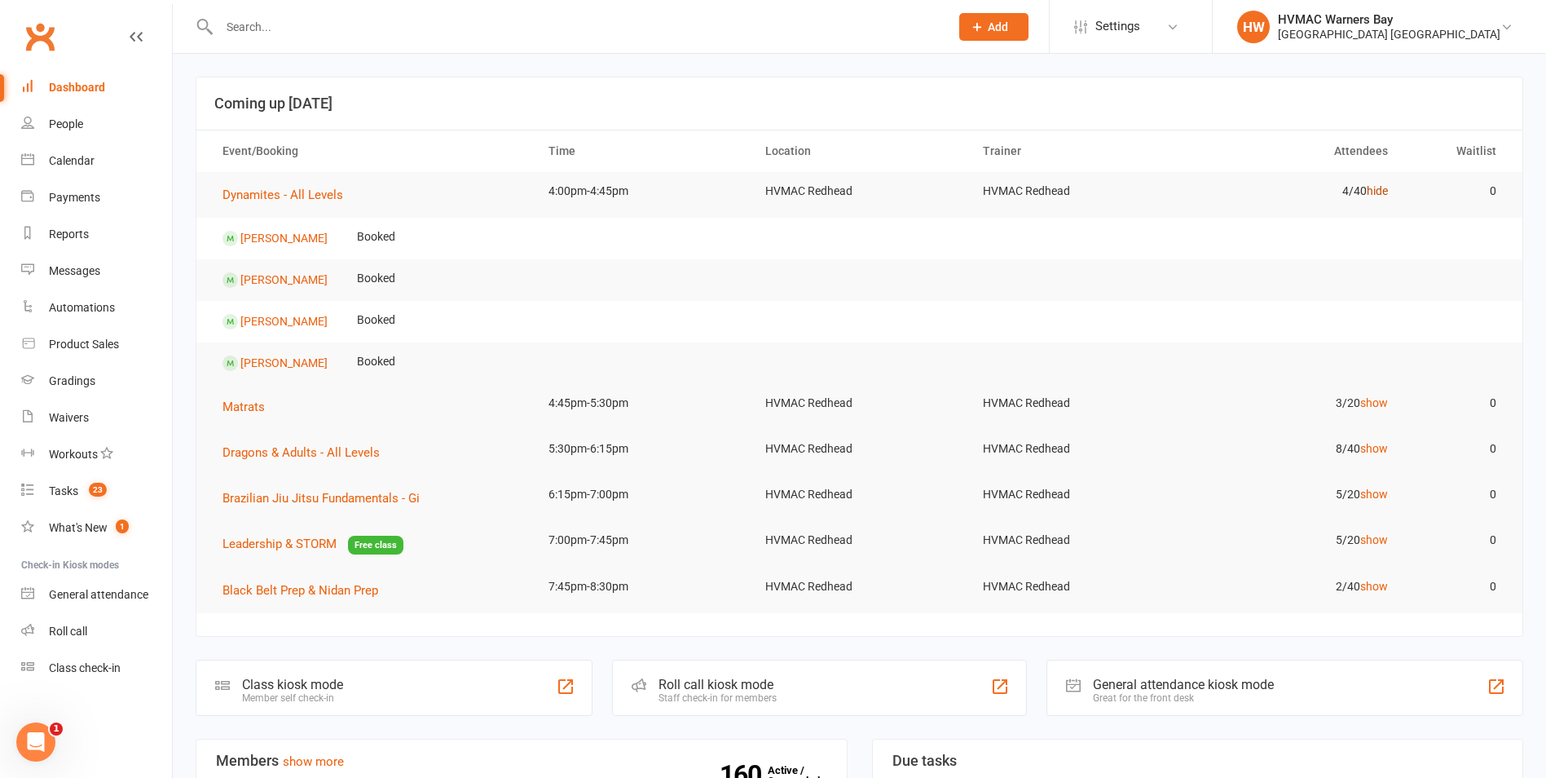
click at [1379, 194] on link "hide" at bounding box center [1377, 190] width 21 height 13
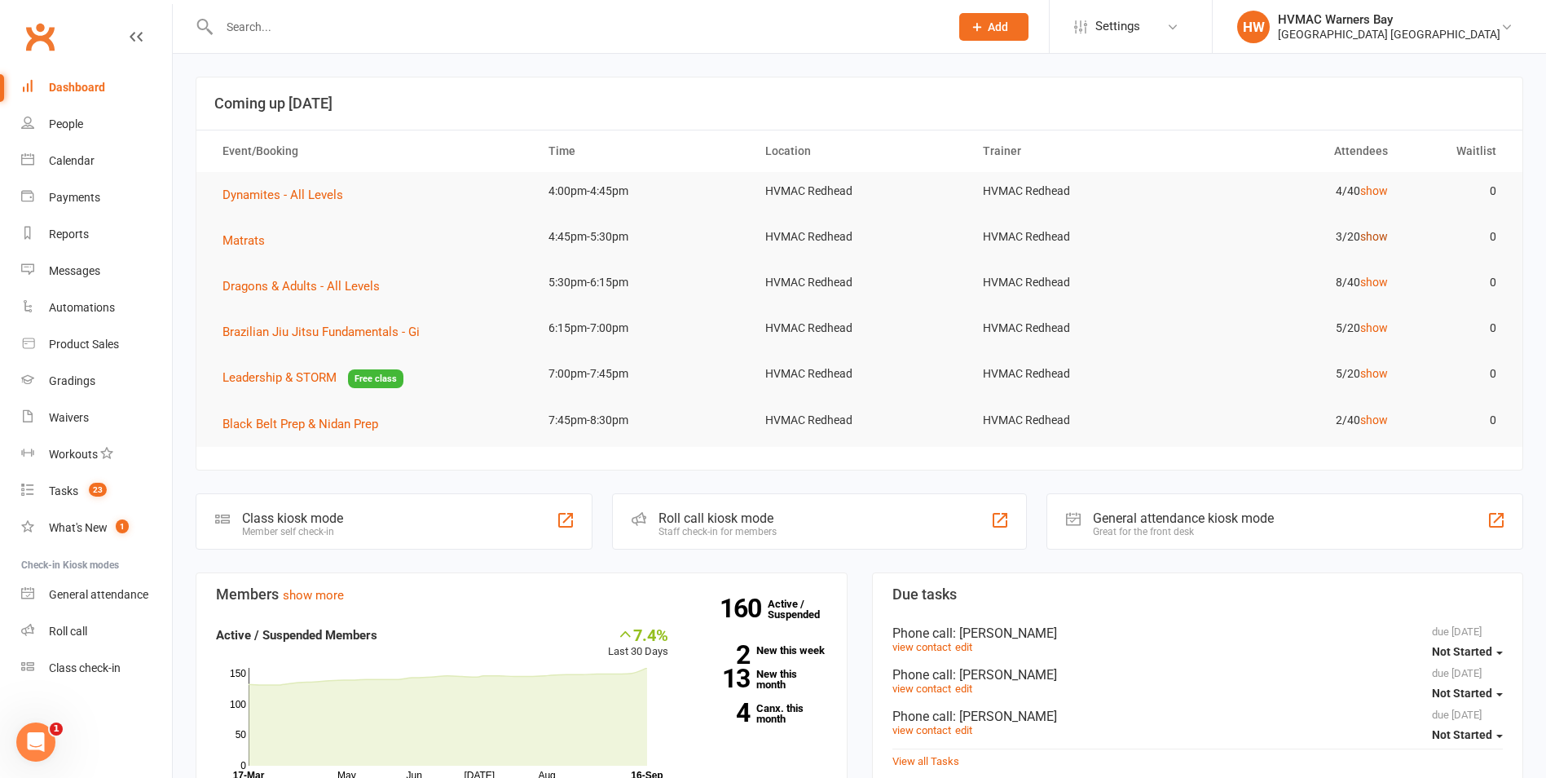
click at [1374, 236] on link "show" at bounding box center [1375, 236] width 28 height 13
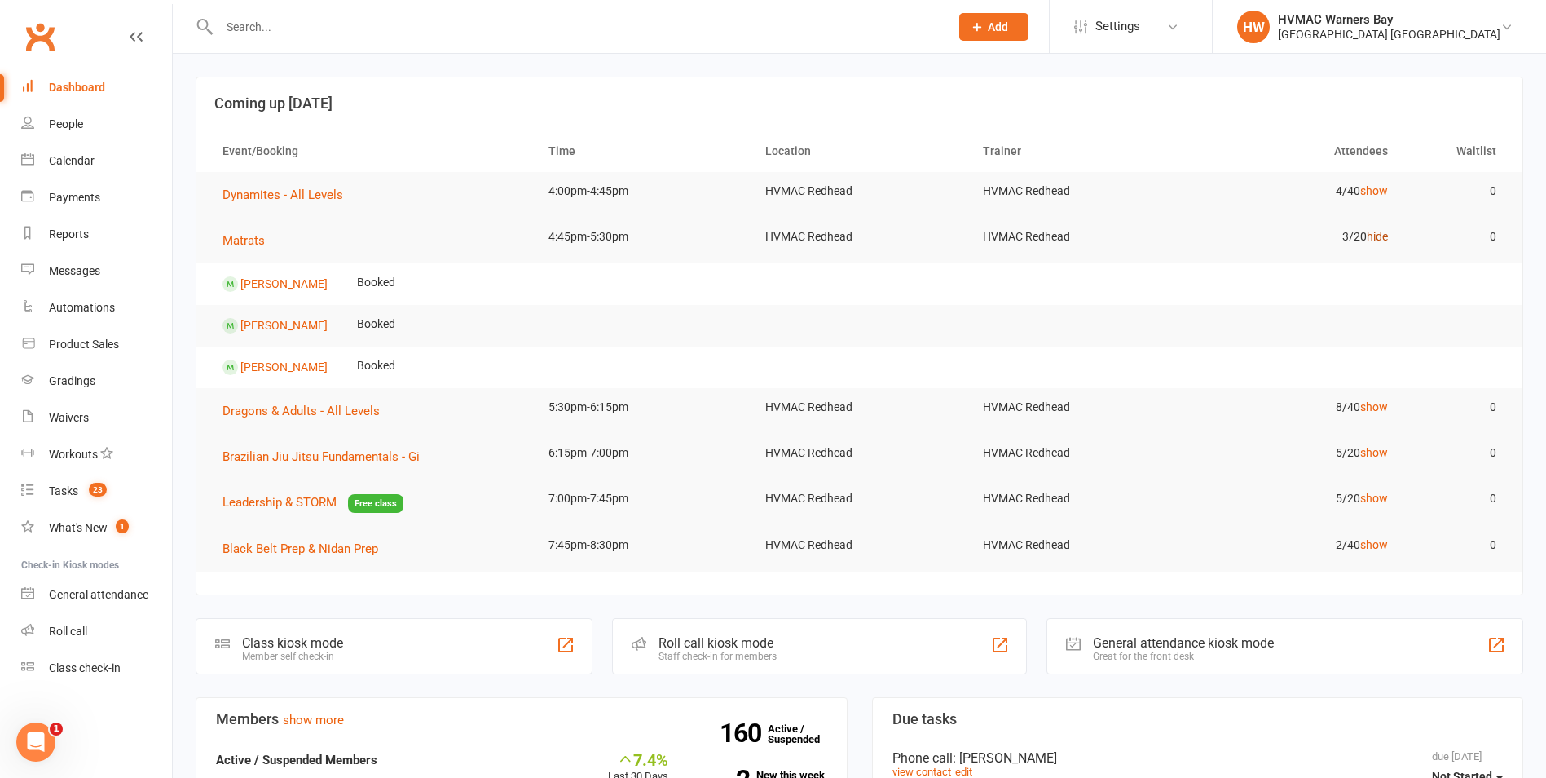
click at [1374, 236] on link "hide" at bounding box center [1377, 236] width 21 height 13
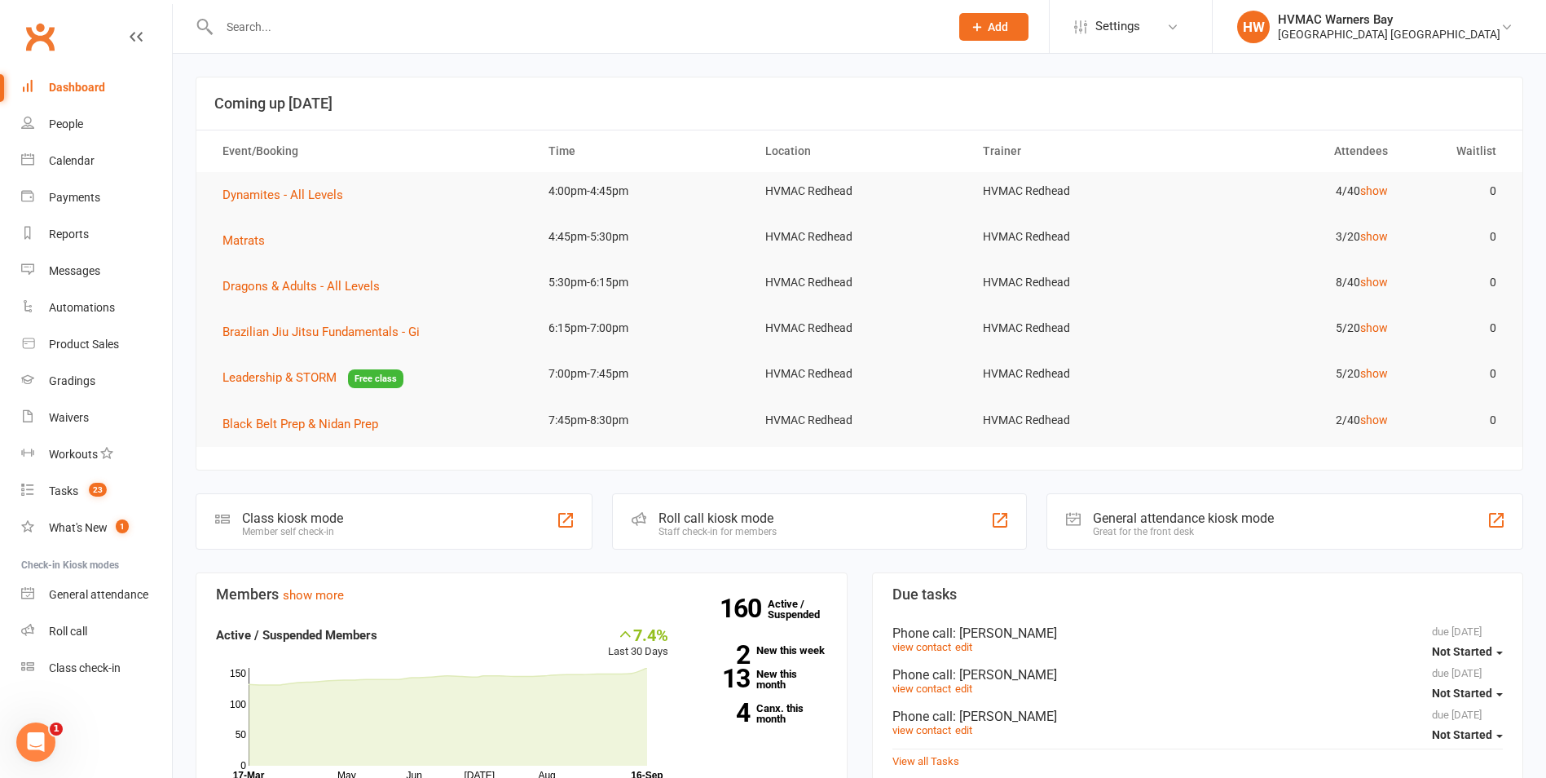
click at [1374, 272] on td "8/40 show" at bounding box center [1293, 282] width 217 height 38
click at [1374, 277] on link "show" at bounding box center [1375, 282] width 28 height 13
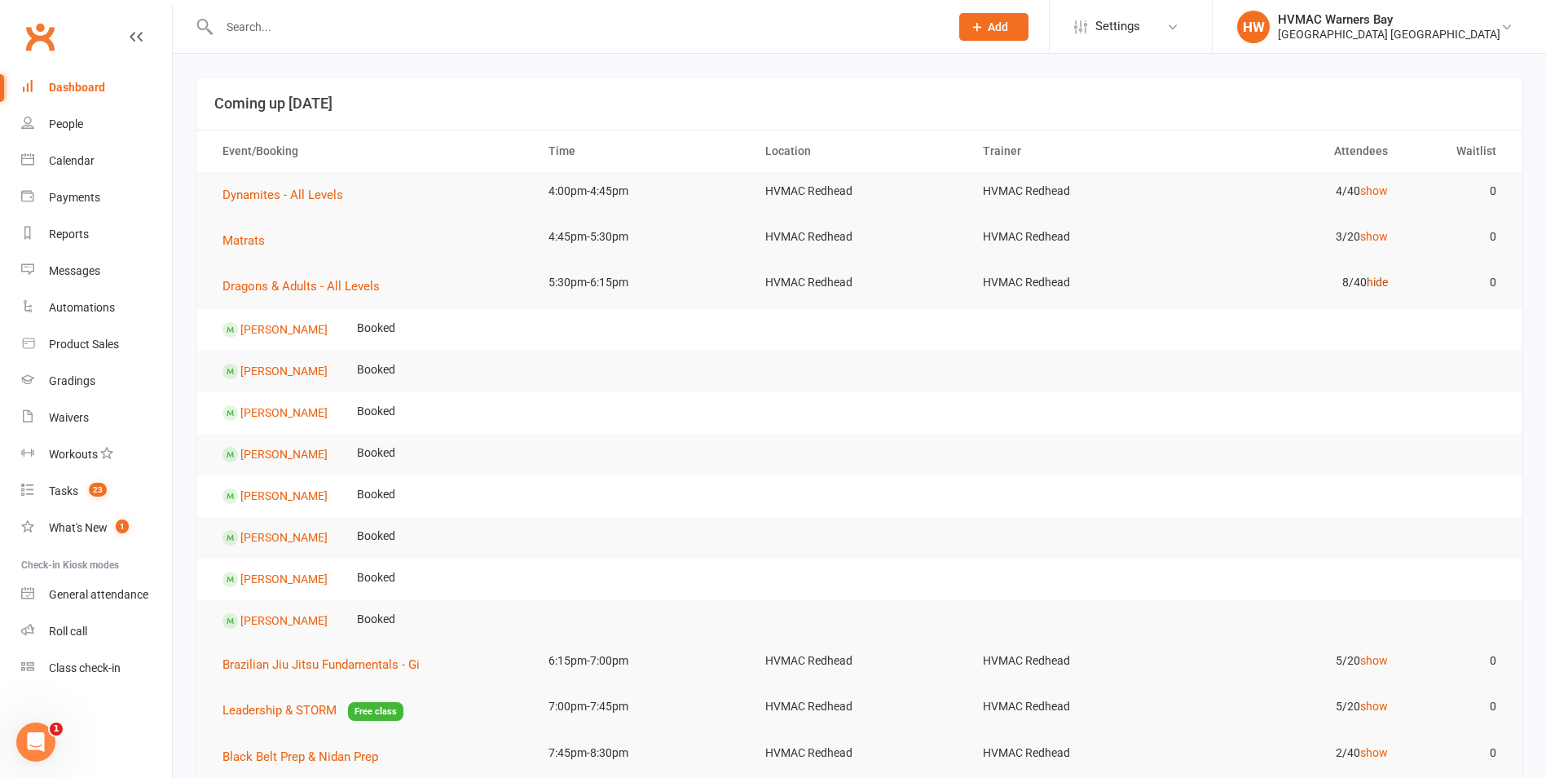
click at [1374, 277] on link "hide" at bounding box center [1377, 282] width 21 height 13
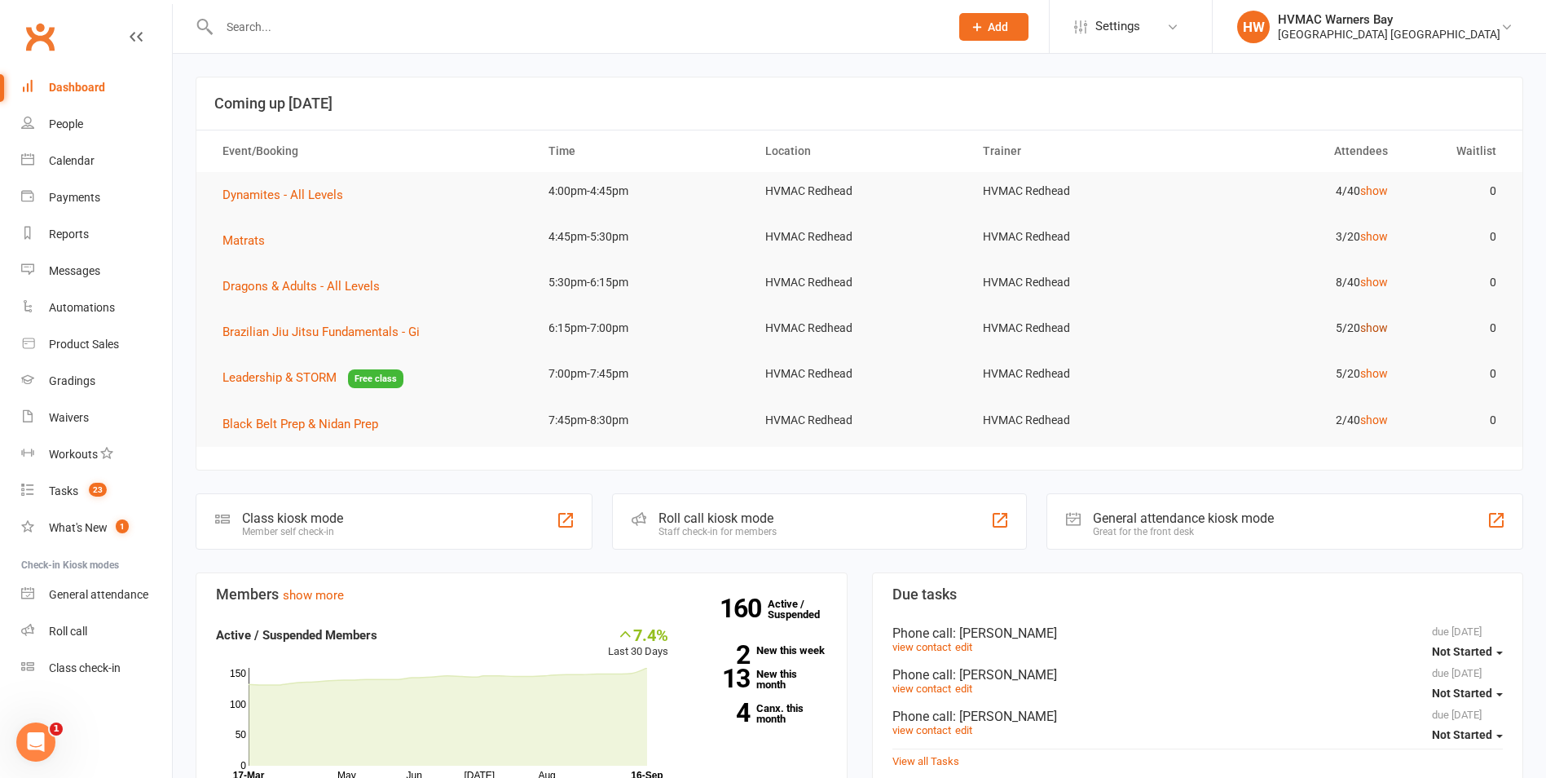
click at [1369, 324] on link "show" at bounding box center [1375, 327] width 28 height 13
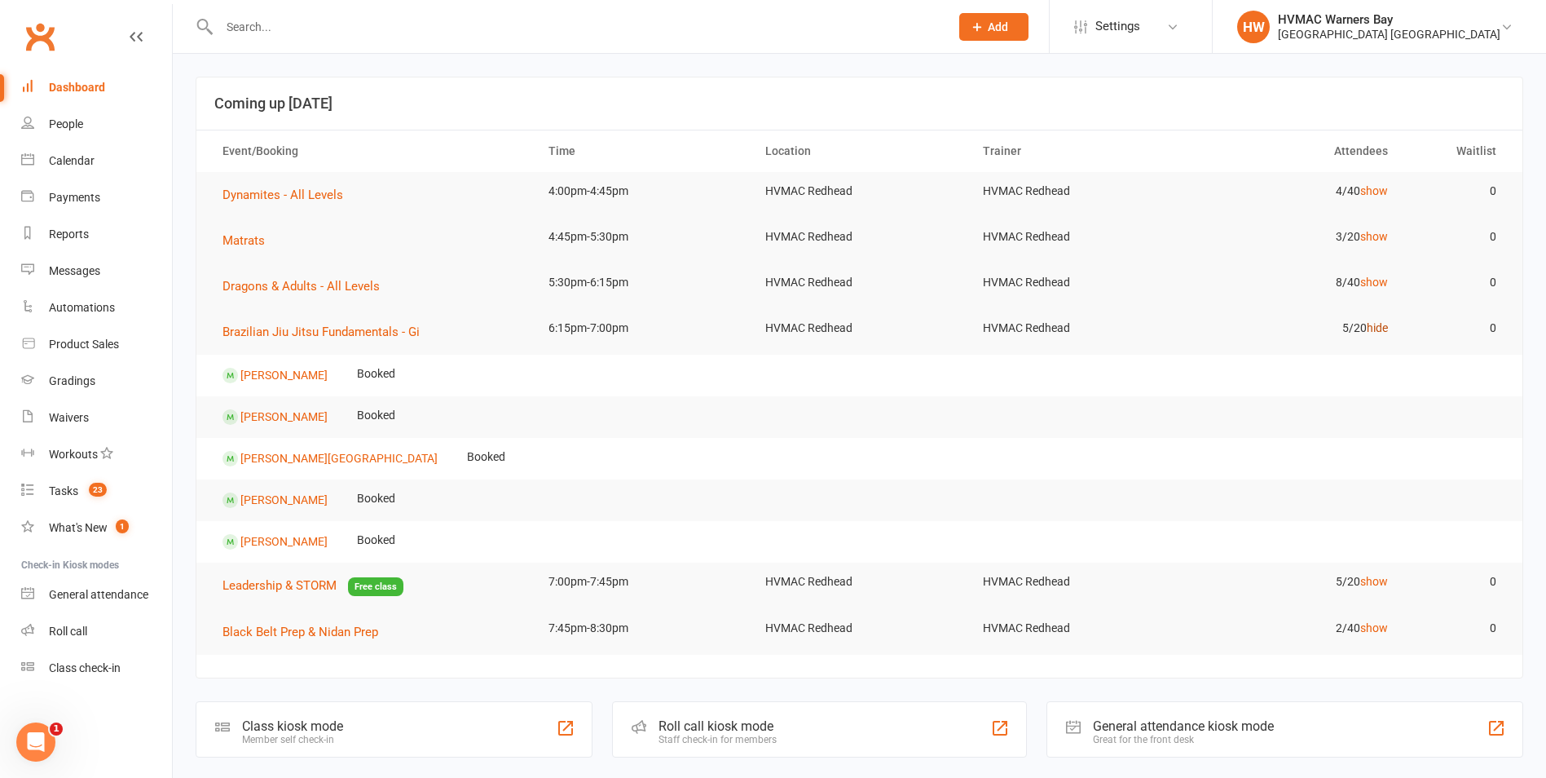
click at [1369, 324] on link "hide" at bounding box center [1377, 327] width 21 height 13
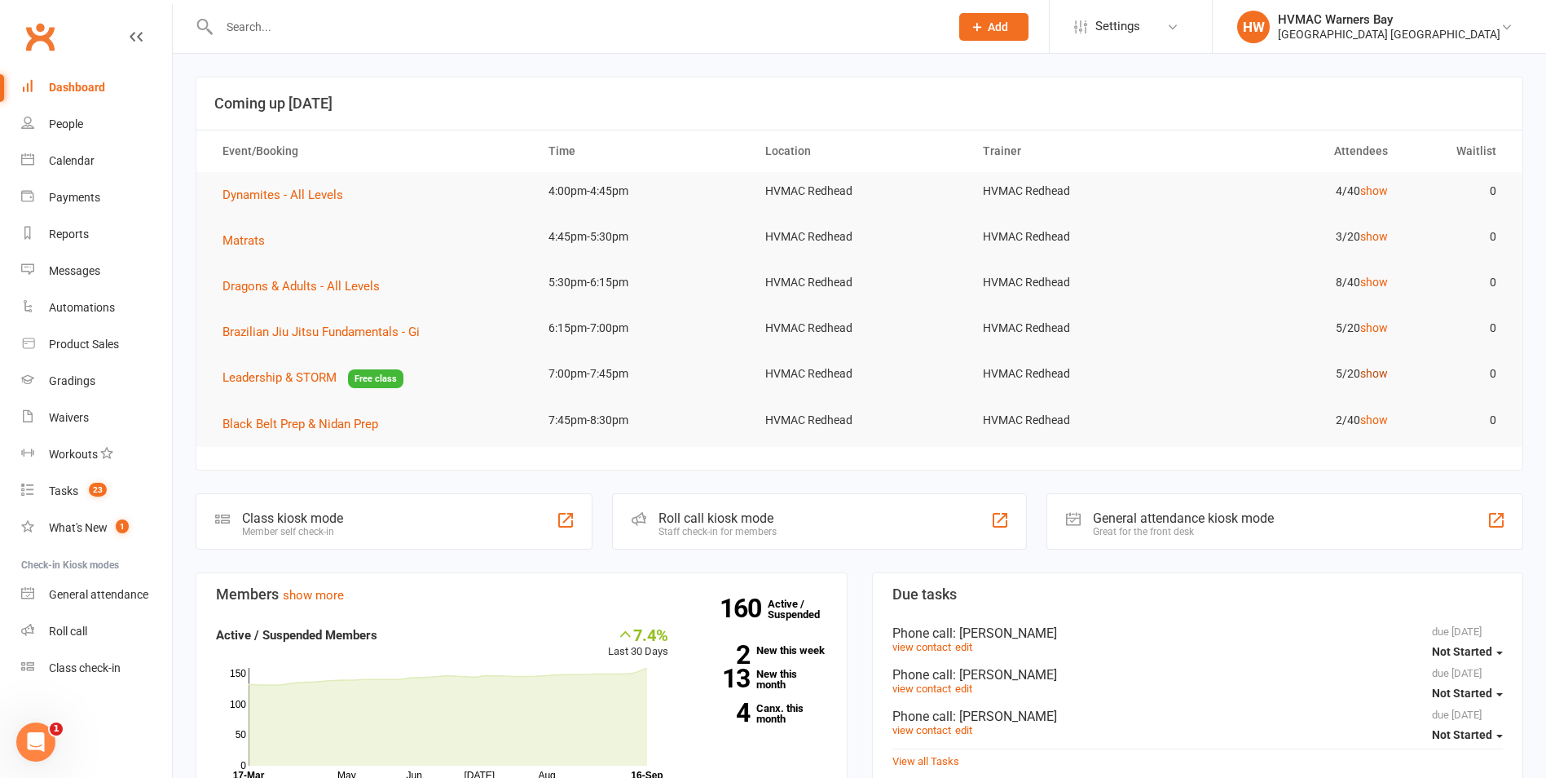
click at [1379, 376] on link "show" at bounding box center [1375, 373] width 28 height 13
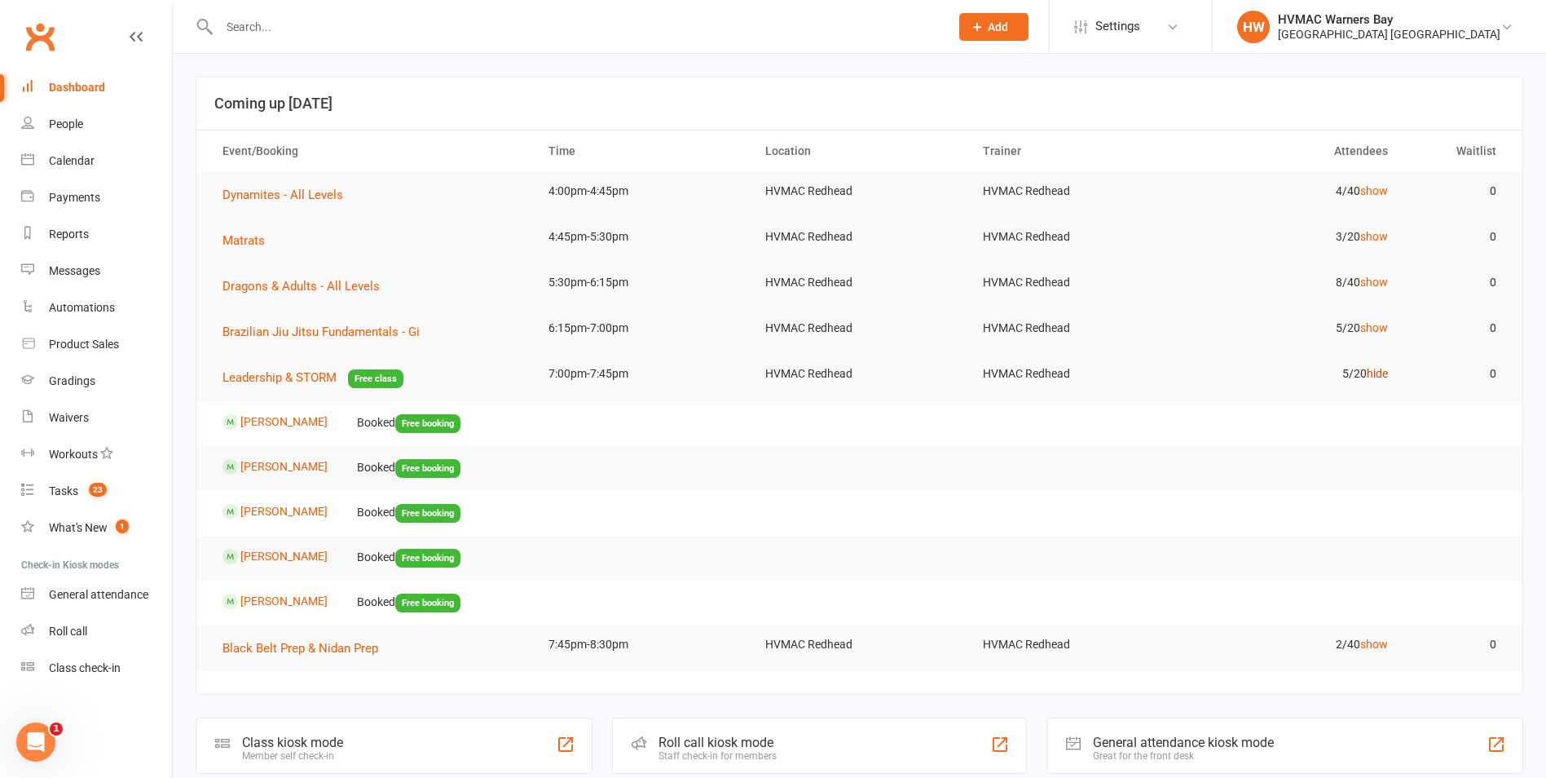
click at [1379, 376] on link "hide" at bounding box center [1377, 373] width 21 height 13
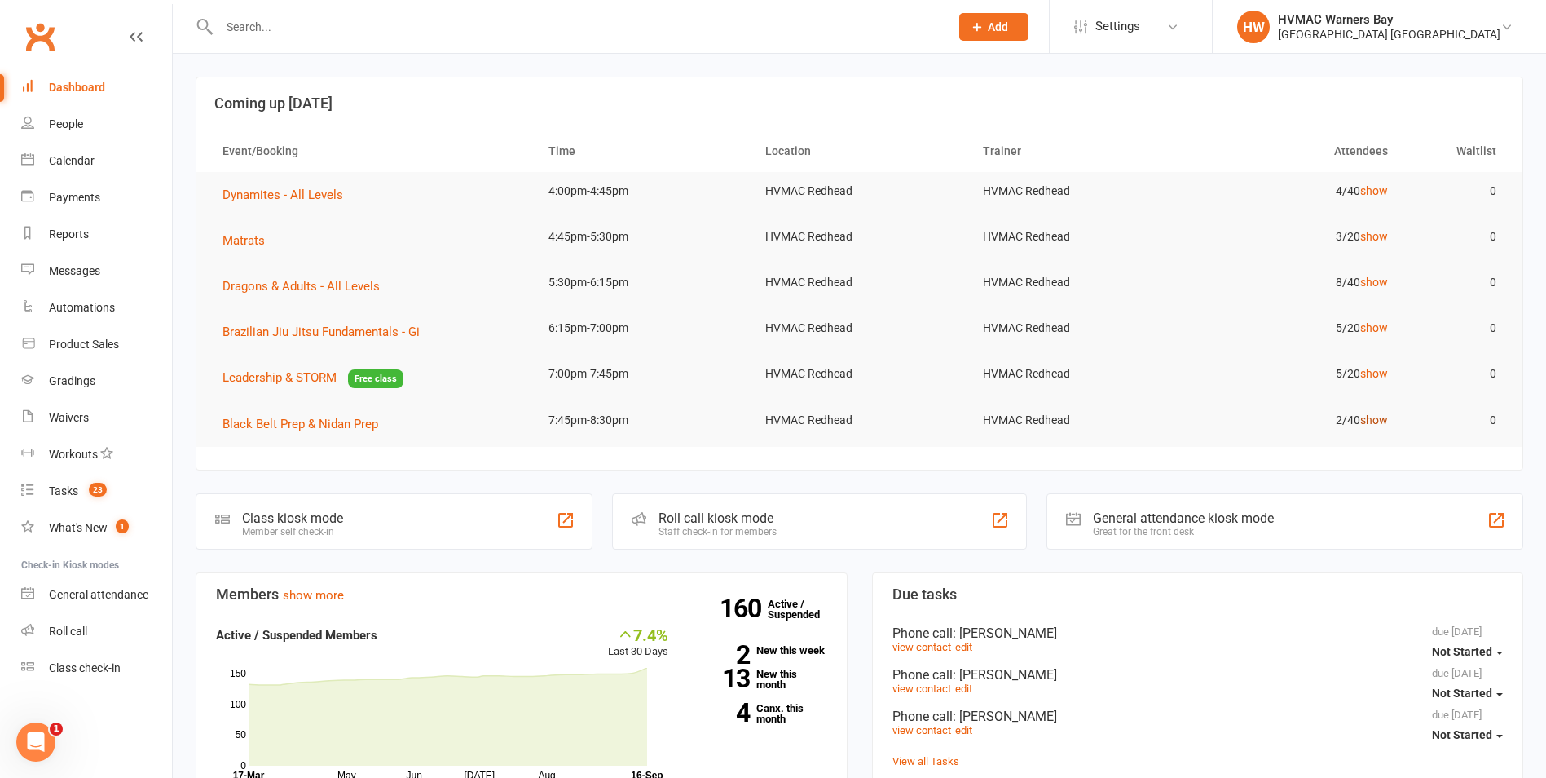
click at [1371, 413] on link "show" at bounding box center [1375, 419] width 28 height 13
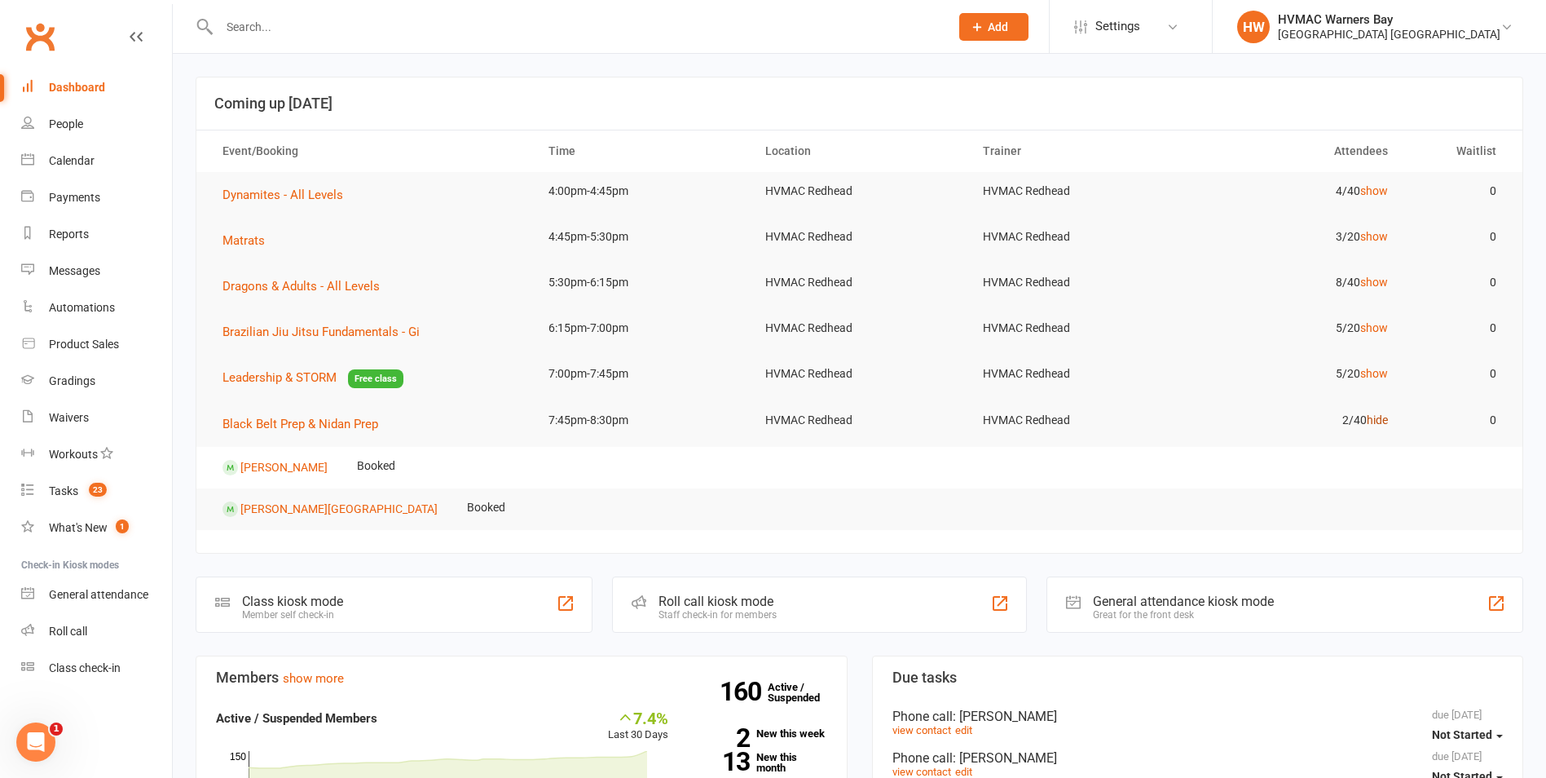
click at [1371, 413] on link "hide" at bounding box center [1377, 419] width 21 height 13
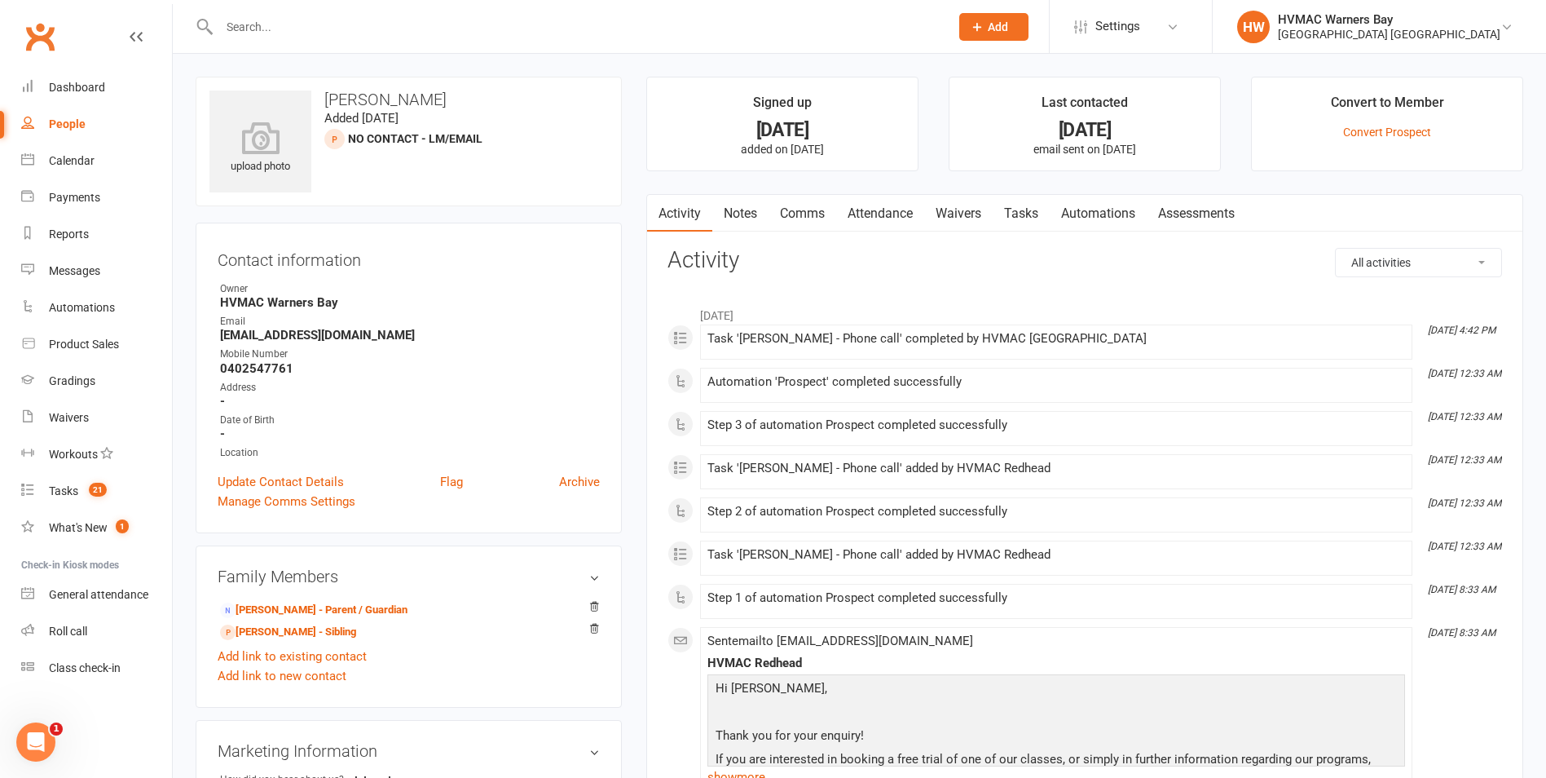
click at [743, 207] on link "Notes" at bounding box center [740, 213] width 56 height 37
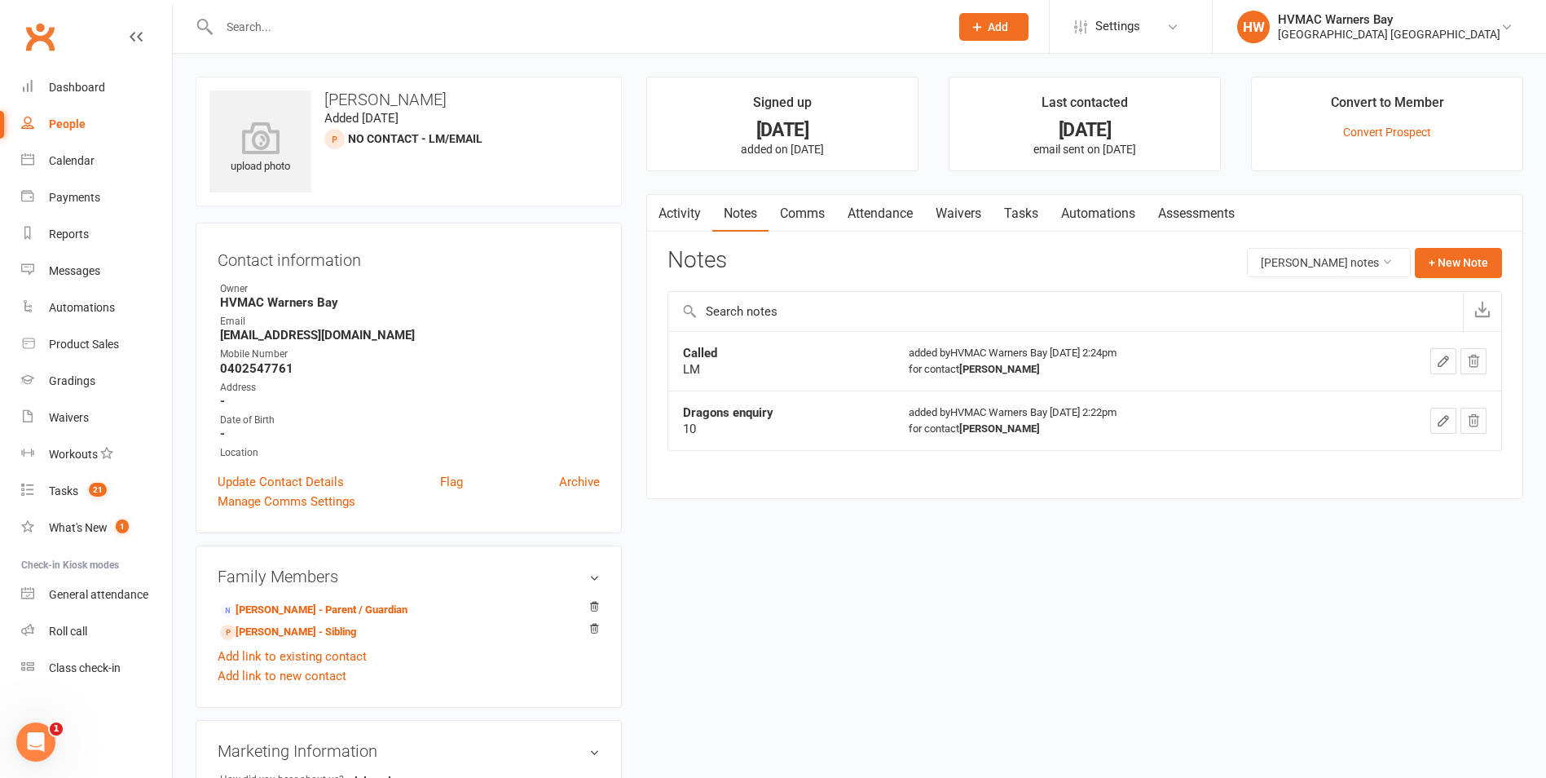
click at [682, 214] on link "Activity" at bounding box center [679, 213] width 65 height 37
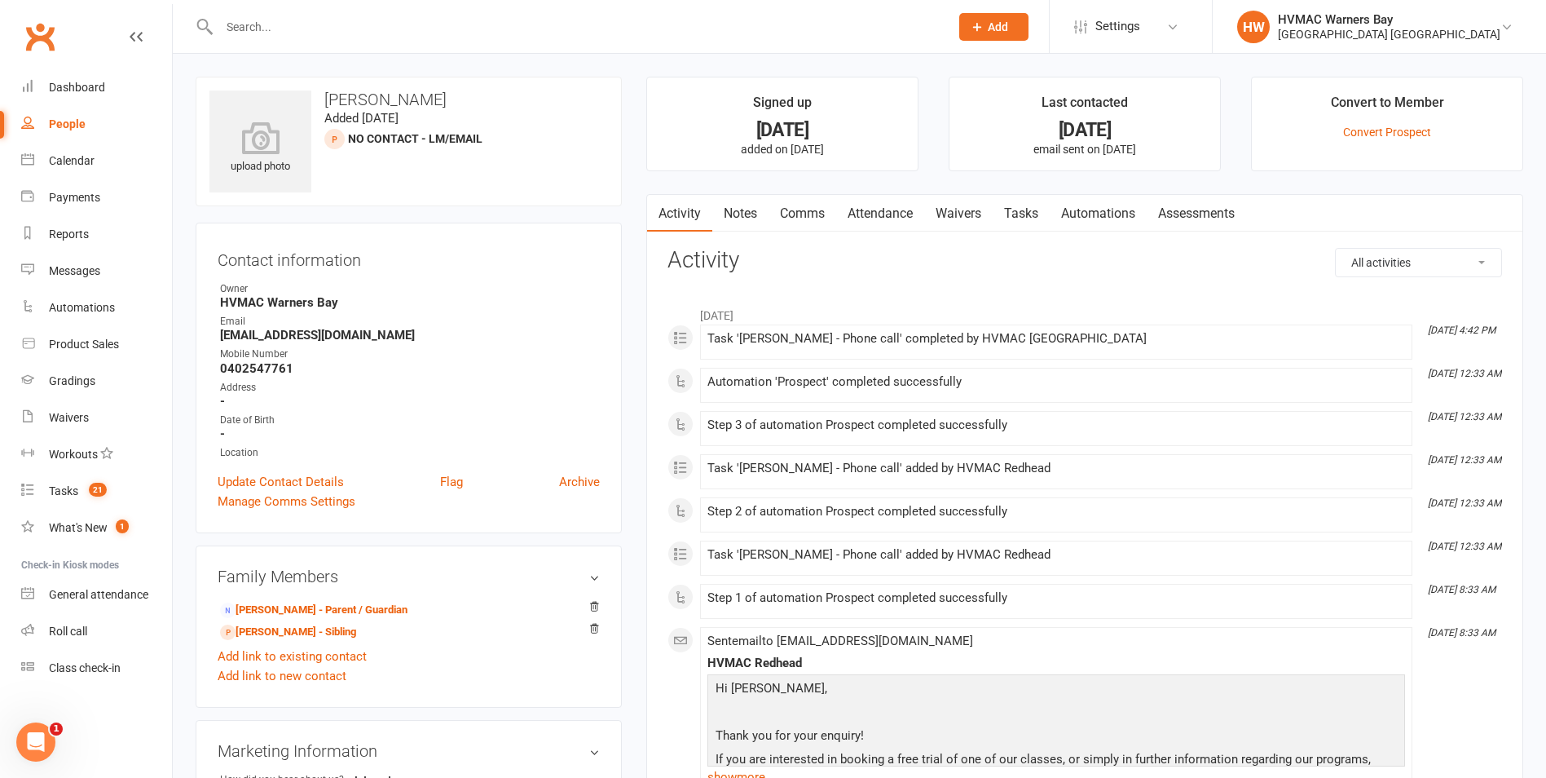
click at [751, 209] on link "Notes" at bounding box center [740, 213] width 56 height 37
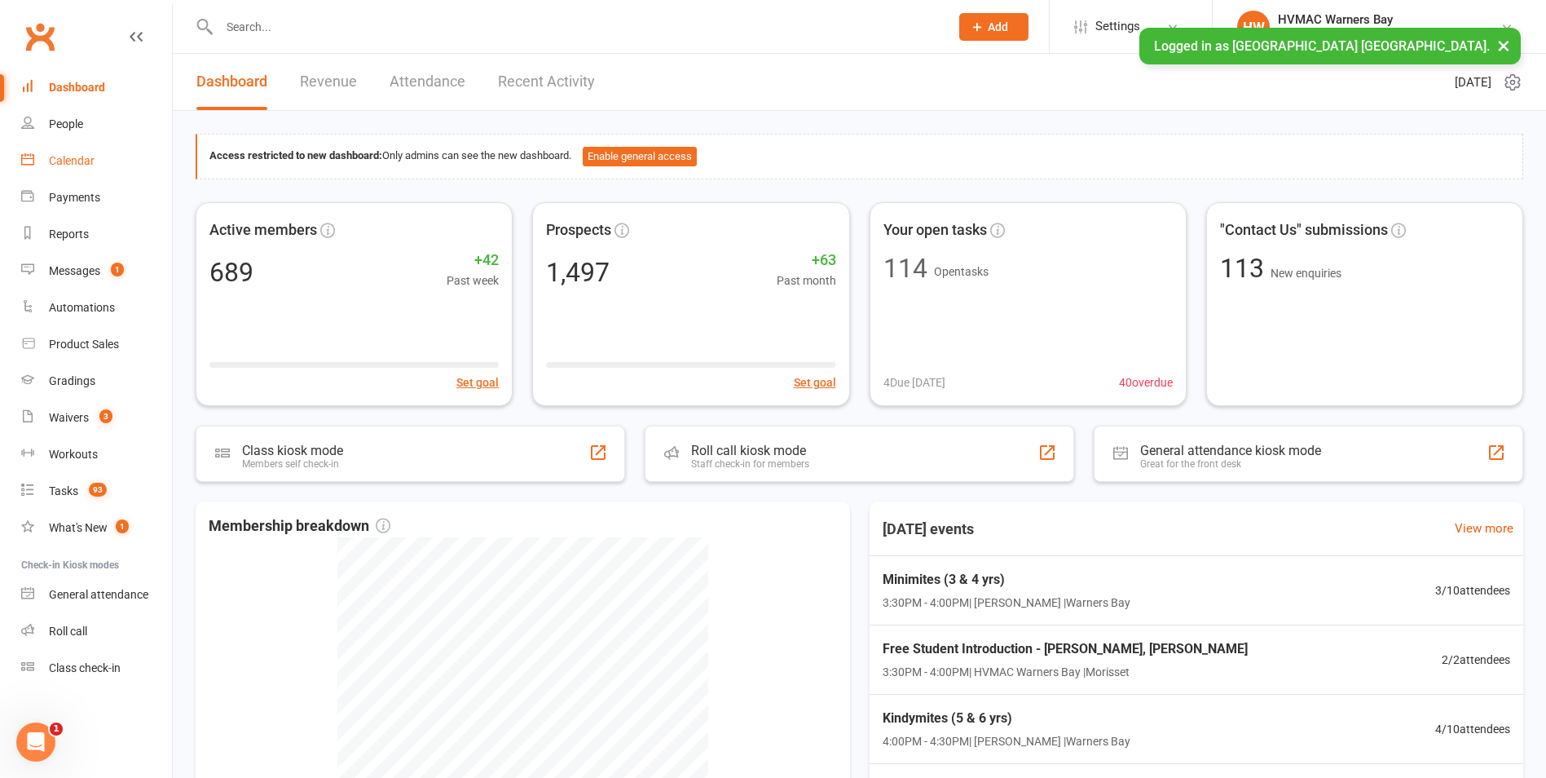
click at [60, 157] on div "Calendar" at bounding box center [72, 160] width 46 height 13
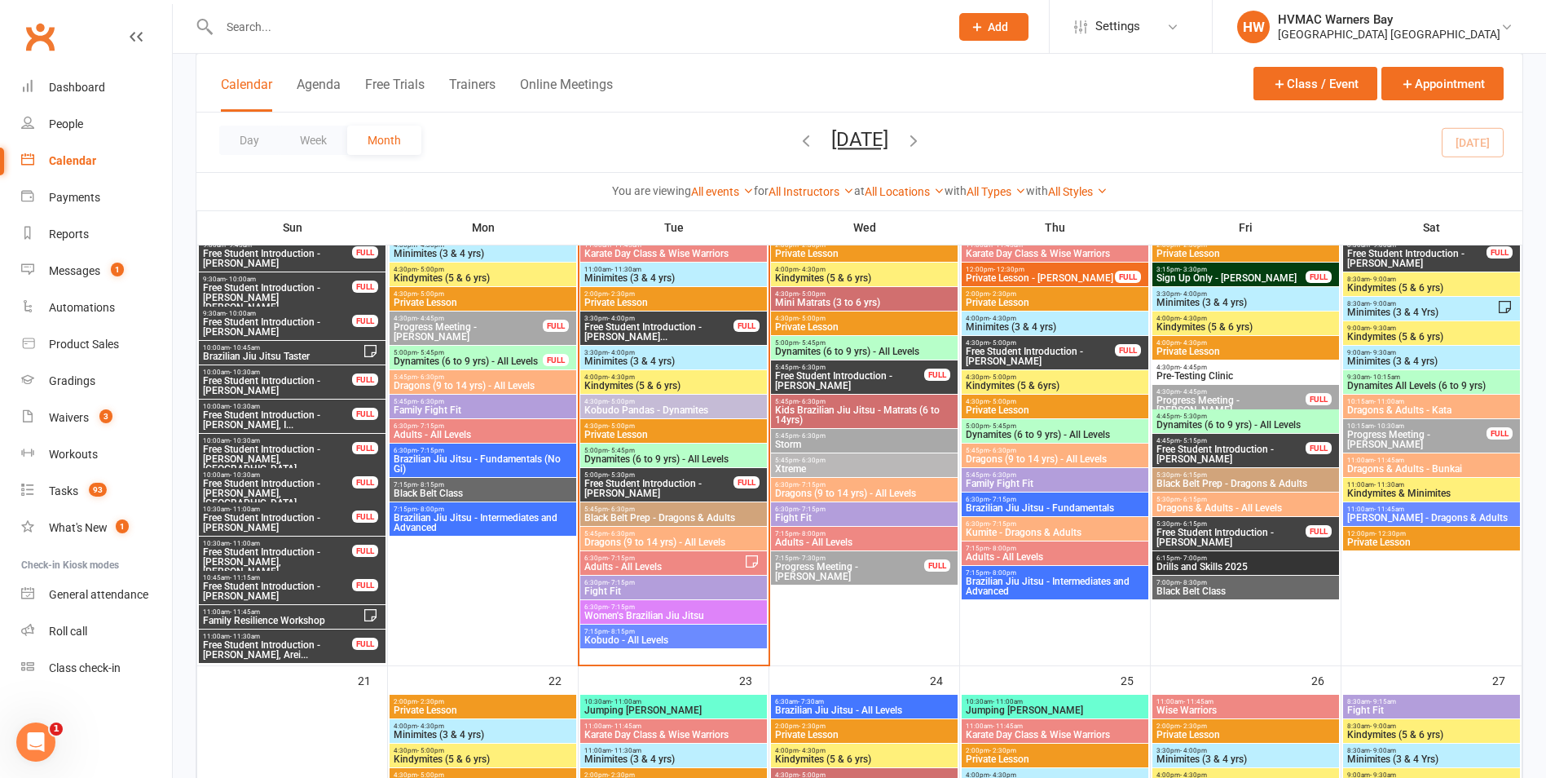
scroll to position [1467, 0]
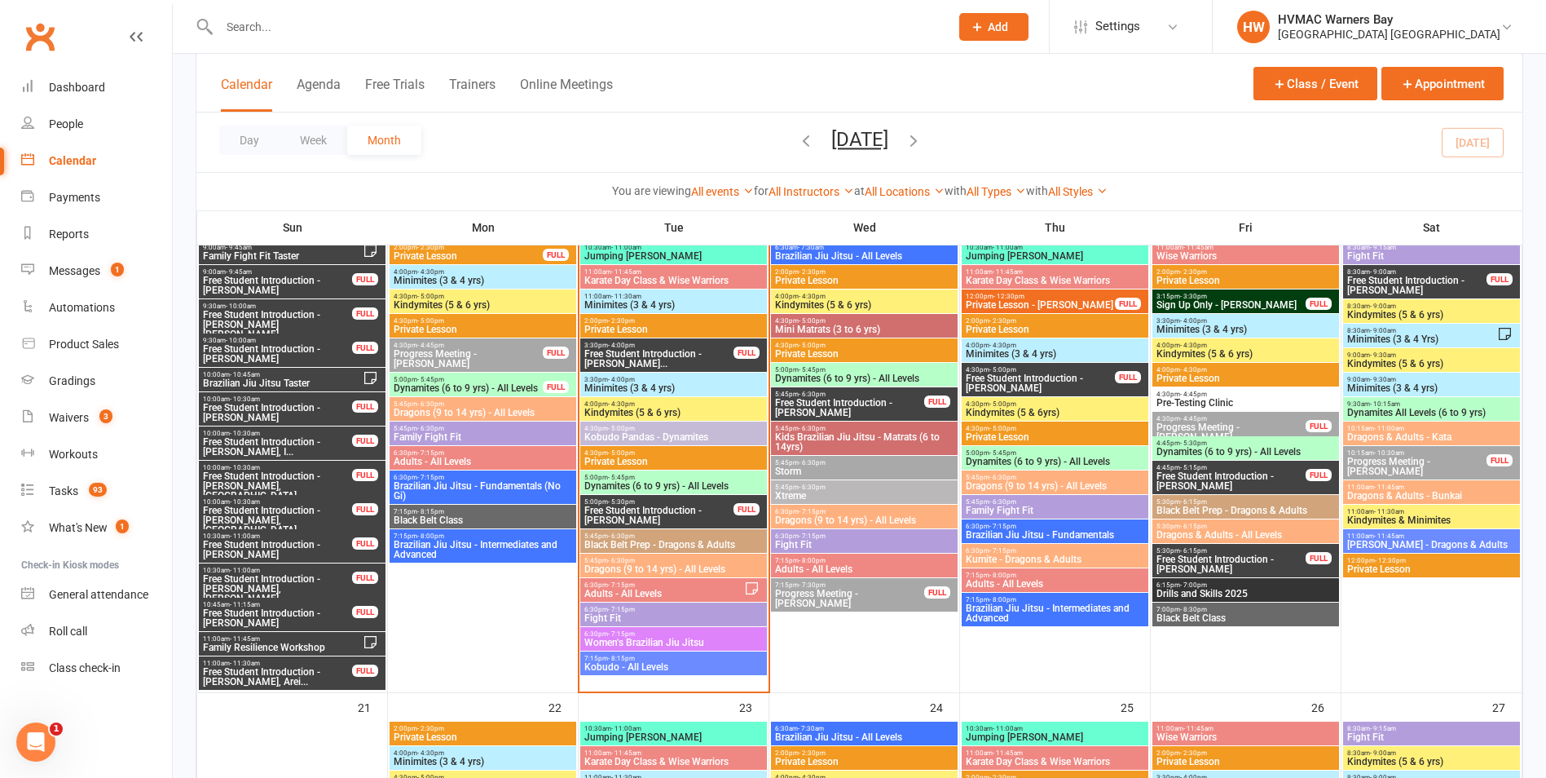
click at [1011, 531] on span "Brazilian Jiu Jitsu - Fundamentals" at bounding box center [1055, 535] width 180 height 10
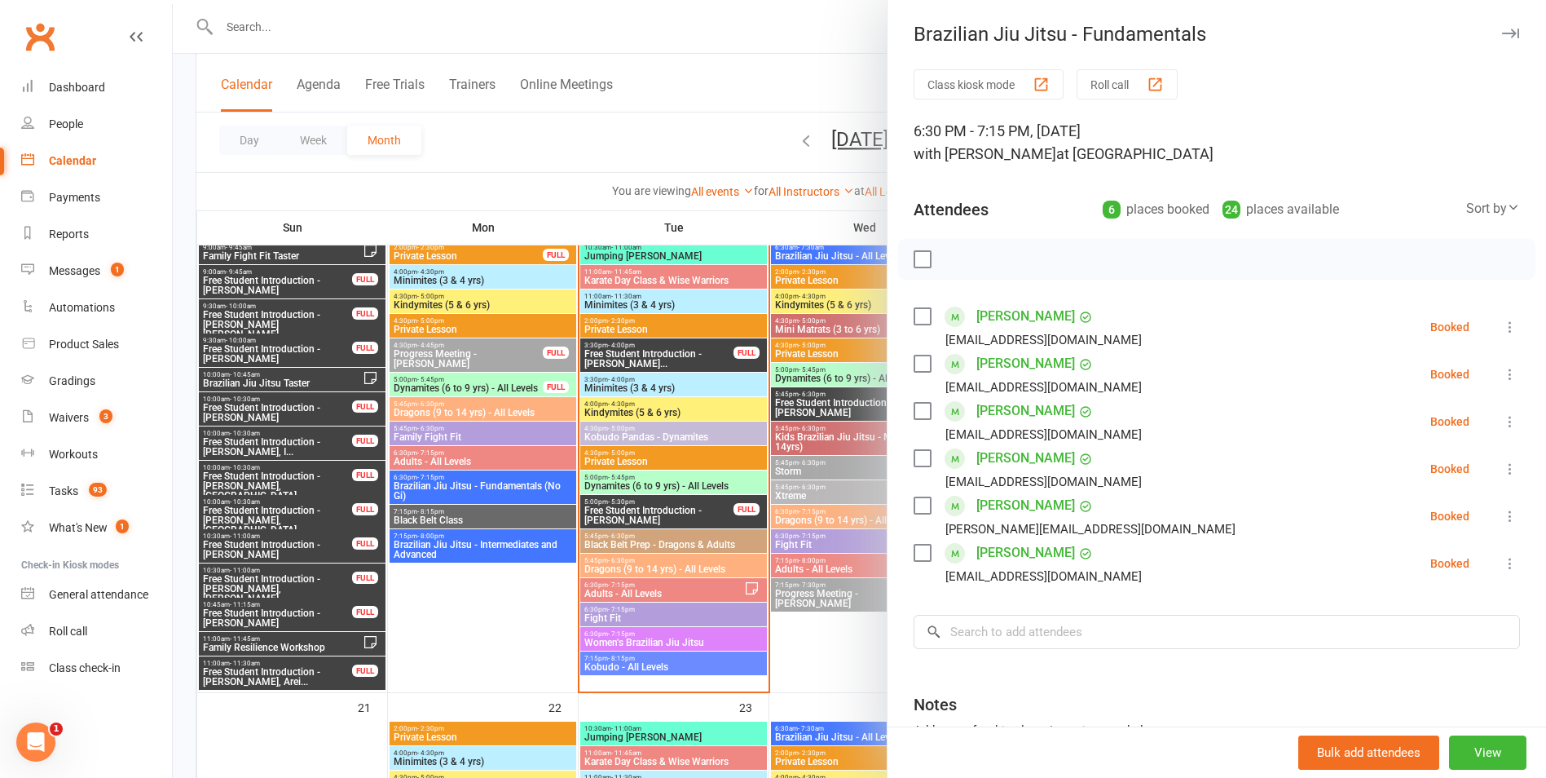
click at [856, 472] on div at bounding box center [860, 389] width 1374 height 778
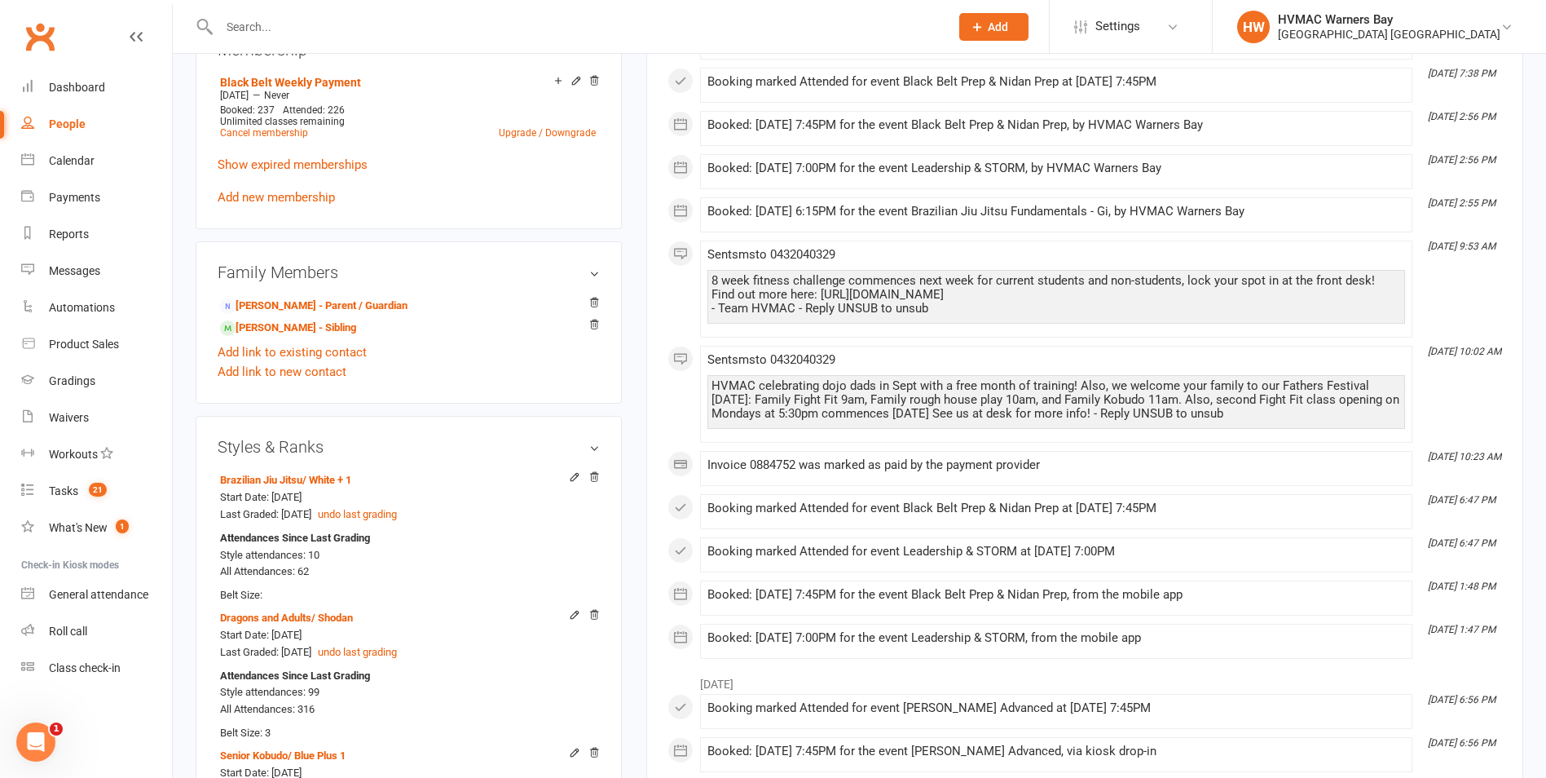
scroll to position [897, 0]
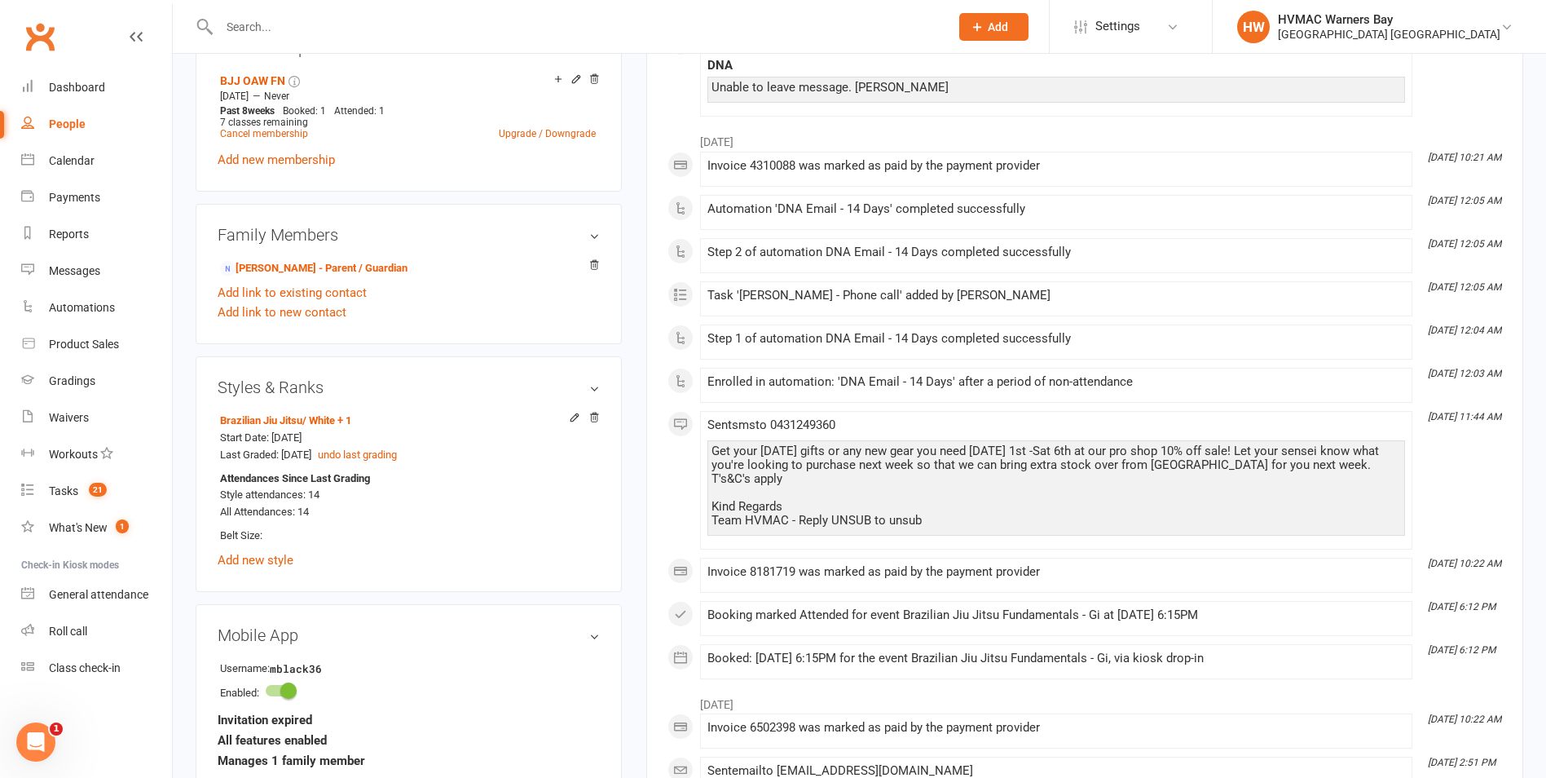
scroll to position [815, 0]
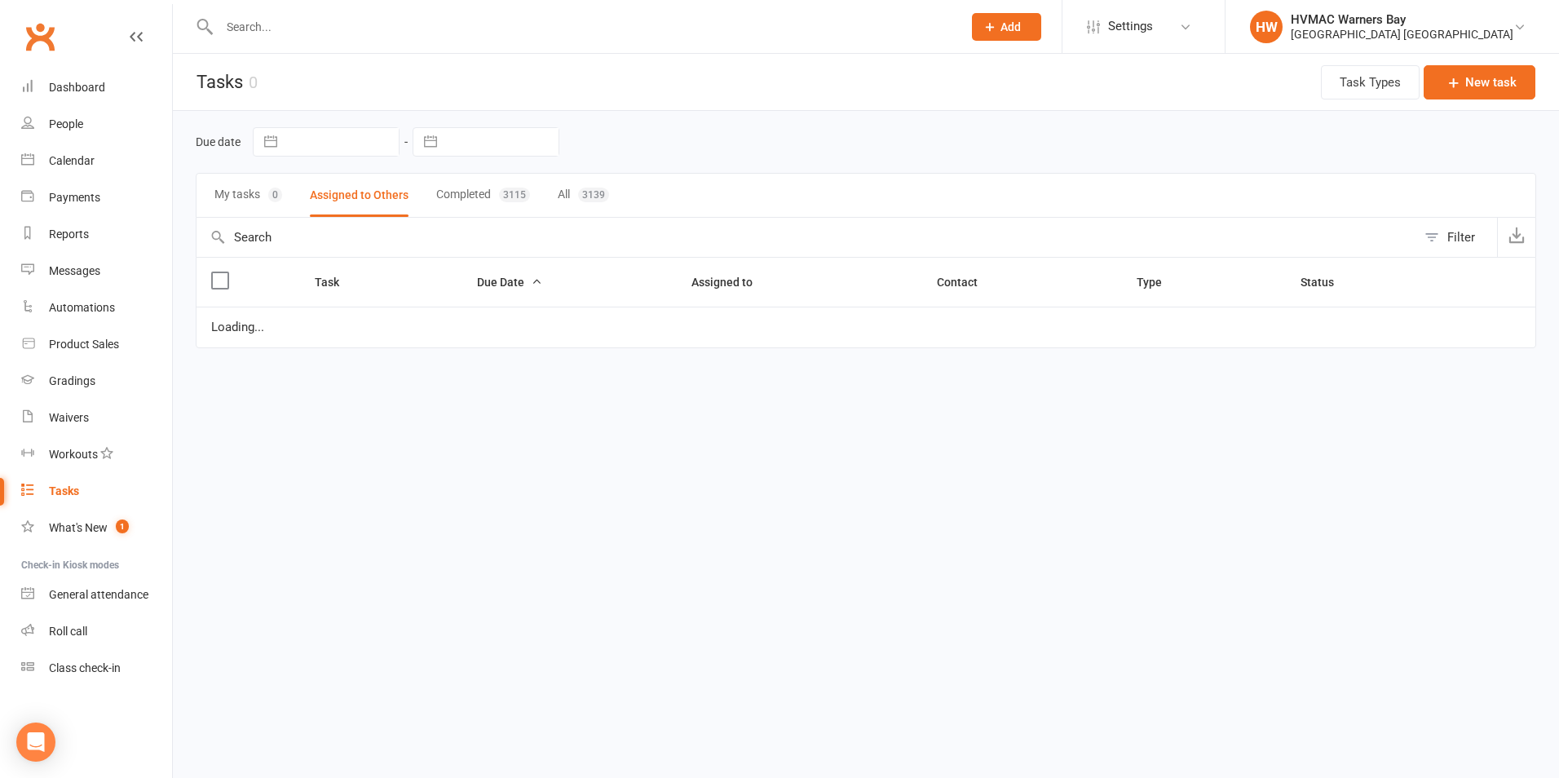
select select "started"
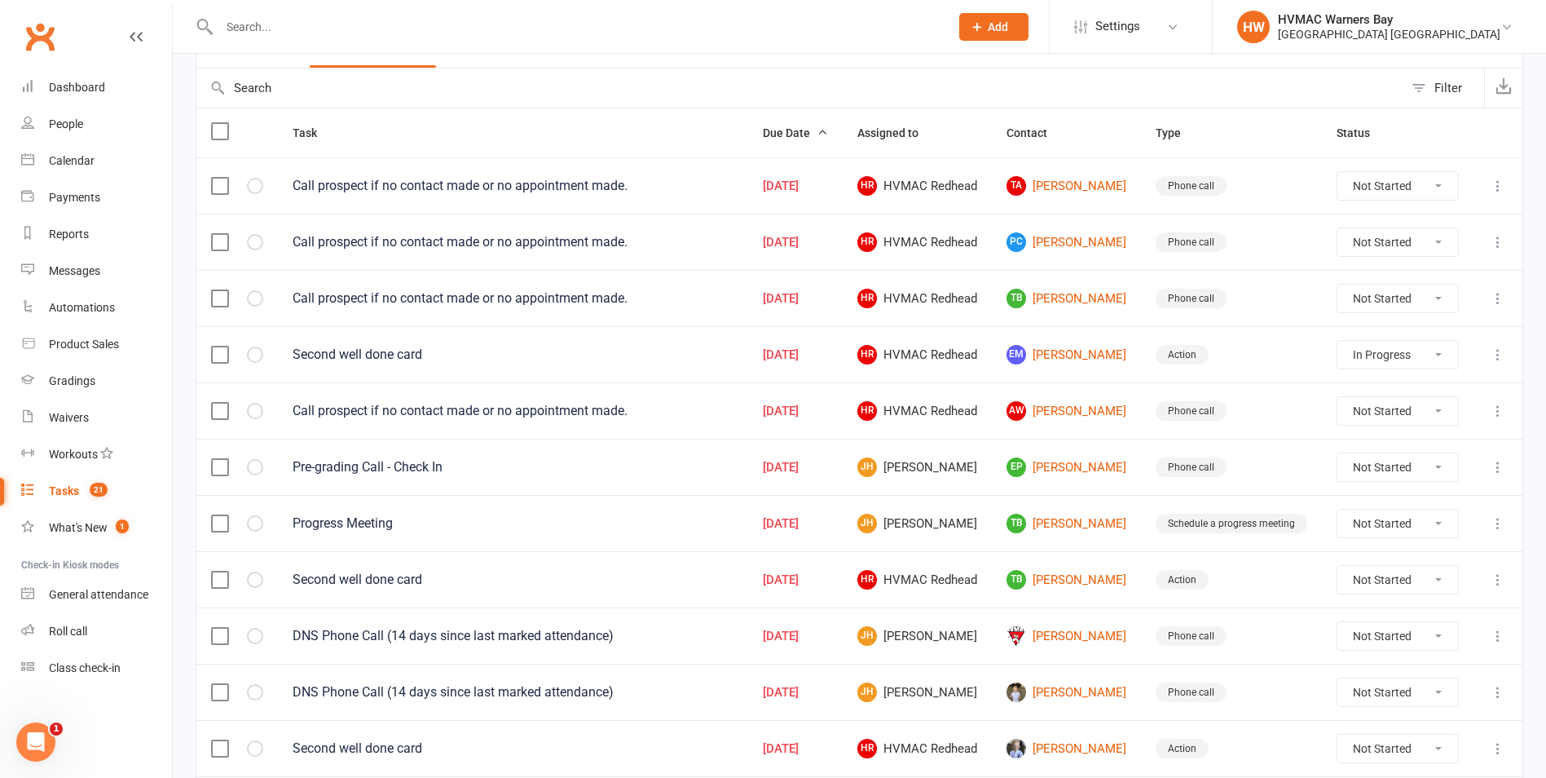
scroll to position [55, 0]
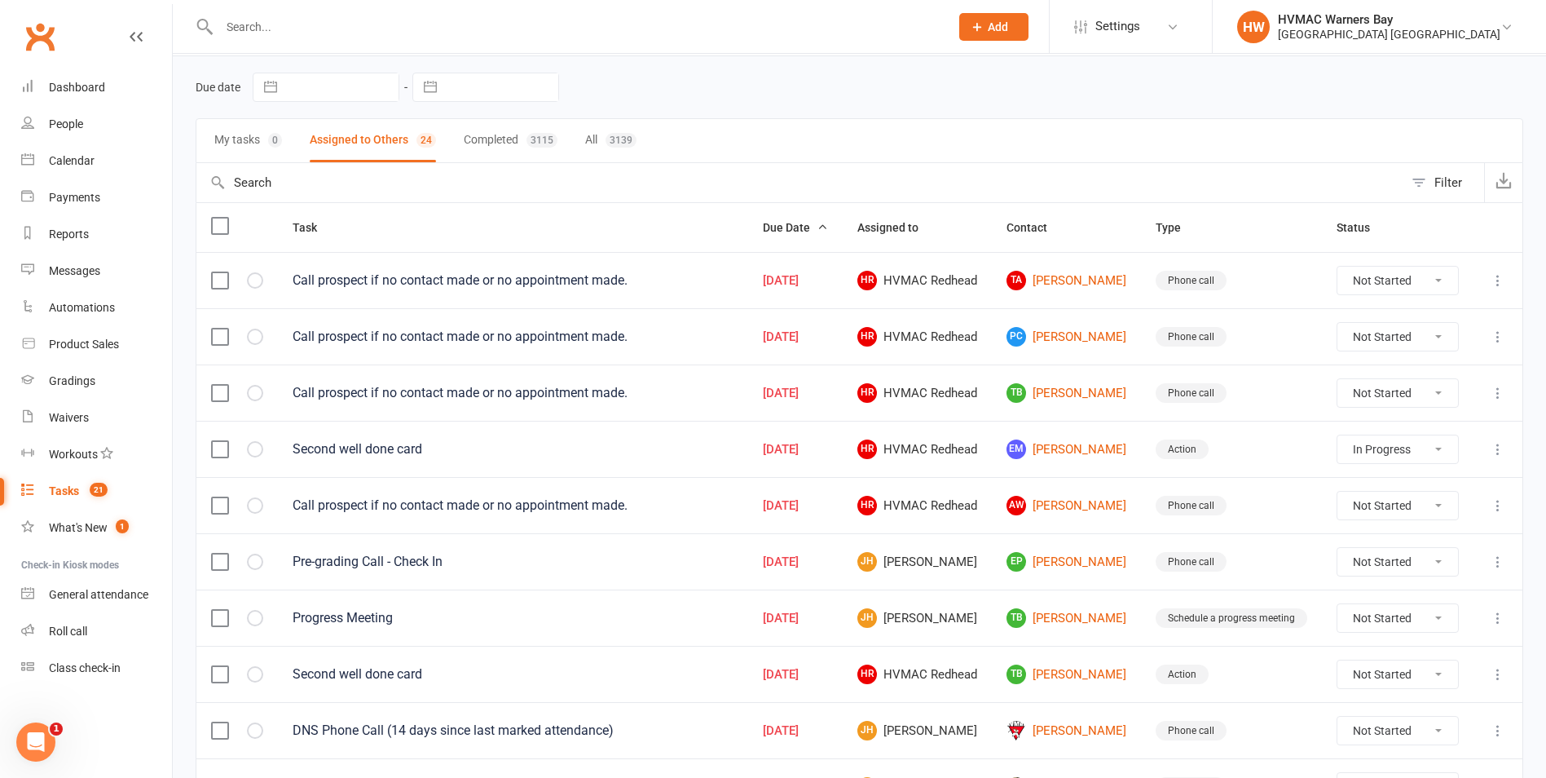
click at [218, 221] on label at bounding box center [219, 226] width 16 height 16
click at [218, 218] on input "checkbox" at bounding box center [219, 218] width 16 height 0
select select "started"
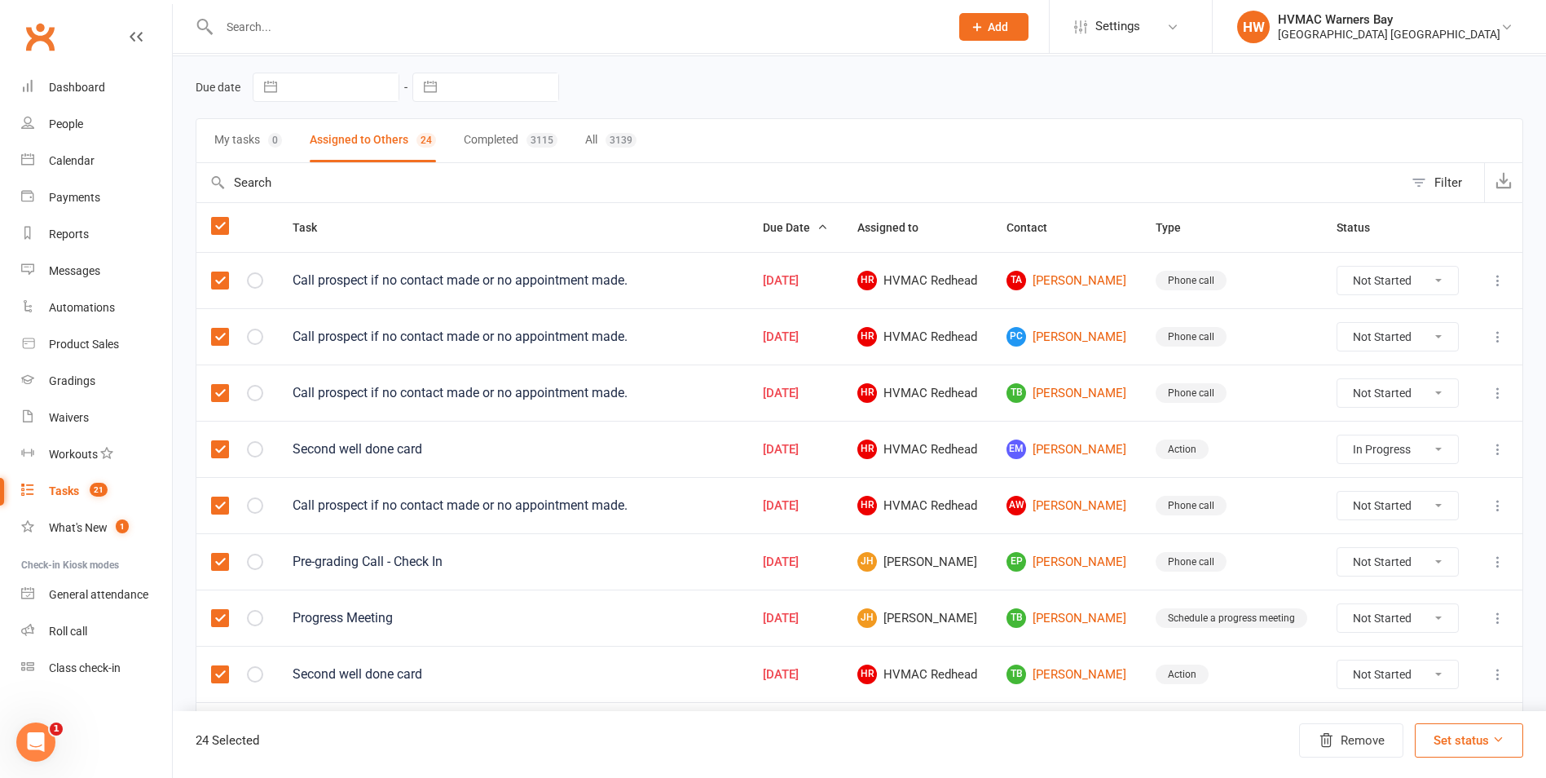
click at [218, 221] on label at bounding box center [219, 226] width 16 height 16
click at [218, 218] on input "checkbox" at bounding box center [219, 218] width 16 height 0
select select "started"
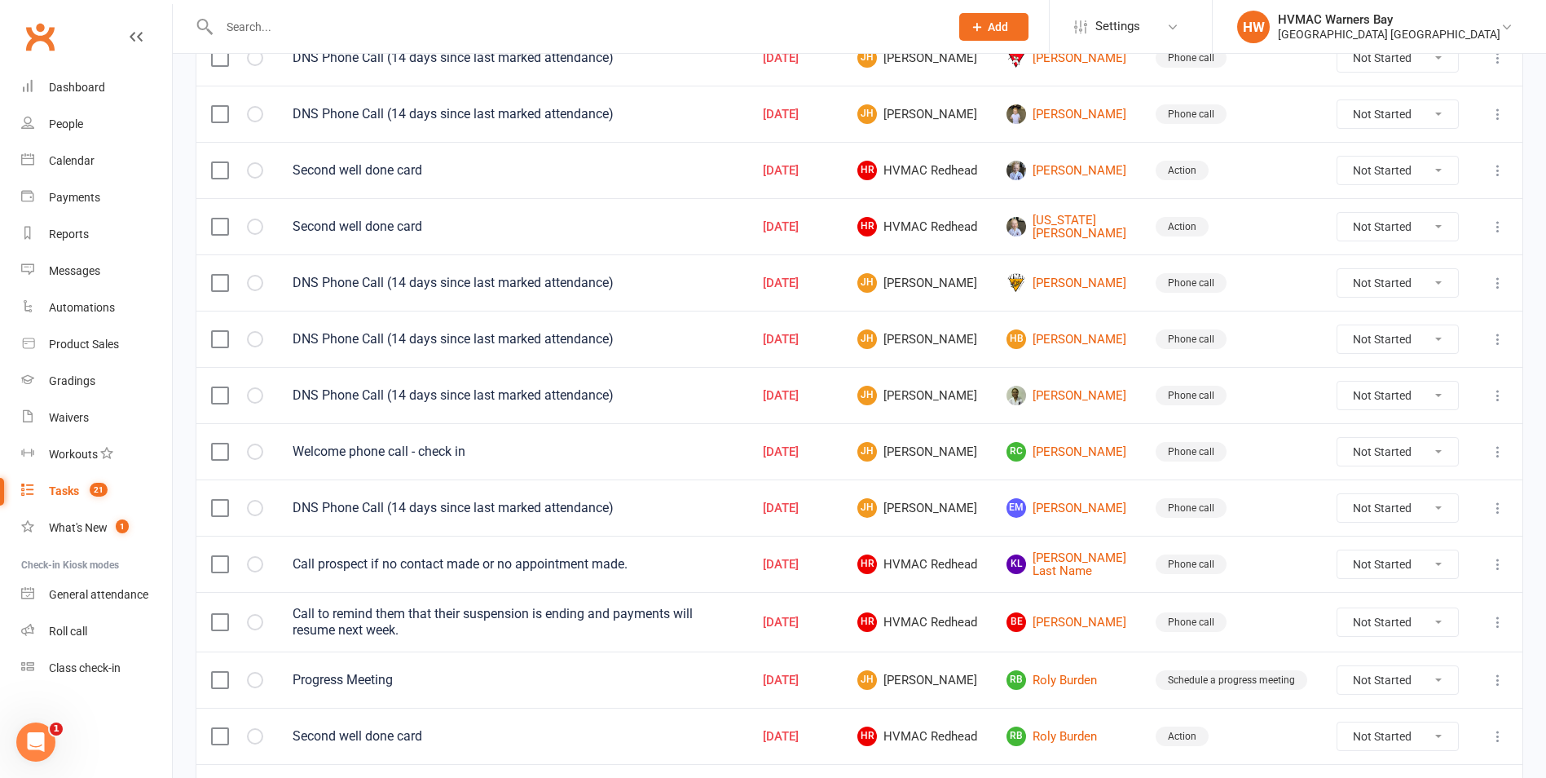
scroll to position [788, 0]
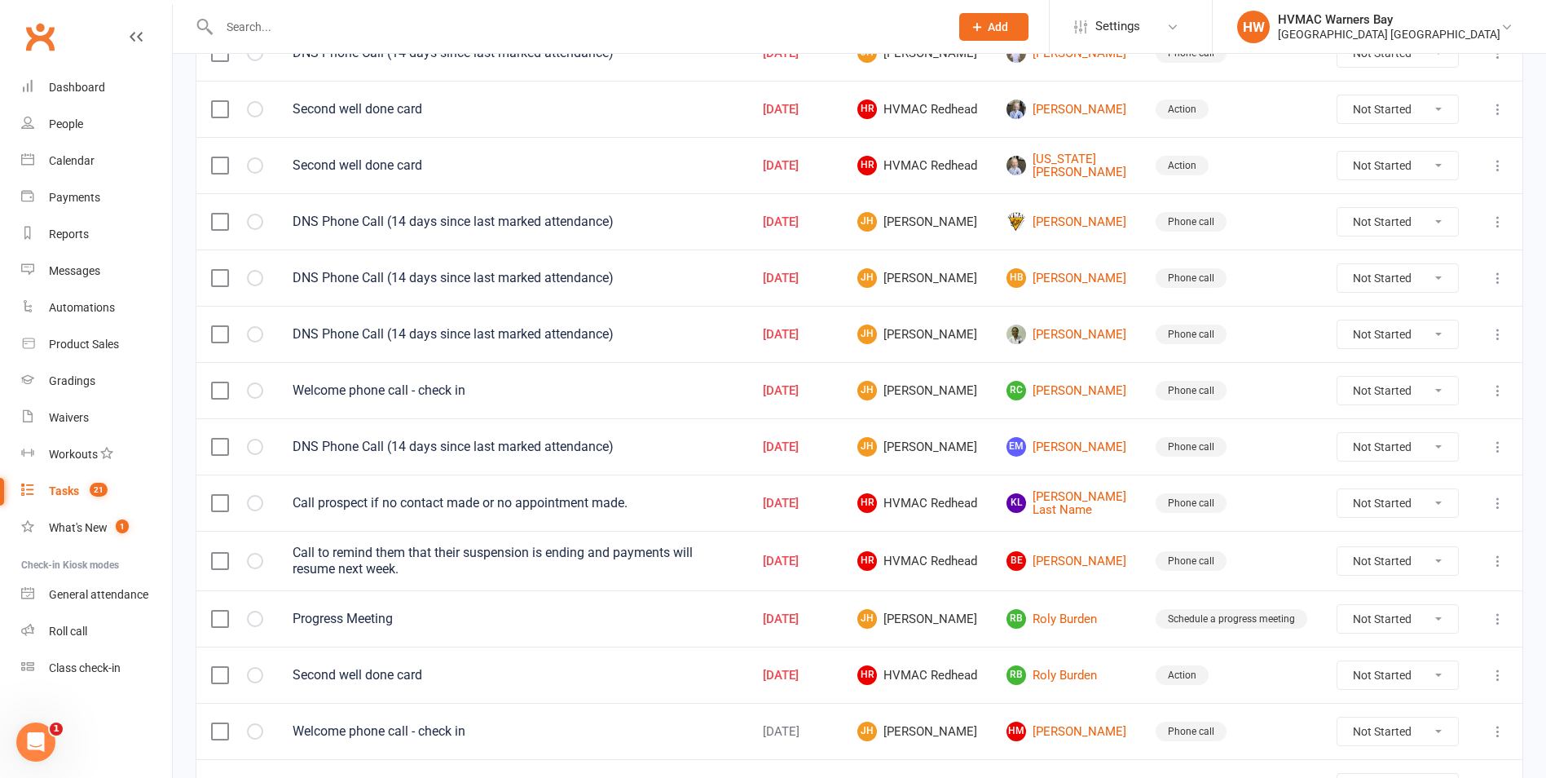
click at [1384, 385] on select "Not Started In Progress Waiting Complete" at bounding box center [1398, 391] width 121 height 28
click at [1338, 377] on select "Not Started In Progress Waiting Complete" at bounding box center [1398, 391] width 121 height 28
select select "unstarted"
select select "started"
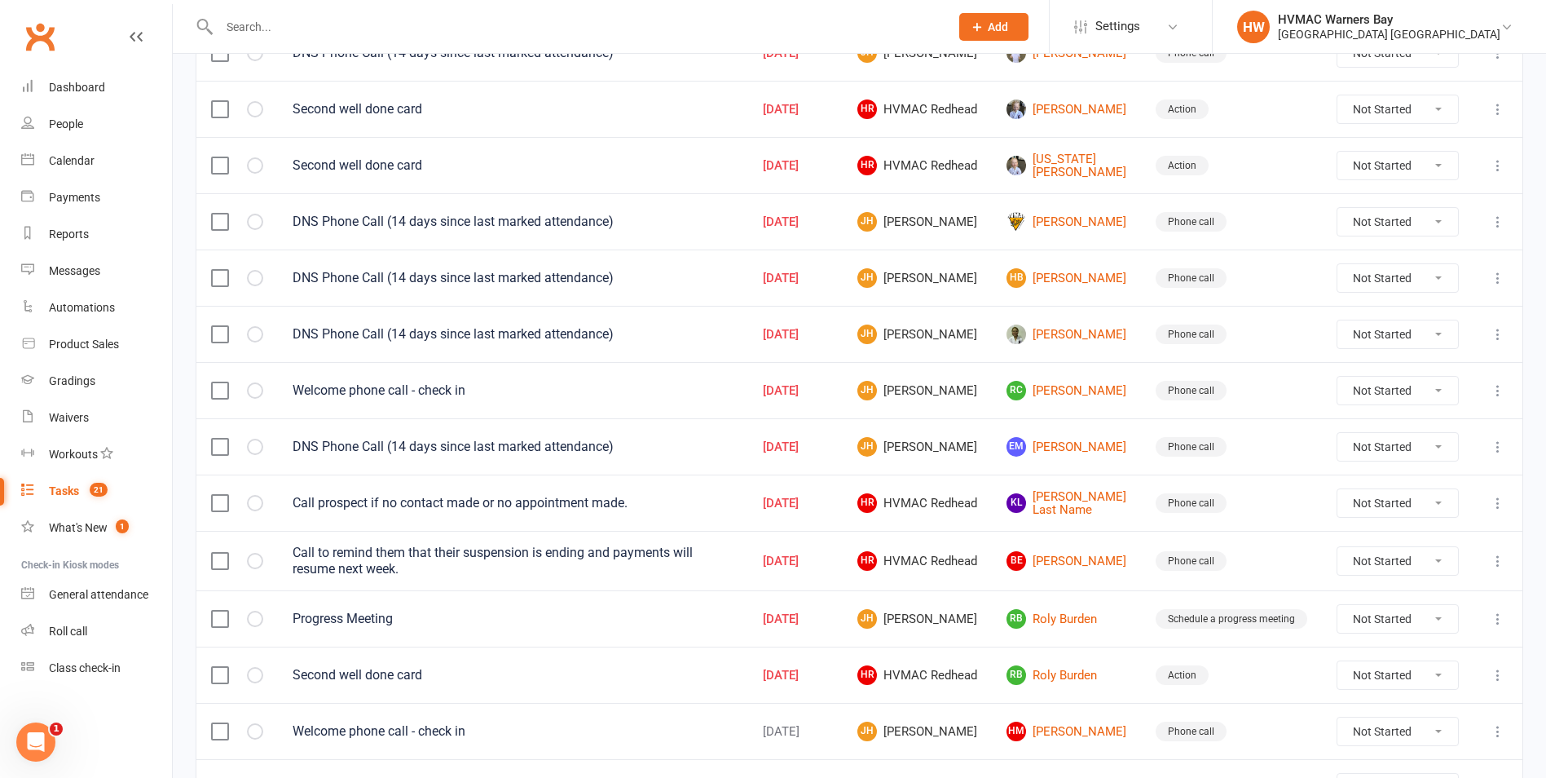
select select "started"
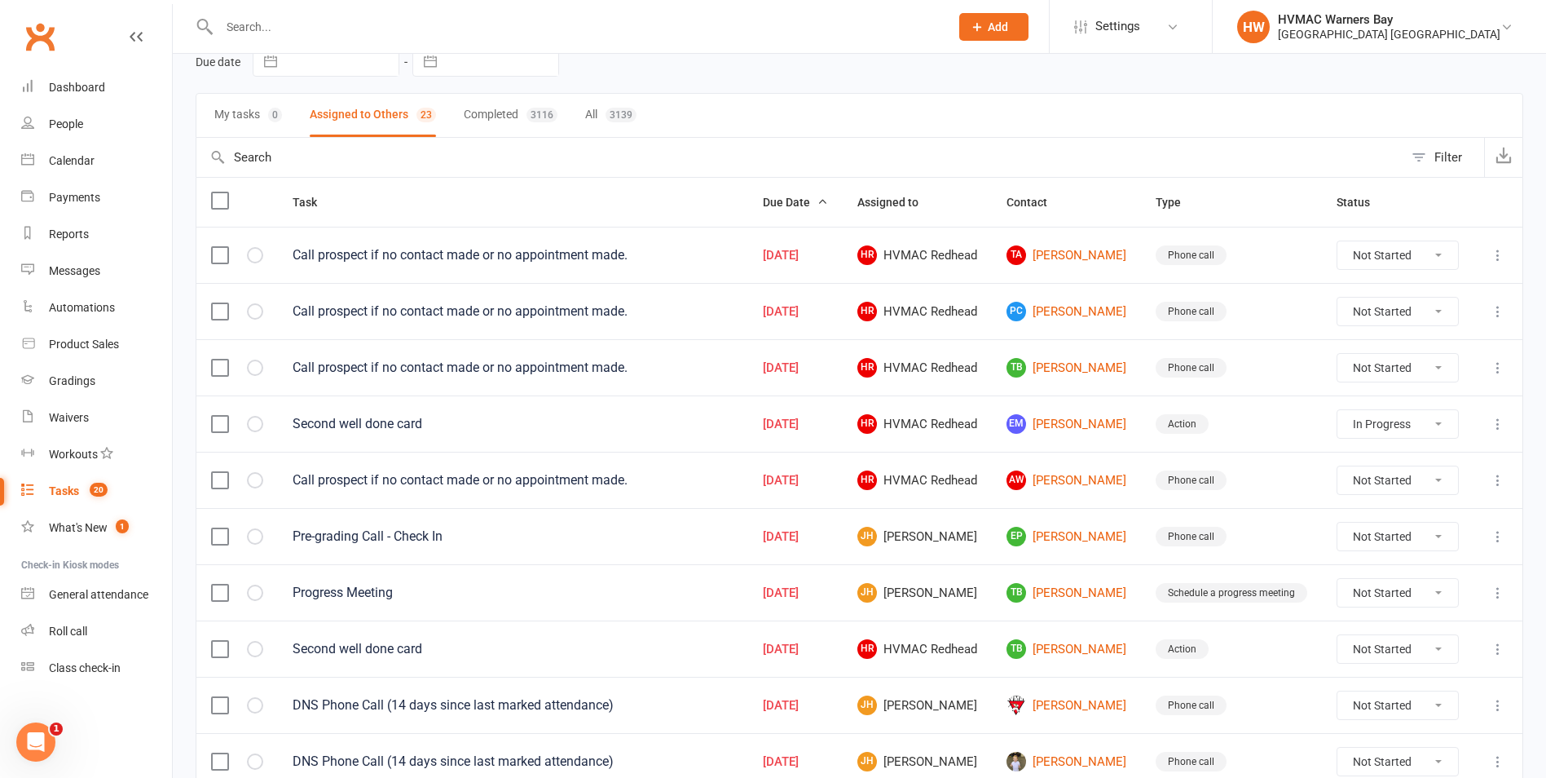
scroll to position [0, 0]
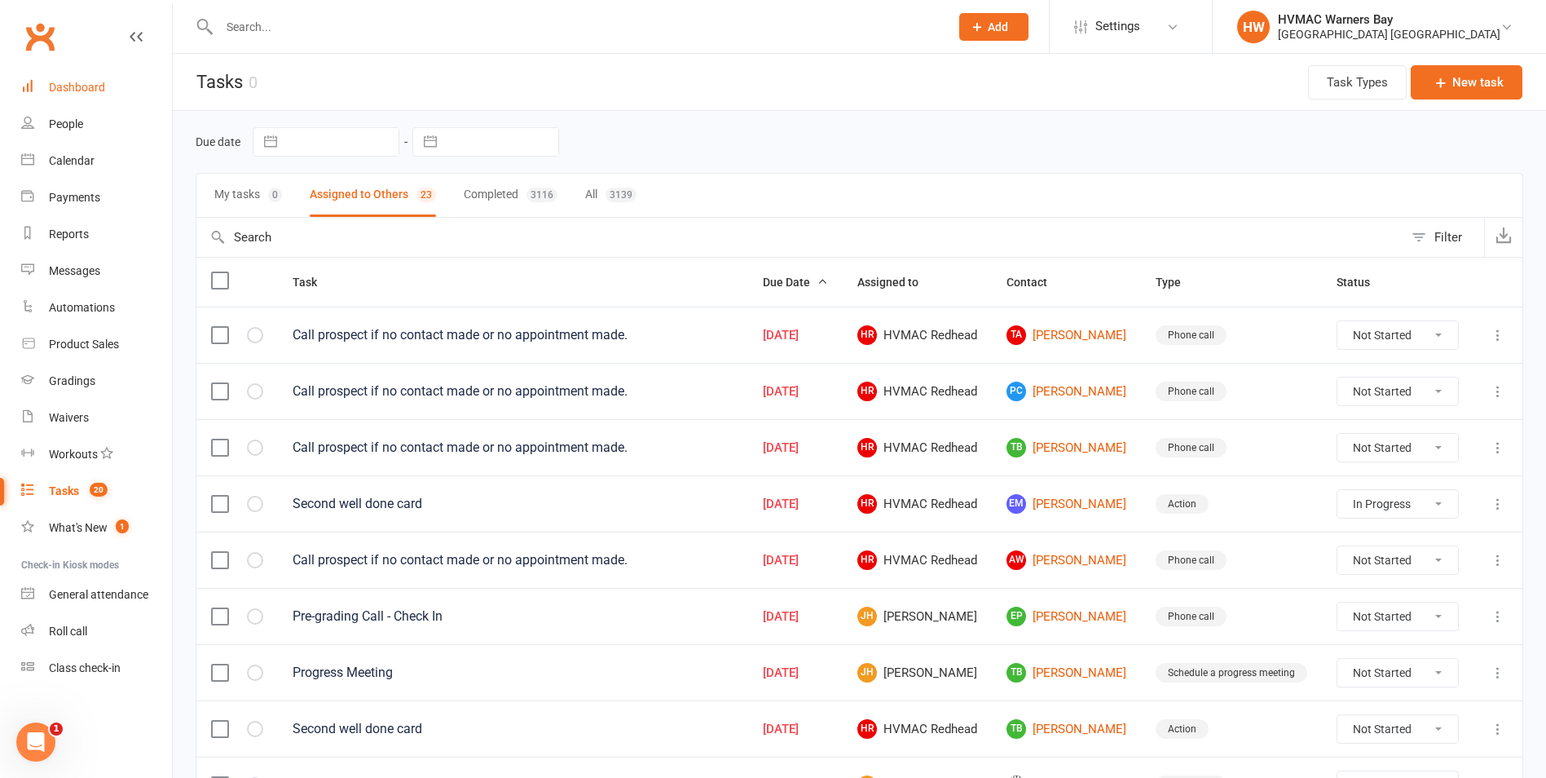
click at [114, 79] on link "Dashboard" at bounding box center [96, 87] width 151 height 37
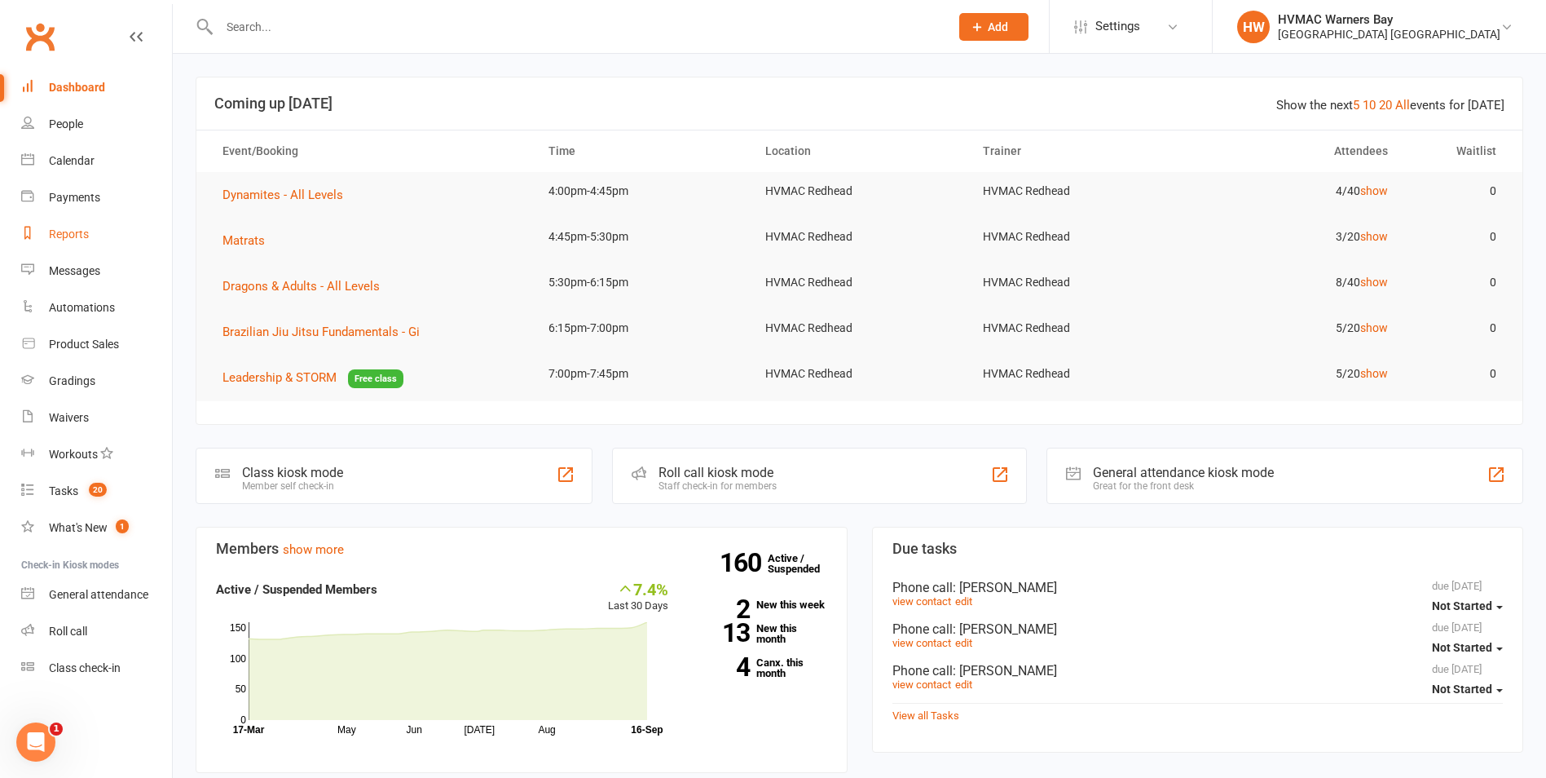
click at [61, 245] on link "Reports" at bounding box center [96, 234] width 151 height 37
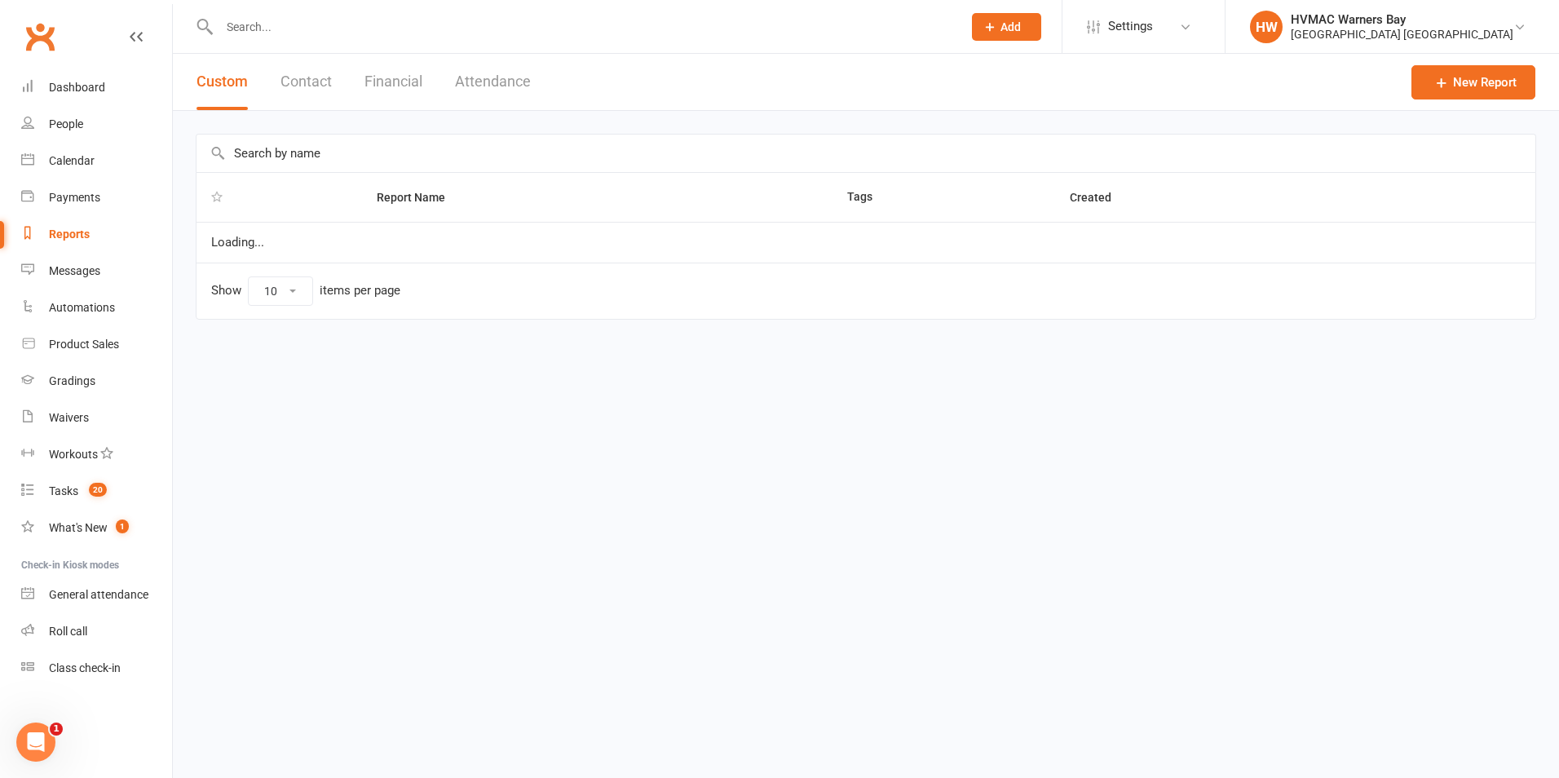
select select "100"
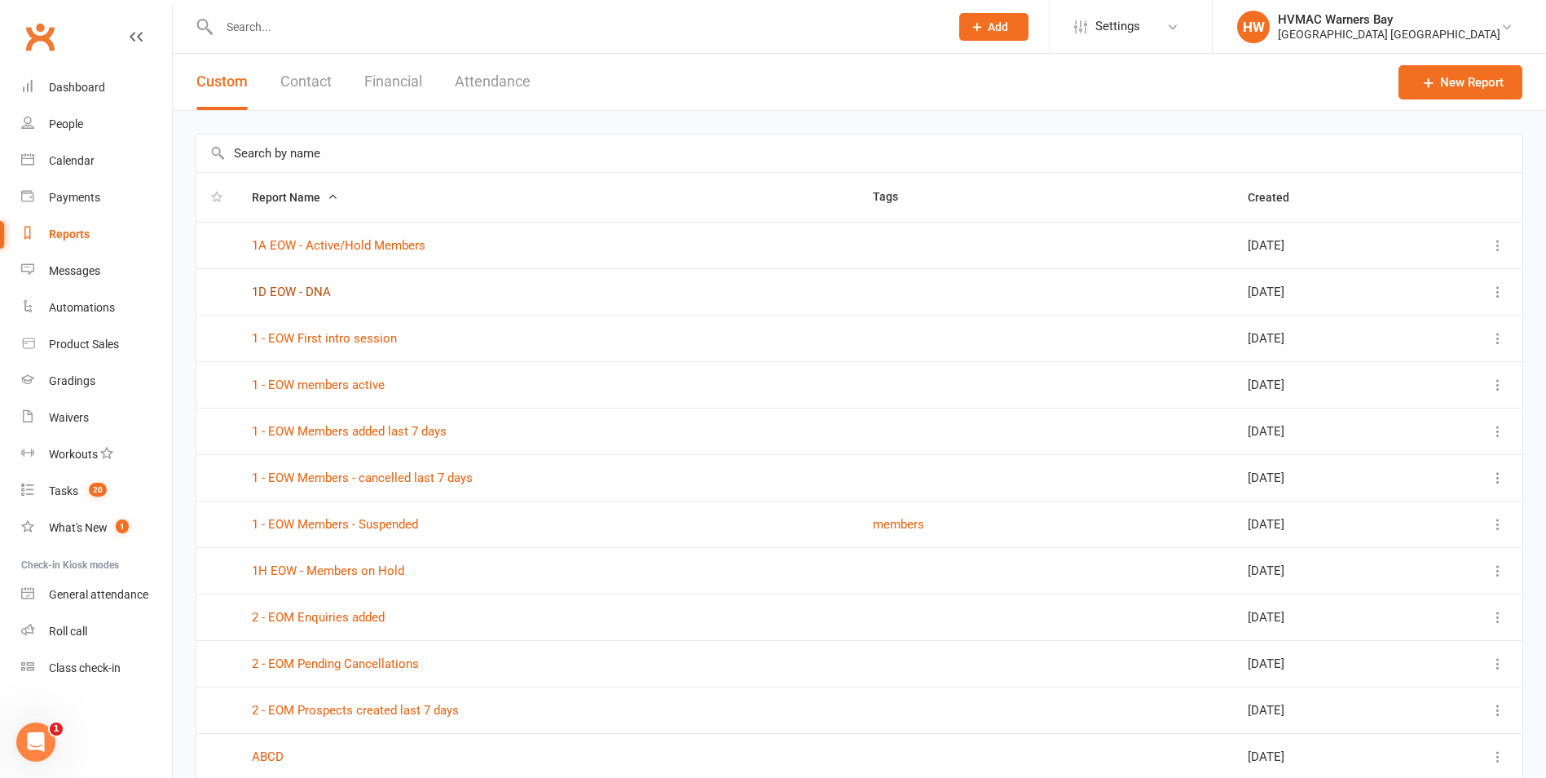
click at [285, 293] on link "1D EOW - DNA" at bounding box center [291, 292] width 79 height 15
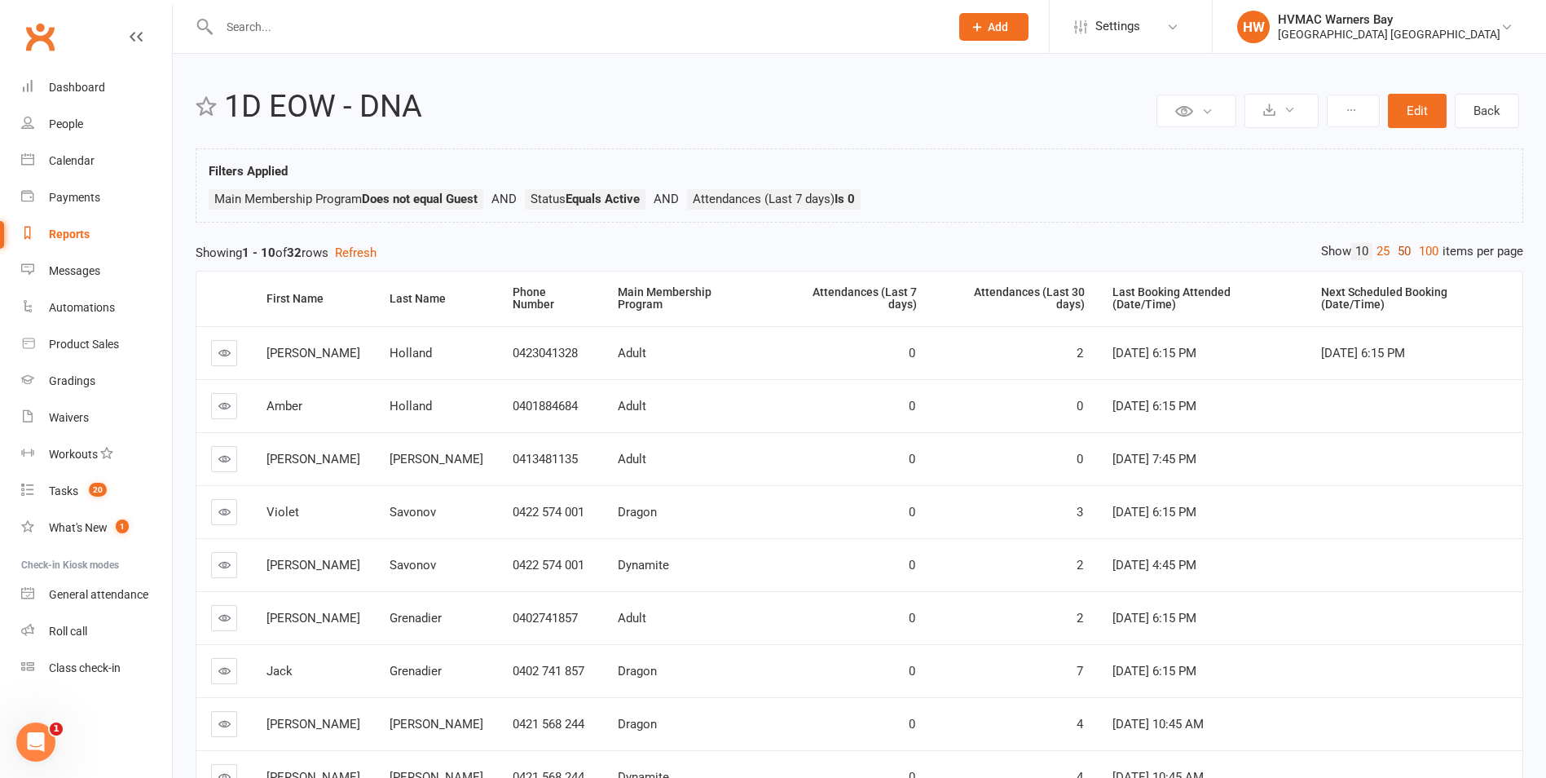
click at [1396, 252] on link "50" at bounding box center [1404, 251] width 21 height 17
click at [1143, 287] on div "Last Booking Attended (Date/Time)" at bounding box center [1203, 298] width 181 height 25
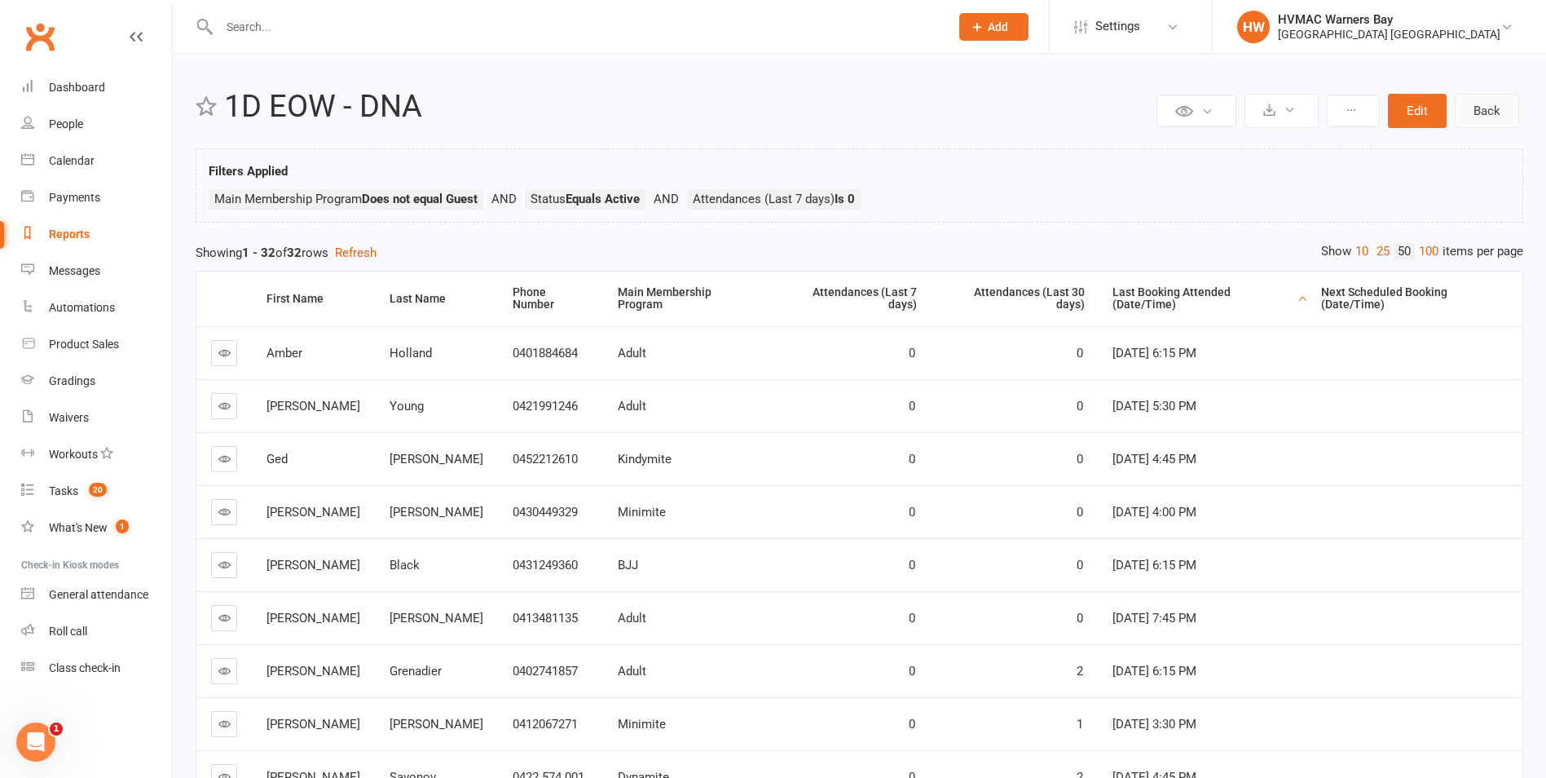
click at [1502, 108] on link "Back" at bounding box center [1487, 111] width 64 height 34
select select "100"
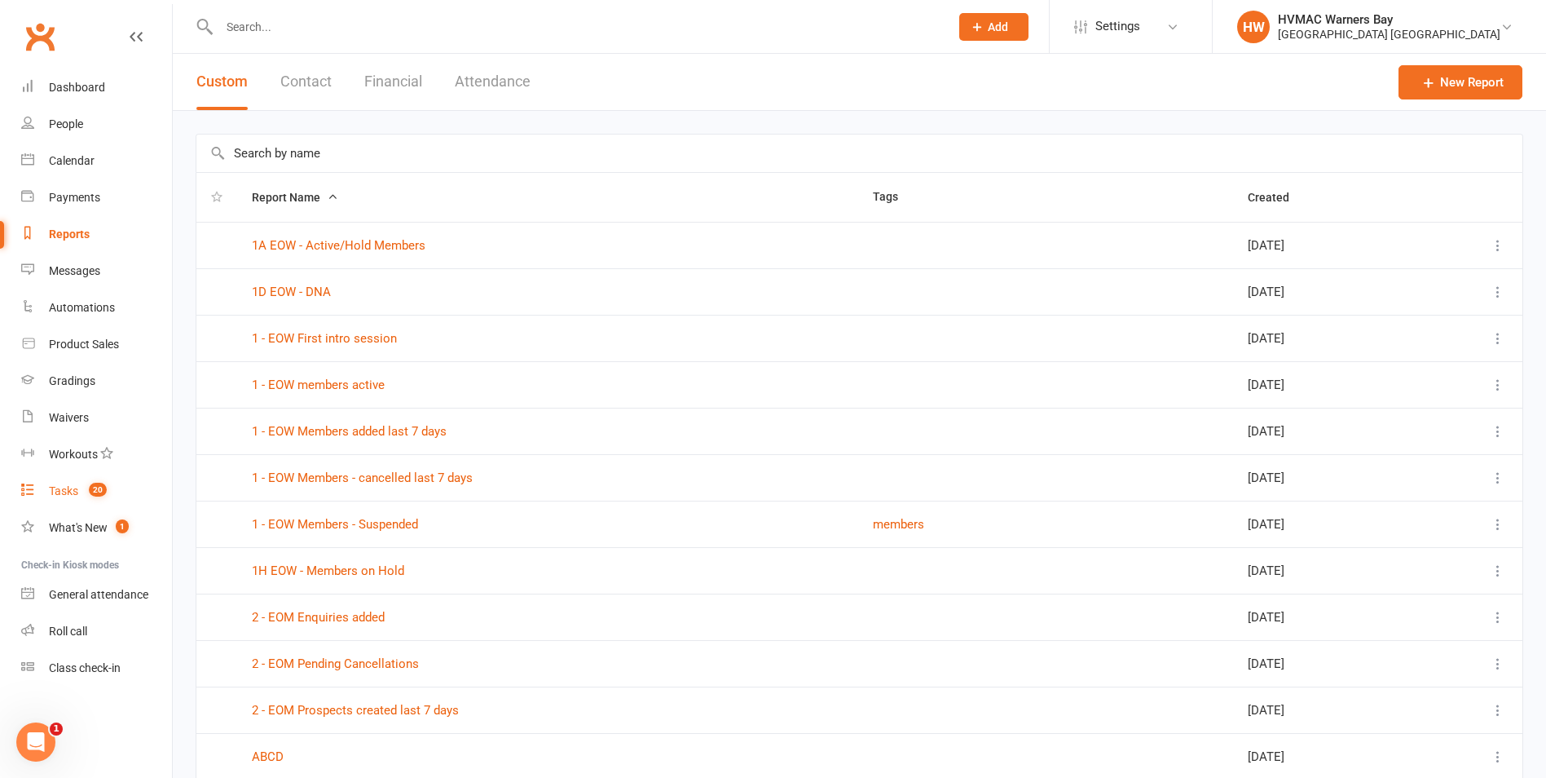
click at [76, 491] on div "Tasks" at bounding box center [63, 490] width 29 height 13
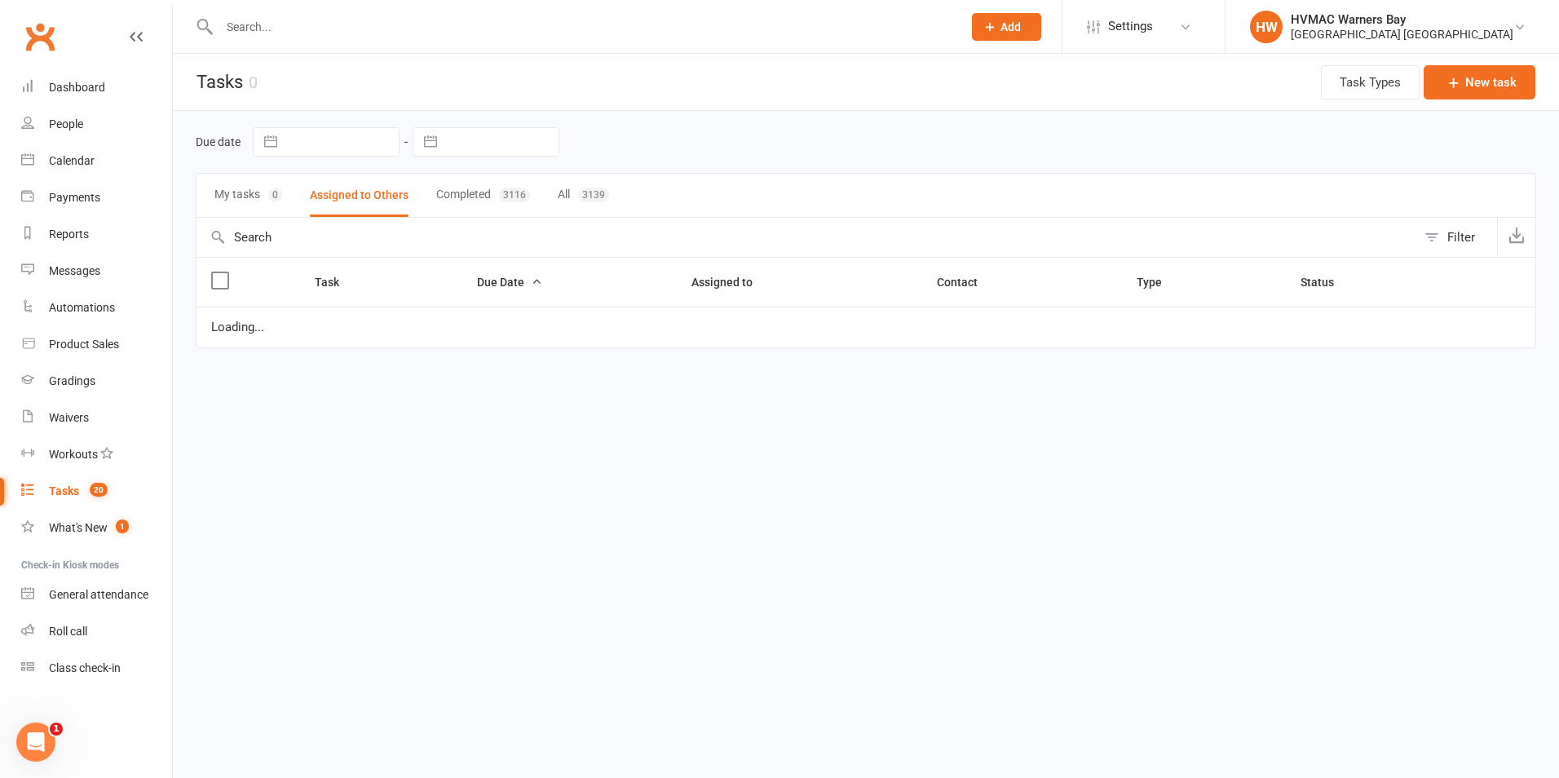
select select "started"
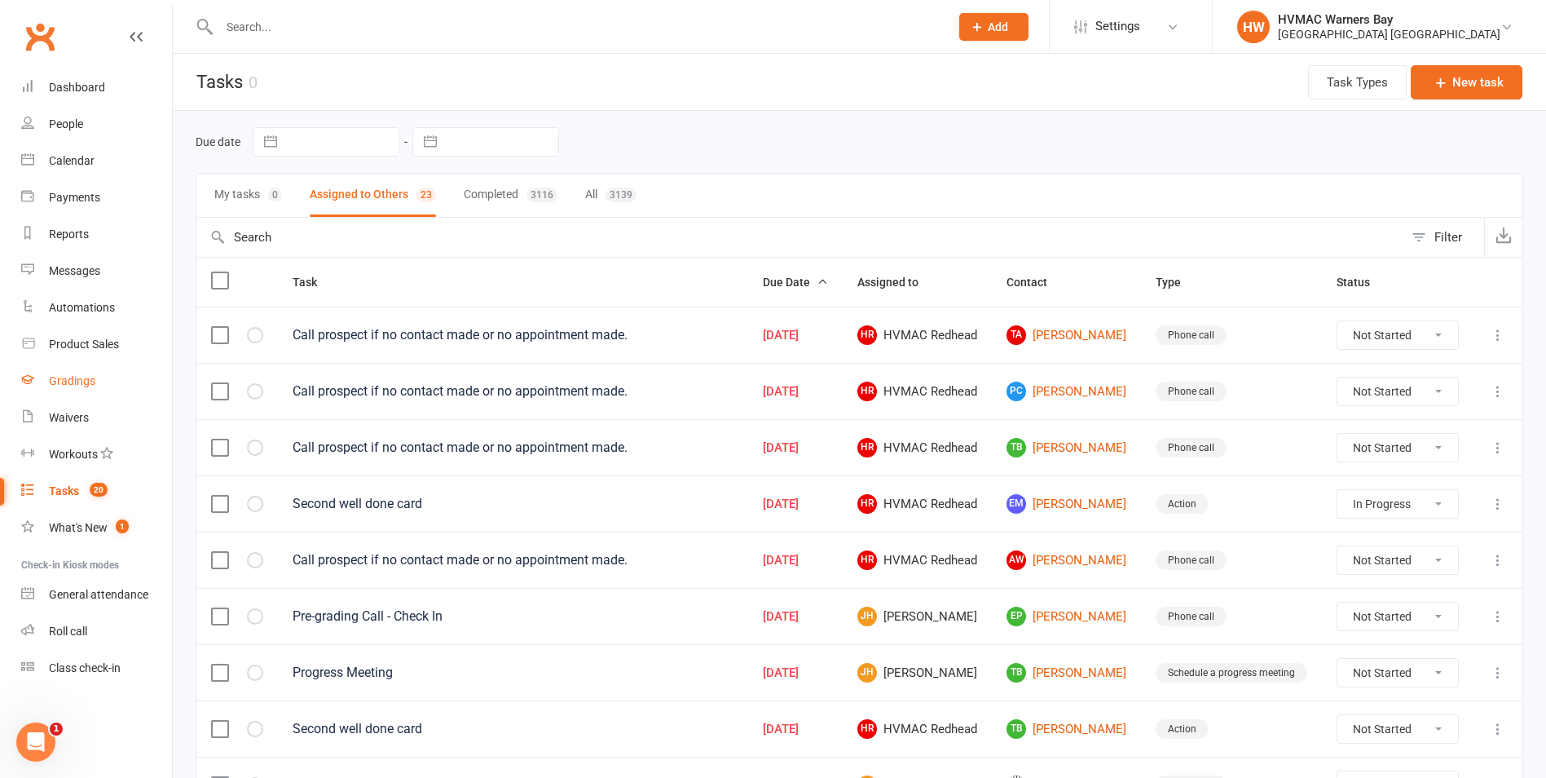
click at [68, 370] on link "Gradings" at bounding box center [96, 381] width 151 height 37
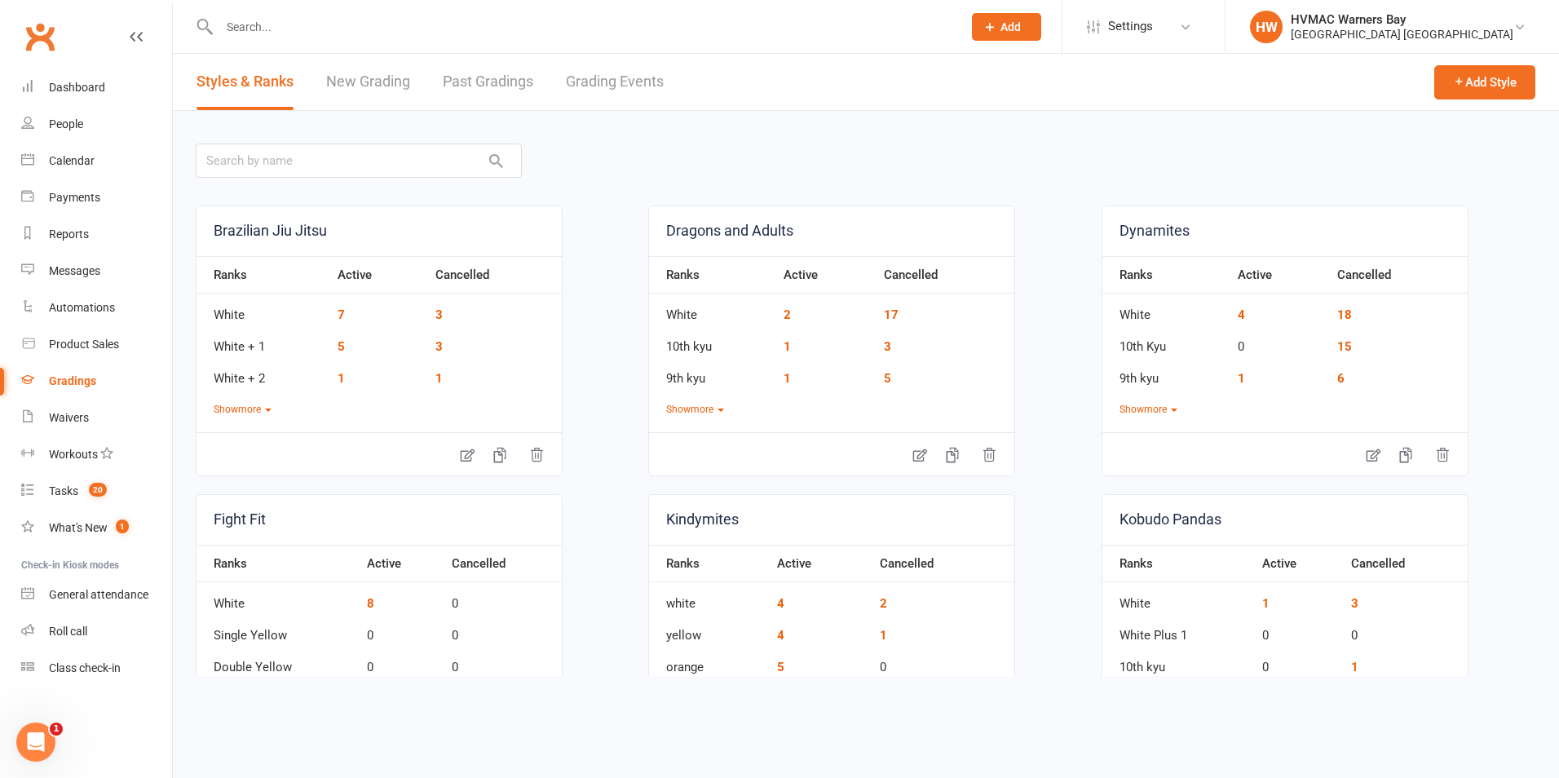
click at [621, 89] on link "Grading Events" at bounding box center [615, 82] width 98 height 56
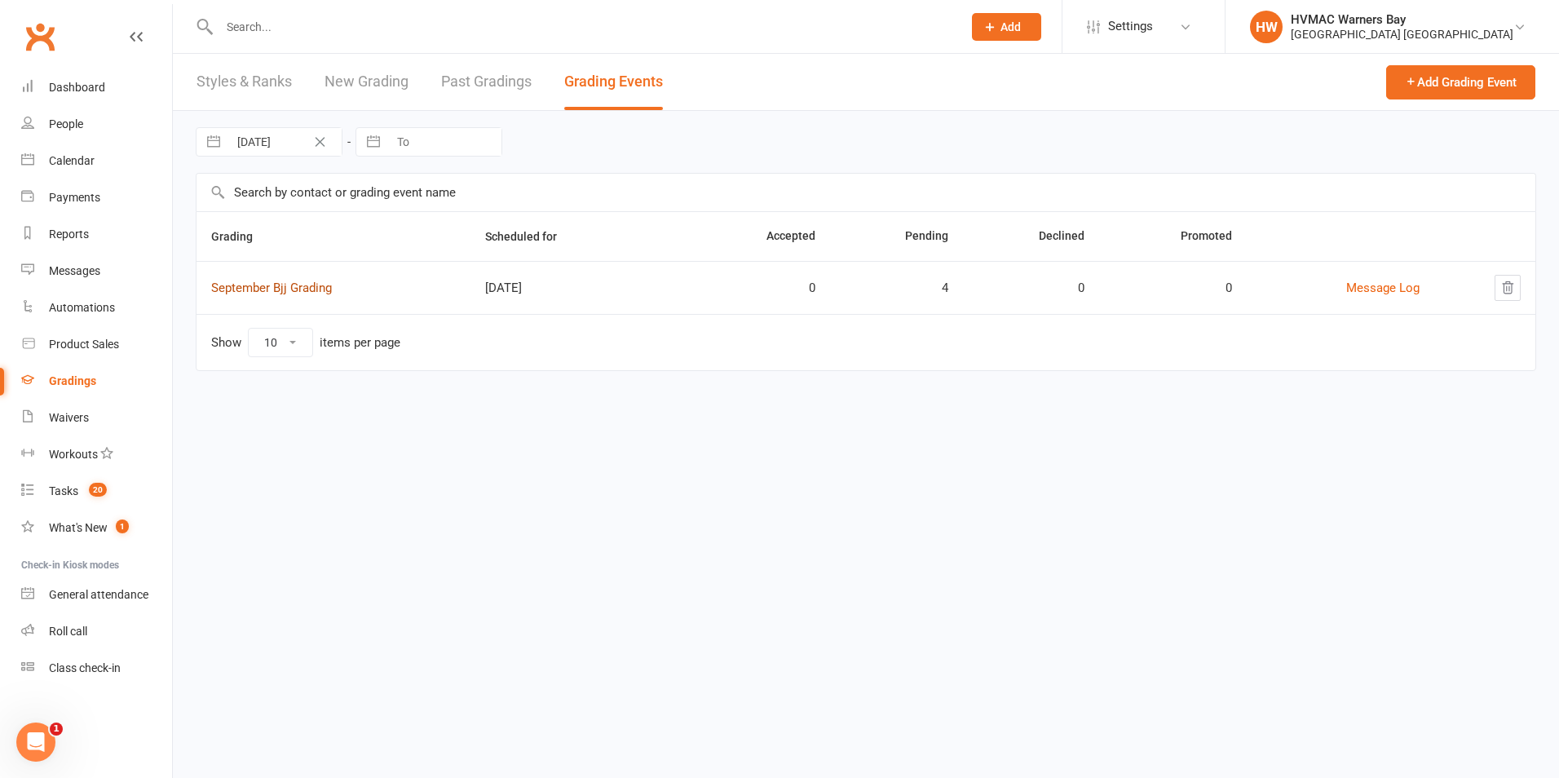
click at [317, 286] on link "September Bjj Grading" at bounding box center [271, 287] width 121 height 15
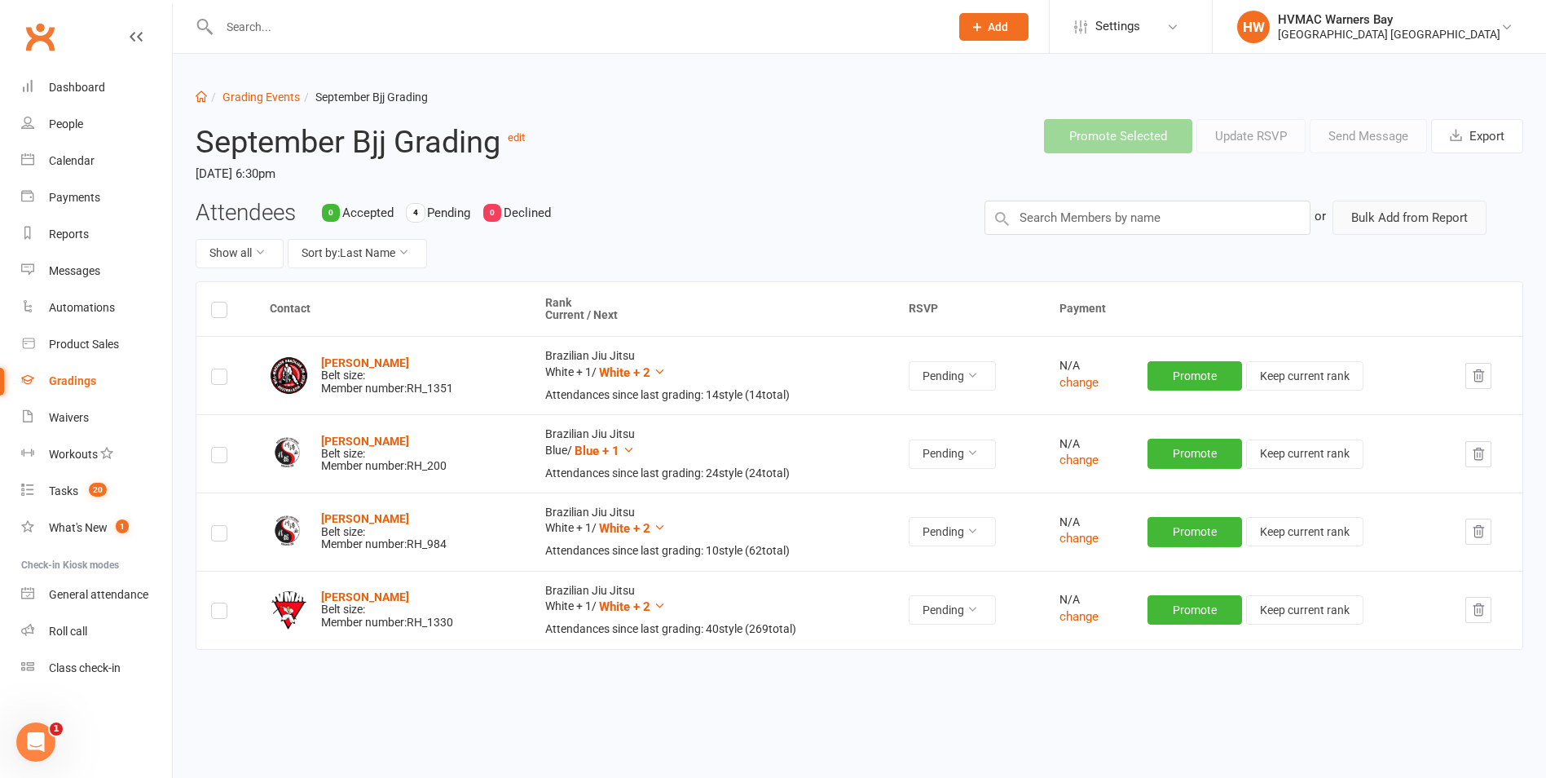
click at [1380, 210] on button "Bulk Add from Report" at bounding box center [1410, 218] width 154 height 34
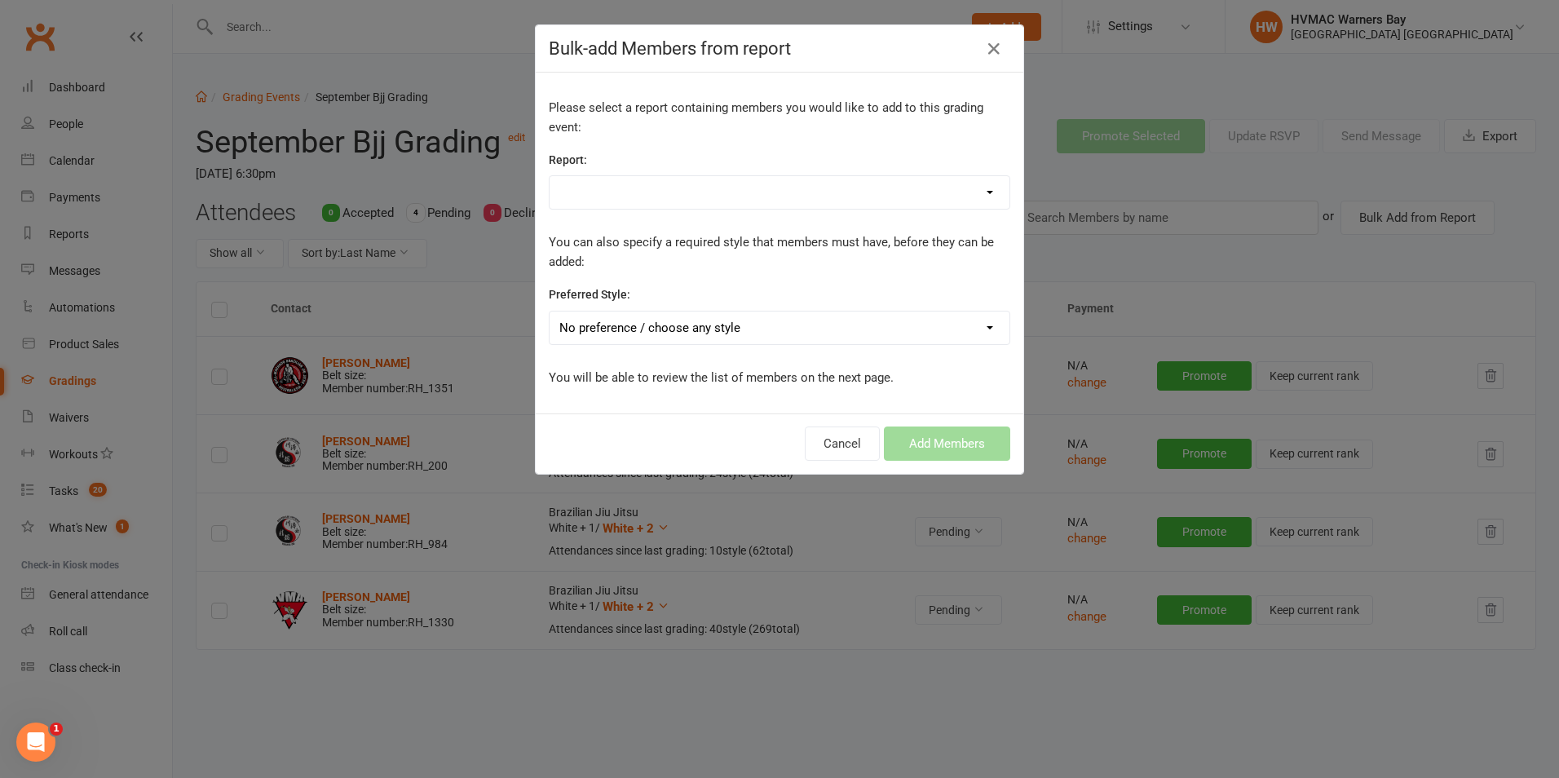
click at [711, 192] on select "1A EOW - Active/Hold Members 1D EOW - DNA 1 - EOW First intro session 1 - EOW m…" at bounding box center [779, 192] width 460 height 33
select select "145102"
click at [549, 177] on select "1A EOW - Active/Hold Members 1D EOW - DNA 1 - EOW First intro session 1 - EOW m…" at bounding box center [779, 192] width 460 height 33
click at [669, 321] on select "No preference / choose any style Brazilian Jiu Jitsu Dragons and Adults Dynamit…" at bounding box center [779, 327] width 460 height 33
select select "3043"
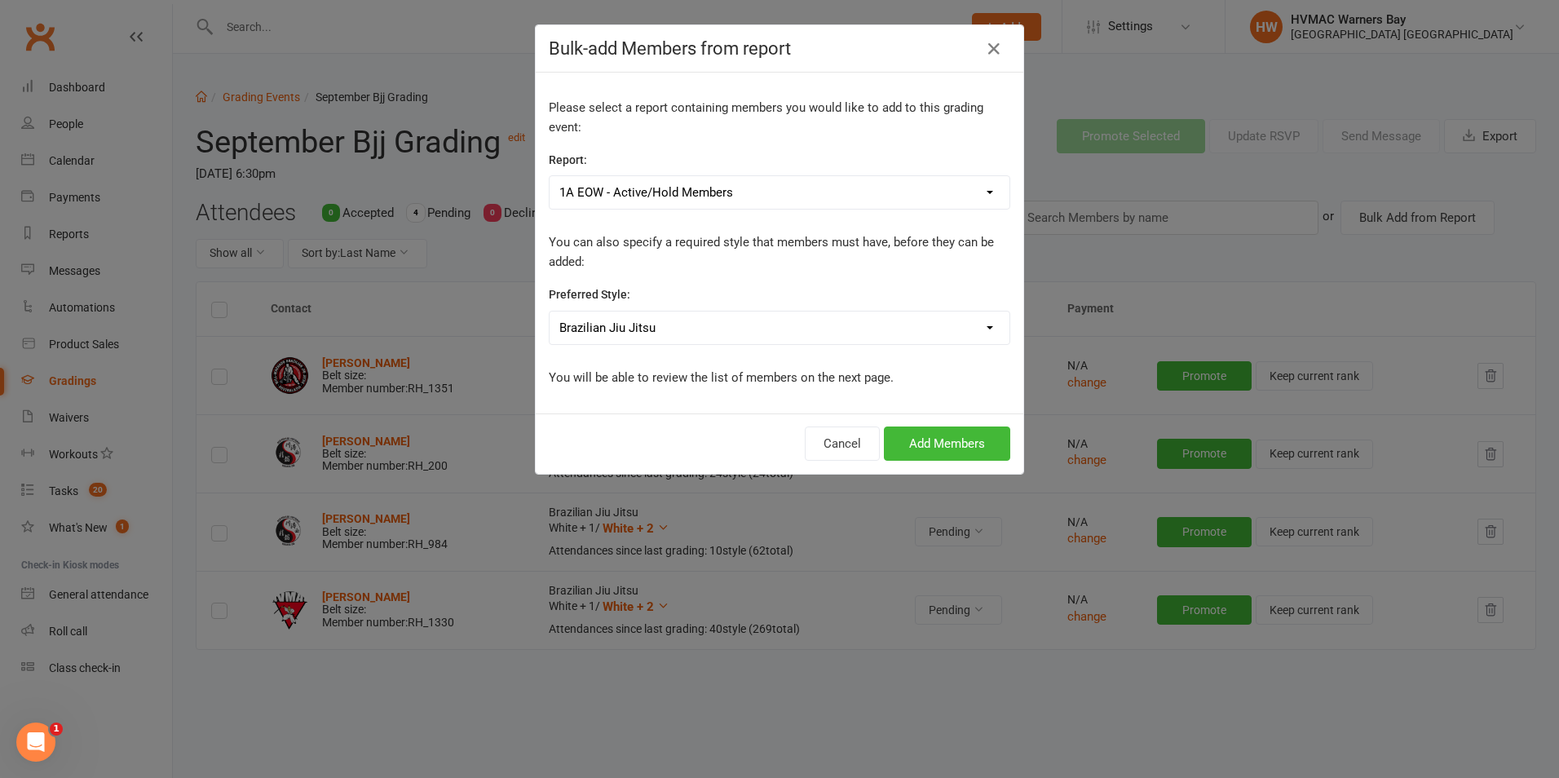
click at [549, 312] on select "No preference / choose any style Brazilian Jiu Jitsu Dragons and Adults Dynamit…" at bounding box center [779, 327] width 460 height 33
click at [909, 450] on button "Add Members" at bounding box center [947, 443] width 126 height 34
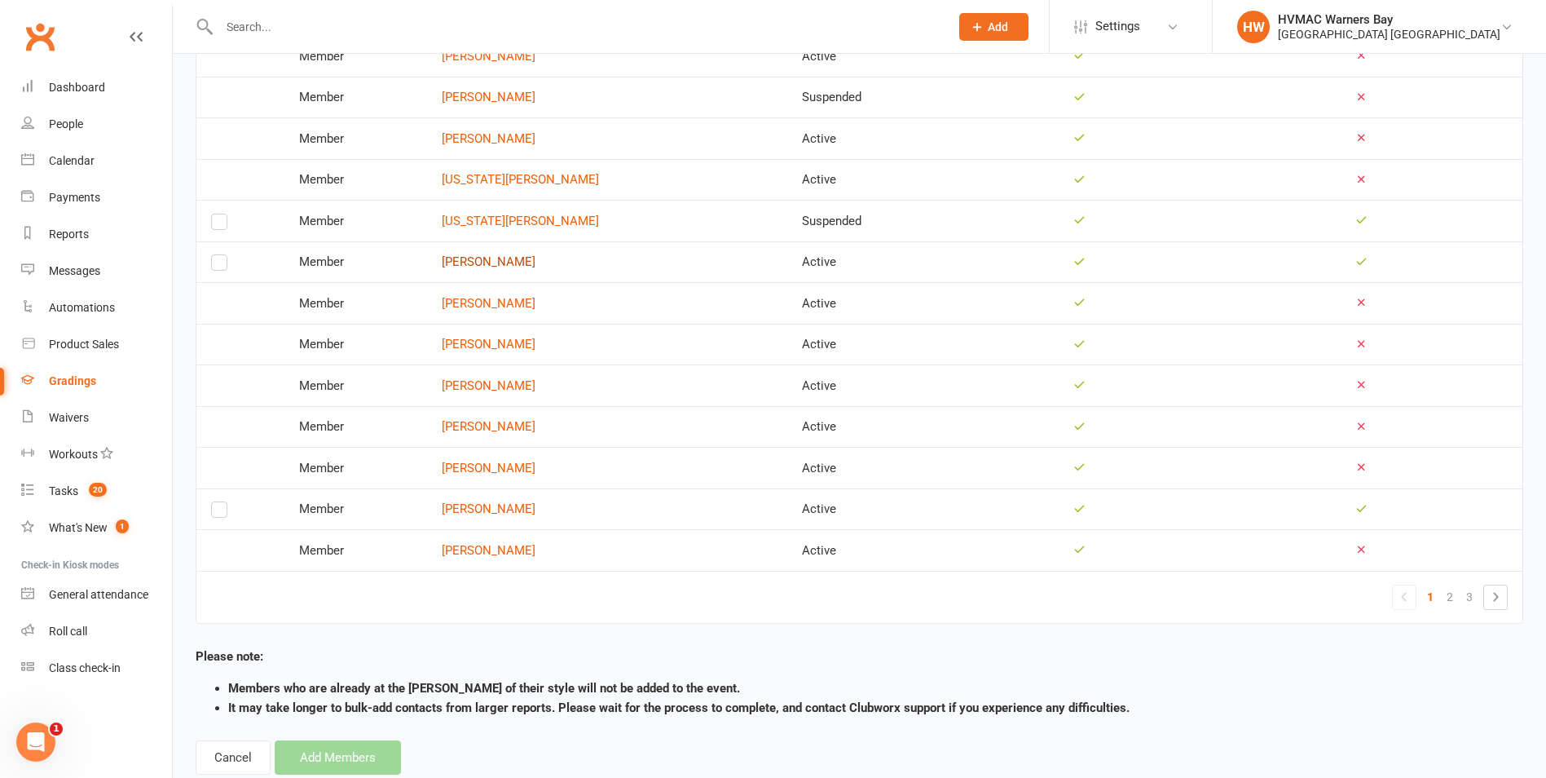
scroll to position [1749, 0]
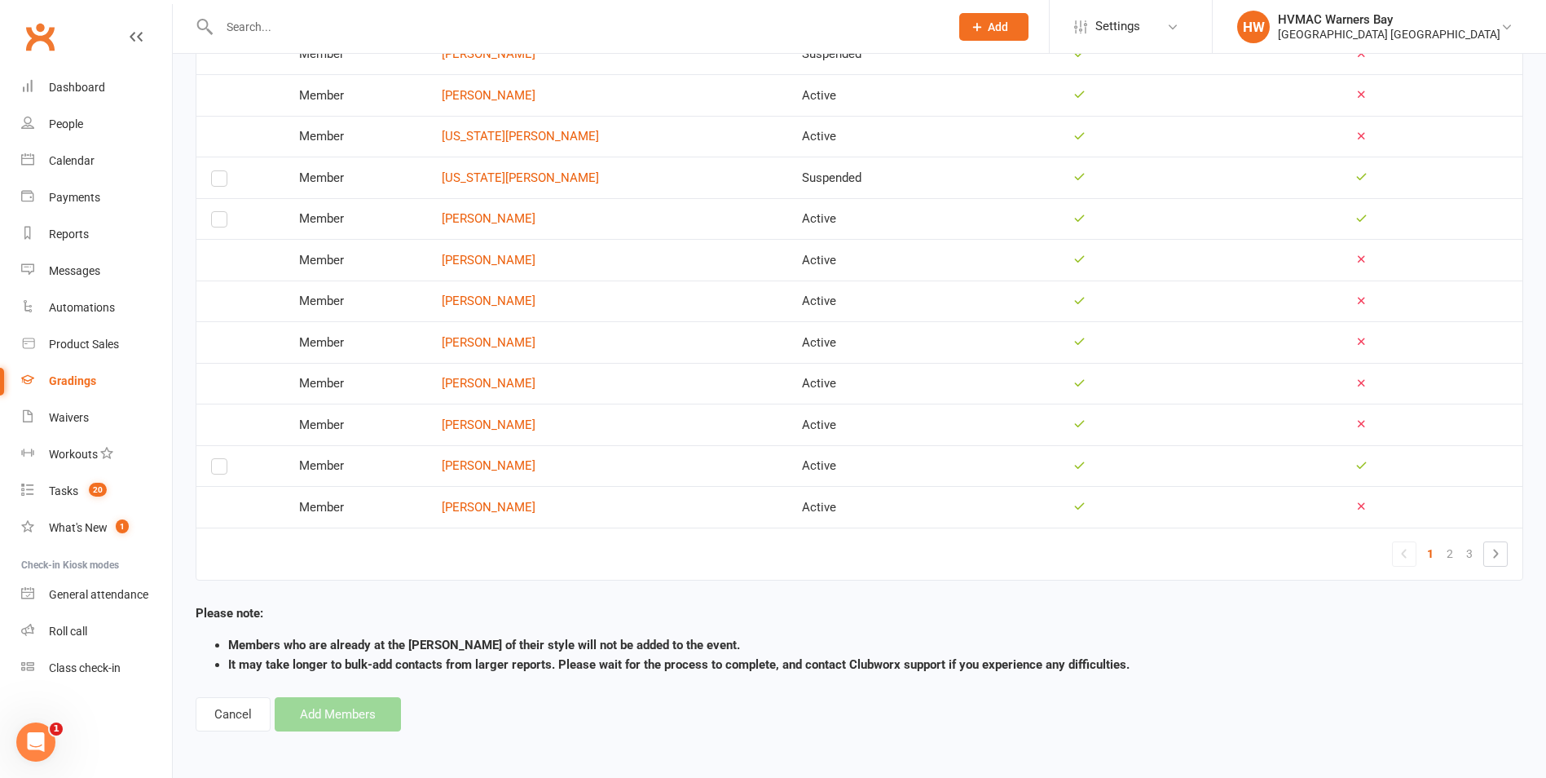
click at [210, 468] on td at bounding box center [240, 466] width 88 height 42
click at [216, 470] on label at bounding box center [219, 470] width 16 height 0
click at [216, 459] on input "checkbox" at bounding box center [219, 459] width 16 height 0
click at [1451, 549] on link "2" at bounding box center [1450, 553] width 20 height 23
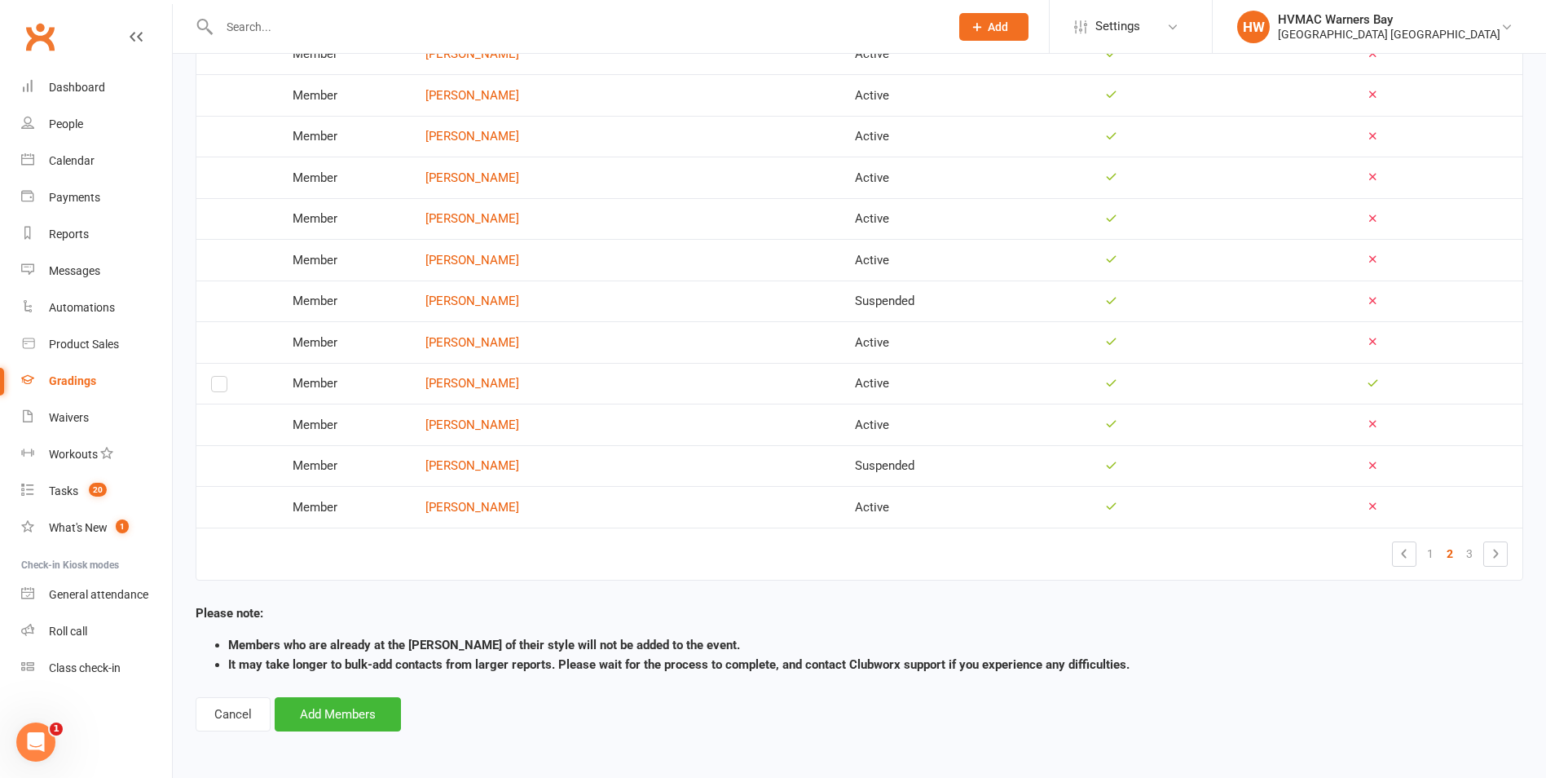
click at [1476, 552] on link "3" at bounding box center [1470, 553] width 20 height 23
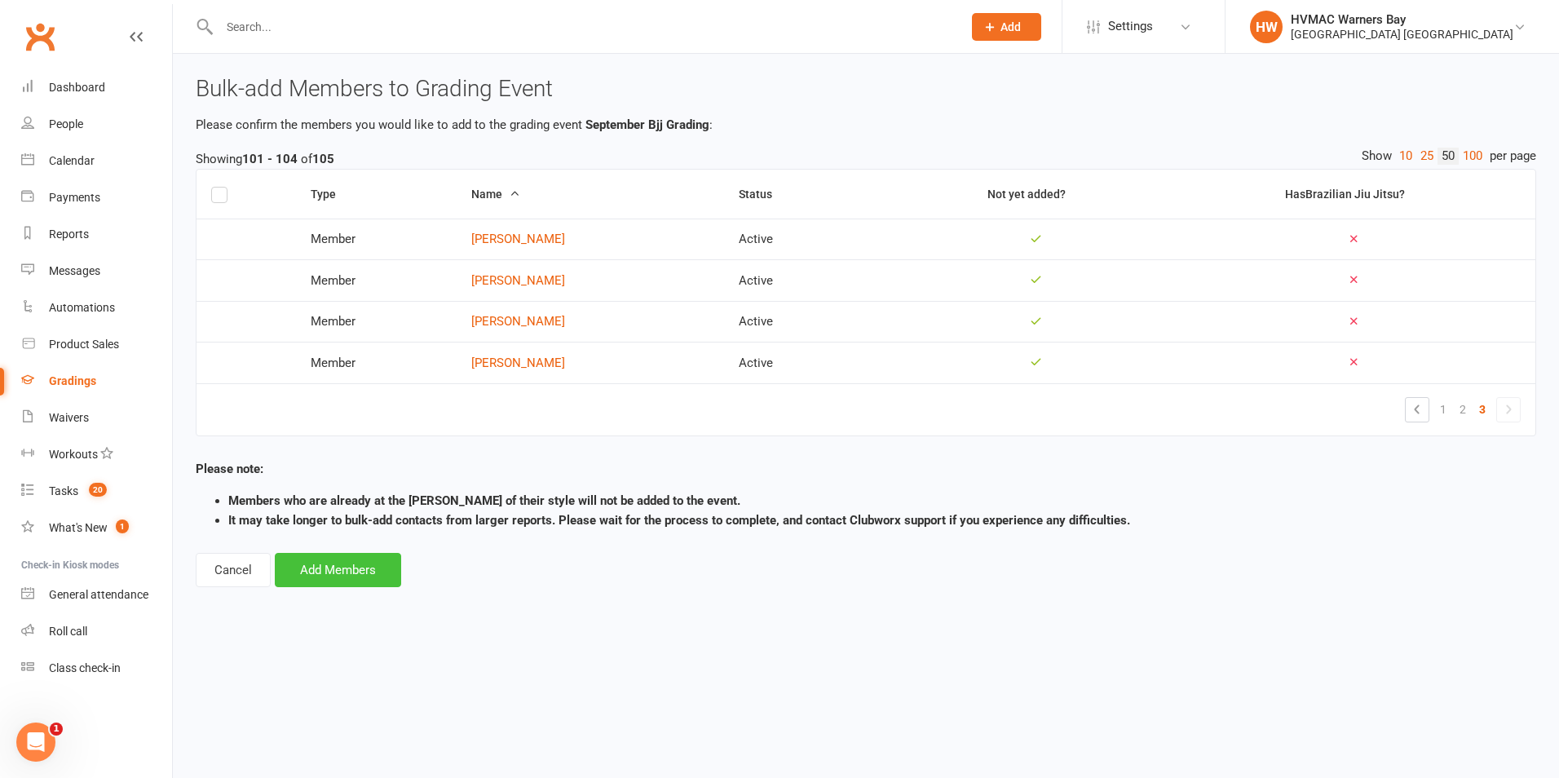
click at [372, 564] on button "Add Members" at bounding box center [338, 570] width 126 height 34
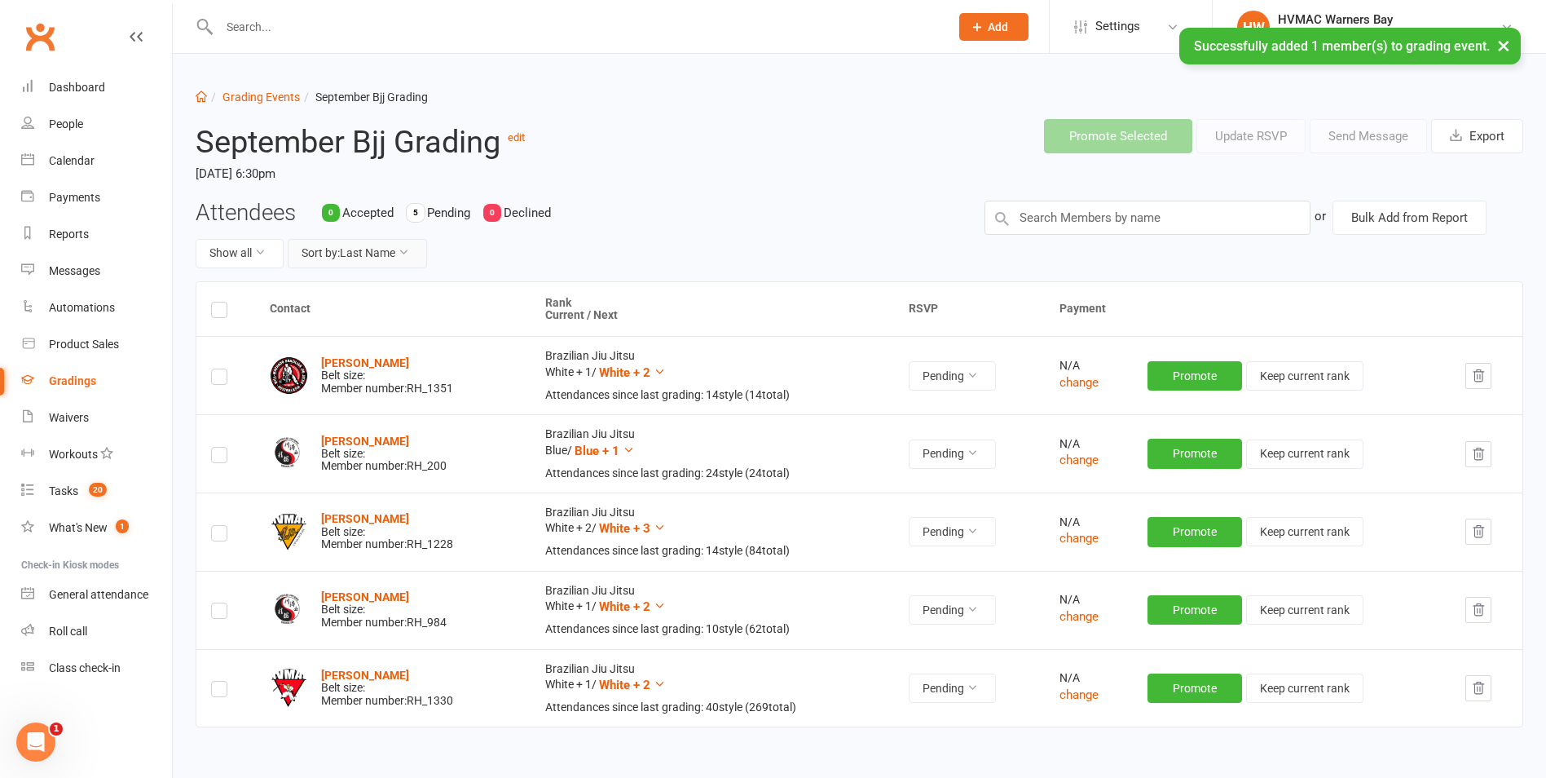
click at [352, 258] on button "Sort by: Last Name" at bounding box center [357, 253] width 139 height 29
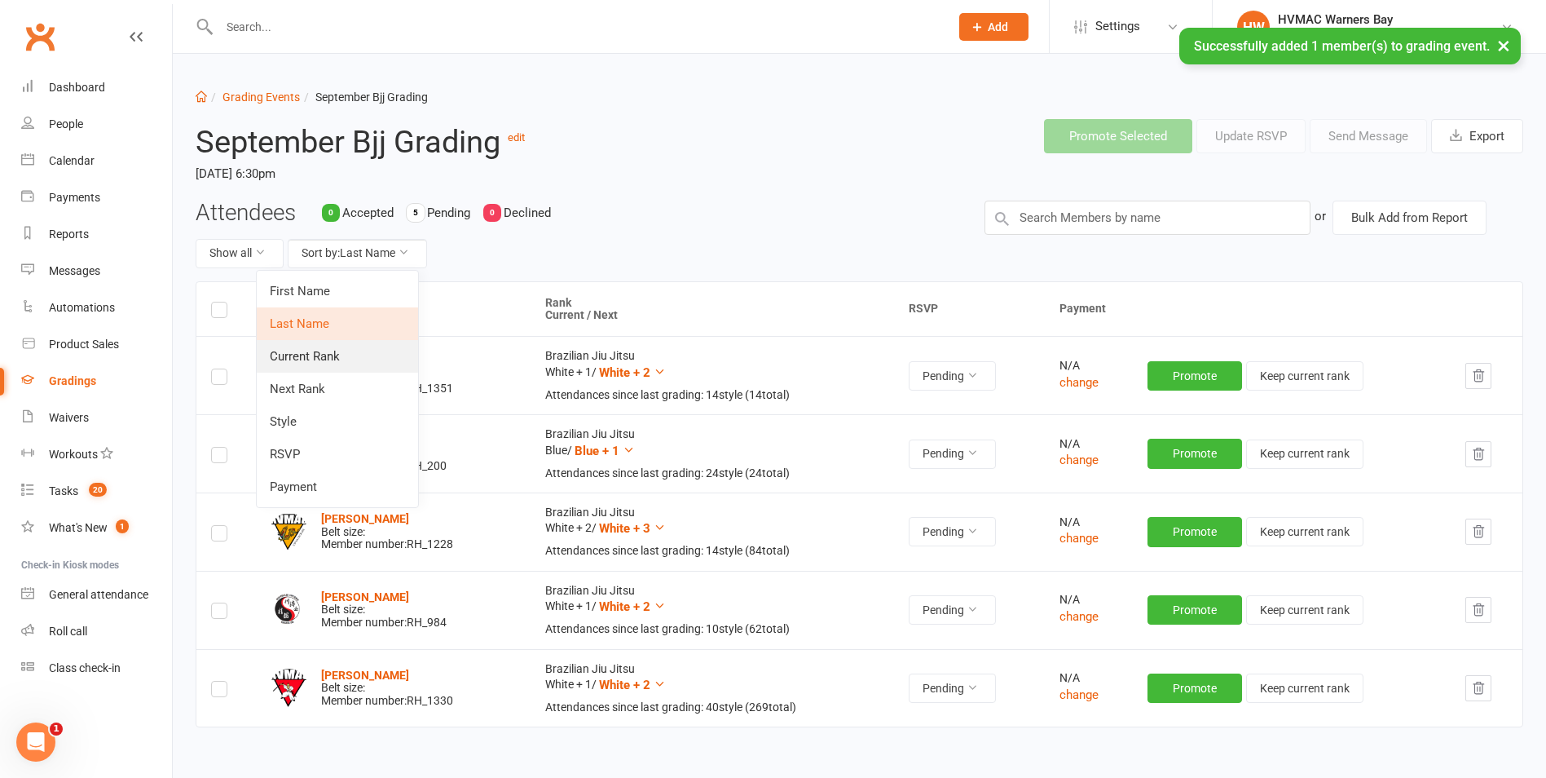
click at [332, 357] on link "Current Rank" at bounding box center [337, 356] width 161 height 33
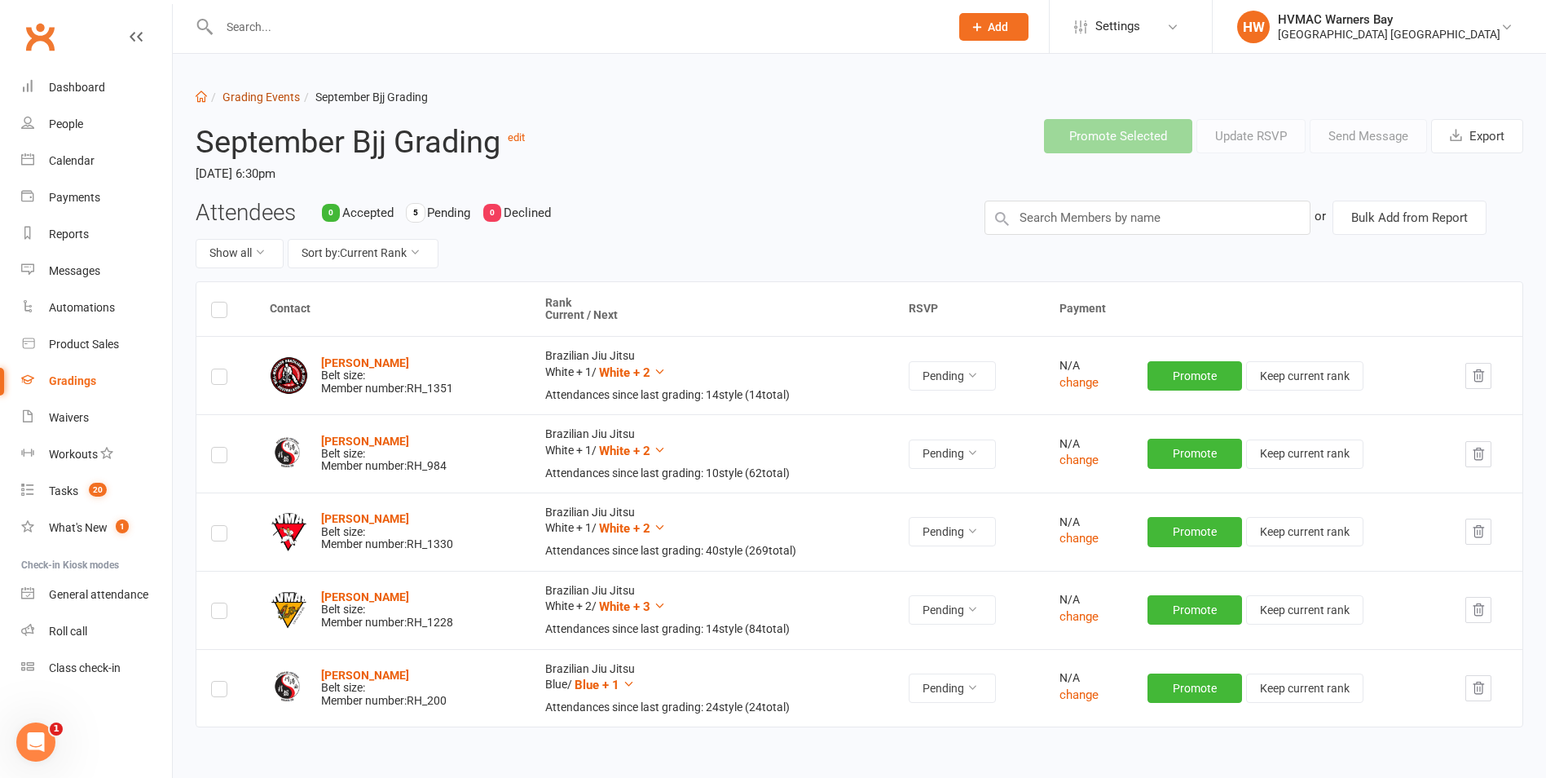
click at [256, 91] on link "Grading Events" at bounding box center [261, 96] width 77 height 13
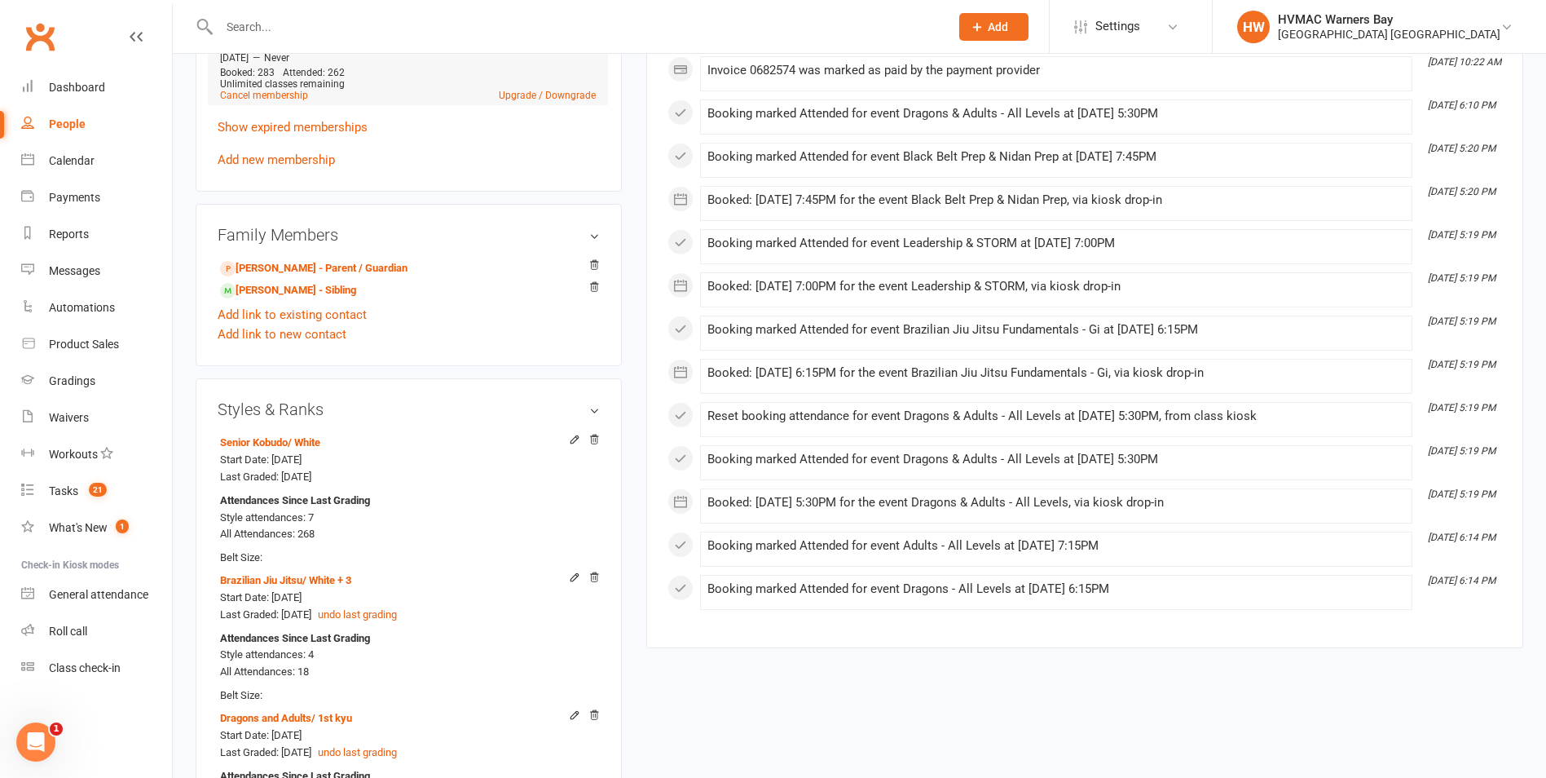
scroll to position [897, 0]
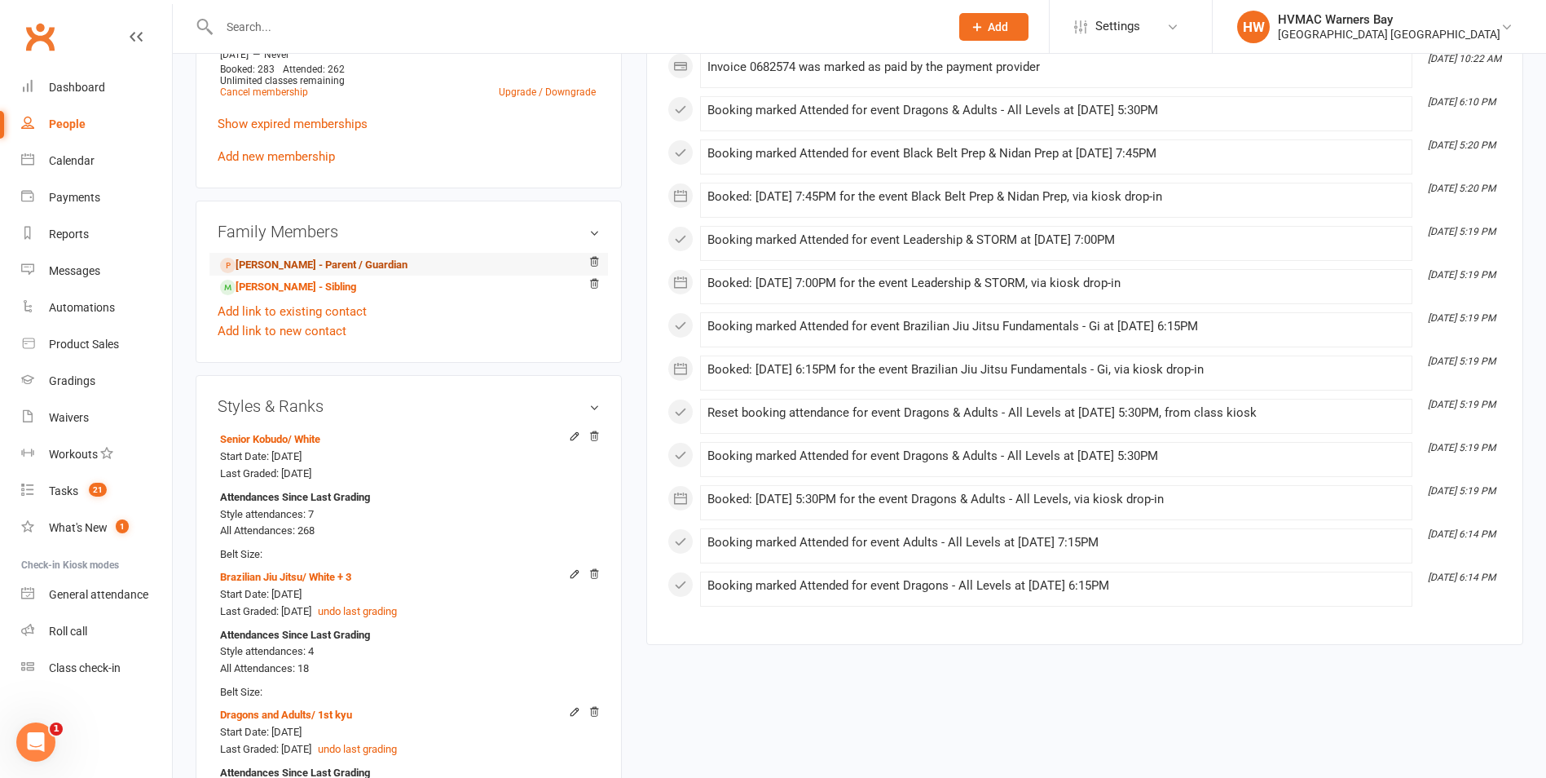
click at [259, 267] on link "[PERSON_NAME] - Parent / Guardian" at bounding box center [313, 265] width 187 height 17
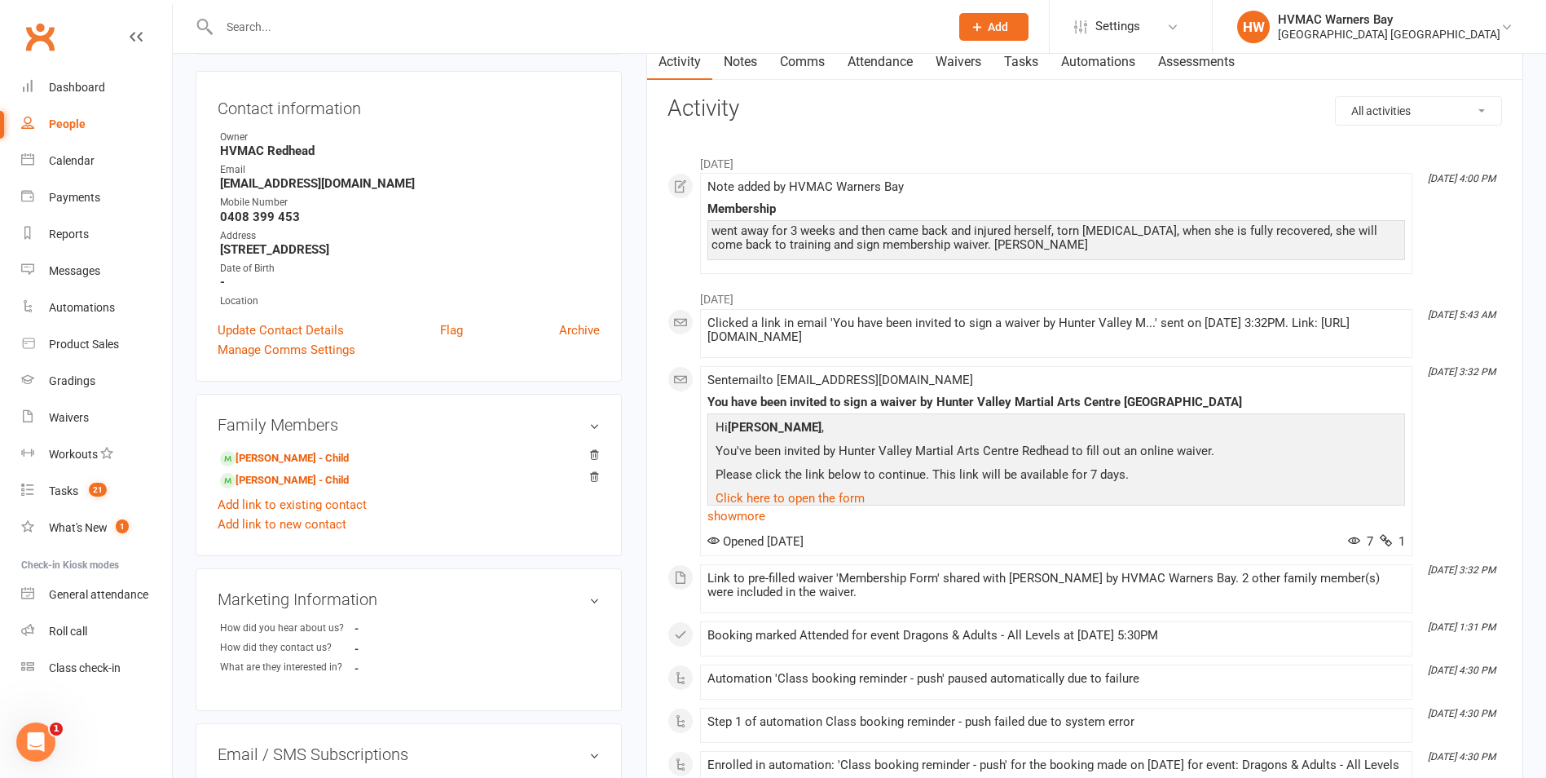
scroll to position [163, 0]
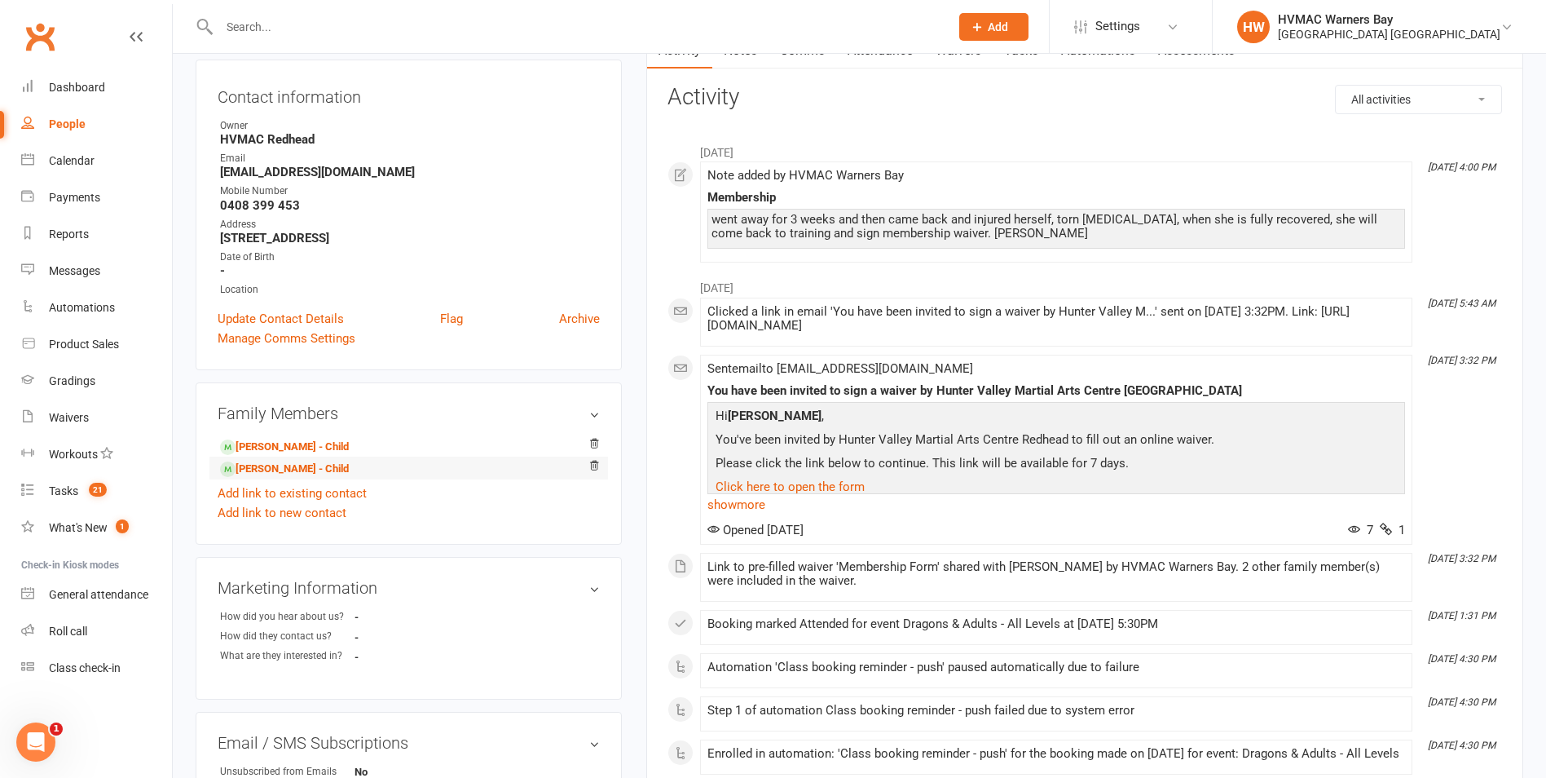
click at [268, 460] on li "[PERSON_NAME] - Child" at bounding box center [409, 468] width 382 height 23
click at [268, 466] on link "[PERSON_NAME] - Child" at bounding box center [284, 469] width 129 height 17
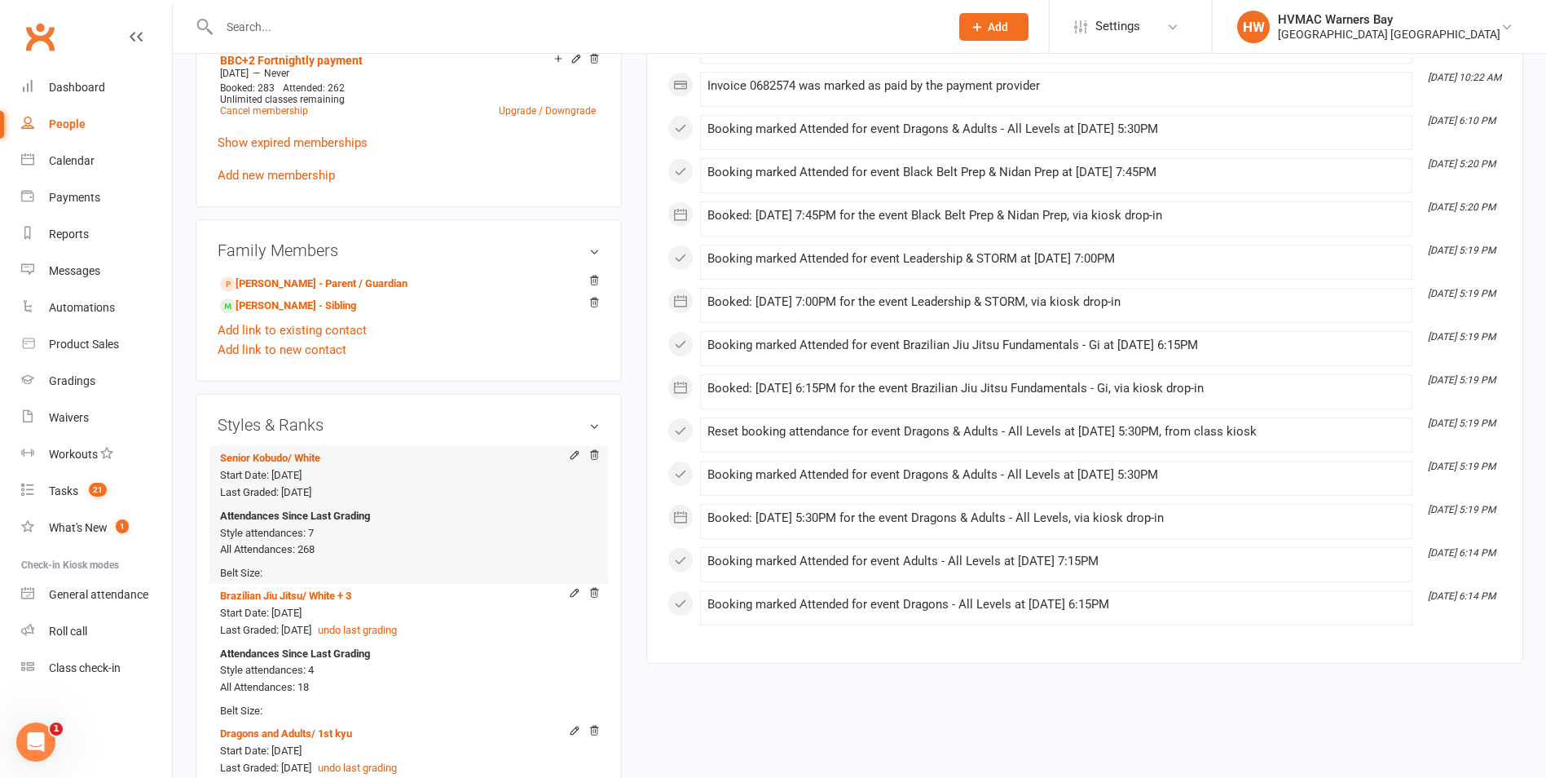
scroll to position [815, 0]
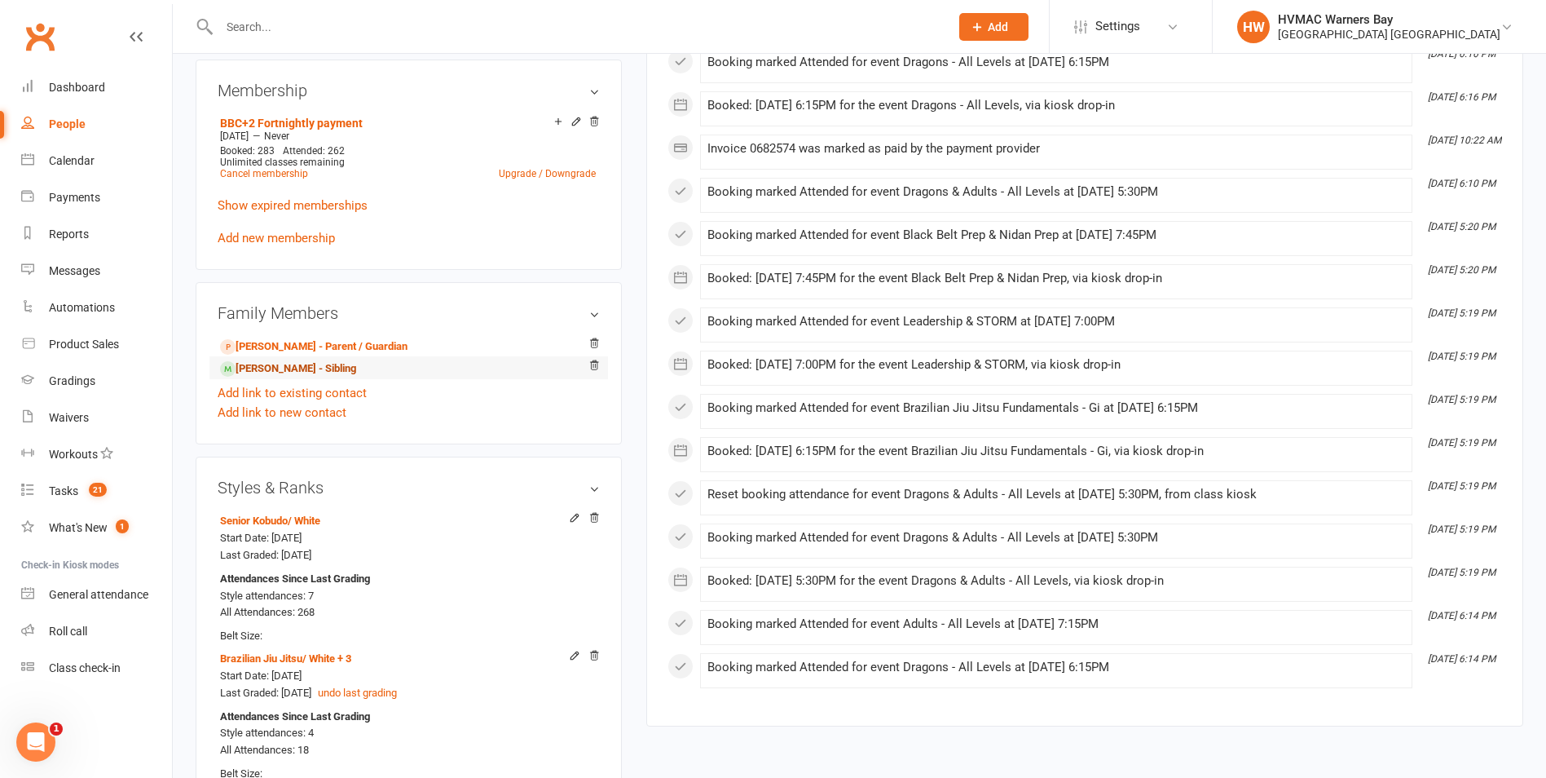
click at [302, 369] on link "[PERSON_NAME] - Sibling" at bounding box center [288, 368] width 136 height 17
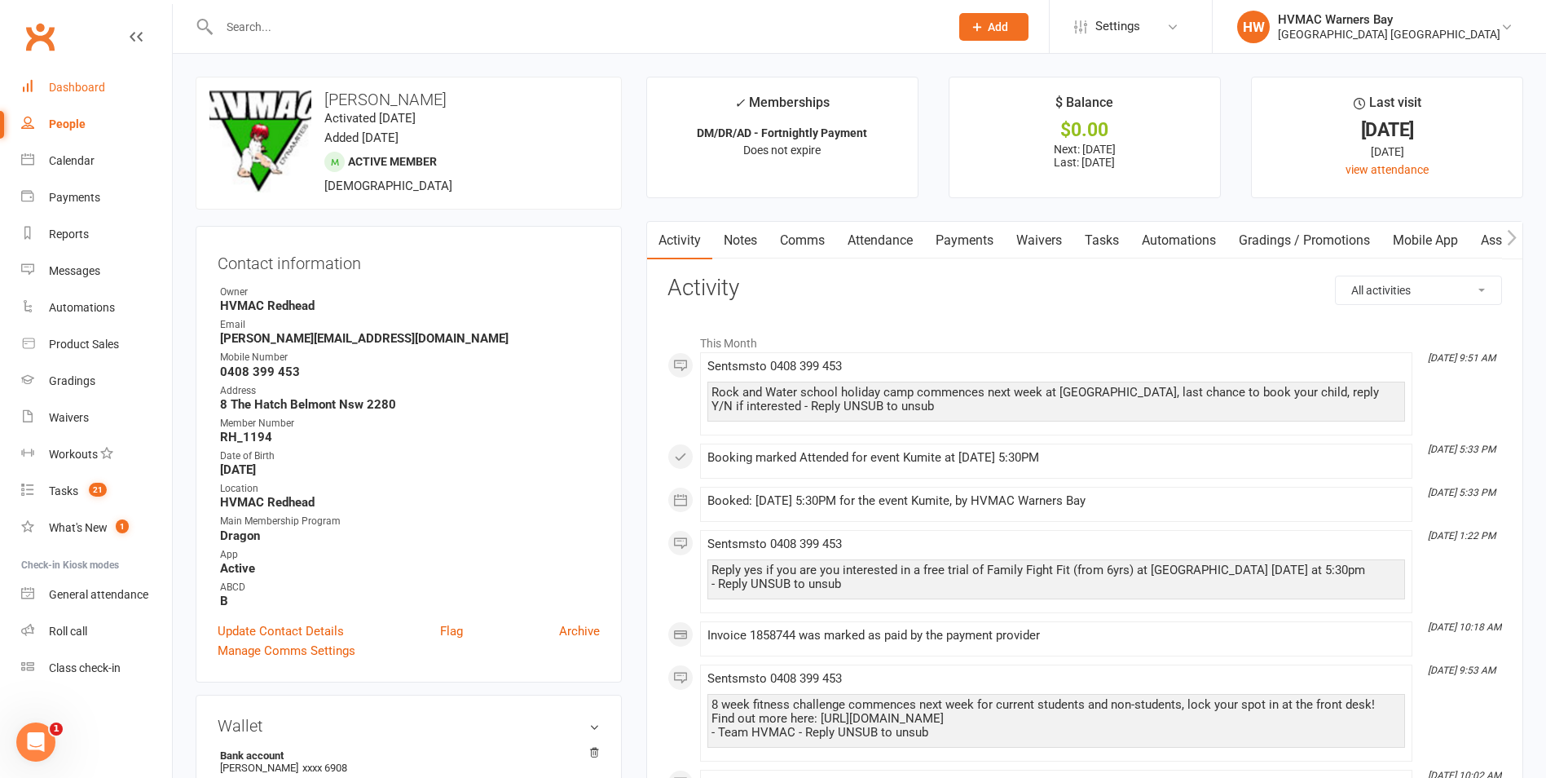
click at [92, 83] on div "Dashboard" at bounding box center [77, 87] width 56 height 13
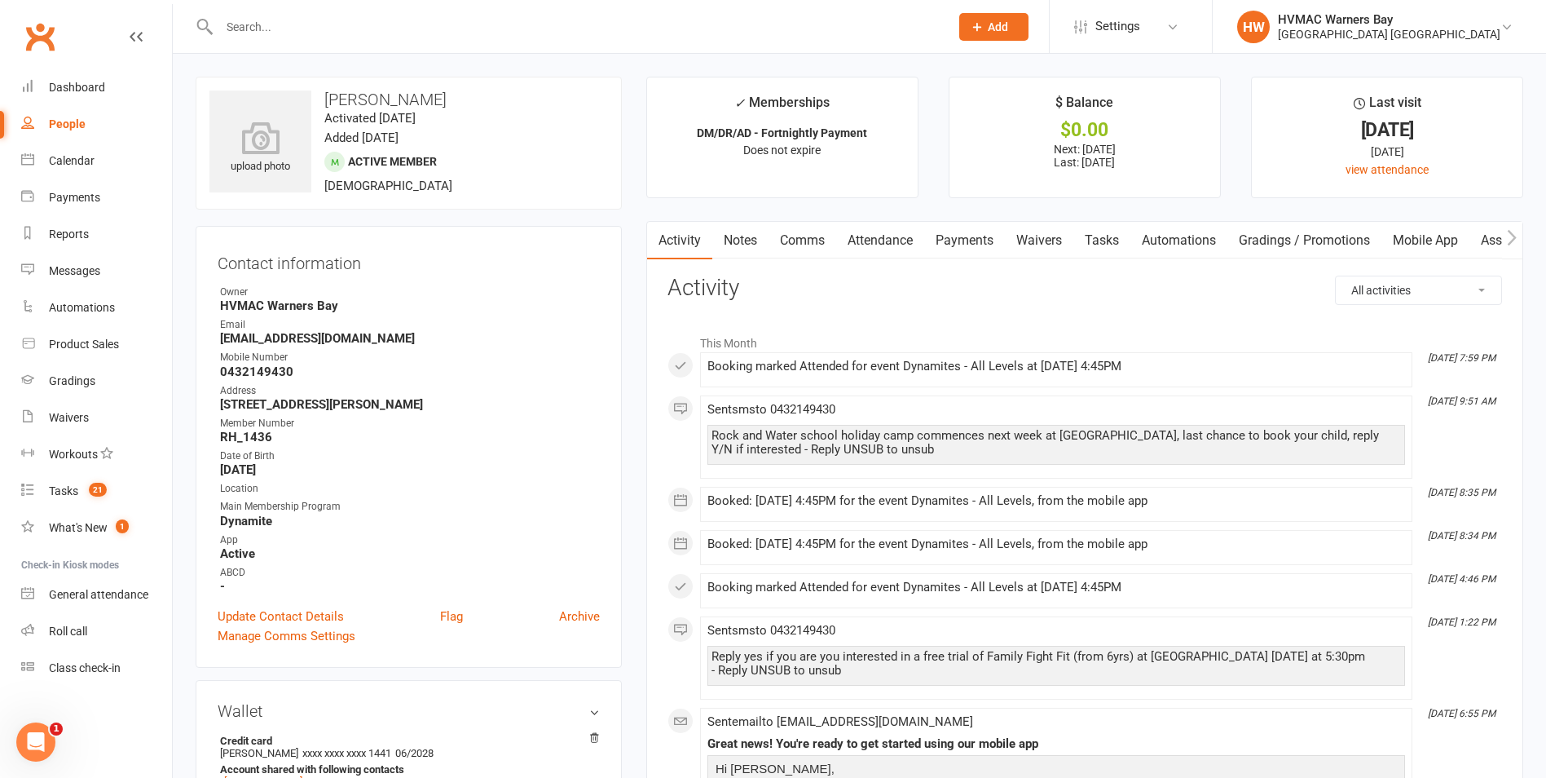
click at [736, 230] on link "Notes" at bounding box center [740, 240] width 56 height 37
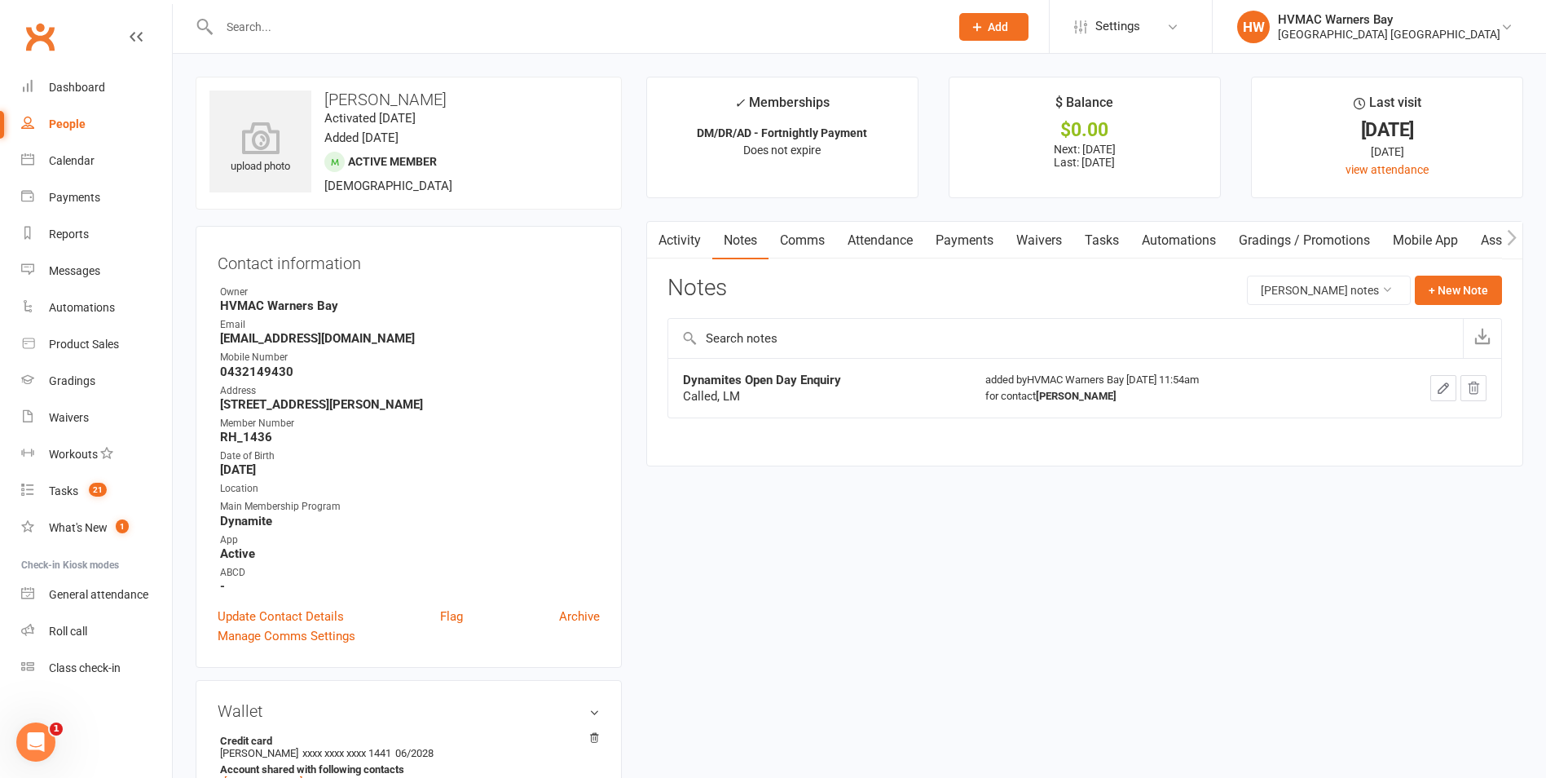
click at [885, 241] on link "Attendance" at bounding box center [880, 240] width 88 height 37
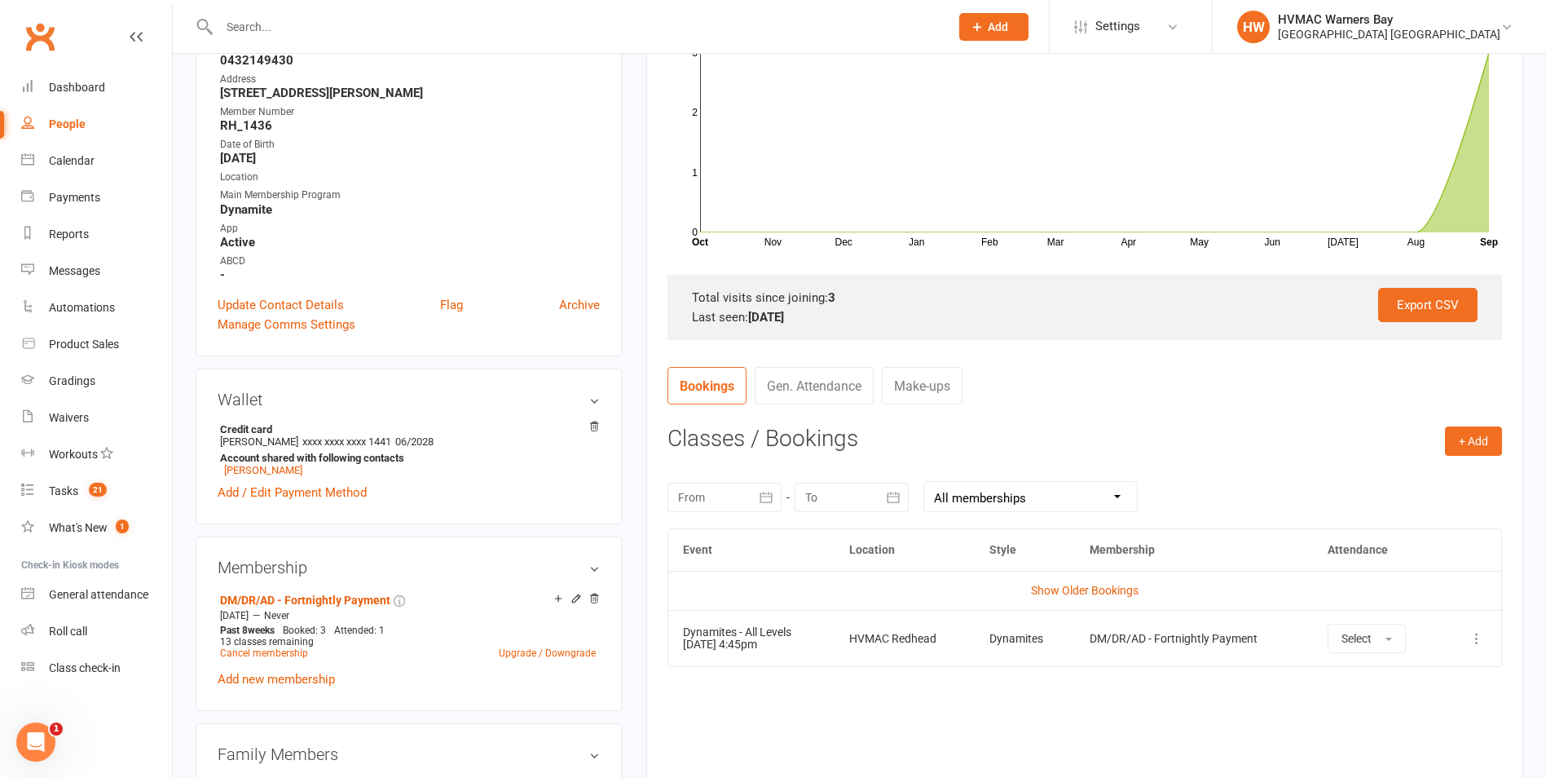
scroll to position [326, 0]
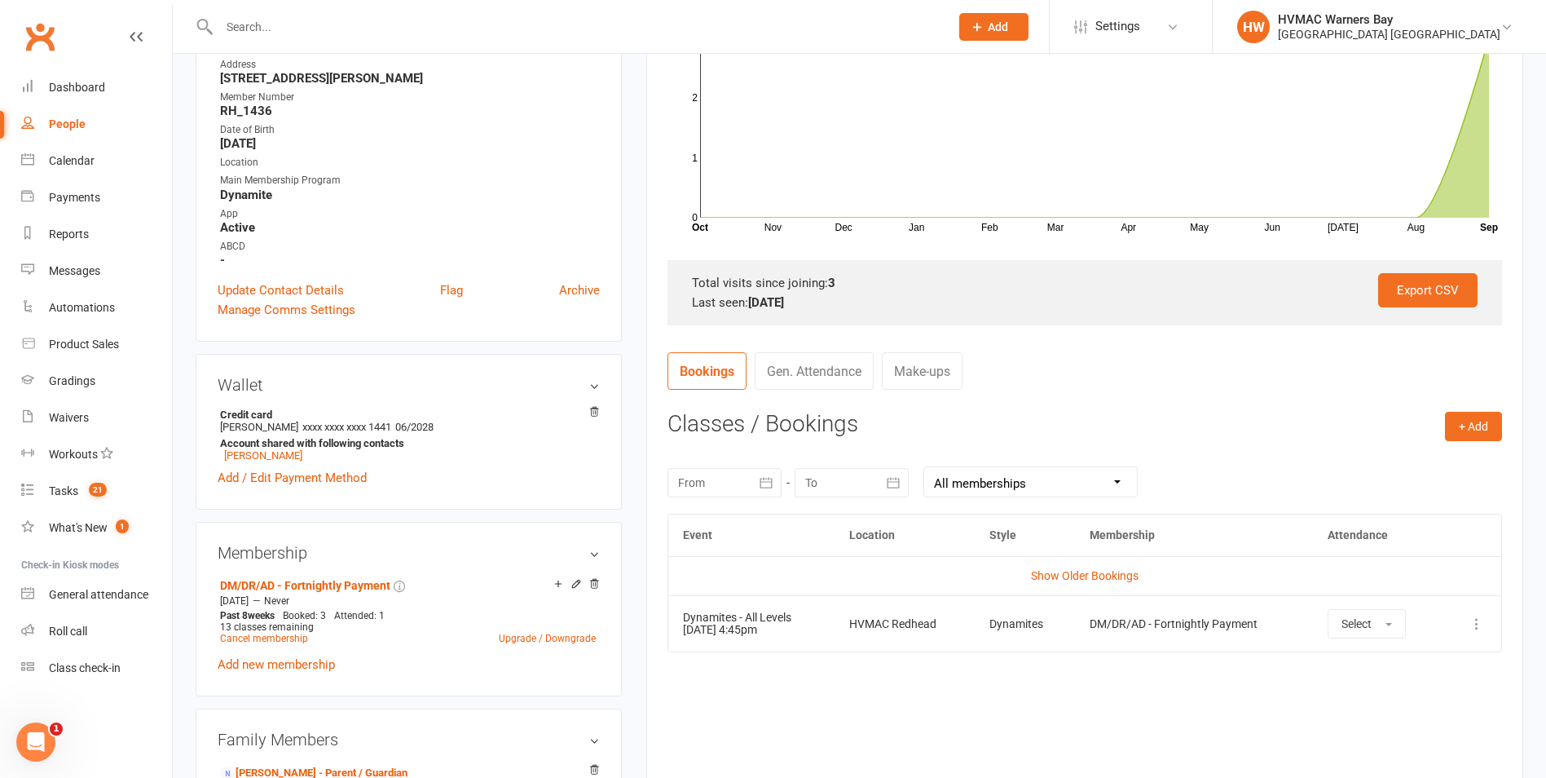
click at [714, 482] on div at bounding box center [725, 482] width 114 height 29
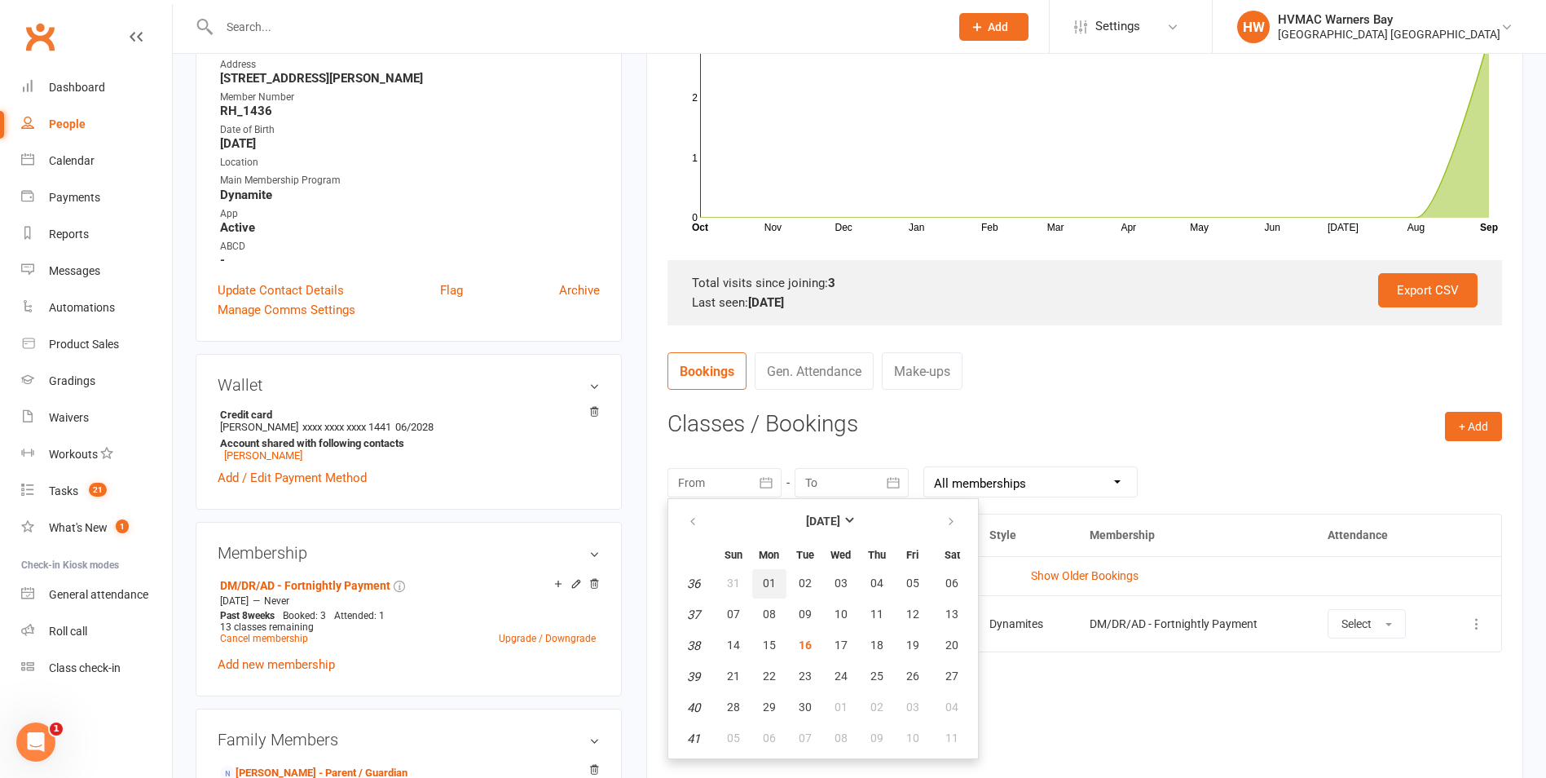
click at [766, 577] on span "01" at bounding box center [769, 582] width 13 height 13
type input "[DATE]"
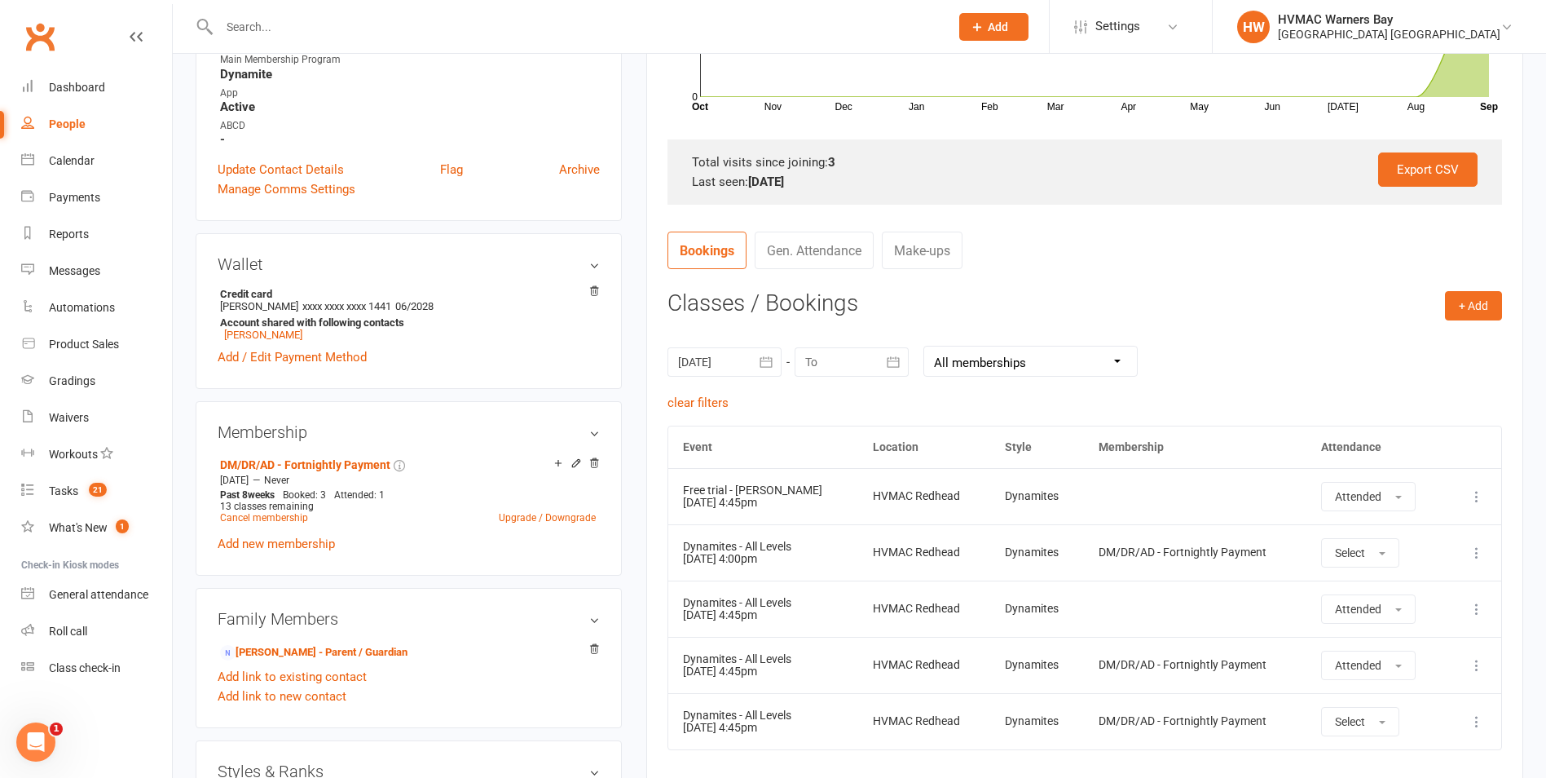
scroll to position [652, 0]
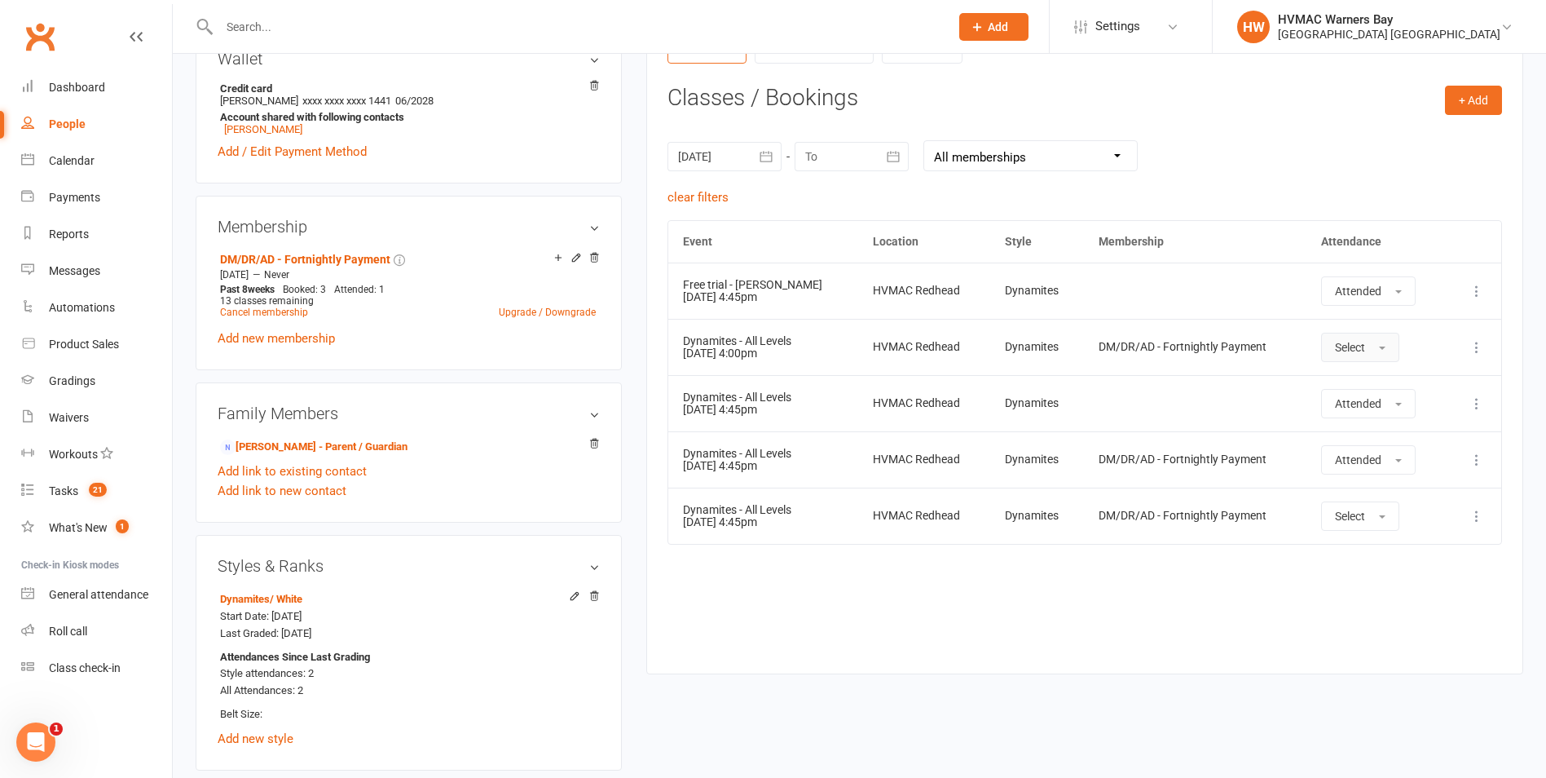
click at [1354, 337] on button "Select" at bounding box center [1360, 347] width 78 height 29
click at [1349, 382] on span "Attended" at bounding box center [1359, 384] width 49 height 15
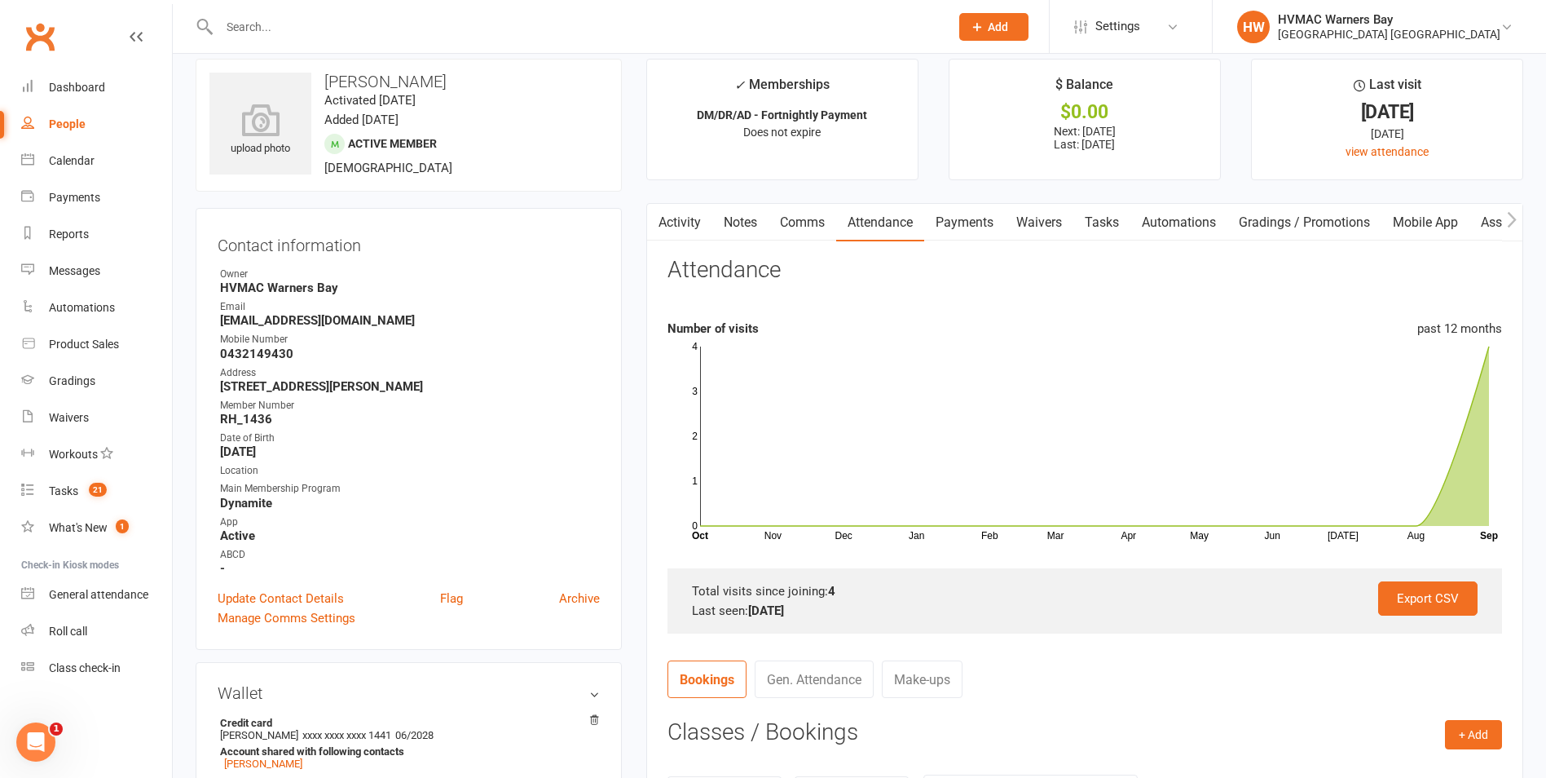
scroll to position [0, 0]
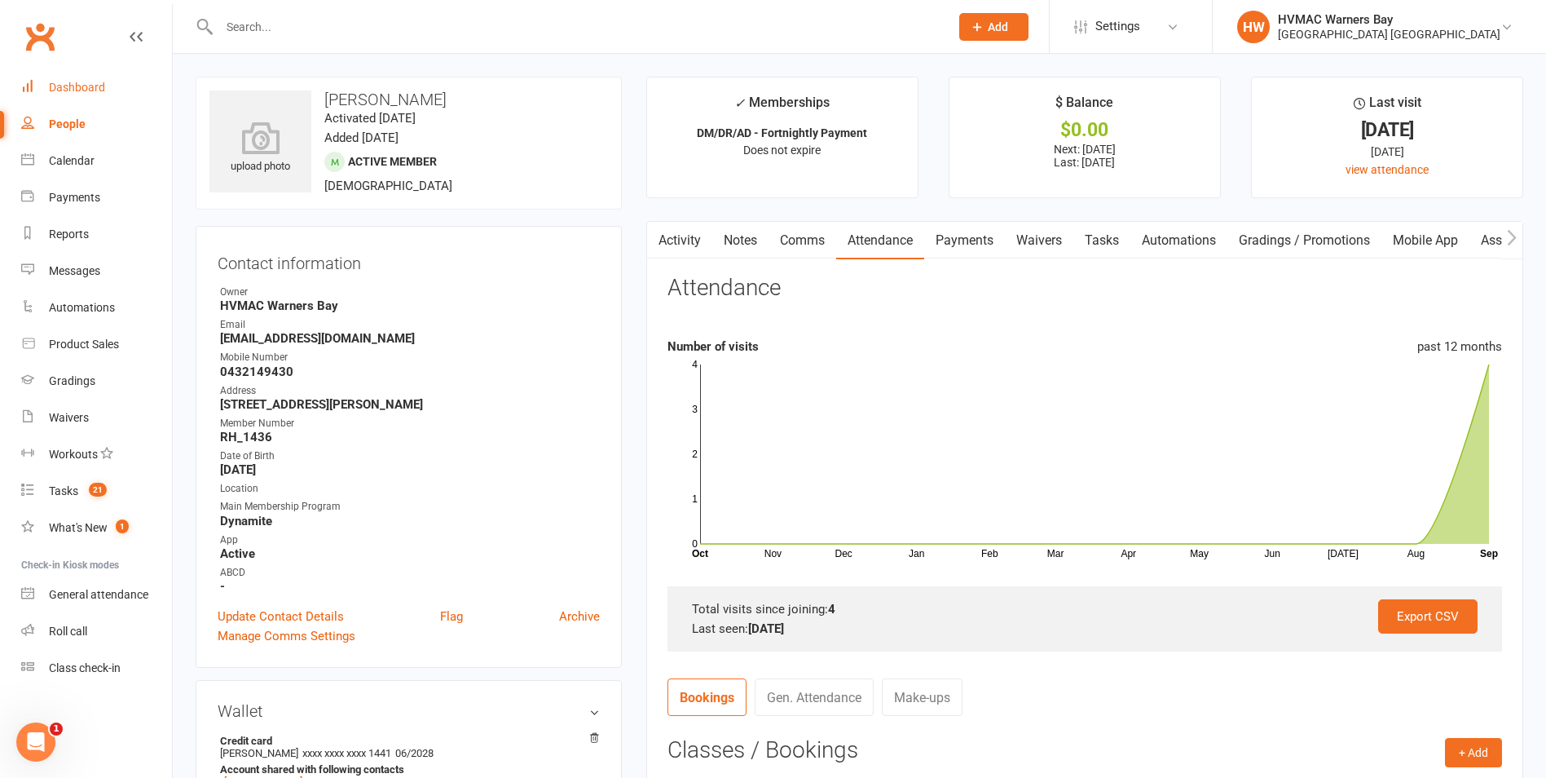
click at [72, 77] on link "Dashboard" at bounding box center [96, 87] width 151 height 37
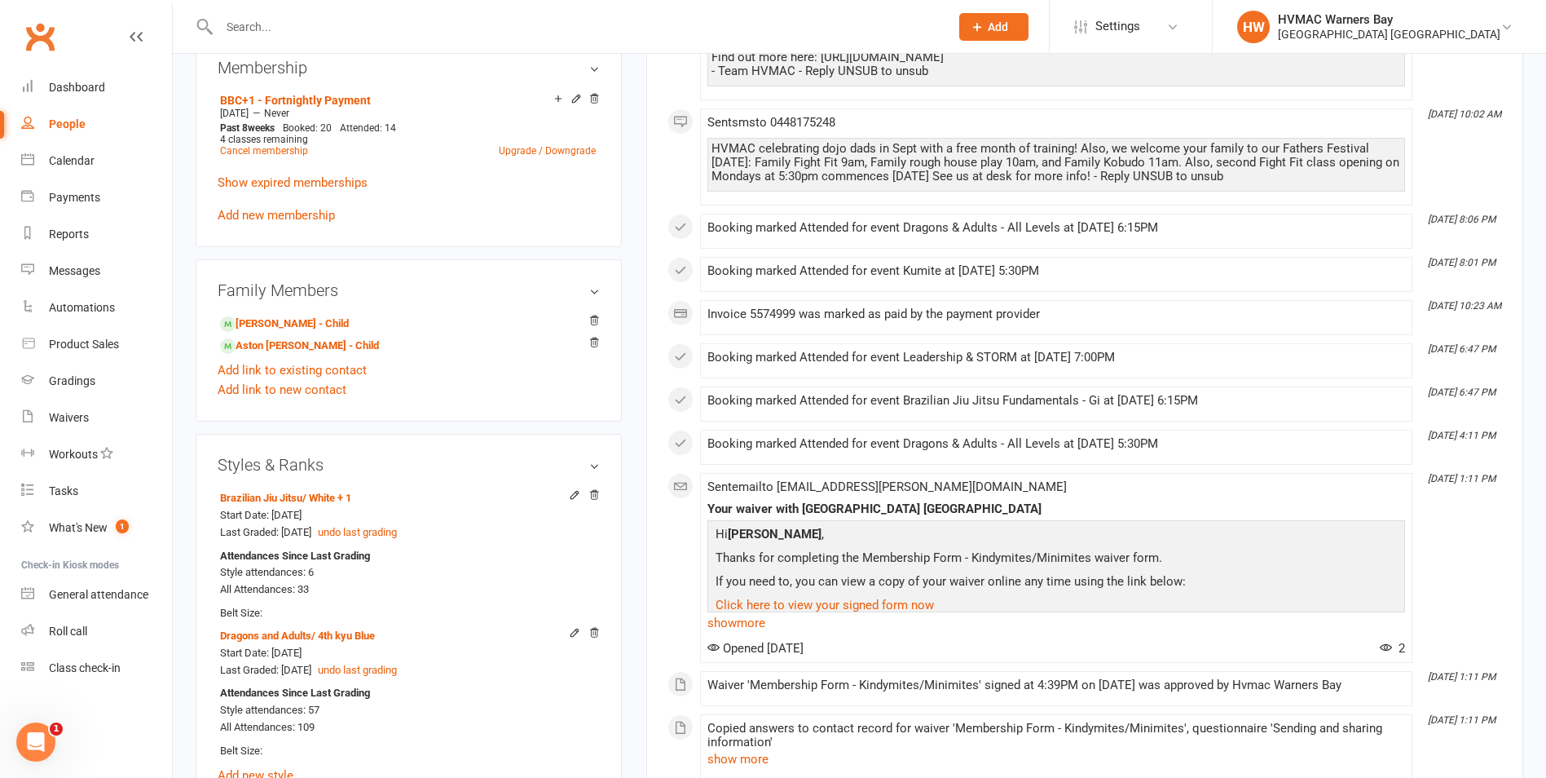
scroll to position [897, 0]
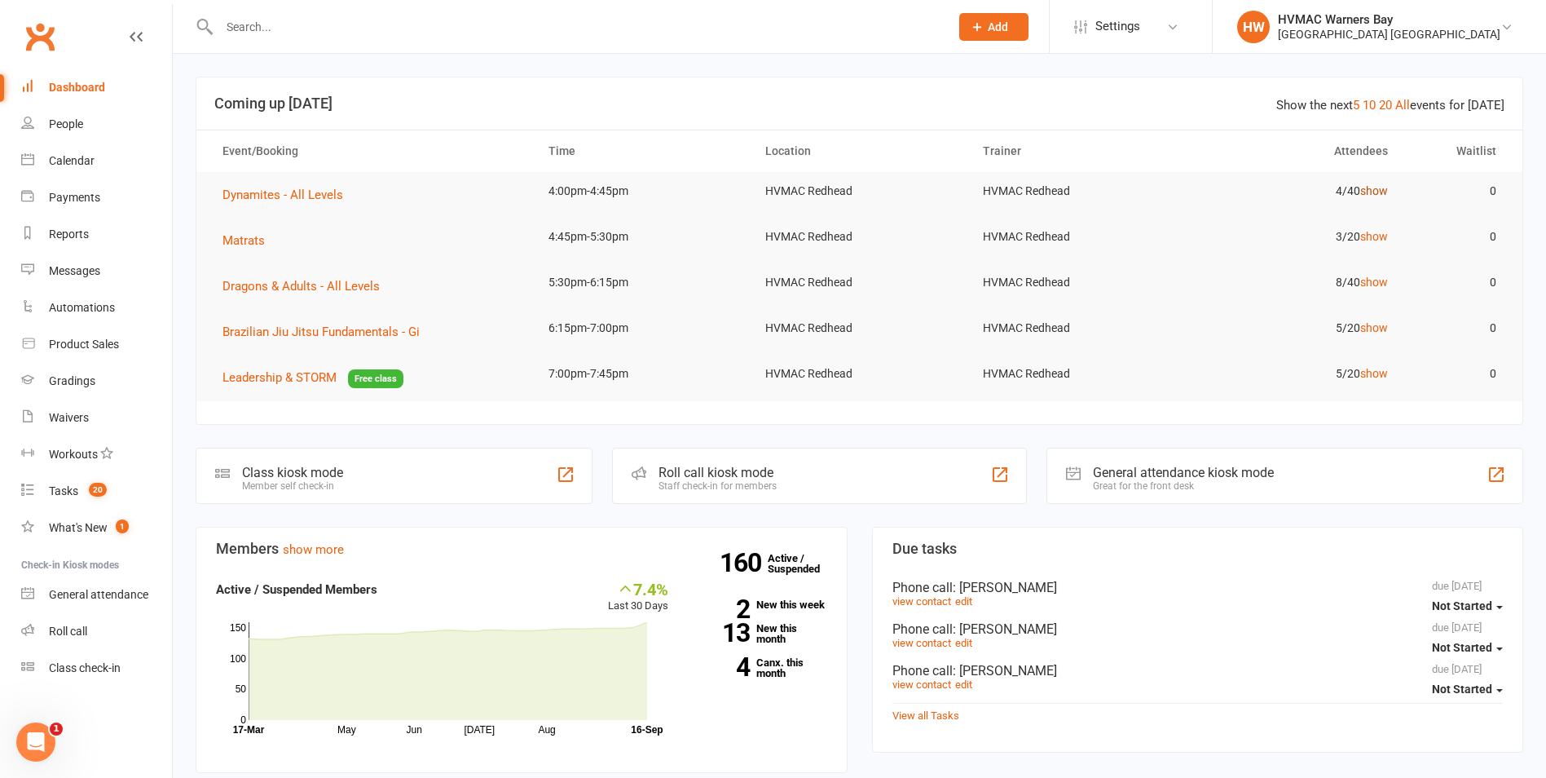
click at [1387, 190] on link "show" at bounding box center [1375, 190] width 28 height 13
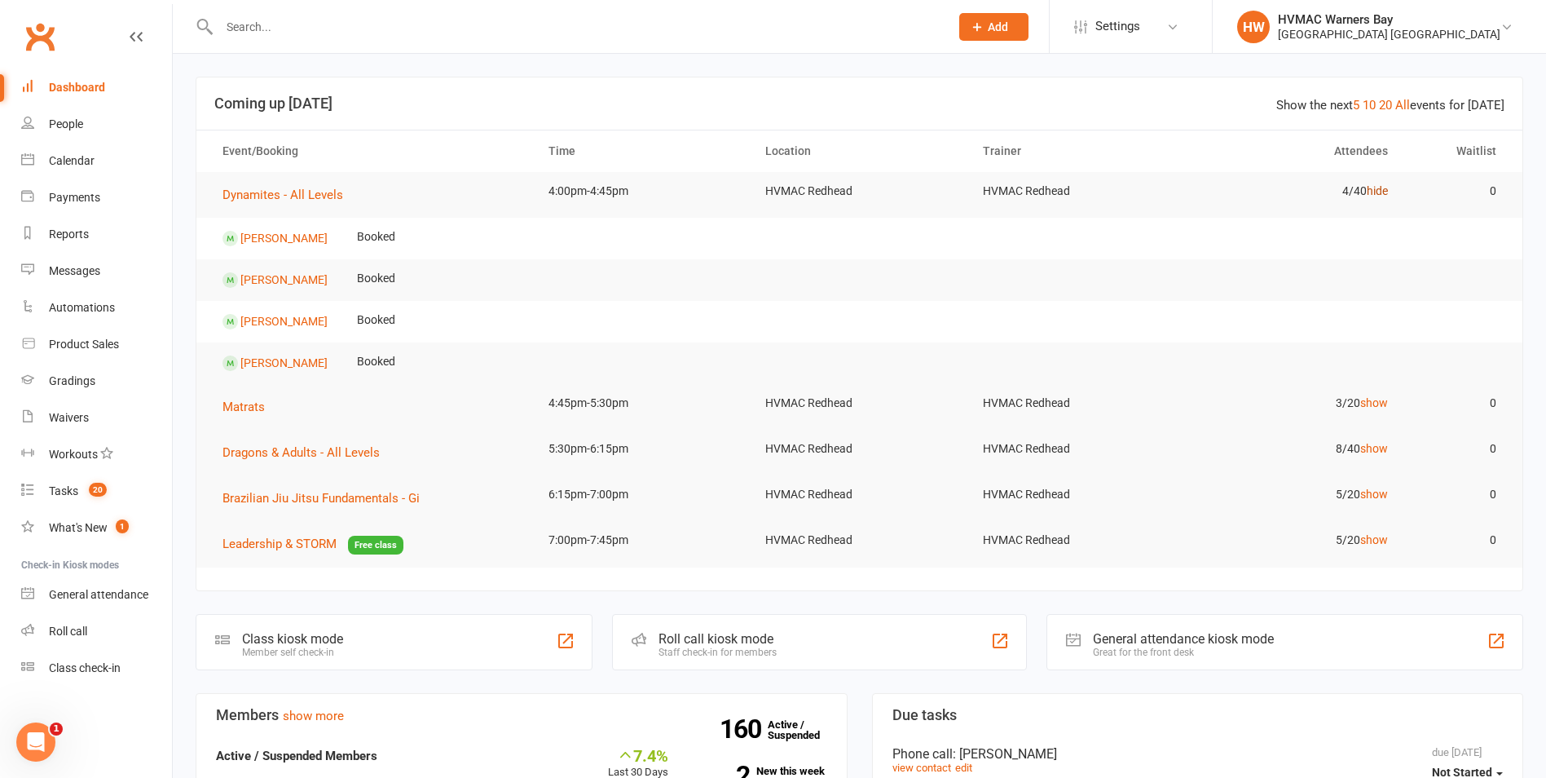
click at [1387, 190] on link "hide" at bounding box center [1377, 190] width 21 height 13
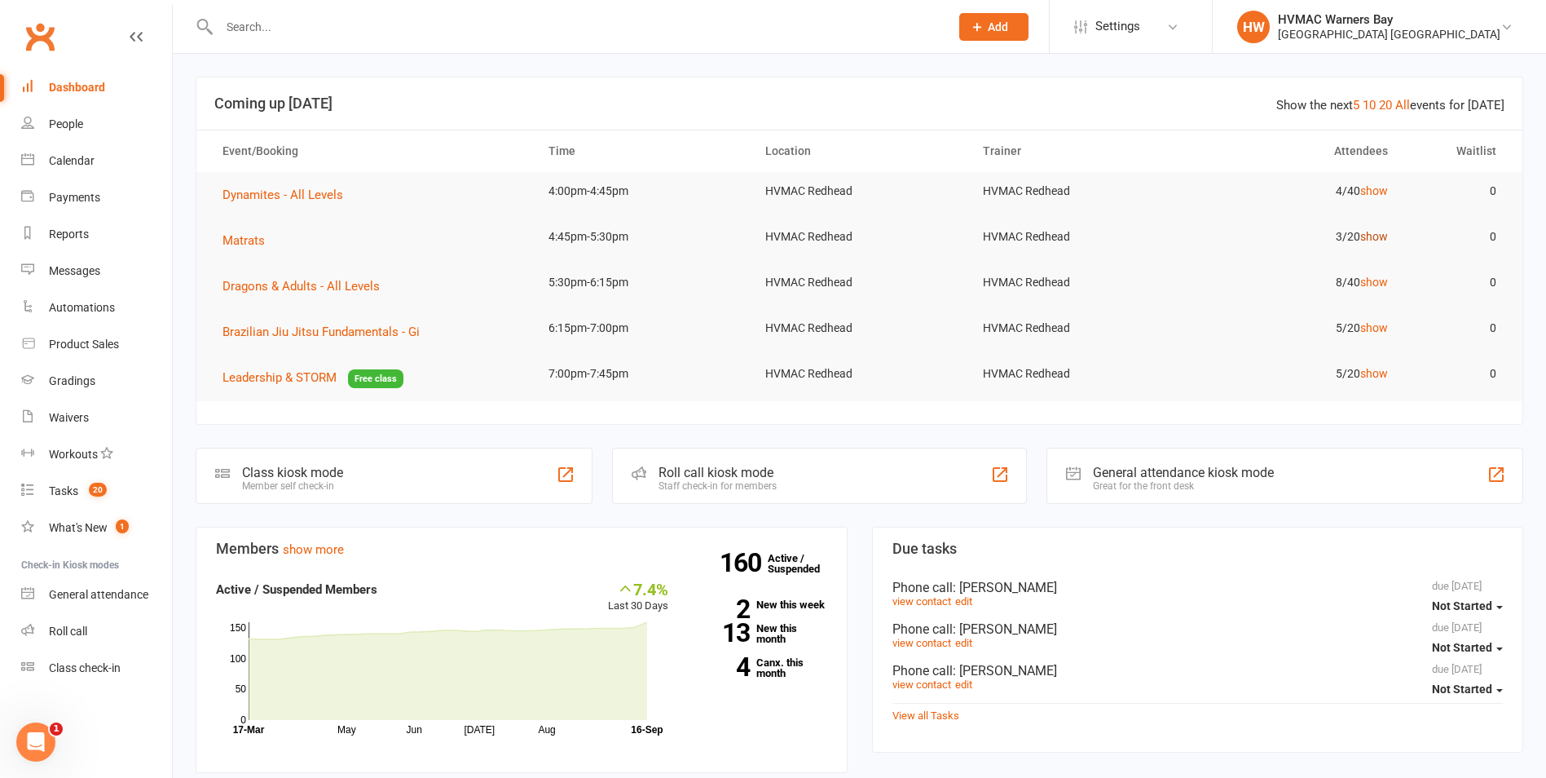
click at [1381, 231] on link "show" at bounding box center [1375, 236] width 28 height 13
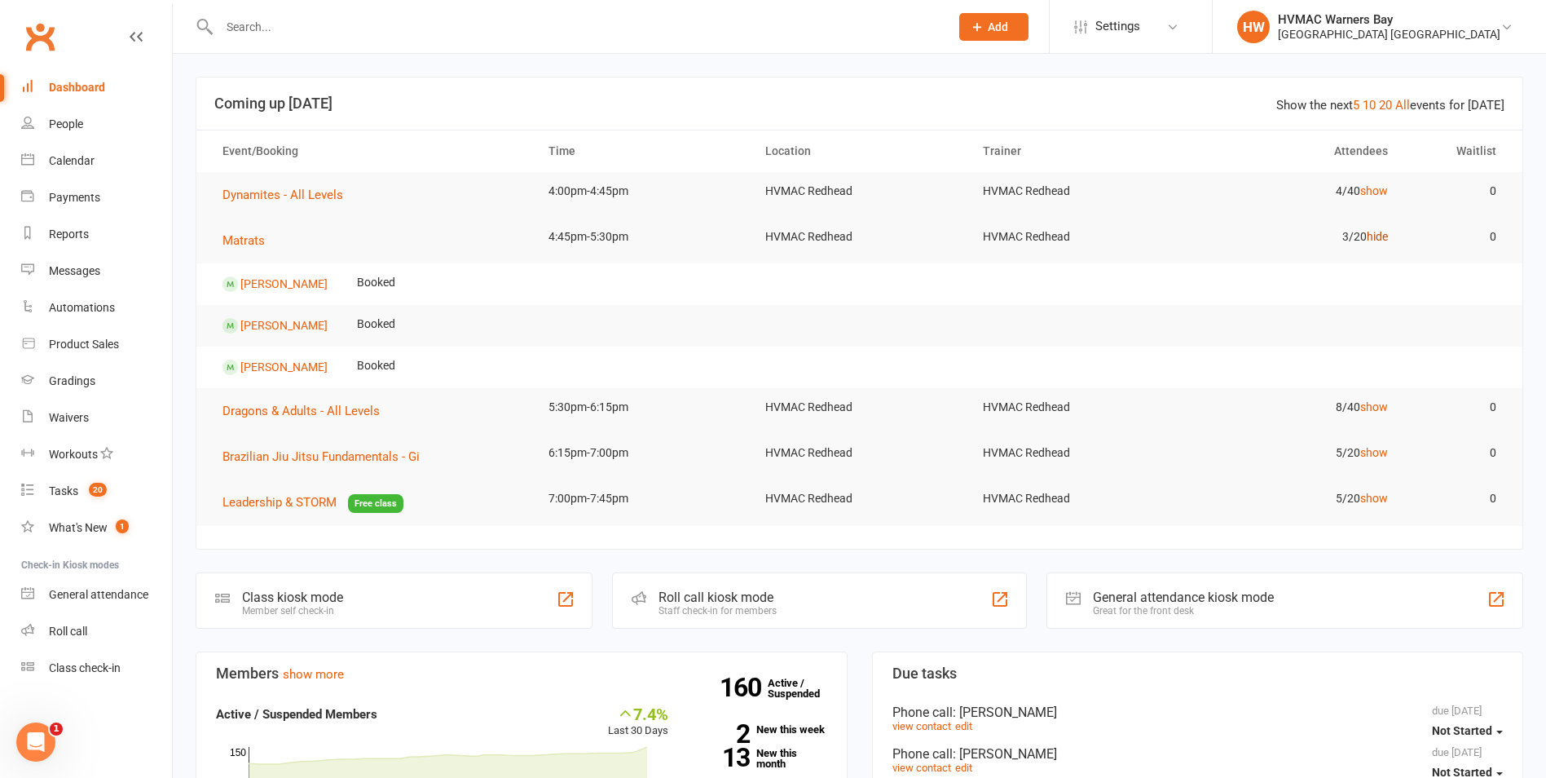
click at [1381, 231] on link "hide" at bounding box center [1377, 236] width 21 height 13
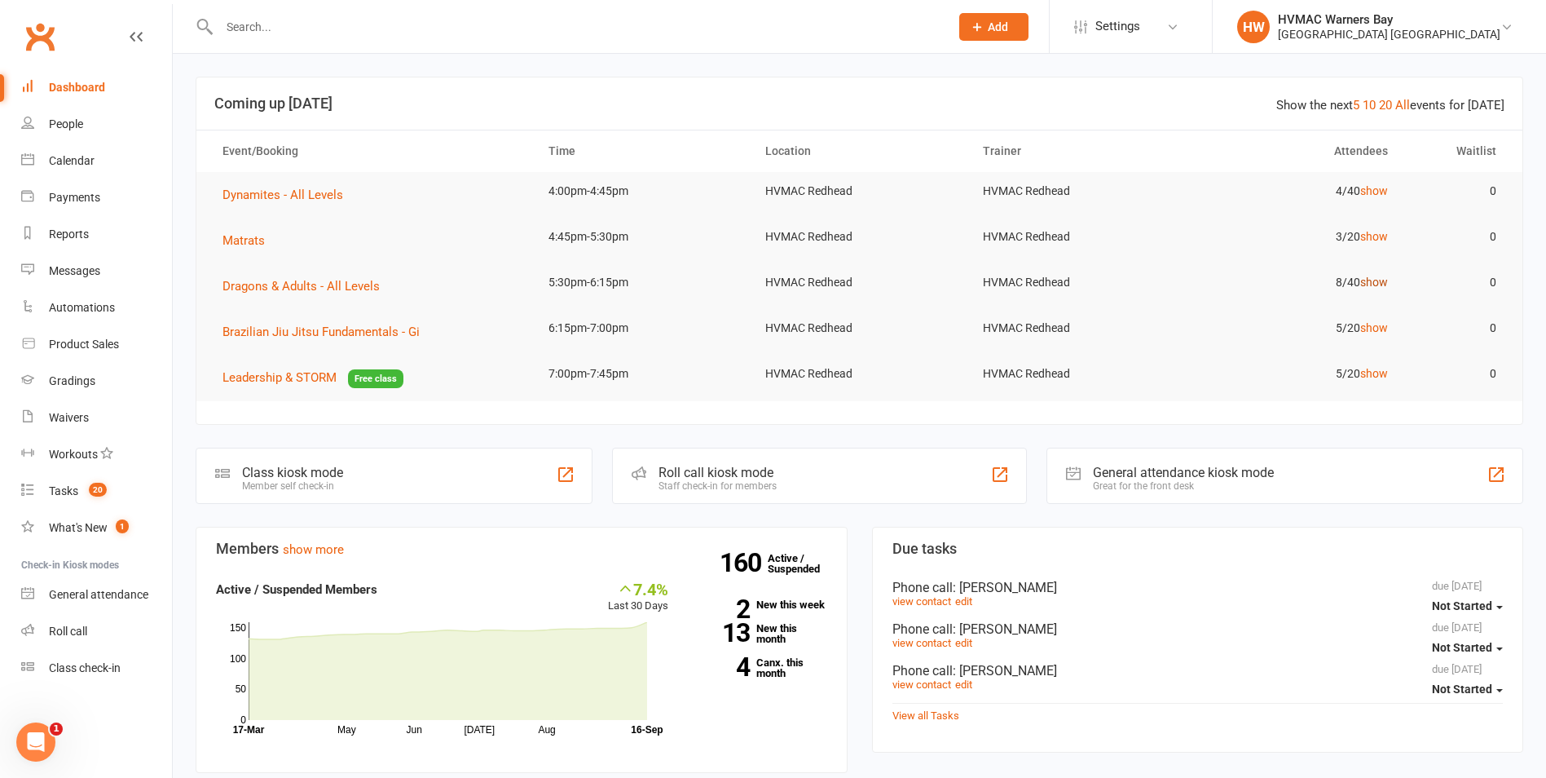
click at [1374, 277] on link "show" at bounding box center [1375, 282] width 28 height 13
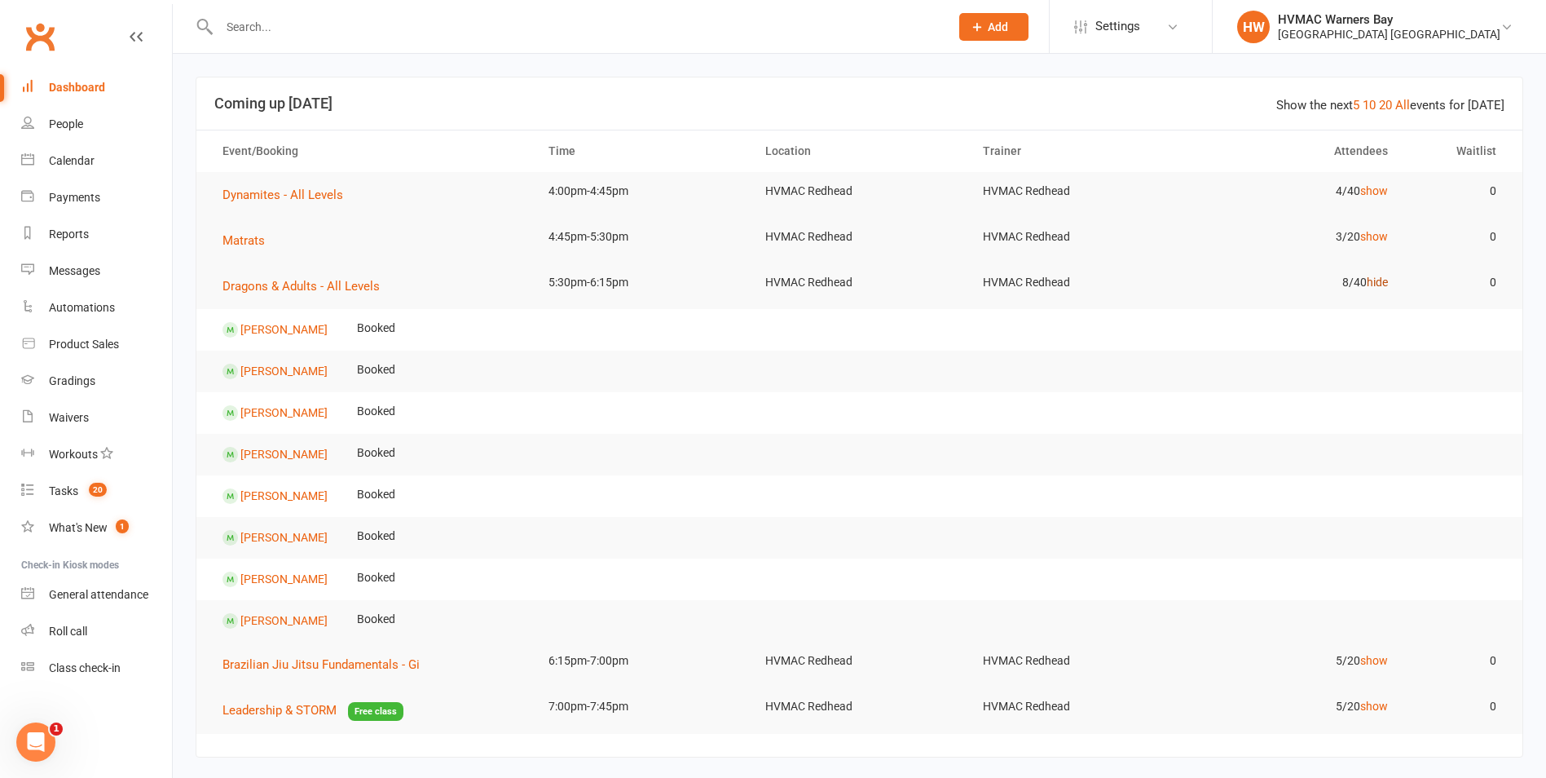
click at [1374, 277] on link "hide" at bounding box center [1377, 282] width 21 height 13
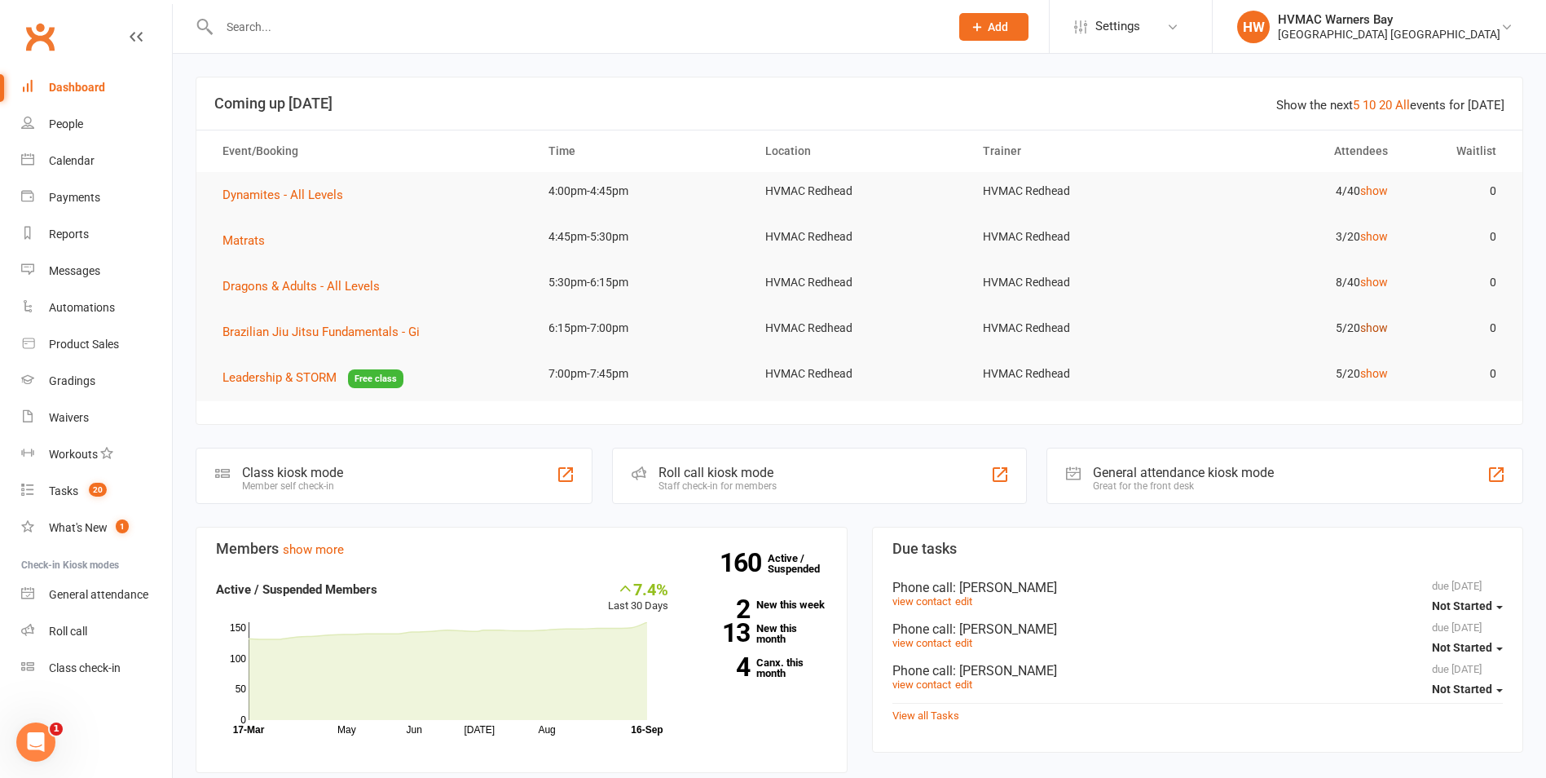
click at [1375, 329] on link "show" at bounding box center [1375, 327] width 28 height 13
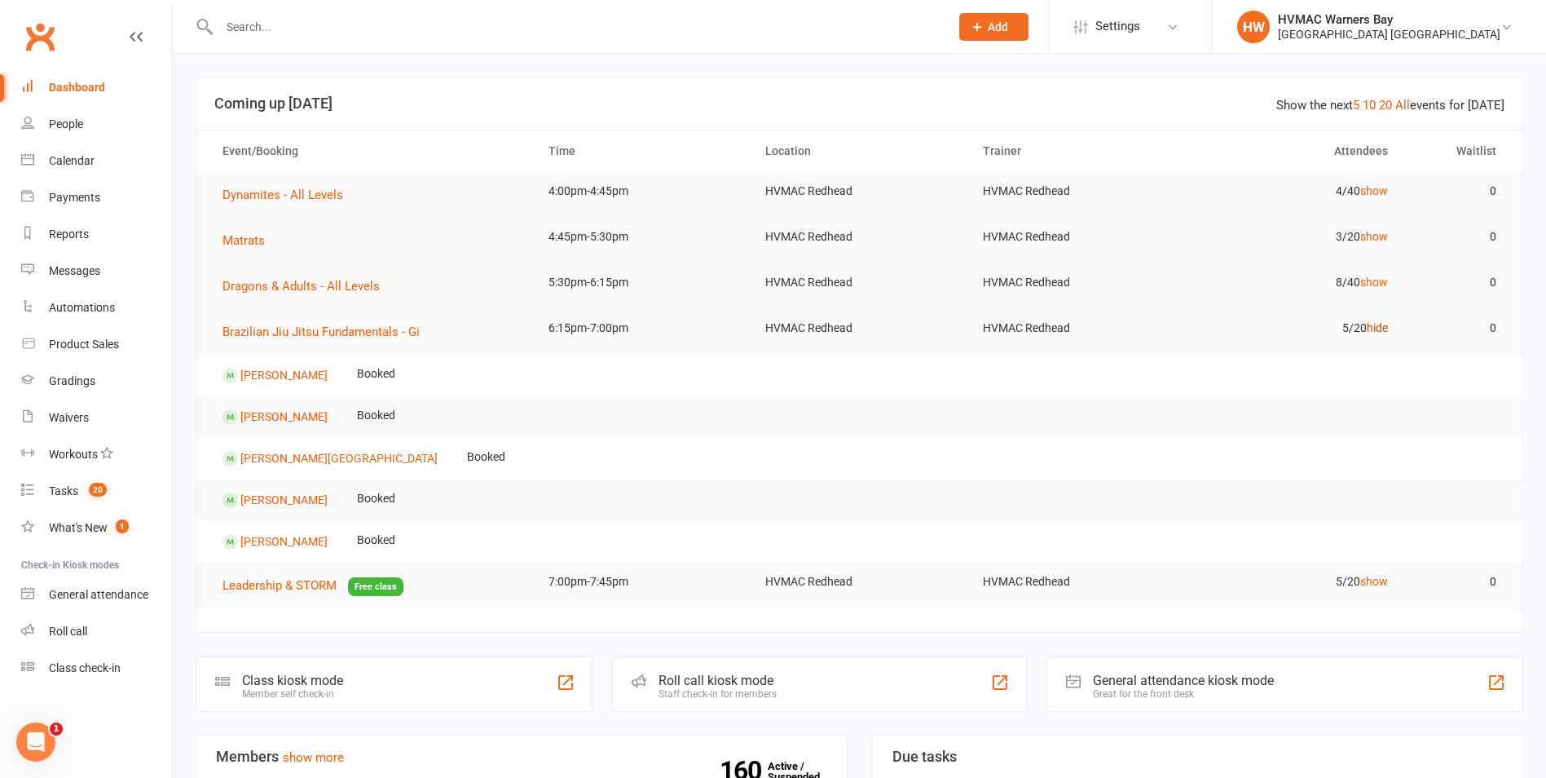
click at [1375, 329] on link "hide" at bounding box center [1377, 327] width 21 height 13
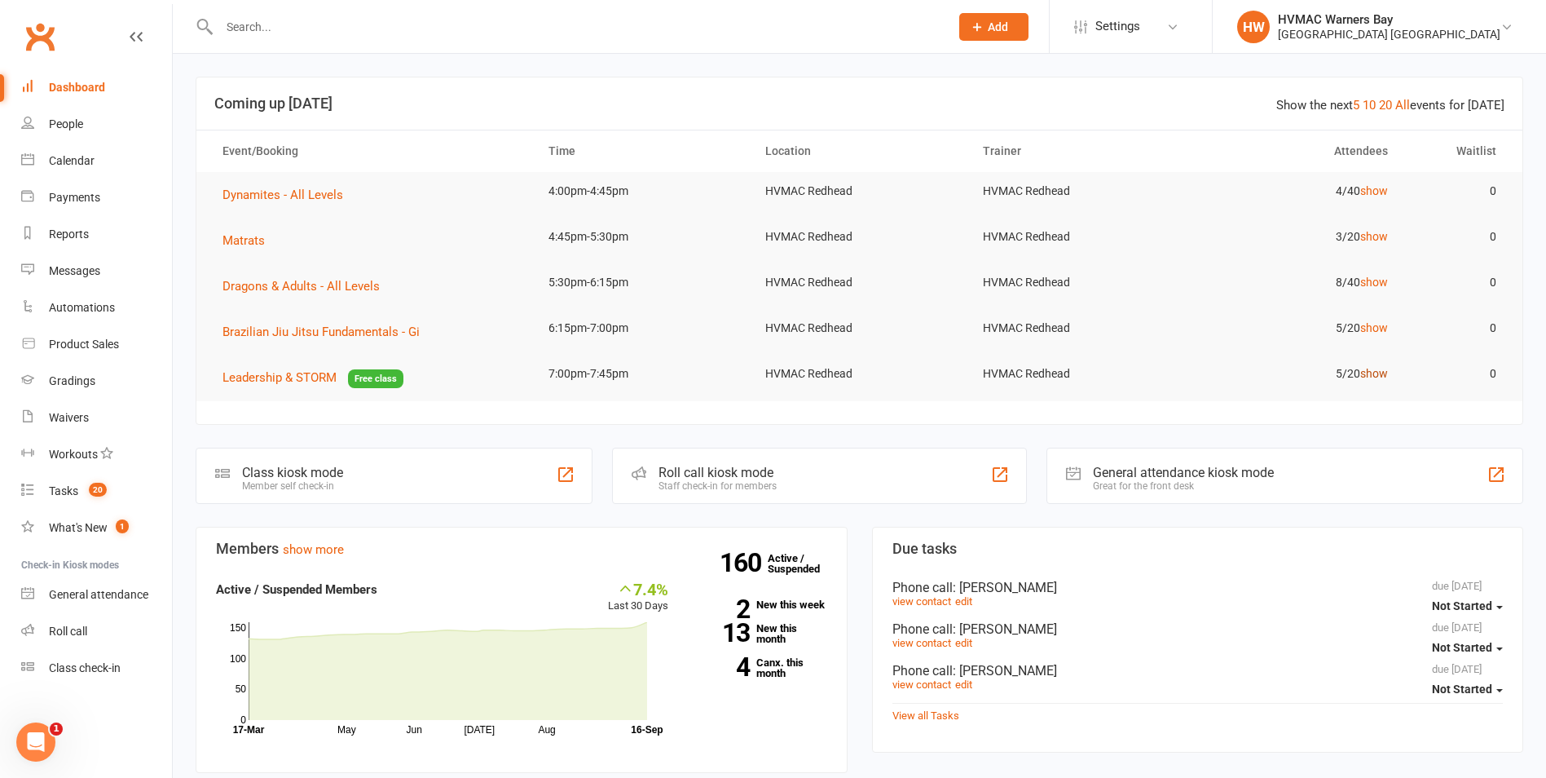
click at [1369, 369] on link "show" at bounding box center [1375, 373] width 28 height 13
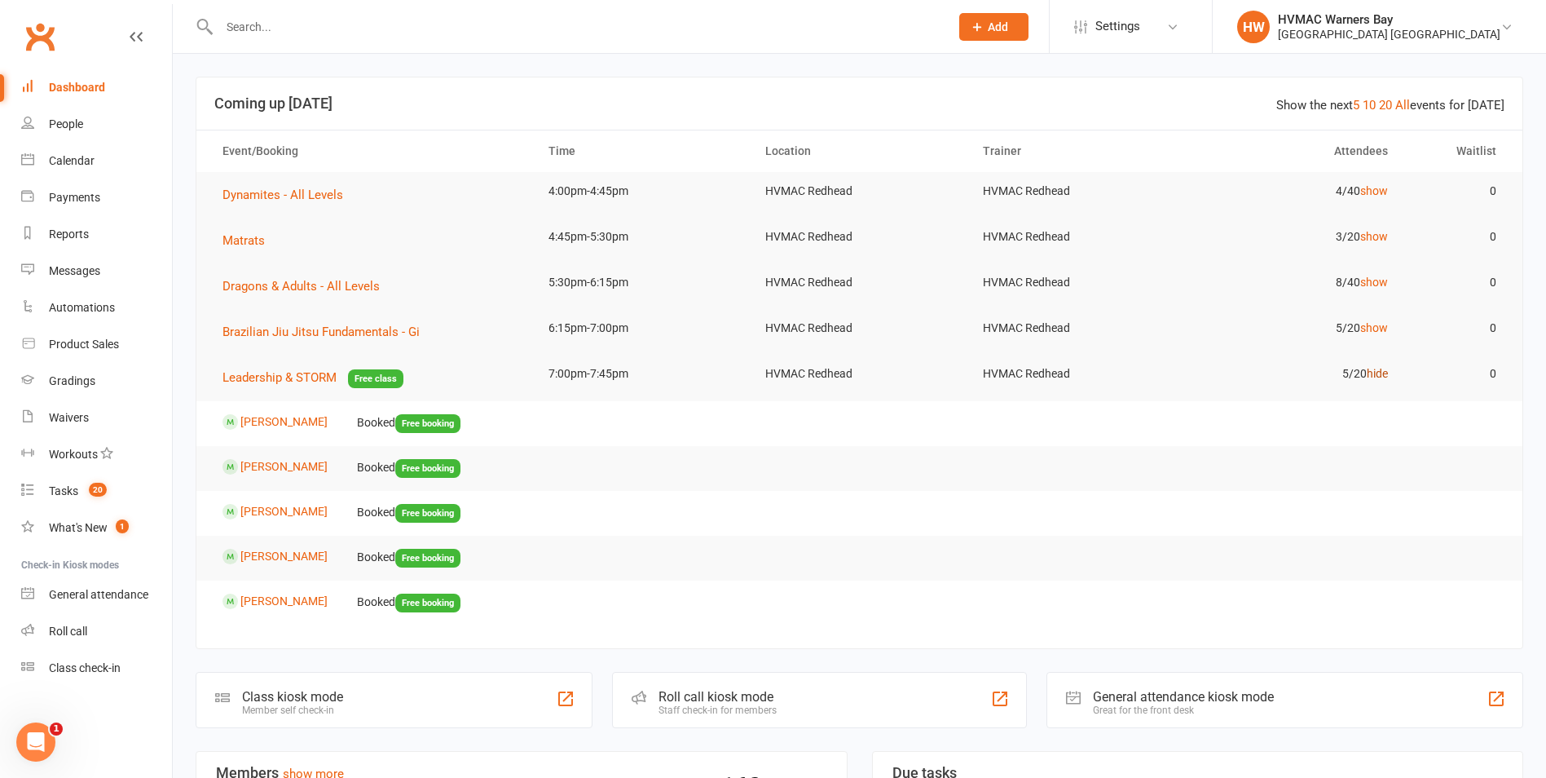
click at [1369, 369] on link "hide" at bounding box center [1377, 373] width 21 height 13
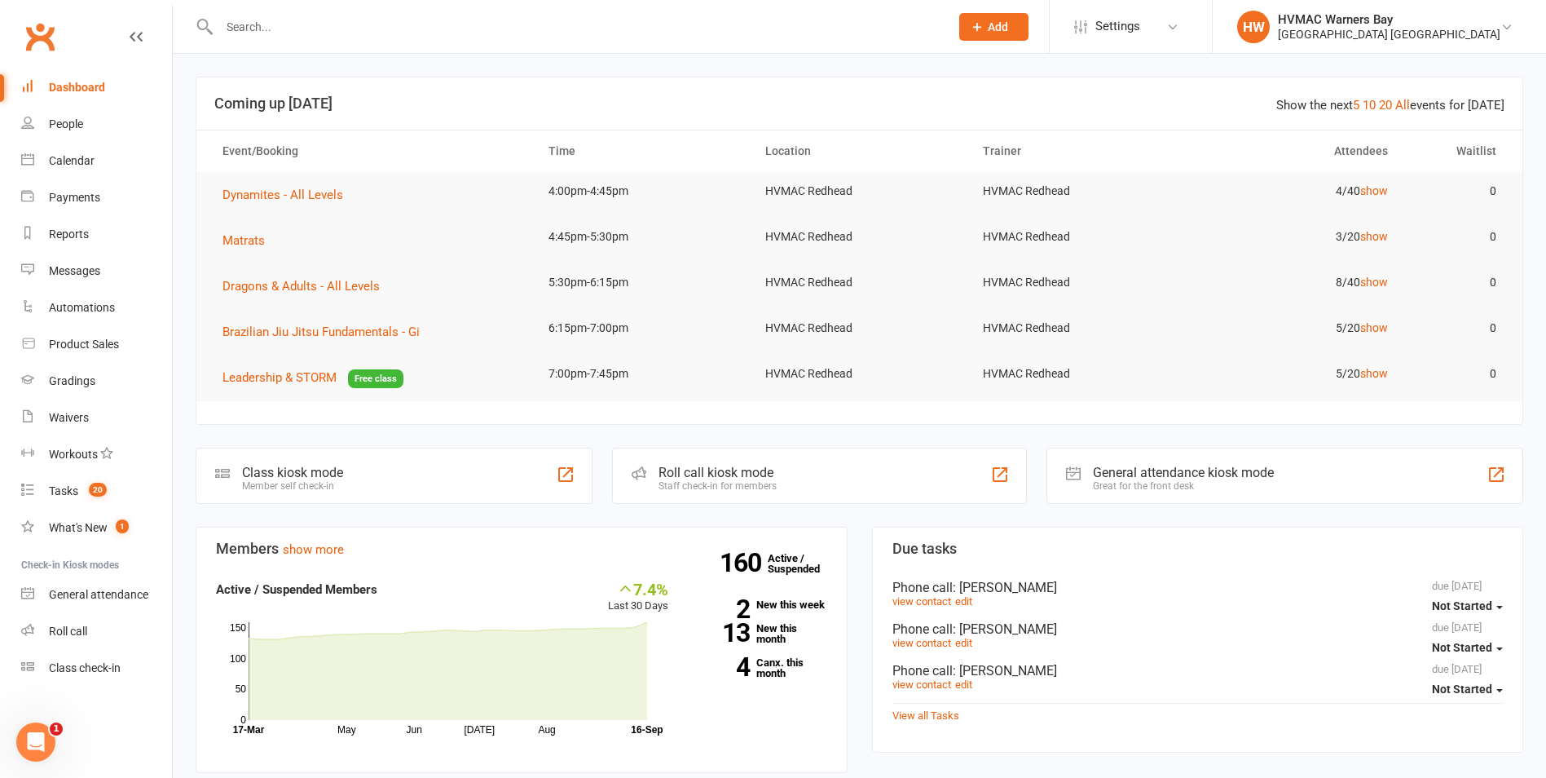
click at [1413, 97] on div "Show the next 5 10 20 All events for today" at bounding box center [1391, 105] width 228 height 20
click at [1409, 109] on link "All" at bounding box center [1403, 105] width 15 height 15
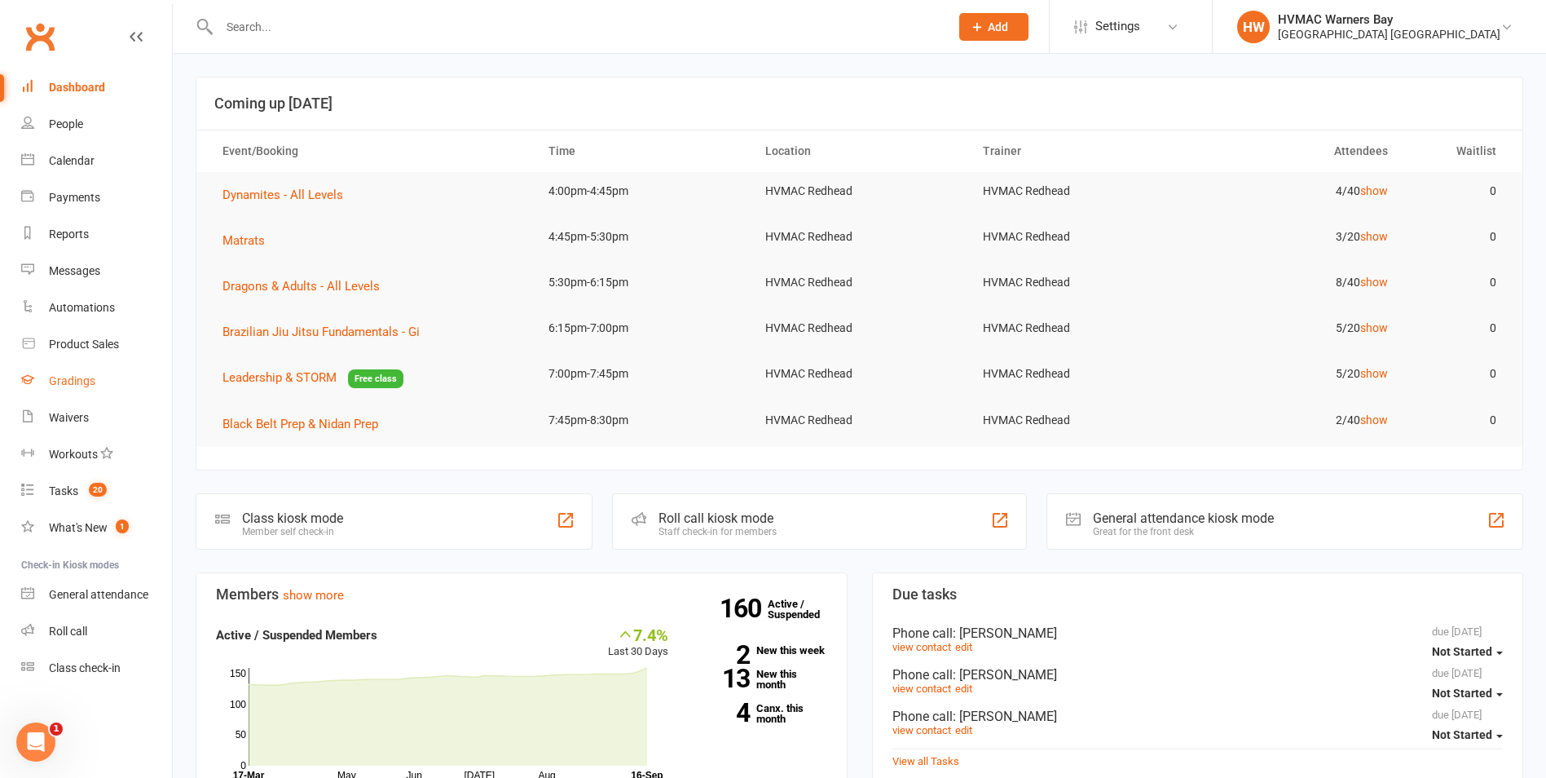
click at [71, 367] on link "Gradings" at bounding box center [96, 381] width 151 height 37
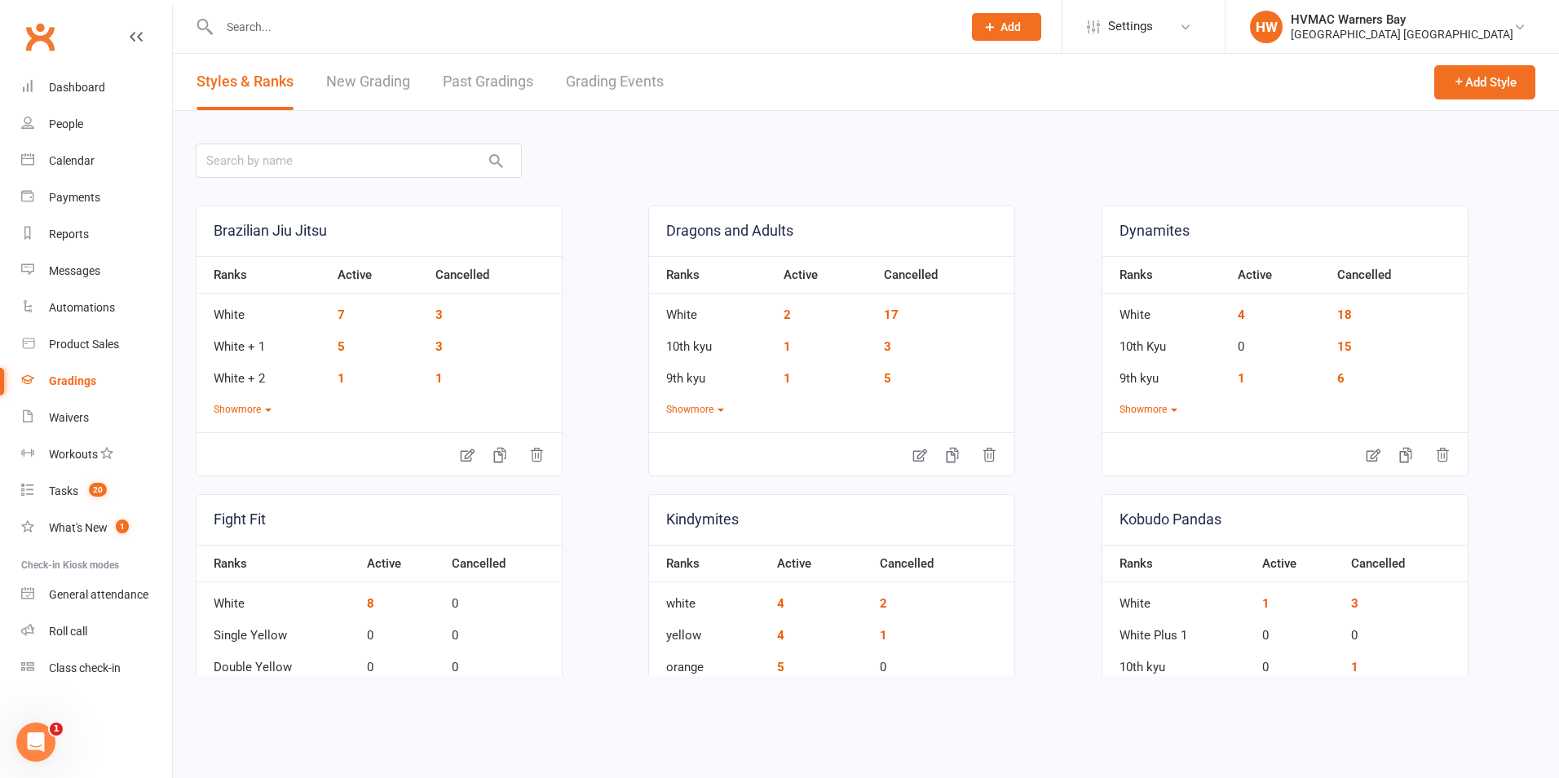
click at [600, 78] on link "Grading Events" at bounding box center [615, 82] width 98 height 56
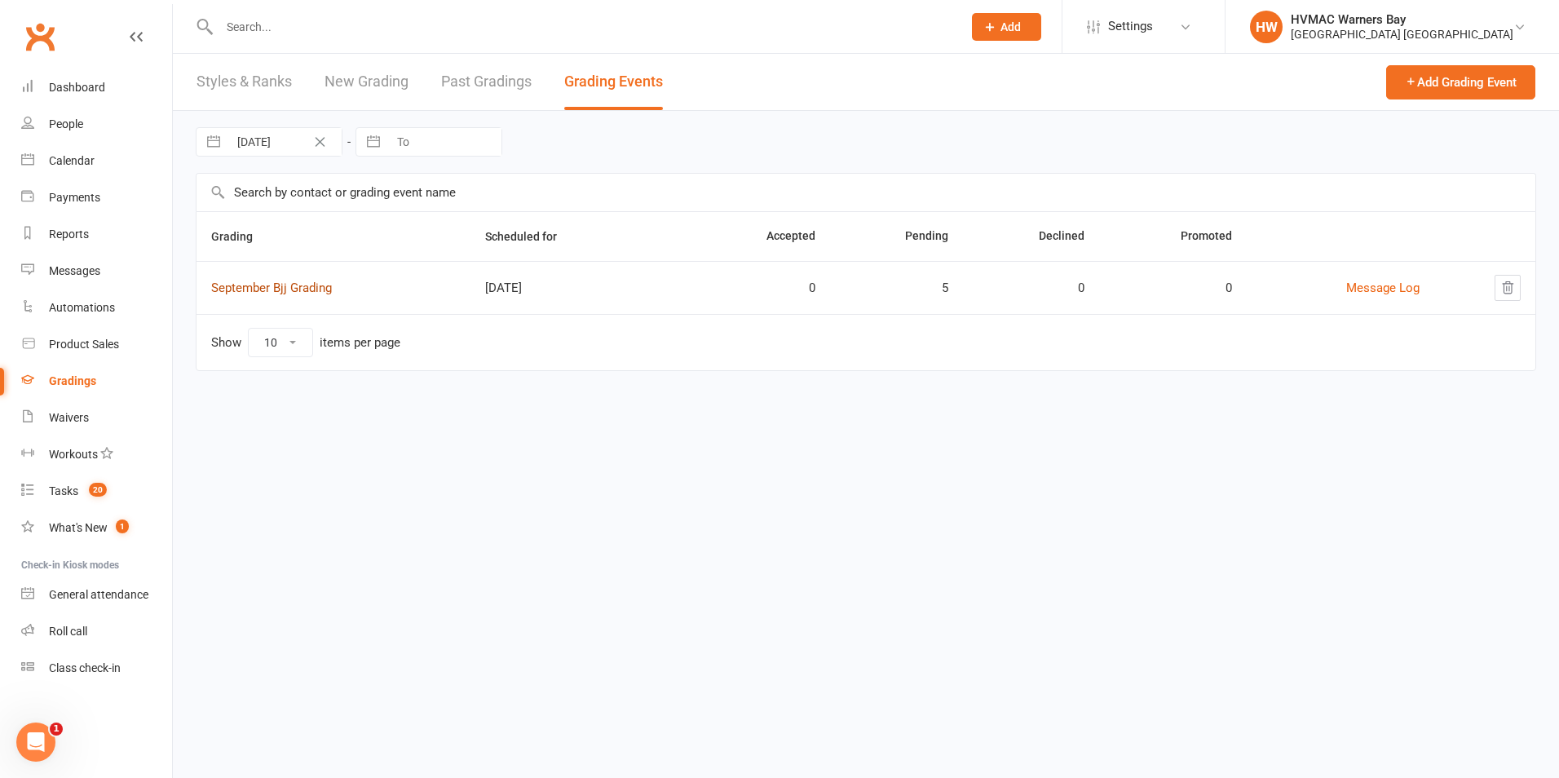
click at [278, 292] on link "September Bjj Grading" at bounding box center [271, 287] width 121 height 15
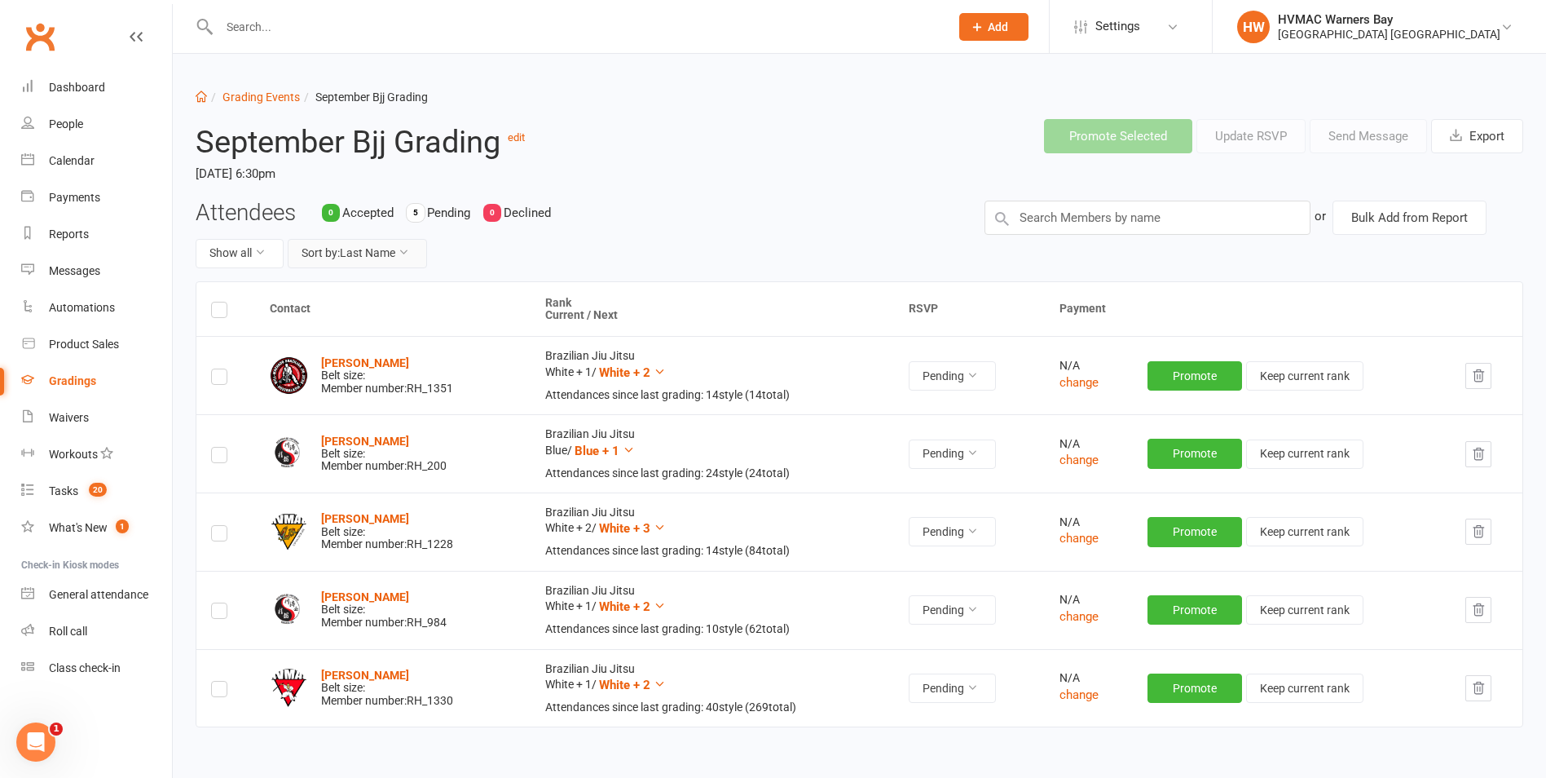
click at [382, 254] on button "Sort by: Last Name" at bounding box center [357, 253] width 139 height 29
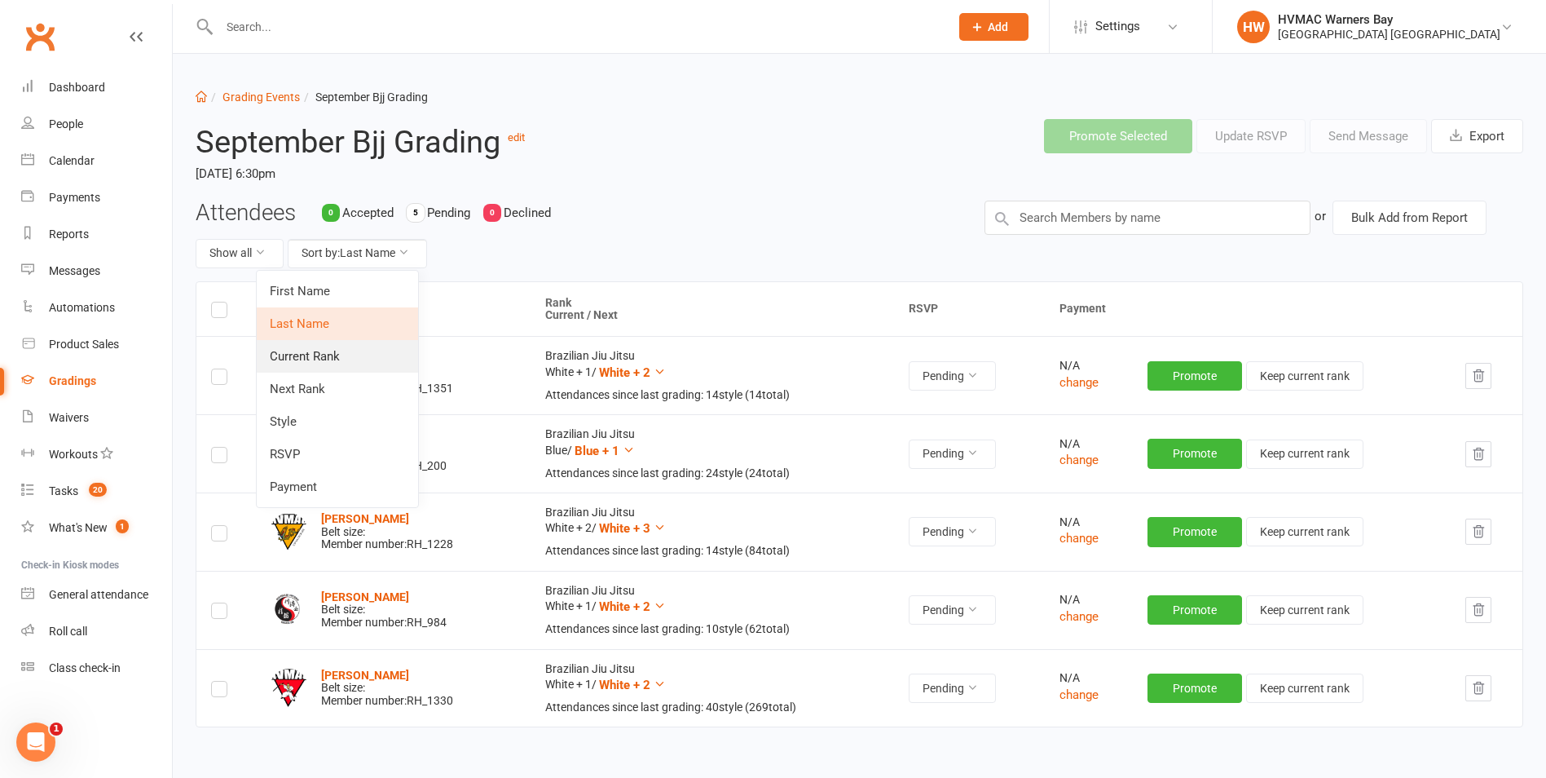
click at [339, 355] on link "Current Rank" at bounding box center [337, 356] width 161 height 33
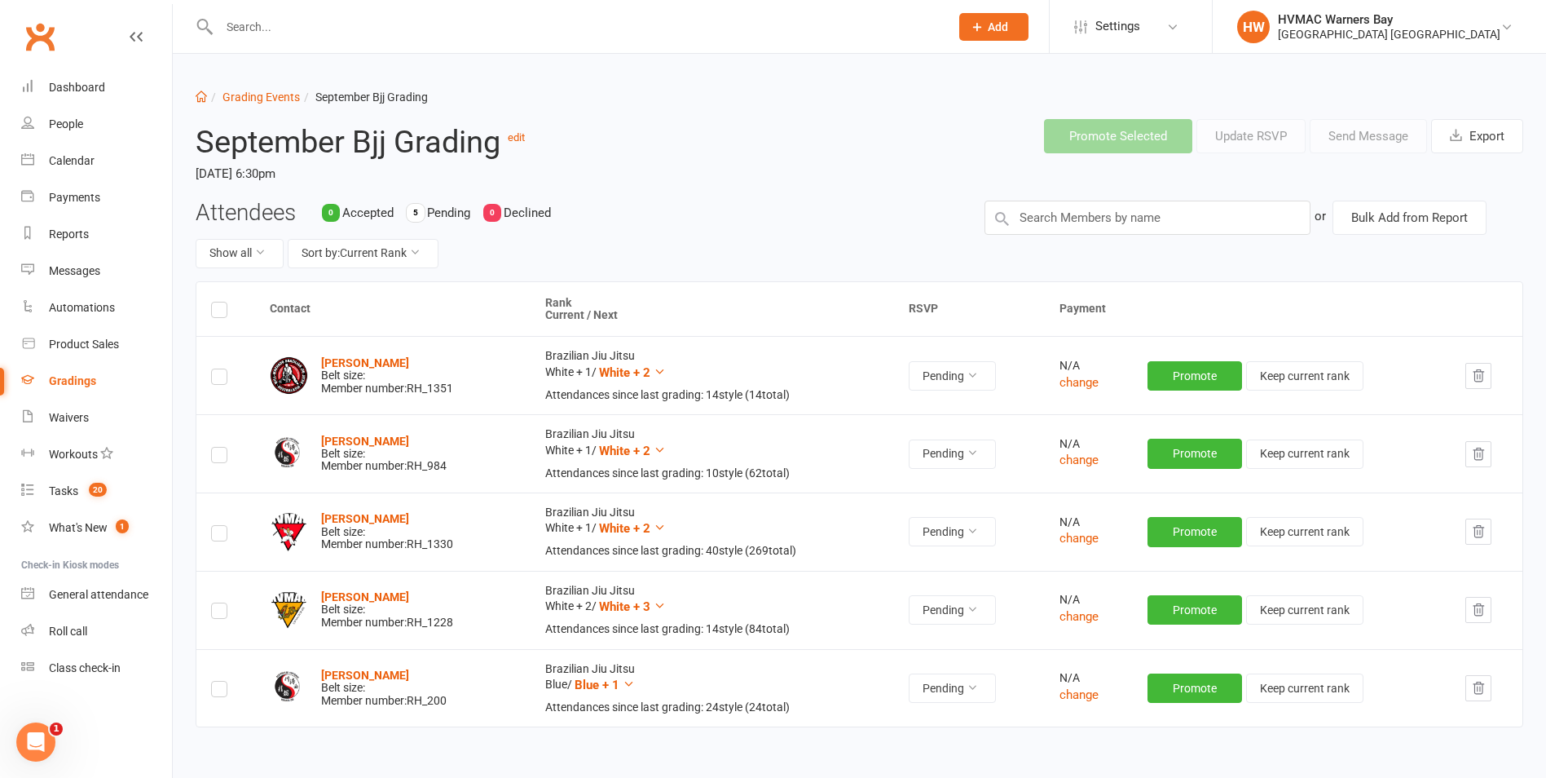
click at [1483, 532] on icon "button" at bounding box center [1478, 531] width 15 height 15
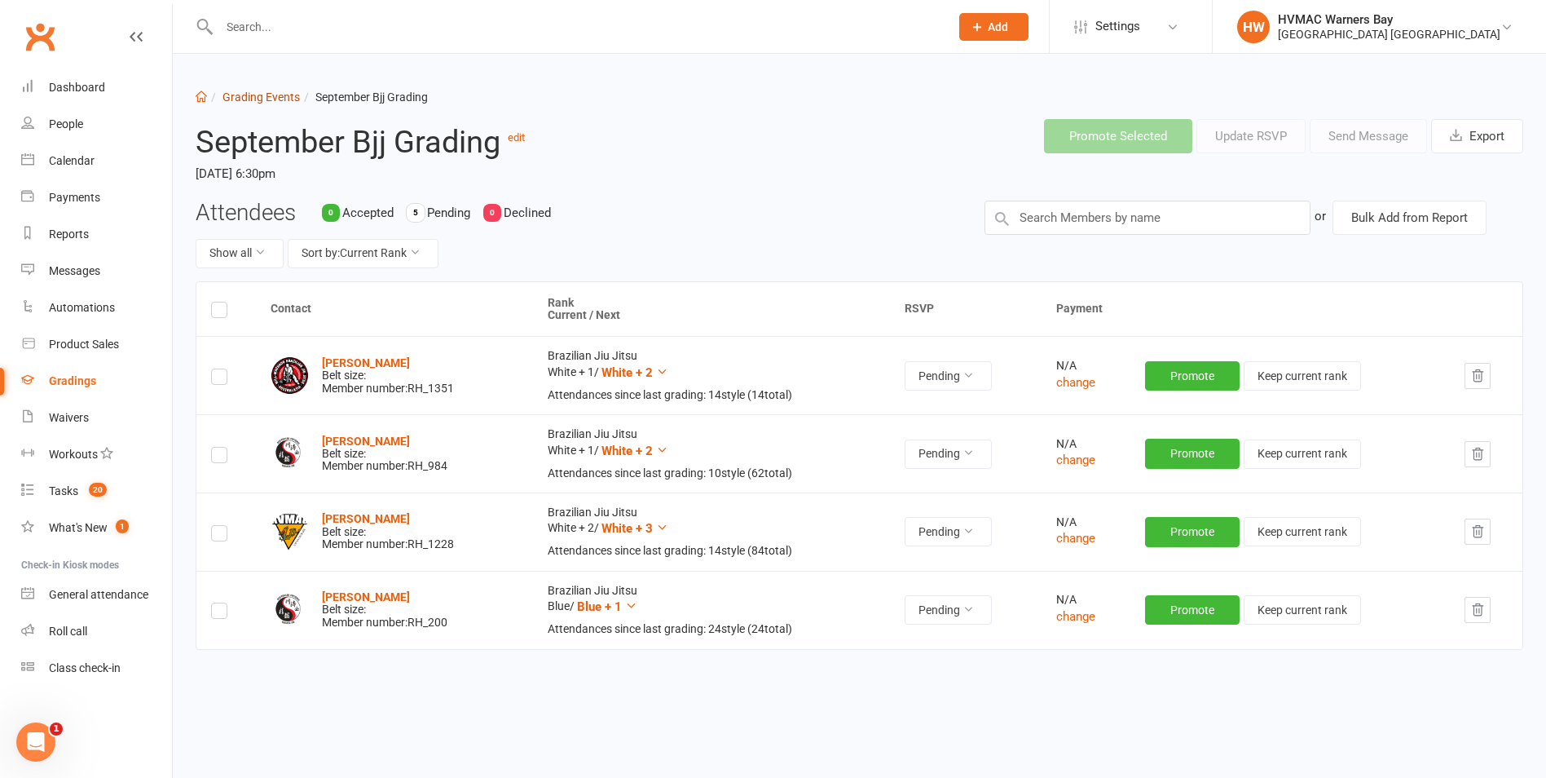
click at [242, 90] on link "Grading Events" at bounding box center [261, 96] width 77 height 13
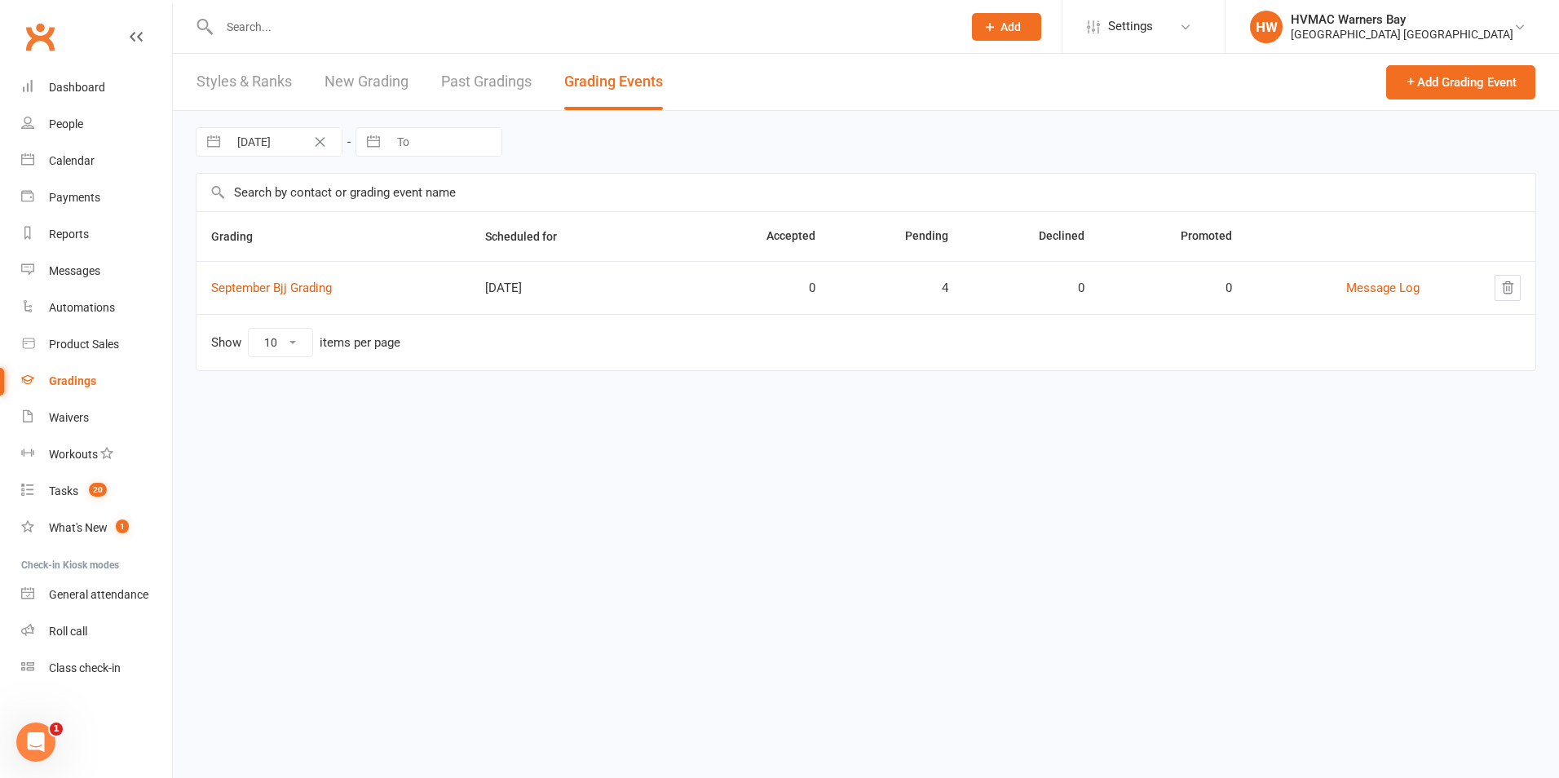
click at [346, 70] on link "New Grading" at bounding box center [366, 82] width 84 height 56
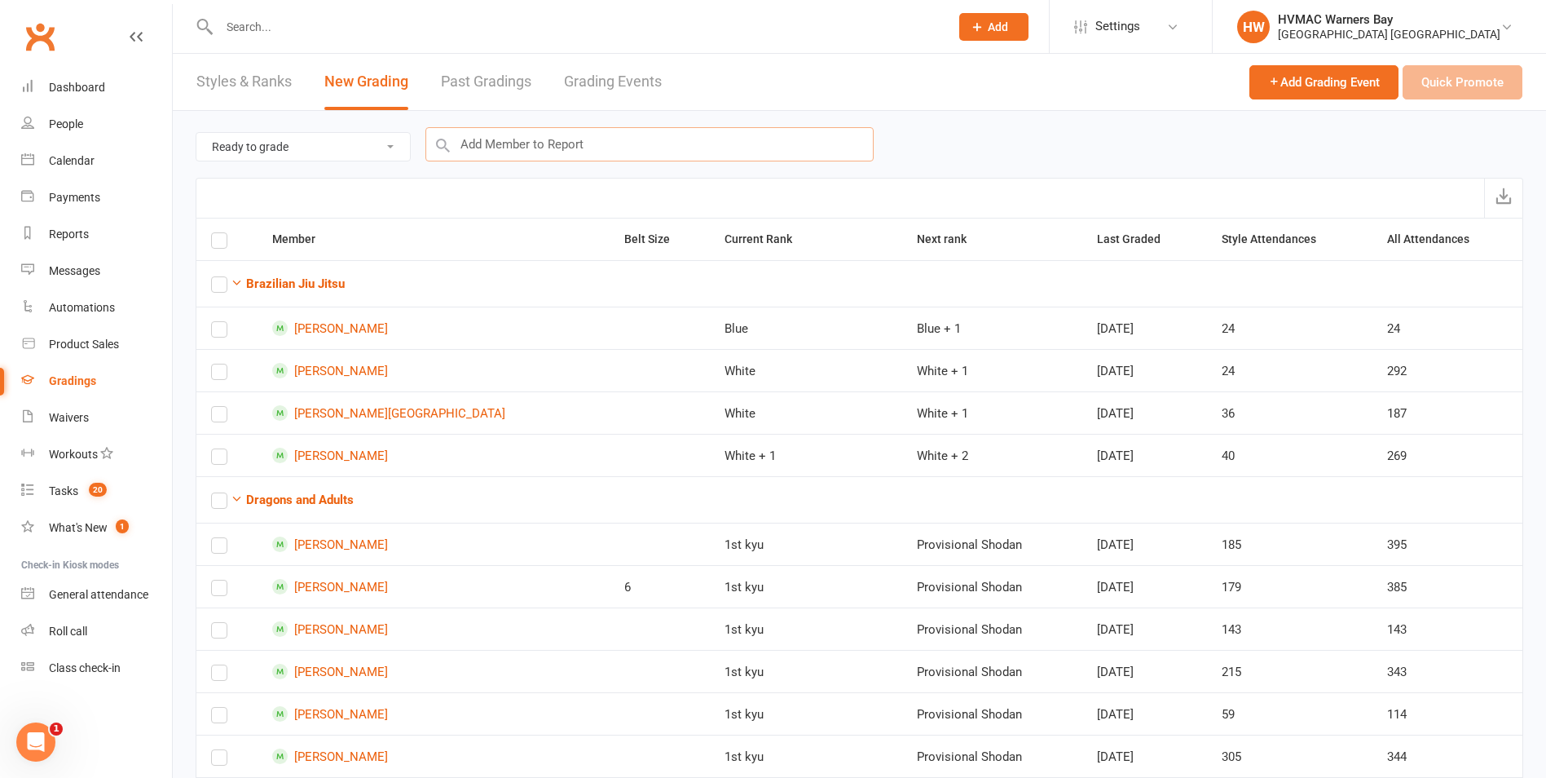
click at [510, 156] on input "text" at bounding box center [650, 144] width 448 height 34
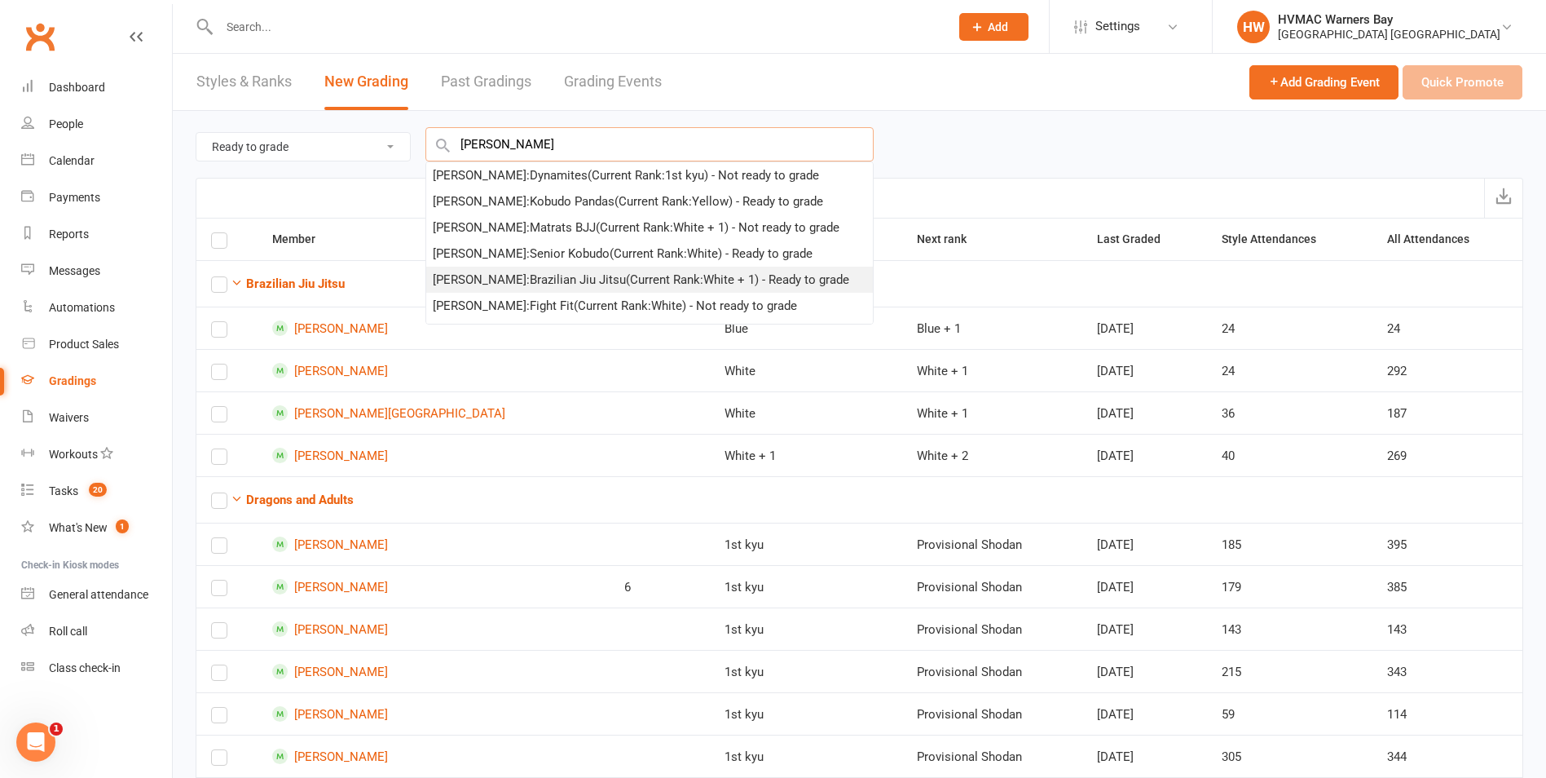
type input "ashley"
click at [502, 273] on div "Ashley Weston : Brazilian Jiu Jitsu (Current Rank: White + 1 ) - Ready to grade" at bounding box center [641, 280] width 417 height 20
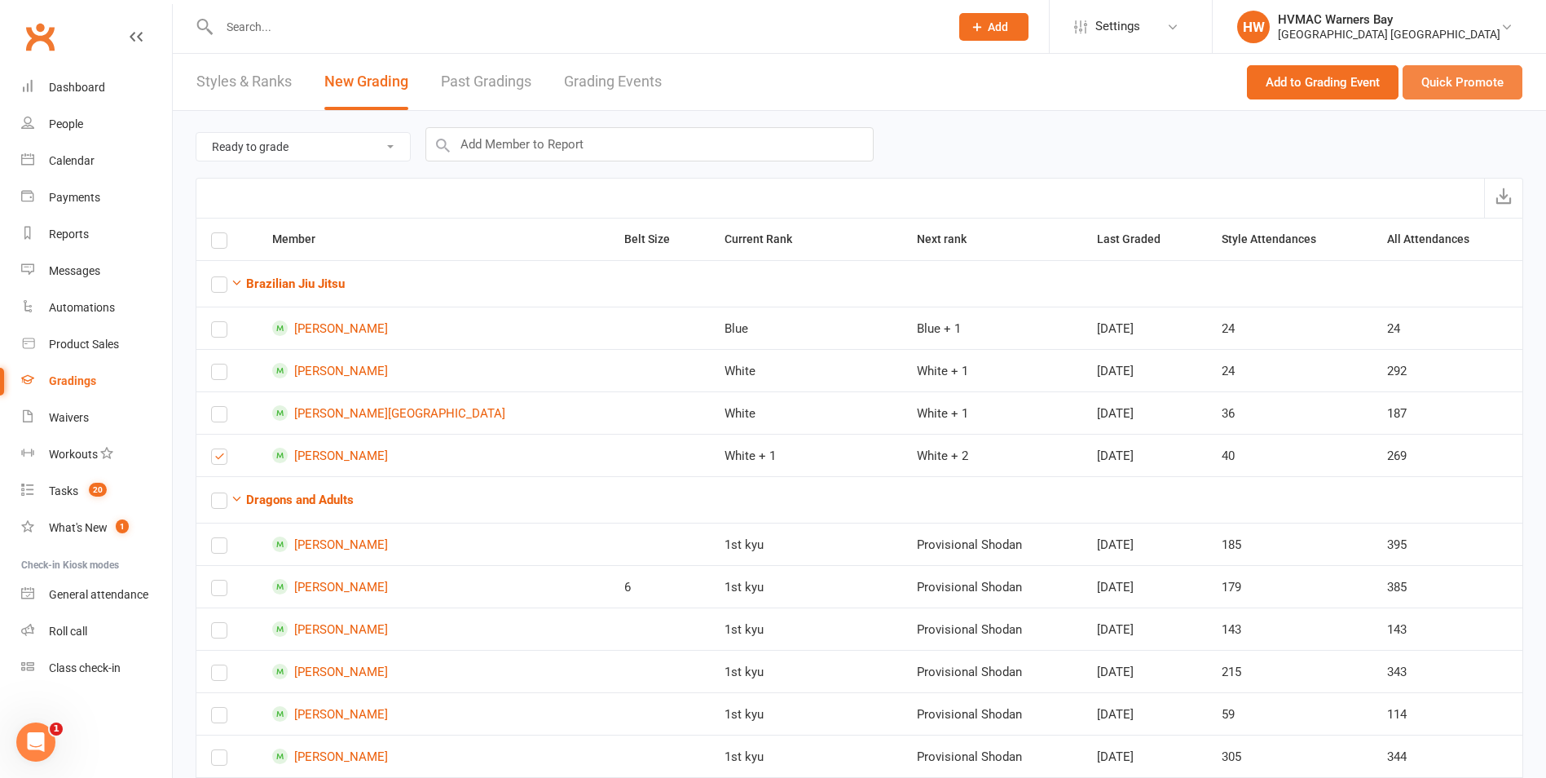
click at [1490, 67] on button "Quick Promote" at bounding box center [1463, 82] width 120 height 34
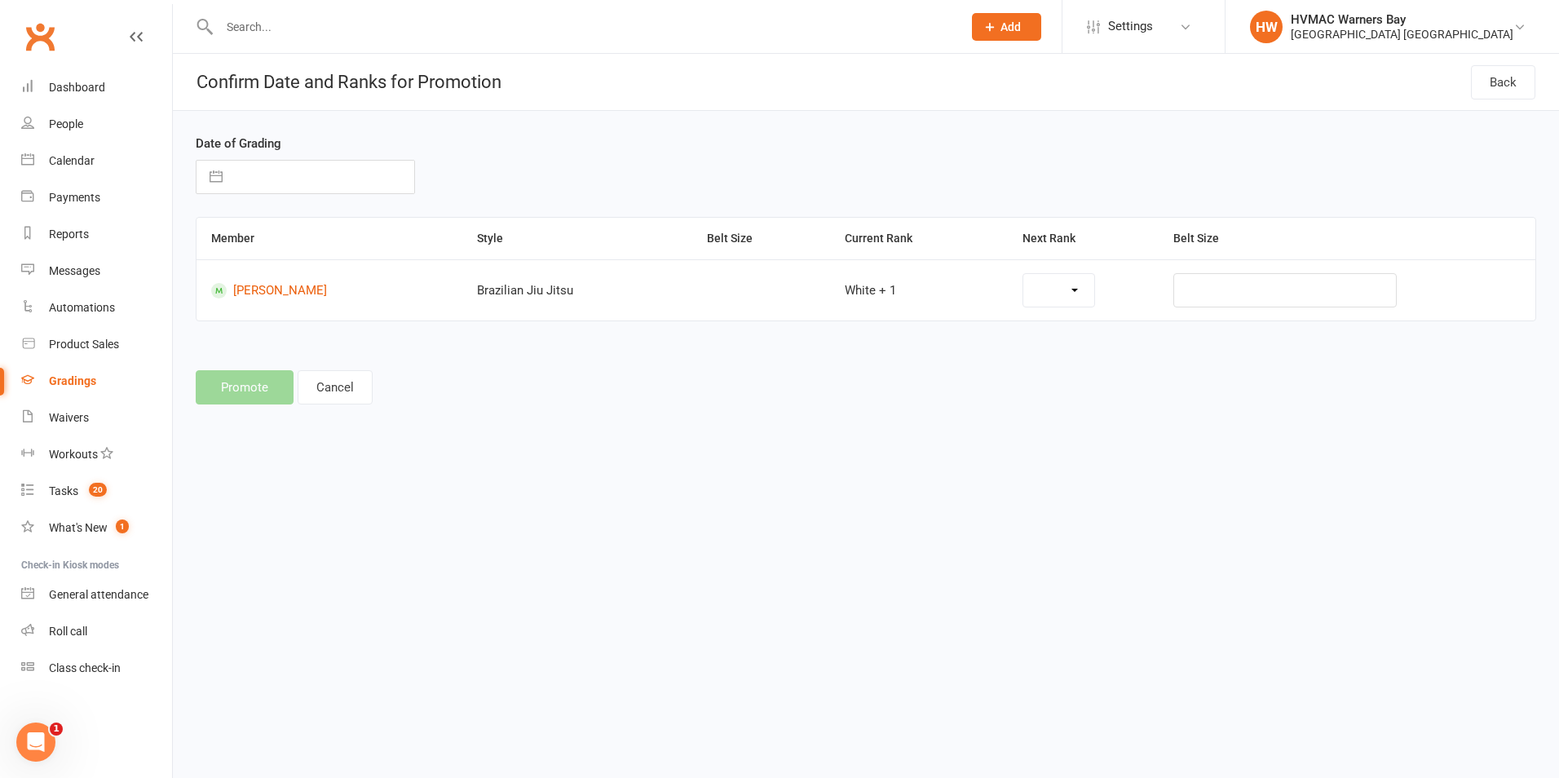
select select "33618"
click at [1026, 298] on select "White + 2 White + 3 White + 4 Blue Blue + 1 Blue + 2 Blue + 3 Blue + 4 Purple B…" at bounding box center [1040, 290] width 107 height 33
drag, startPoint x: 1211, startPoint y: 319, endPoint x: 1224, endPoint y: 309, distance: 17.0
click at [1220, 313] on td at bounding box center [1356, 289] width 360 height 61
select select "7"
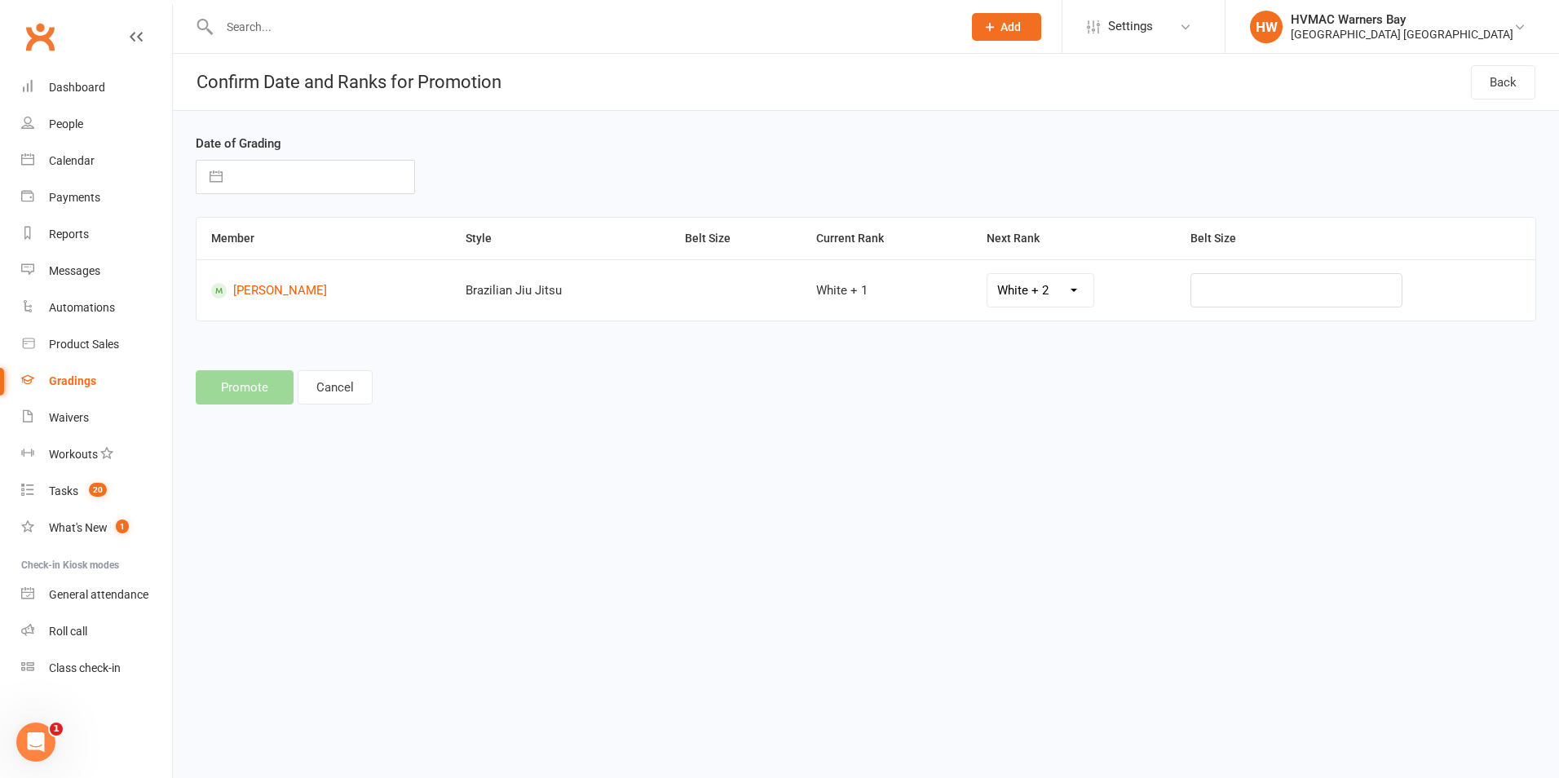
select select "2025"
select select "8"
select select "2025"
select select "9"
select select "2025"
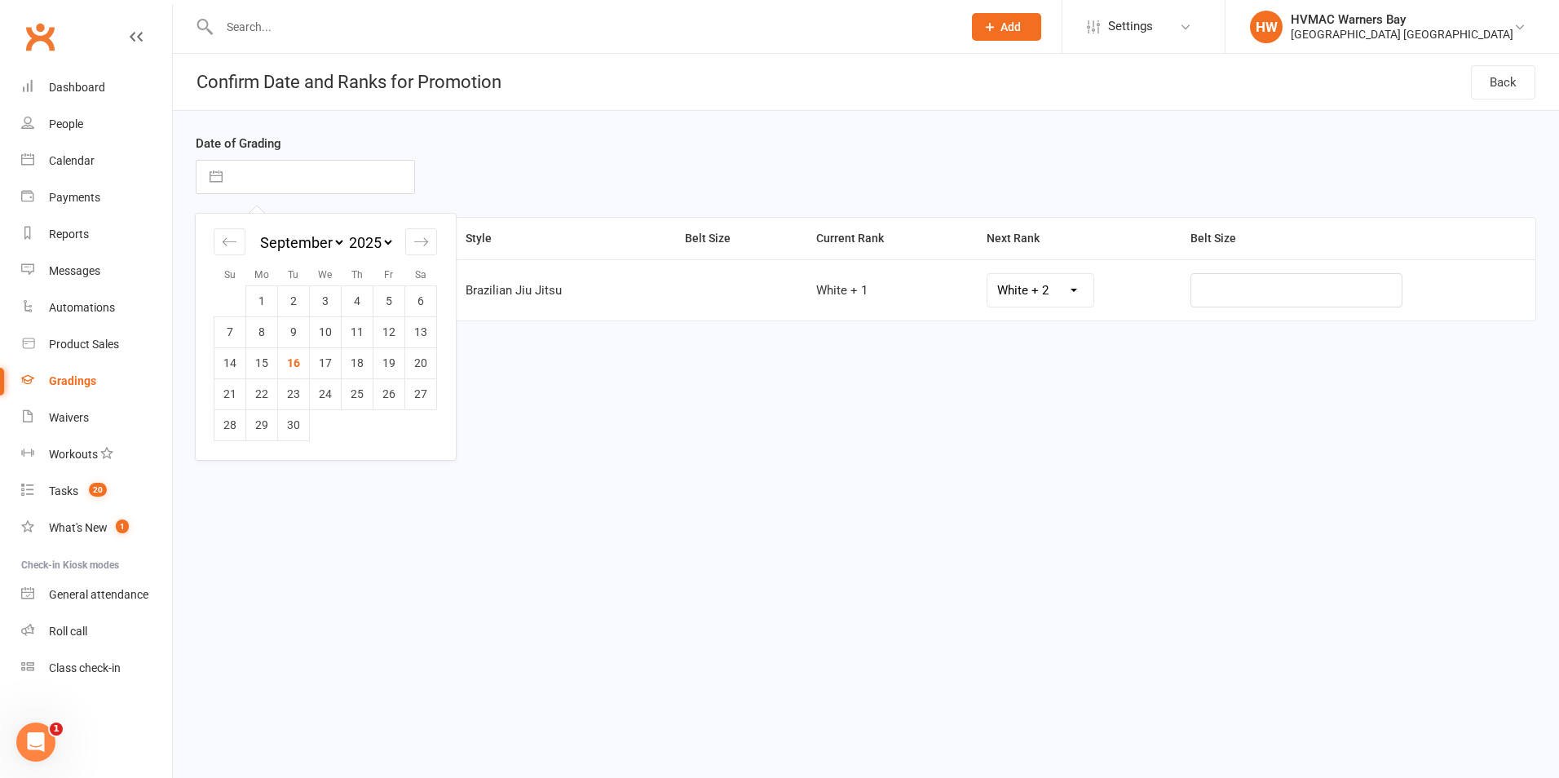
click at [283, 179] on input "text" at bounding box center [322, 177] width 183 height 33
click at [234, 240] on icon "Move backward to switch to the previous month." at bounding box center [229, 241] width 15 height 15
select select "6"
select select "2025"
click at [234, 240] on icon "Move backward to switch to the previous month." at bounding box center [229, 241] width 15 height 15
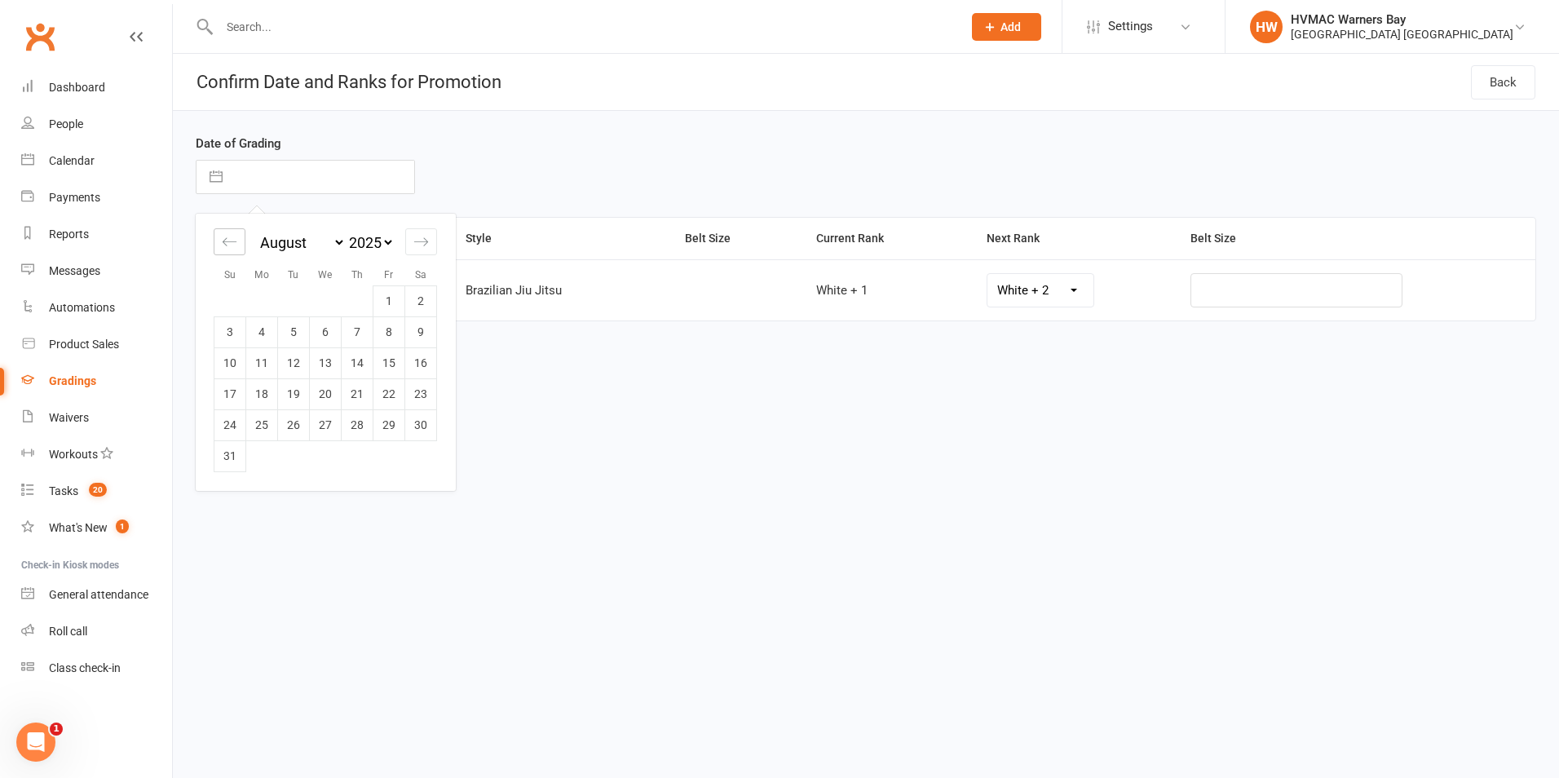
select select "5"
select select "2025"
click at [234, 240] on icon "Move backward to switch to the previous month." at bounding box center [229, 241] width 15 height 15
select select "4"
select select "2025"
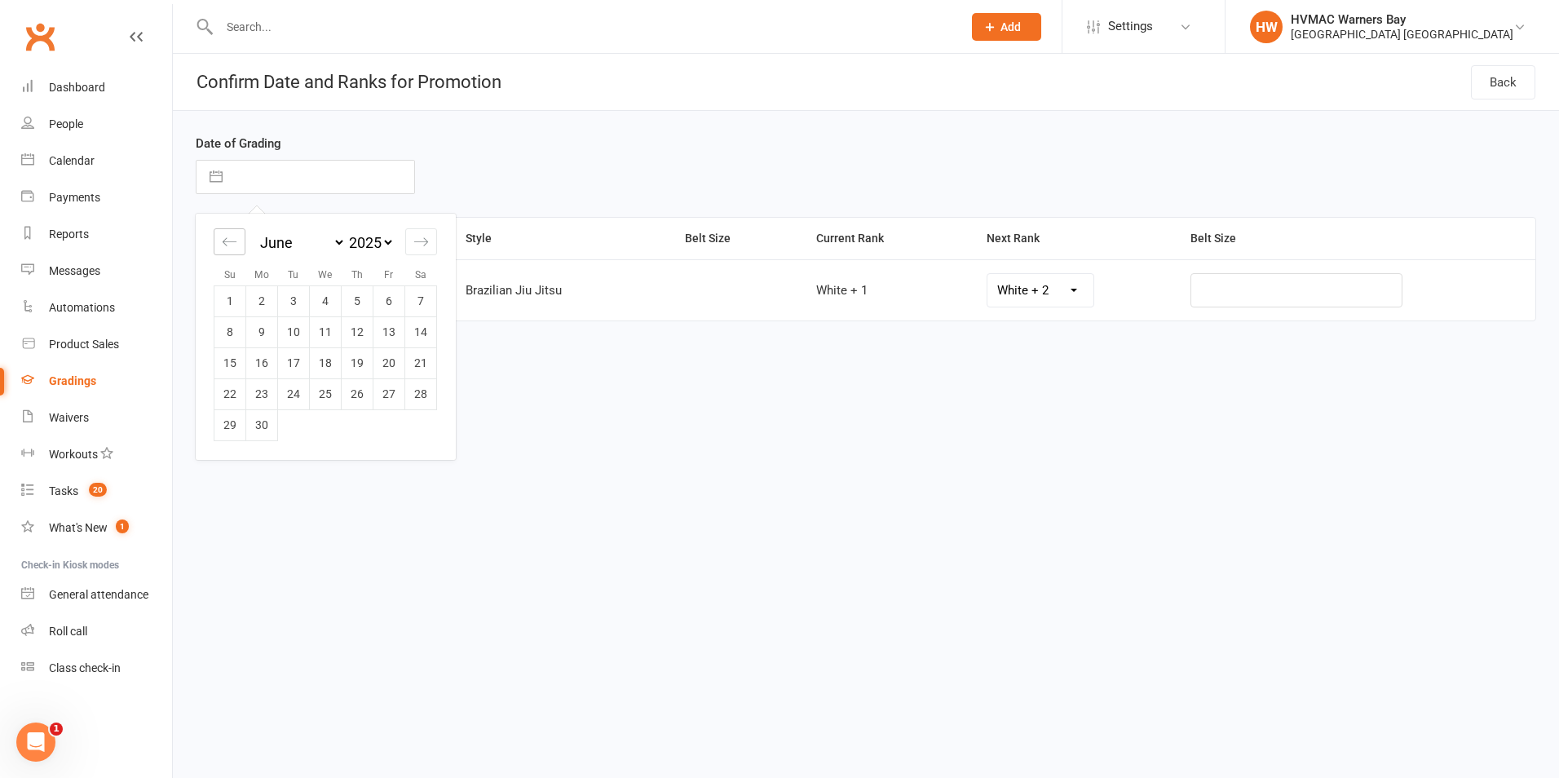
click at [234, 240] on icon "Move backward to switch to the previous month." at bounding box center [229, 241] width 15 height 15
select select "3"
select select "2025"
click at [234, 240] on icon "Move backward to switch to the previous month." at bounding box center [229, 241] width 15 height 15
select select "2"
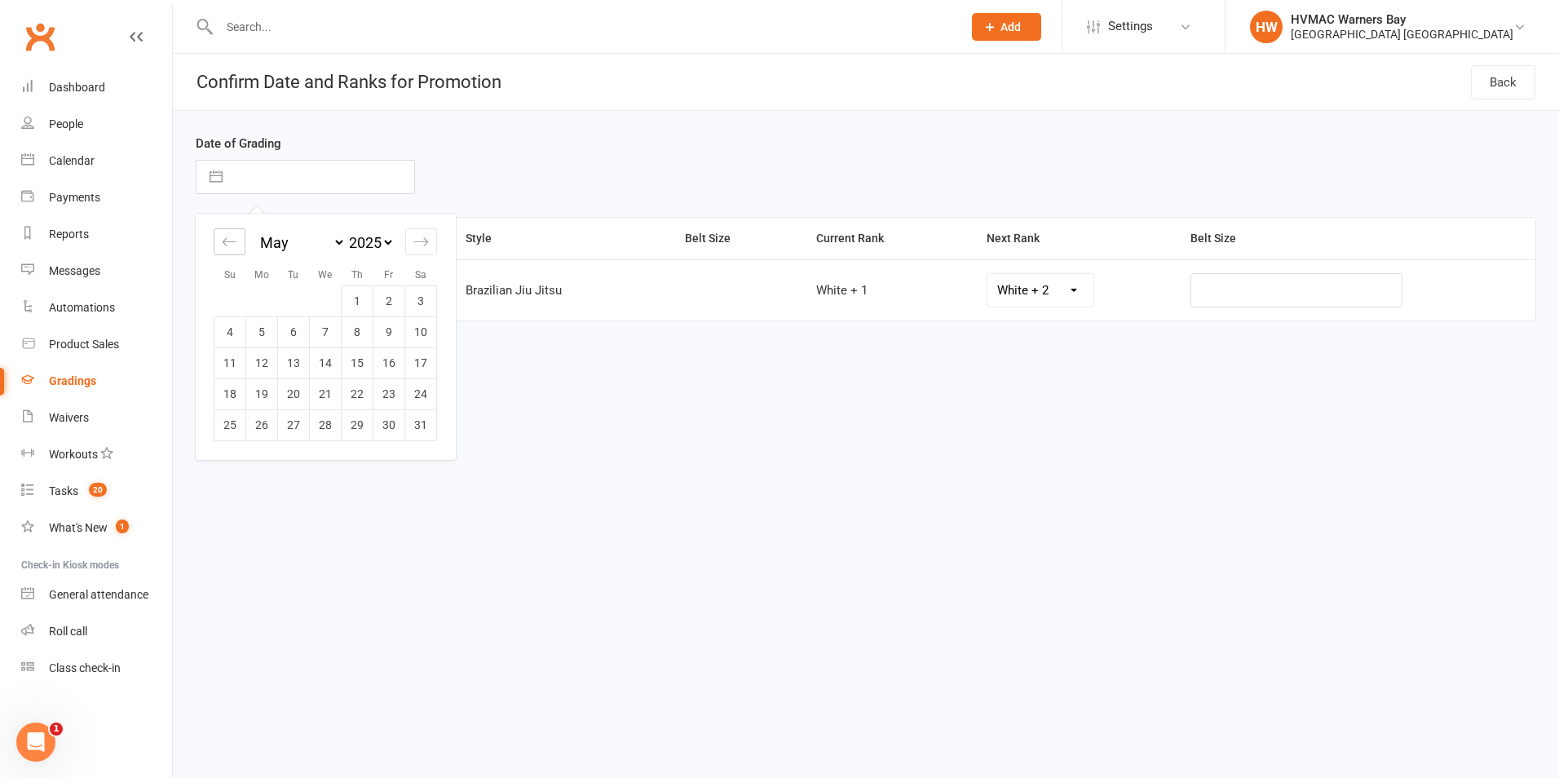
select select "2025"
click at [234, 240] on icon "Move backward to switch to the previous month." at bounding box center [229, 241] width 15 height 15
select select "1"
select select "2025"
click at [348, 425] on td "27" at bounding box center [358, 424] width 32 height 31
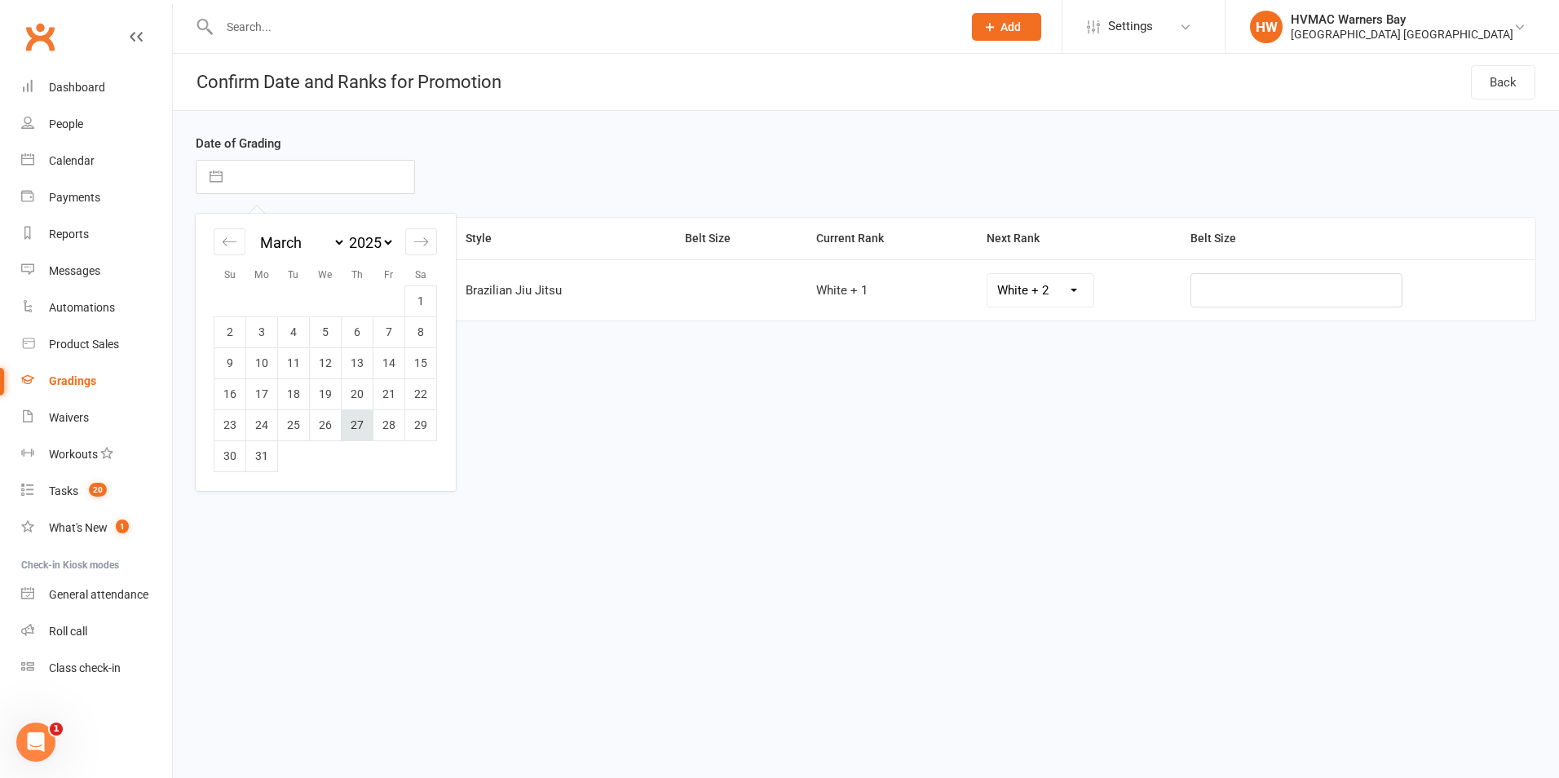
type input "27 Mar 2025"
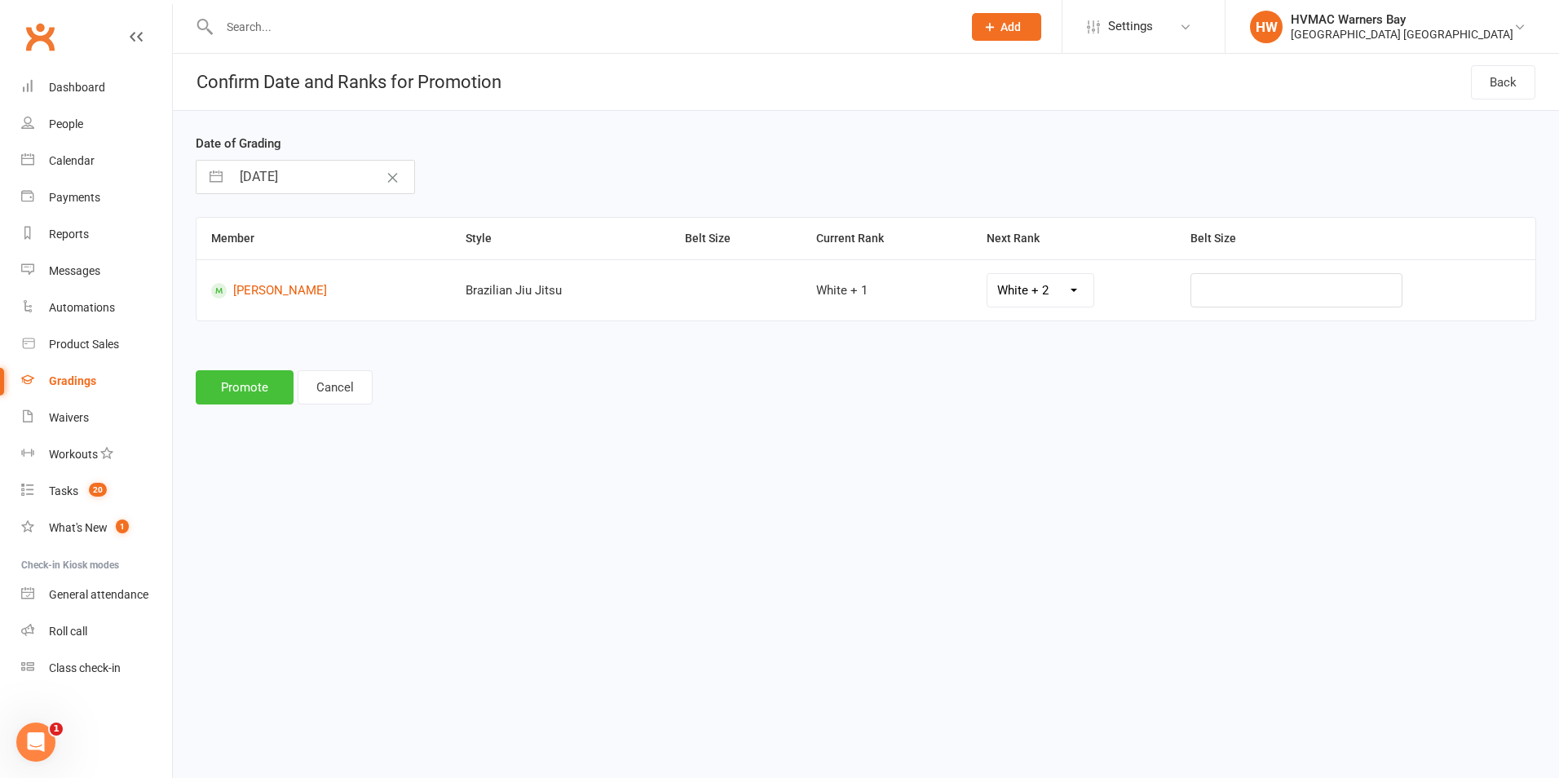
click at [240, 377] on button "Promote" at bounding box center [245, 387] width 98 height 34
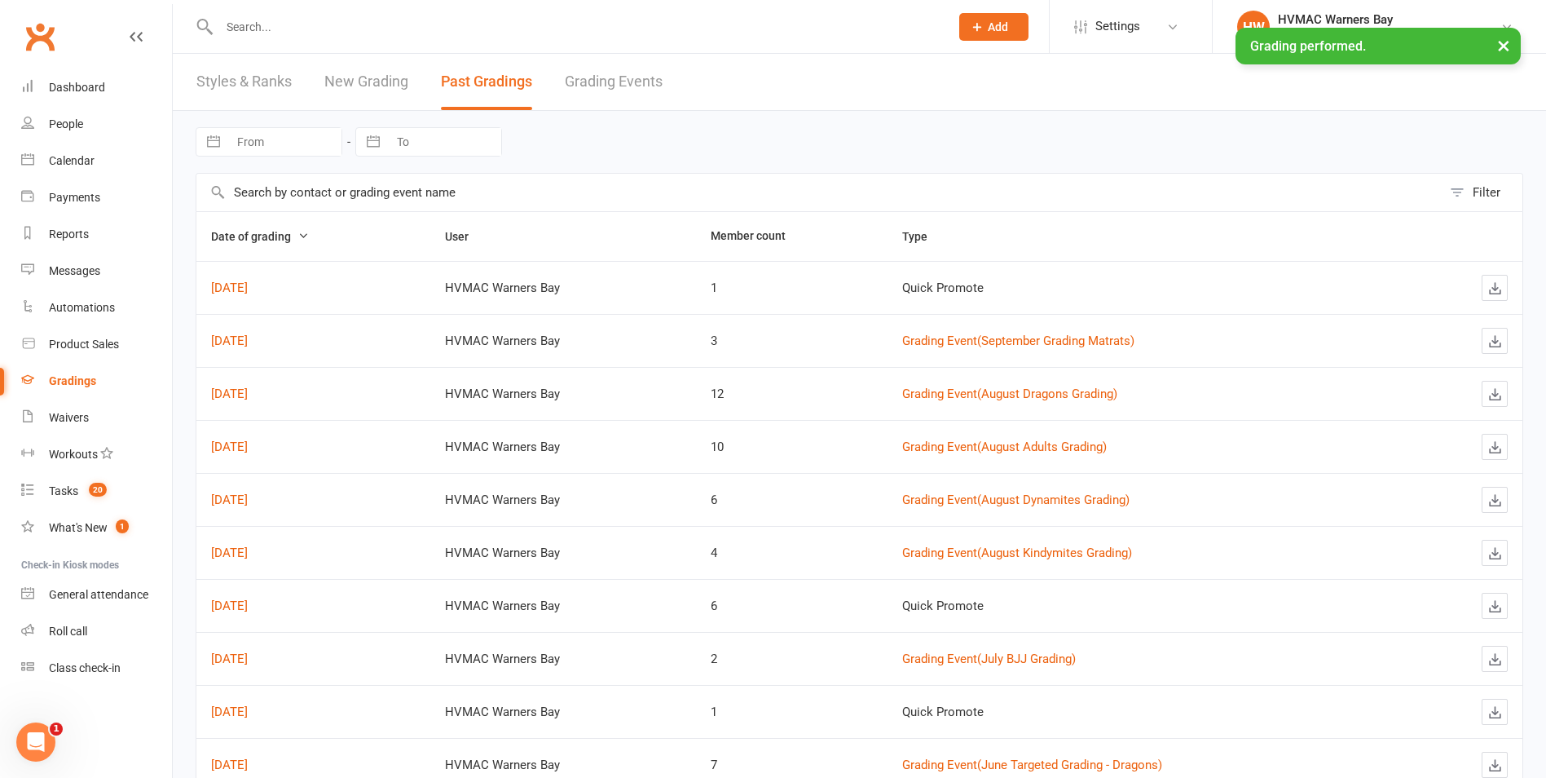
click at [571, 76] on link "Grading Events" at bounding box center [614, 82] width 98 height 56
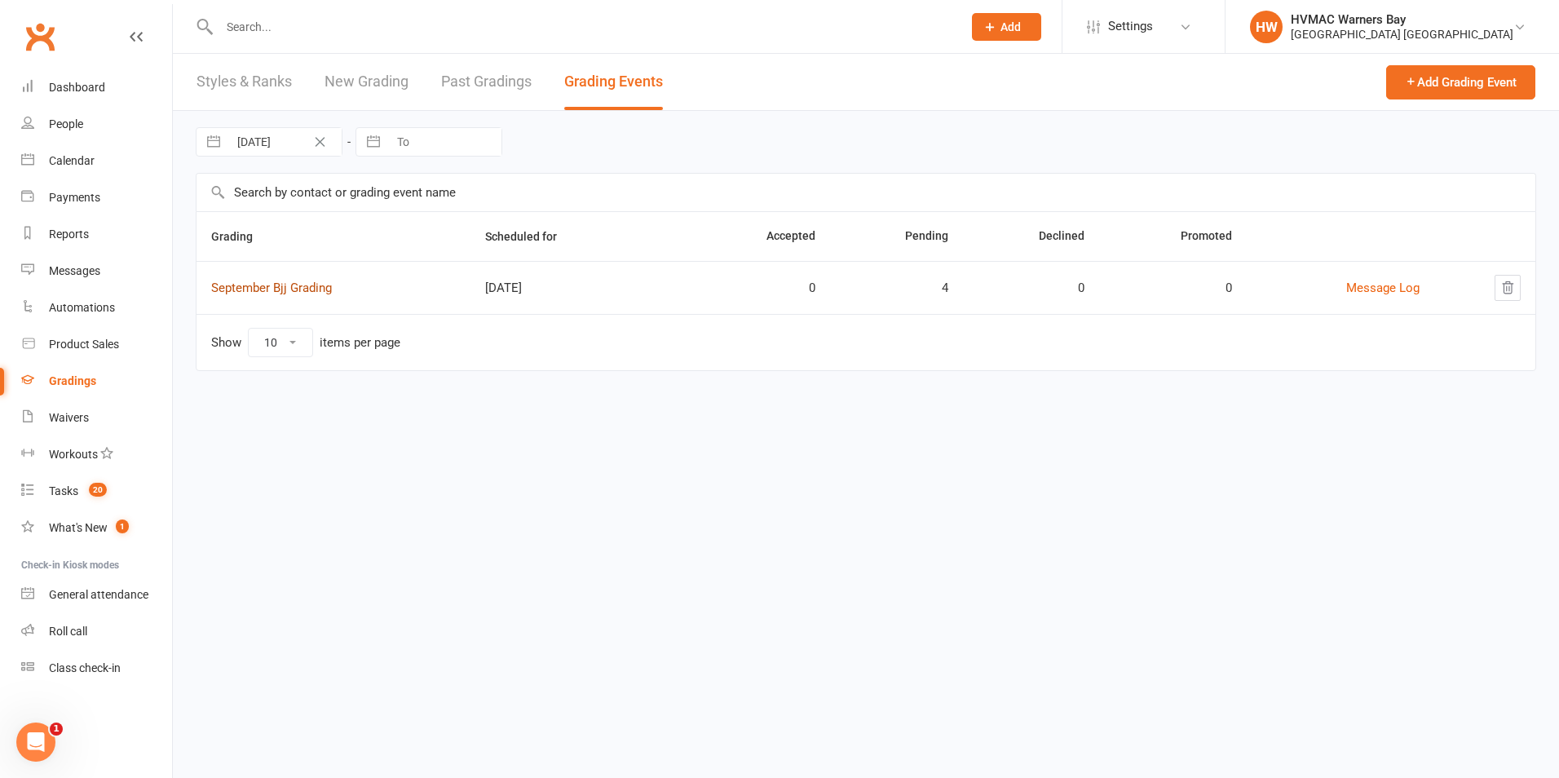
click at [278, 293] on link "September Bjj Grading" at bounding box center [271, 287] width 121 height 15
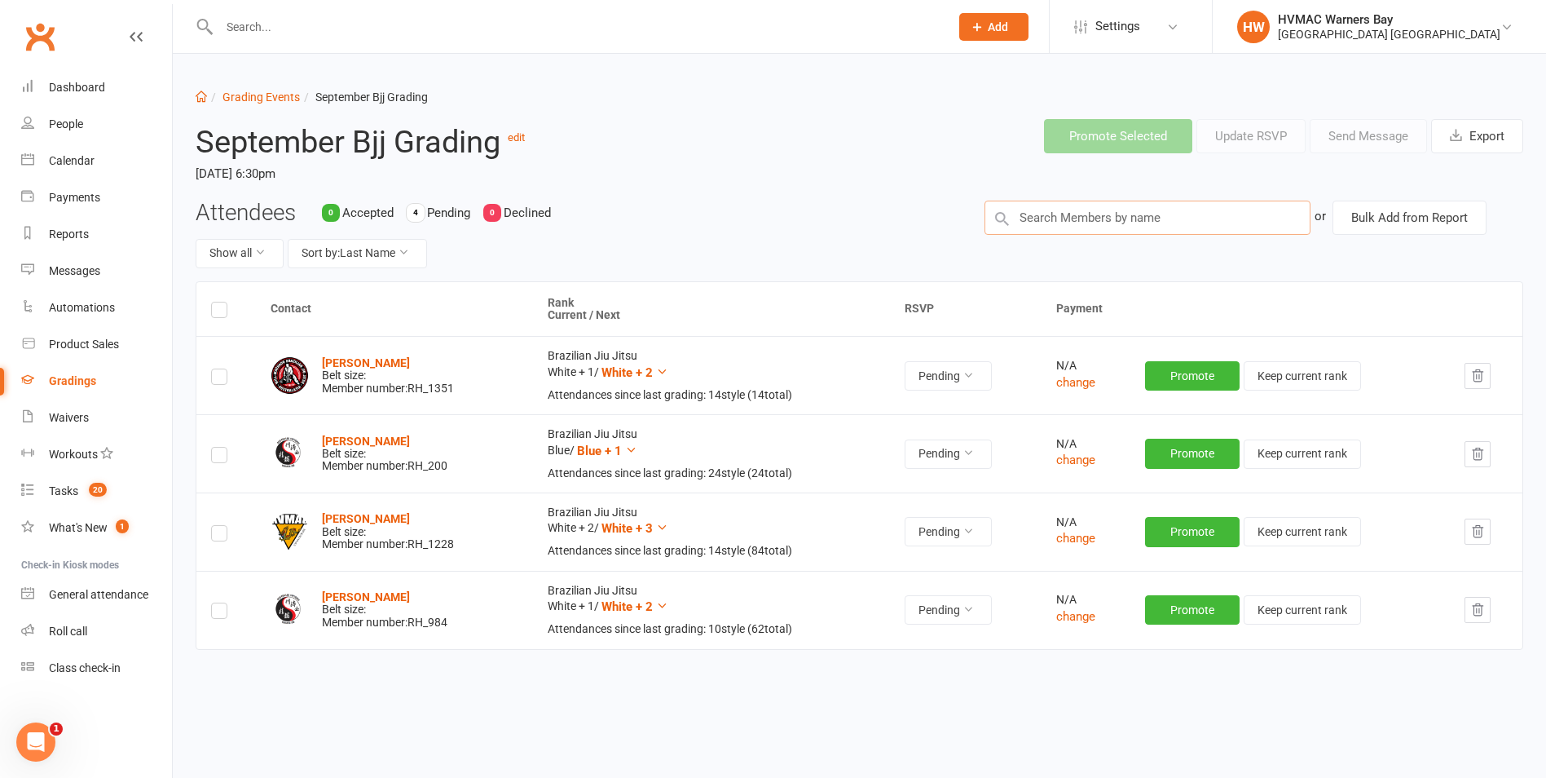
click at [1089, 229] on input "text" at bounding box center [1148, 218] width 326 height 34
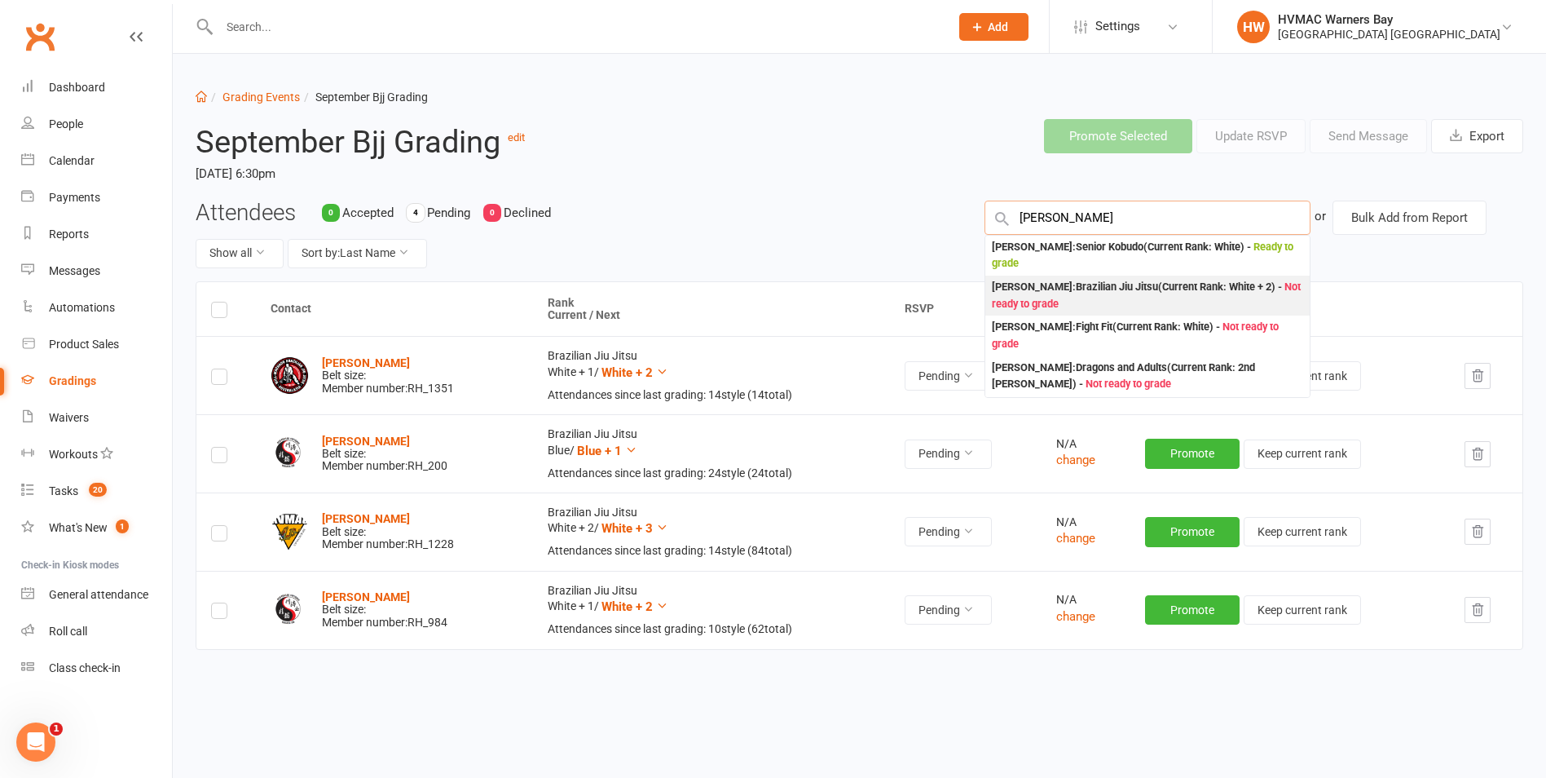
type input "Ashley"
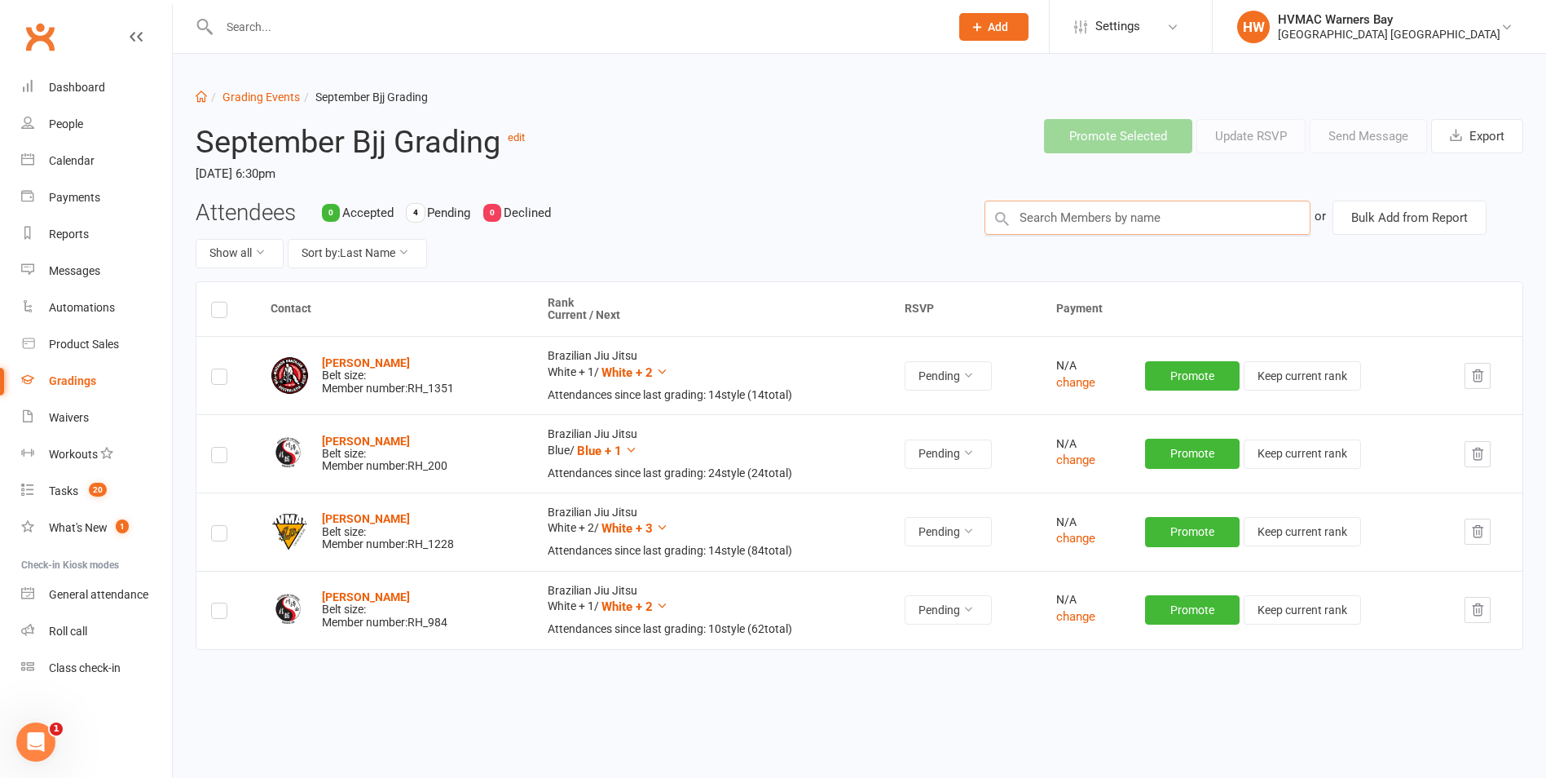
click at [1127, 223] on input "text" at bounding box center [1148, 218] width 326 height 34
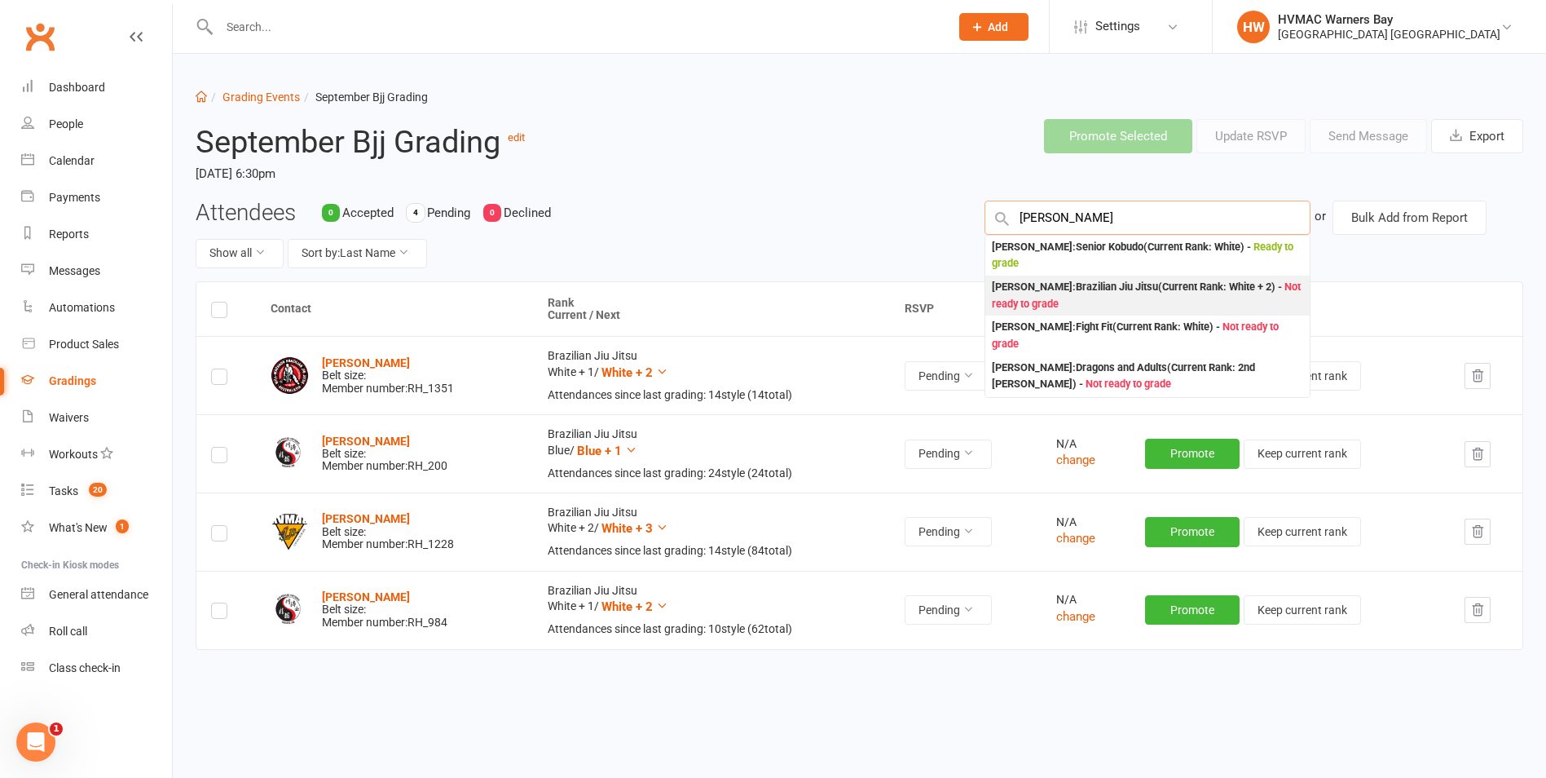
type input "Ashley"
click at [1085, 295] on div "Ashley Weston : Brazilian Jiu Jitsu (Current Rank: White + 2 ) - Not ready to g…" at bounding box center [1147, 295] width 311 height 33
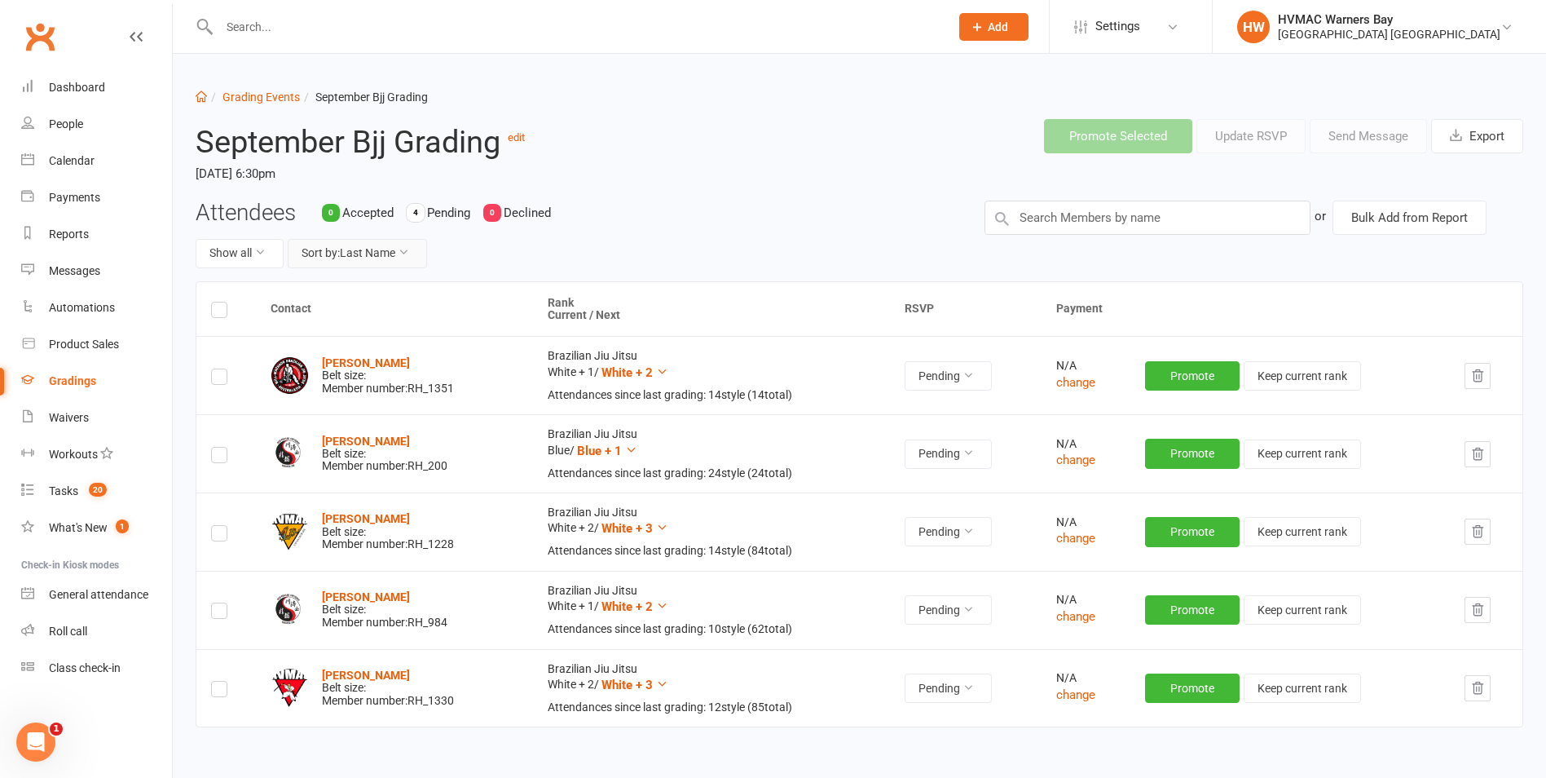
click at [408, 248] on icon at bounding box center [403, 251] width 11 height 11
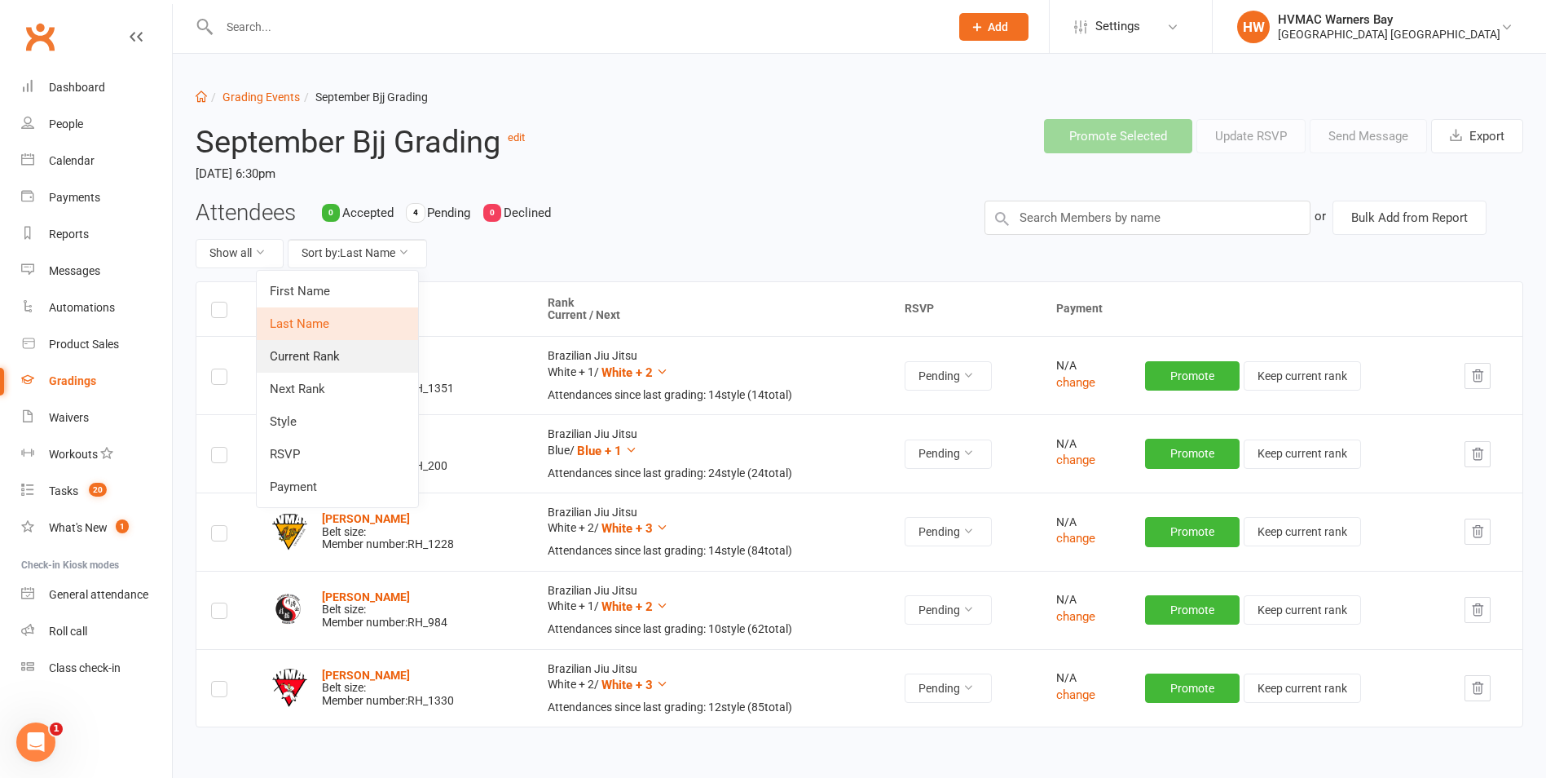
click at [333, 355] on link "Current Rank" at bounding box center [337, 356] width 161 height 33
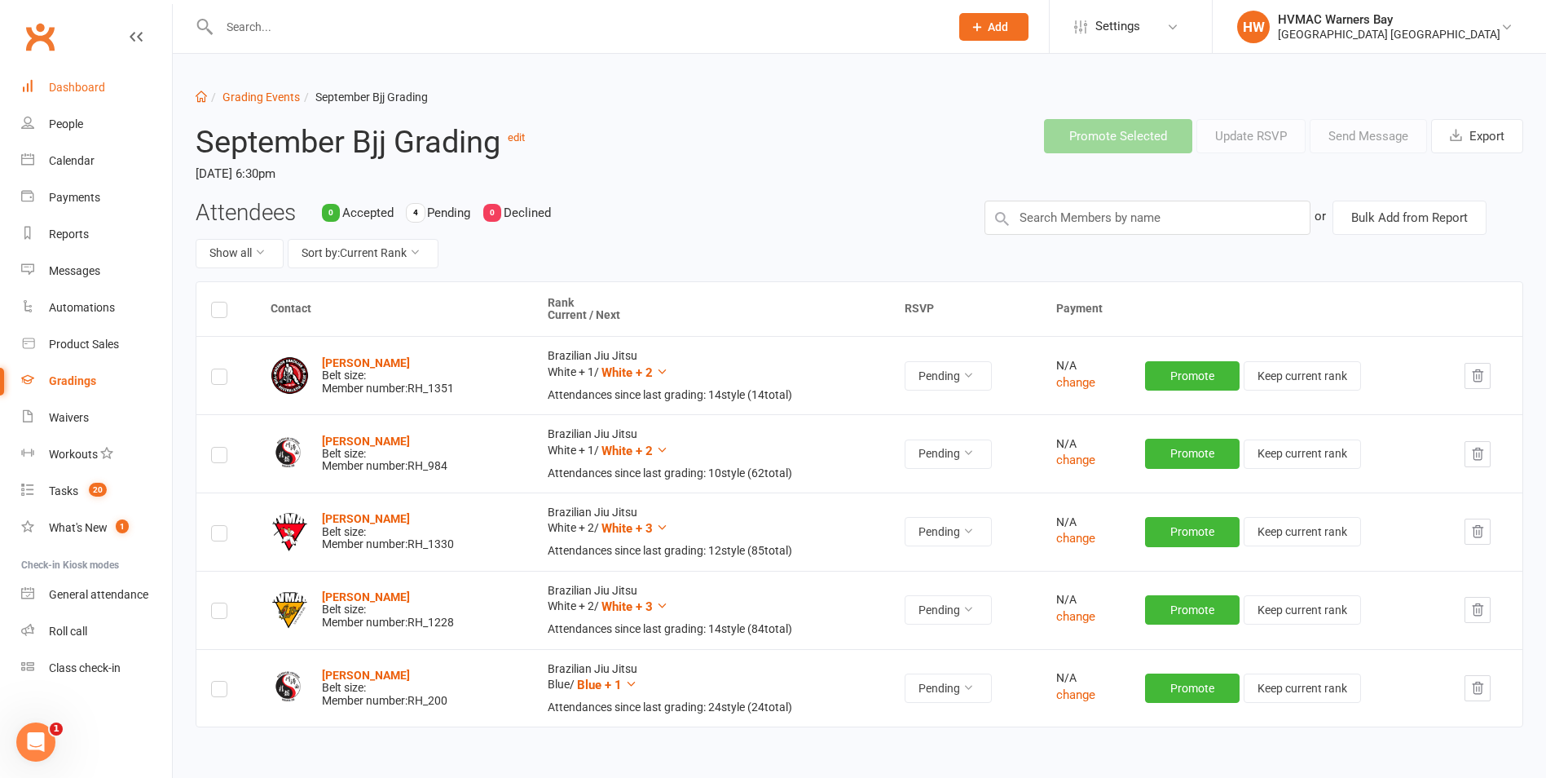
click at [104, 82] on div "Dashboard" at bounding box center [77, 87] width 56 height 13
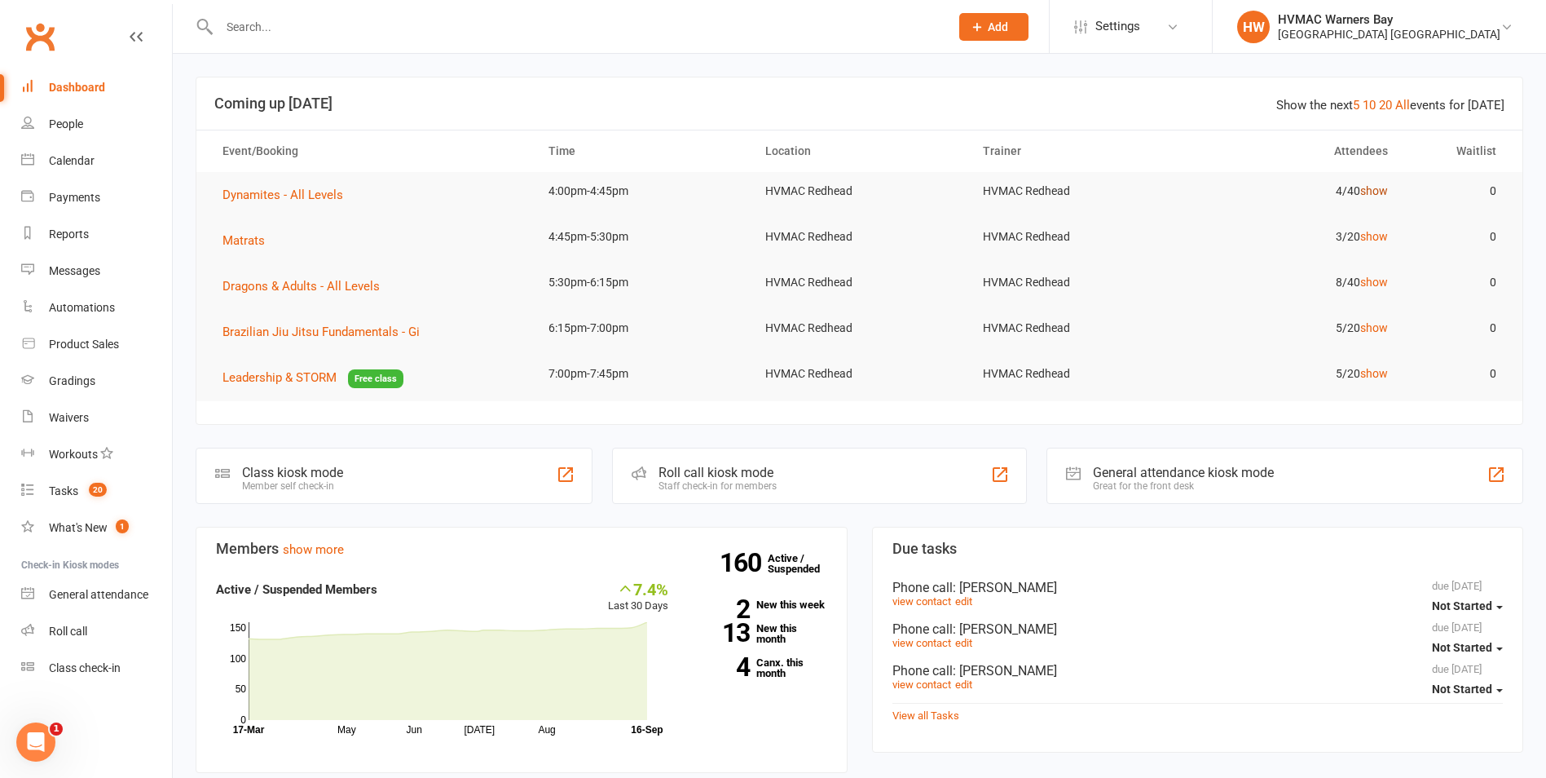
click at [1374, 188] on link "show" at bounding box center [1375, 190] width 28 height 13
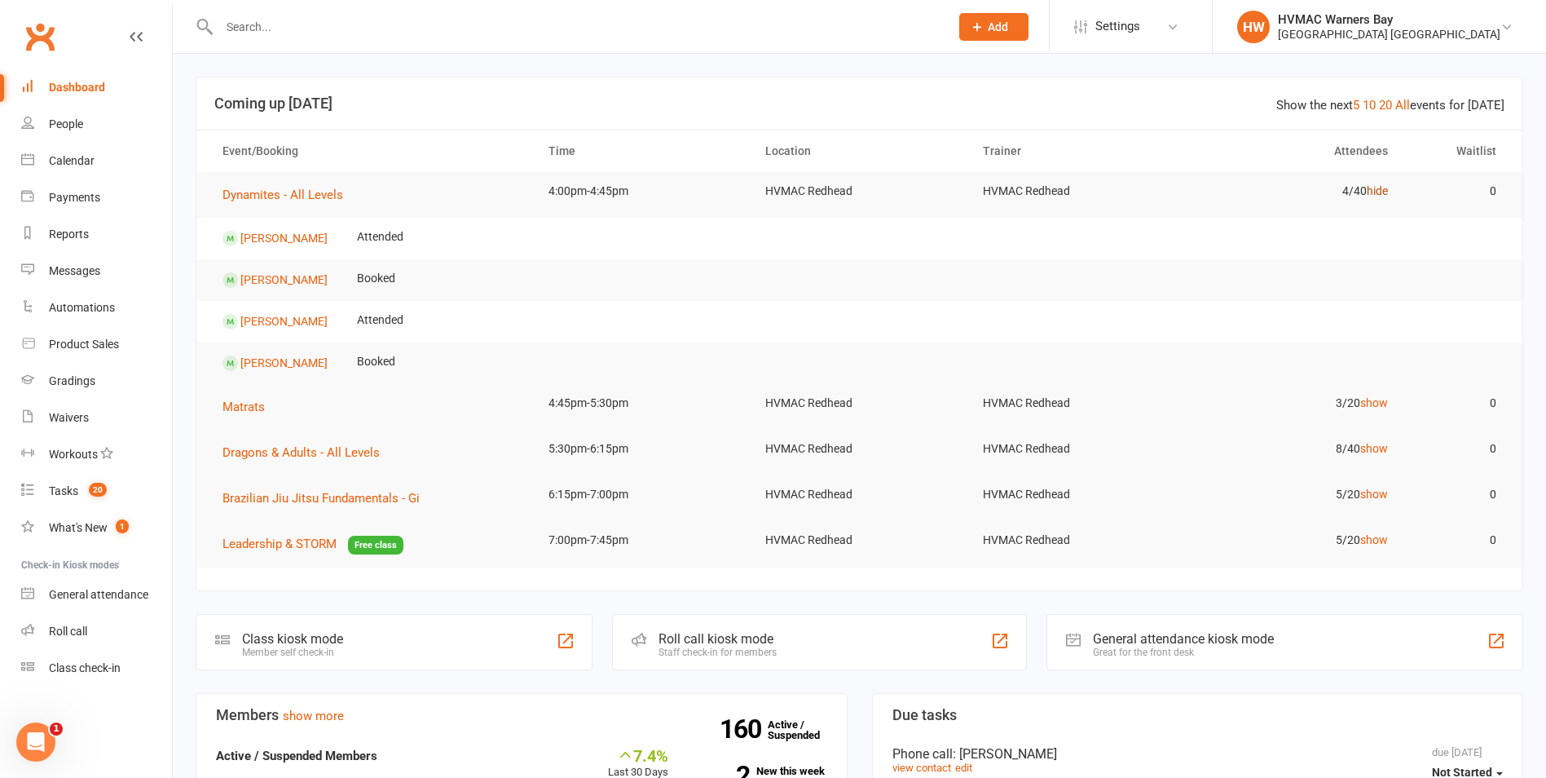
click at [1374, 188] on link "hide" at bounding box center [1377, 190] width 21 height 13
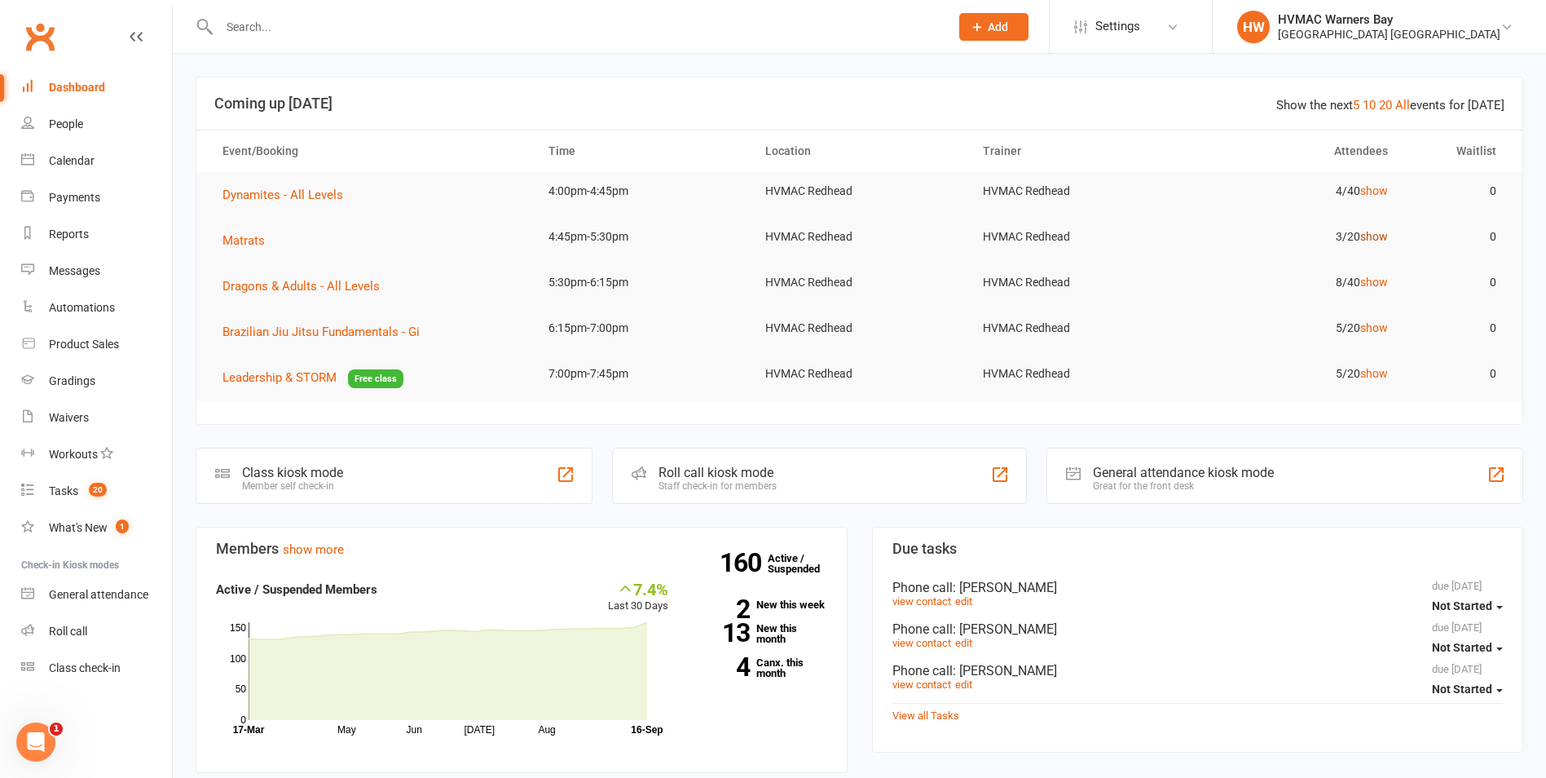
click at [1368, 238] on link "show" at bounding box center [1375, 236] width 28 height 13
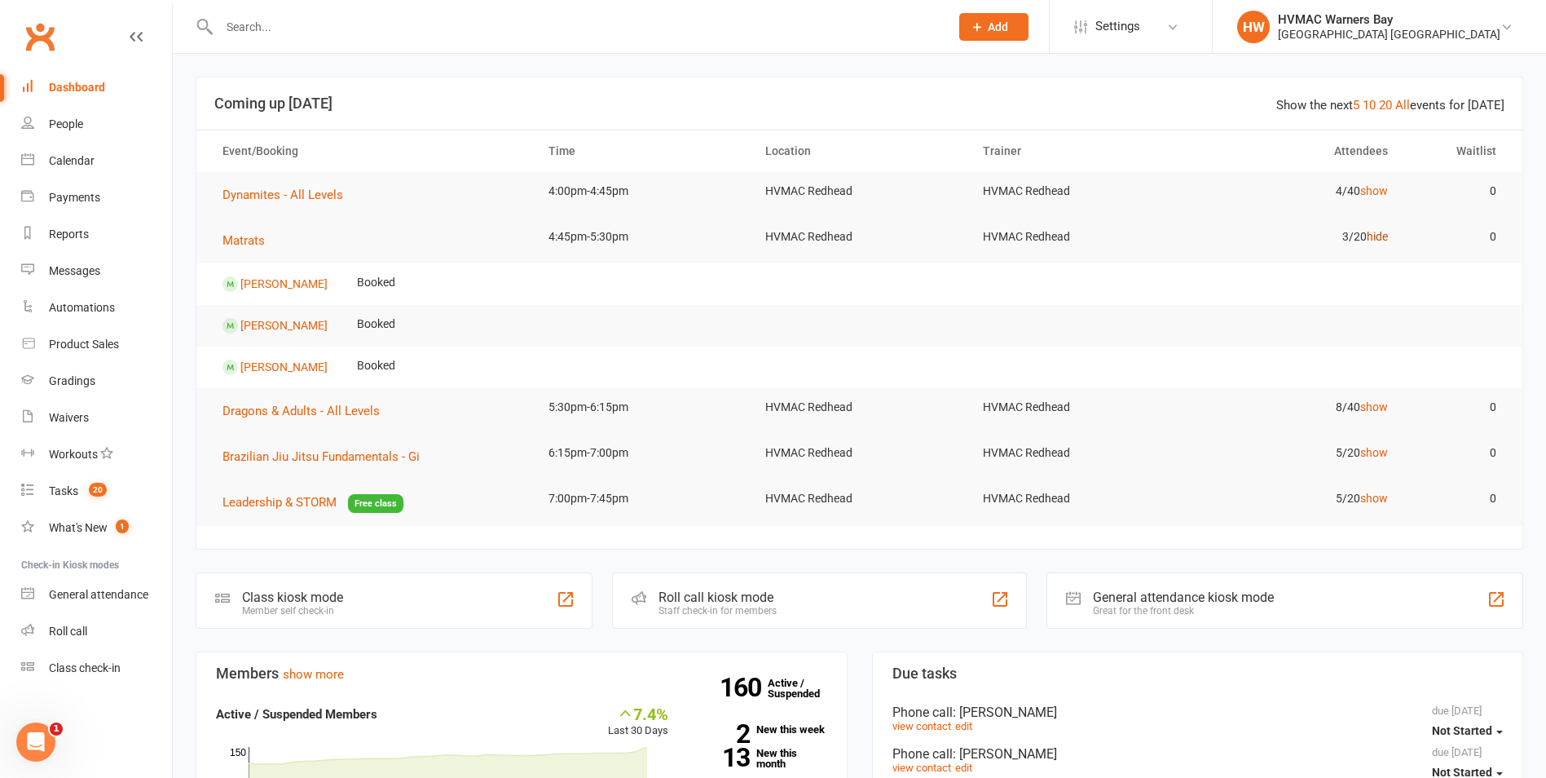
click at [1370, 236] on link "hide" at bounding box center [1377, 236] width 21 height 13
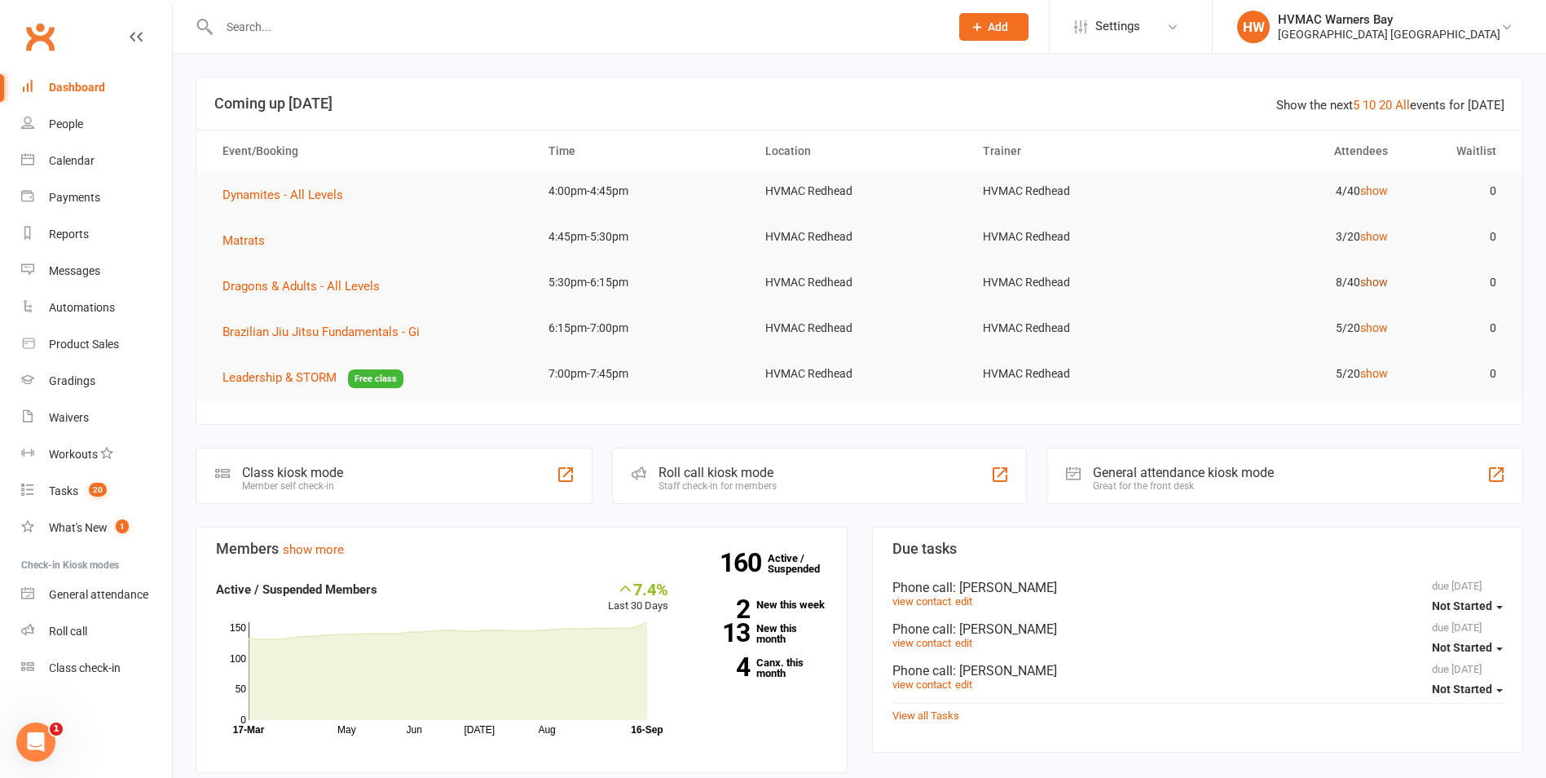
click at [1374, 281] on link "show" at bounding box center [1375, 282] width 28 height 13
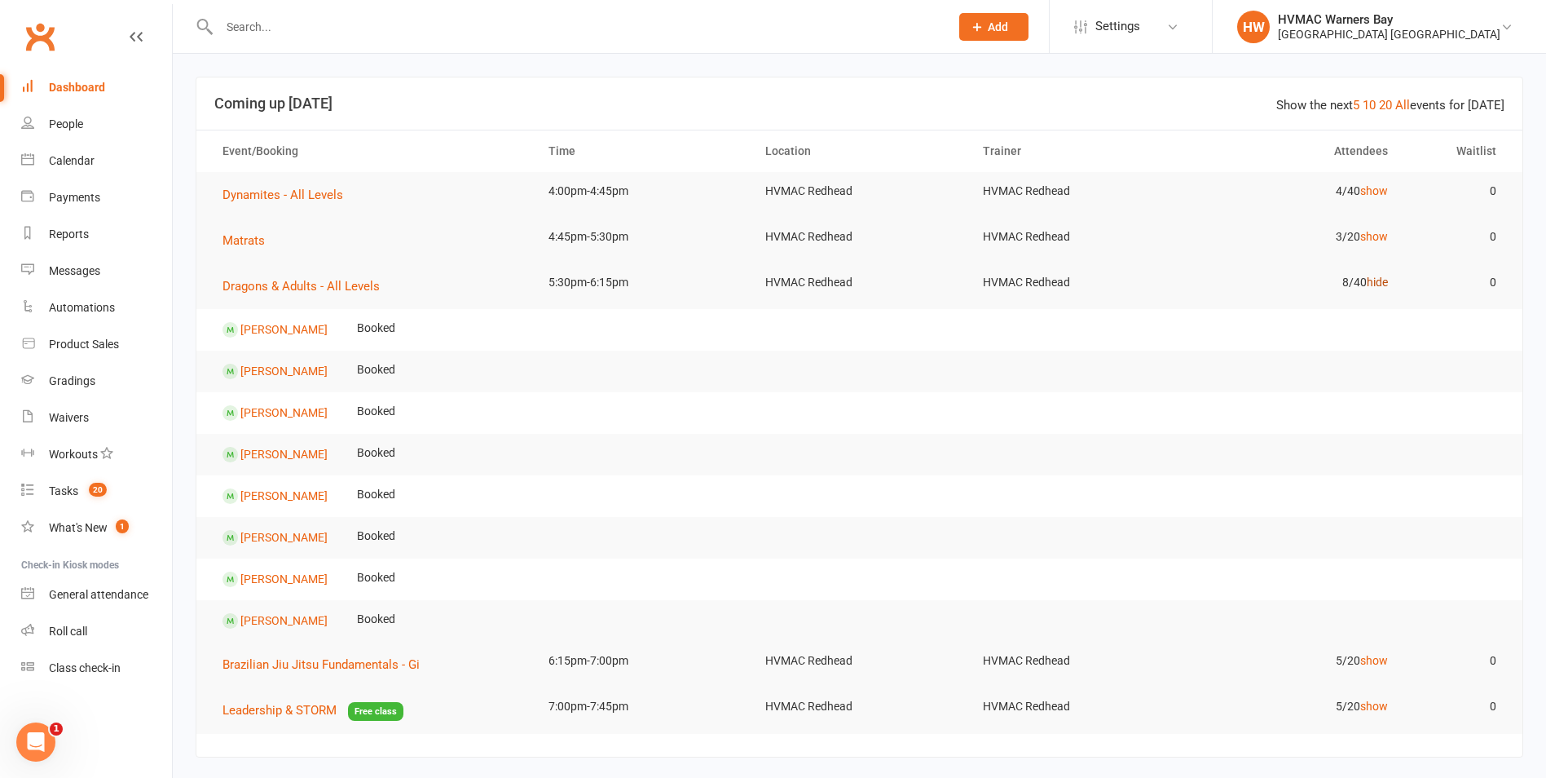
click at [1374, 281] on link "hide" at bounding box center [1377, 282] width 21 height 13
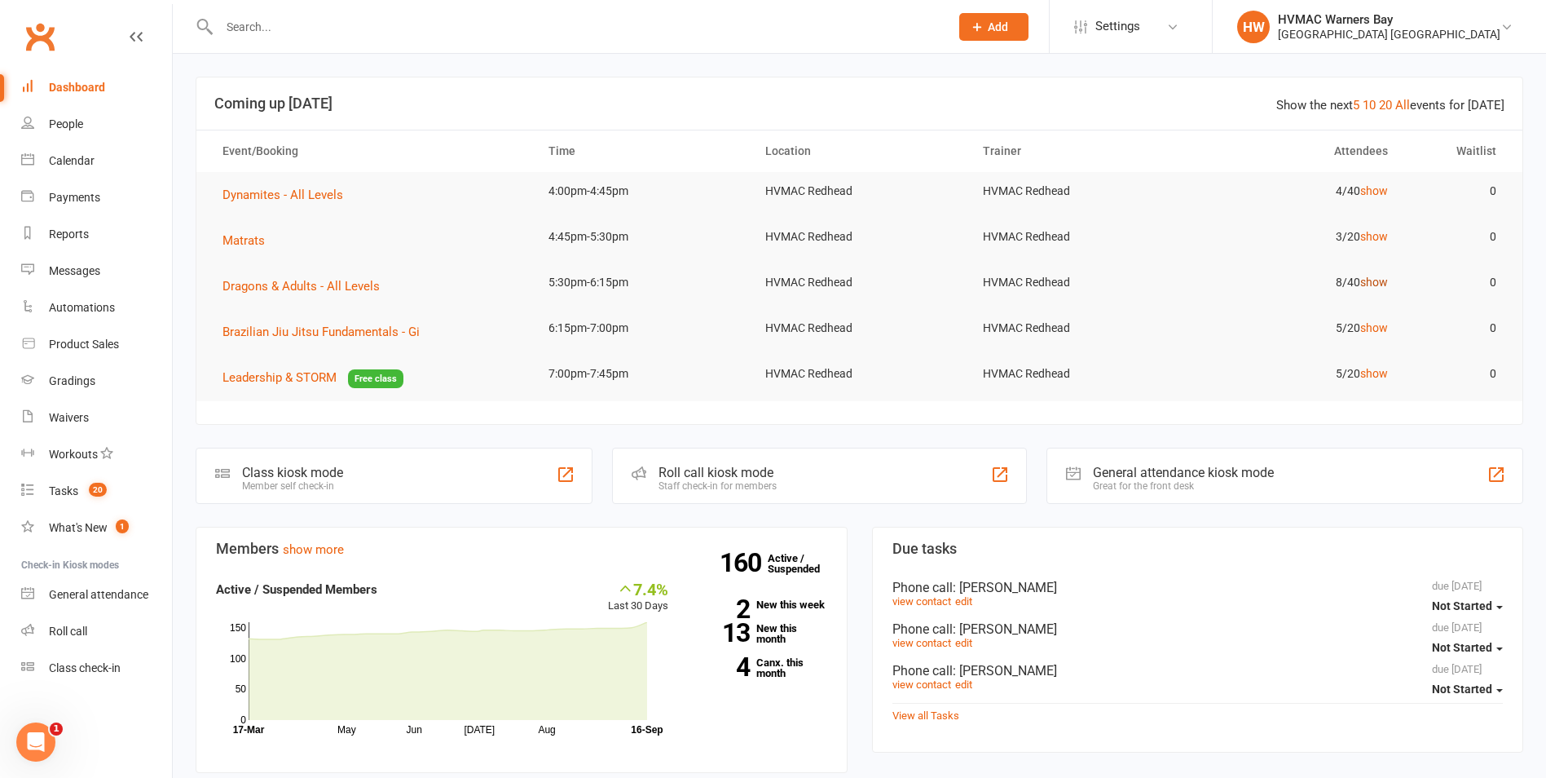
click at [1374, 281] on link "show" at bounding box center [1375, 282] width 28 height 13
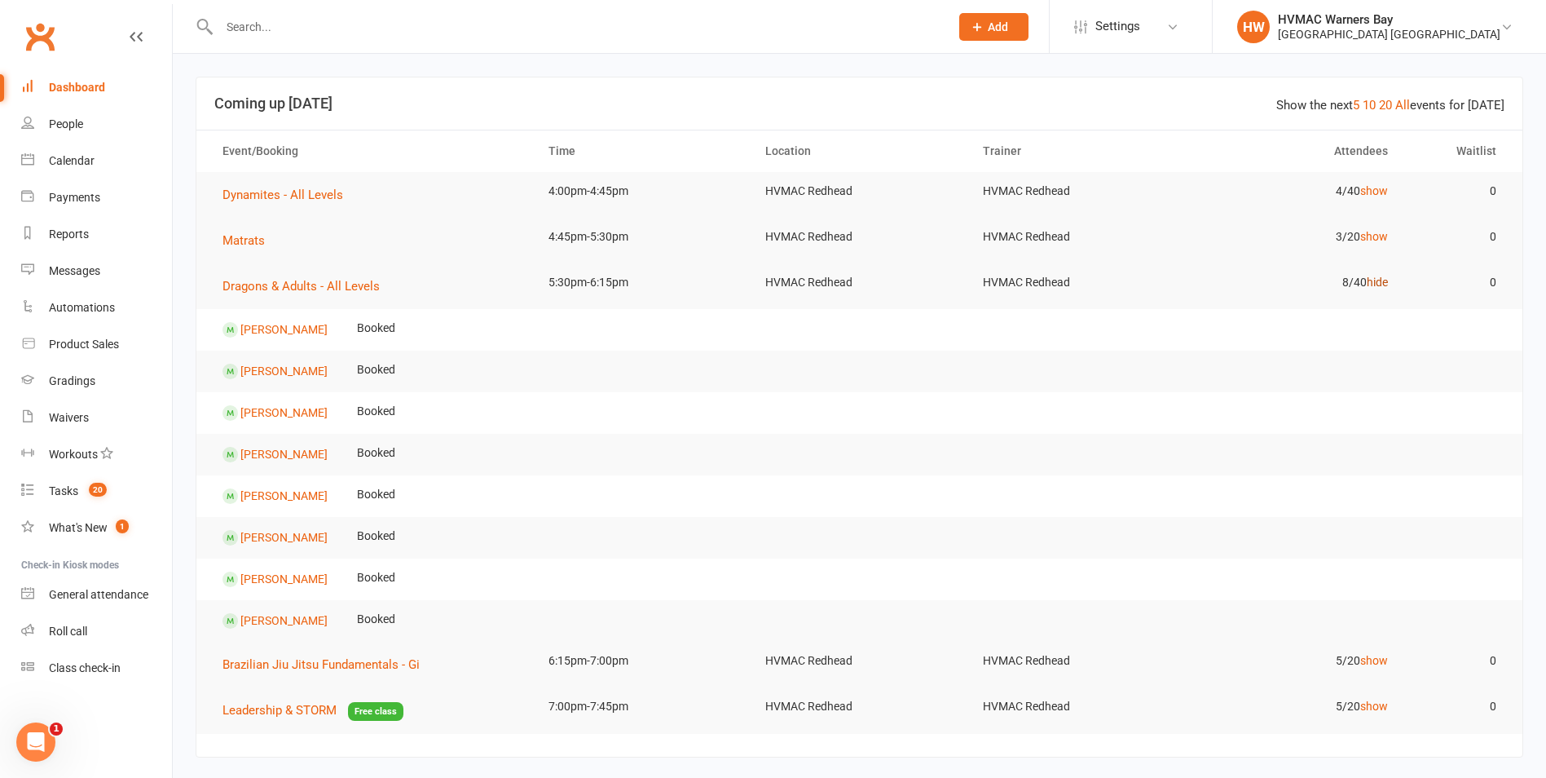
click at [1374, 281] on link "hide" at bounding box center [1377, 282] width 21 height 13
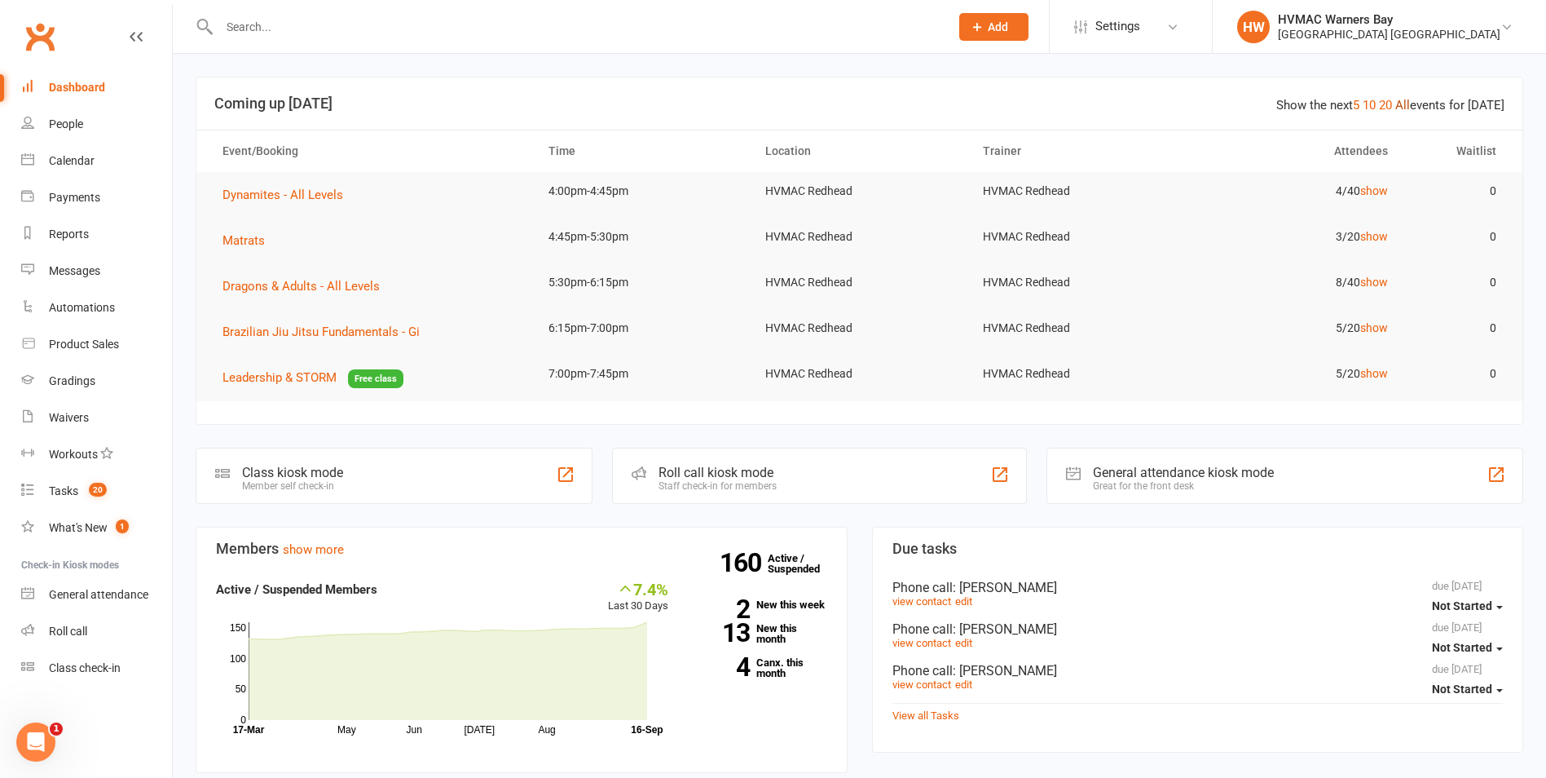
click at [1403, 100] on link "All" at bounding box center [1403, 105] width 15 height 15
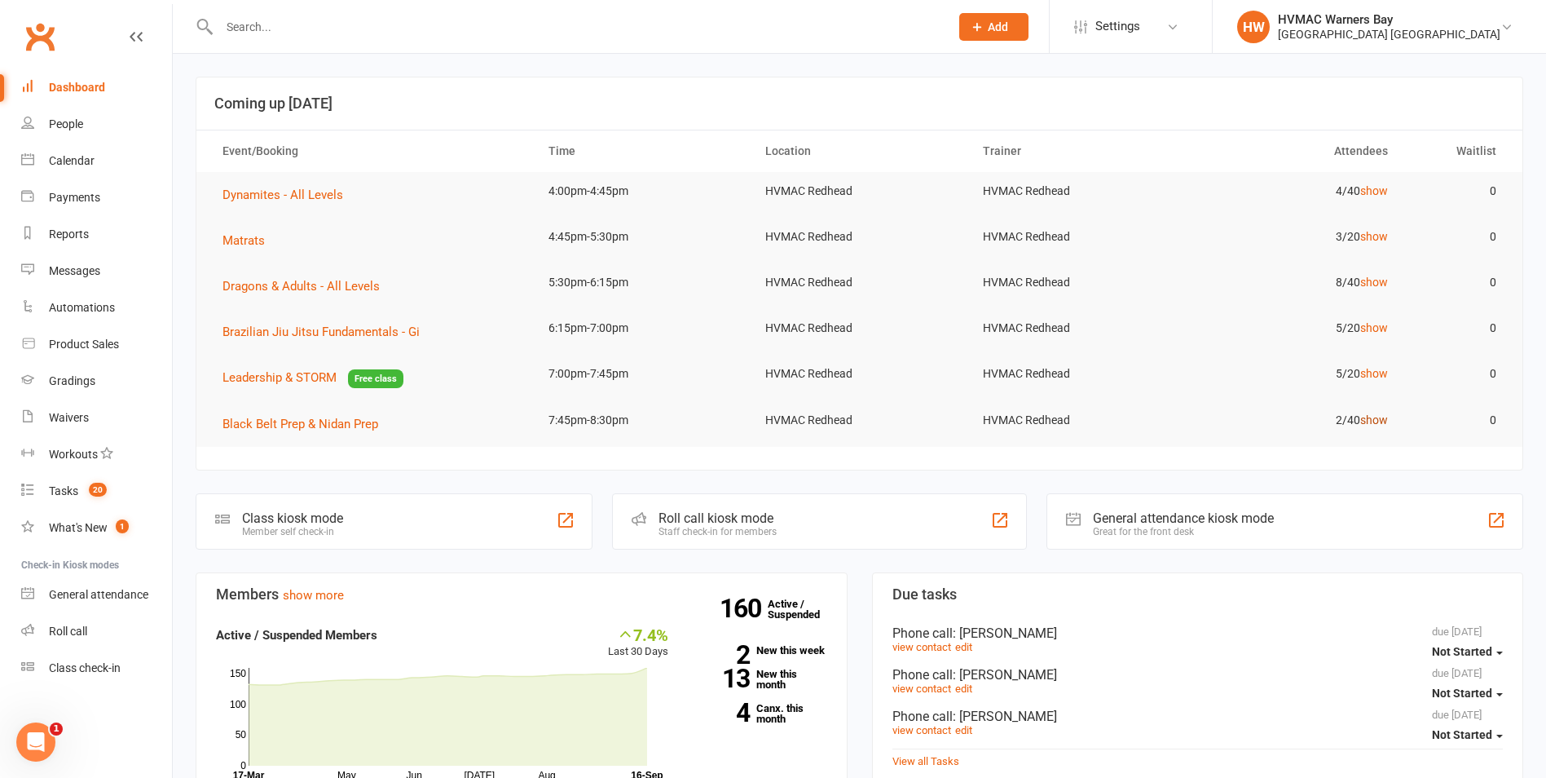
click at [1370, 418] on link "show" at bounding box center [1375, 419] width 28 height 13
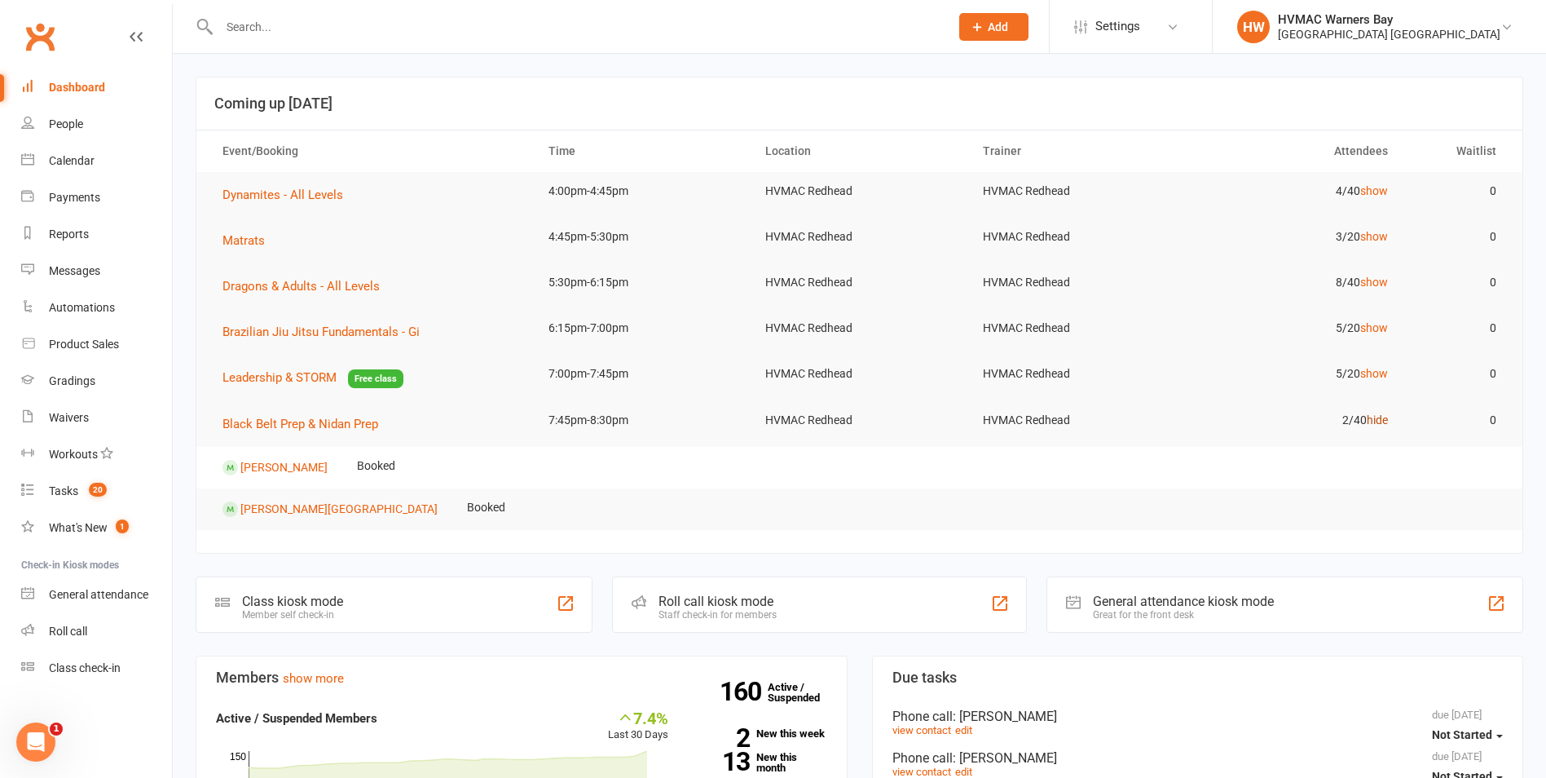
click at [1370, 418] on link "hide" at bounding box center [1377, 419] width 21 height 13
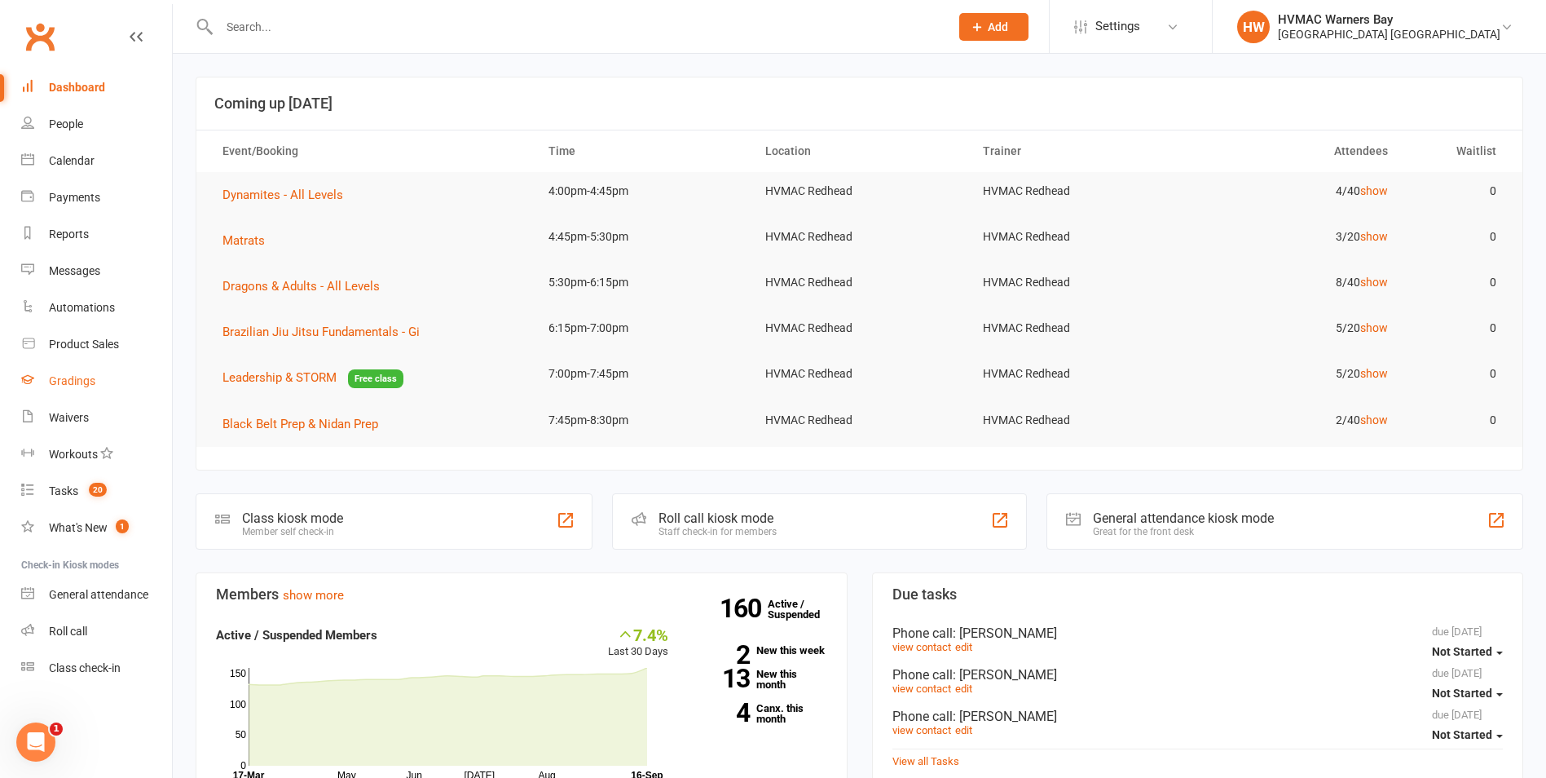
click at [92, 382] on div "Gradings" at bounding box center [72, 380] width 46 height 13
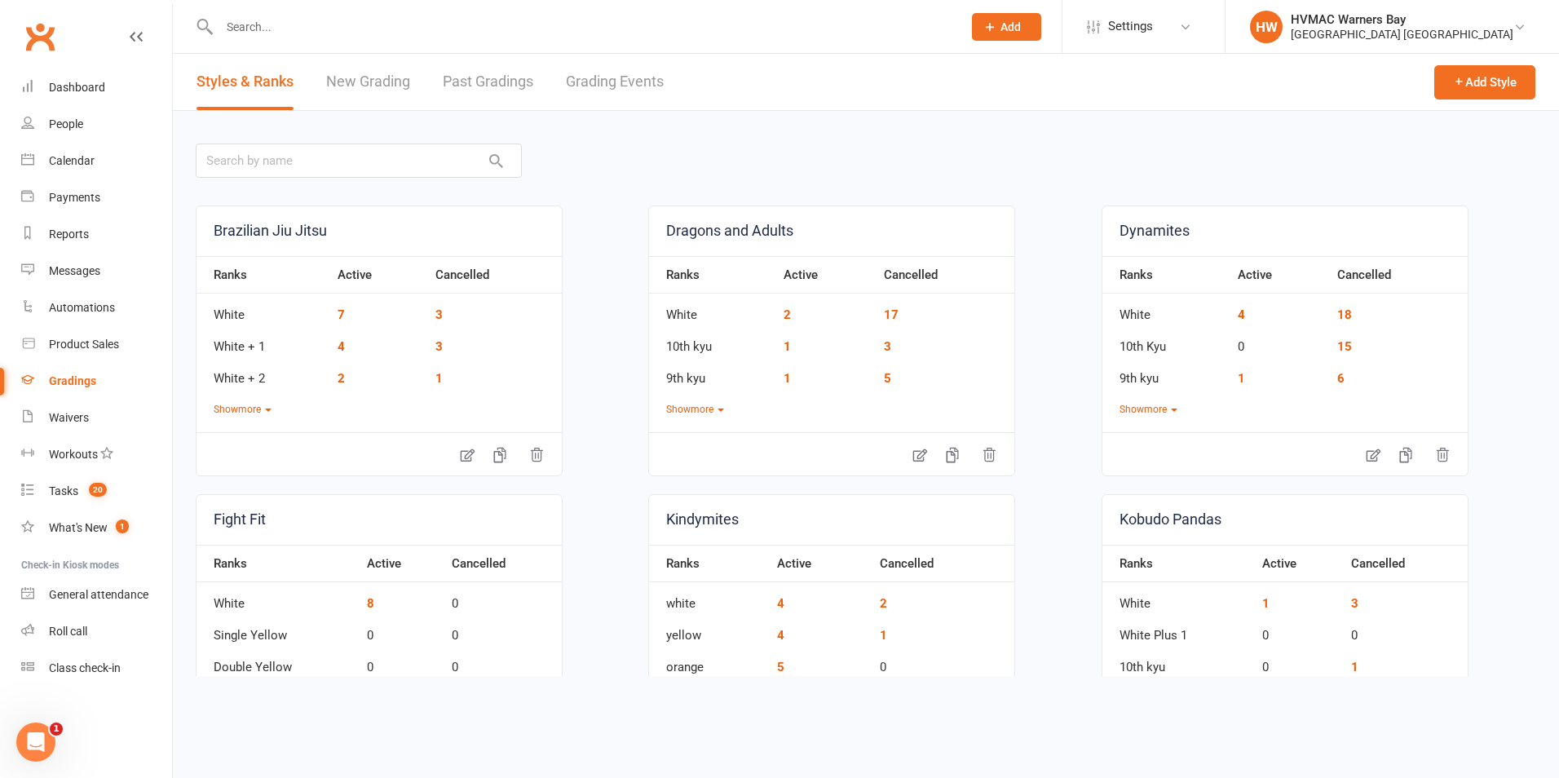
click at [602, 79] on link "Grading Events" at bounding box center [615, 82] width 98 height 56
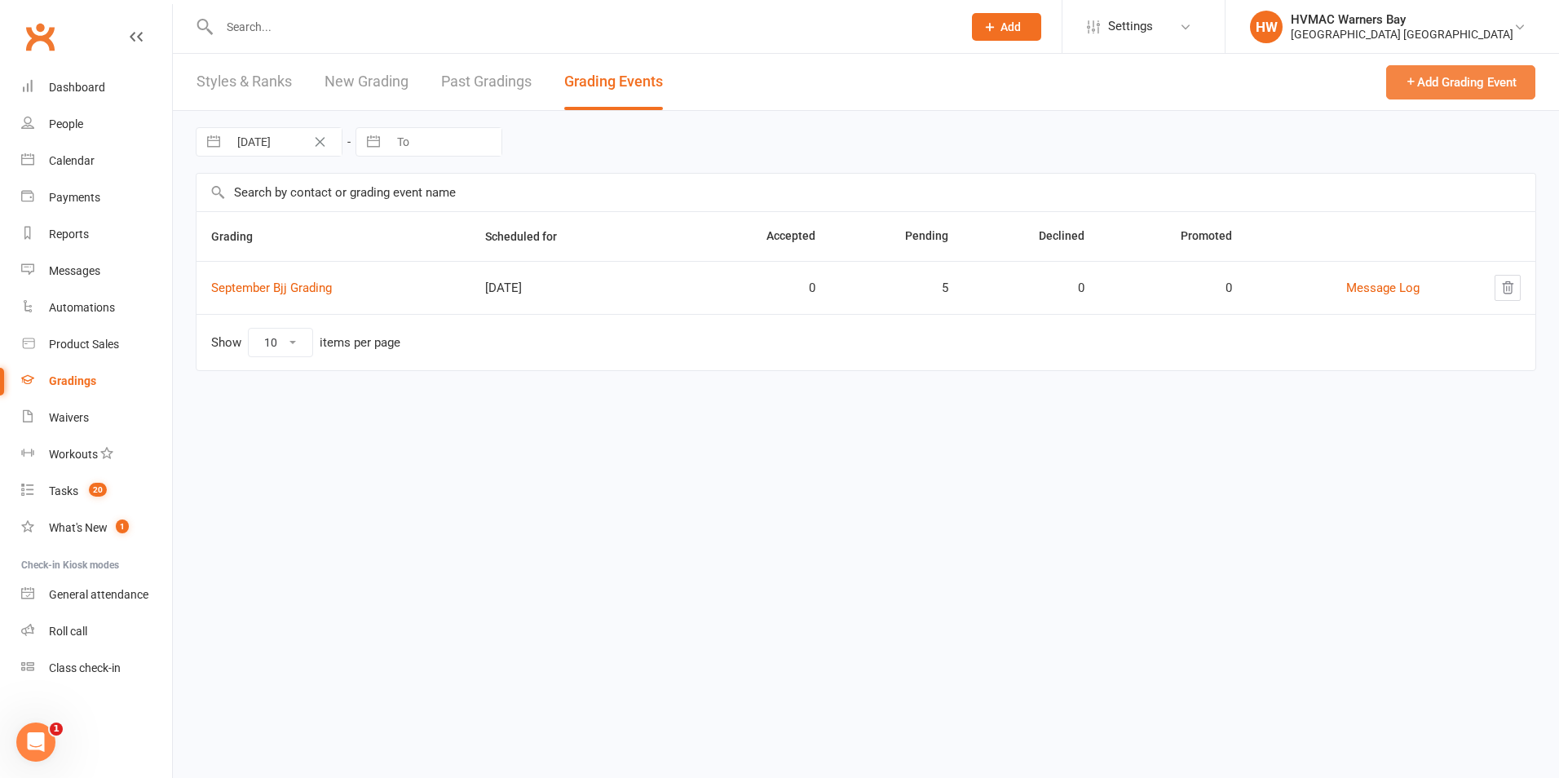
click at [1471, 90] on button "Add Grading Event" at bounding box center [1460, 82] width 149 height 34
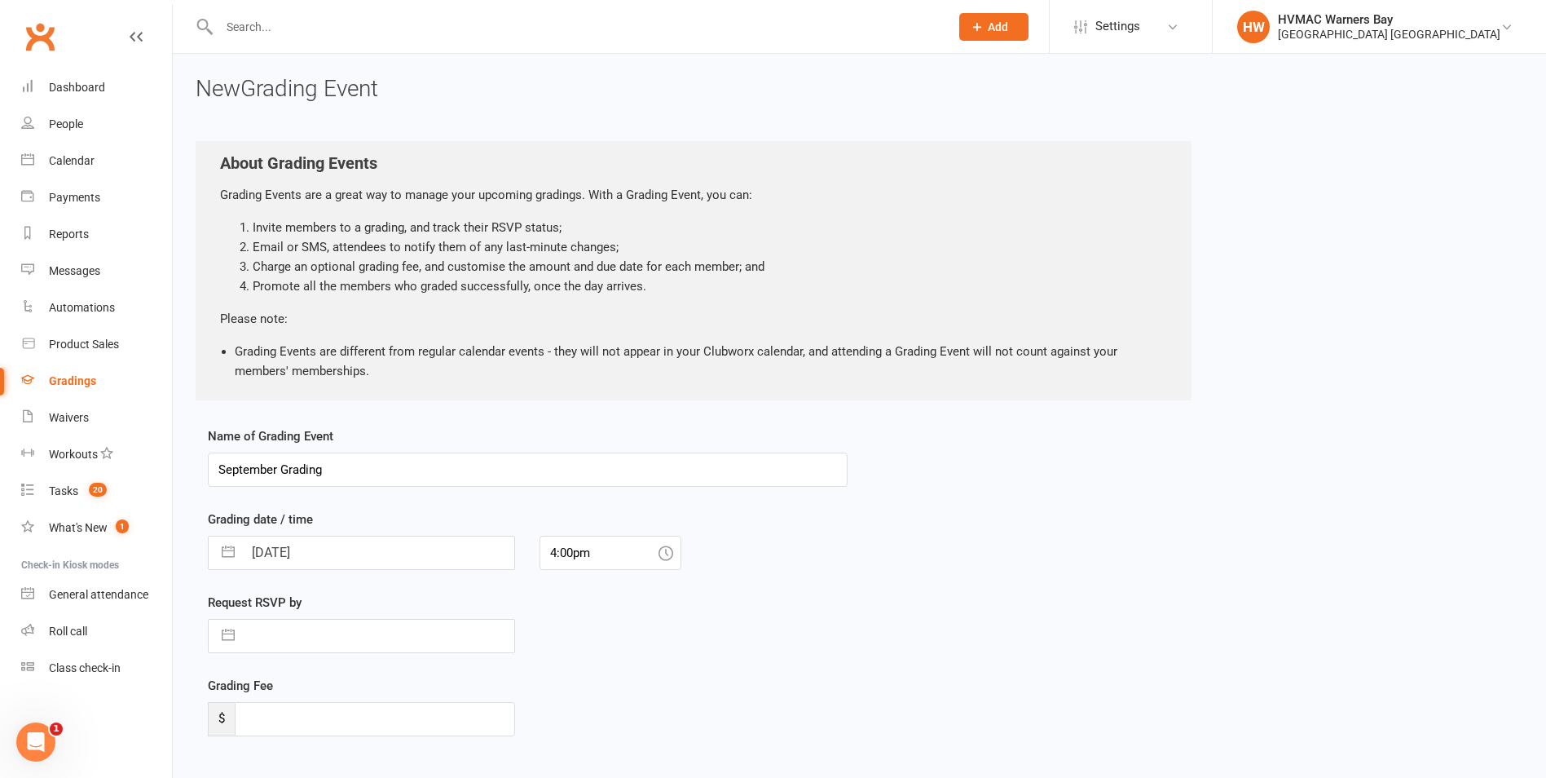
click at [322, 470] on input "September Grading" at bounding box center [528, 469] width 640 height 34
drag, startPoint x: 277, startPoint y: 472, endPoint x: 193, endPoint y: 470, distance: 84.0
click at [193, 470] on div "New Grading Event About Grading Events Grading Events are a great way to manage…" at bounding box center [860, 459] width 1374 height 811
type input "October targeted Kindymite Grading"
click at [276, 545] on input "16 Sep 2025" at bounding box center [378, 552] width 271 height 33
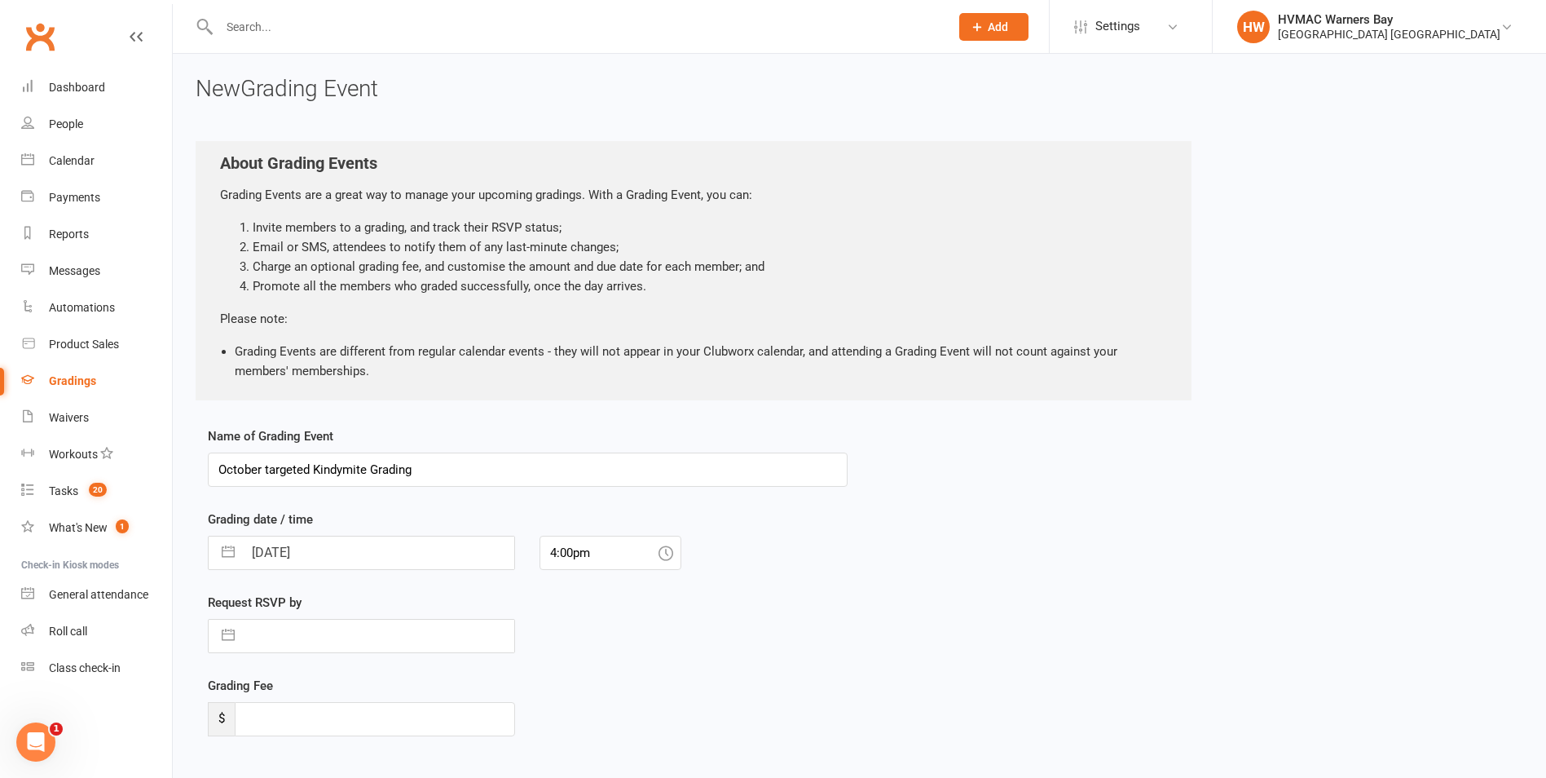
select select "7"
select select "2025"
select select "8"
select select "2025"
select select "9"
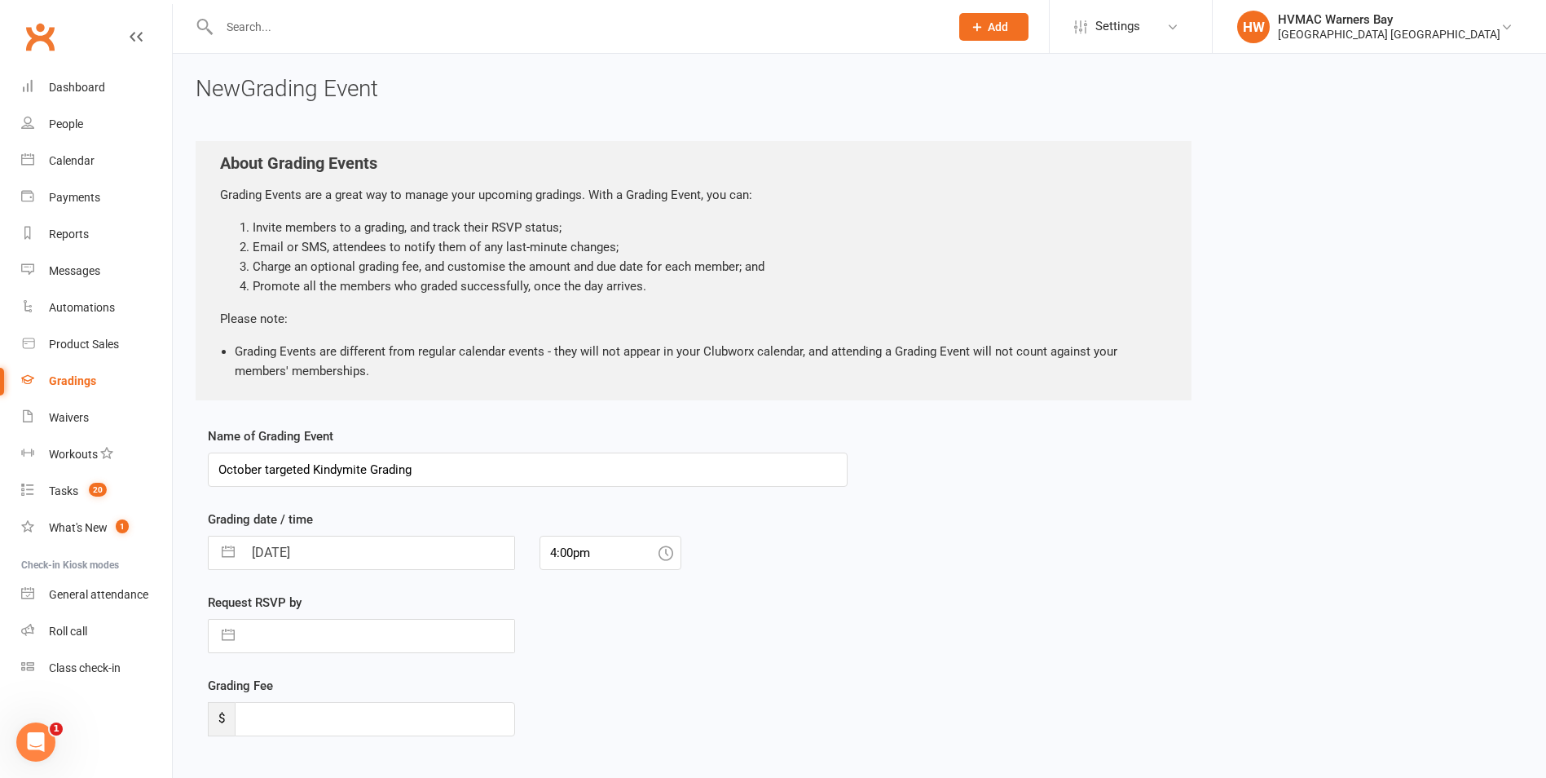
select select "2025"
click at [430, 620] on icon "Move forward to switch to the next month." at bounding box center [433, 617] width 15 height 15
select select "10"
select select "2025"
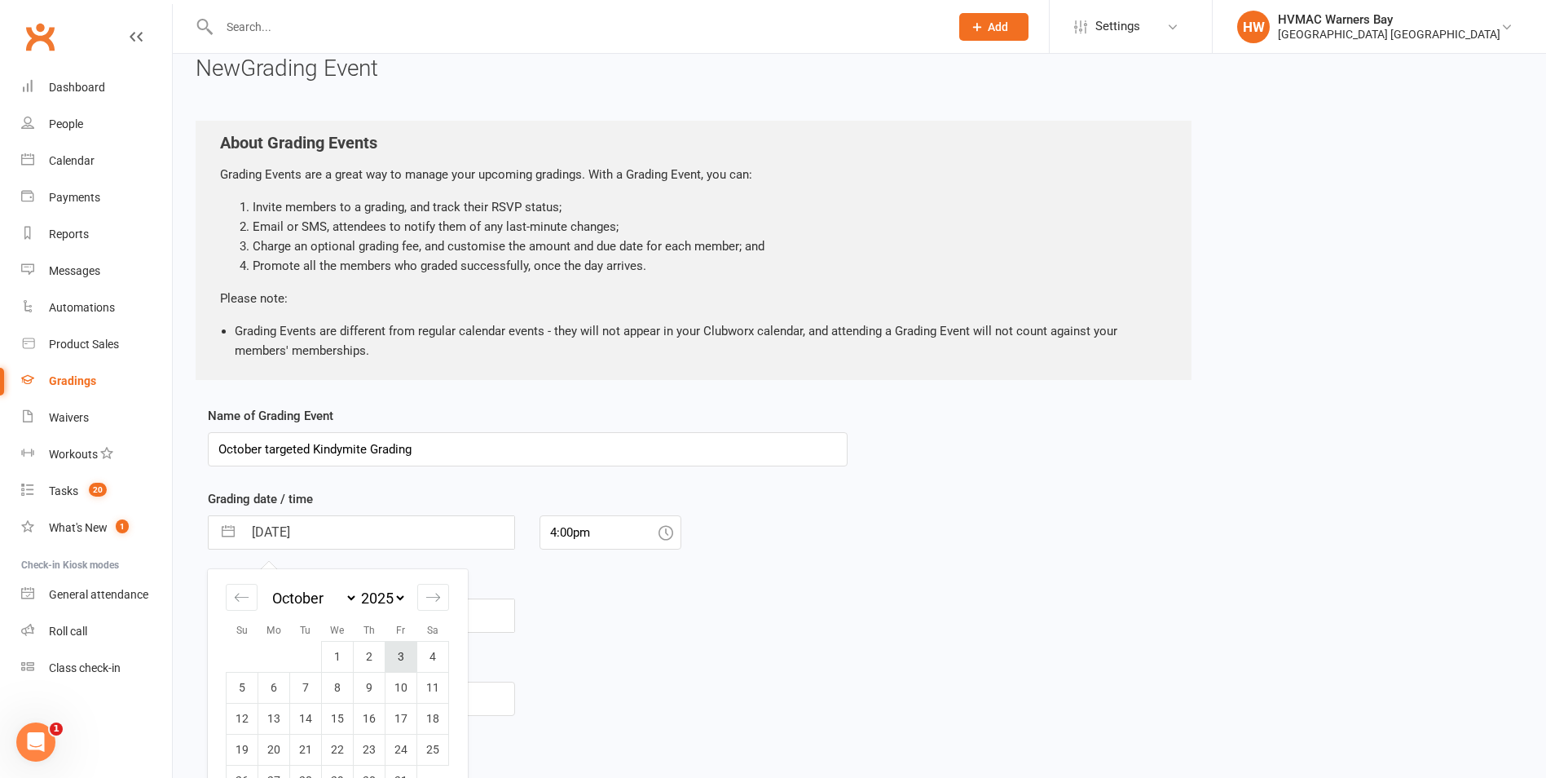
scroll to position [82, 0]
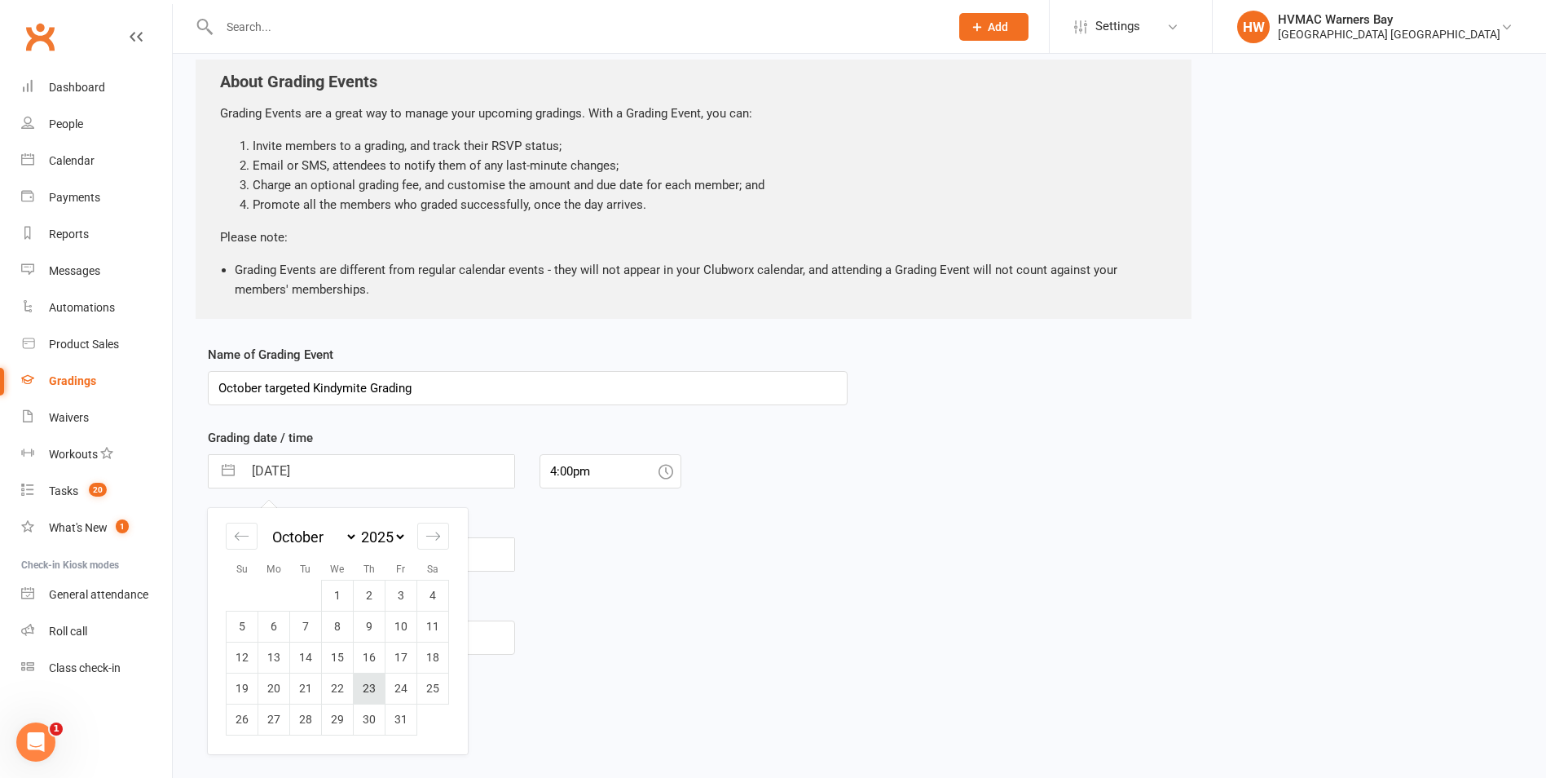
click at [370, 687] on td "23" at bounding box center [370, 688] width 32 height 31
type input "23 Oct 2025"
click at [249, 552] on input "text" at bounding box center [378, 554] width 271 height 33
select select "7"
select select "2025"
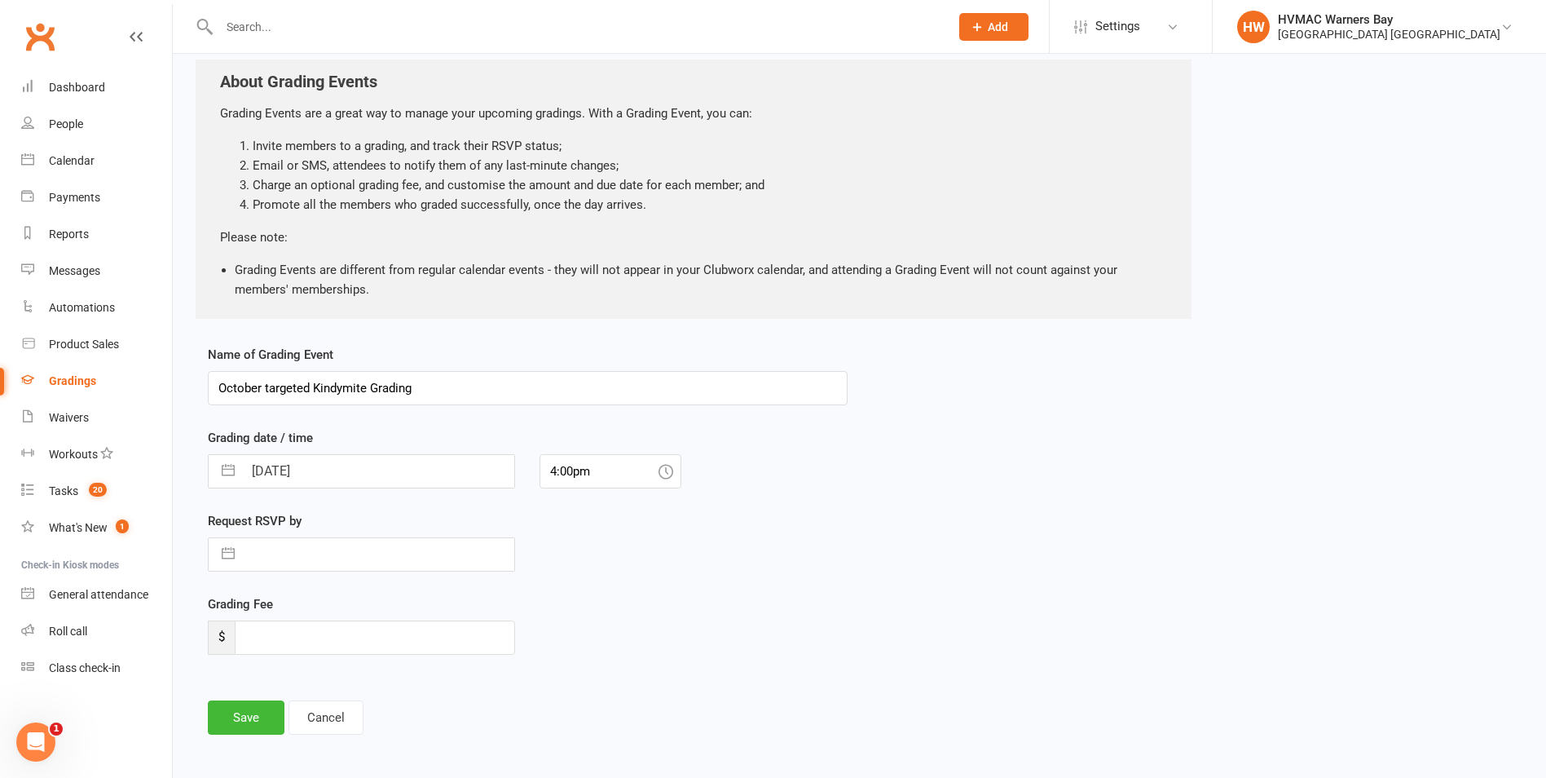
select select "8"
select select "2025"
select select "9"
select select "2025"
click at [378, 584] on div "Request RSVP by Navigate forward to interact with the calendar and select a dat…" at bounding box center [362, 552] width 332 height 83
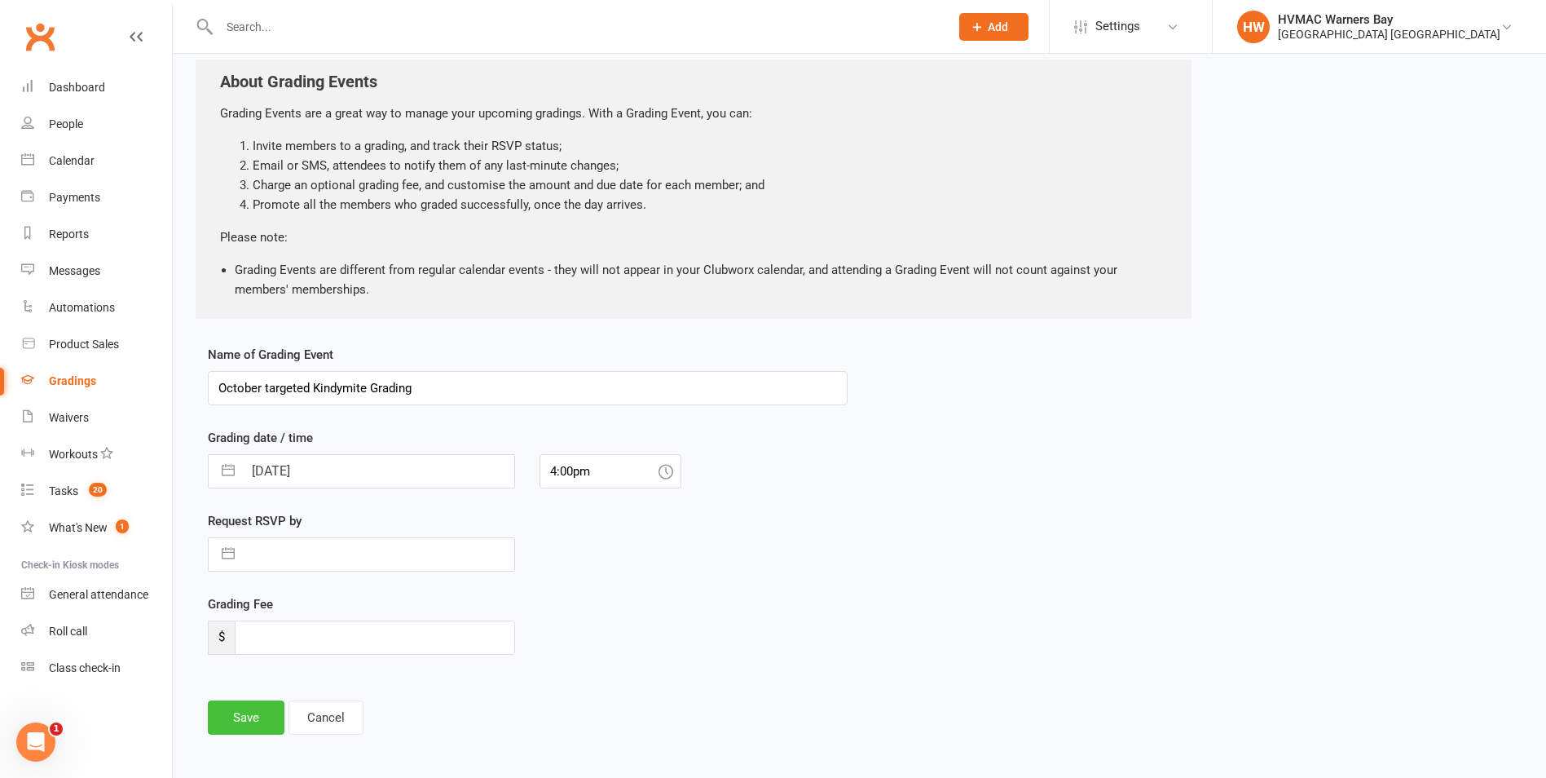
click at [254, 706] on button "Save" at bounding box center [246, 717] width 77 height 34
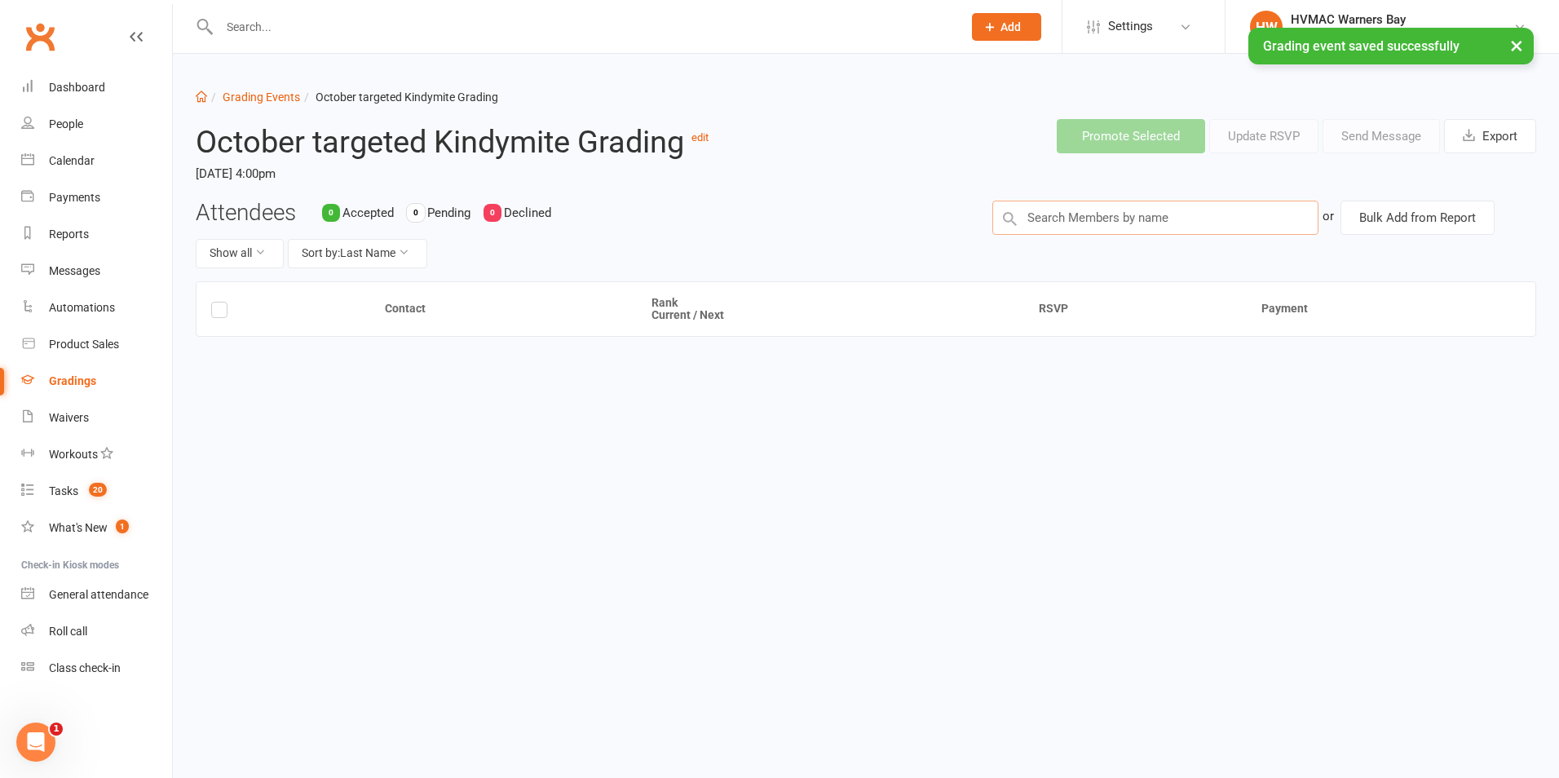
click at [1111, 213] on input "text" at bounding box center [1155, 218] width 326 height 34
click at [1357, 218] on button "Bulk Add from Report" at bounding box center [1417, 218] width 154 height 34
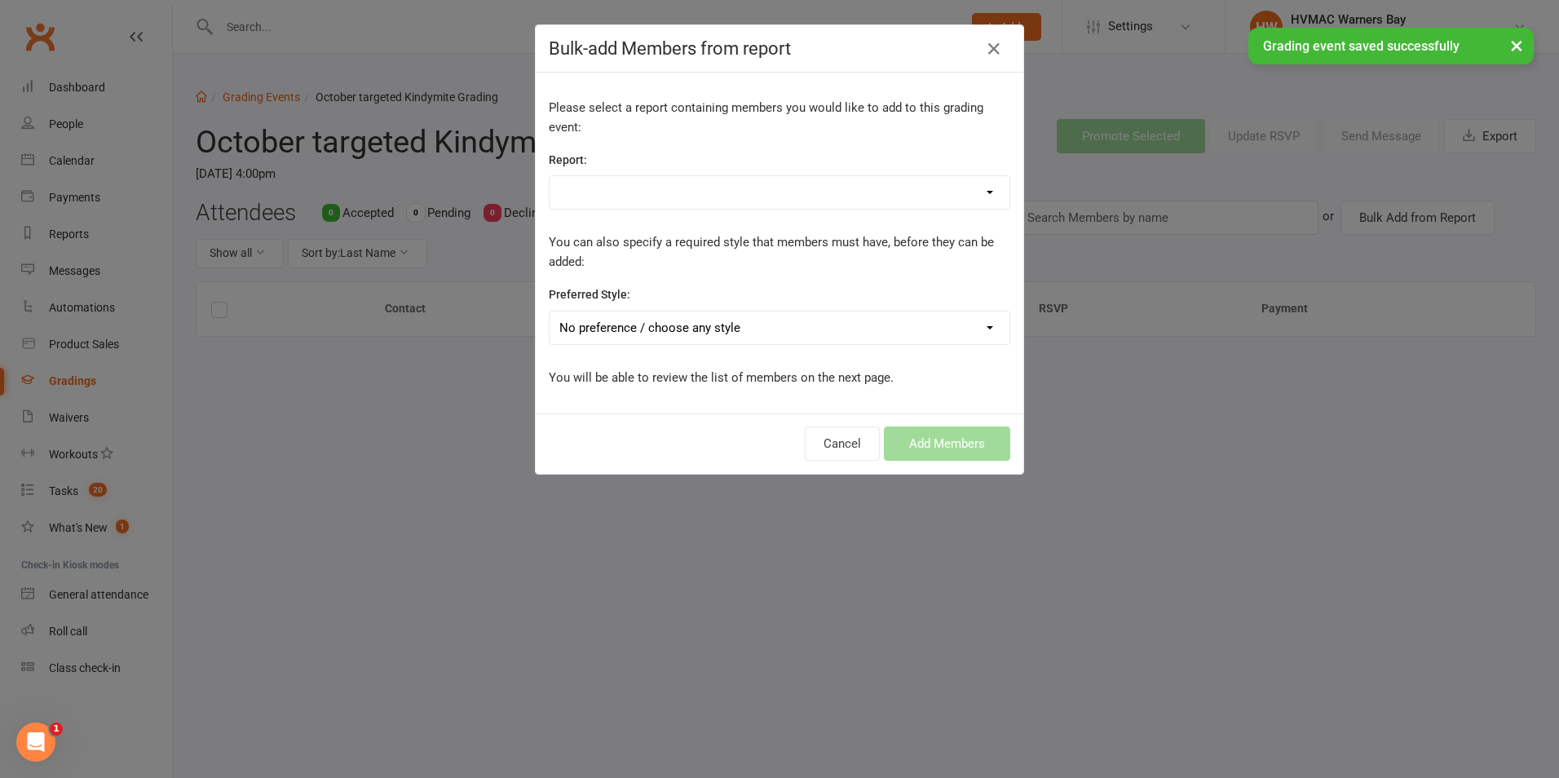
click at [831, 181] on select "1A EOW - Active/Hold Members 1D EOW - DNA 1 - EOW First intro session 1 - EOW m…" at bounding box center [779, 192] width 460 height 33
select select "145102"
click at [549, 177] on select "1A EOW - Active/Hold Members 1D EOW - DNA 1 - EOW First intro session 1 - EOW m…" at bounding box center [779, 192] width 460 height 33
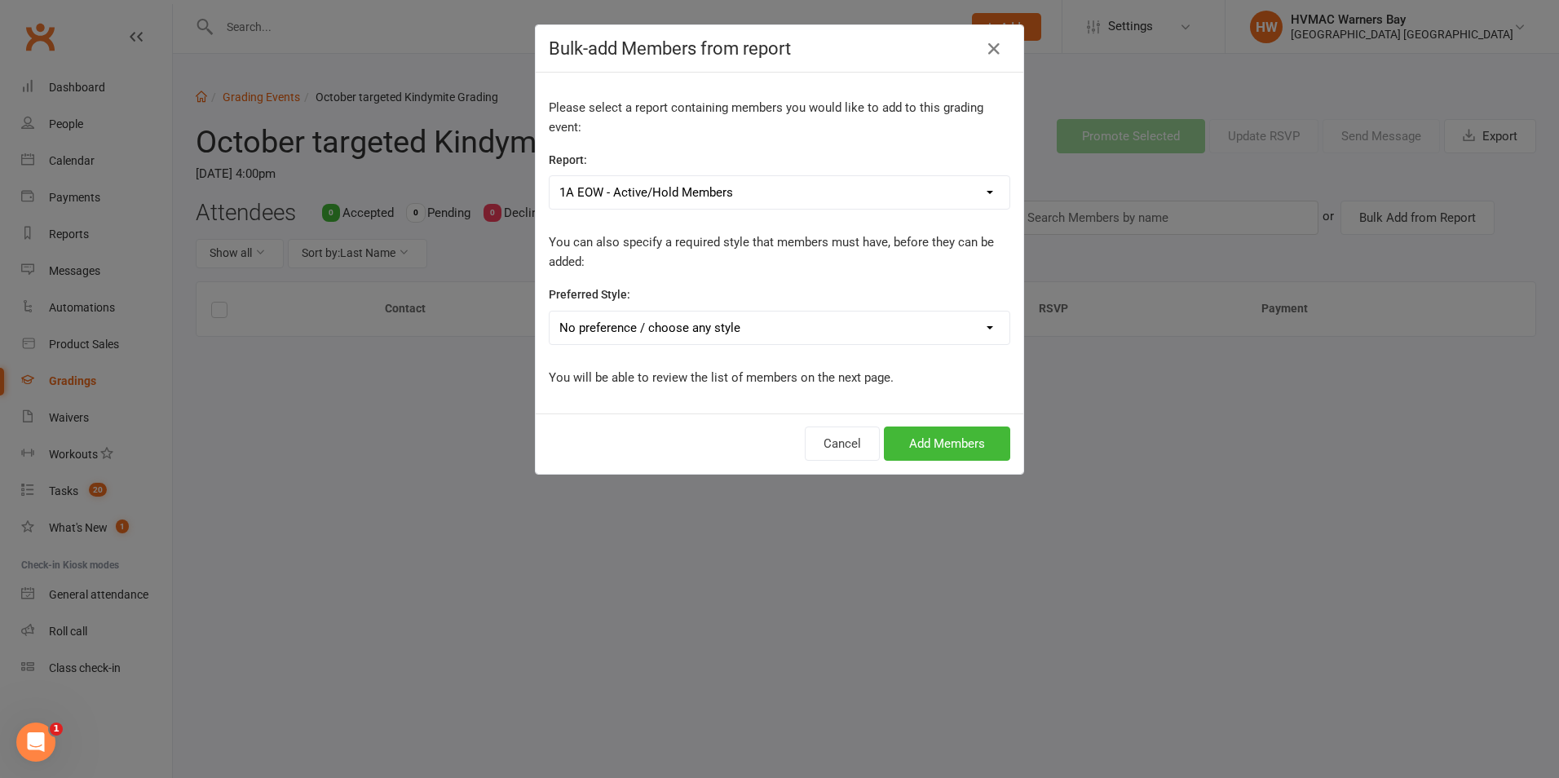
click at [734, 340] on select "No preference / choose any style Brazilian Jiu Jitsu Dragons and Adults Dynamit…" at bounding box center [779, 327] width 460 height 33
select select "3553"
click at [549, 312] on select "No preference / choose any style Brazilian Jiu Jitsu Dragons and Adults Dynamit…" at bounding box center [779, 327] width 460 height 33
click at [918, 438] on button "Add Members" at bounding box center [947, 443] width 126 height 34
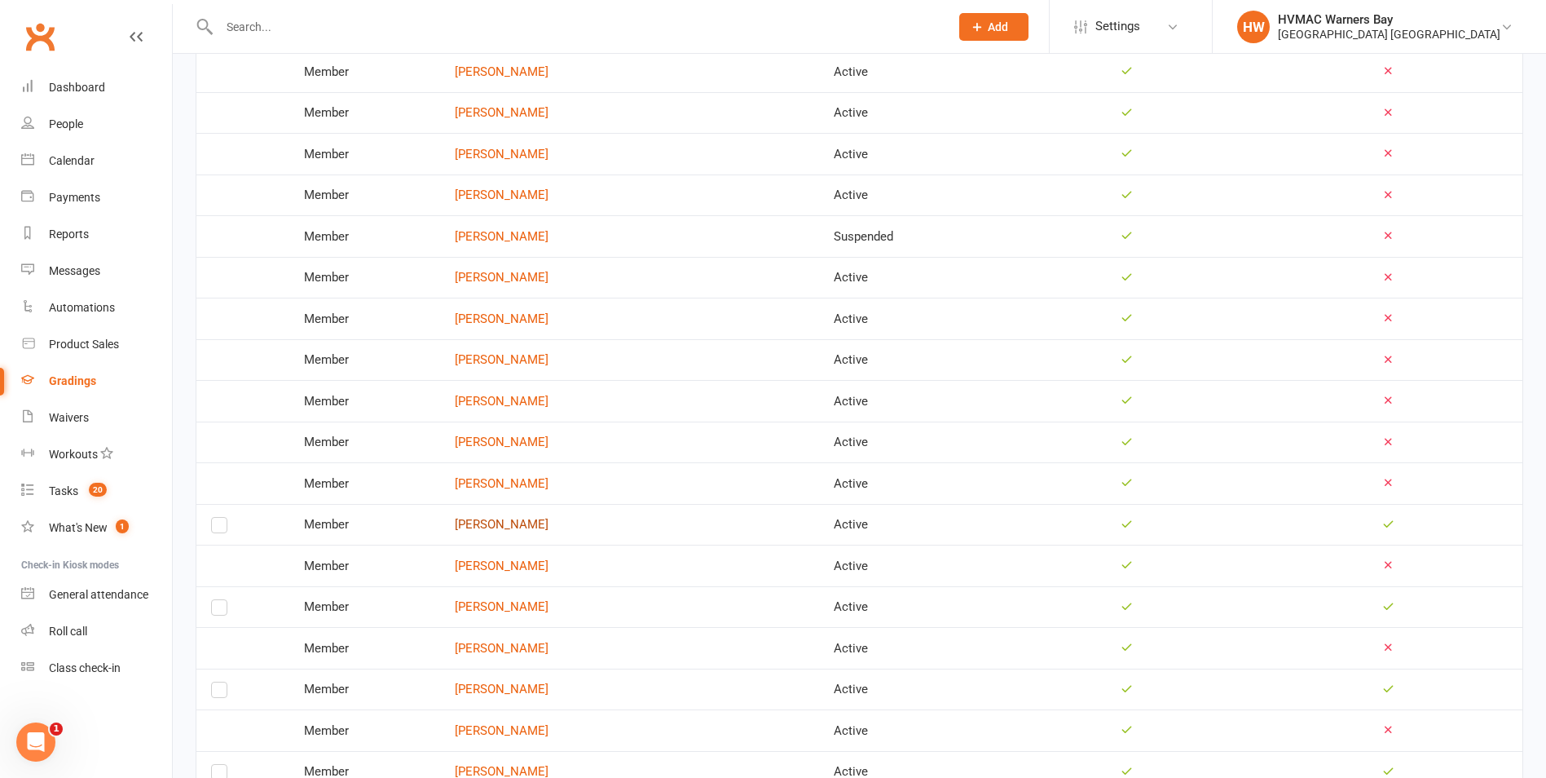
scroll to position [1060, 0]
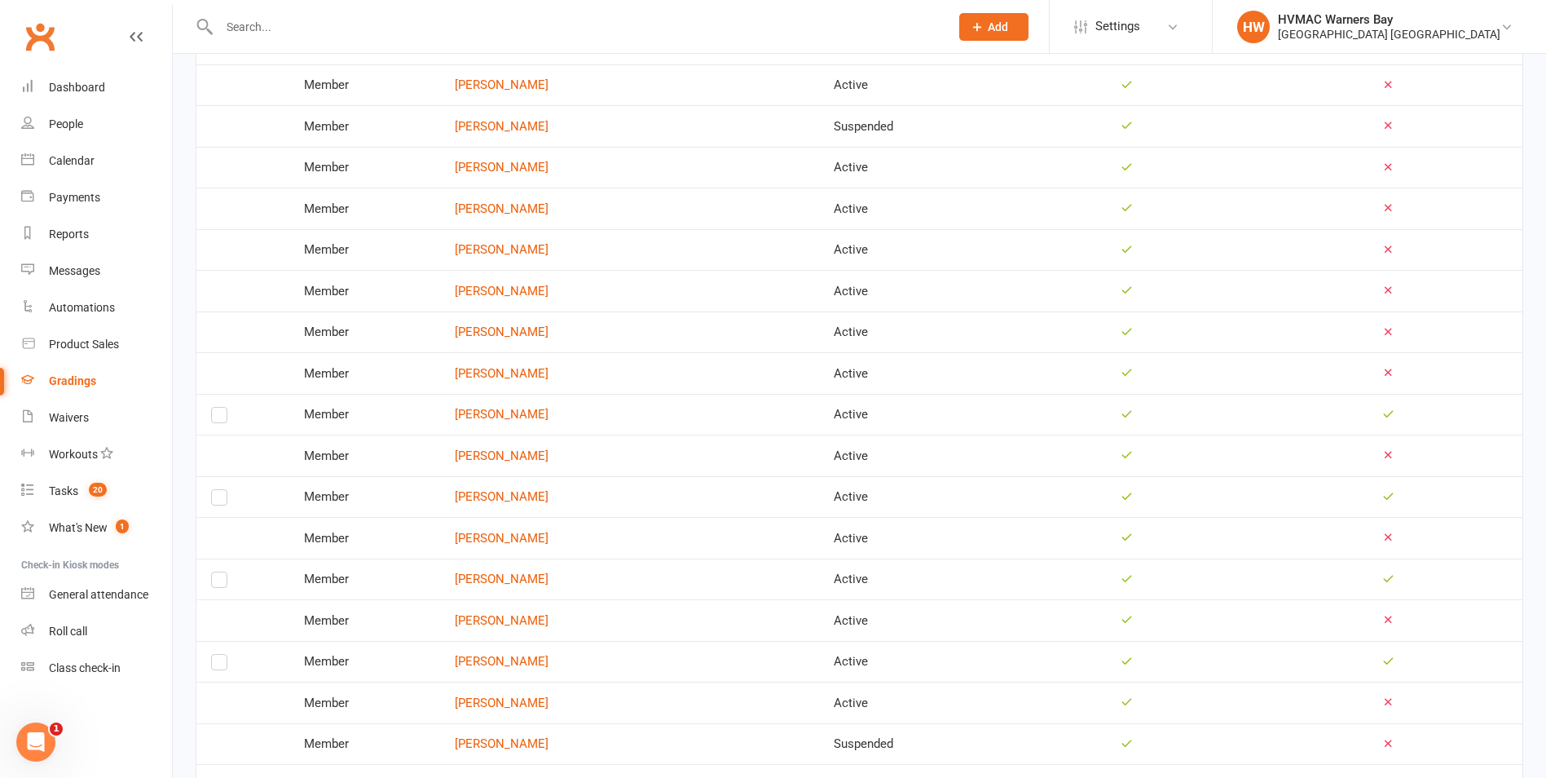
click at [218, 501] on label at bounding box center [219, 501] width 16 height 0
click at [218, 490] on input "checkbox" at bounding box center [219, 490] width 16 height 0
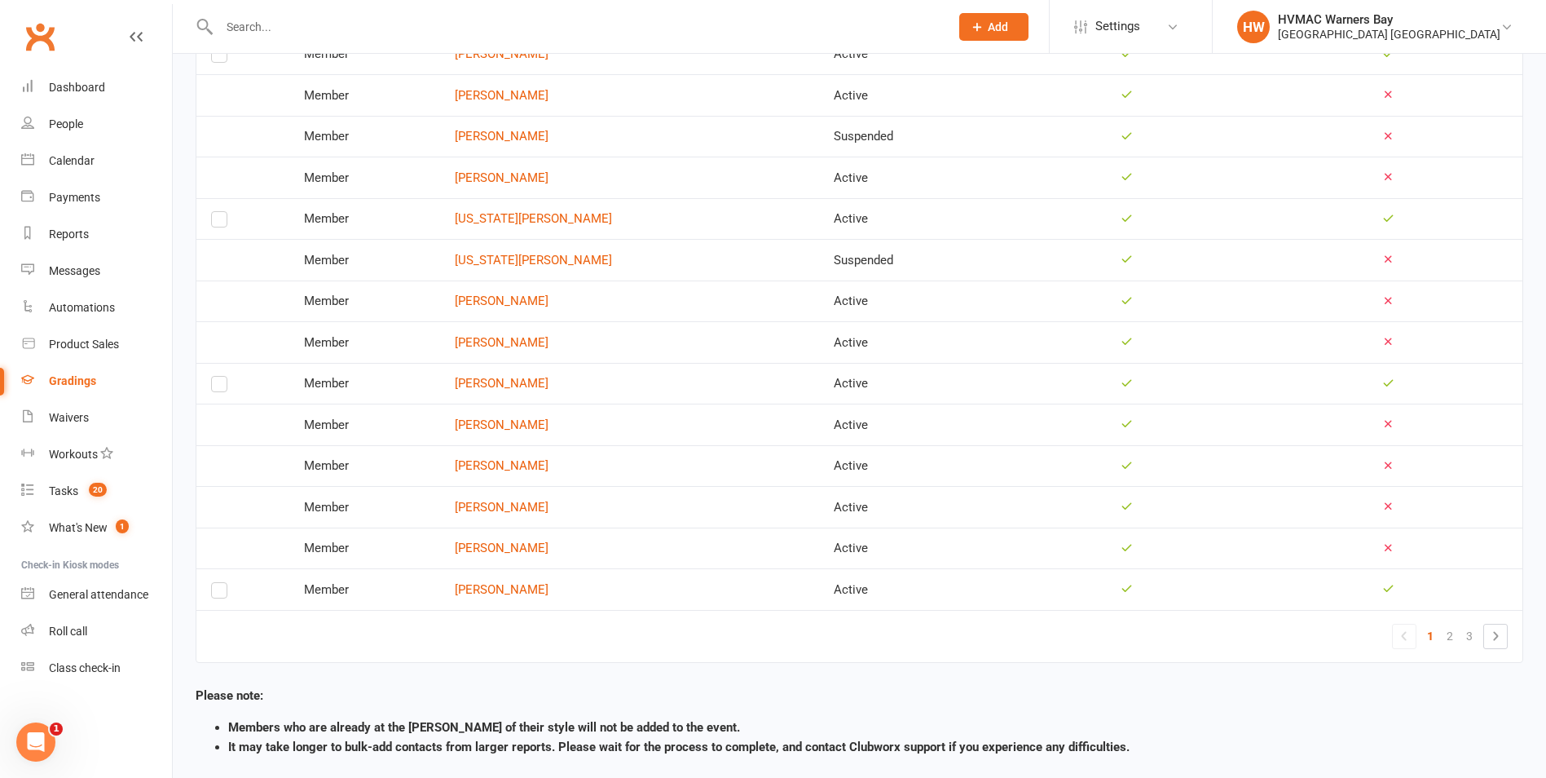
scroll to position [1712, 0]
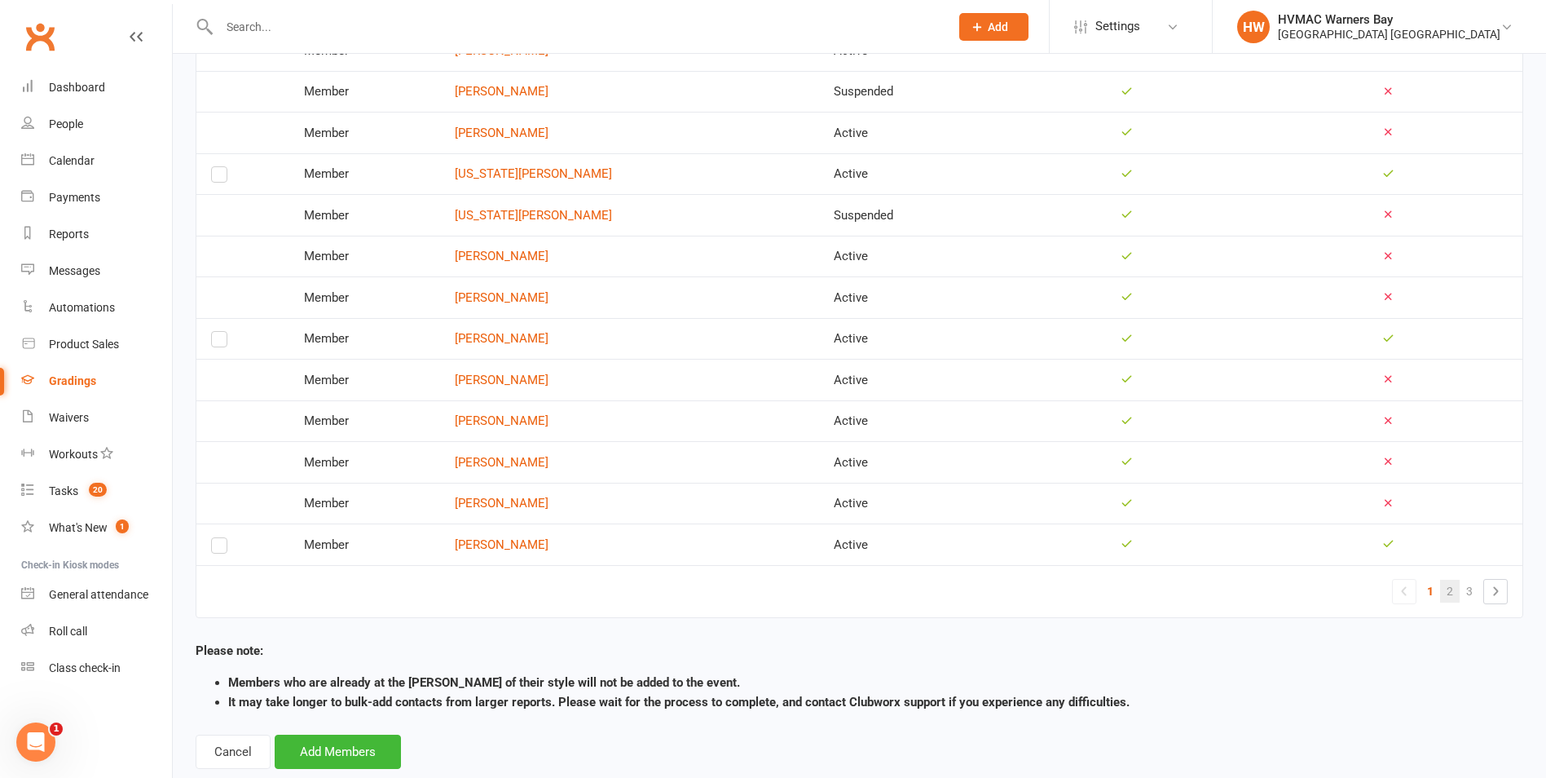
click at [1451, 592] on link "2" at bounding box center [1450, 591] width 20 height 23
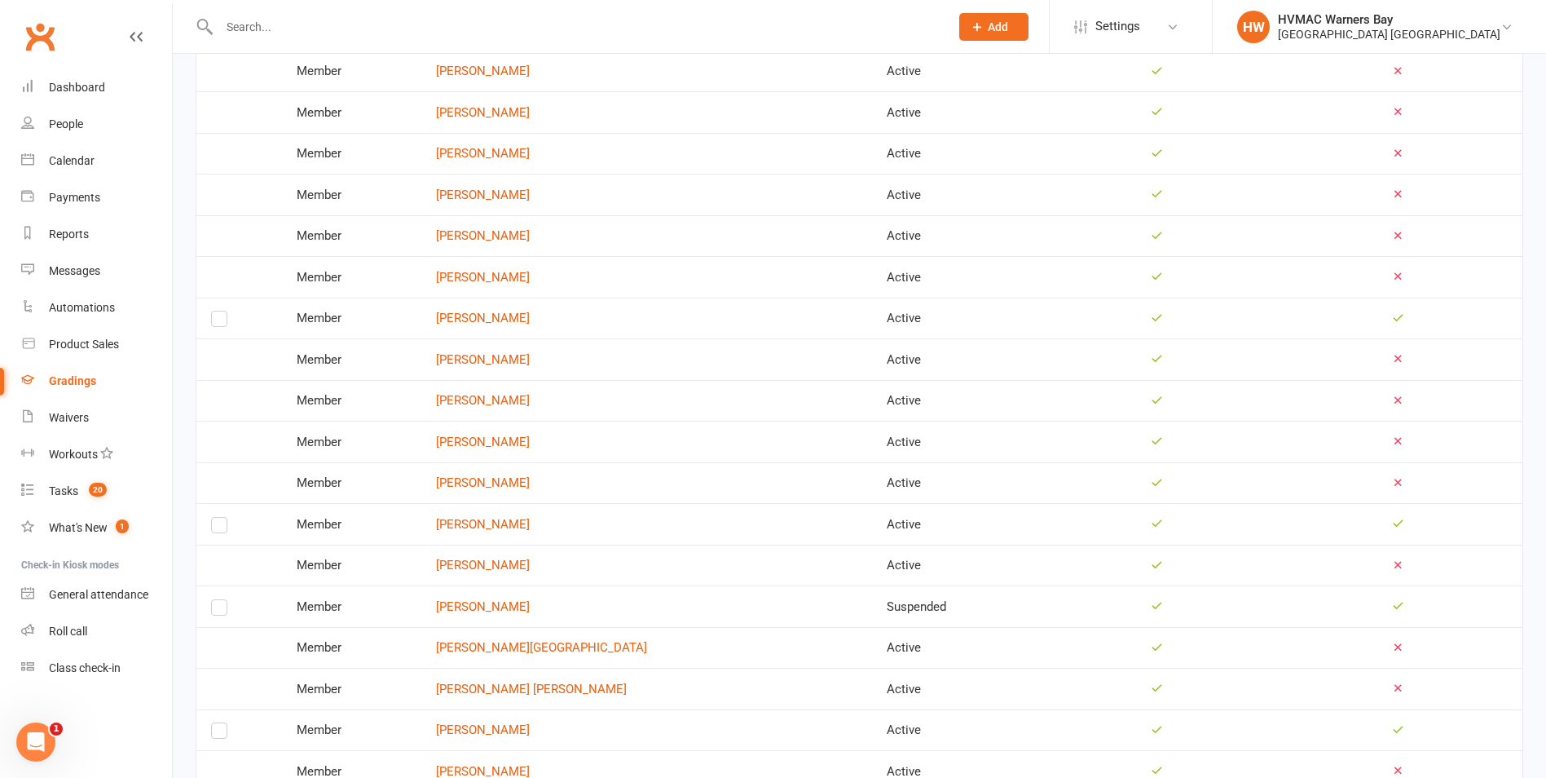
scroll to position [326, 0]
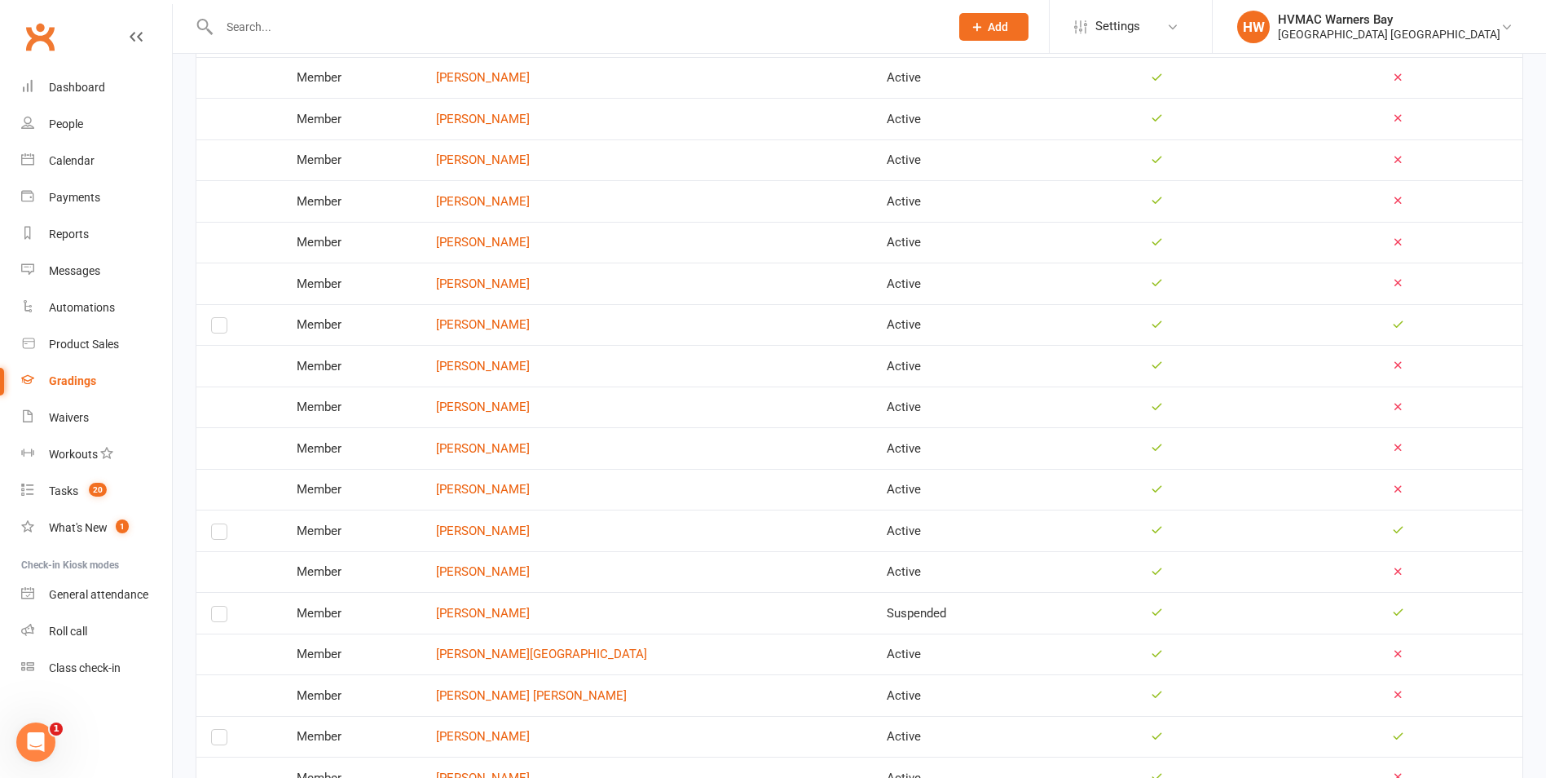
click at [221, 329] on label at bounding box center [219, 329] width 16 height 0
click at [221, 318] on input "checkbox" at bounding box center [219, 318] width 16 height 0
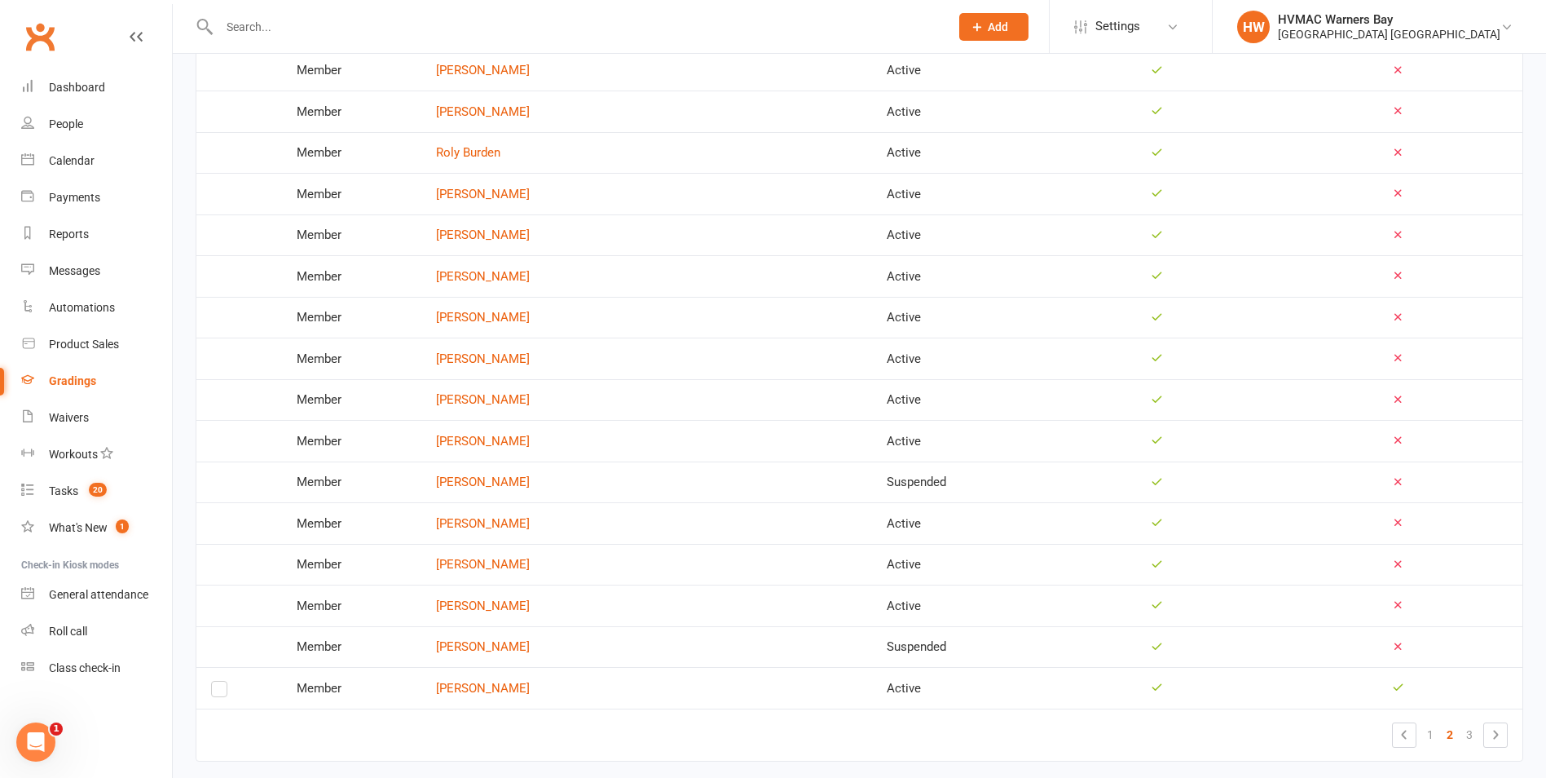
scroll to position [1749, 0]
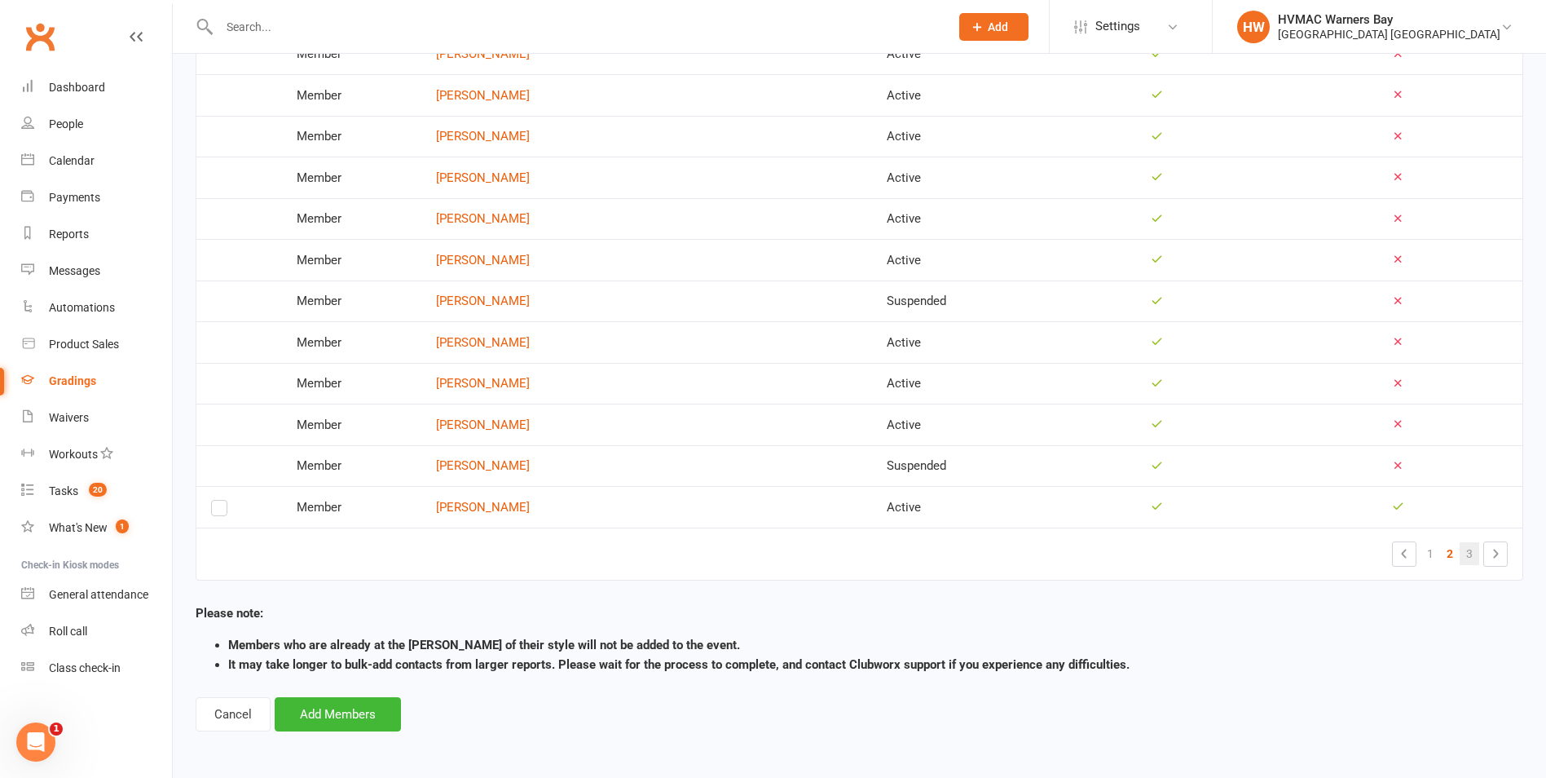
click at [1465, 552] on link "3" at bounding box center [1470, 553] width 20 height 23
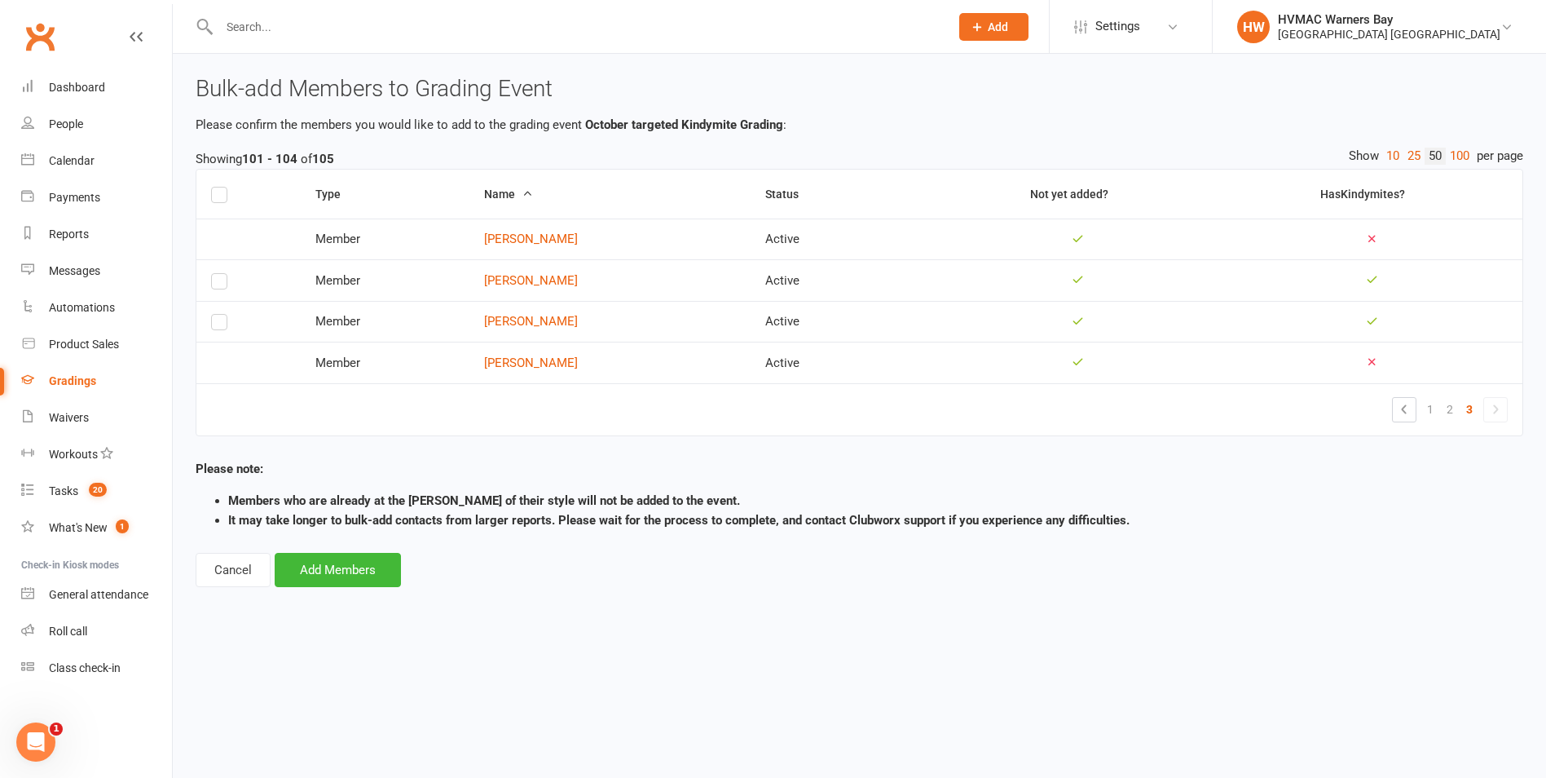
scroll to position [0, 0]
click at [326, 579] on button "Add Members" at bounding box center [338, 570] width 126 height 34
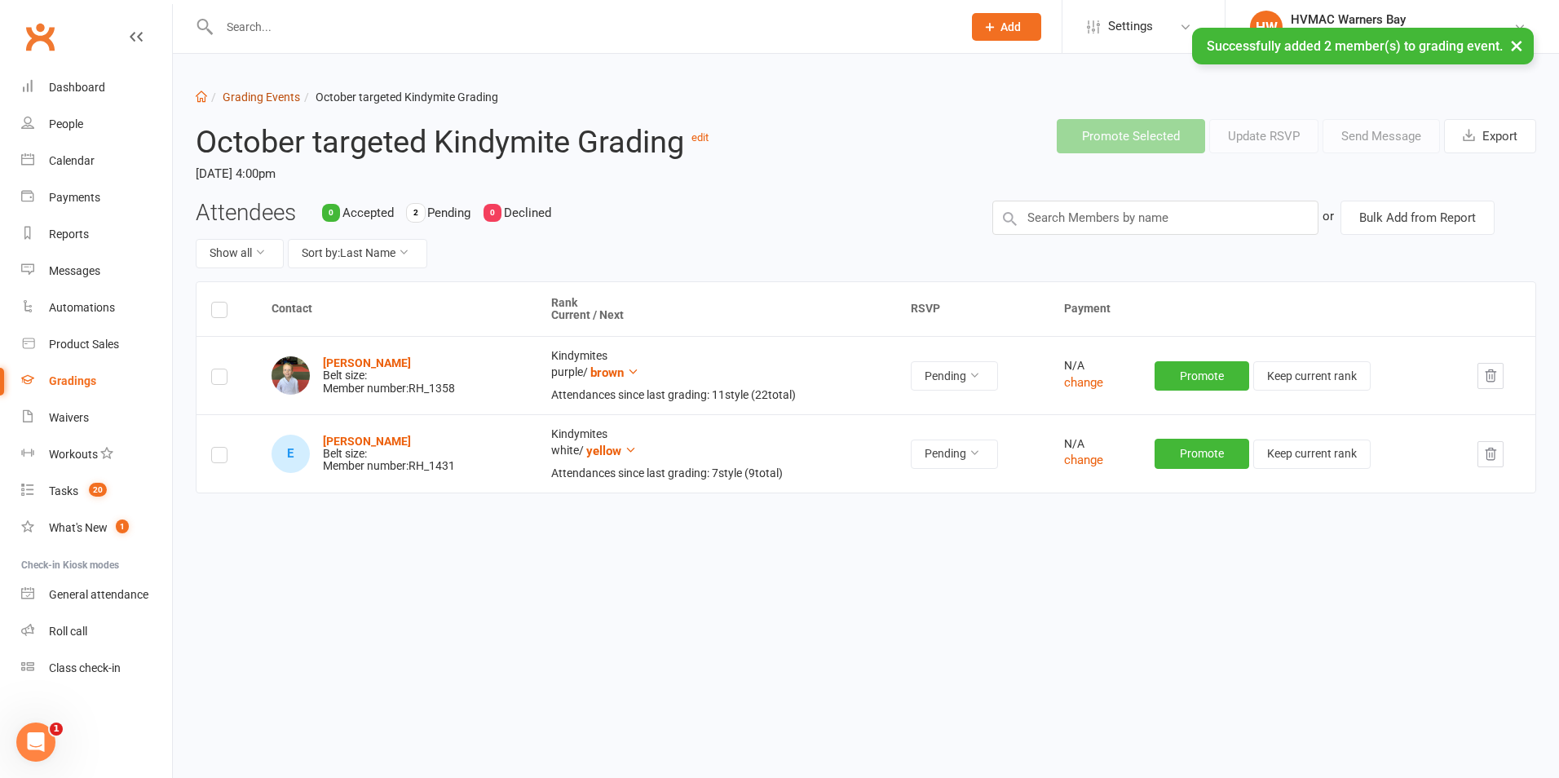
click at [262, 90] on link "Grading Events" at bounding box center [261, 96] width 77 height 13
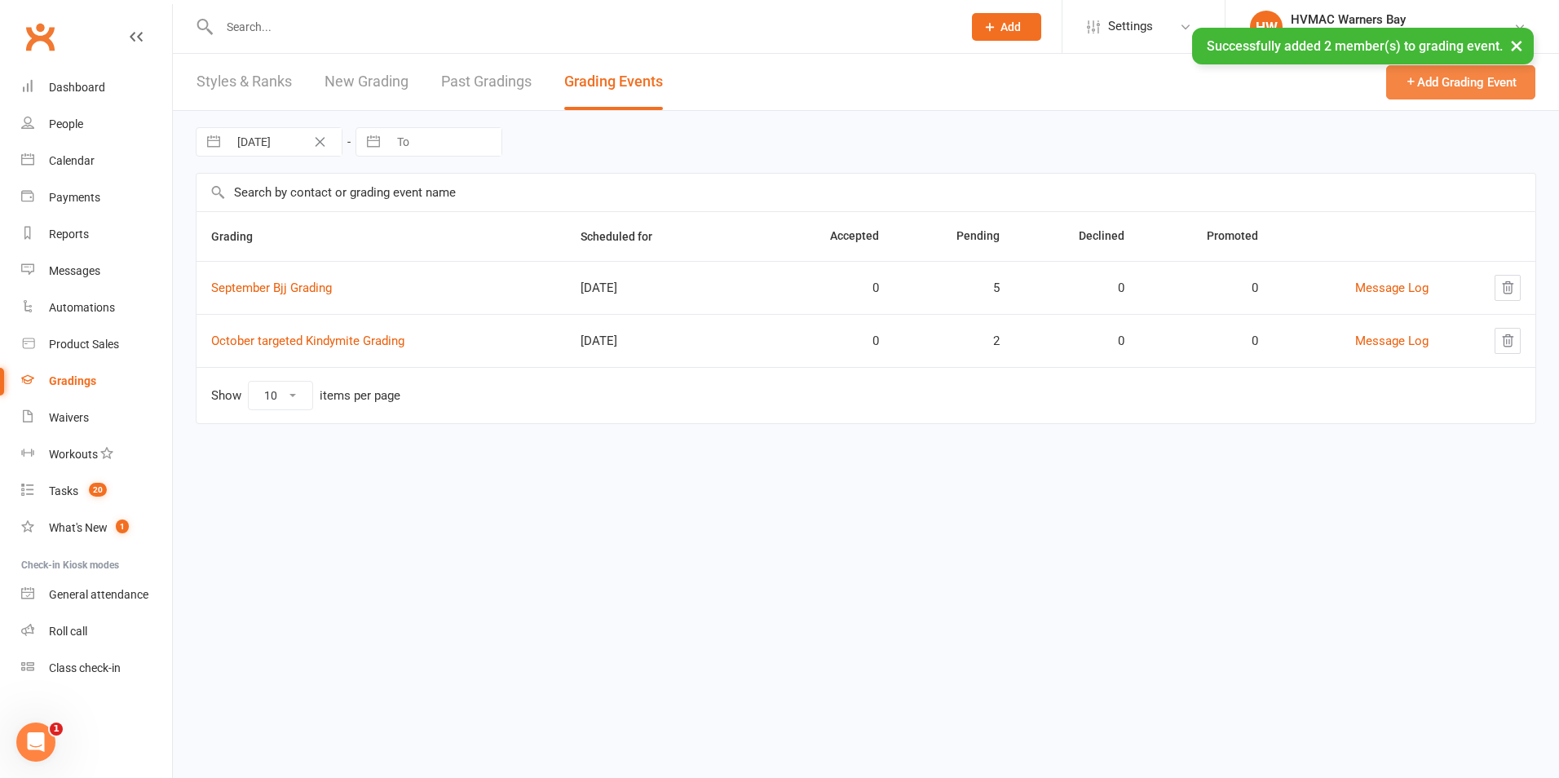
click at [1442, 82] on button "Add Grading Event" at bounding box center [1460, 82] width 149 height 34
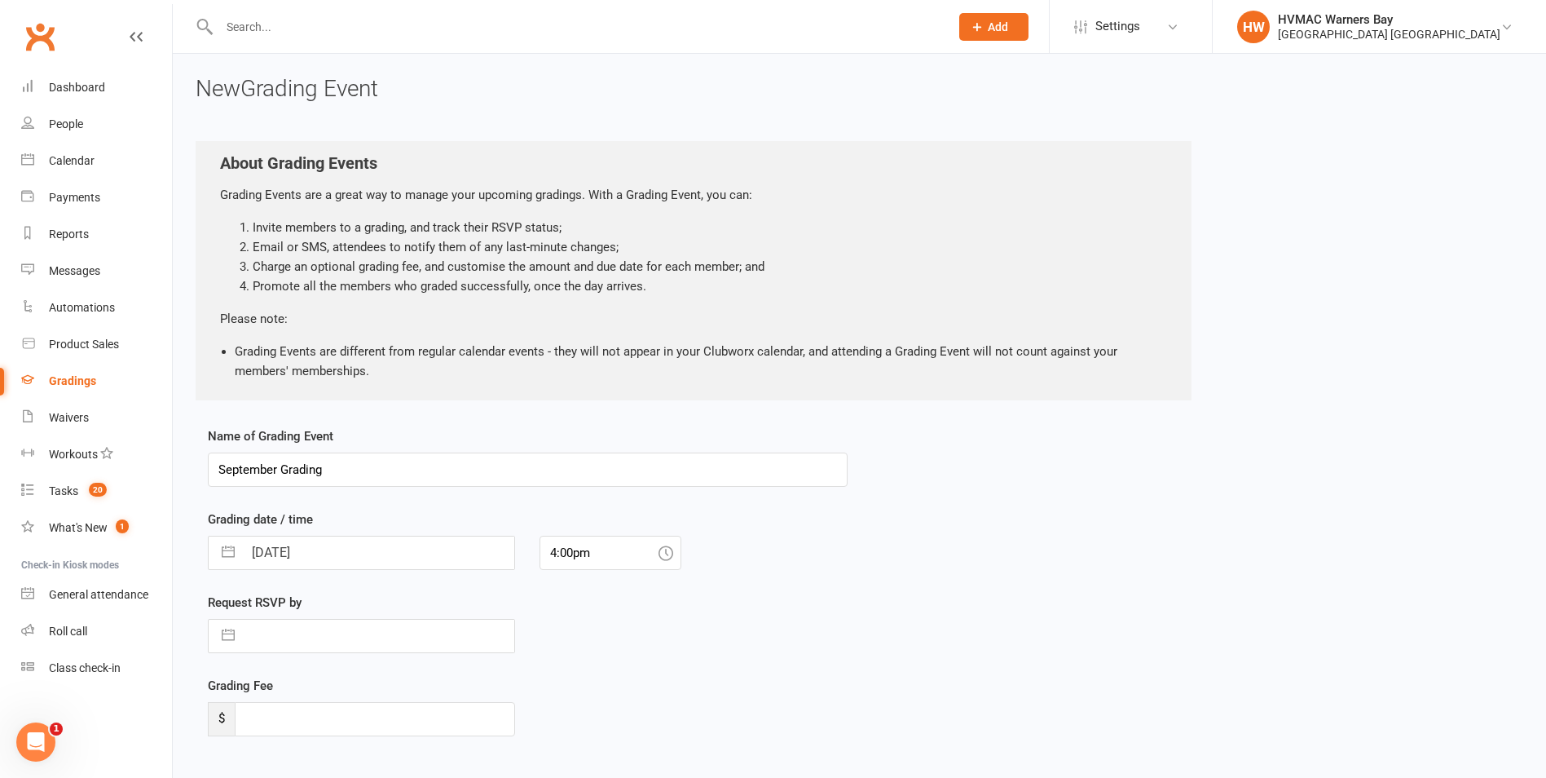
drag, startPoint x: 255, startPoint y: 473, endPoint x: 214, endPoint y: 475, distance: 41.6
click at [214, 475] on input "September Grading" at bounding box center [528, 469] width 640 height 34
type input "October targeted dynamites Grading"
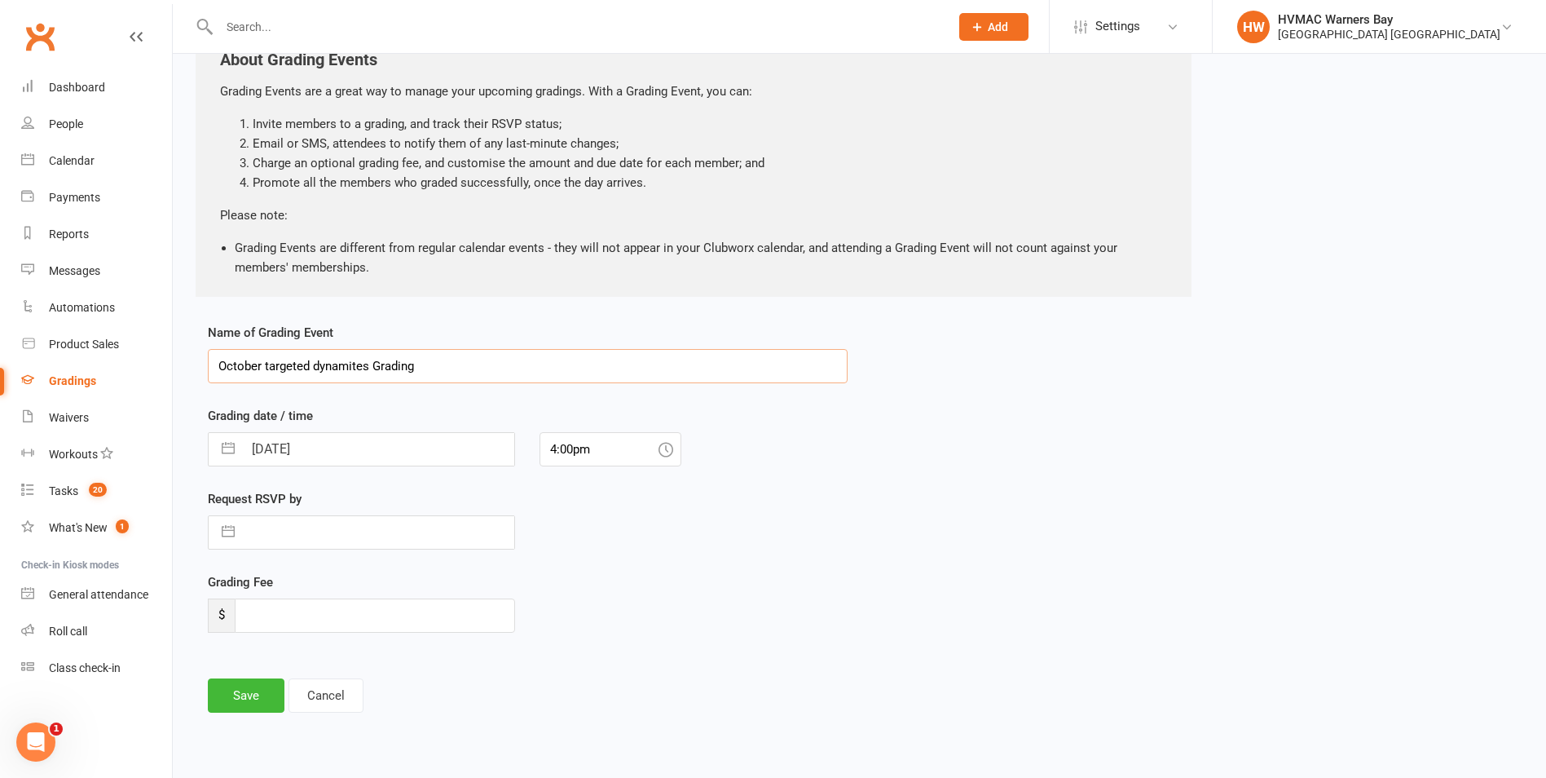
scroll to position [111, 0]
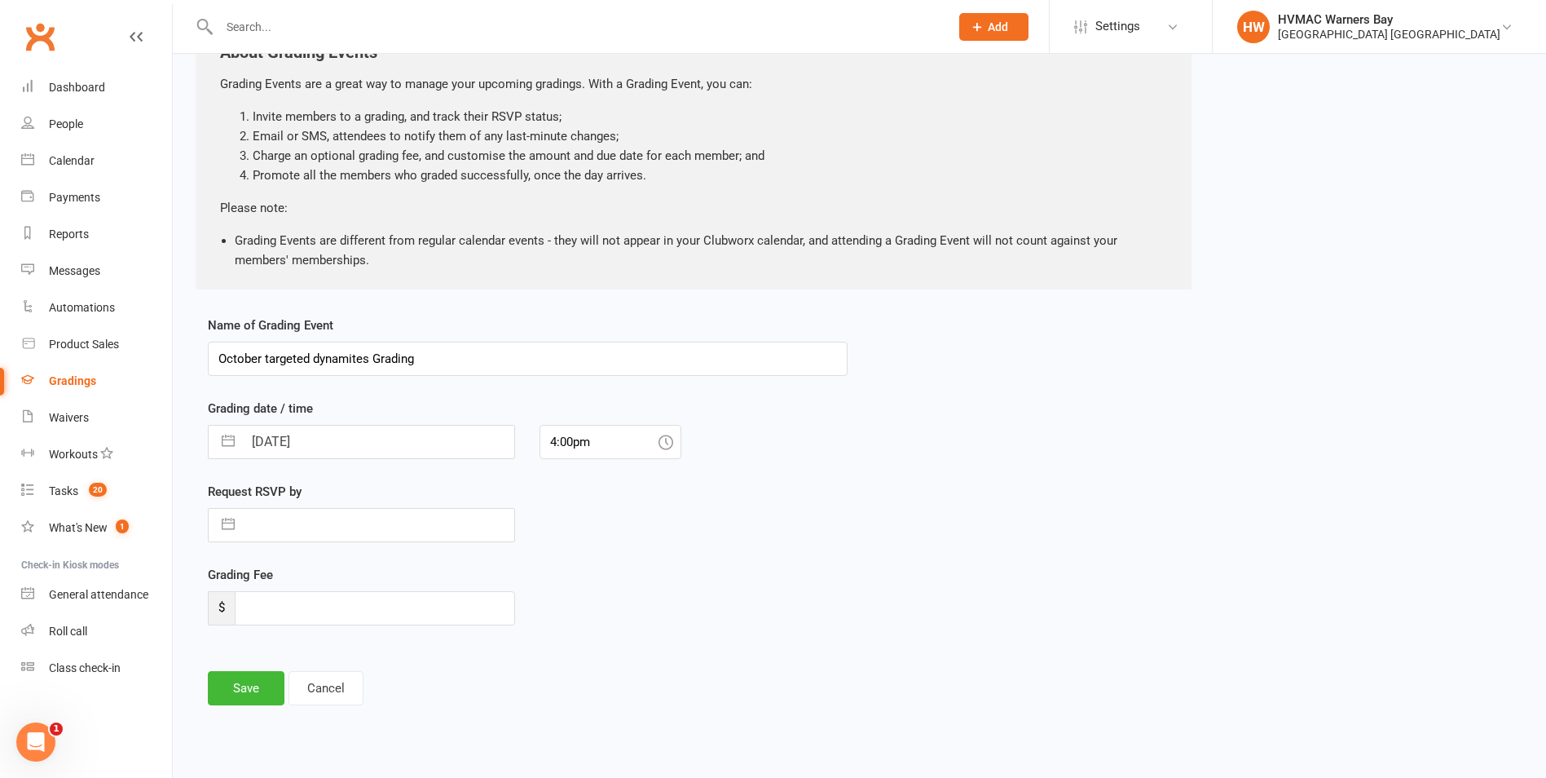
click at [313, 439] on input "16 Sep 2025" at bounding box center [378, 442] width 271 height 33
select select "7"
select select "2025"
select select "8"
select select "2025"
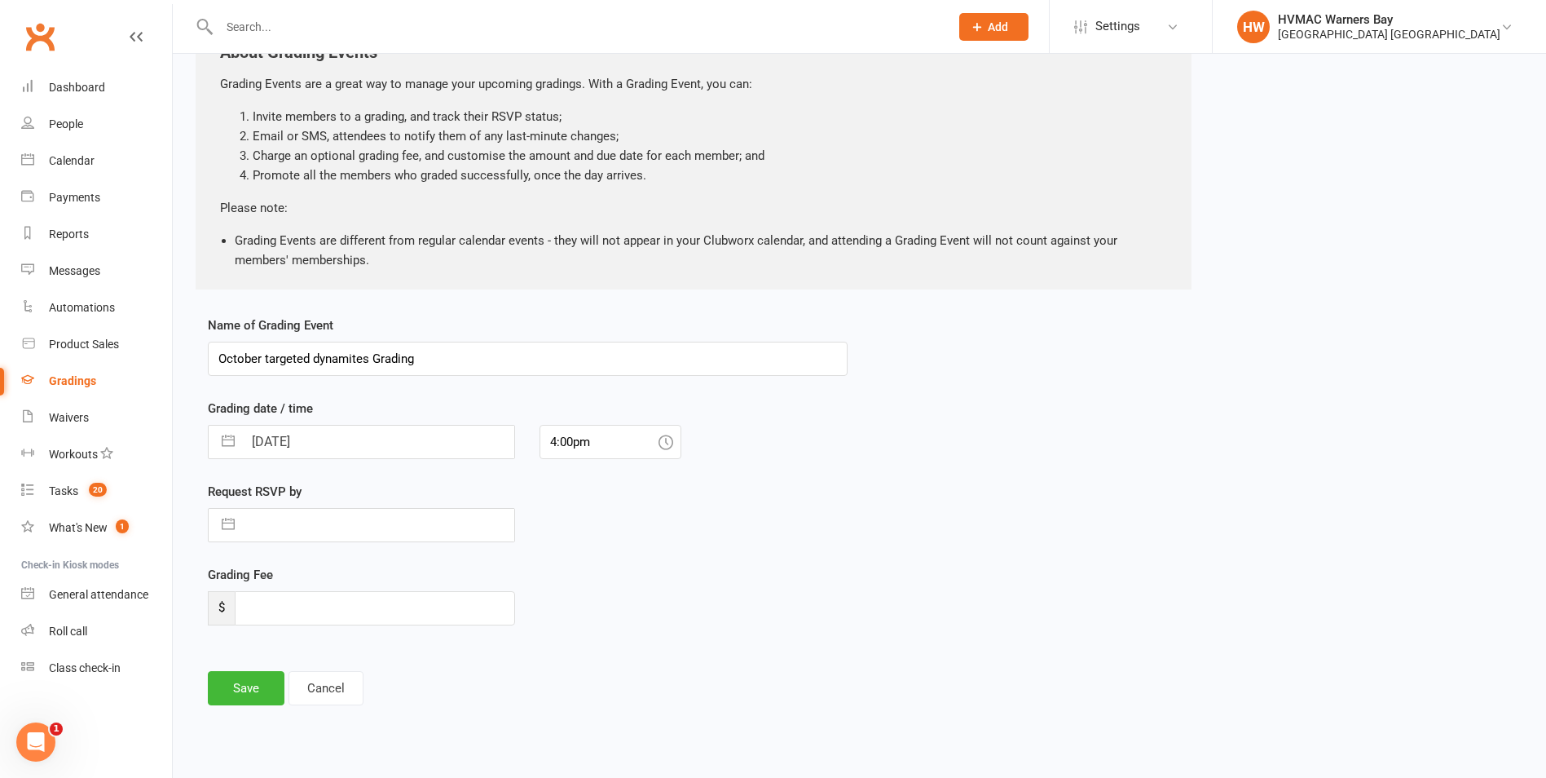
select select "9"
select select "2025"
click at [427, 507] on icon "Move forward to switch to the next month." at bounding box center [433, 506] width 15 height 15
select select "10"
select select "2025"
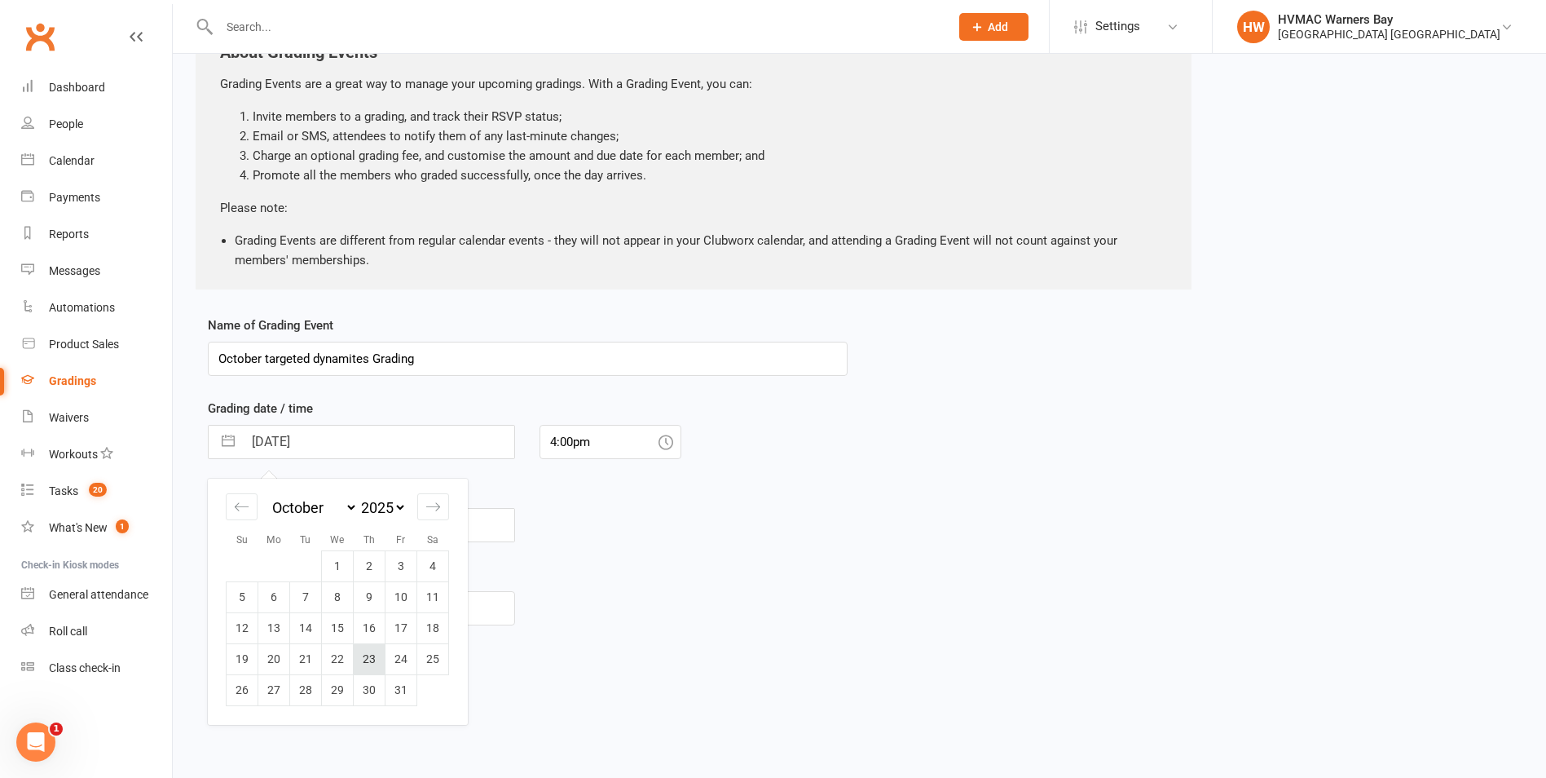
click at [375, 663] on td "23" at bounding box center [370, 658] width 32 height 31
type input "23 Oct 2025"
click at [248, 691] on button "Save" at bounding box center [246, 688] width 77 height 34
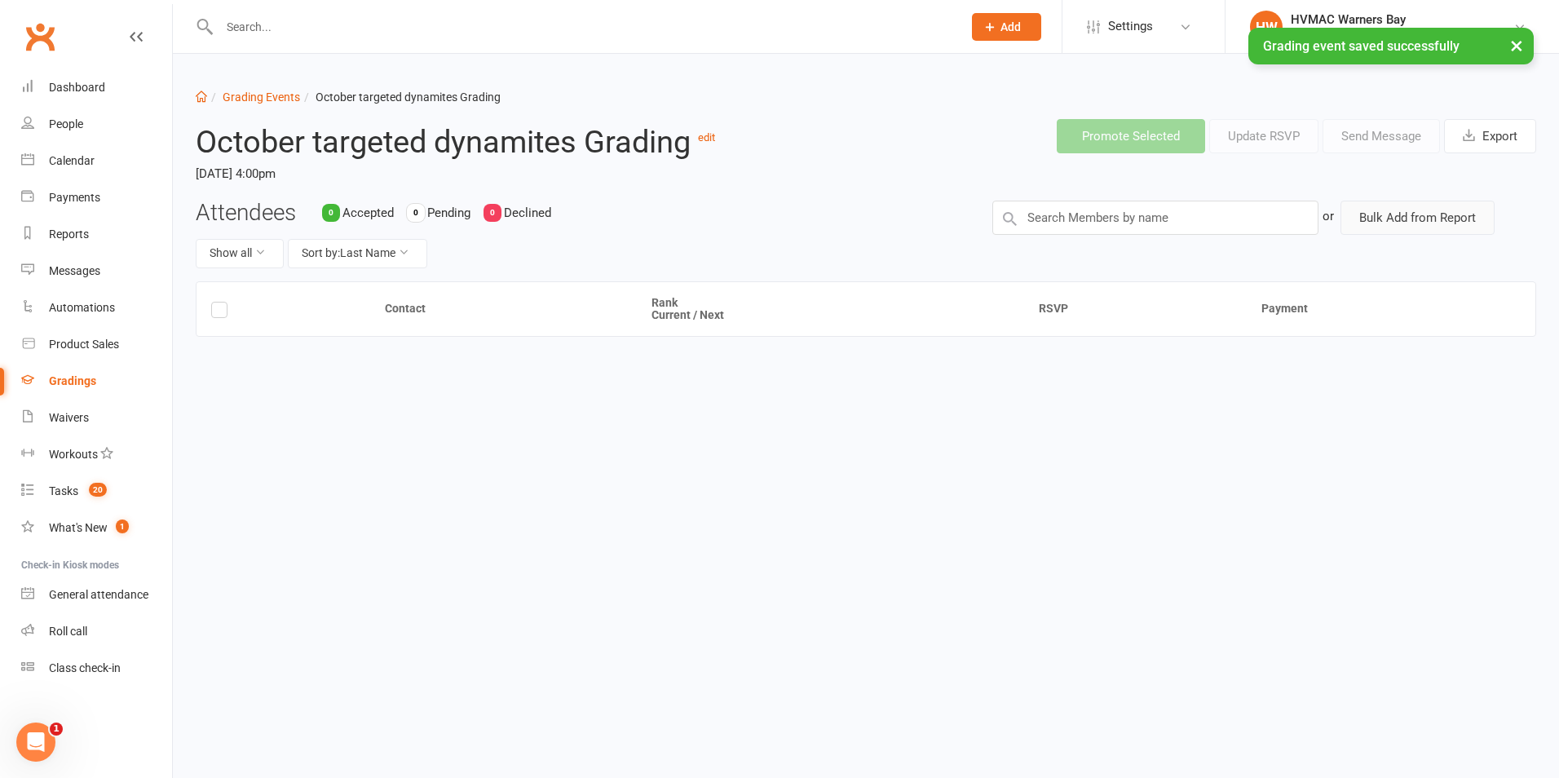
click at [1396, 222] on button "Bulk Add from Report" at bounding box center [1417, 218] width 154 height 34
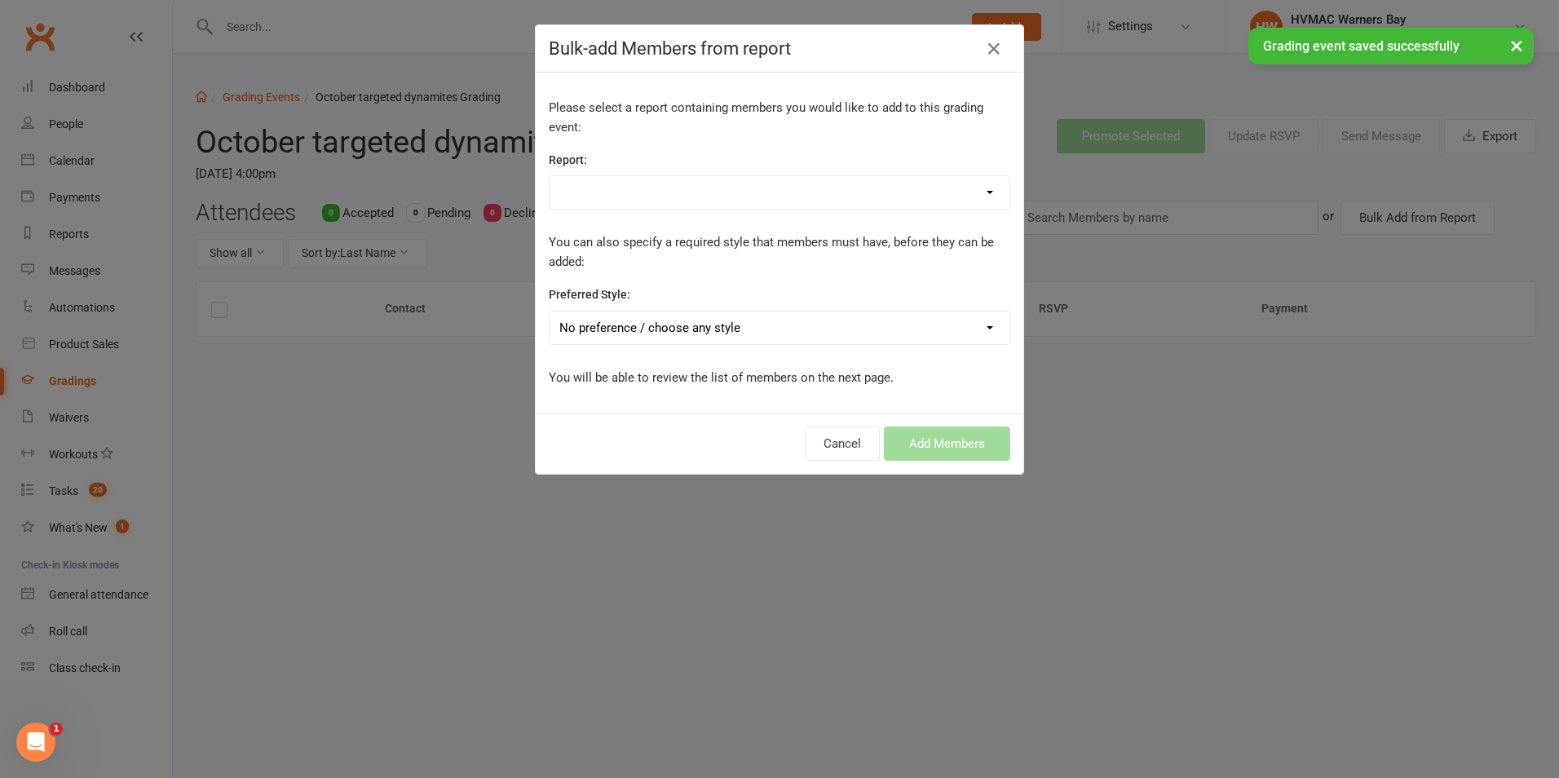
click at [915, 171] on div "Report: 1A EOW - Active/Hold Members 1D EOW - DNA 1 - EOW First intro session 1…" at bounding box center [779, 180] width 461 height 60
click at [908, 181] on select "1A EOW - Active/Hold Members 1D EOW - DNA 1 - EOW First intro session 1 - EOW m…" at bounding box center [779, 192] width 460 height 33
select select "145102"
click at [549, 177] on select "1A EOW - Active/Hold Members 1D EOW - DNA 1 - EOW First intro session 1 - EOW m…" at bounding box center [779, 192] width 460 height 33
click at [772, 333] on select "No preference / choose any style Brazilian Jiu Jitsu Dragons and Adults Dynamit…" at bounding box center [779, 327] width 460 height 33
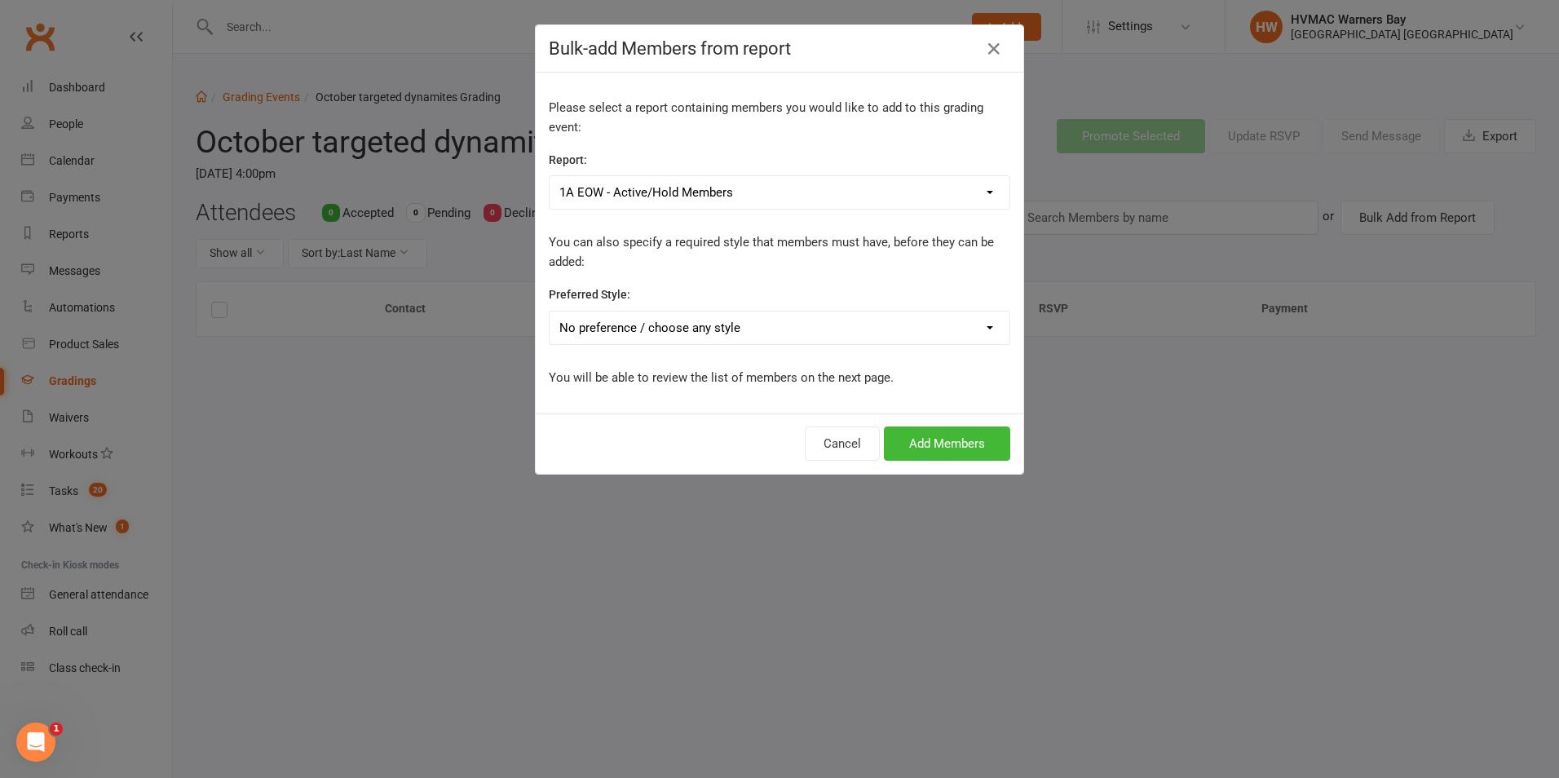
select select "1760"
click at [549, 312] on select "No preference / choose any style Brazilian Jiu Jitsu Dragons and Adults Dynamit…" at bounding box center [779, 327] width 460 height 33
click at [903, 448] on button "Add Members" at bounding box center [947, 443] width 126 height 34
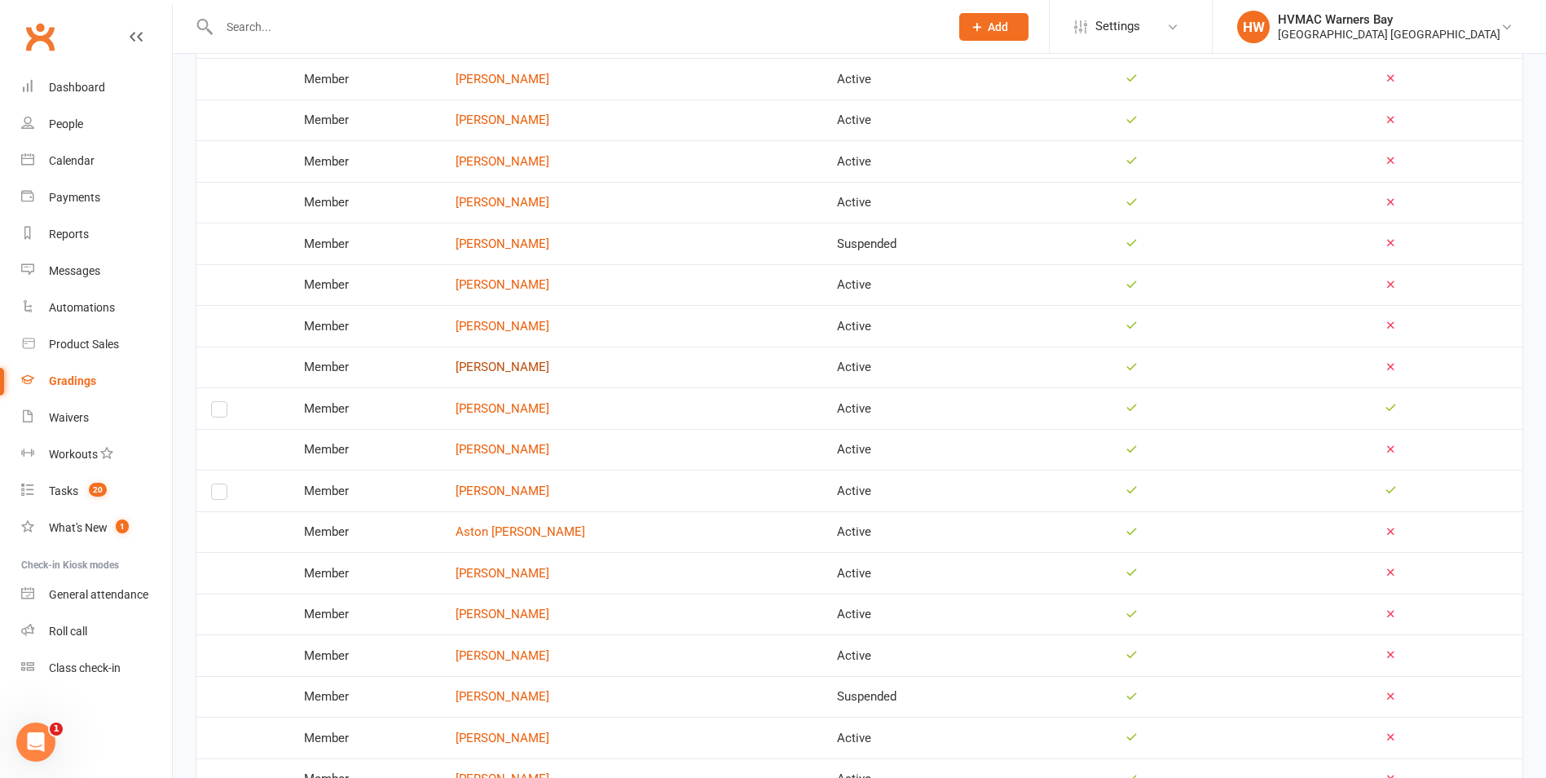
scroll to position [245, 0]
click at [214, 369] on label at bounding box center [219, 369] width 16 height 0
click at [214, 359] on input "checkbox" at bounding box center [219, 359] width 16 height 0
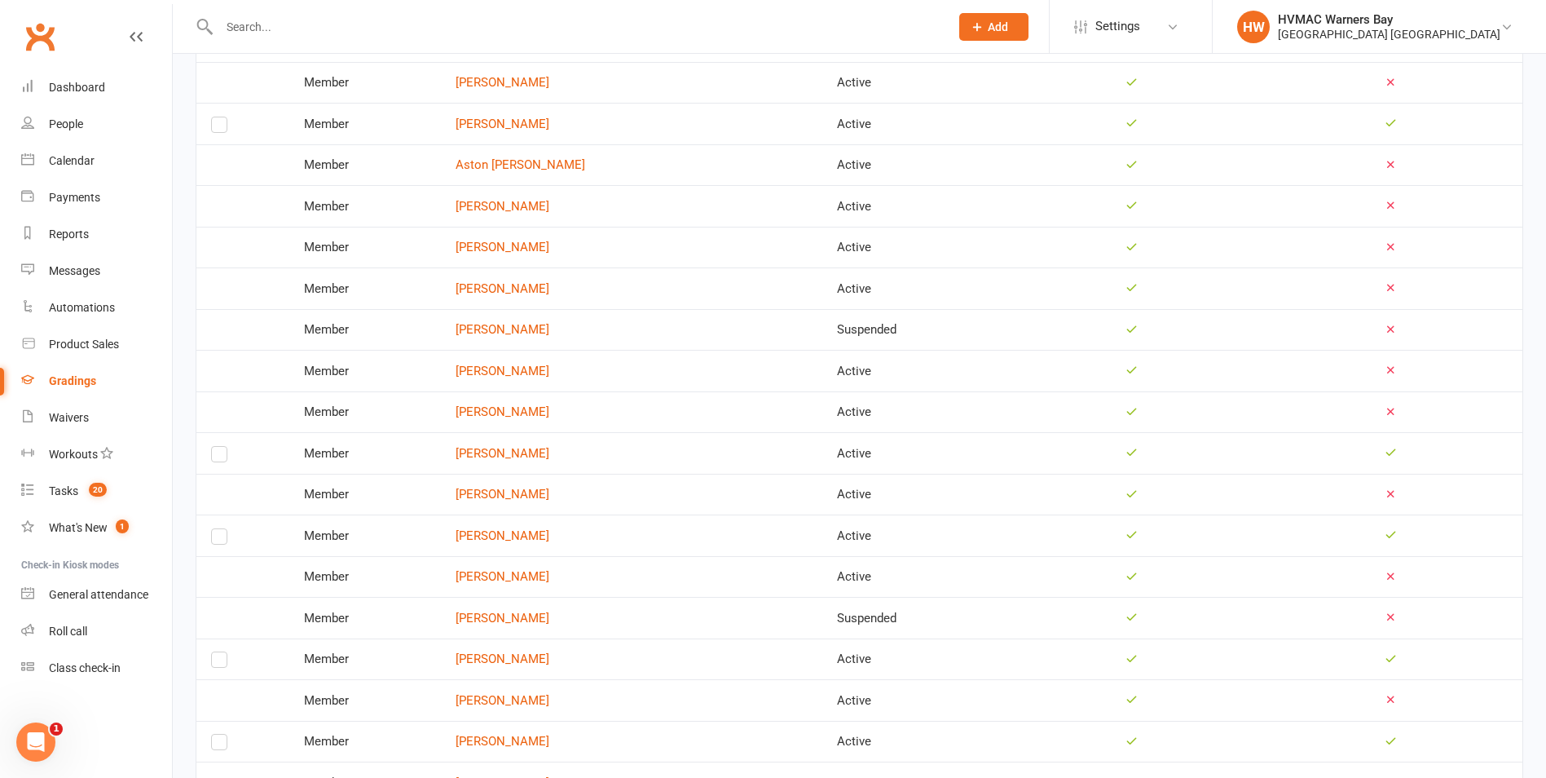
scroll to position [571, 0]
click at [219, 455] on label at bounding box center [219, 455] width 16 height 0
click at [219, 444] on input "checkbox" at bounding box center [219, 444] width 16 height 0
click at [218, 537] on label at bounding box center [219, 537] width 16 height 0
click at [218, 527] on input "checkbox" at bounding box center [219, 527] width 16 height 0
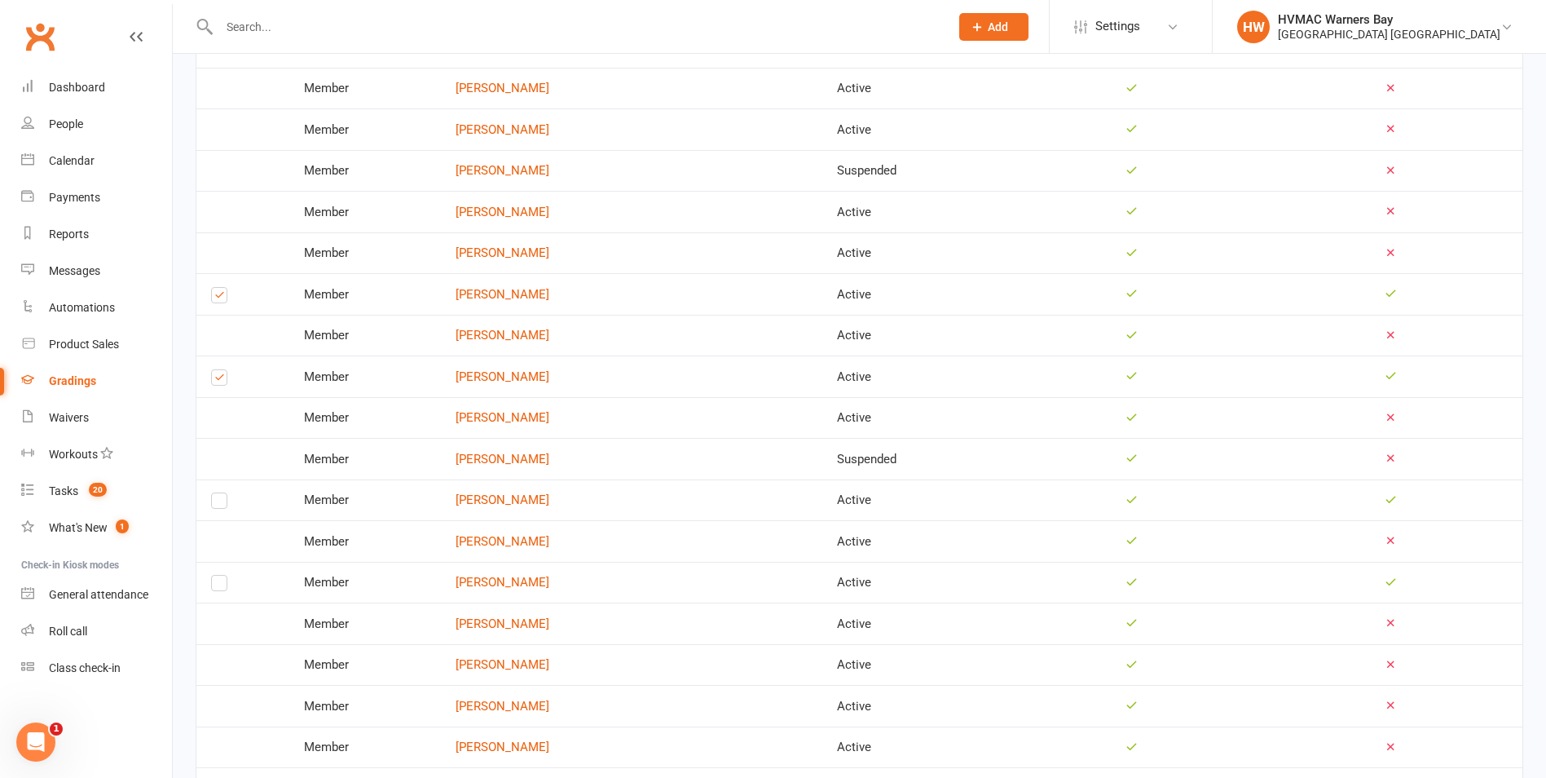
scroll to position [734, 0]
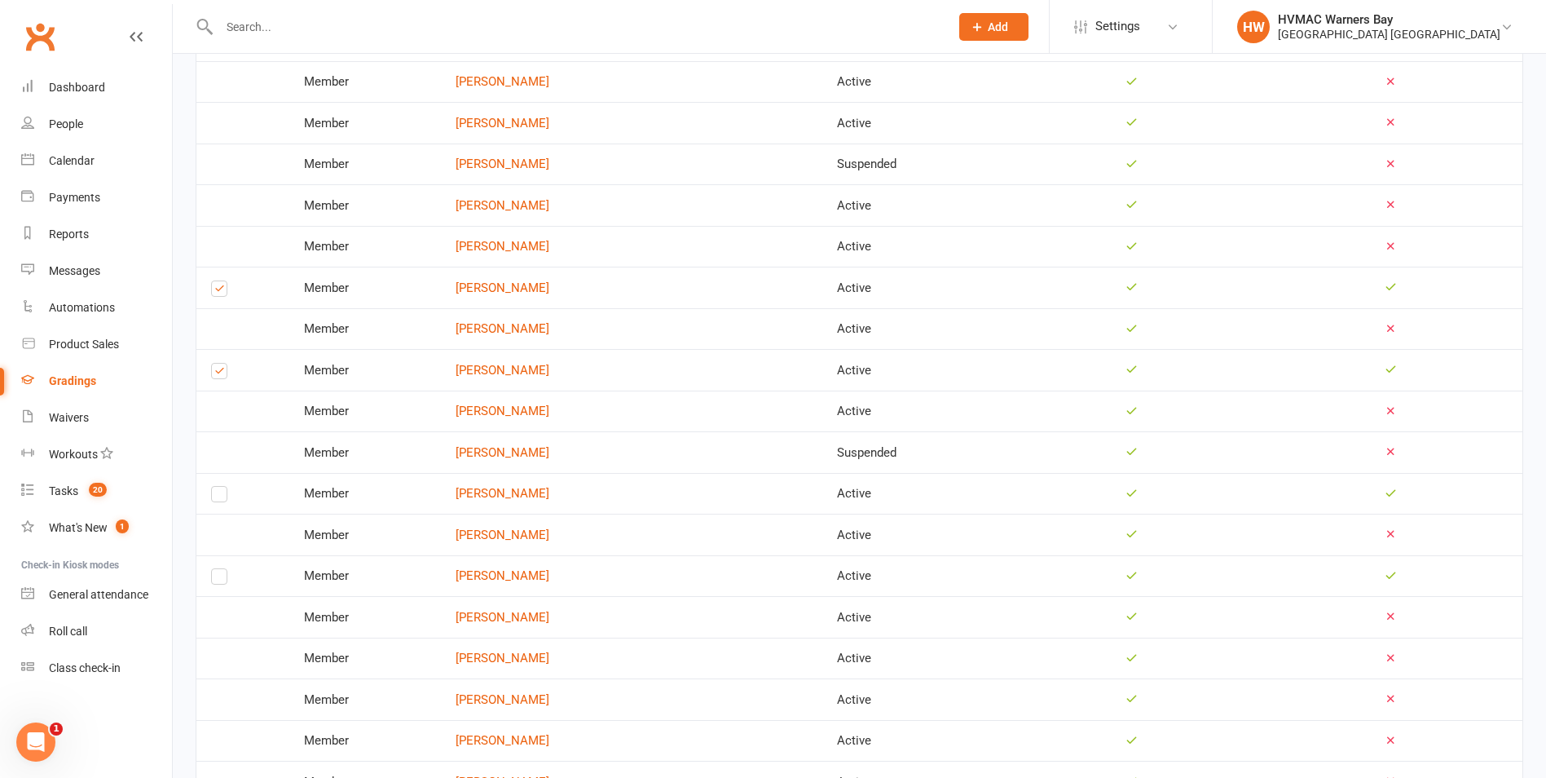
click at [225, 497] on label at bounding box center [219, 497] width 16 height 0
click at [225, 487] on input "checkbox" at bounding box center [219, 487] width 16 height 0
click at [214, 580] on label at bounding box center [219, 580] width 16 height 0
click at [214, 569] on input "checkbox" at bounding box center [219, 569] width 16 height 0
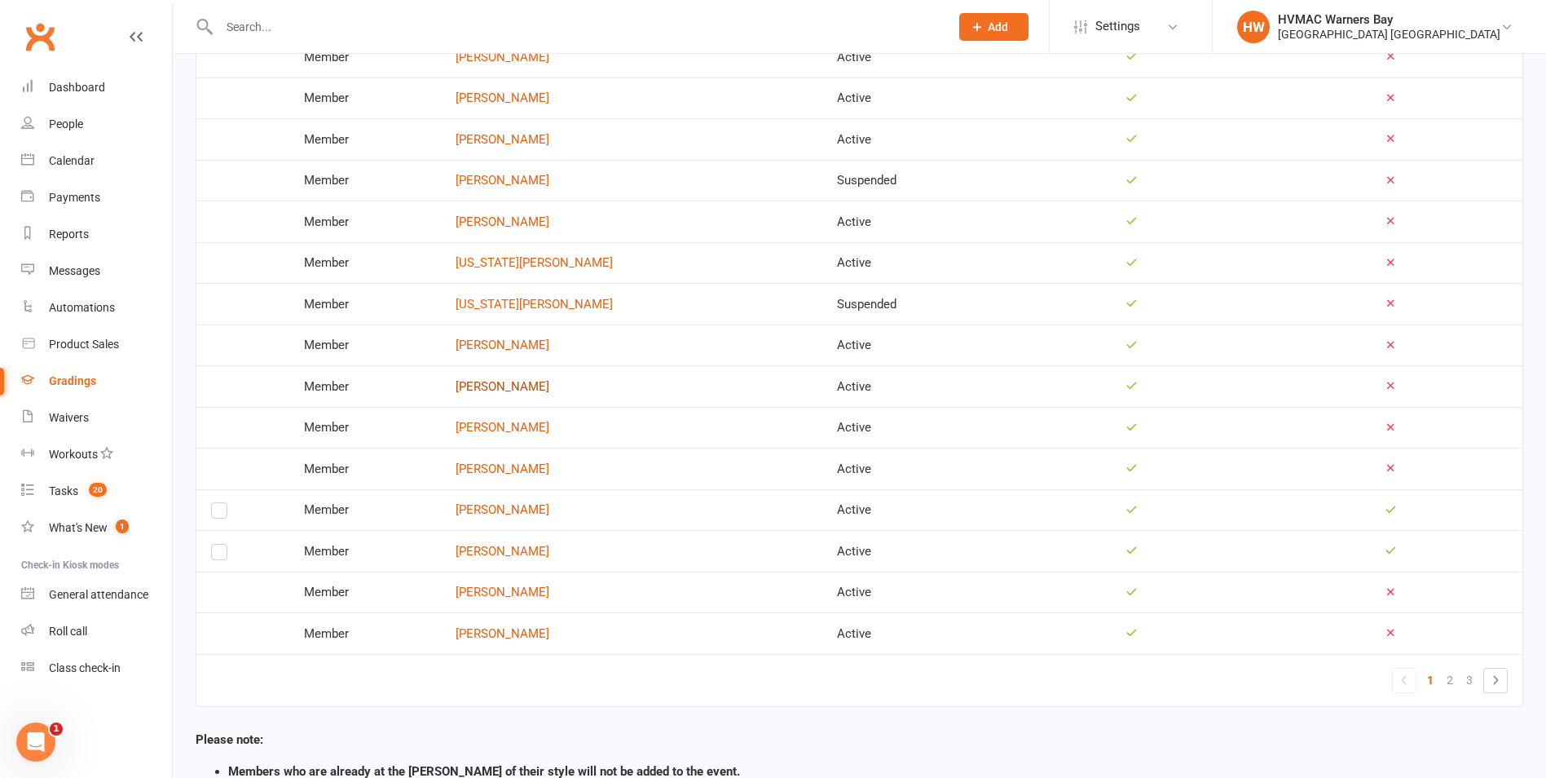
scroll to position [1630, 0]
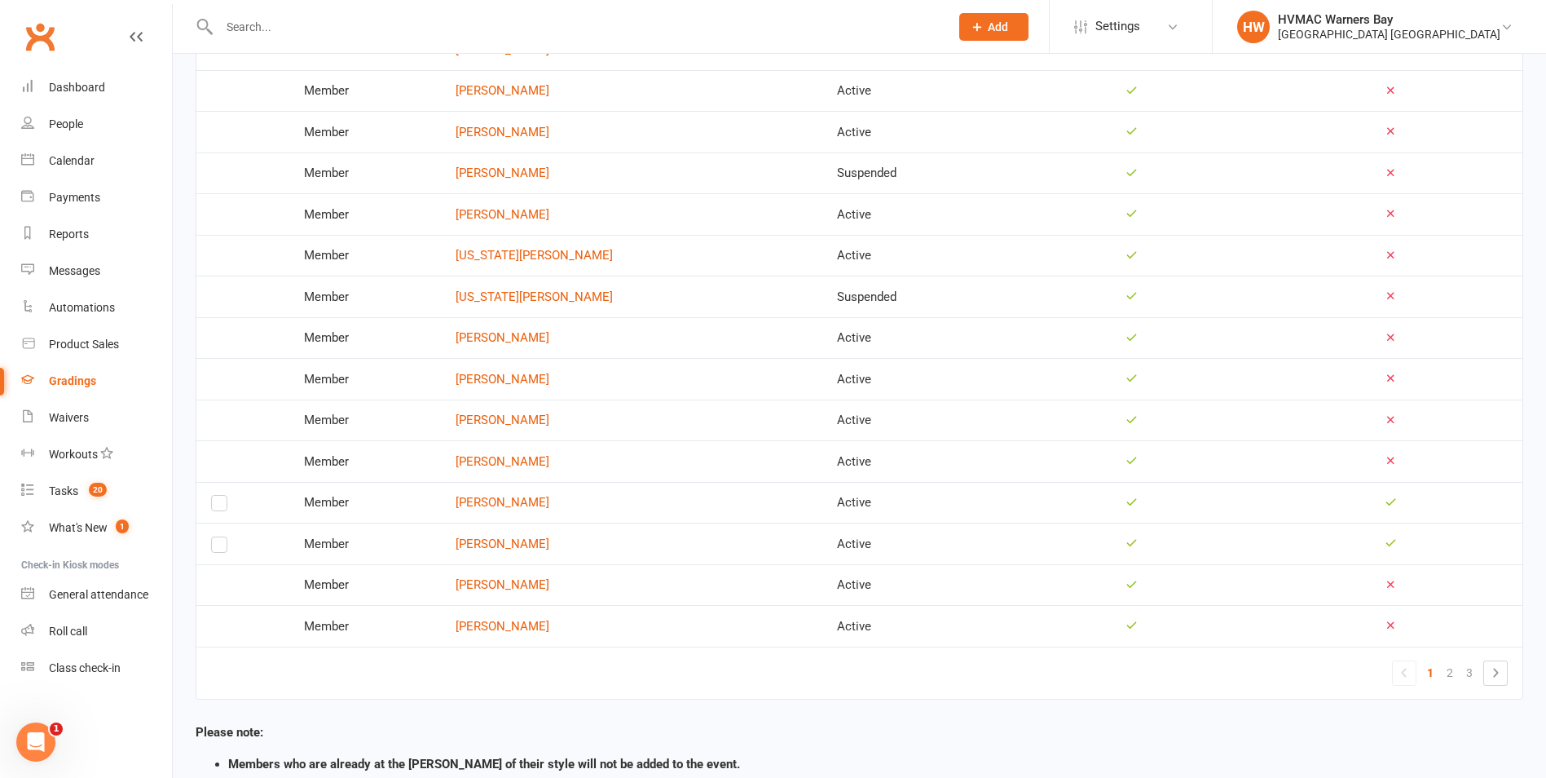
click at [221, 506] on label at bounding box center [219, 506] width 16 height 0
click at [221, 496] on input "checkbox" at bounding box center [219, 496] width 16 height 0
click at [1443, 672] on link "2" at bounding box center [1450, 672] width 20 height 23
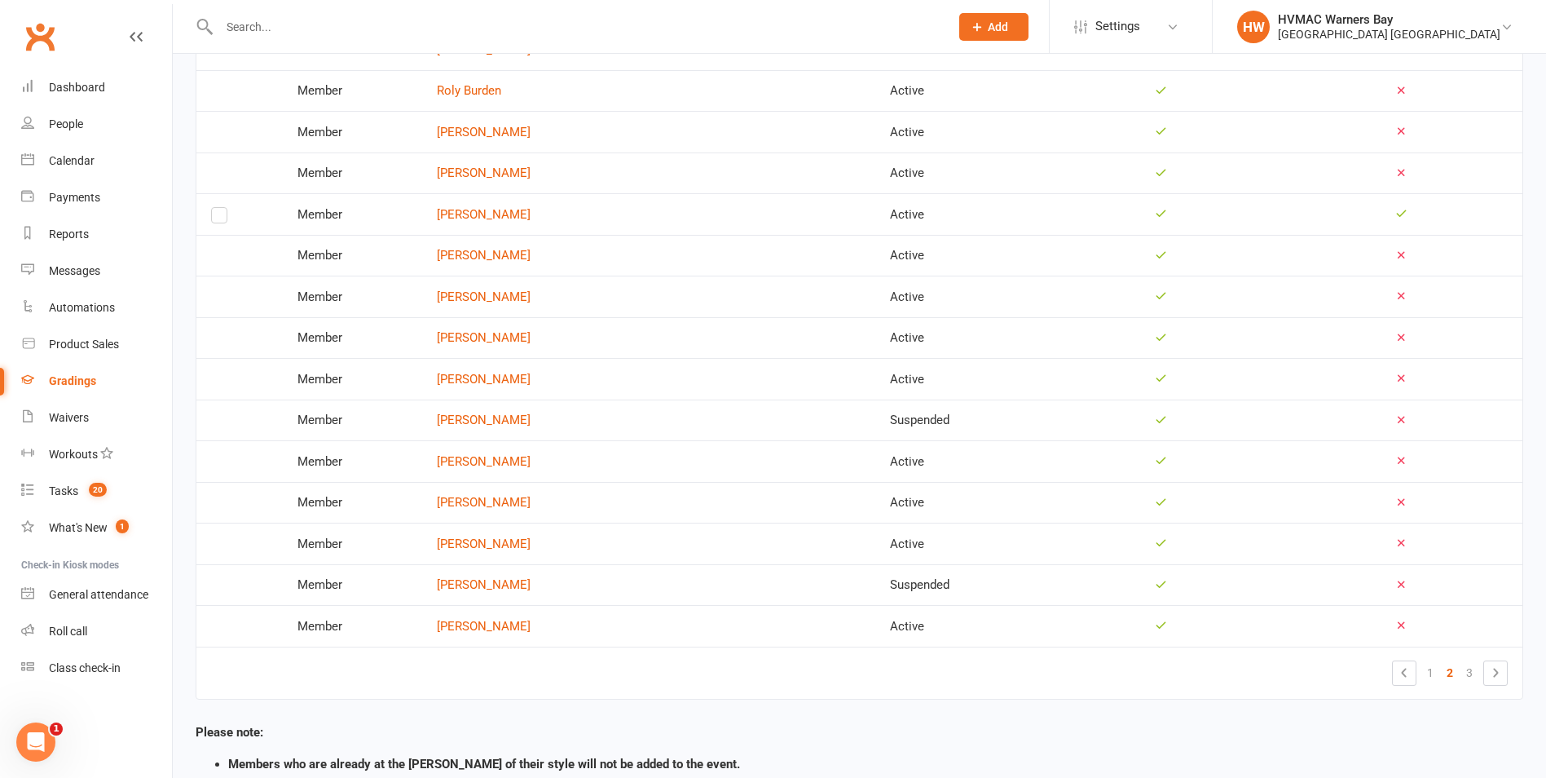
click at [223, 218] on label at bounding box center [219, 218] width 16 height 0
click at [223, 208] on input "checkbox" at bounding box center [219, 208] width 16 height 0
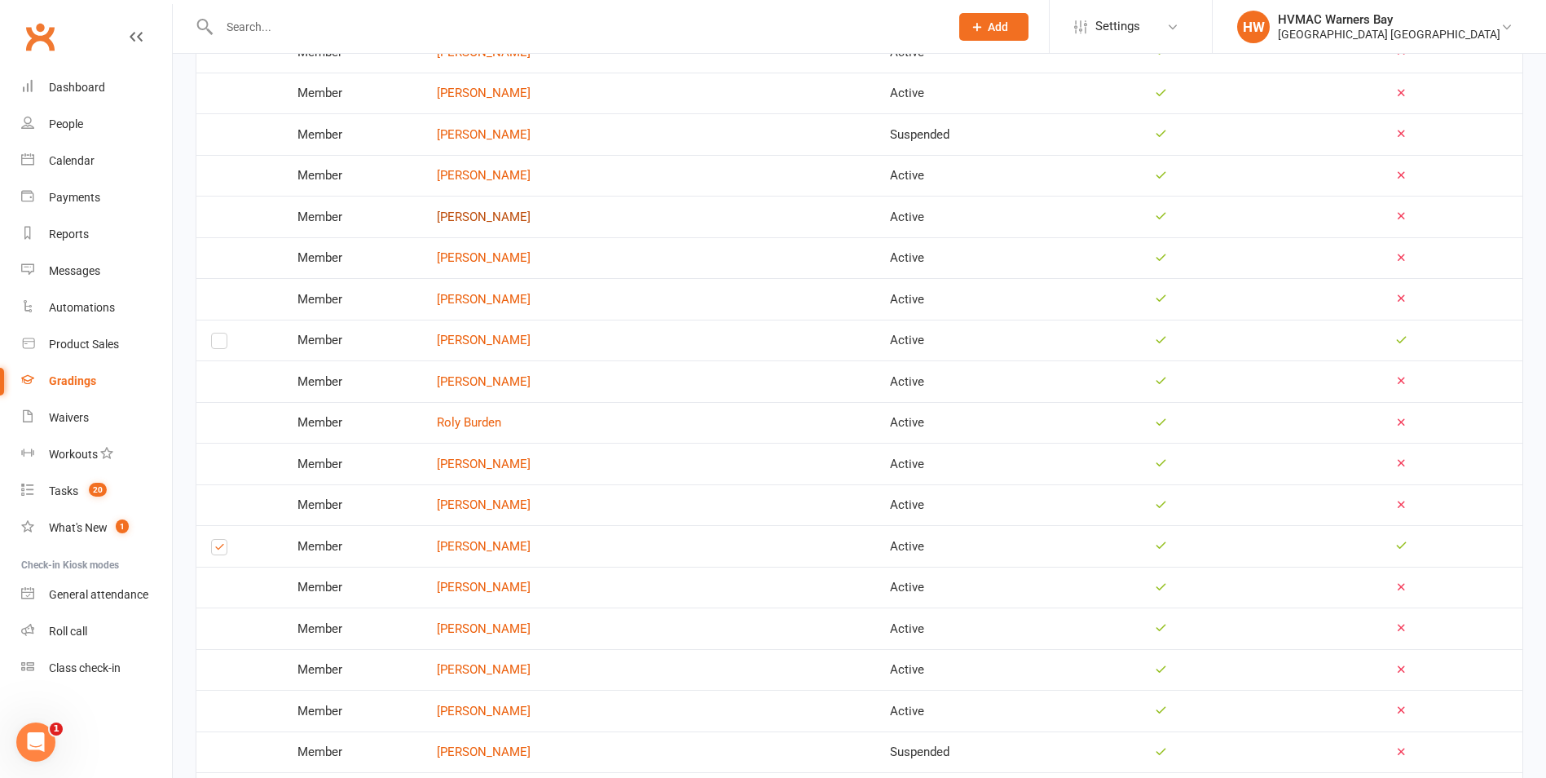
scroll to position [1223, 0]
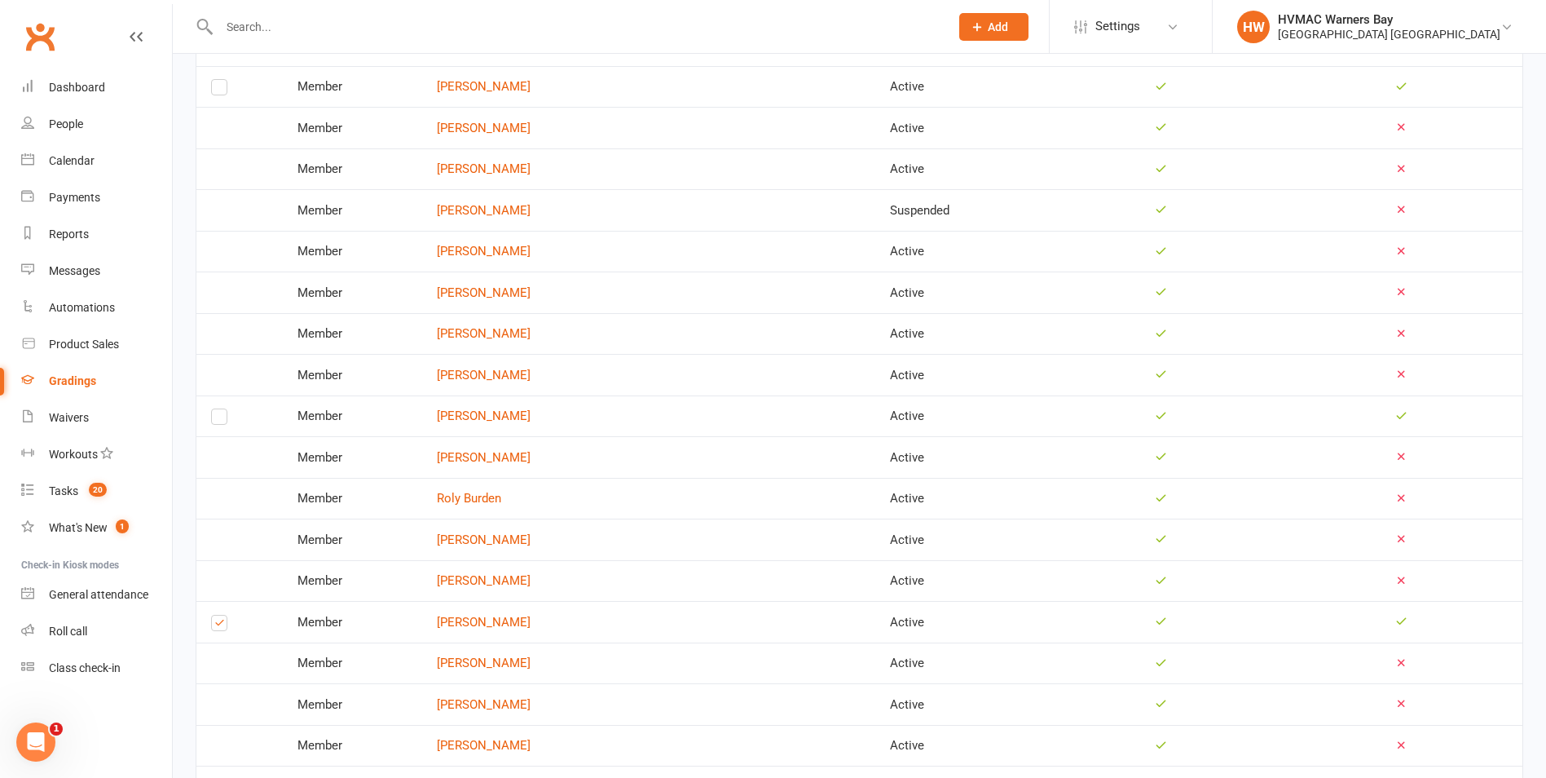
click at [219, 420] on label at bounding box center [219, 420] width 16 height 0
click at [219, 409] on input "checkbox" at bounding box center [219, 409] width 16 height 0
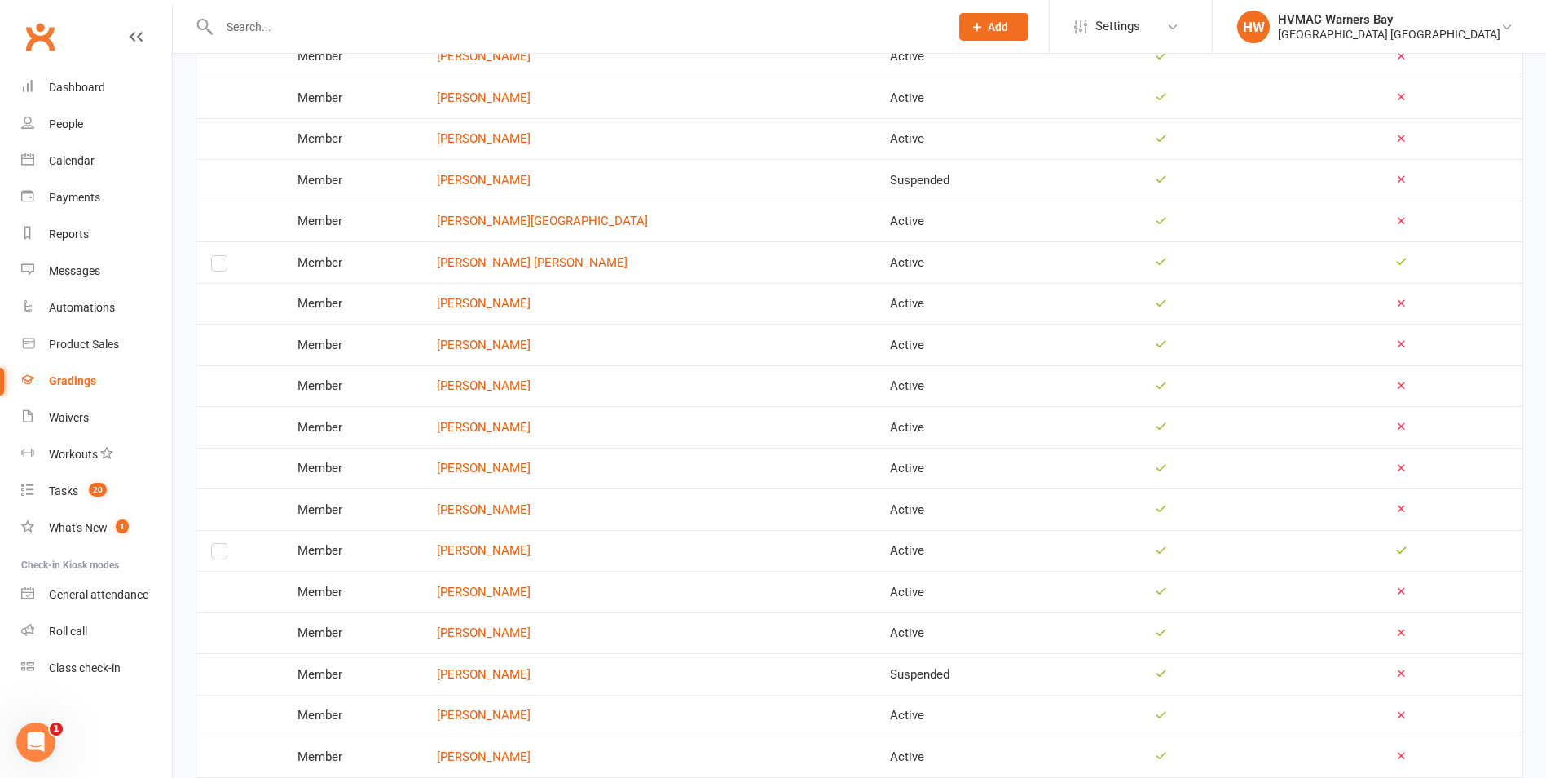
scroll to position [734, 0]
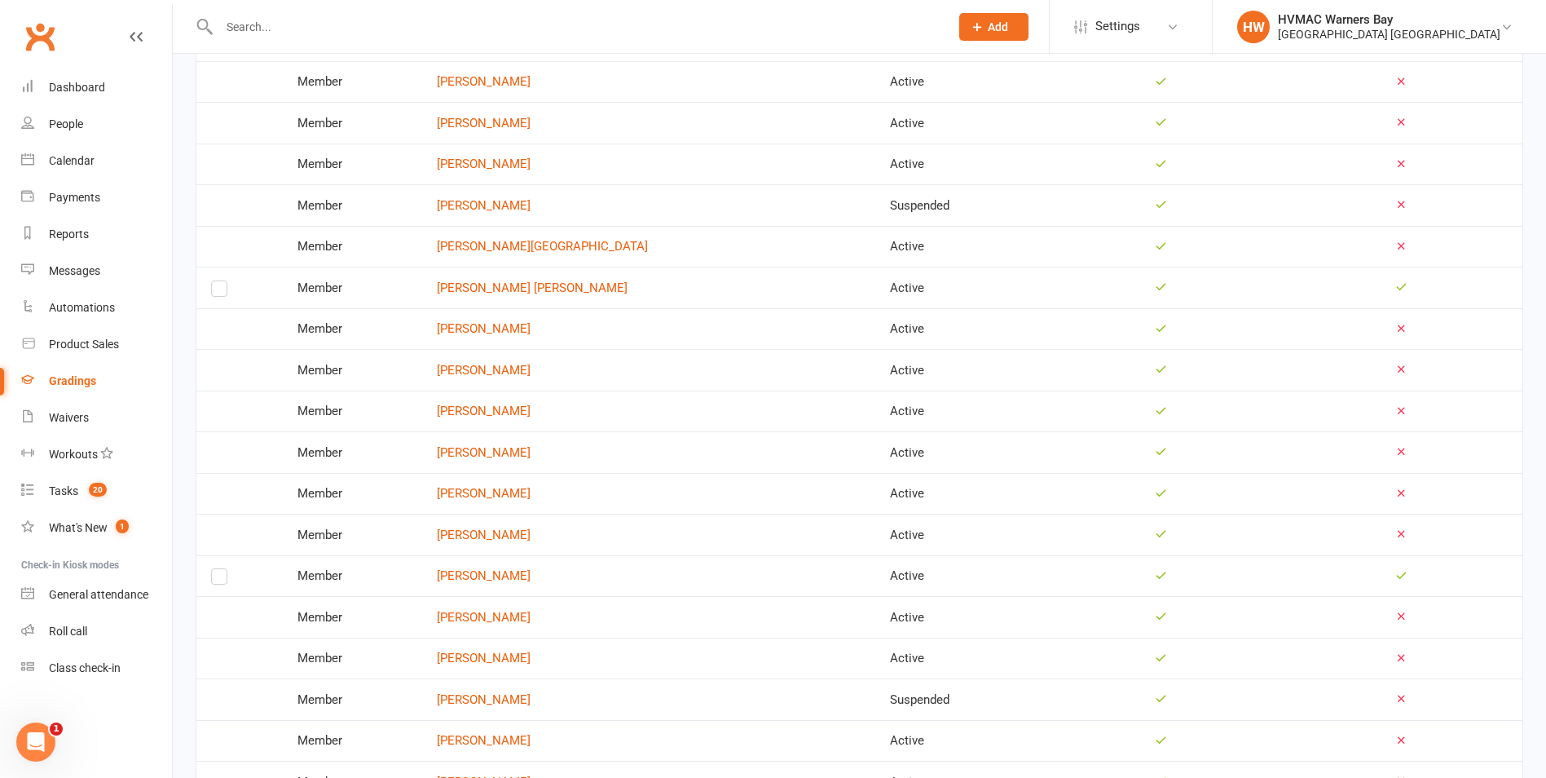
drag, startPoint x: 220, startPoint y: 293, endPoint x: 487, endPoint y: 276, distance: 267.1
click at [222, 292] on label at bounding box center [219, 292] width 16 height 0
click at [222, 281] on input "checkbox" at bounding box center [219, 281] width 16 height 0
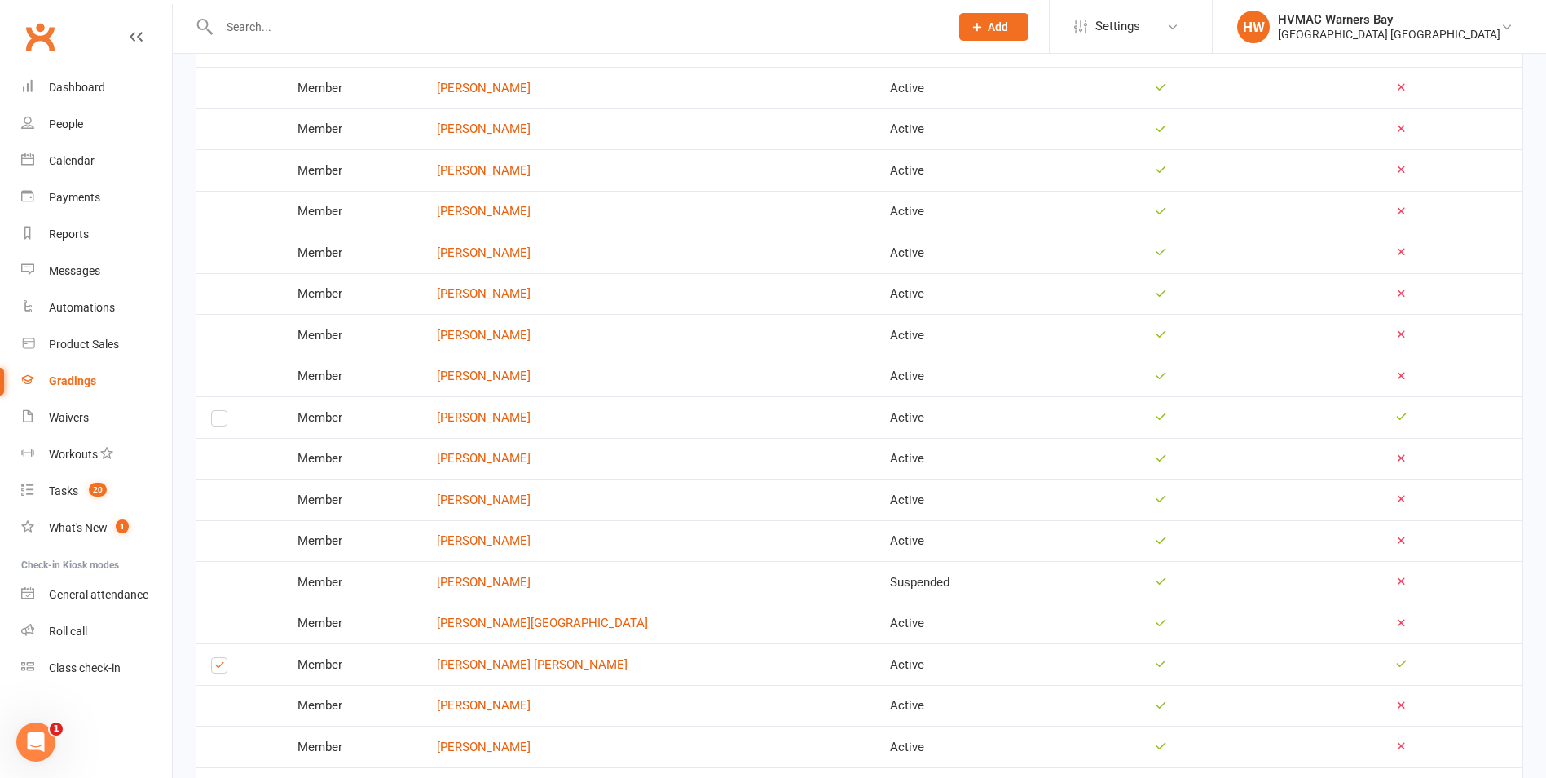
scroll to position [245, 0]
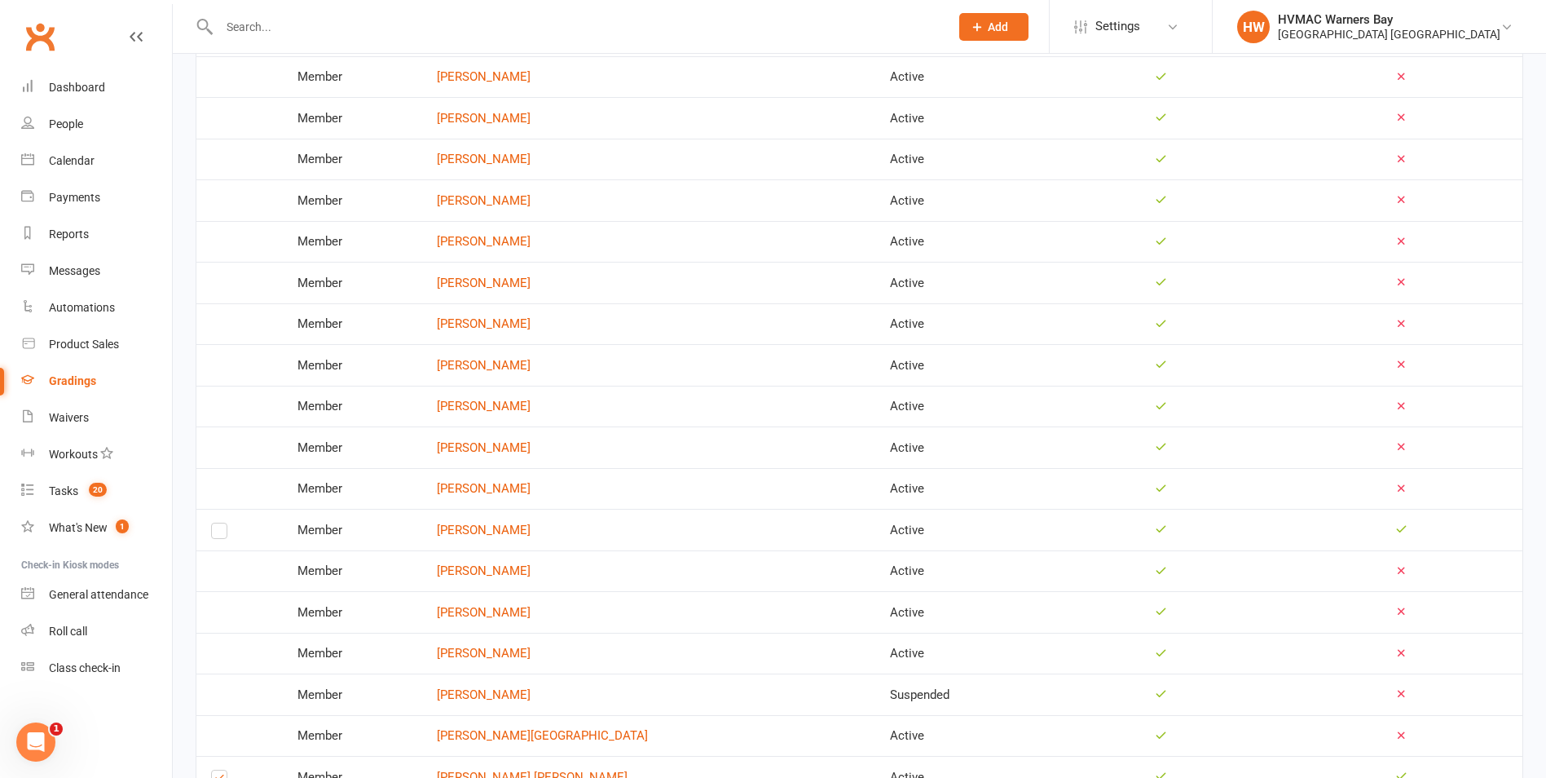
click at [225, 534] on label at bounding box center [219, 534] width 16 height 0
click at [225, 523] on input "checkbox" at bounding box center [219, 523] width 16 height 0
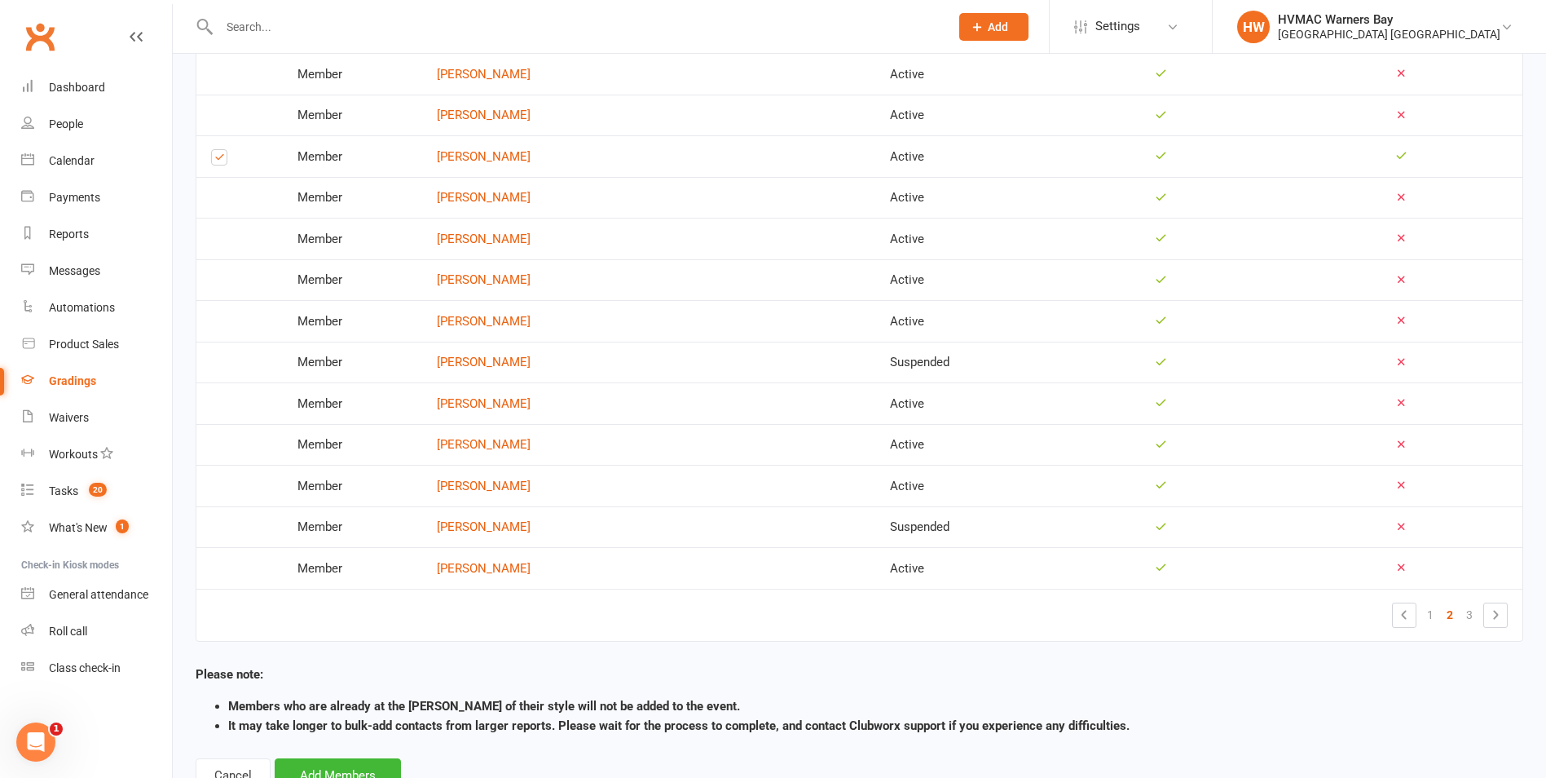
scroll to position [1749, 0]
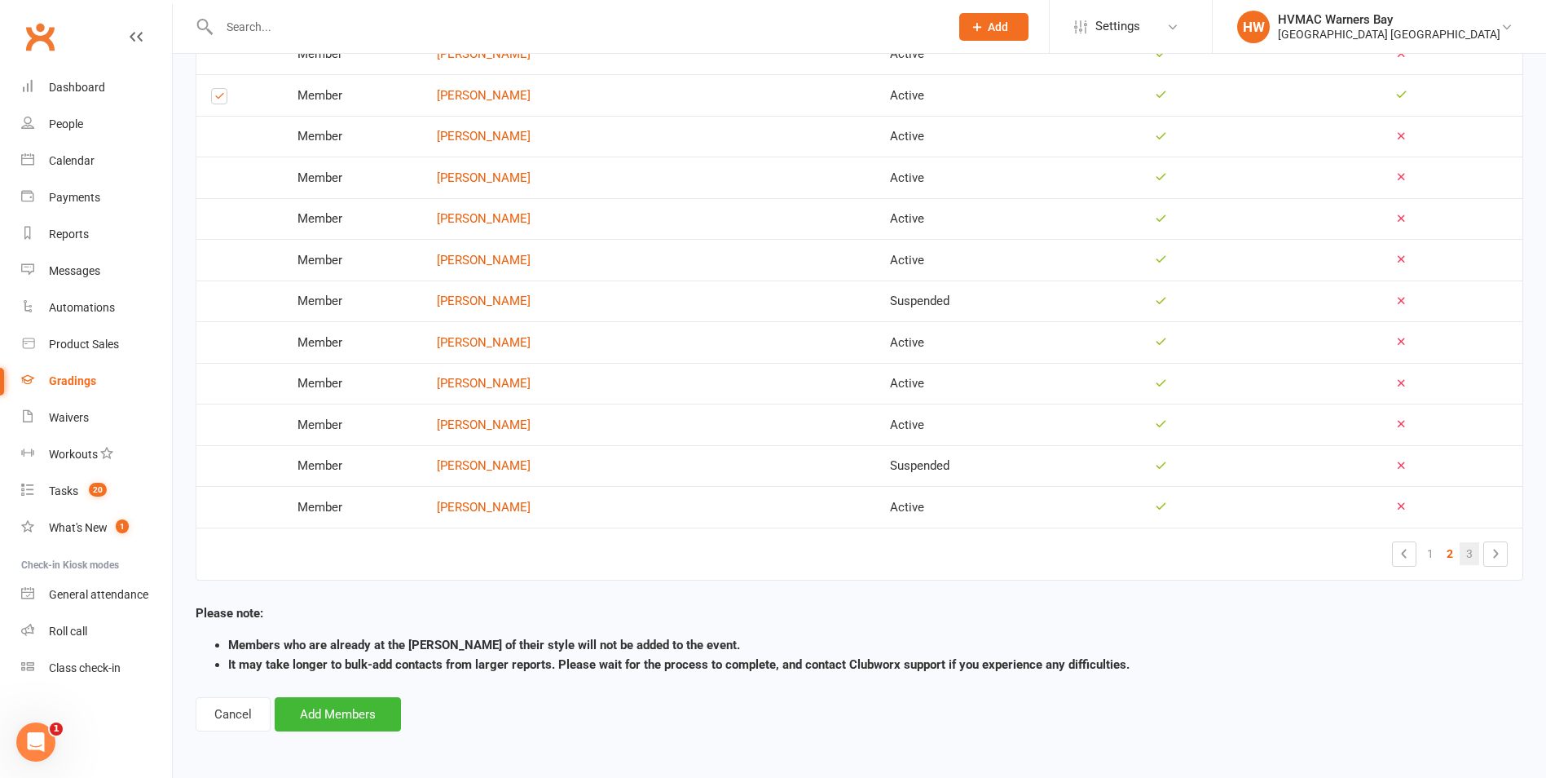
click at [1471, 554] on link "3" at bounding box center [1470, 553] width 20 height 23
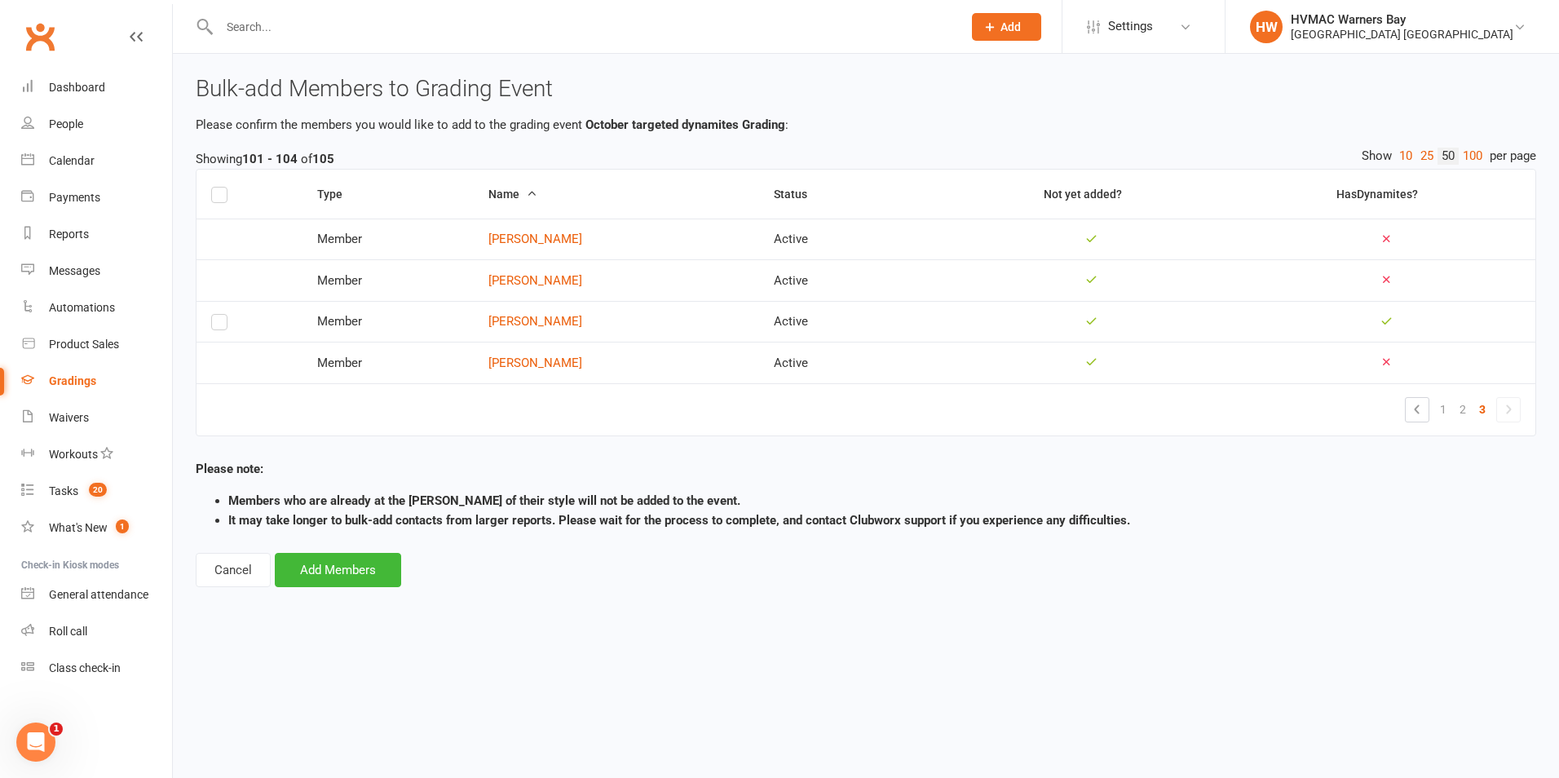
click at [214, 325] on label at bounding box center [219, 325] width 16 height 0
click at [214, 315] on input "checkbox" at bounding box center [219, 315] width 16 height 0
click at [328, 585] on button "Add Members" at bounding box center [338, 570] width 126 height 34
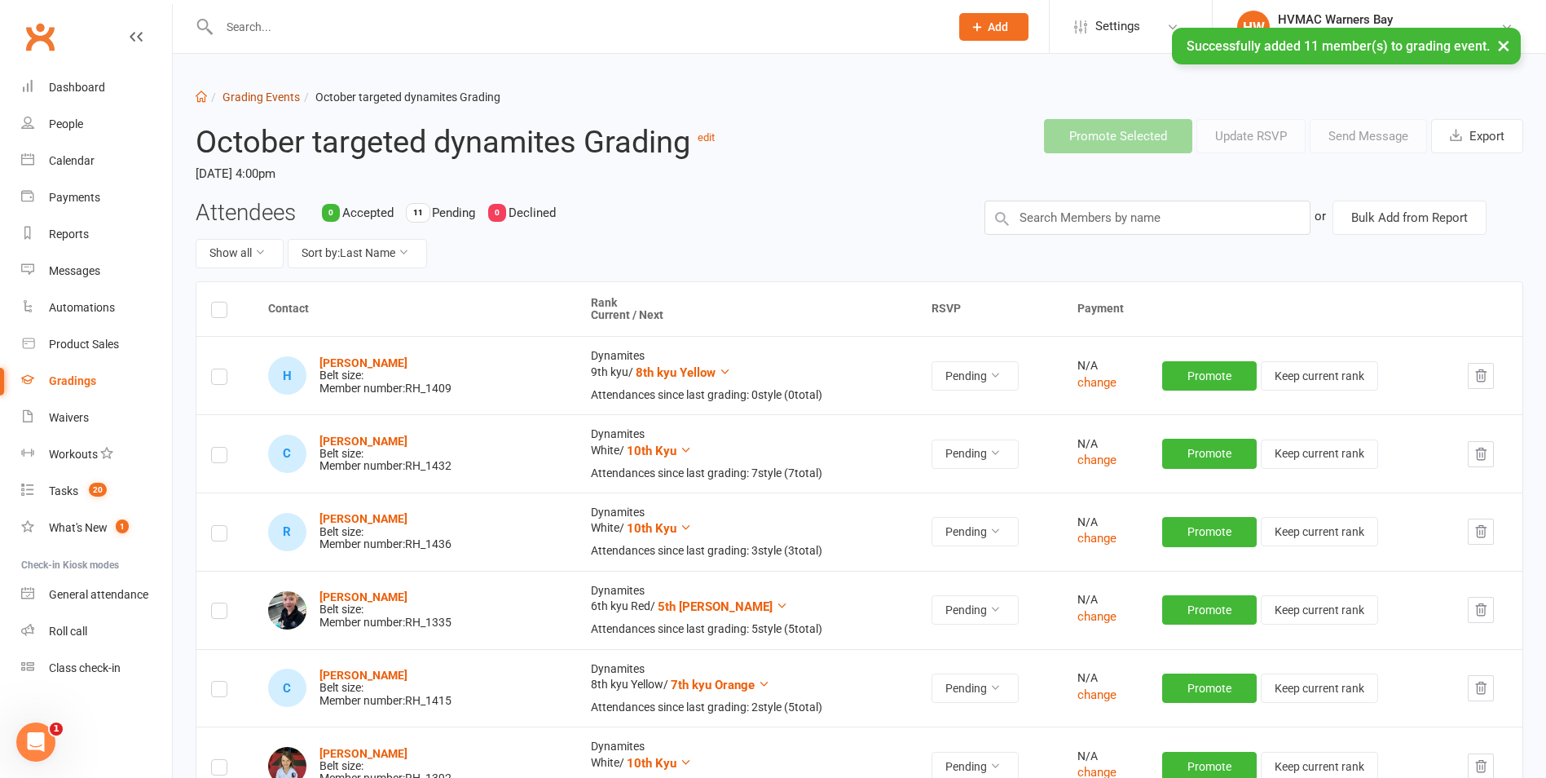
click at [245, 94] on link "Grading Events" at bounding box center [261, 96] width 77 height 13
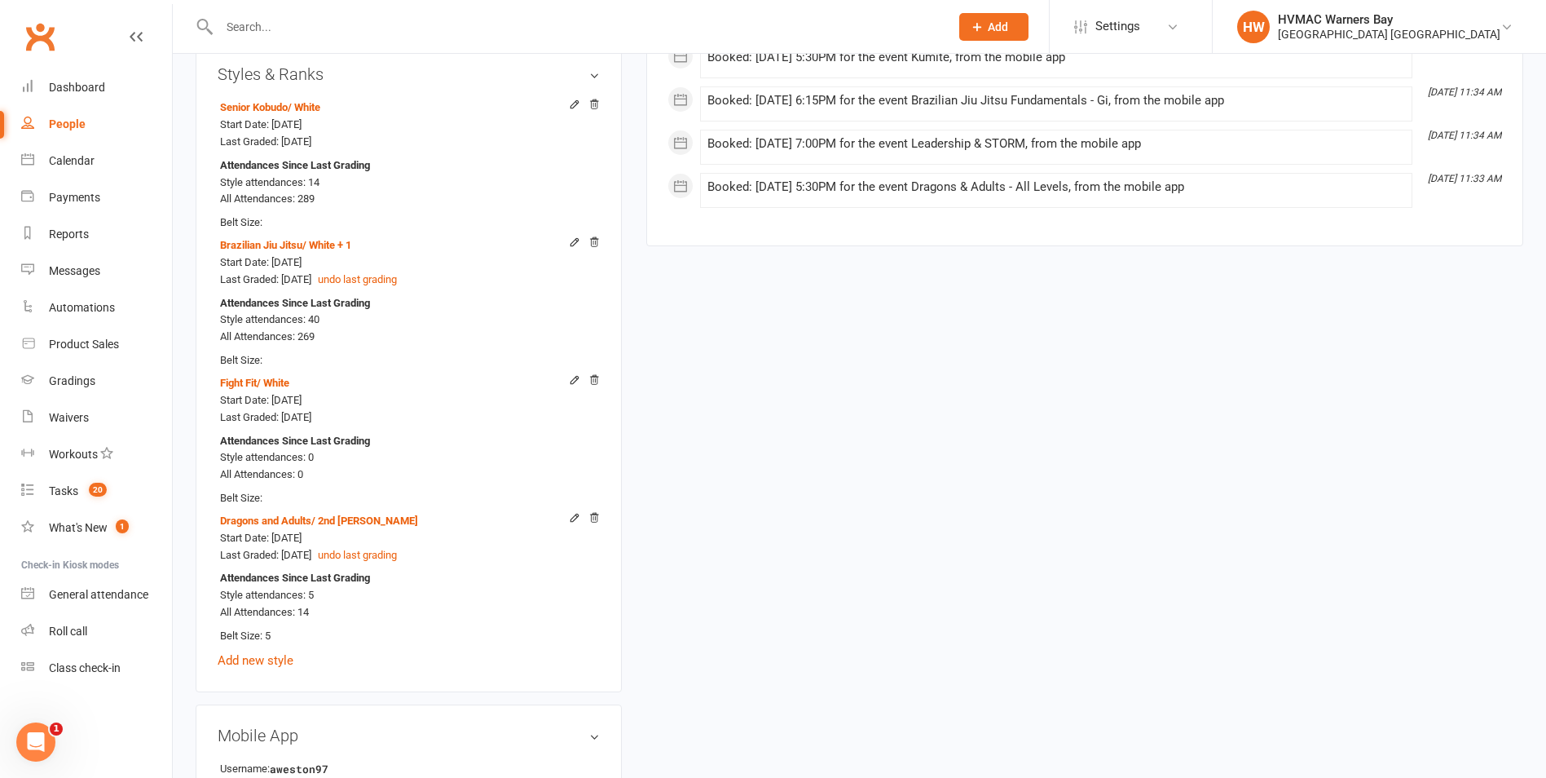
scroll to position [1223, 0]
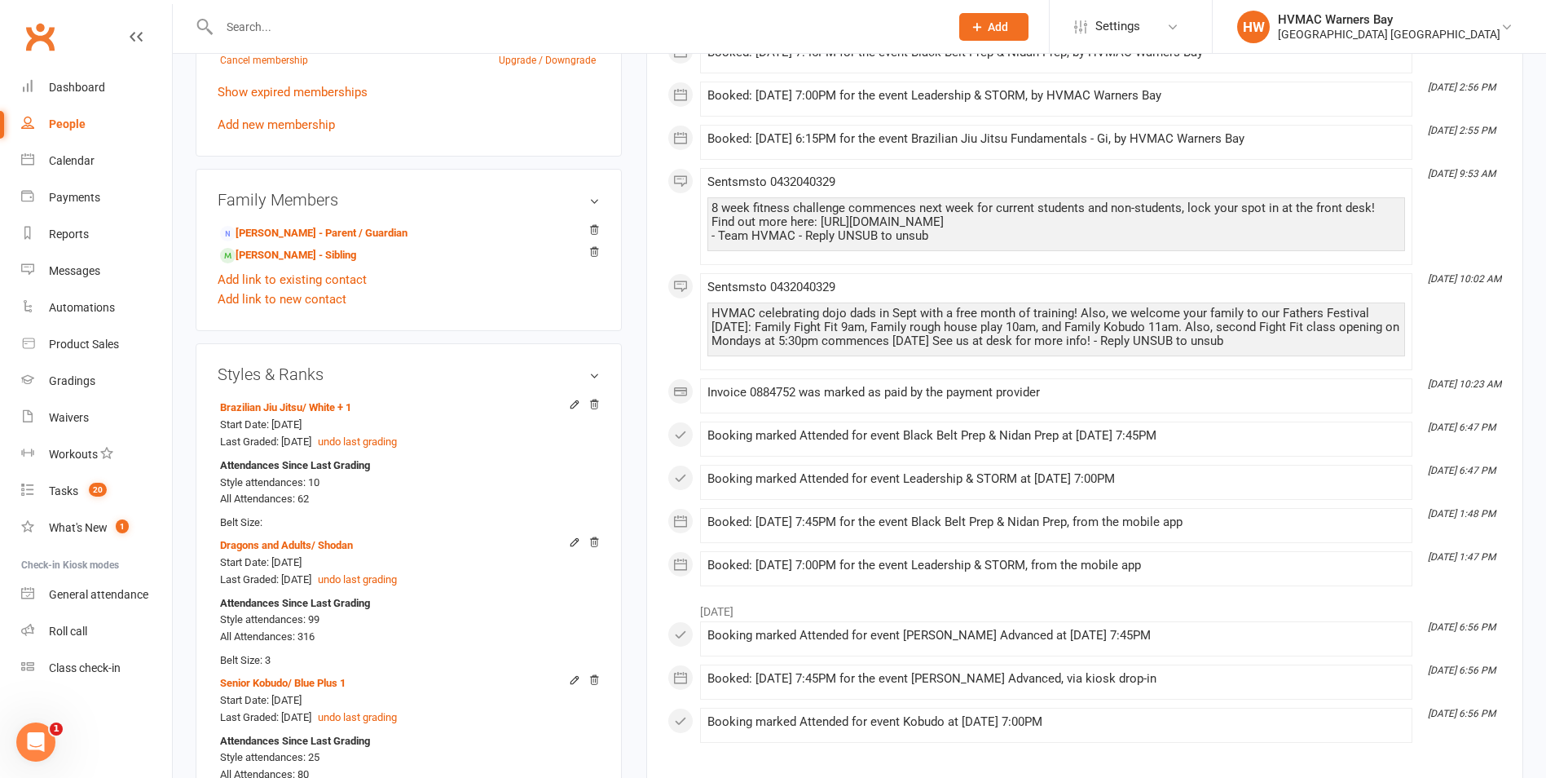
scroll to position [978, 0]
